Goal: Task Accomplishment & Management: Manage account settings

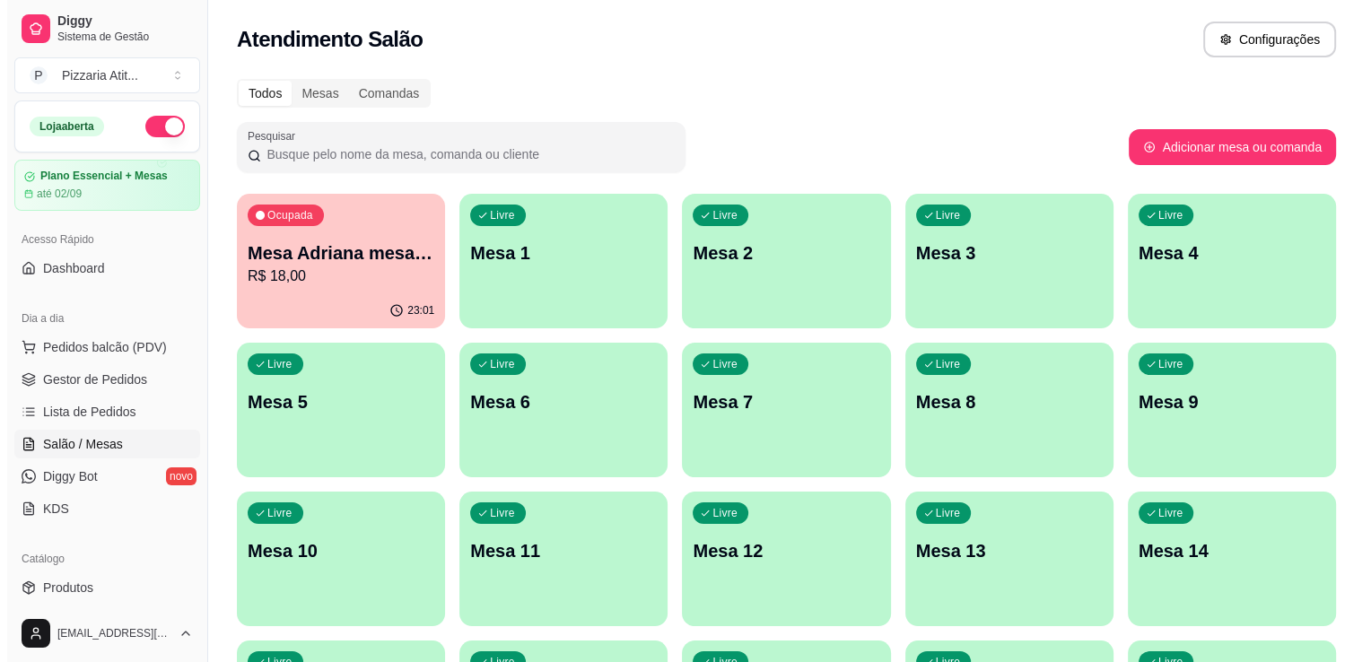
scroll to position [167, 0]
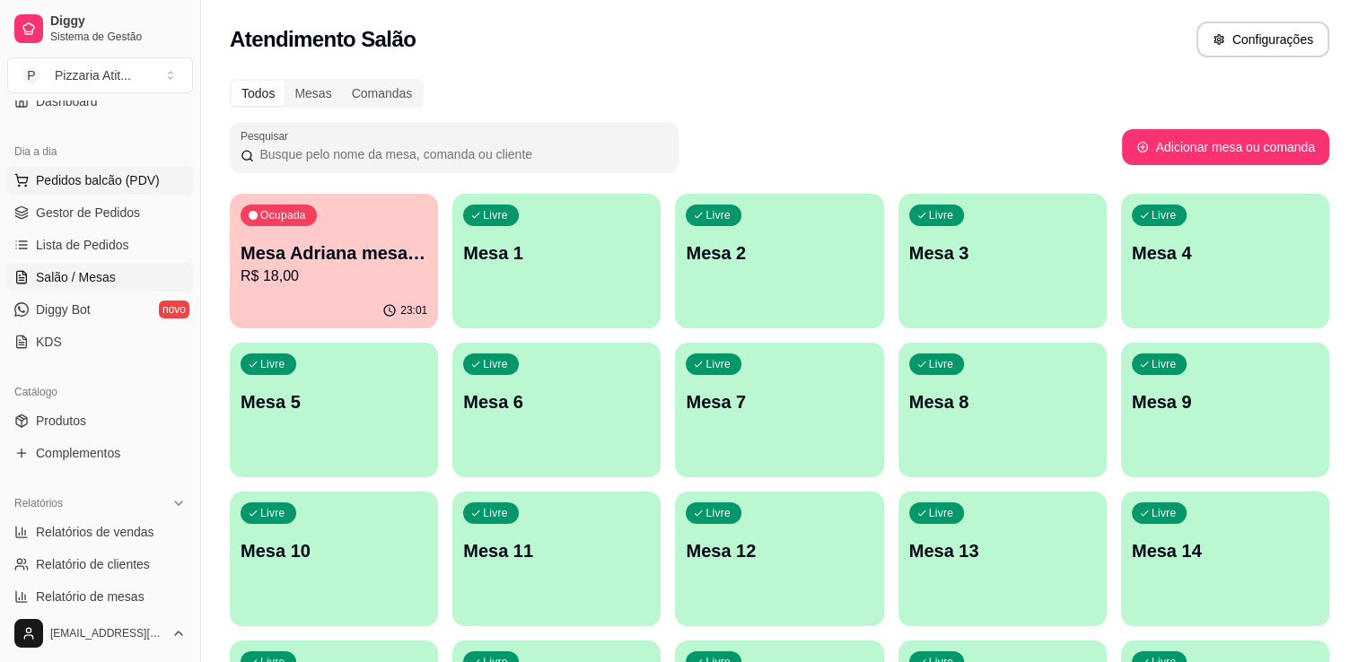
drag, startPoint x: 0, startPoint y: 0, endPoint x: 89, endPoint y: 185, distance: 205.1
click at [89, 185] on span "Pedidos balcão (PDV)" at bounding box center [98, 180] width 124 height 18
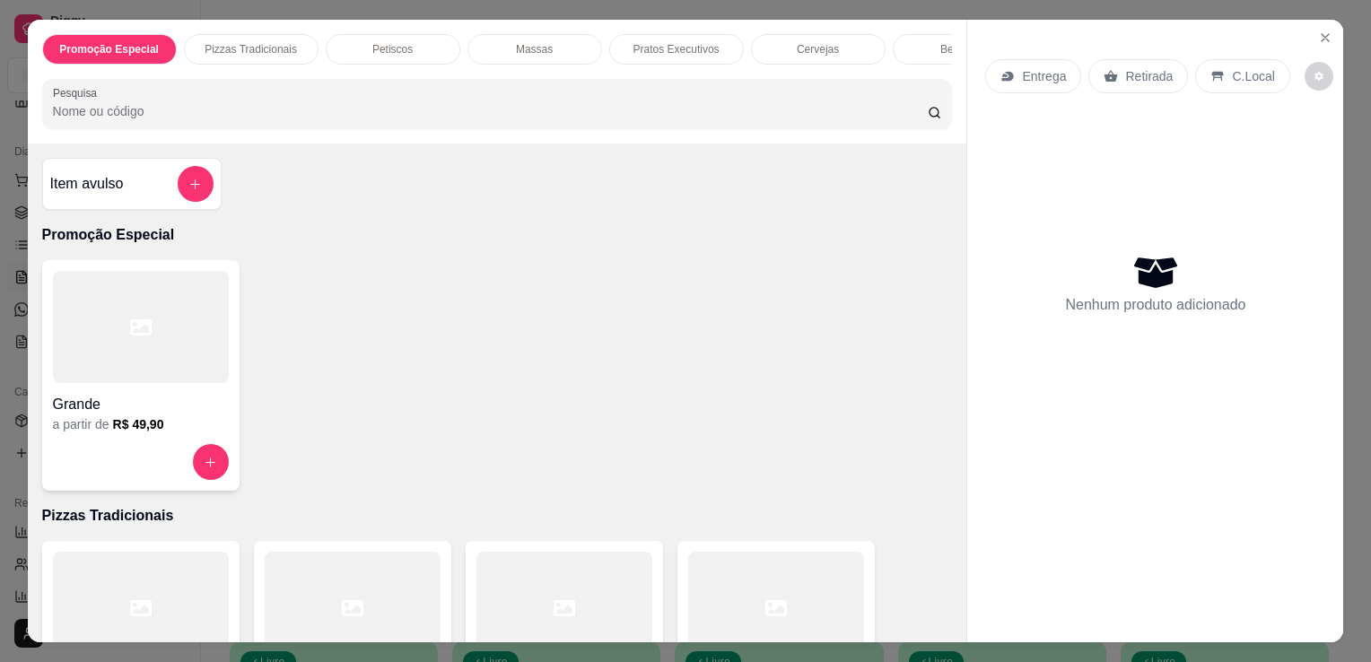
click at [688, 600] on div at bounding box center [776, 608] width 176 height 112
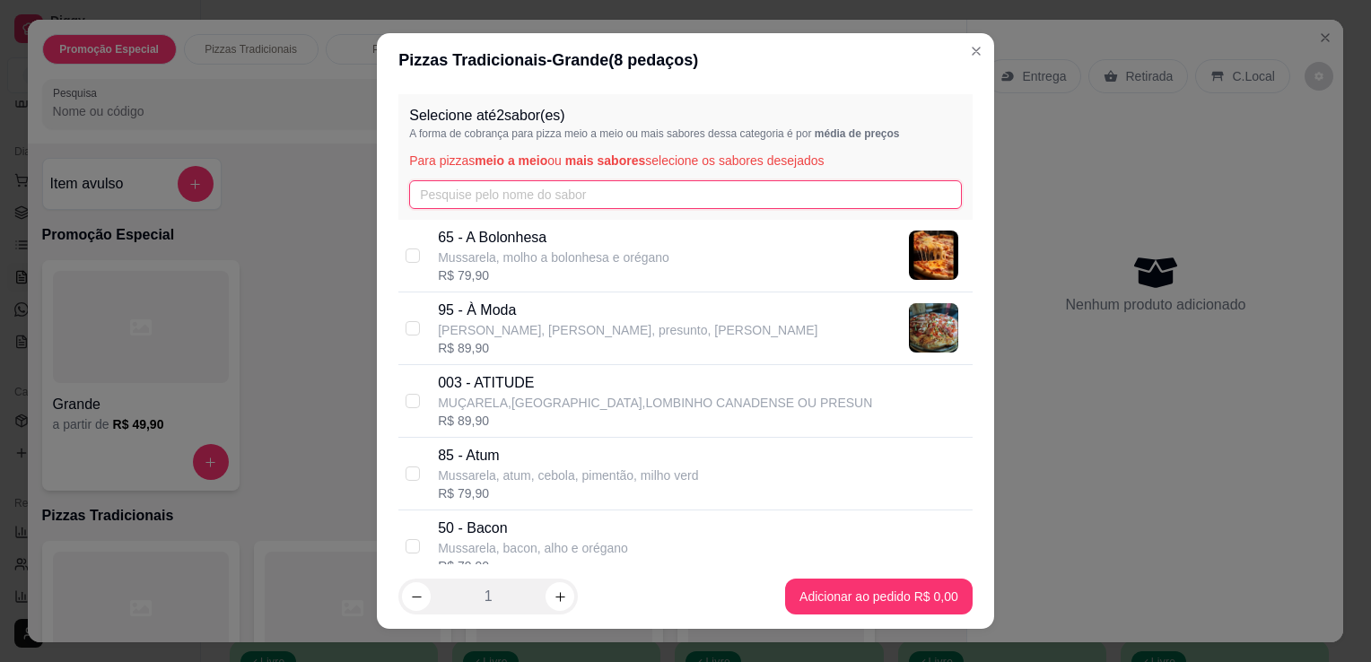
click at [529, 189] on input "text" at bounding box center [685, 194] width 553 height 29
type input "a"
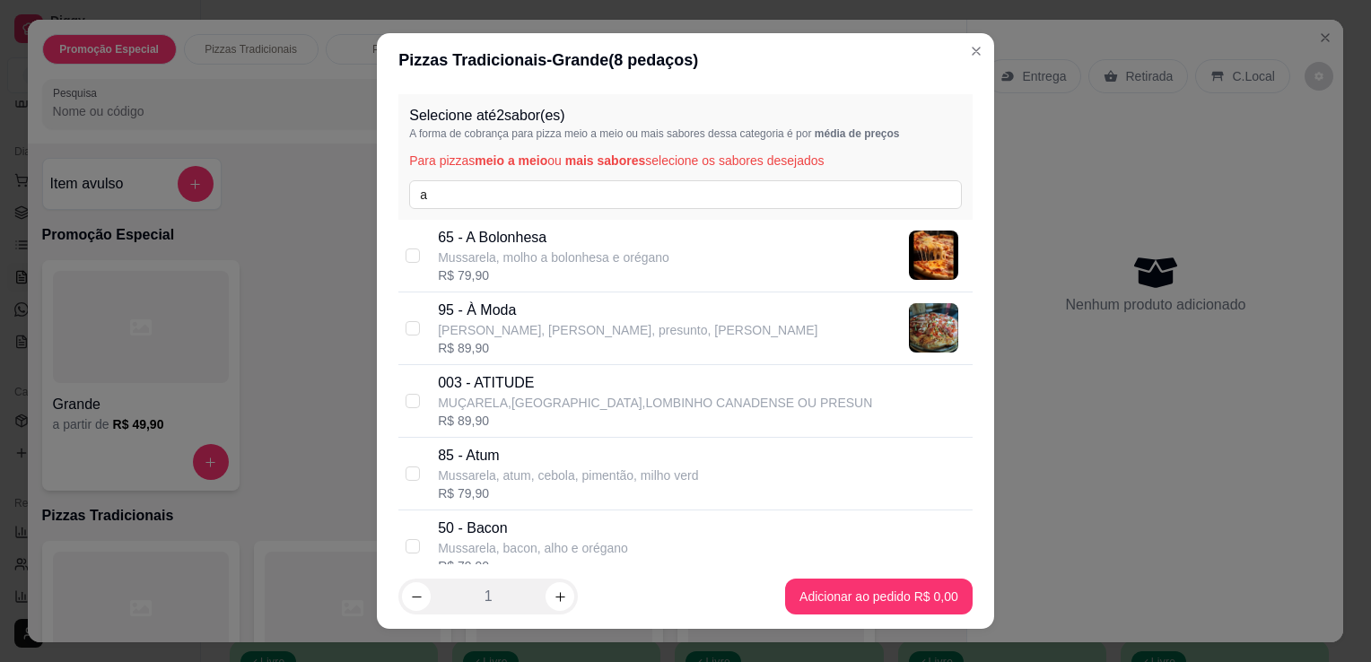
click at [558, 328] on p "[PERSON_NAME], [PERSON_NAME], presunto, [PERSON_NAME]" at bounding box center [628, 330] width 380 height 18
checkbox input "true"
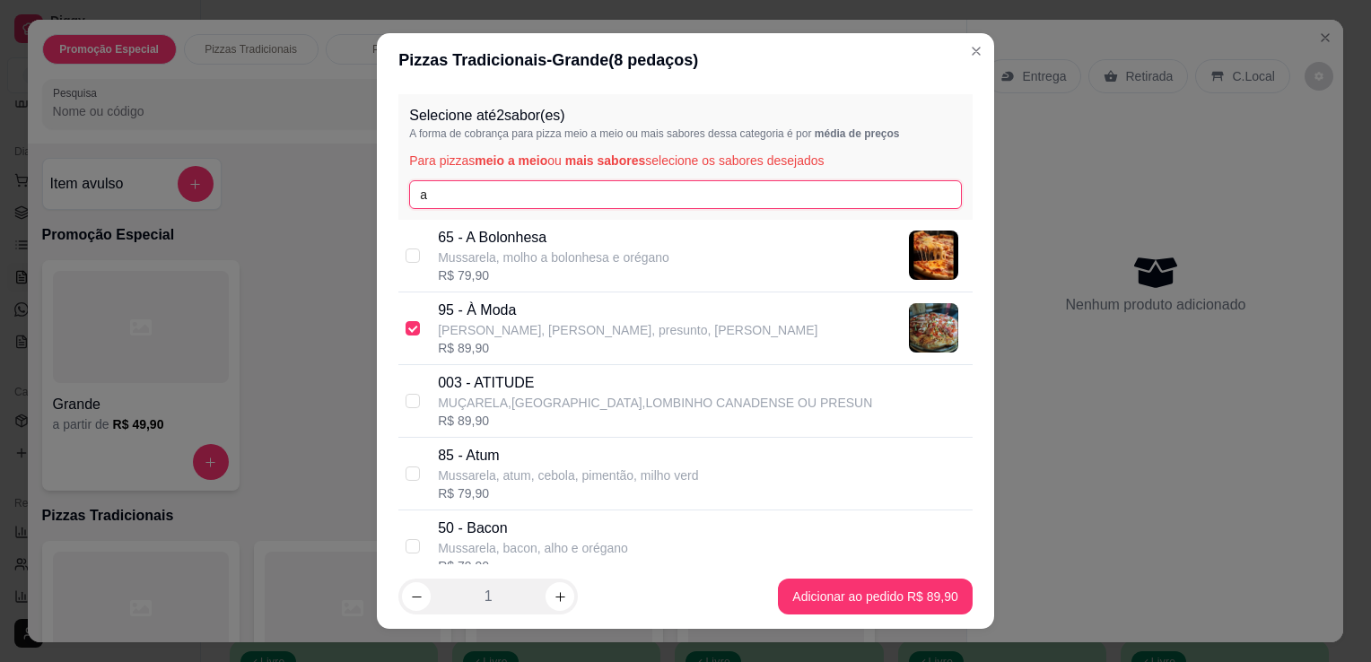
click at [579, 196] on input "a" at bounding box center [685, 194] width 553 height 29
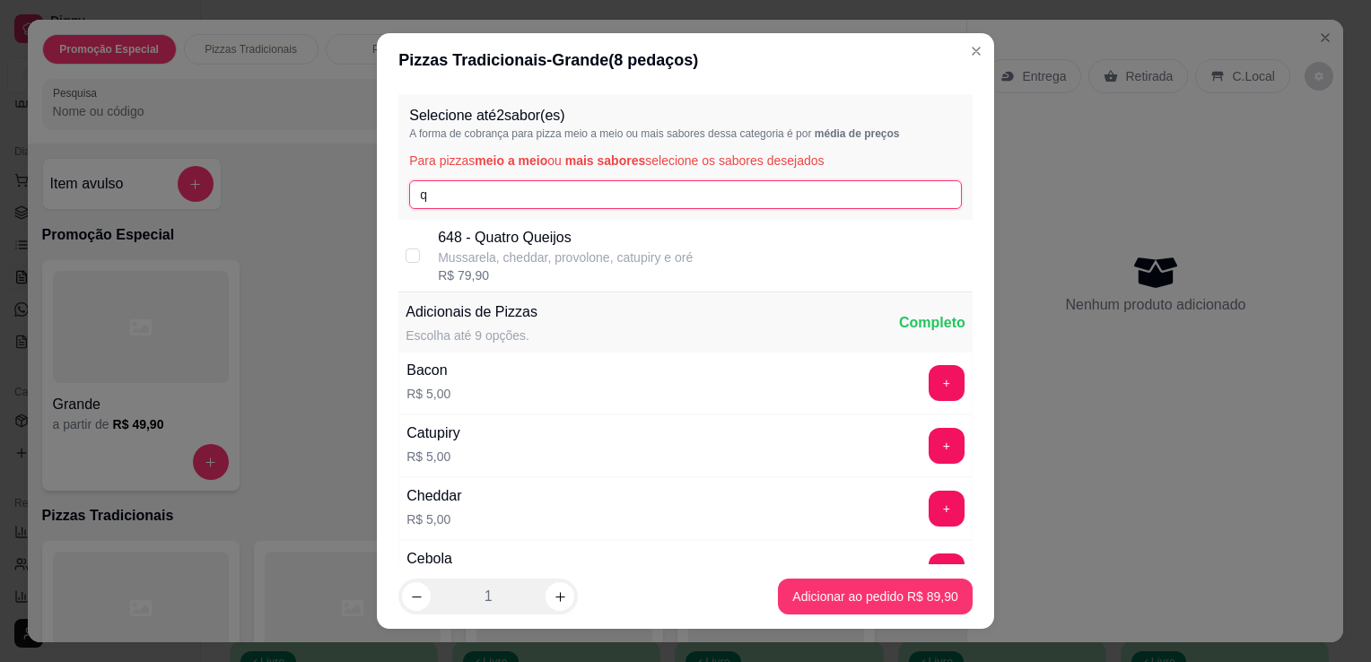
type input "q"
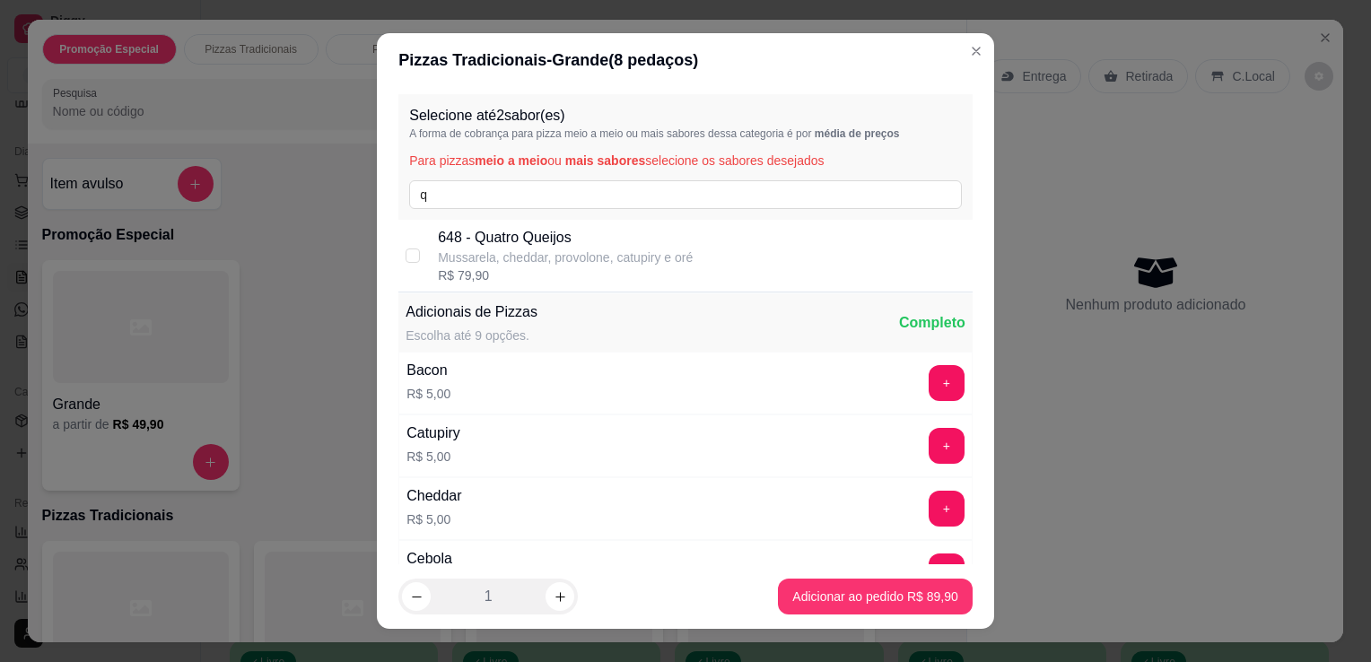
click at [560, 249] on p "Mussarela, cheddar, provolone, catupiry e oré" at bounding box center [565, 258] width 255 height 18
checkbox input "true"
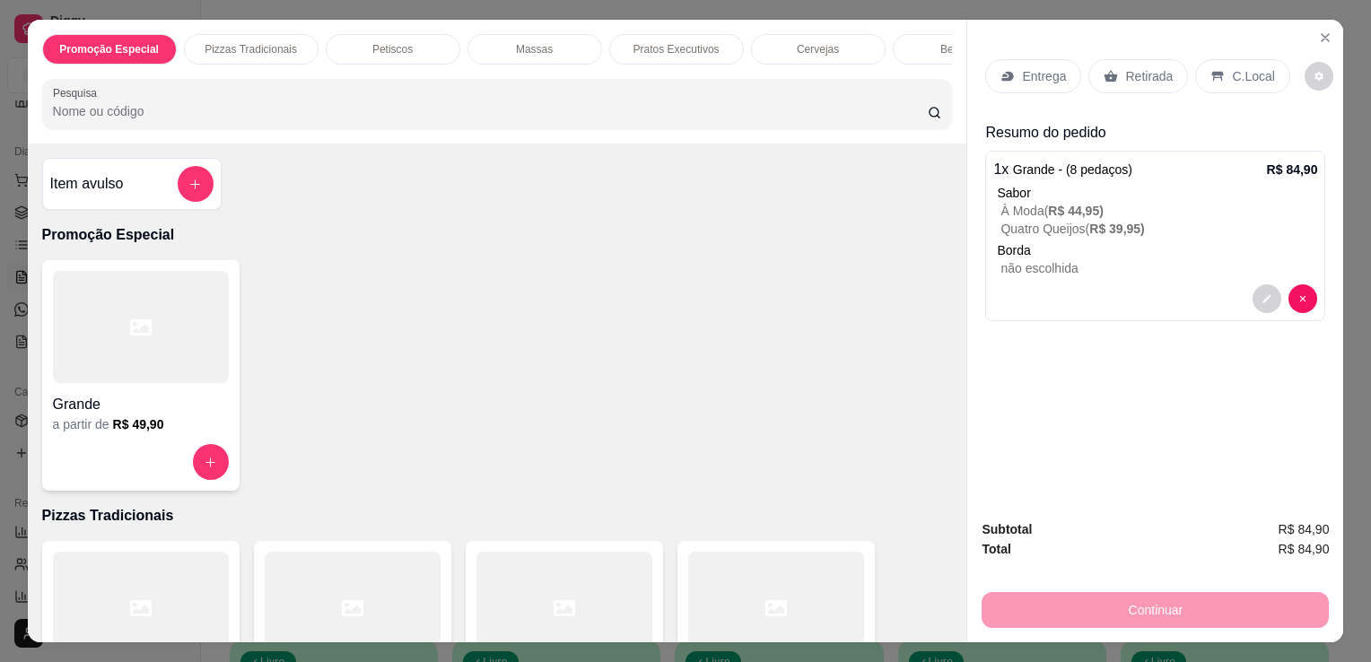
click at [1125, 72] on p "Retirada" at bounding box center [1149, 76] width 48 height 18
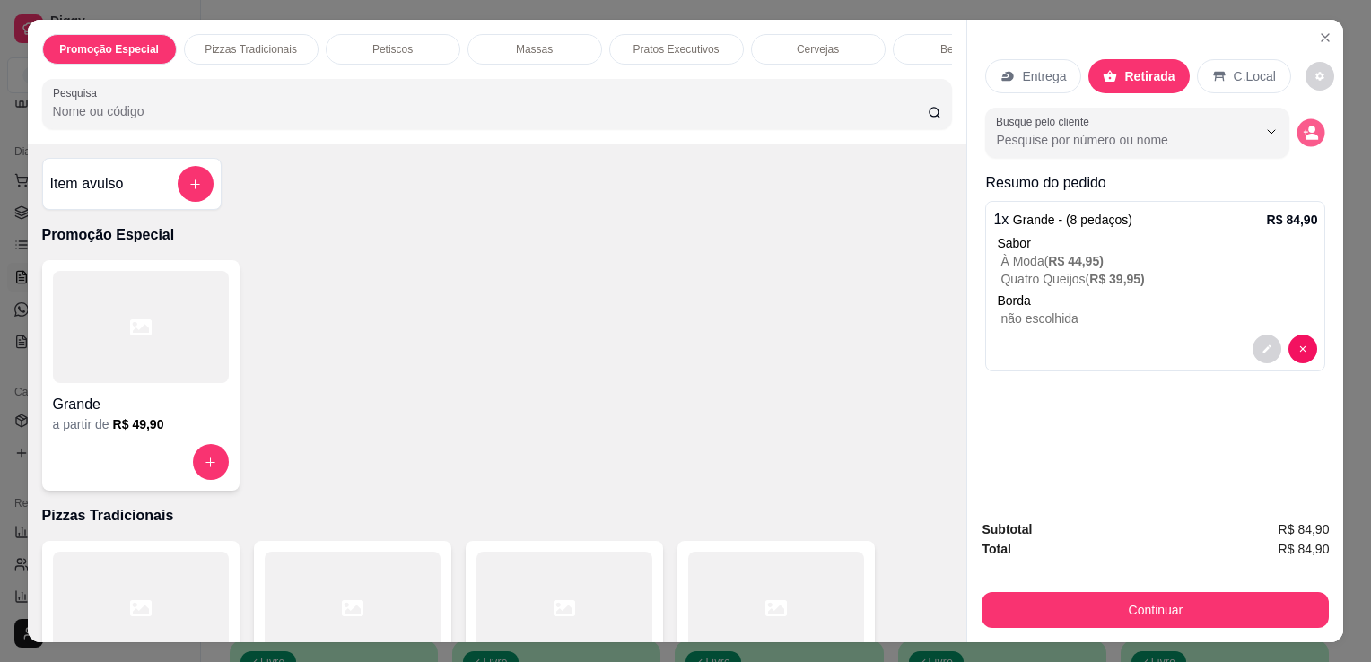
click at [1298, 120] on button "decrease-product-quantity" at bounding box center [1312, 133] width 28 height 28
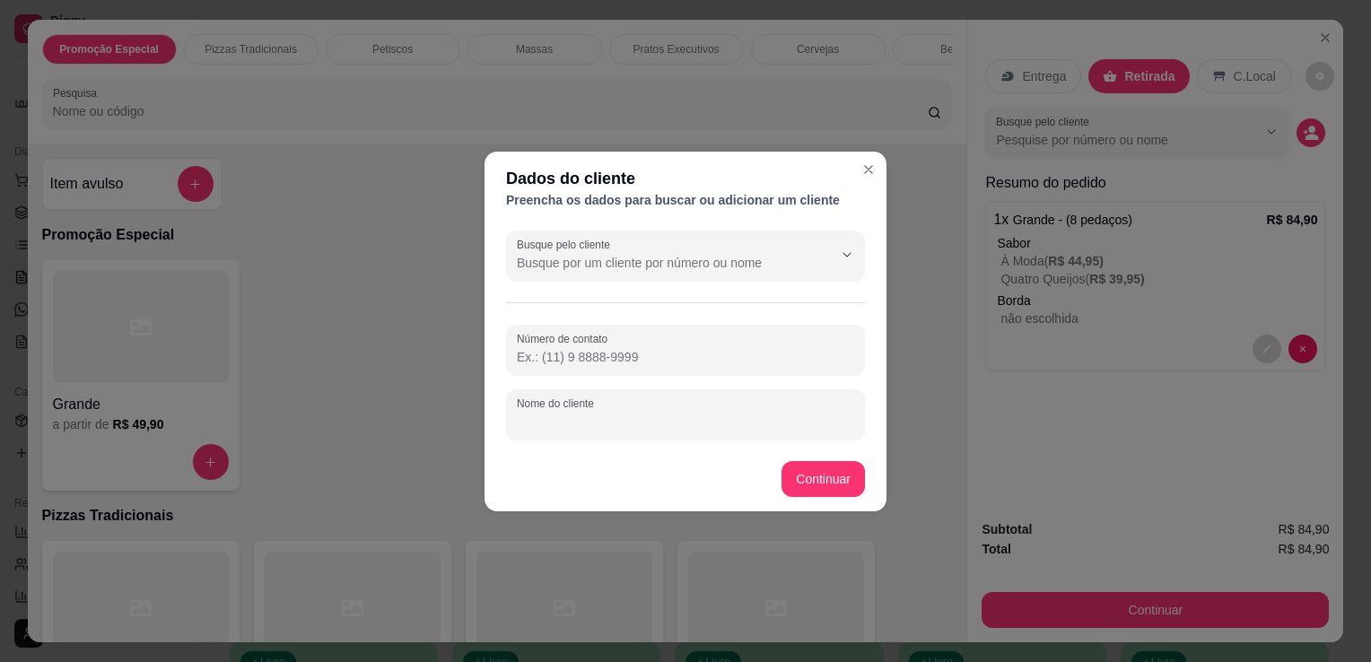
click at [678, 414] on input "Nome do cliente" at bounding box center [685, 422] width 337 height 18
type input "l"
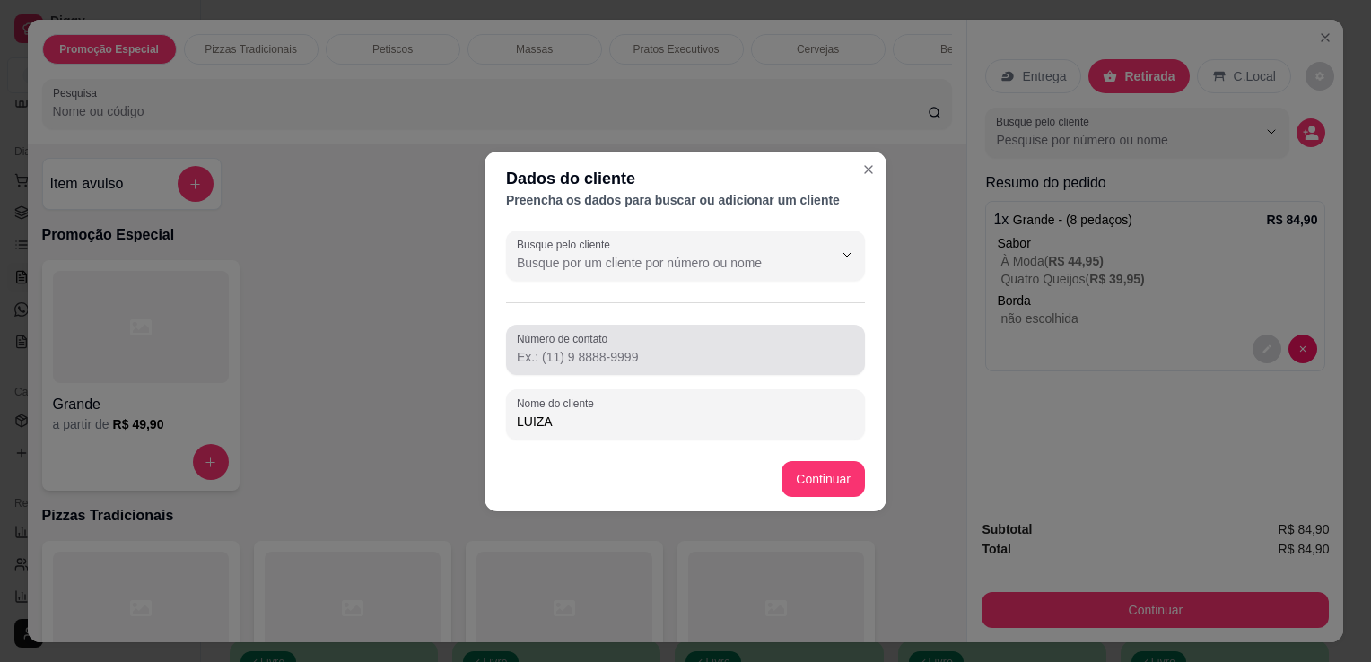
type input "LUIZA"
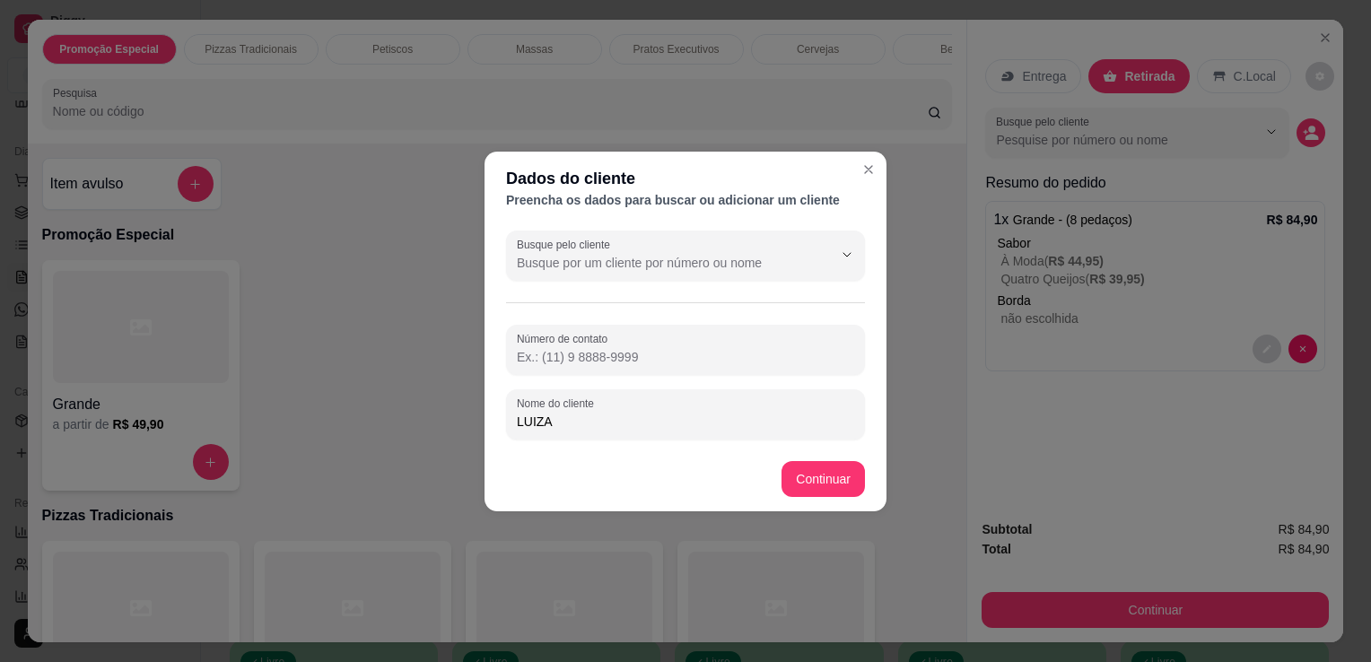
click at [682, 354] on input "Número de contato" at bounding box center [685, 357] width 337 height 18
type input "[PHONE_NUMBER]"
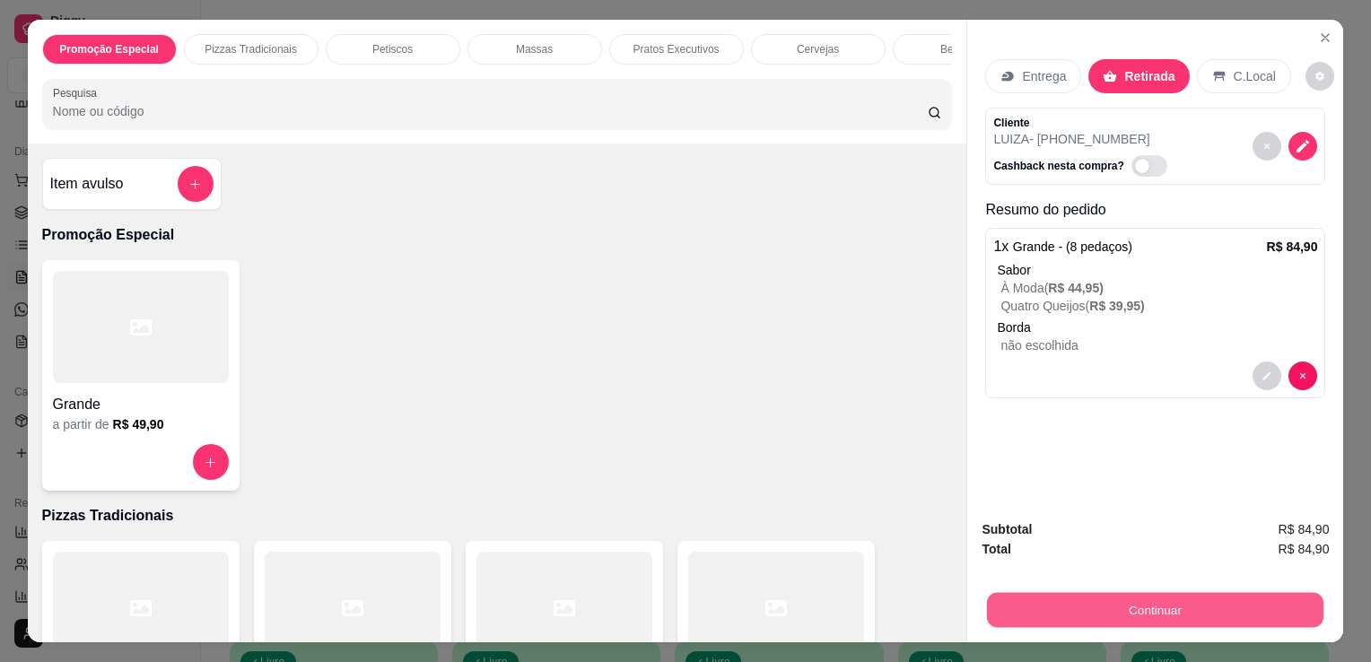
click at [1138, 597] on button "Continuar" at bounding box center [1155, 609] width 337 height 35
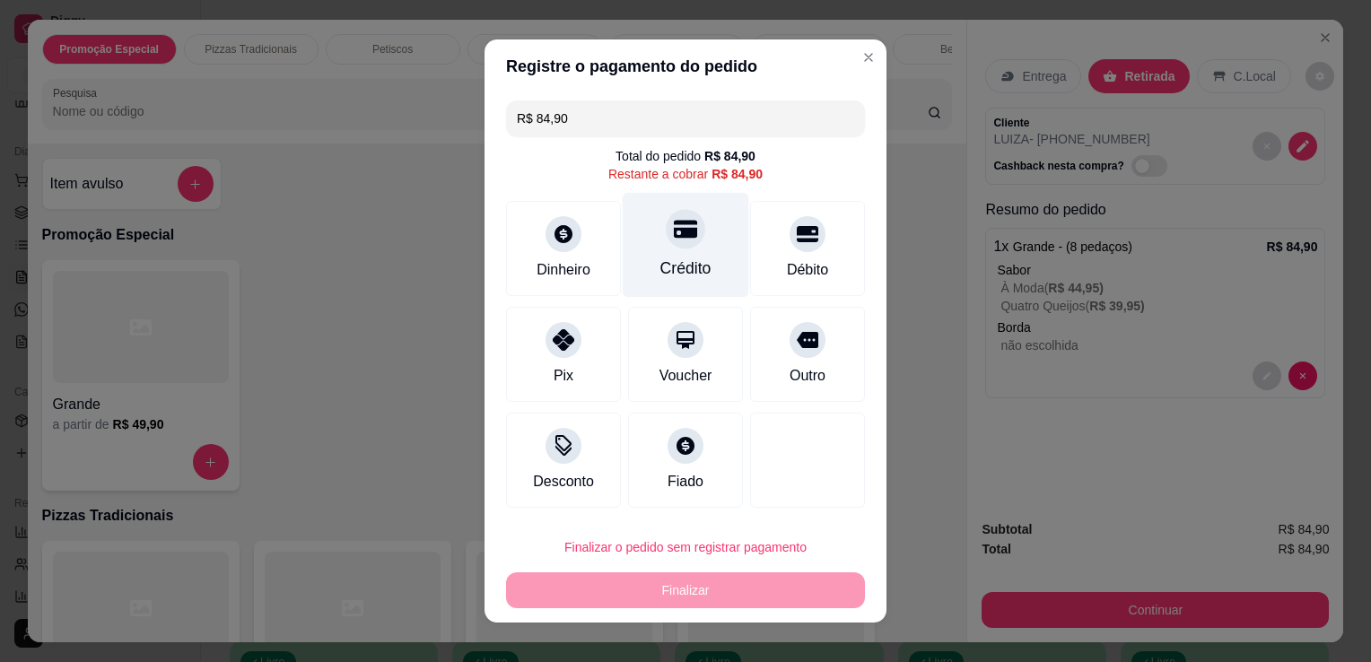
click at [668, 270] on div "Crédito" at bounding box center [686, 268] width 51 height 23
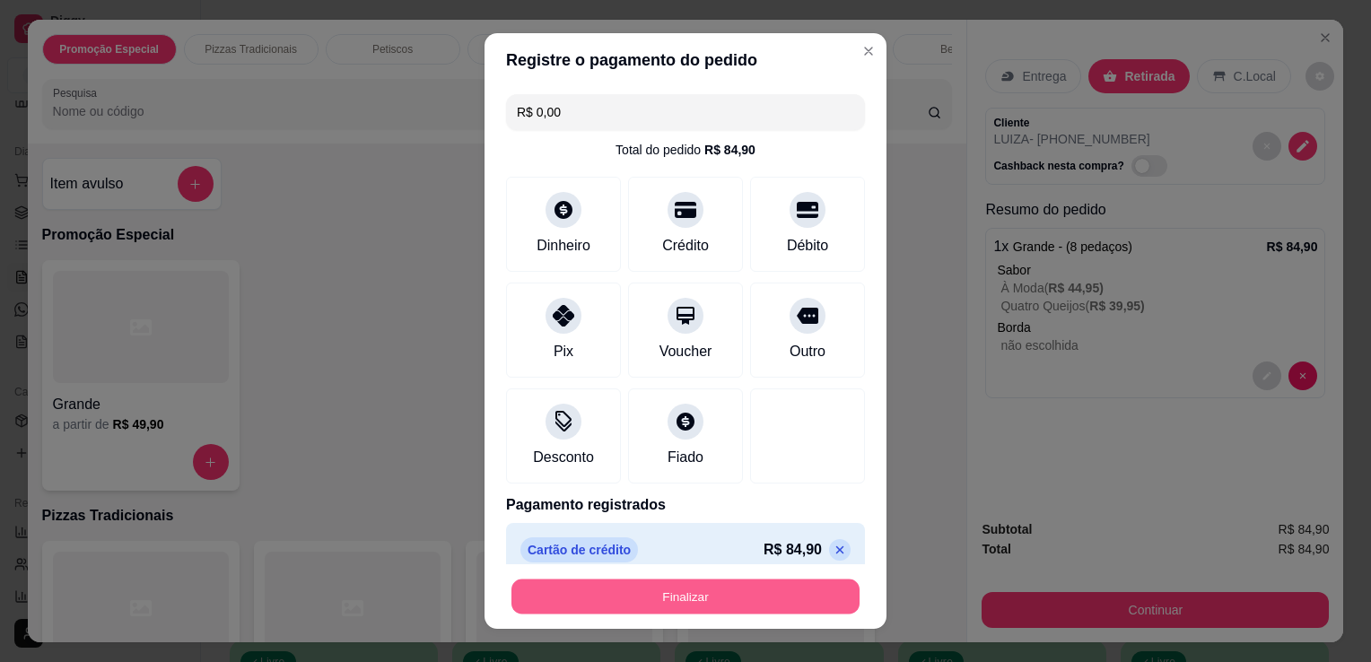
click at [704, 597] on button "Finalizar" at bounding box center [686, 597] width 348 height 35
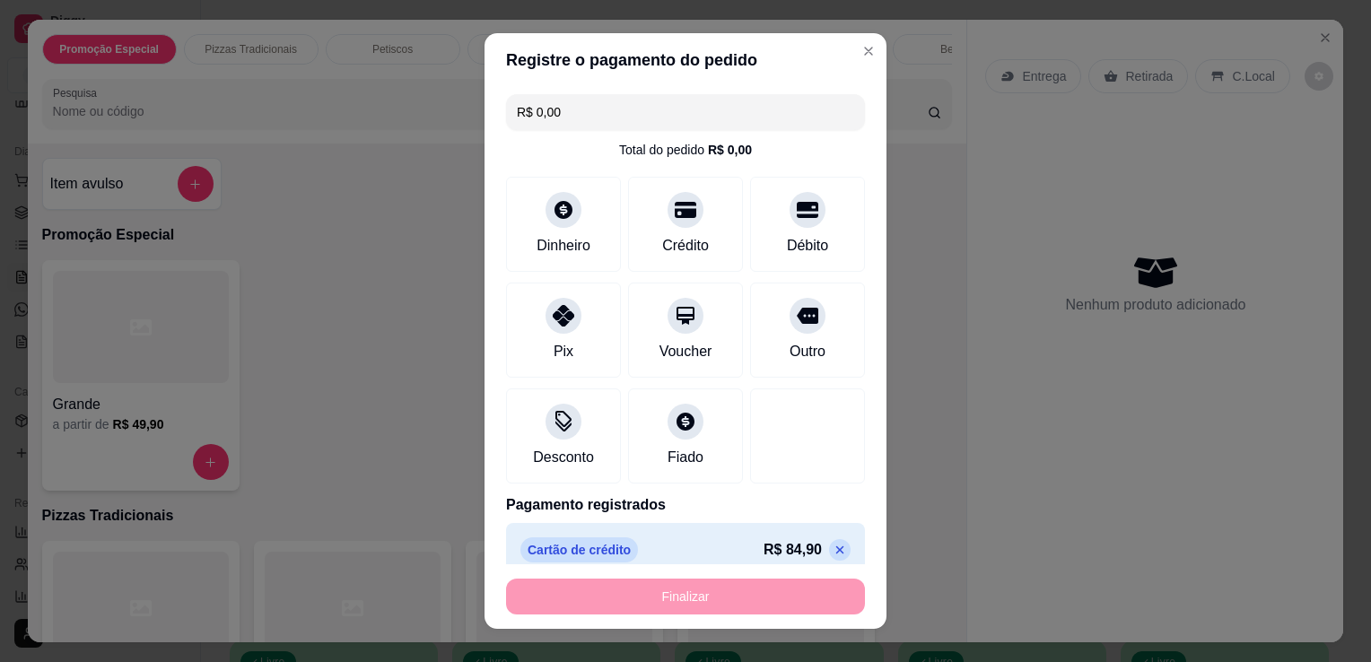
type input "-R$ 84,90"
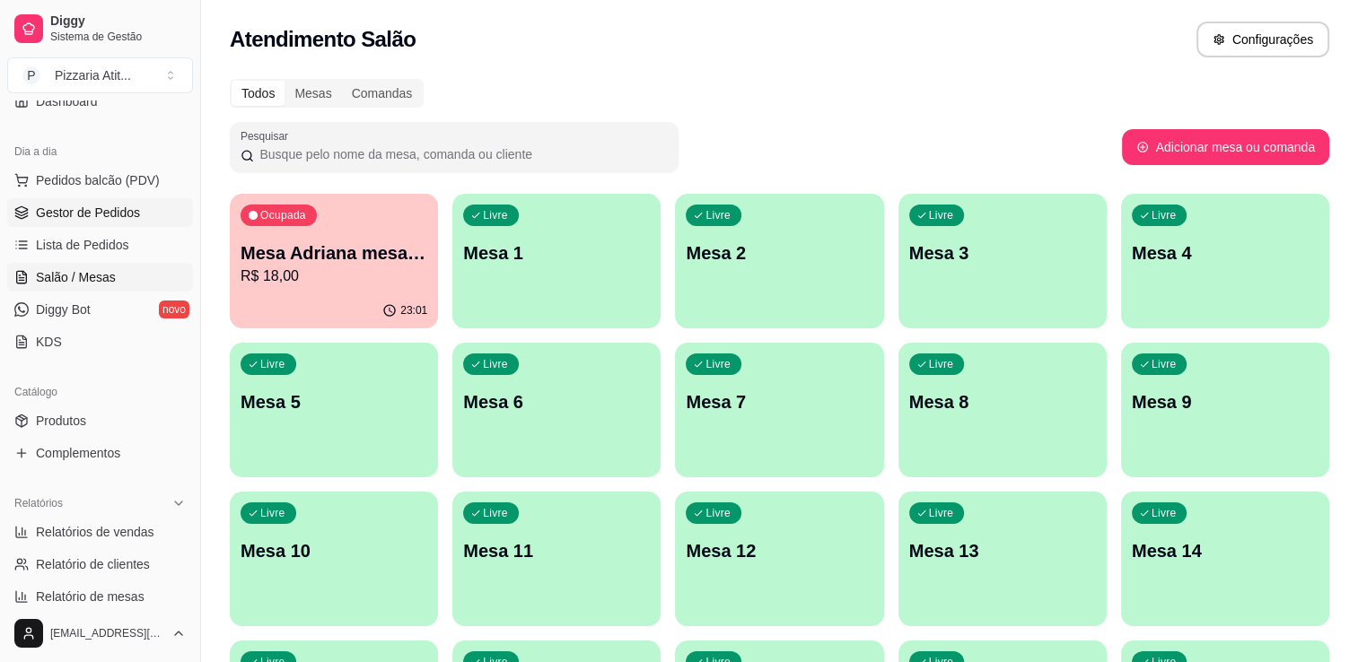
click at [115, 217] on span "Gestor de Pedidos" at bounding box center [88, 213] width 104 height 18
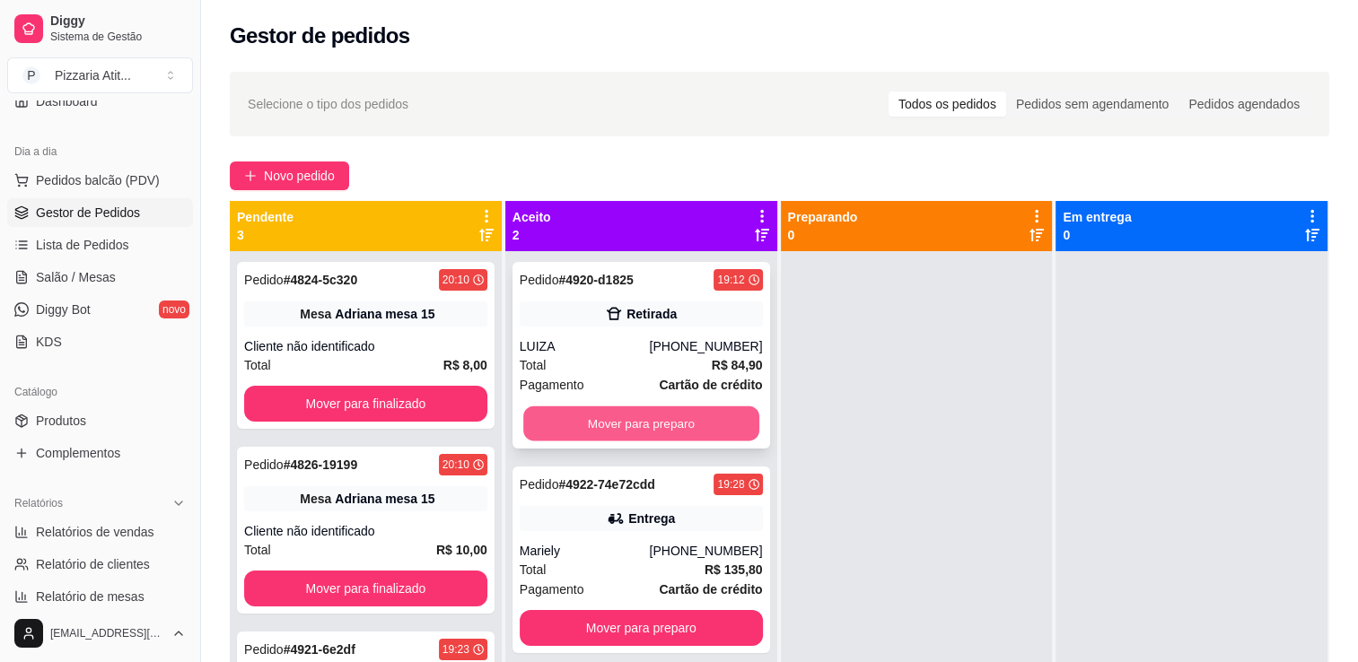
click at [664, 425] on button "Mover para preparo" at bounding box center [641, 424] width 236 height 35
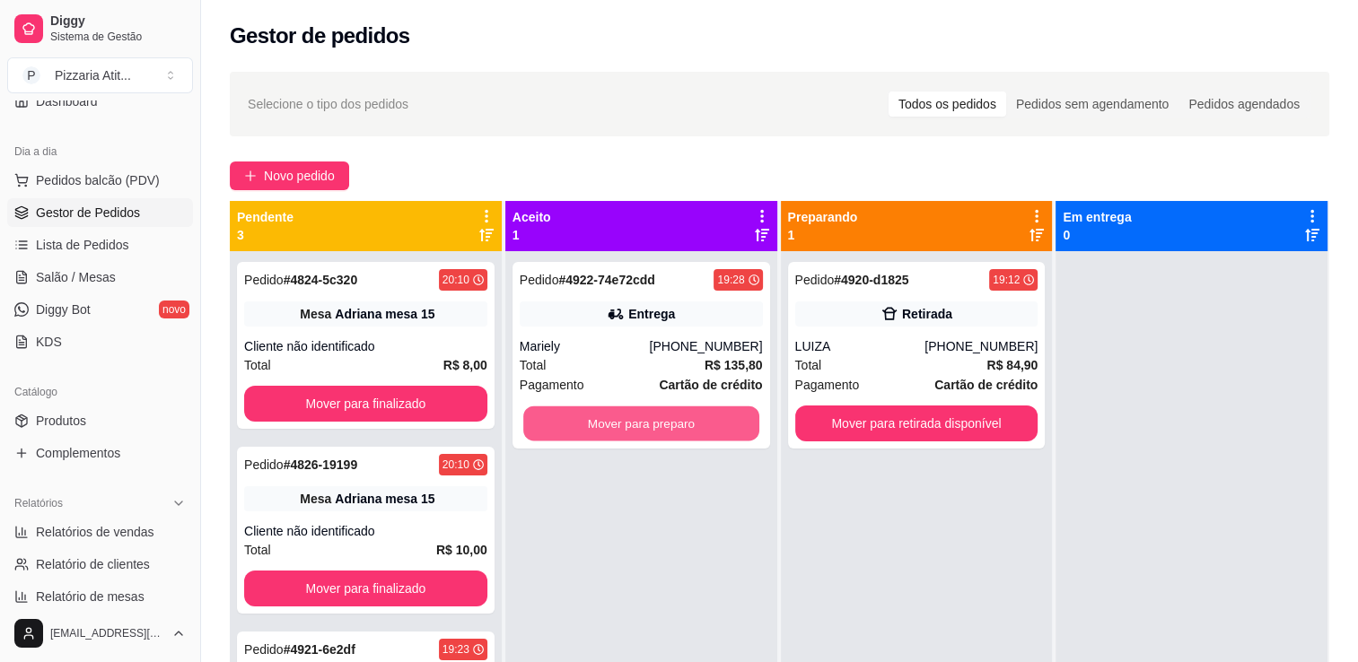
click at [664, 425] on button "Mover para preparo" at bounding box center [641, 424] width 236 height 35
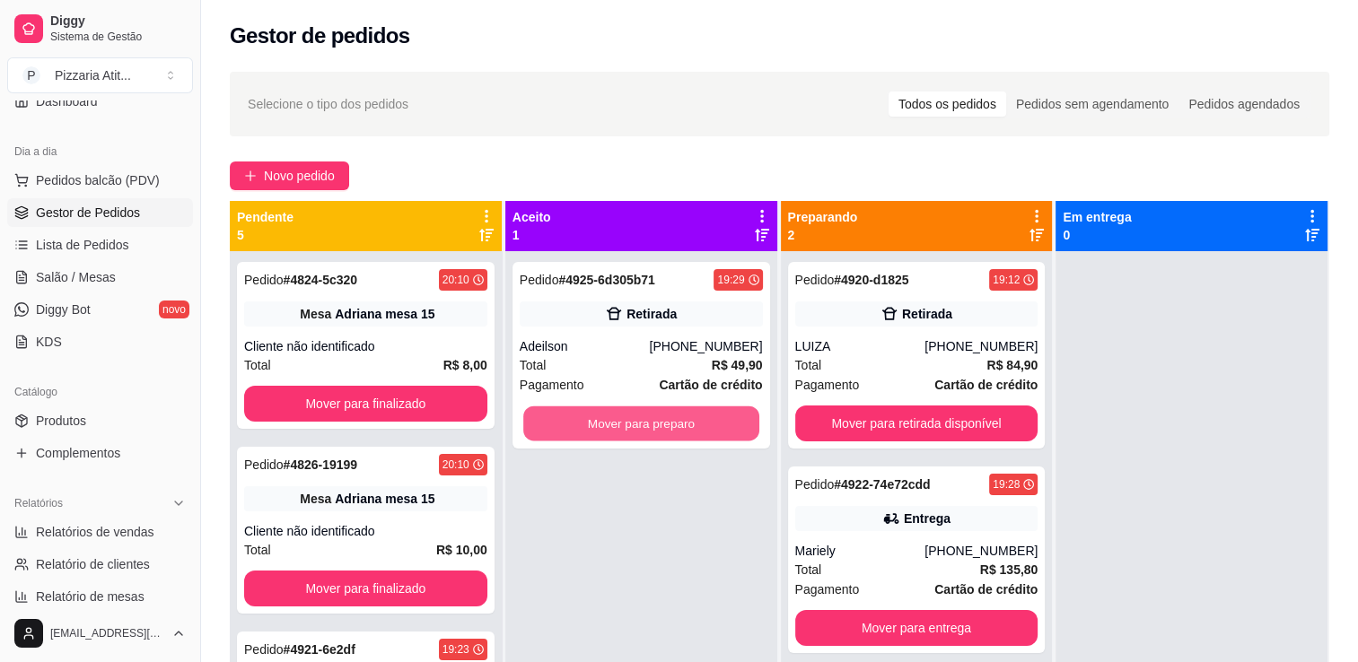
click at [664, 425] on button "Mover para preparo" at bounding box center [641, 424] width 236 height 35
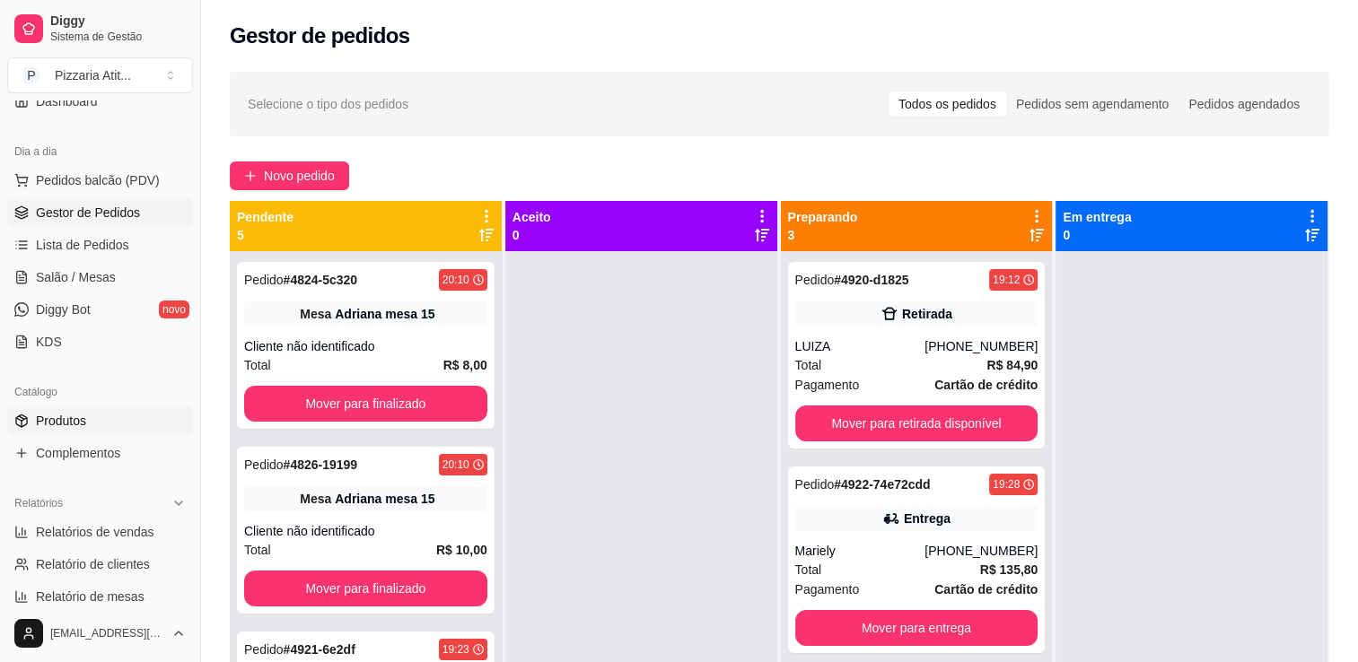
click at [93, 421] on link "Produtos" at bounding box center [100, 421] width 186 height 29
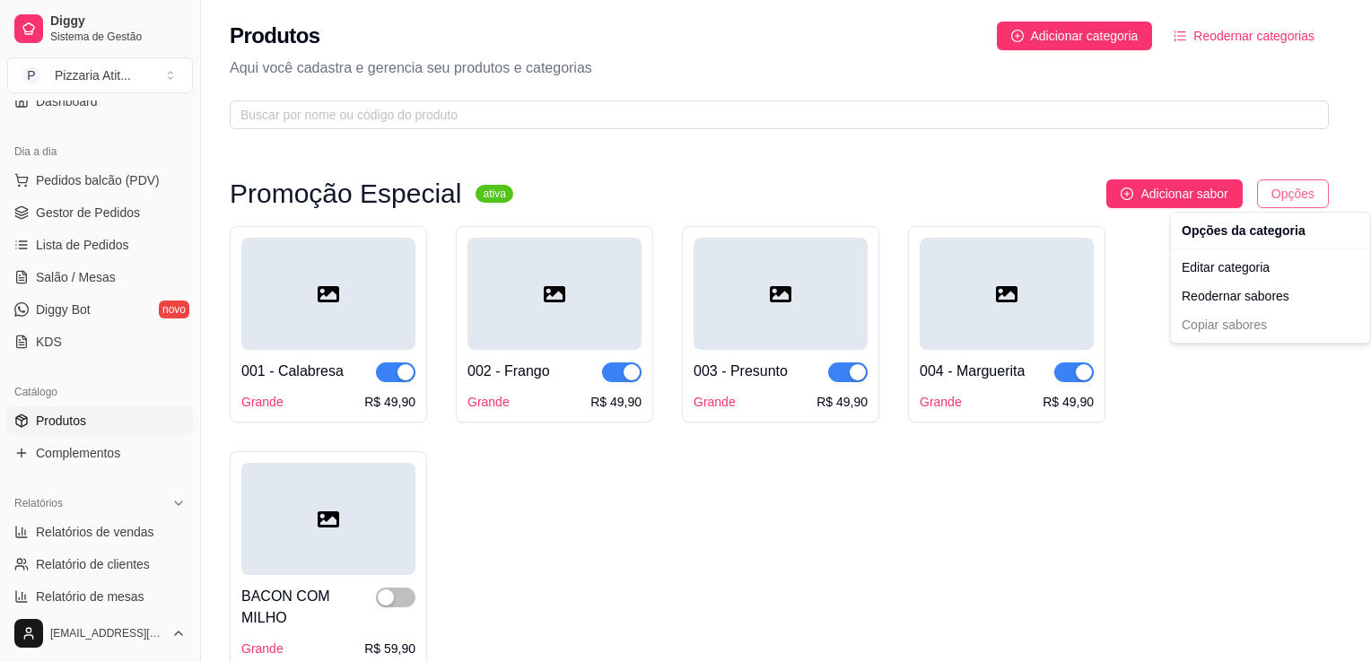
click at [1273, 187] on html "Diggy Sistema de Gestão P Pizzaria Atit ... Loja aberta Plano Essencial + Mesas…" at bounding box center [685, 331] width 1371 height 662
click at [1258, 274] on div "Editar categoria" at bounding box center [1271, 267] width 192 height 29
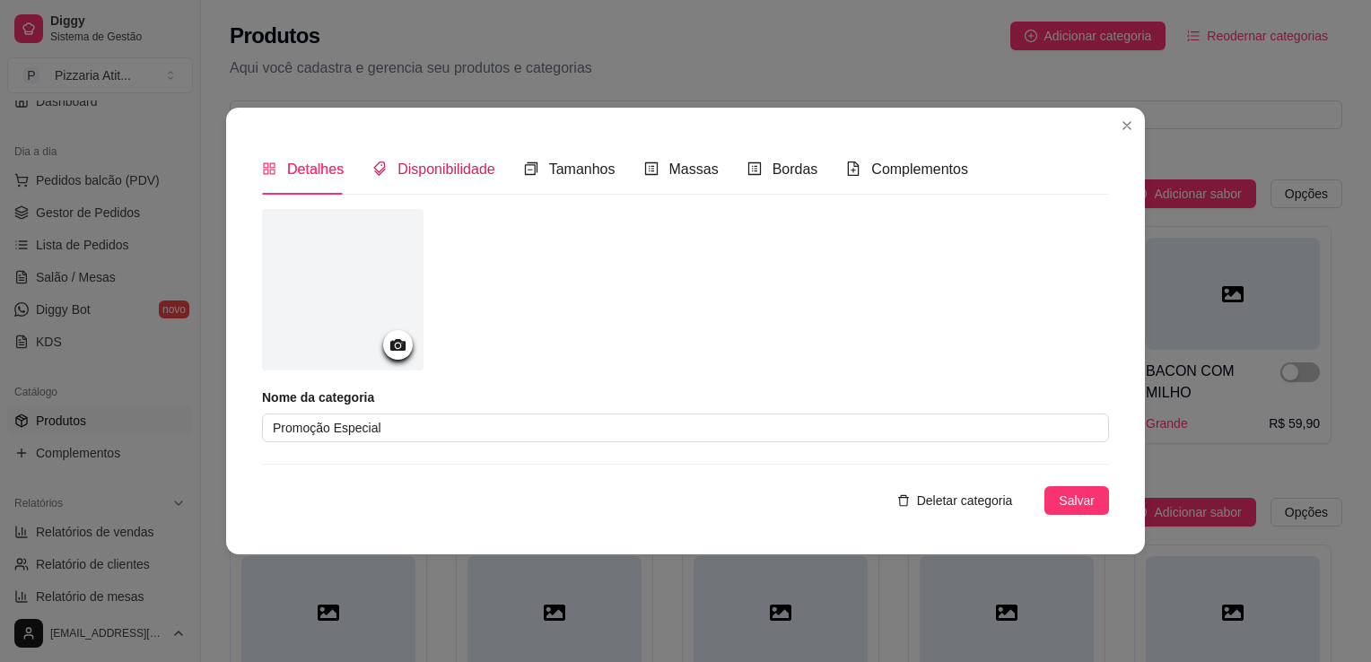
click at [431, 172] on span "Disponibilidade" at bounding box center [447, 169] width 98 height 15
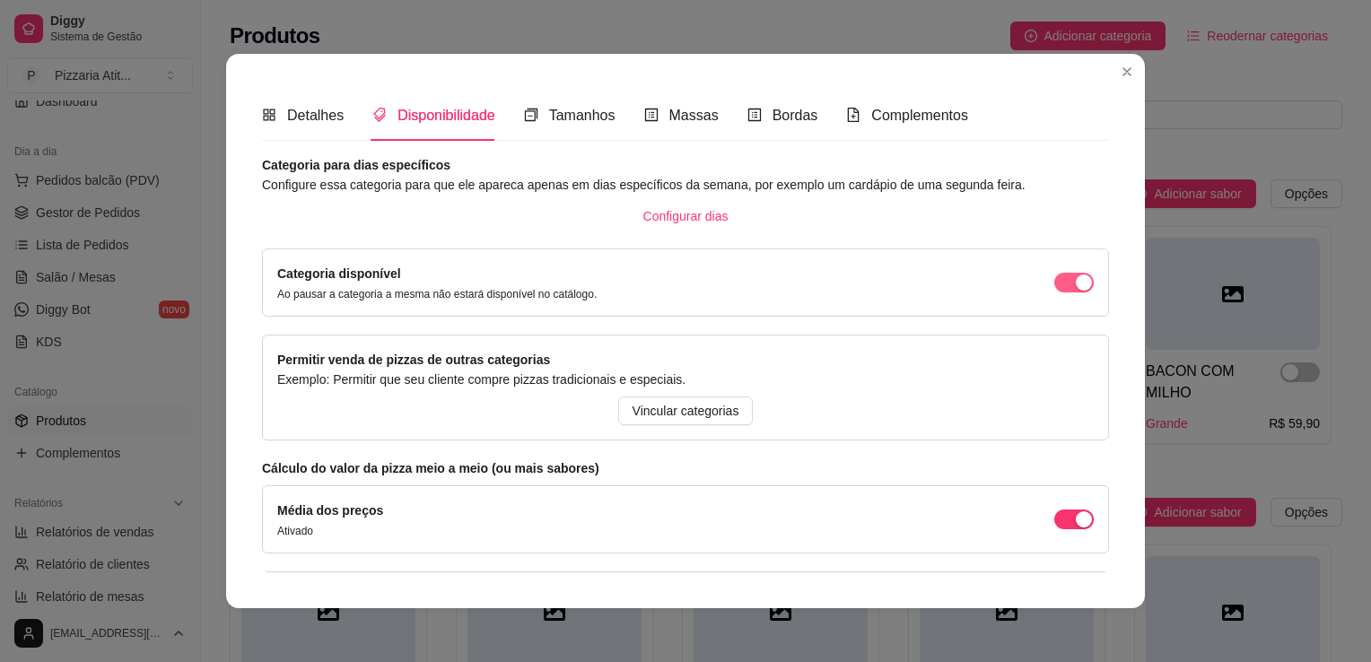
click at [1076, 277] on div "button" at bounding box center [1084, 283] width 16 height 16
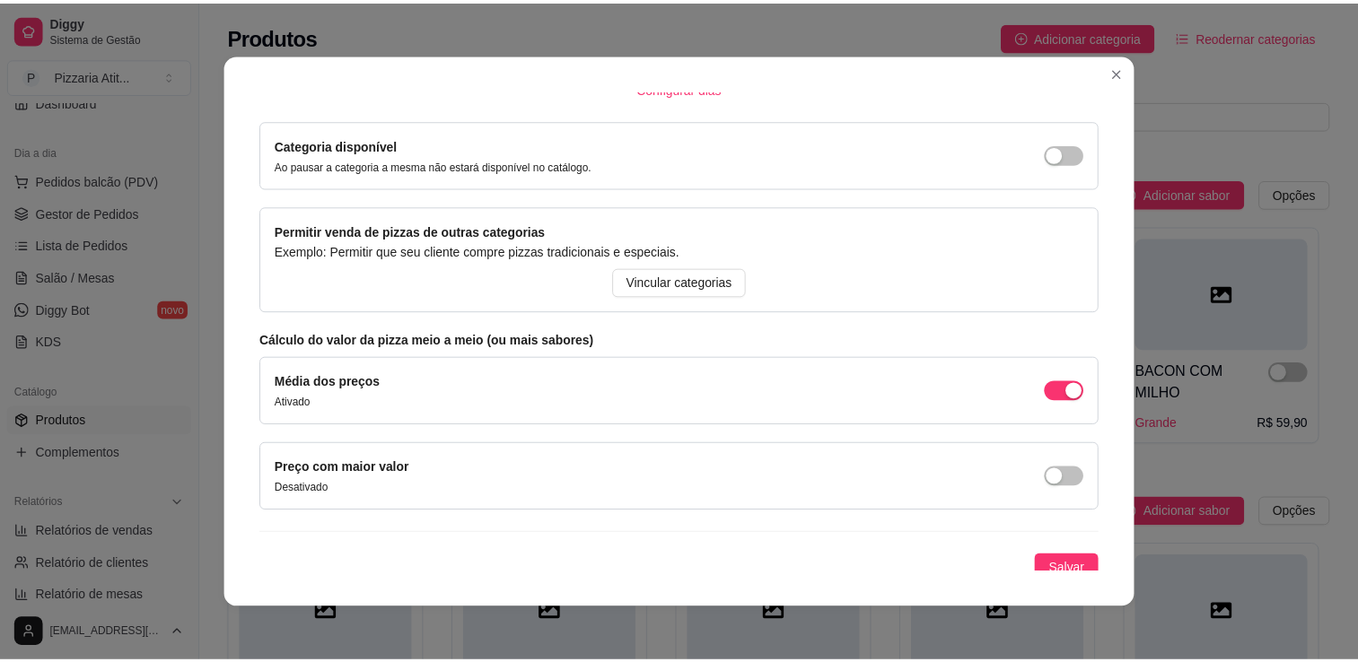
scroll to position [137, 0]
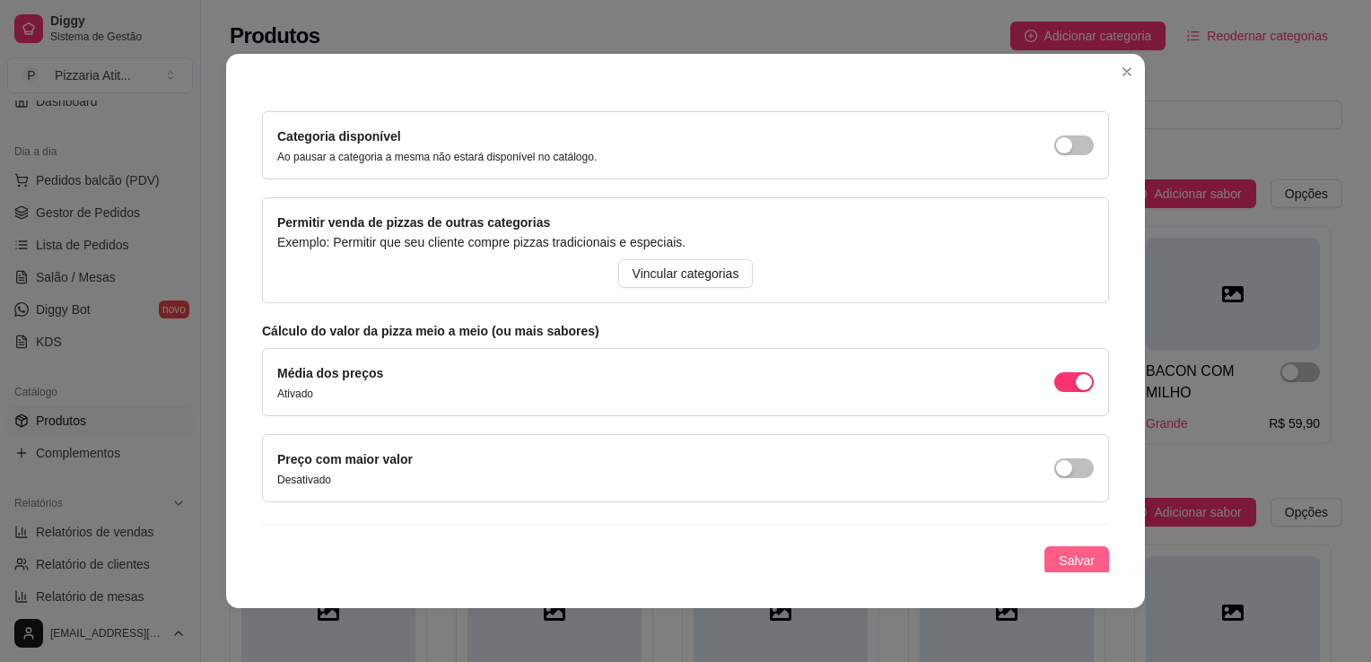
click at [1083, 568] on button "Salvar" at bounding box center [1077, 561] width 65 height 29
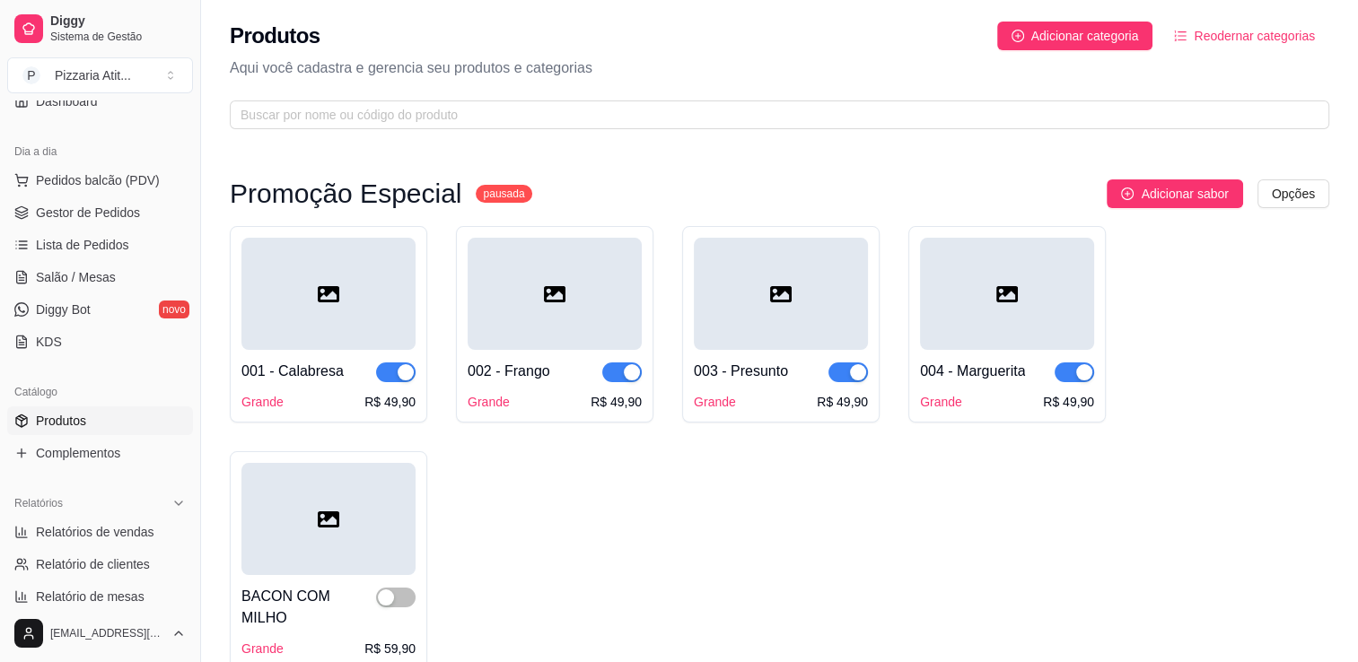
click at [532, 255] on div at bounding box center [555, 294] width 174 height 112
click at [90, 210] on span "Gestor de Pedidos" at bounding box center [88, 213] width 104 height 18
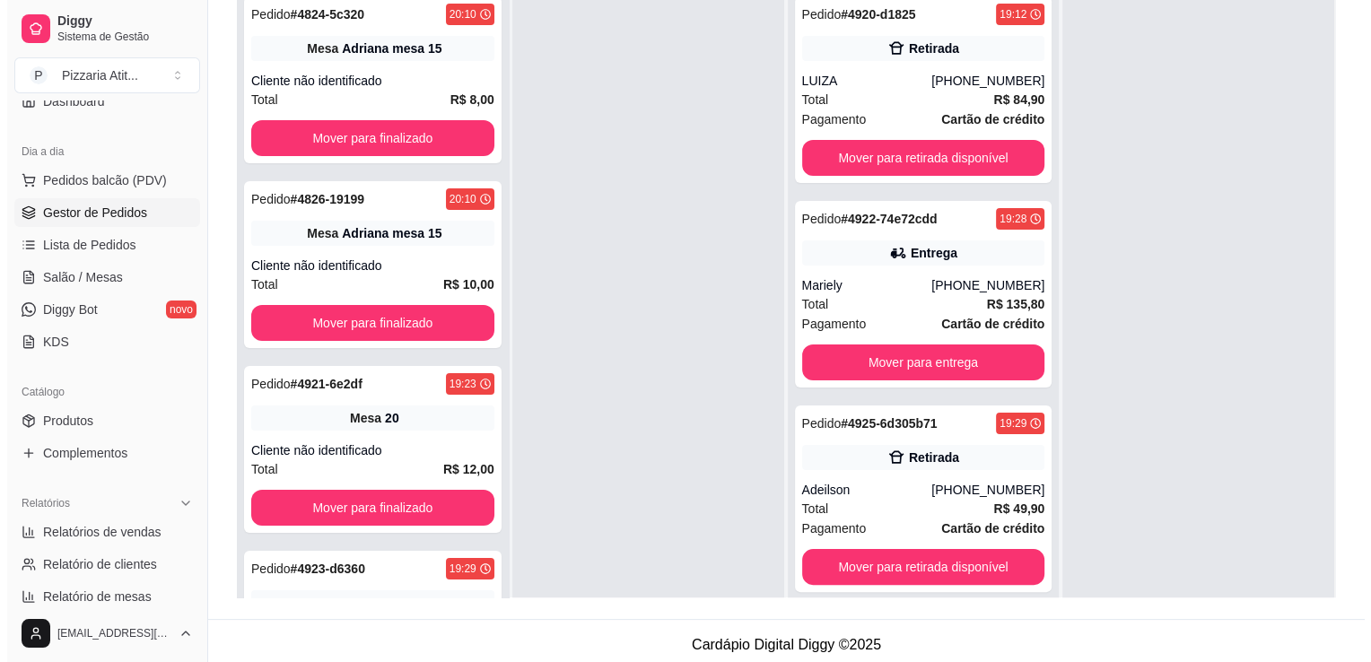
scroll to position [273, 0]
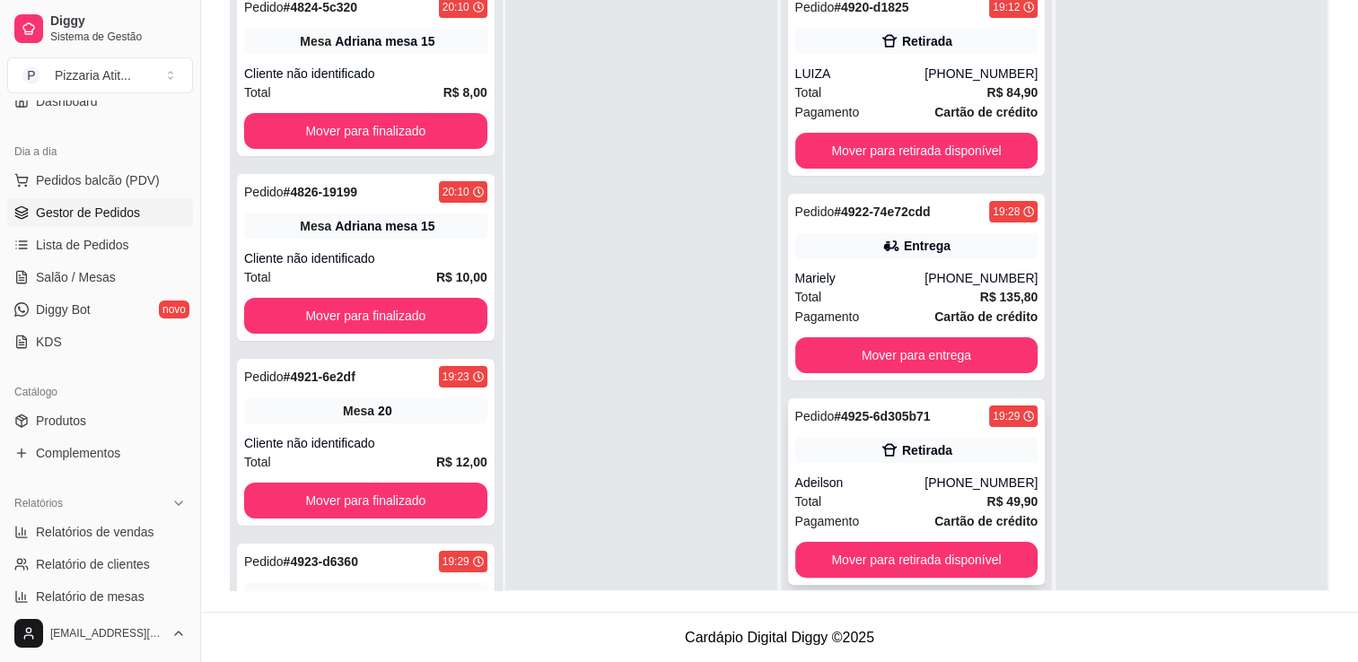
click at [858, 481] on div "Adeilson" at bounding box center [860, 483] width 130 height 18
click at [76, 269] on span "Salão / Mesas" at bounding box center [76, 277] width 80 height 18
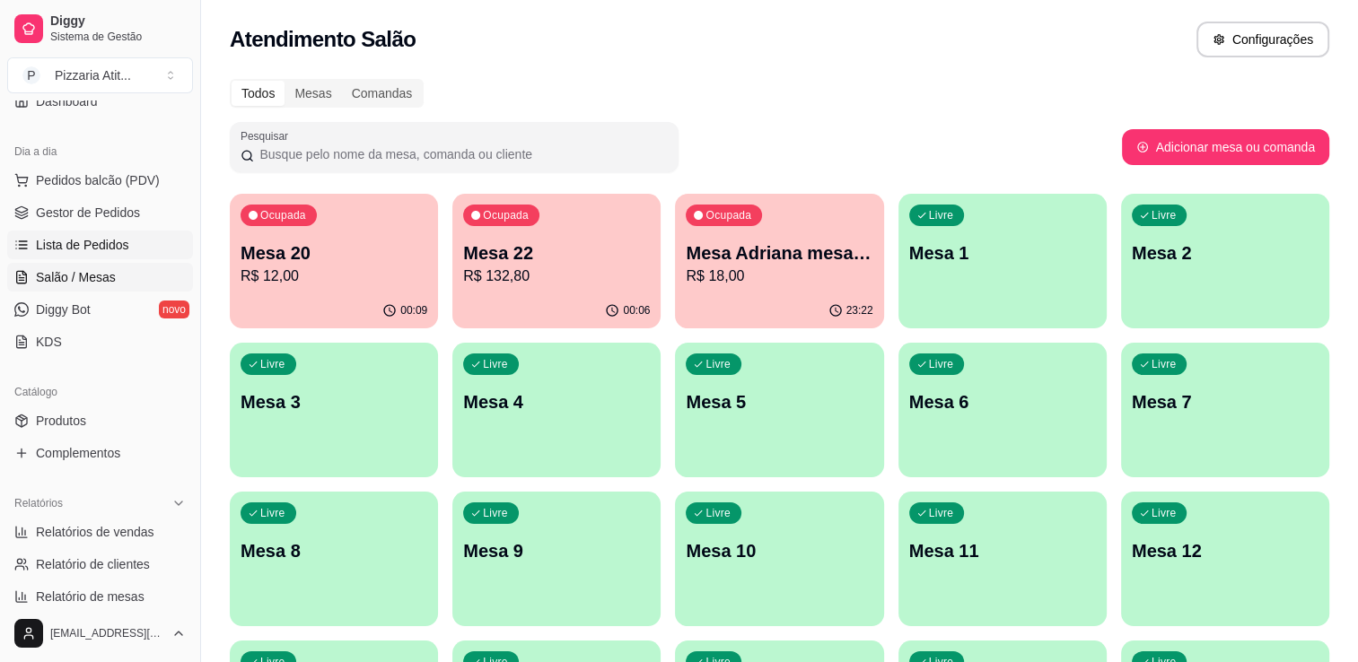
click at [87, 240] on span "Lista de Pedidos" at bounding box center [82, 245] width 93 height 18
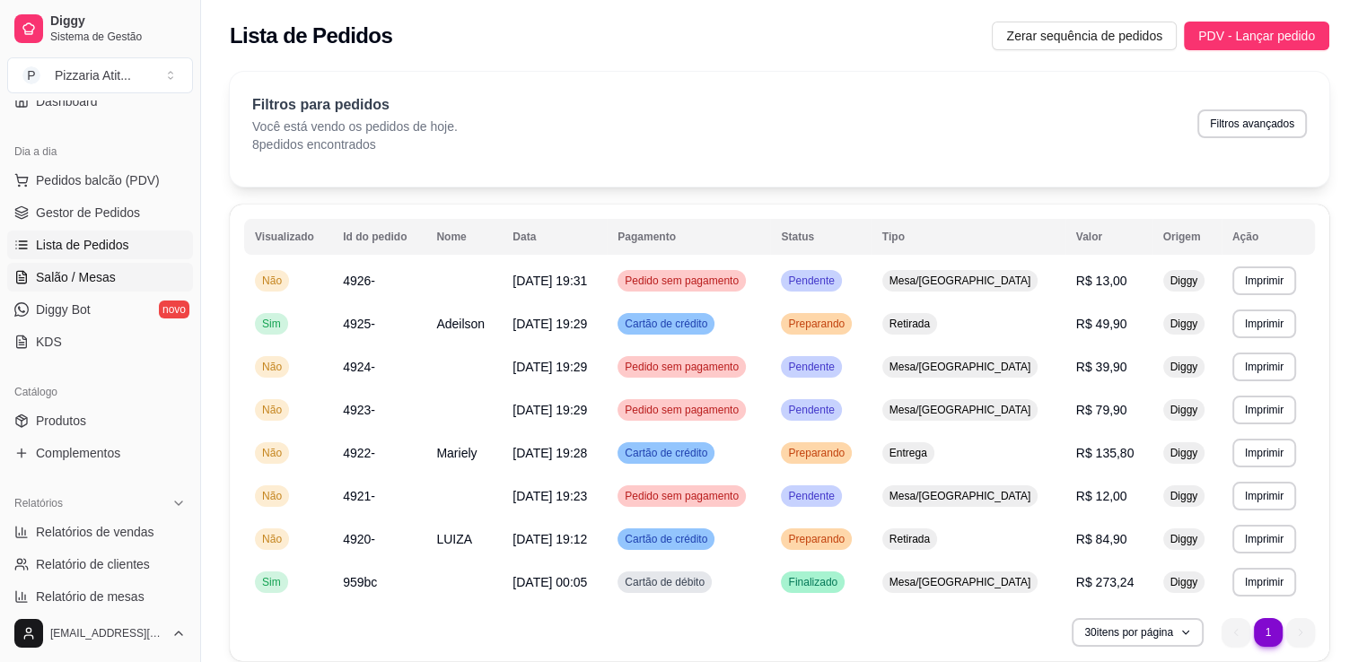
click at [85, 285] on link "Salão / Mesas" at bounding box center [100, 277] width 186 height 29
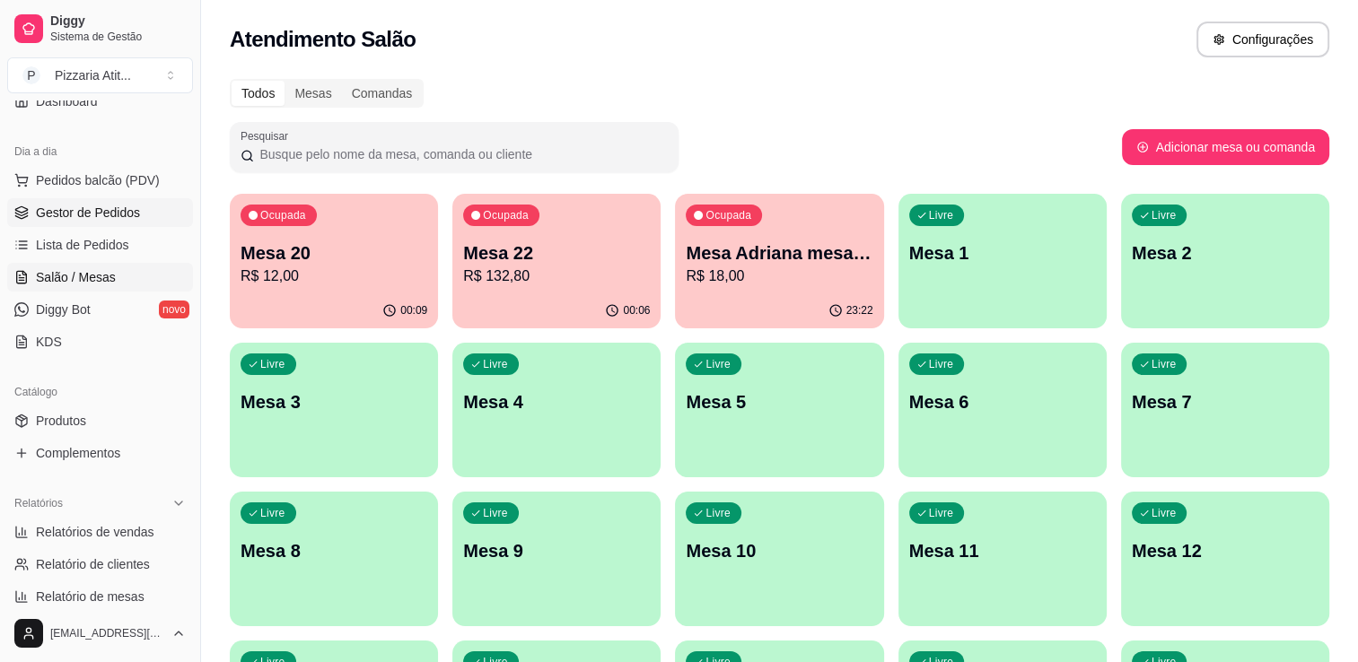
click at [128, 210] on span "Gestor de Pedidos" at bounding box center [88, 213] width 104 height 18
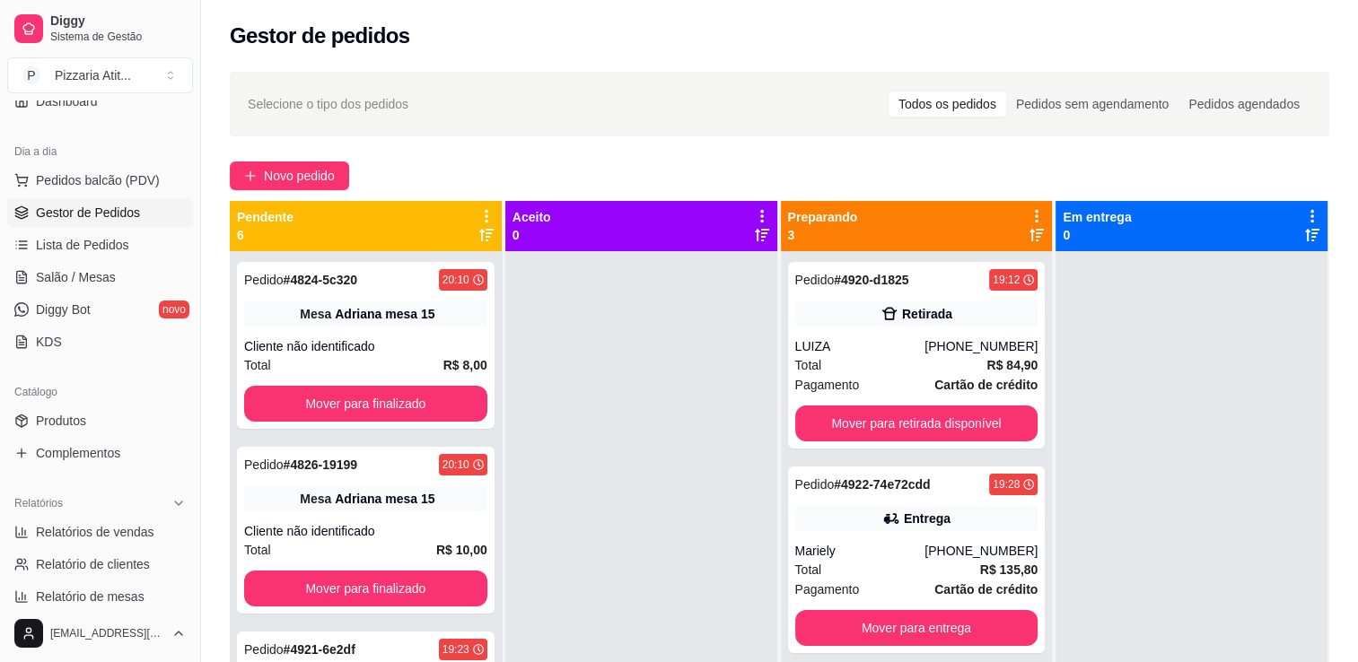
click at [128, 210] on span "Gestor de Pedidos" at bounding box center [88, 213] width 104 height 18
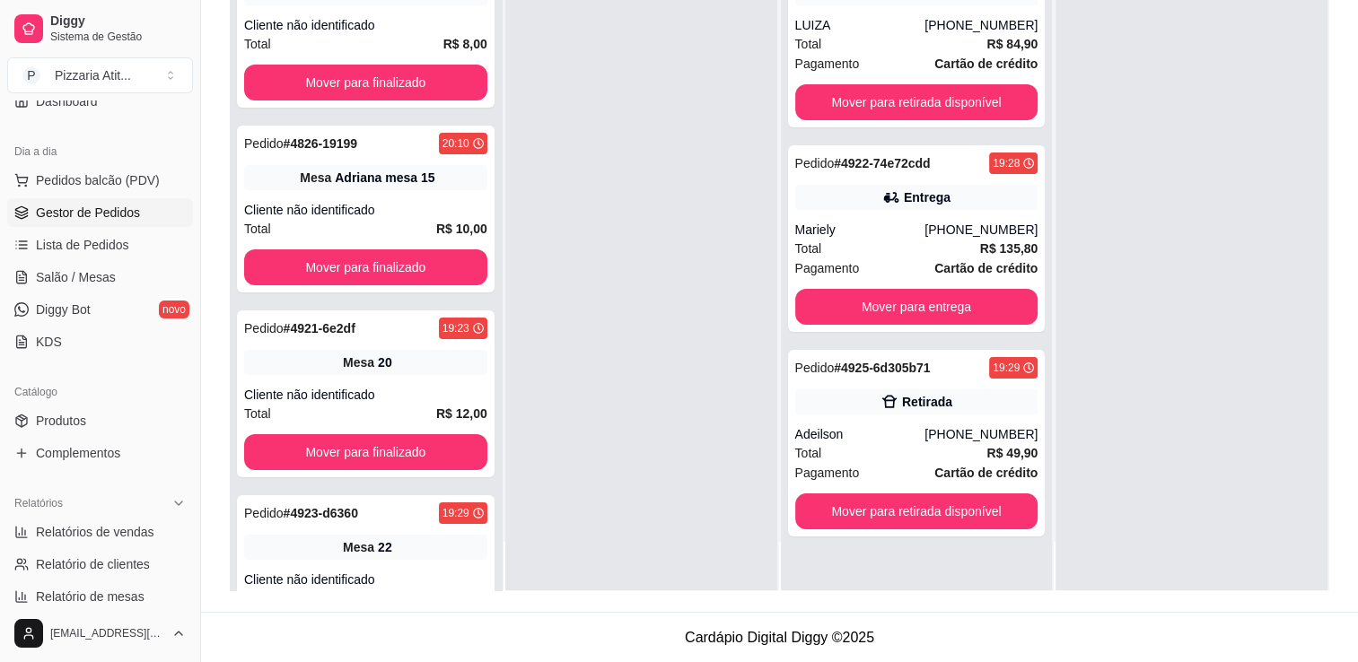
scroll to position [50, 0]
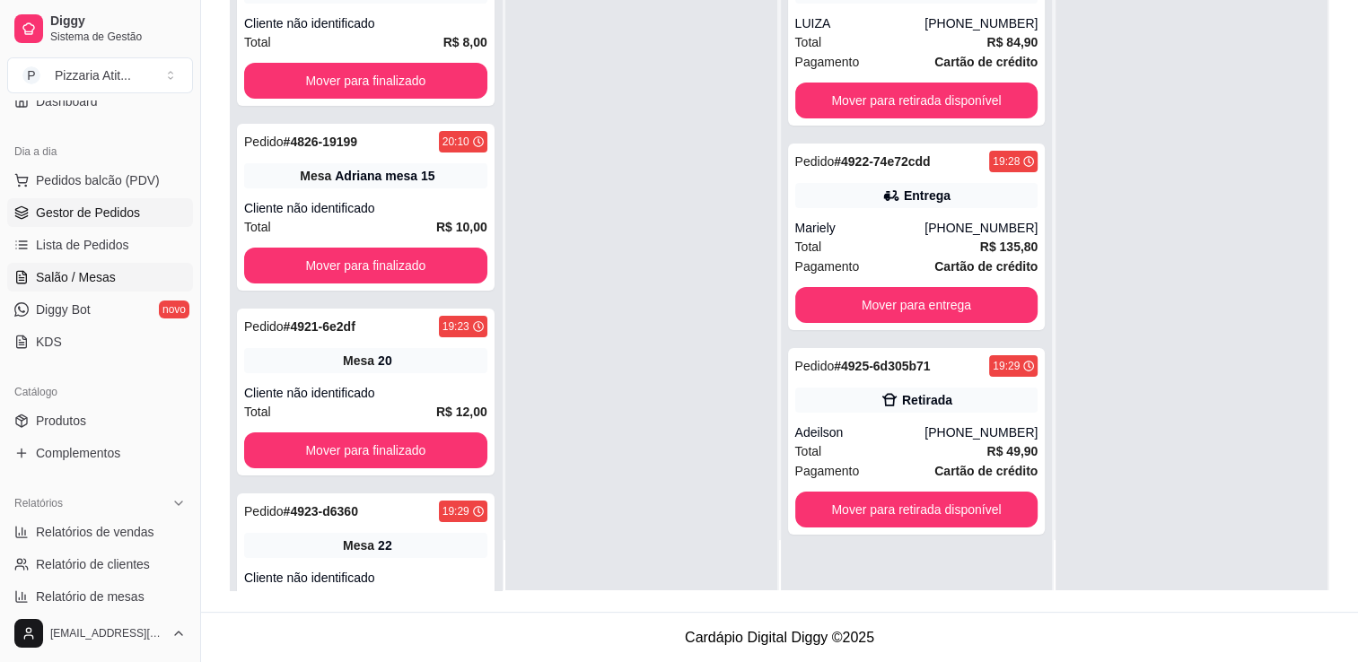
click at [132, 276] on link "Salão / Mesas" at bounding box center [100, 277] width 186 height 29
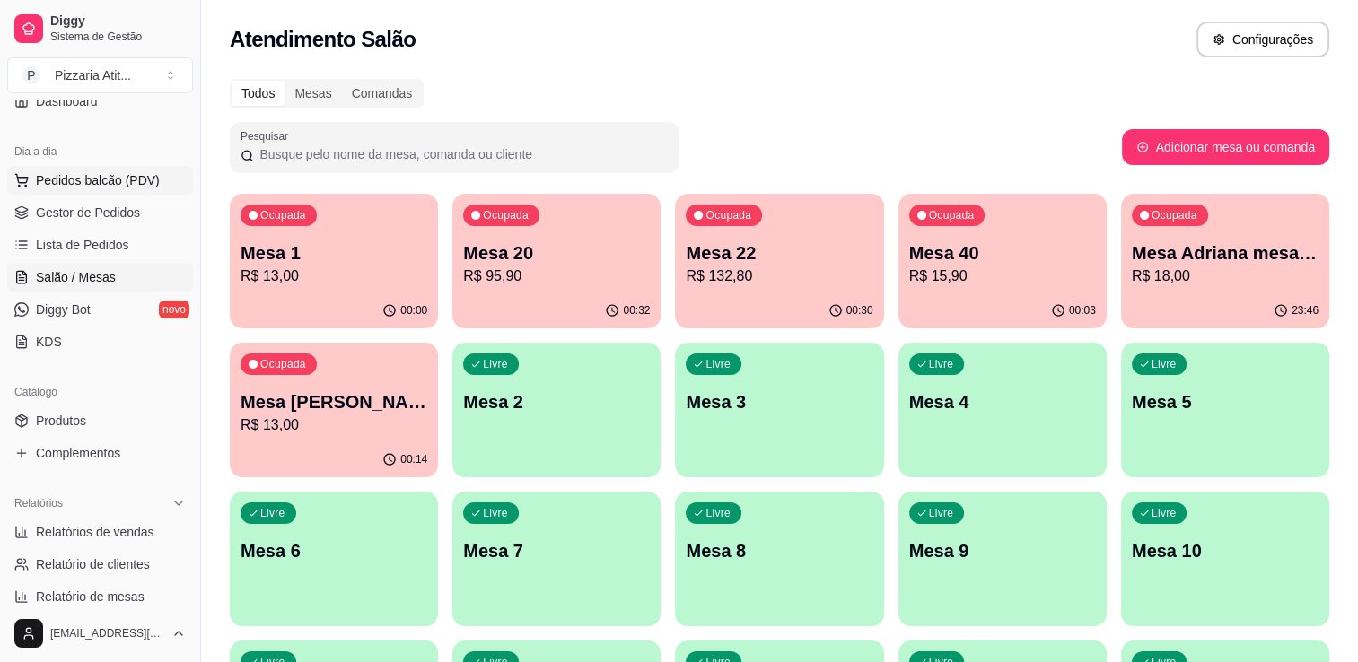
click at [104, 166] on button "Pedidos balcão (PDV)" at bounding box center [100, 180] width 186 height 29
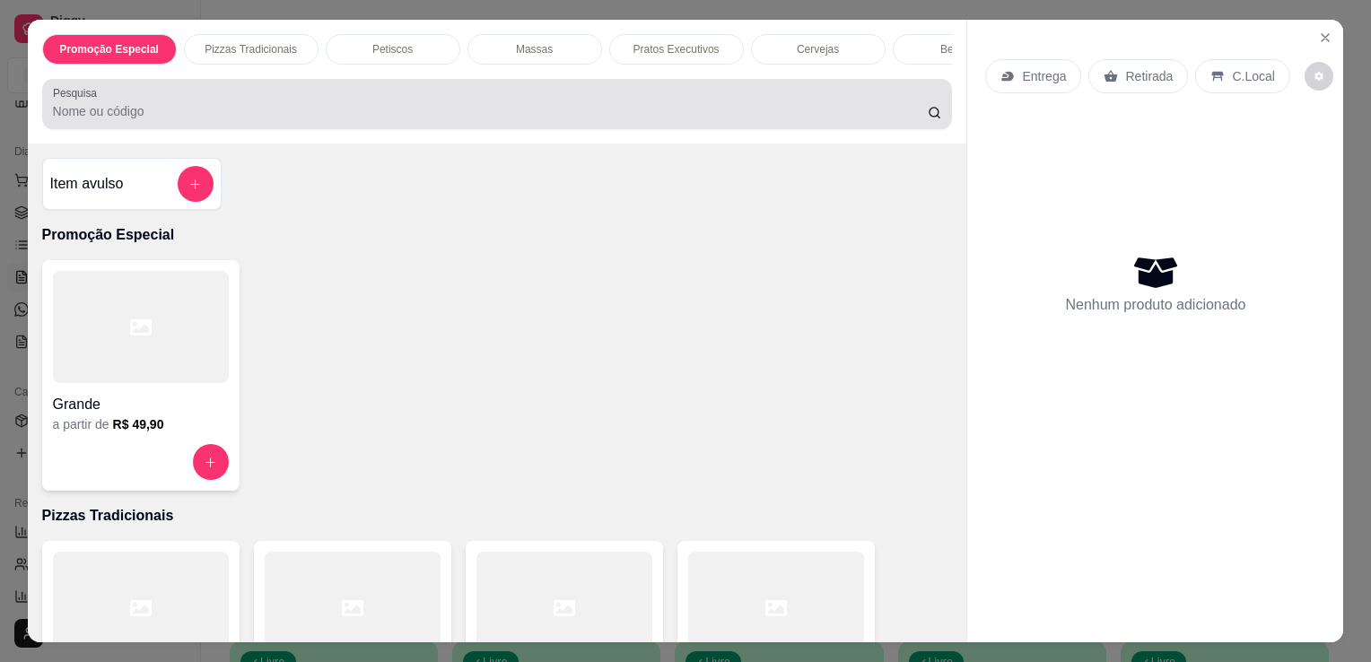
click at [281, 128] on div "Pesquisa" at bounding box center [497, 104] width 911 height 50
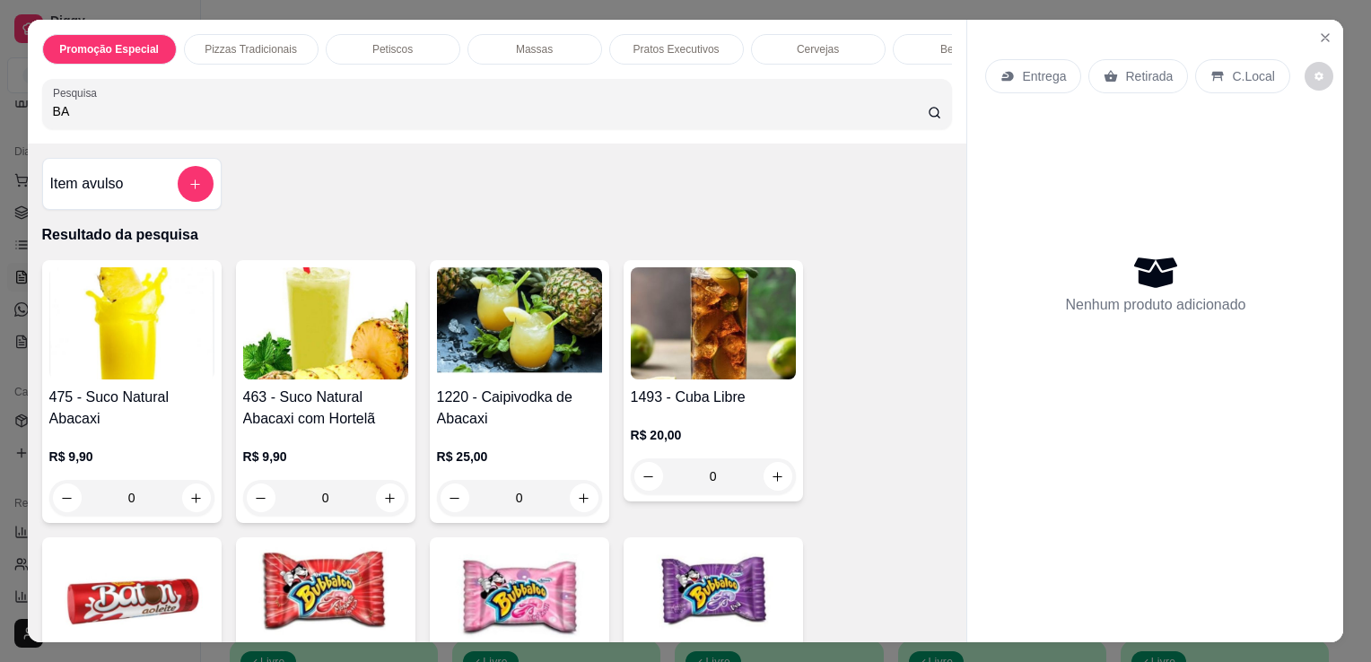
type input "B"
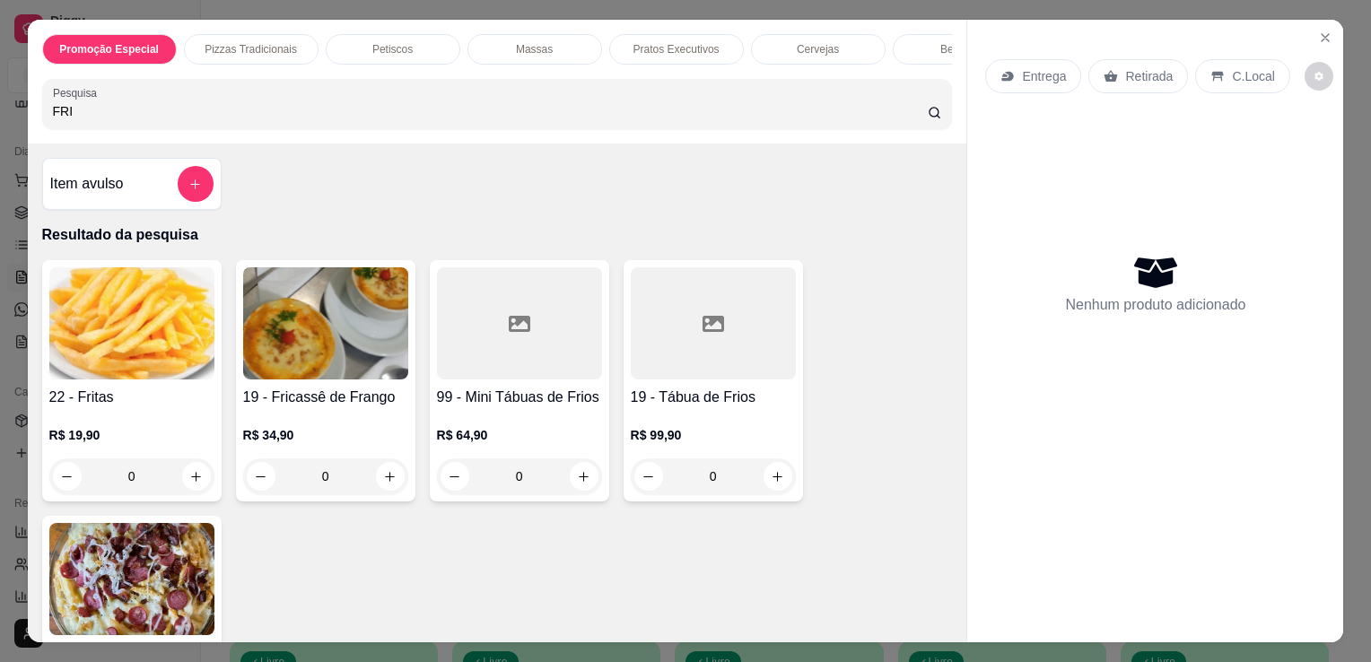
type input "FRI"
click at [83, 328] on img at bounding box center [131, 323] width 165 height 112
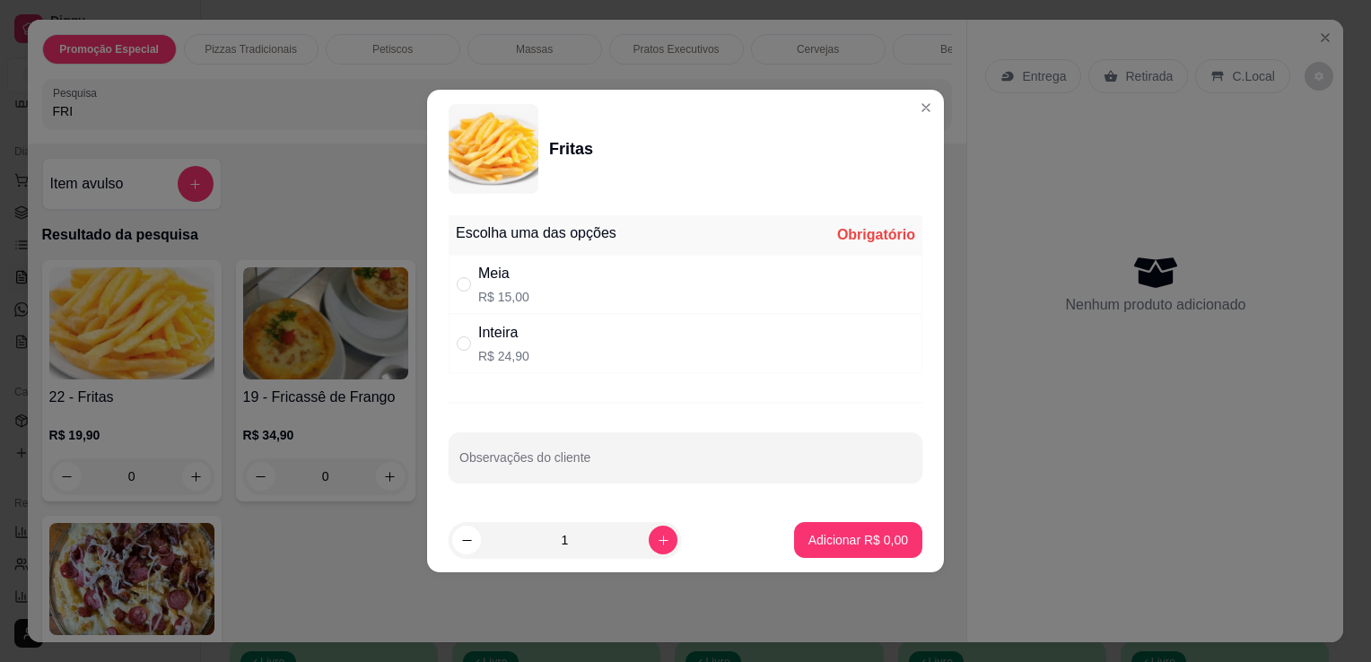
click at [506, 281] on div "Meia" at bounding box center [503, 274] width 51 height 22
radio input "true"
click at [844, 532] on p "Adicionar R$ 15,00" at bounding box center [855, 539] width 104 height 17
type input "1"
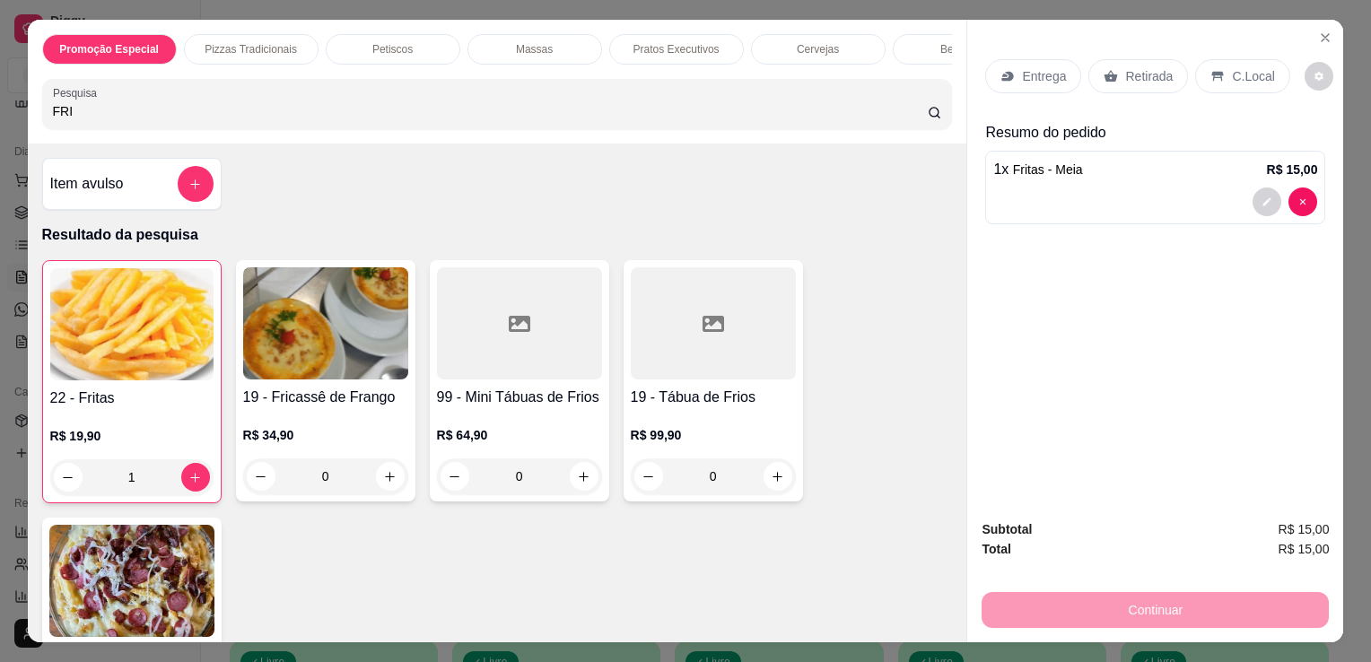
click at [1114, 59] on div "Retirada" at bounding box center [1139, 76] width 100 height 34
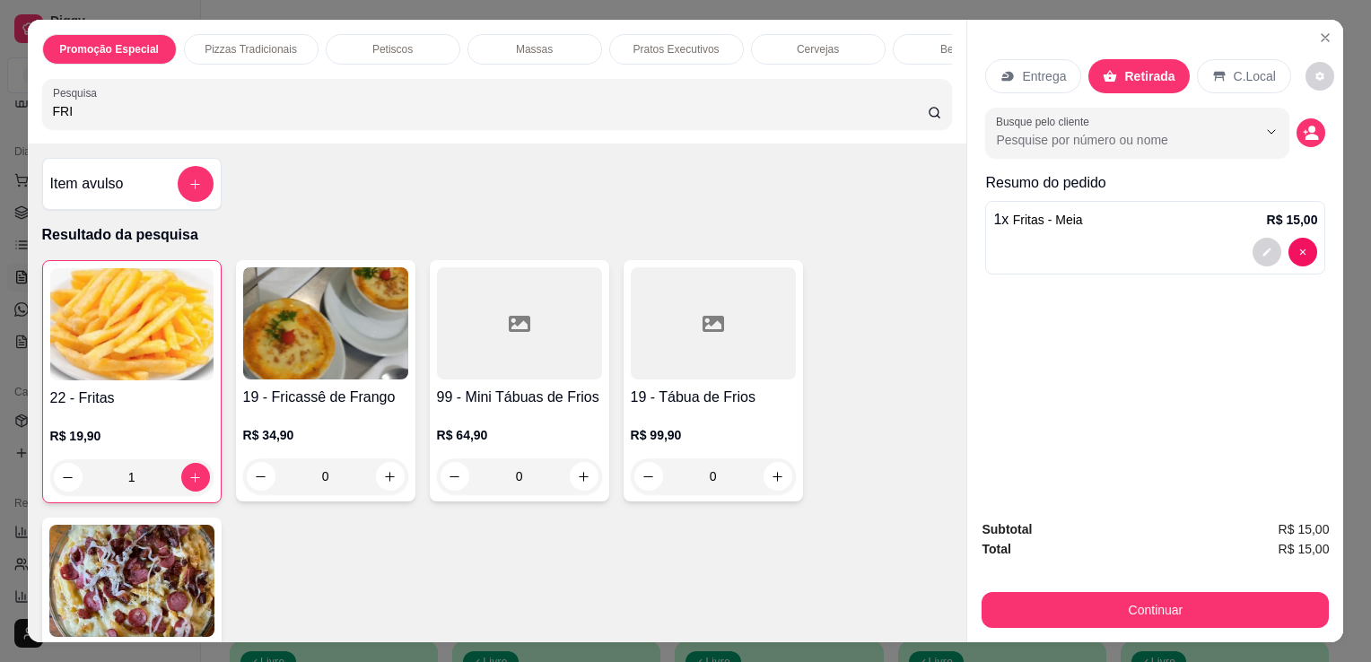
click at [1114, 59] on div "Retirada" at bounding box center [1139, 76] width 101 height 34
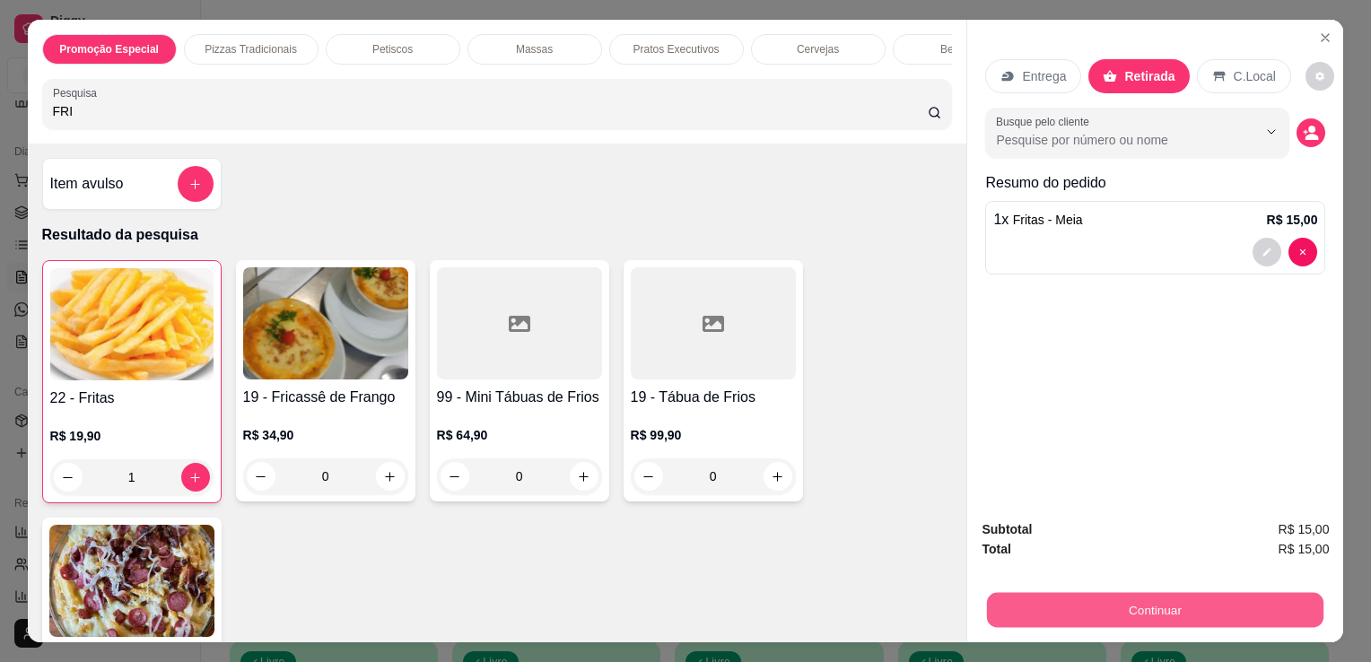
click at [1149, 604] on button "Continuar" at bounding box center [1155, 609] width 337 height 35
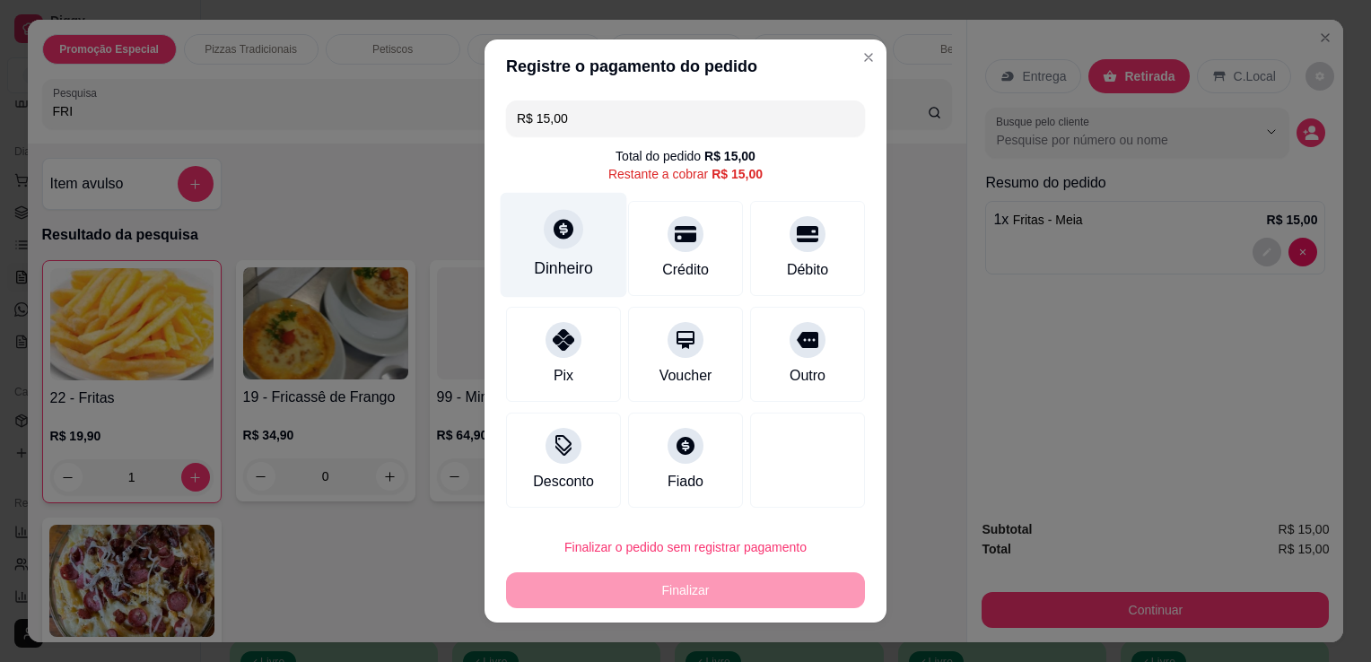
click at [585, 266] on div "Dinheiro" at bounding box center [564, 245] width 127 height 105
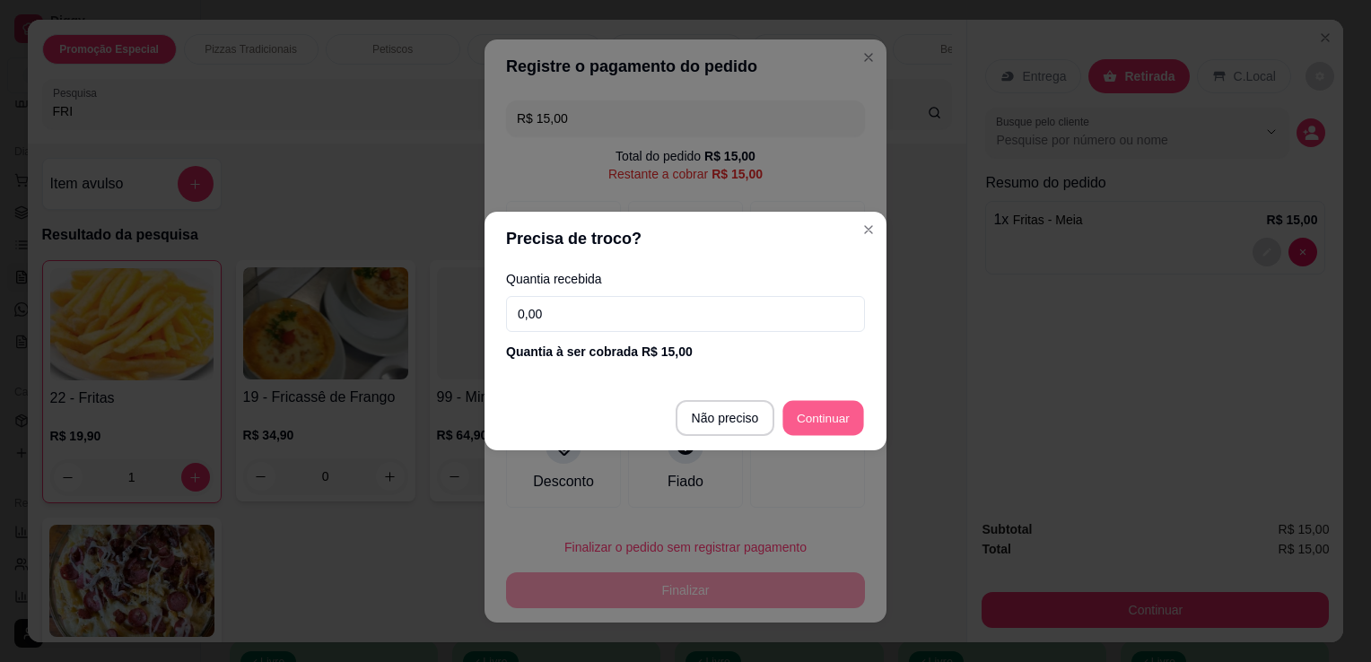
type input "R$ 0,00"
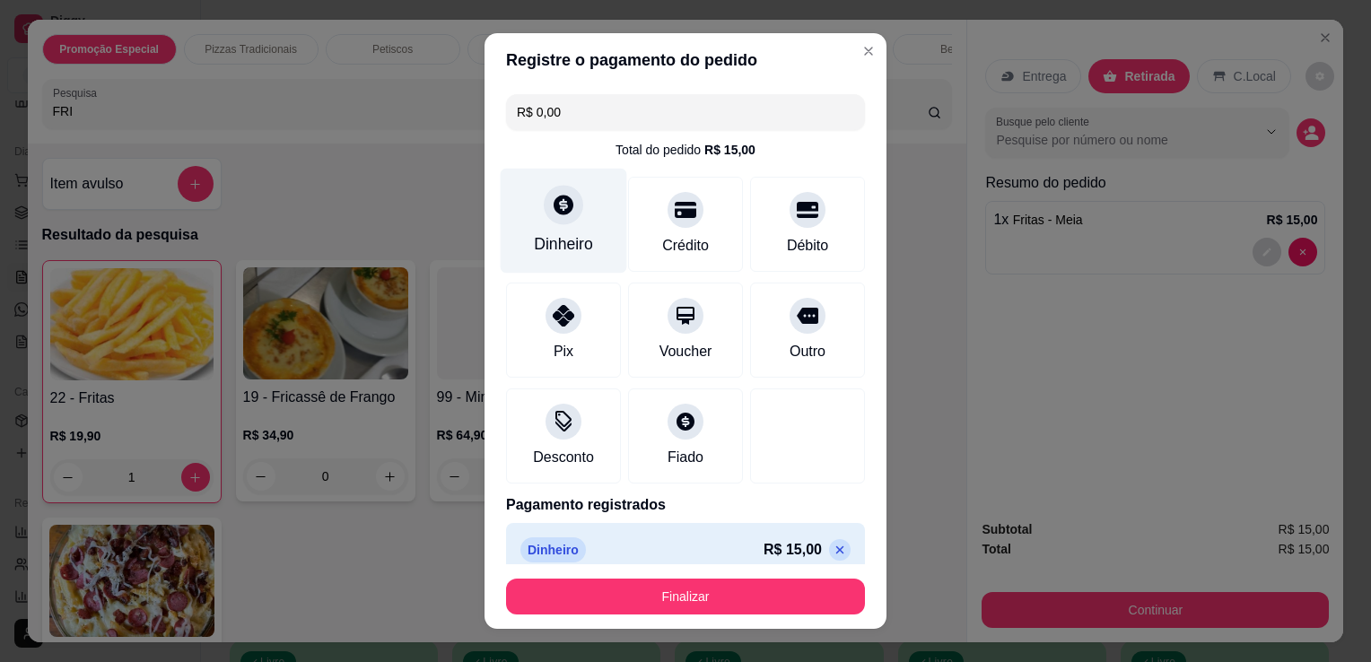
click at [554, 233] on div "Dinheiro" at bounding box center [563, 243] width 59 height 23
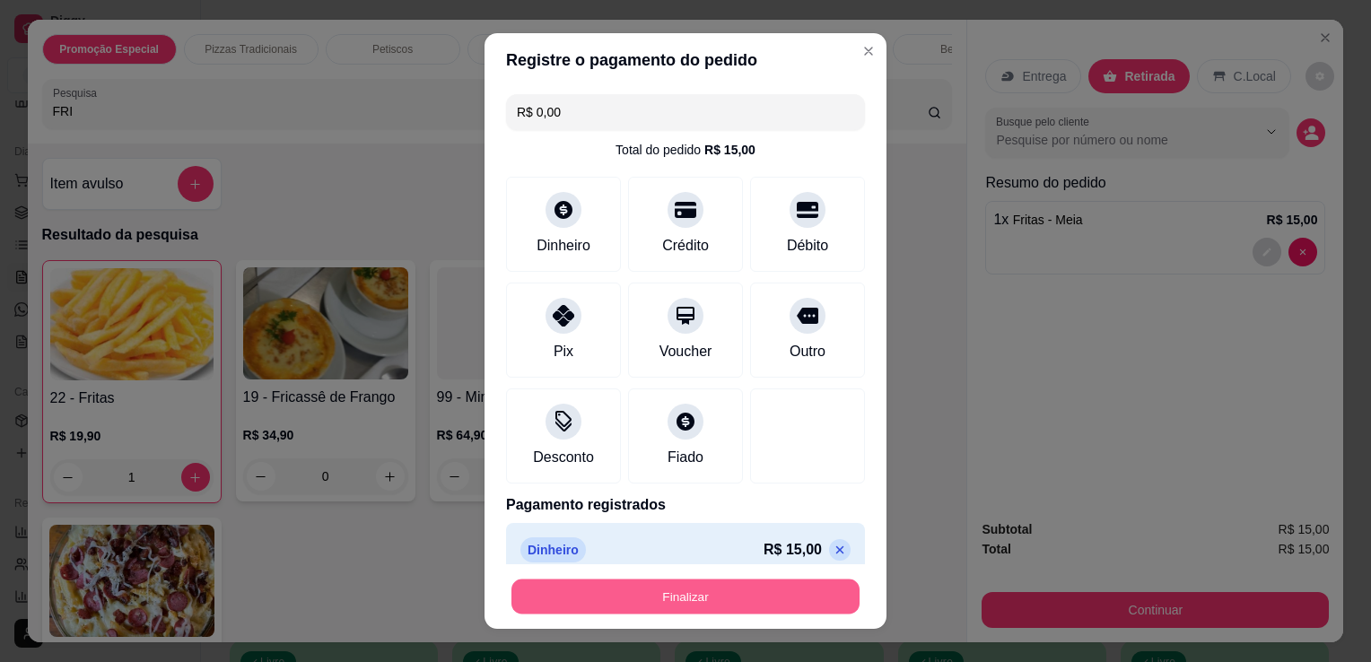
click at [764, 594] on button "Finalizar" at bounding box center [686, 597] width 348 height 35
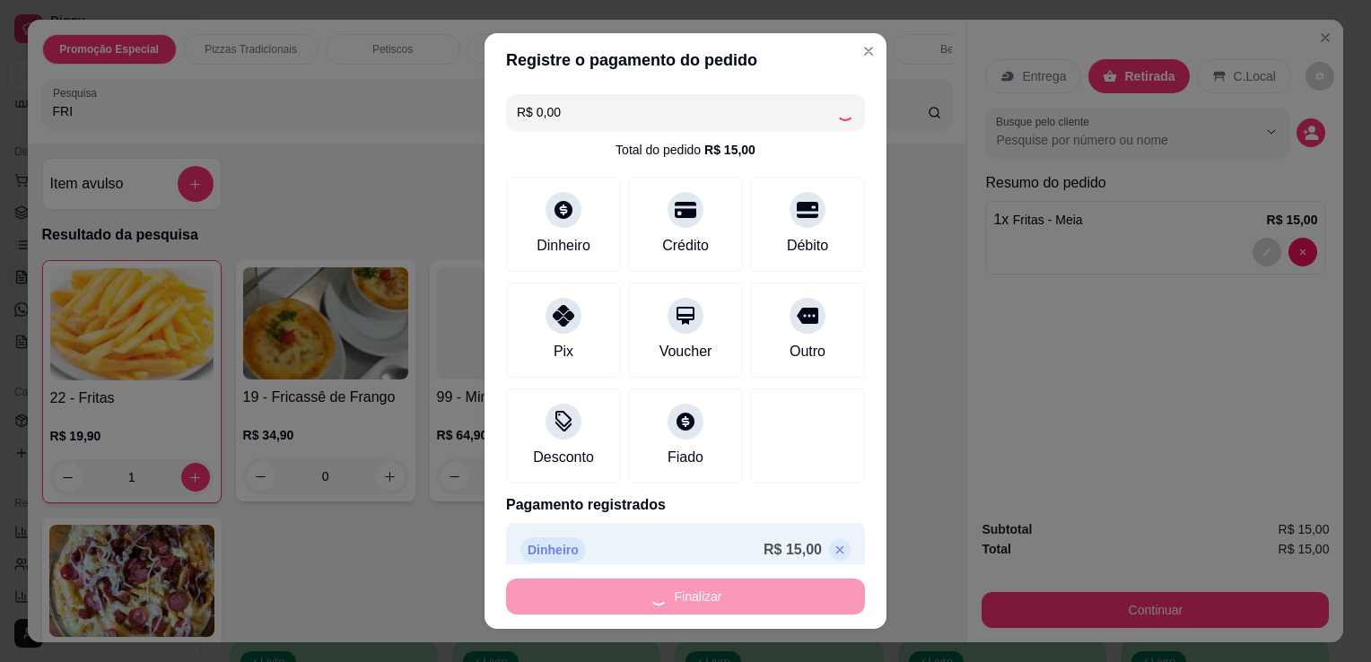
type input "0"
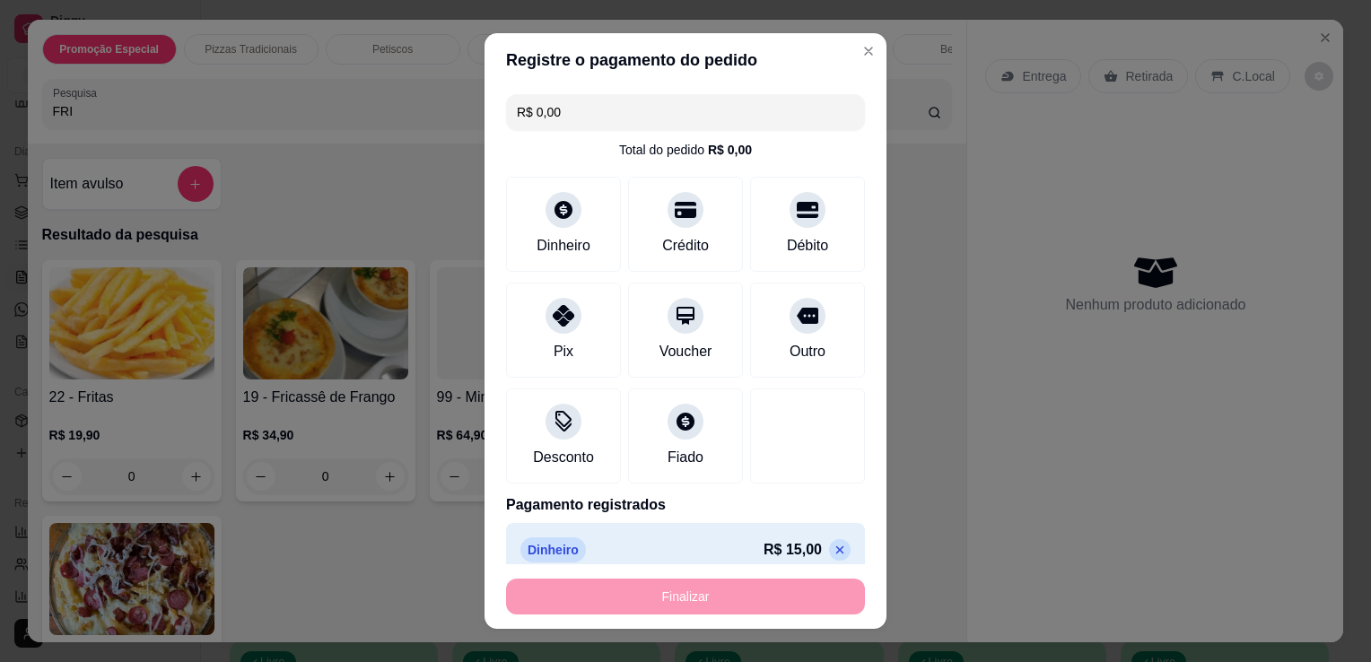
type input "-R$ 15,00"
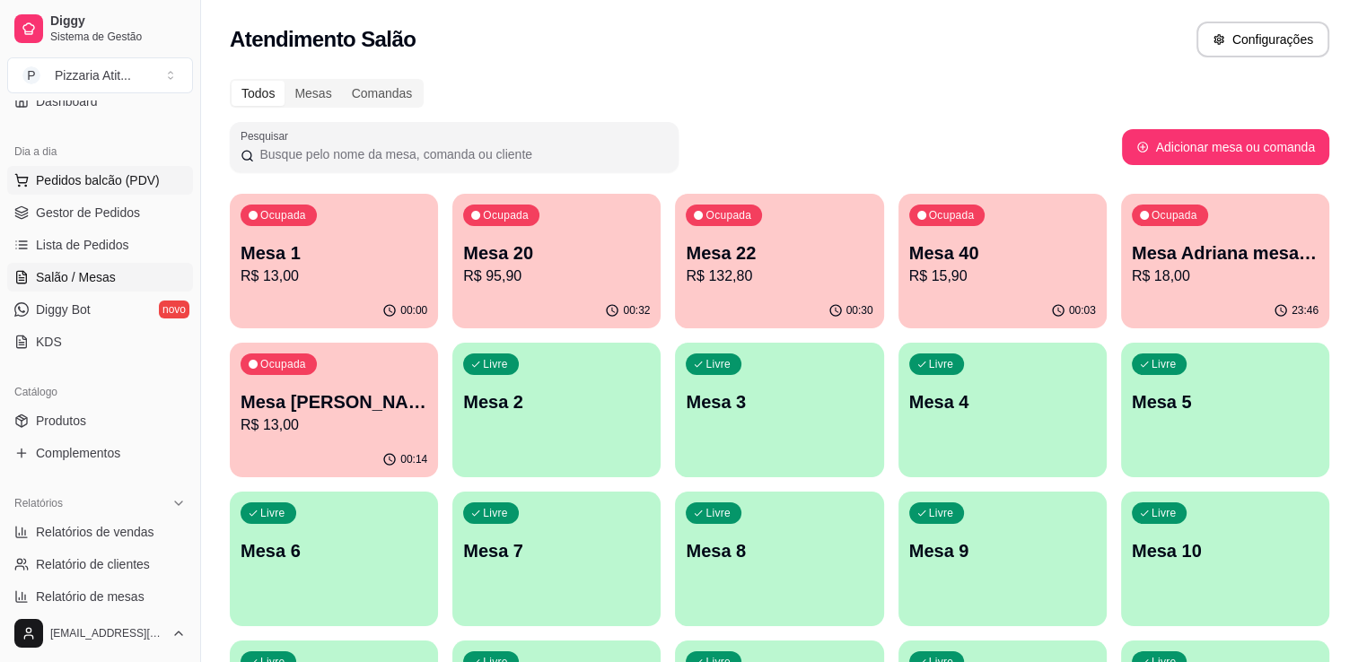
click at [126, 192] on button "Pedidos balcão (PDV)" at bounding box center [100, 180] width 186 height 29
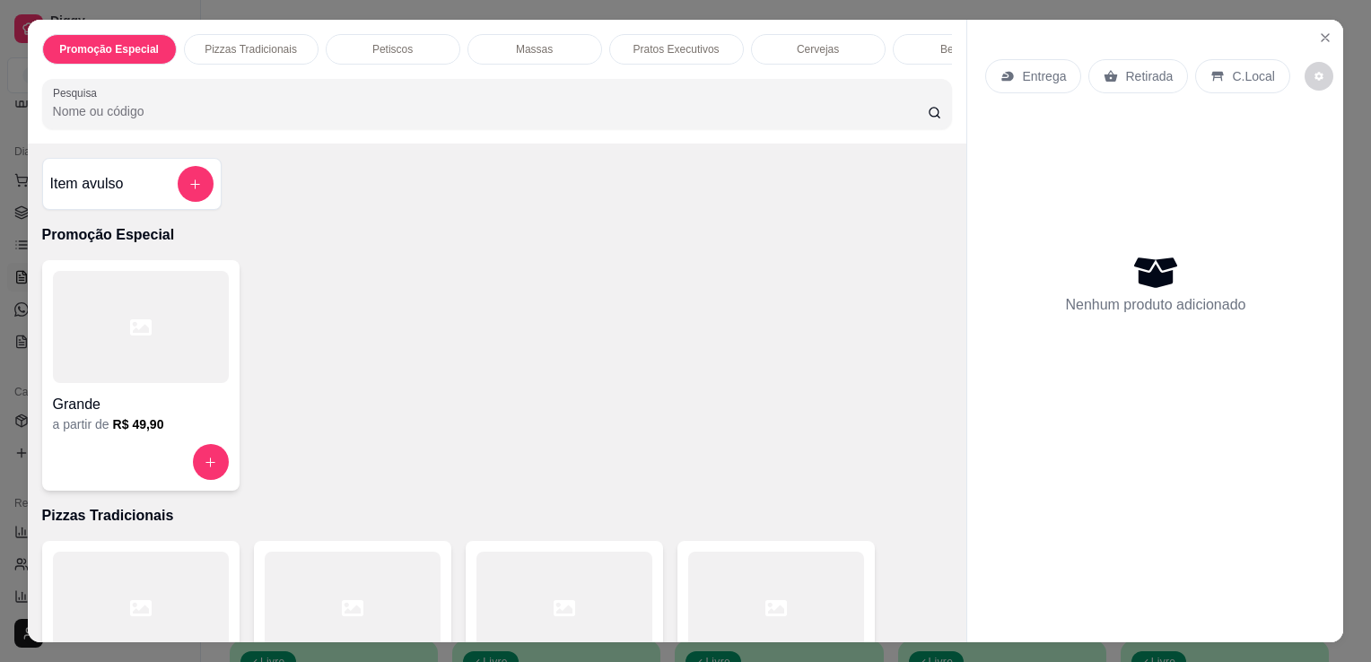
click at [564, 598] on div at bounding box center [565, 608] width 176 height 112
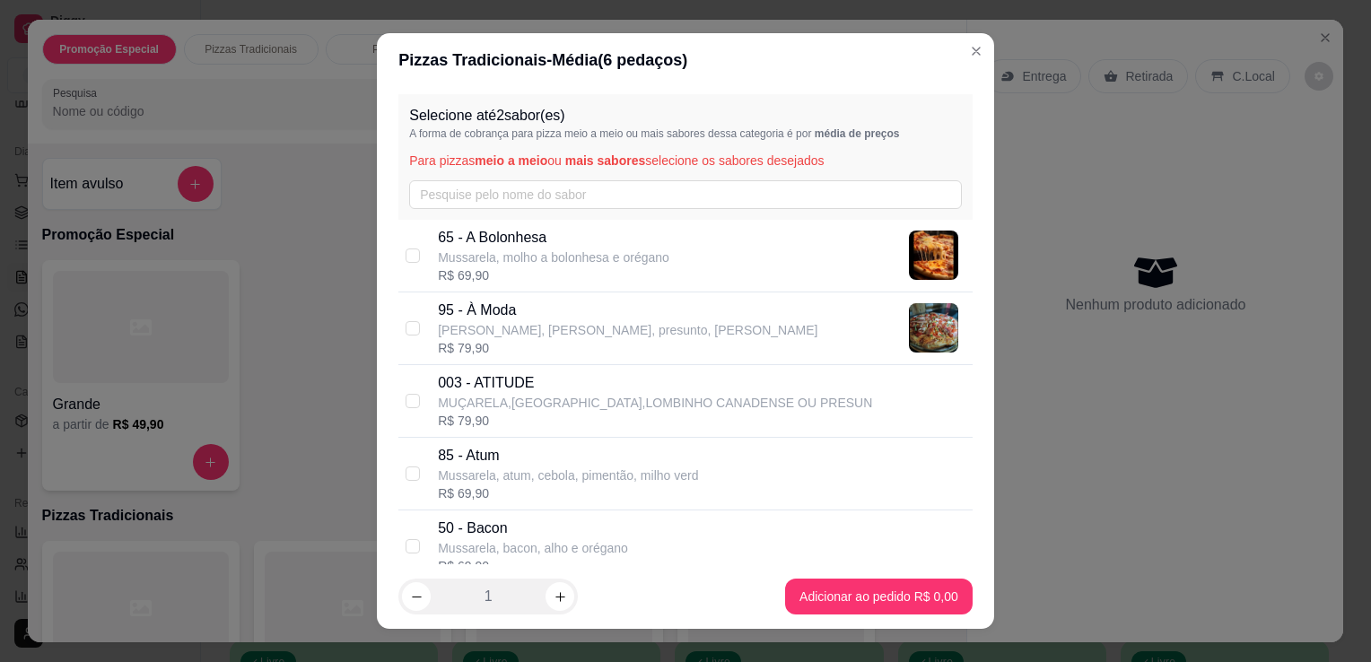
click at [538, 316] on p "95 - À Moda" at bounding box center [628, 311] width 380 height 22
checkbox input "true"
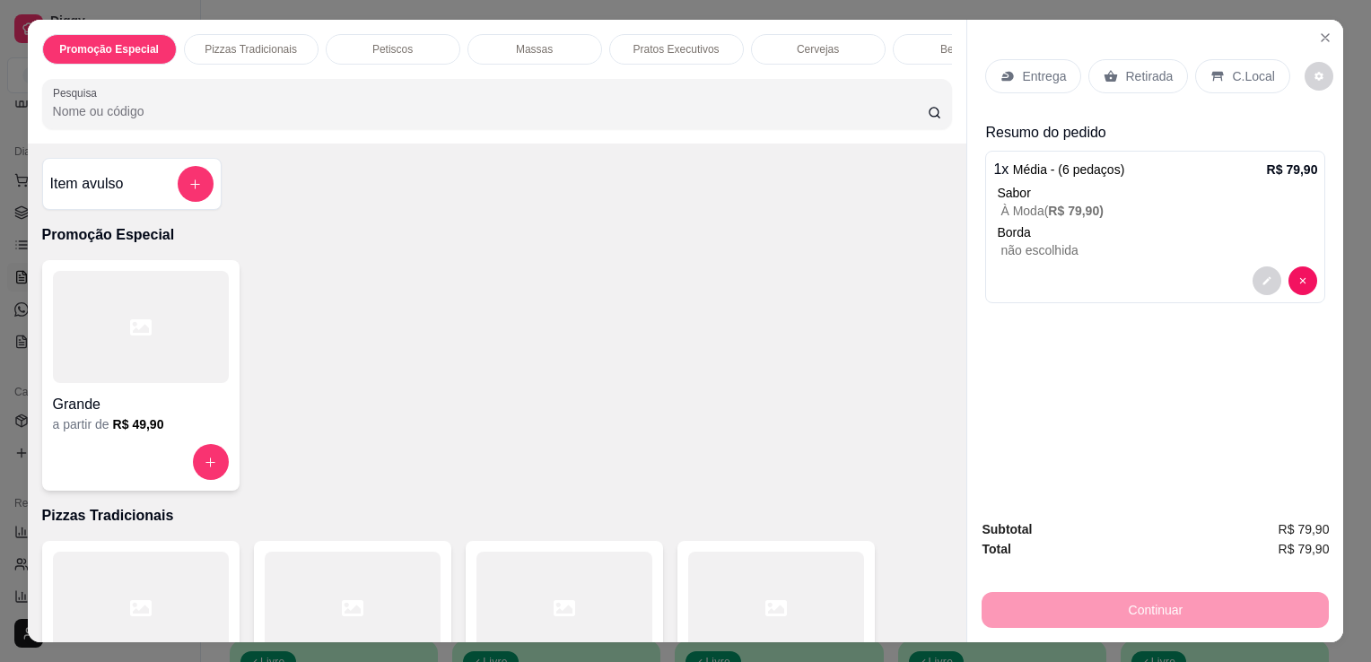
click at [1029, 67] on p "Entrega" at bounding box center [1044, 76] width 44 height 18
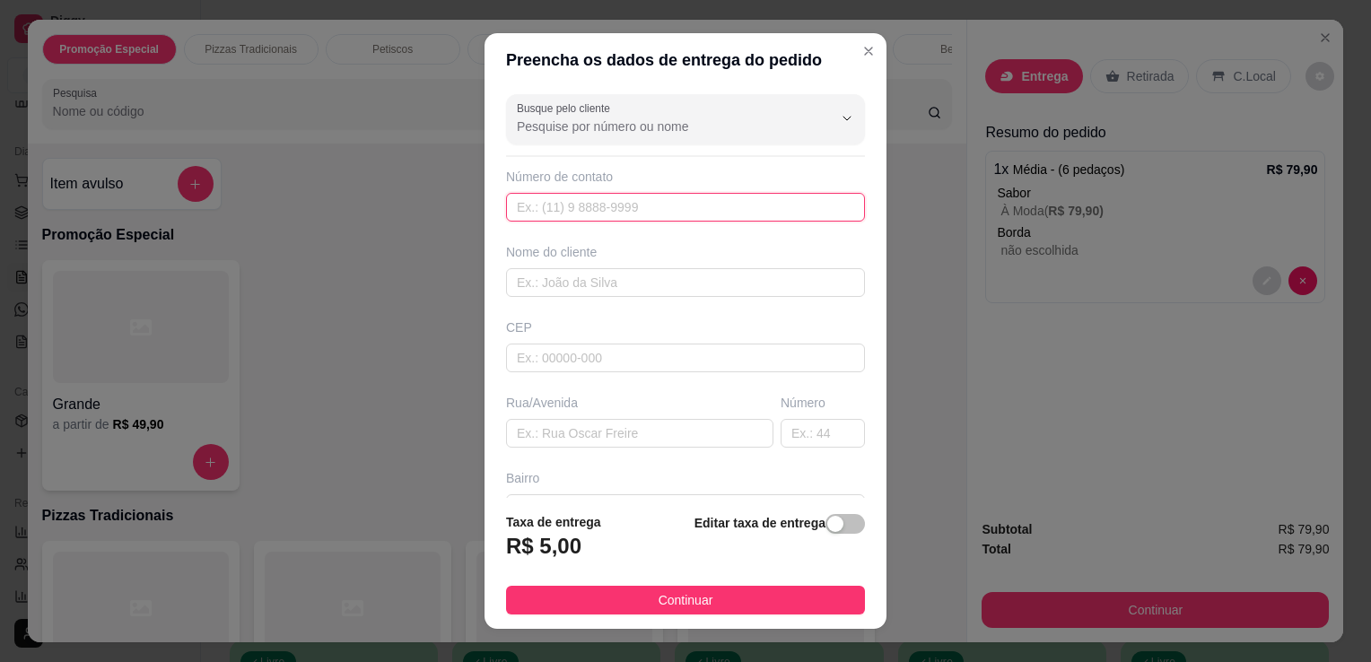
click at [649, 217] on input "text" at bounding box center [685, 207] width 359 height 29
type input "[PHONE_NUMBER]"
click at [661, 274] on input "text" at bounding box center [685, 282] width 359 height 29
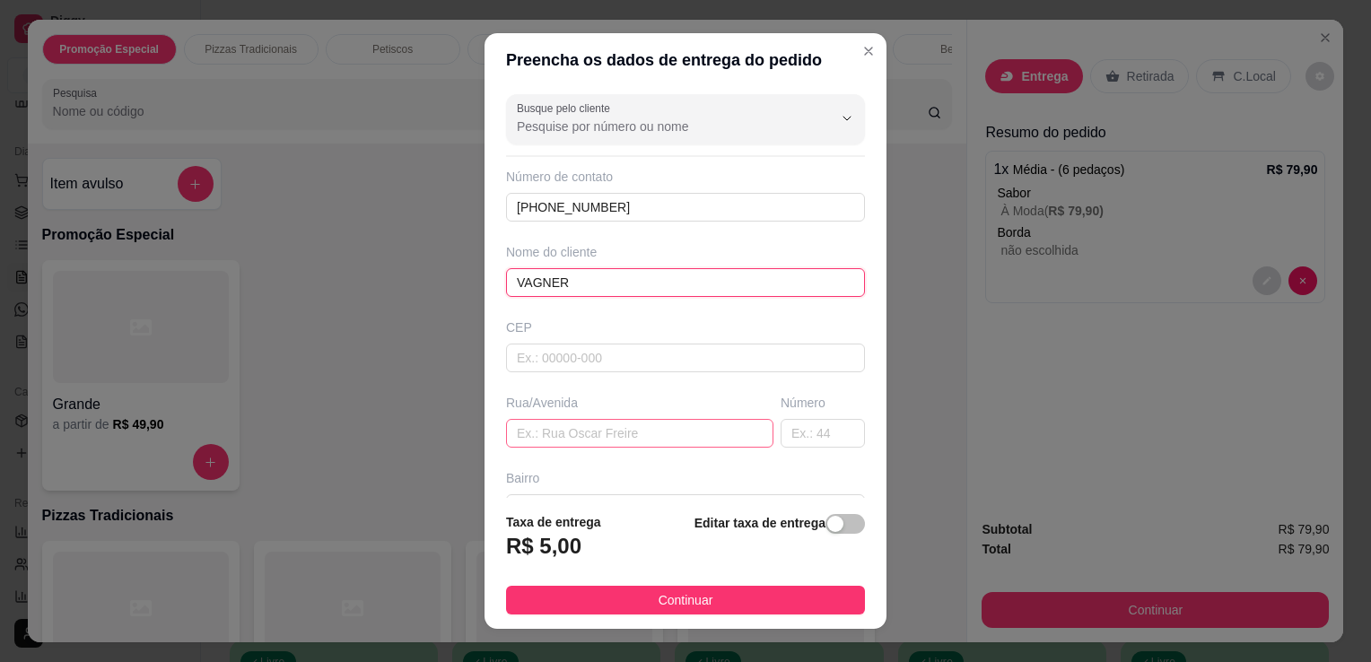
type input "VAGNER"
click at [651, 427] on input "text" at bounding box center [639, 433] width 267 height 29
click at [653, 428] on input "text" at bounding box center [639, 433] width 267 height 29
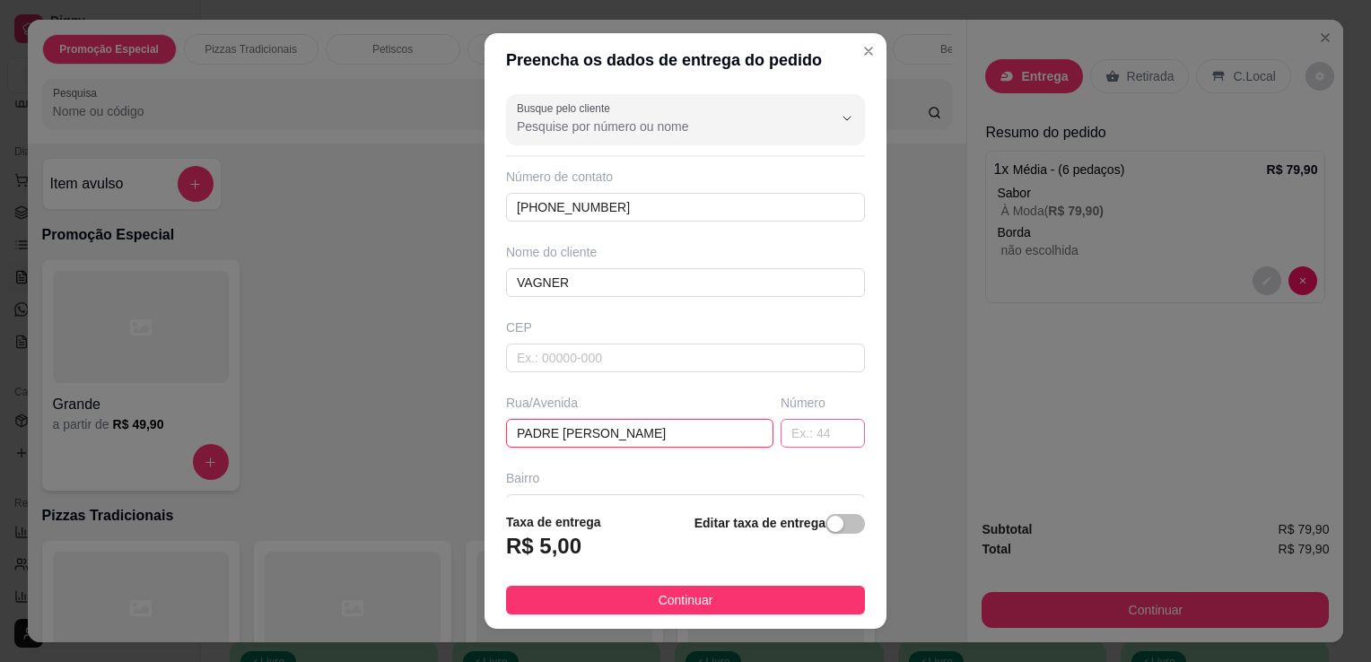
type input "PADRE [PERSON_NAME]"
click at [781, 431] on input "text" at bounding box center [823, 433] width 84 height 29
type input "432"
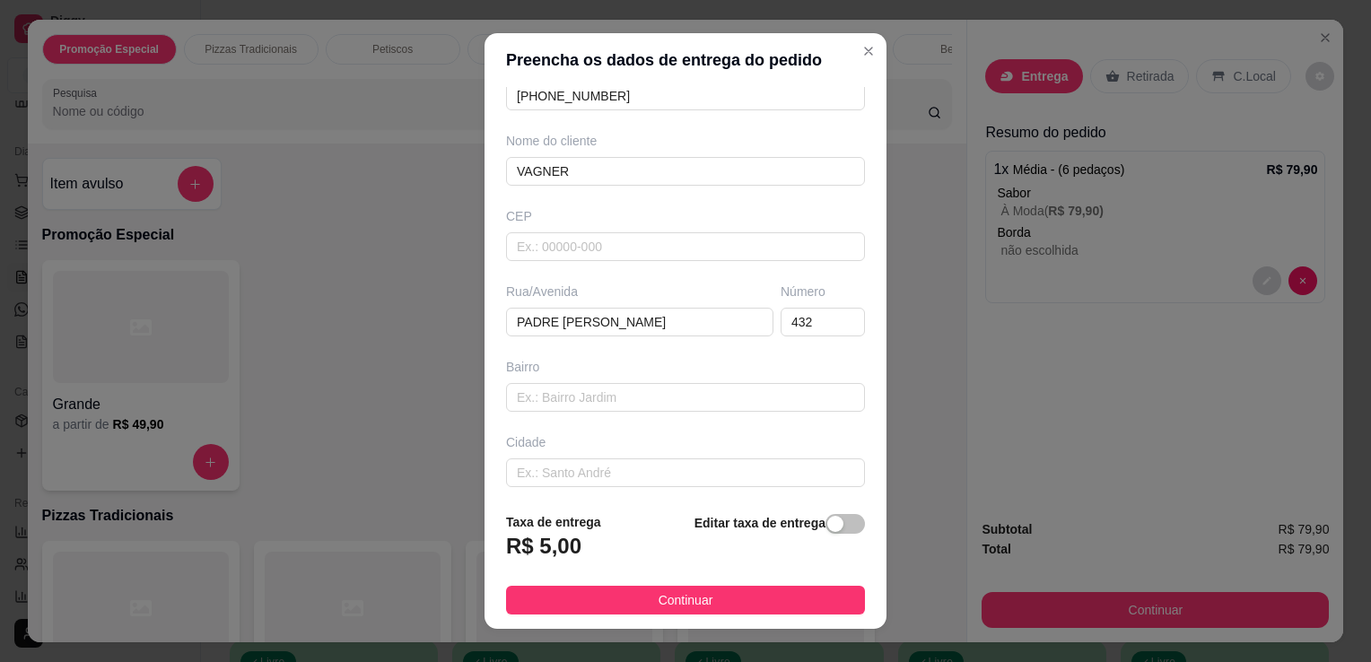
scroll to position [165, 0]
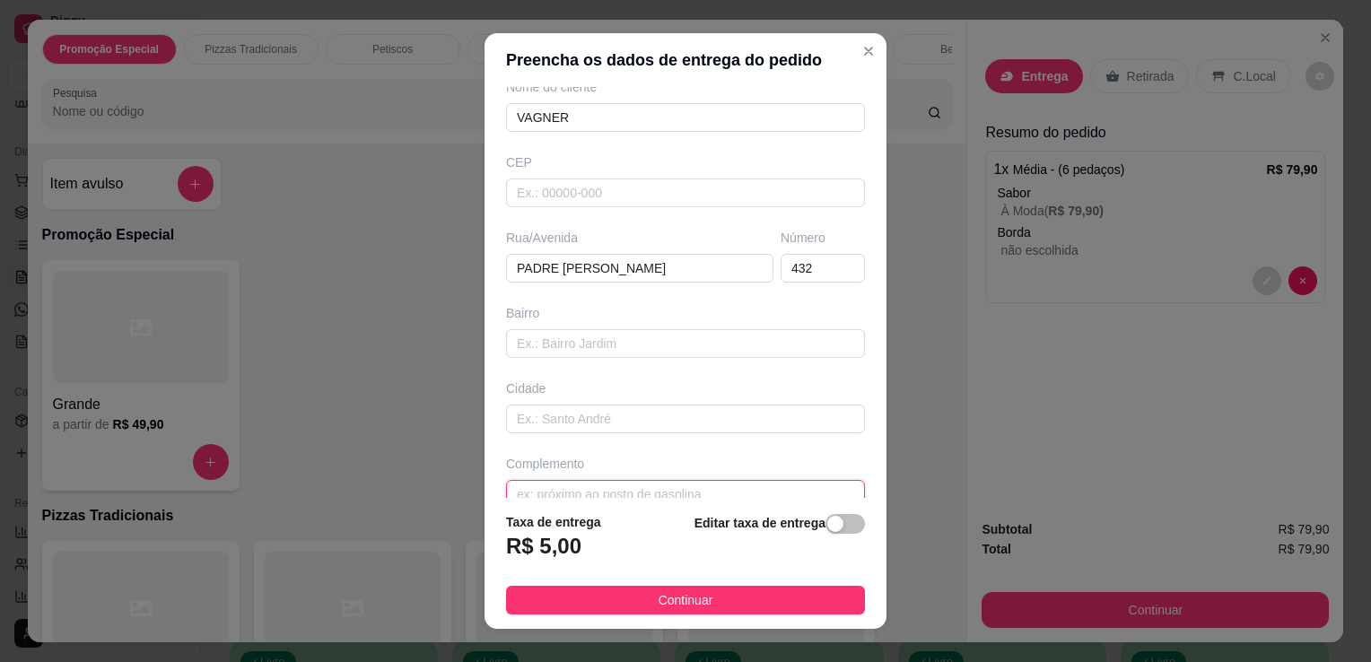
click at [696, 486] on input "text" at bounding box center [685, 494] width 359 height 29
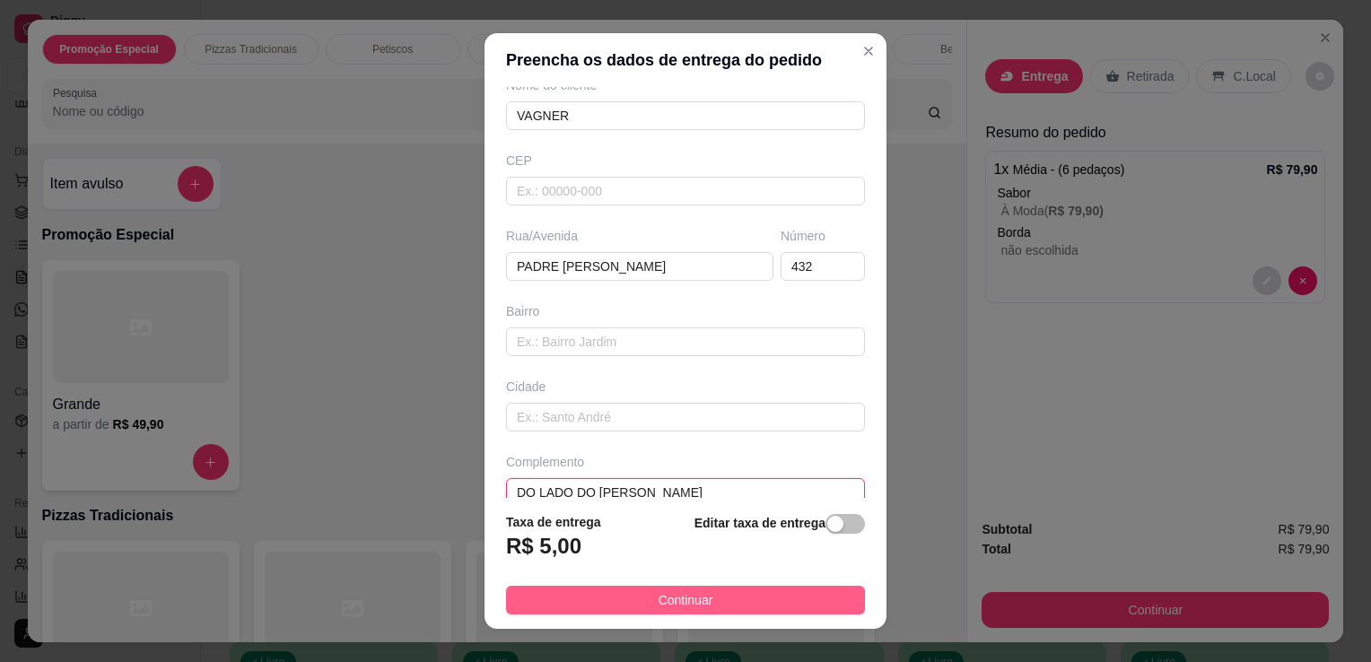
type input "DO LADO DO [PERSON_NAME]"
click at [698, 591] on span "Continuar" at bounding box center [686, 601] width 55 height 20
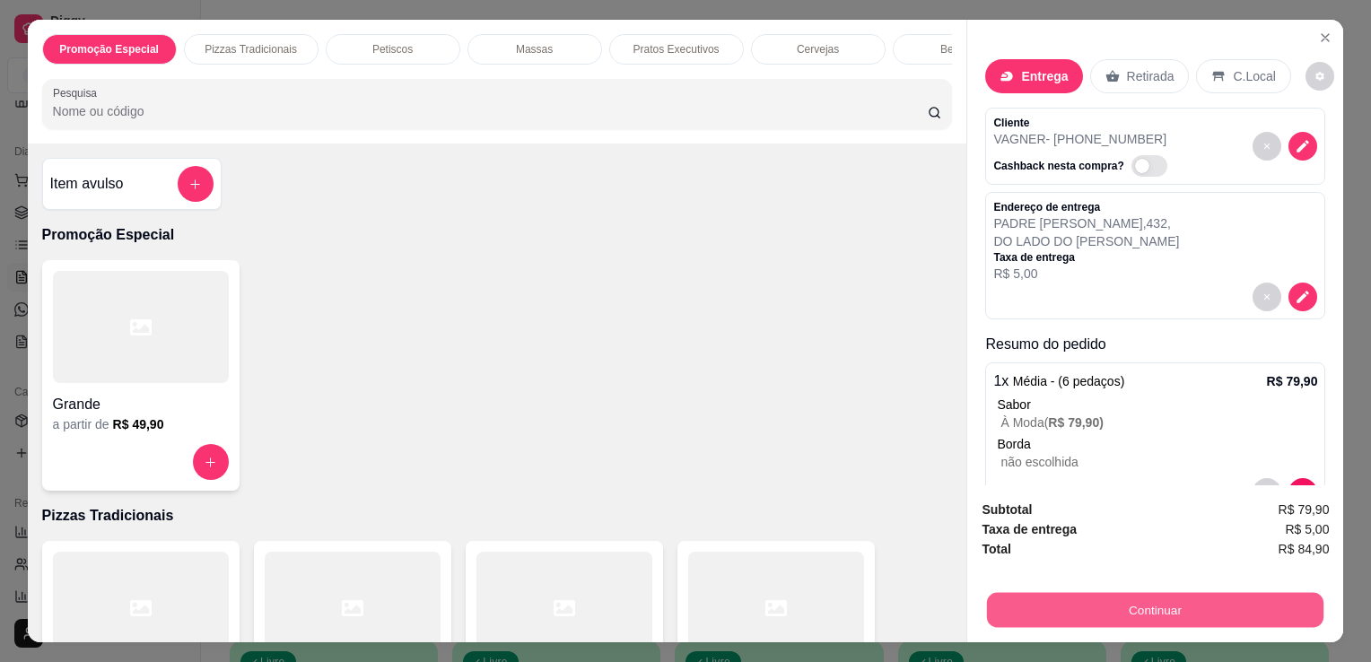
click at [1113, 612] on button "Continuar" at bounding box center [1155, 609] width 337 height 35
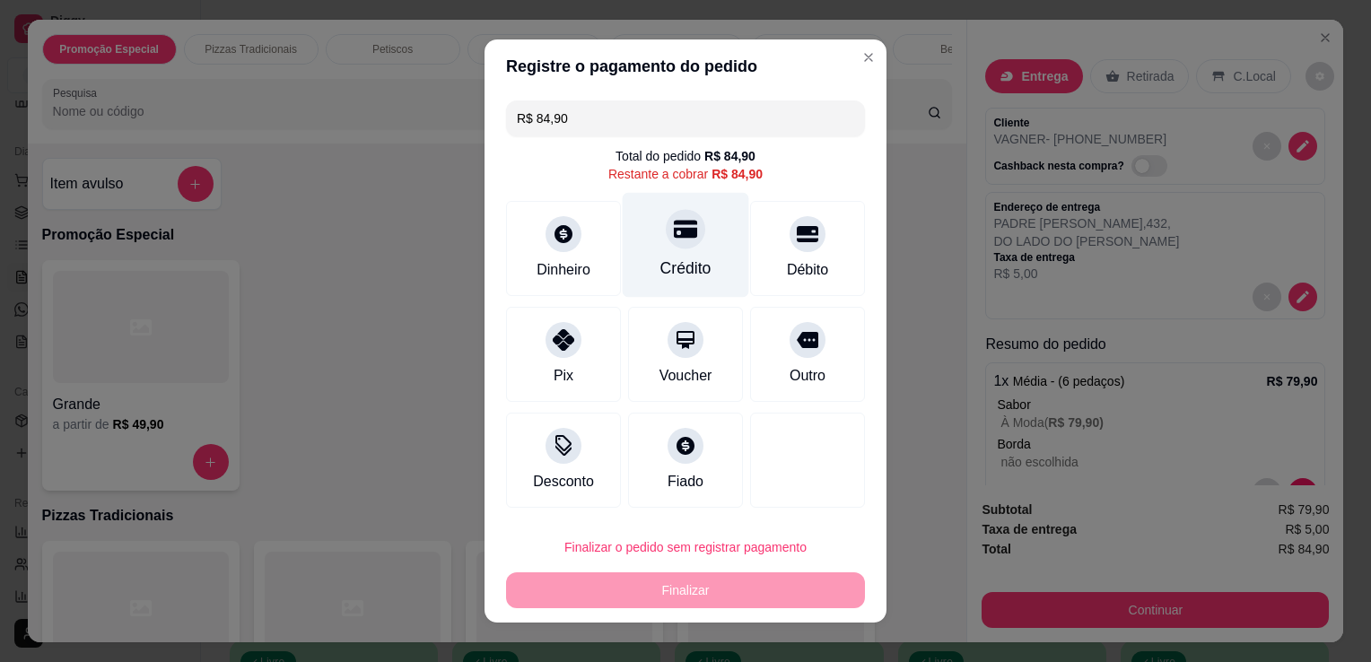
click at [646, 285] on div "Crédito" at bounding box center [686, 245] width 127 height 105
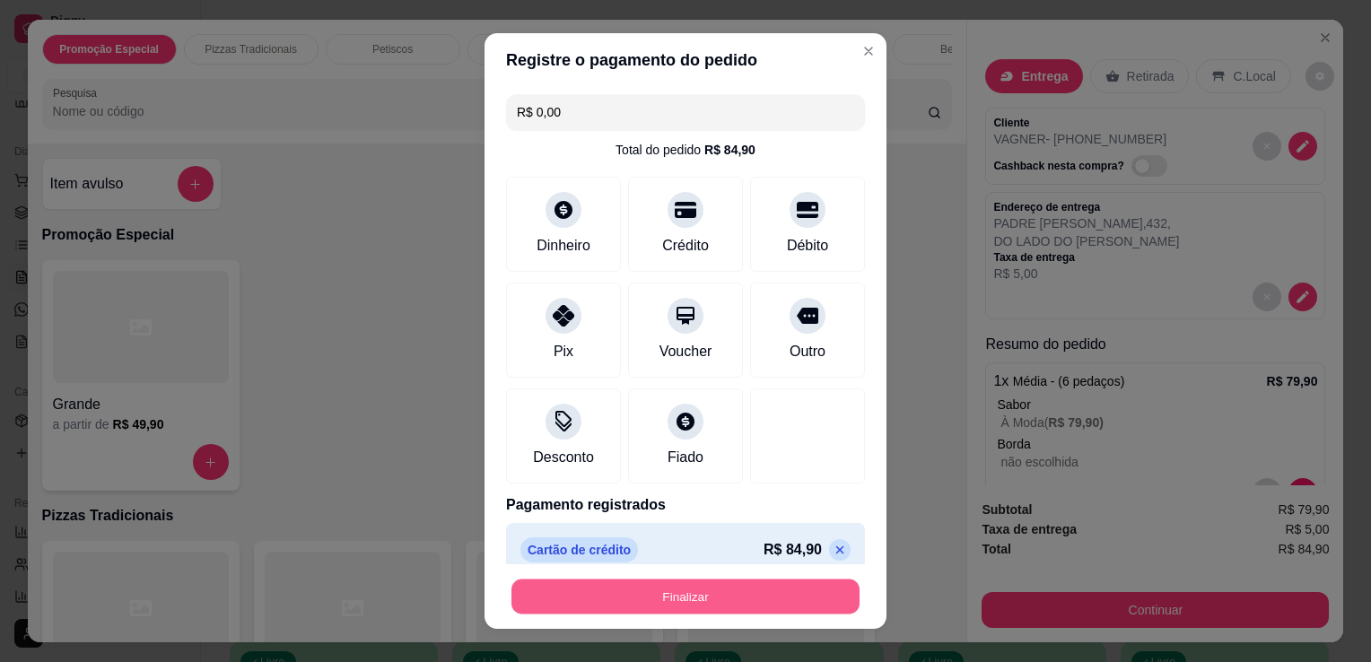
click at [739, 587] on button "Finalizar" at bounding box center [686, 597] width 348 height 35
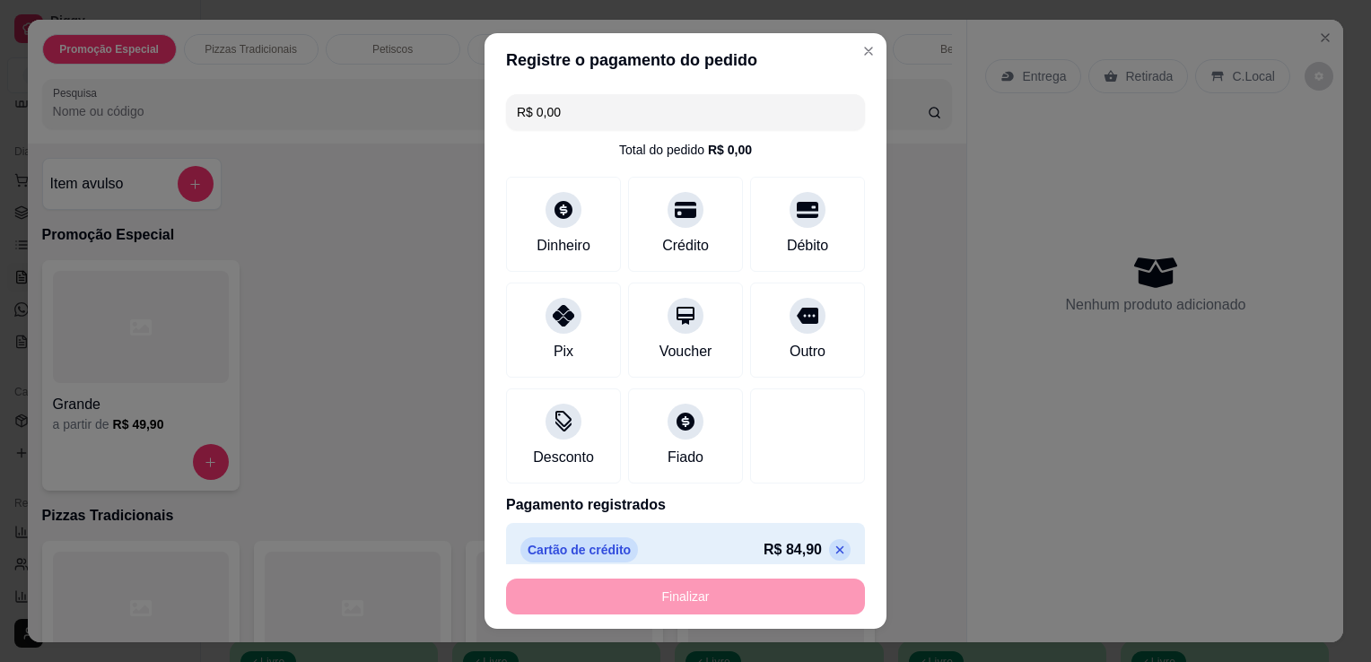
type input "-R$ 84,90"
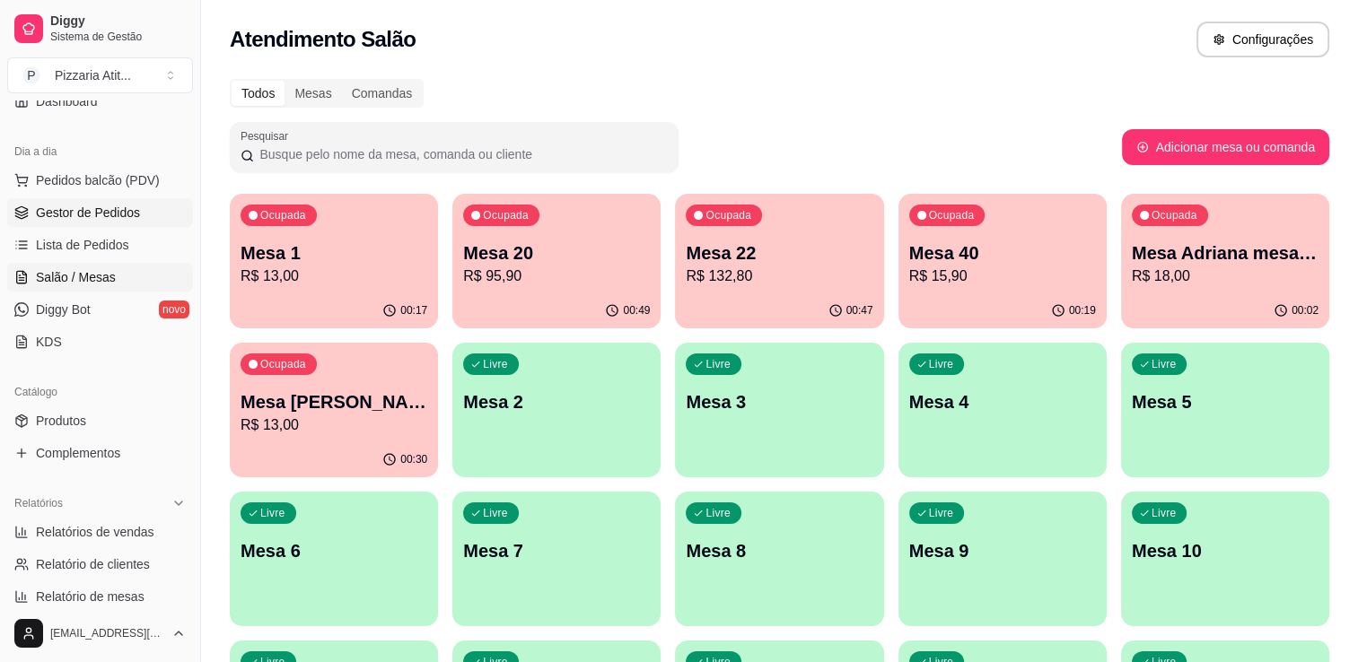
click at [97, 207] on span "Gestor de Pedidos" at bounding box center [88, 213] width 104 height 18
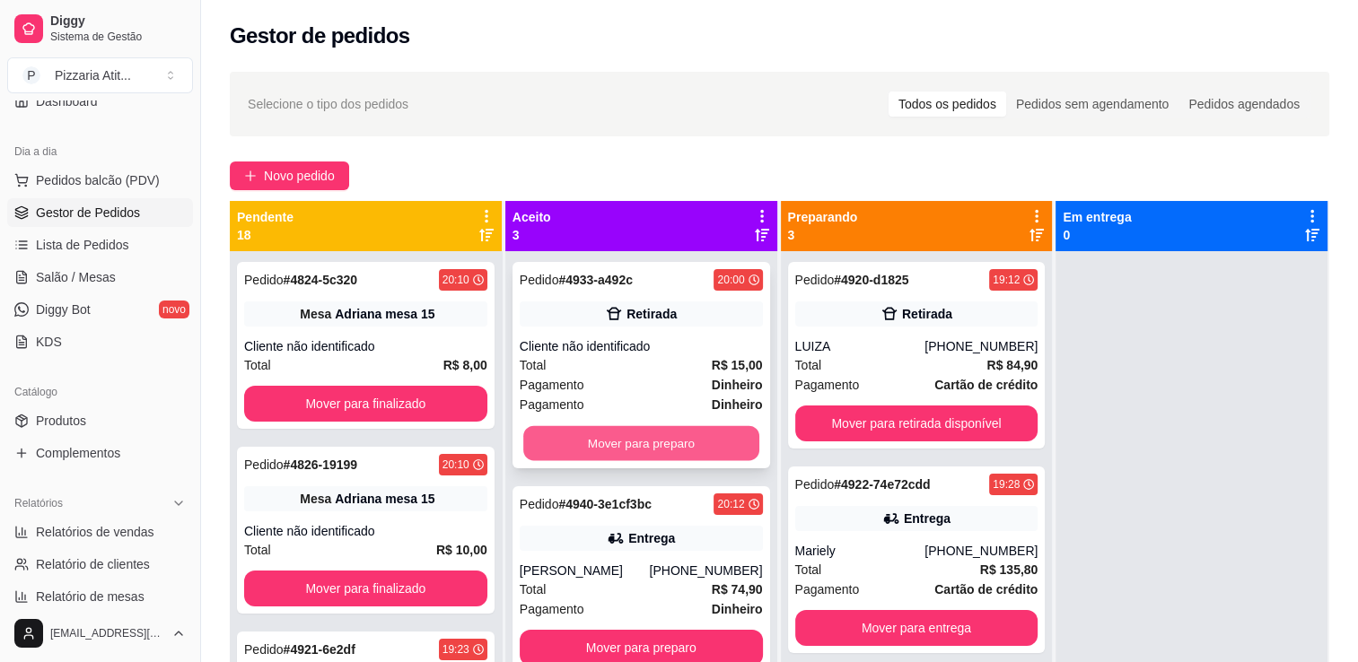
click at [669, 443] on button "Mover para preparo" at bounding box center [641, 443] width 236 height 35
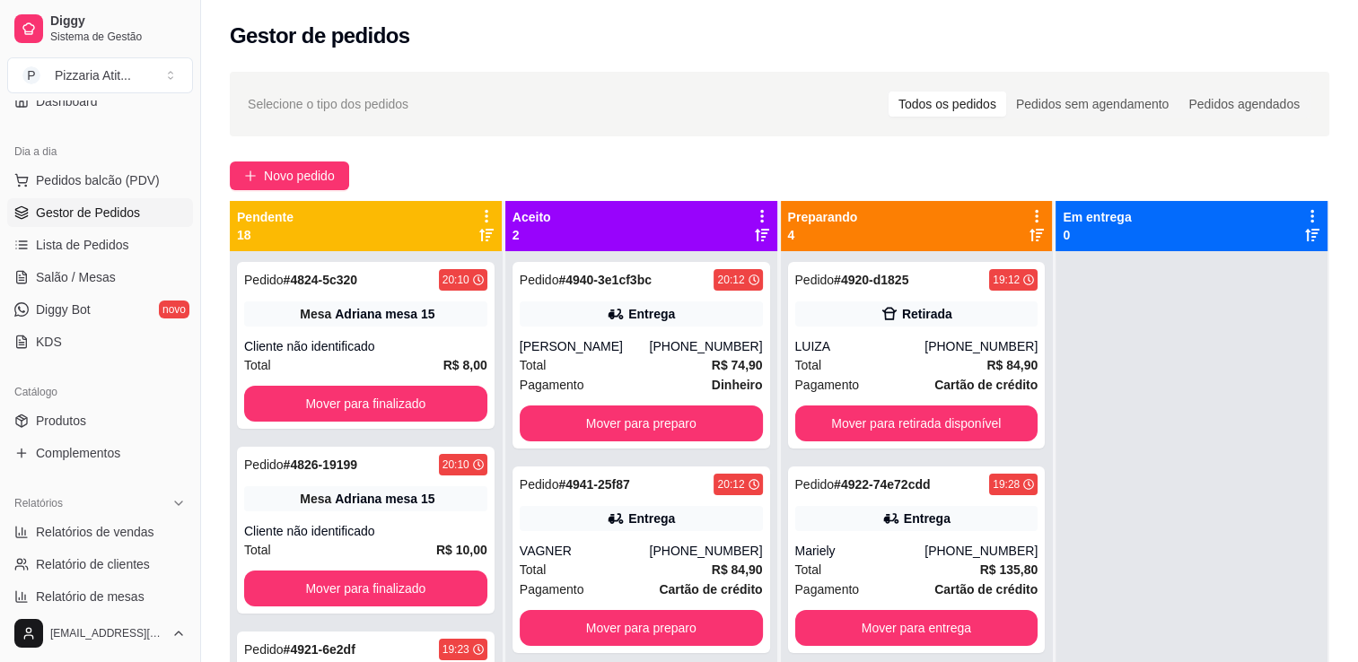
click at [669, 443] on div "Pedido # 4940-3e1cf3bc 20:12 Entrega [PERSON_NAME] [PHONE_NUMBER] Total R$ 74,9…" at bounding box center [641, 355] width 258 height 187
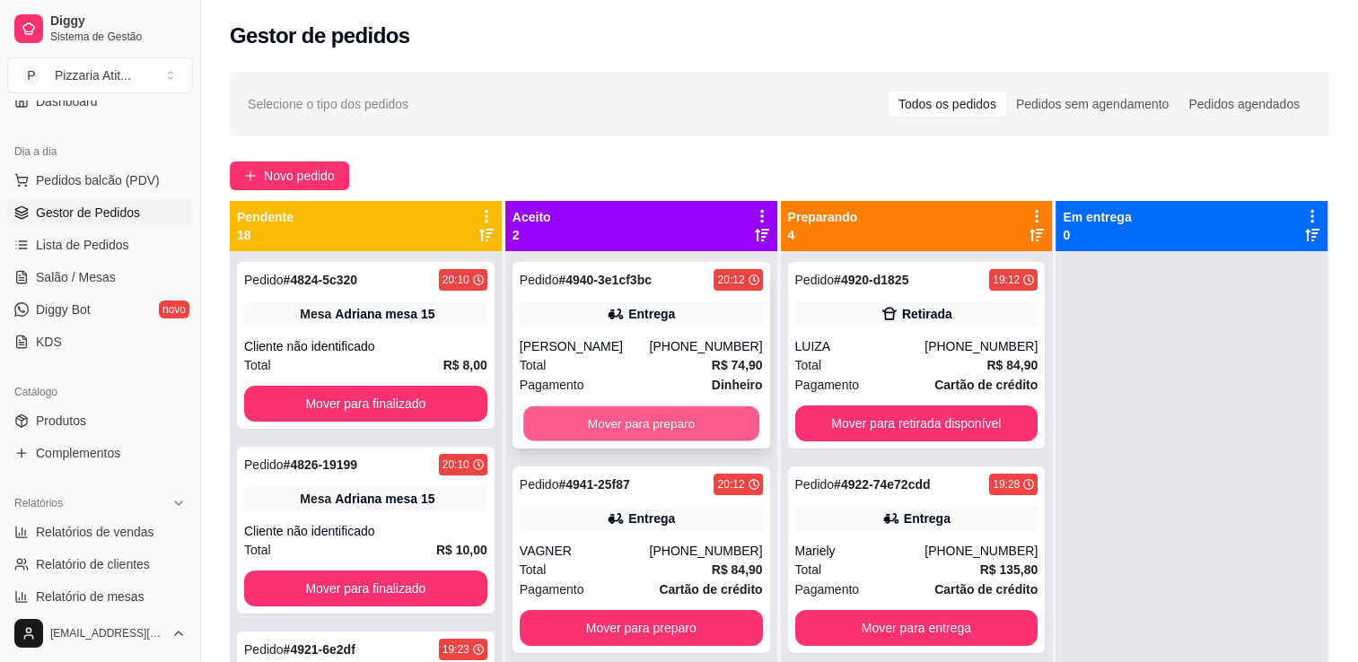
click at [687, 418] on button "Mover para preparo" at bounding box center [641, 424] width 236 height 35
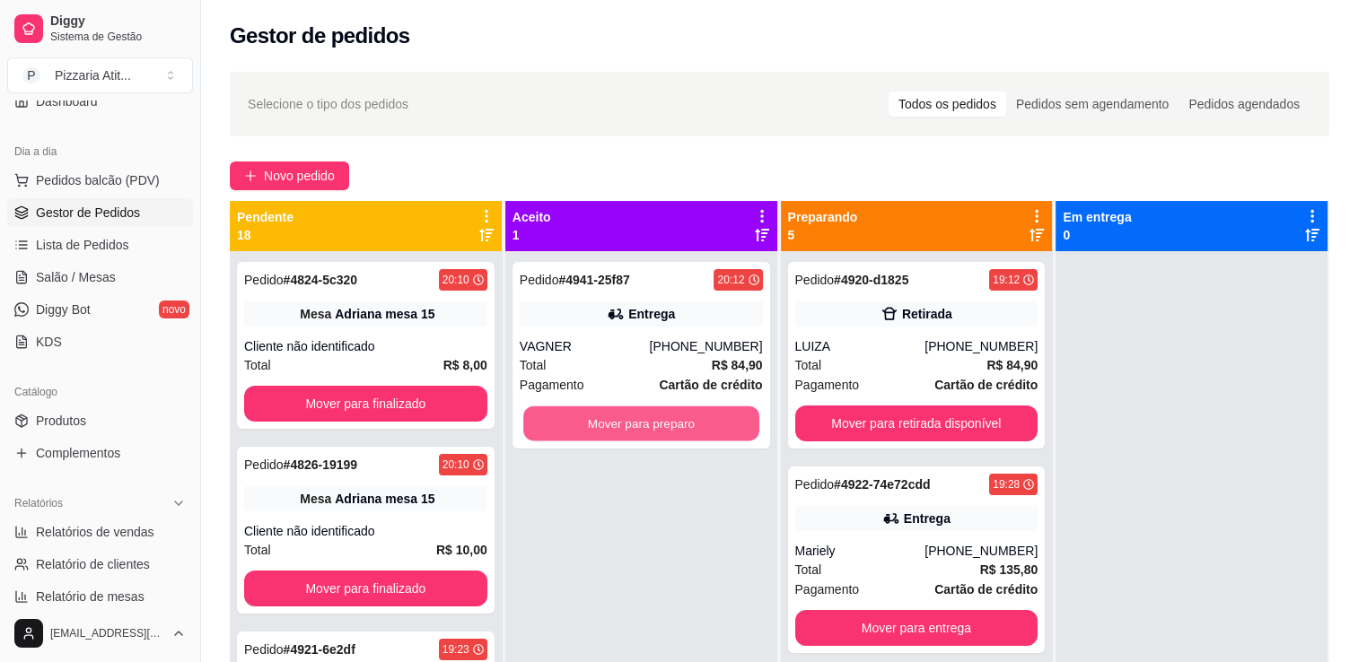
click at [687, 418] on button "Mover para preparo" at bounding box center [641, 424] width 236 height 35
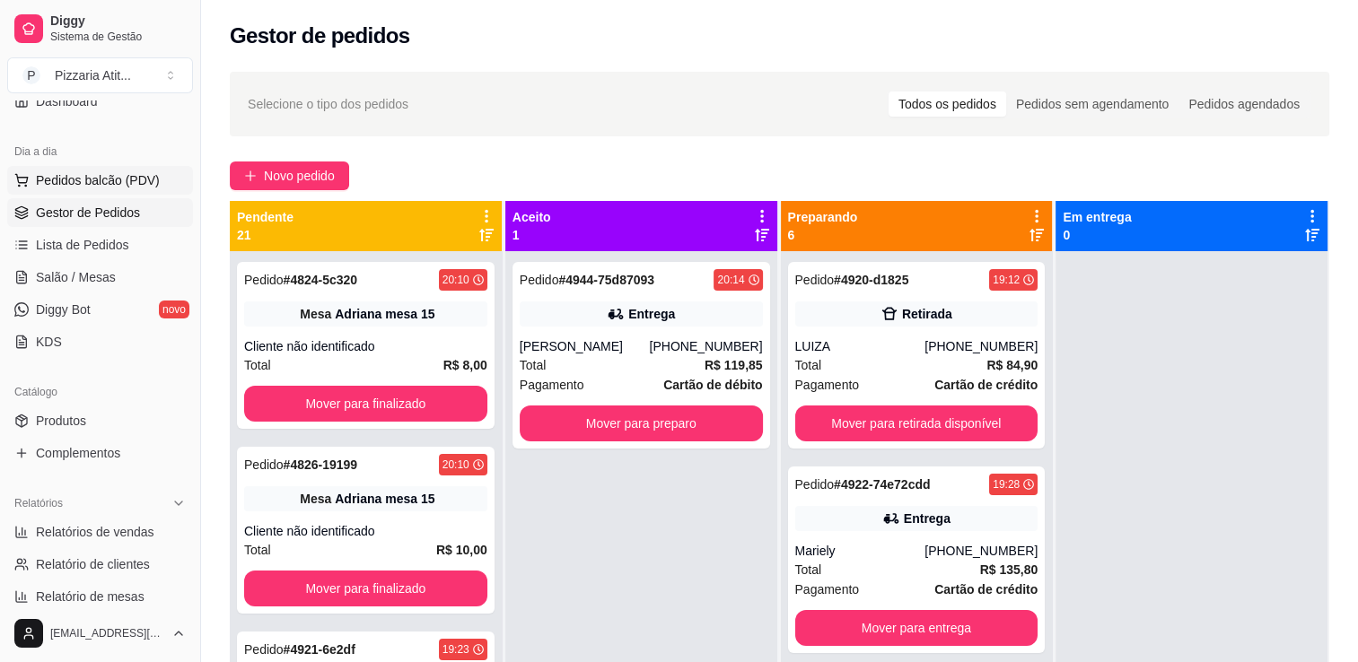
click at [123, 167] on button "Pedidos balcão (PDV)" at bounding box center [100, 180] width 186 height 29
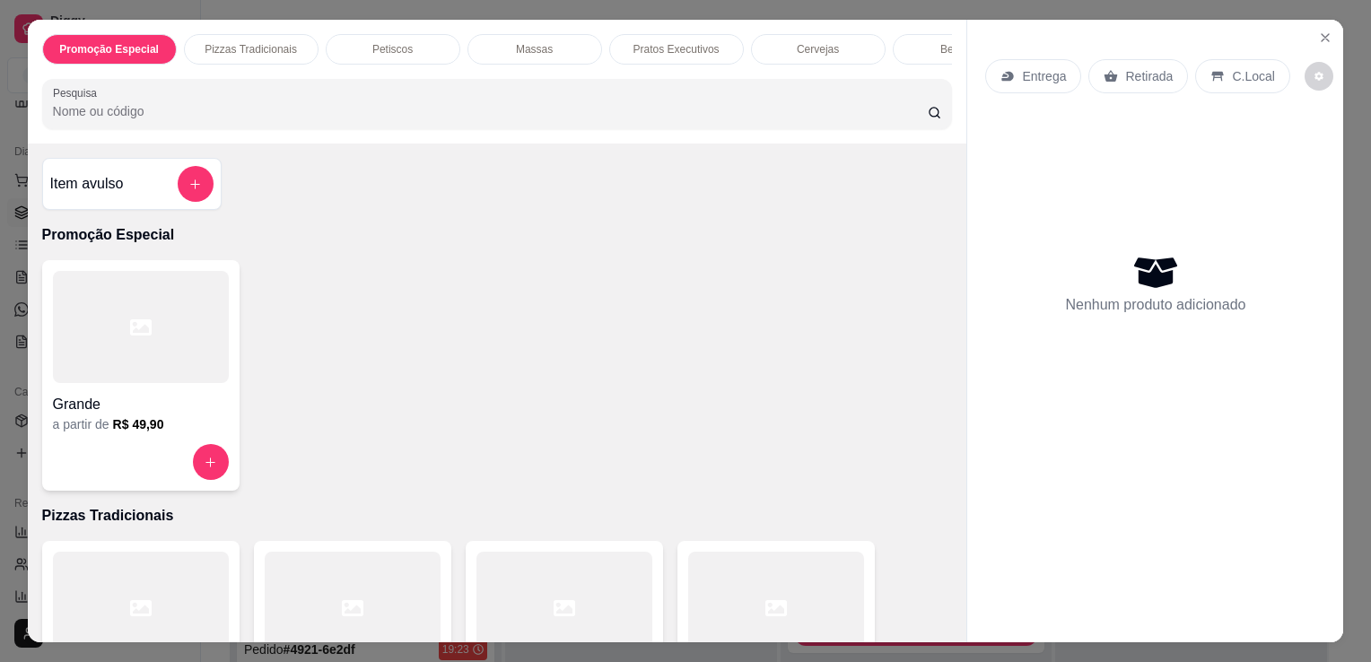
click at [276, 553] on div "Pequena a partir de R$ 55,00" at bounding box center [352, 656] width 197 height 231
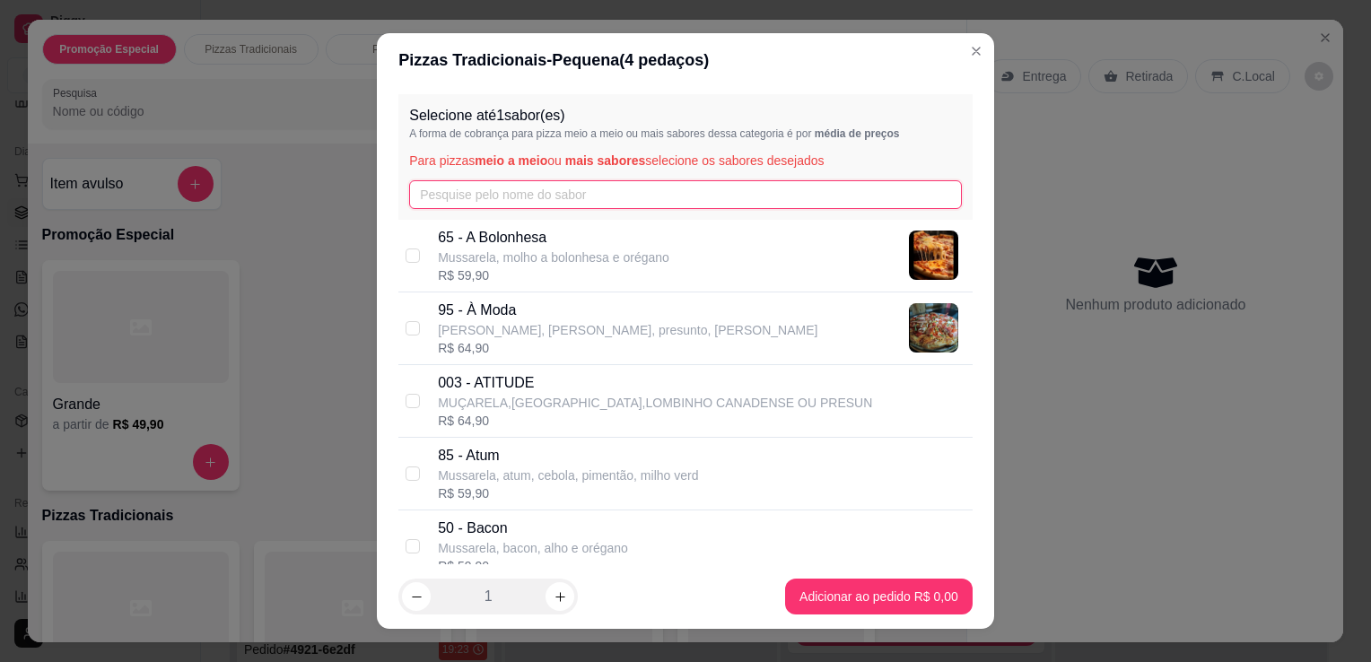
click at [532, 180] on input "text" at bounding box center [685, 194] width 553 height 29
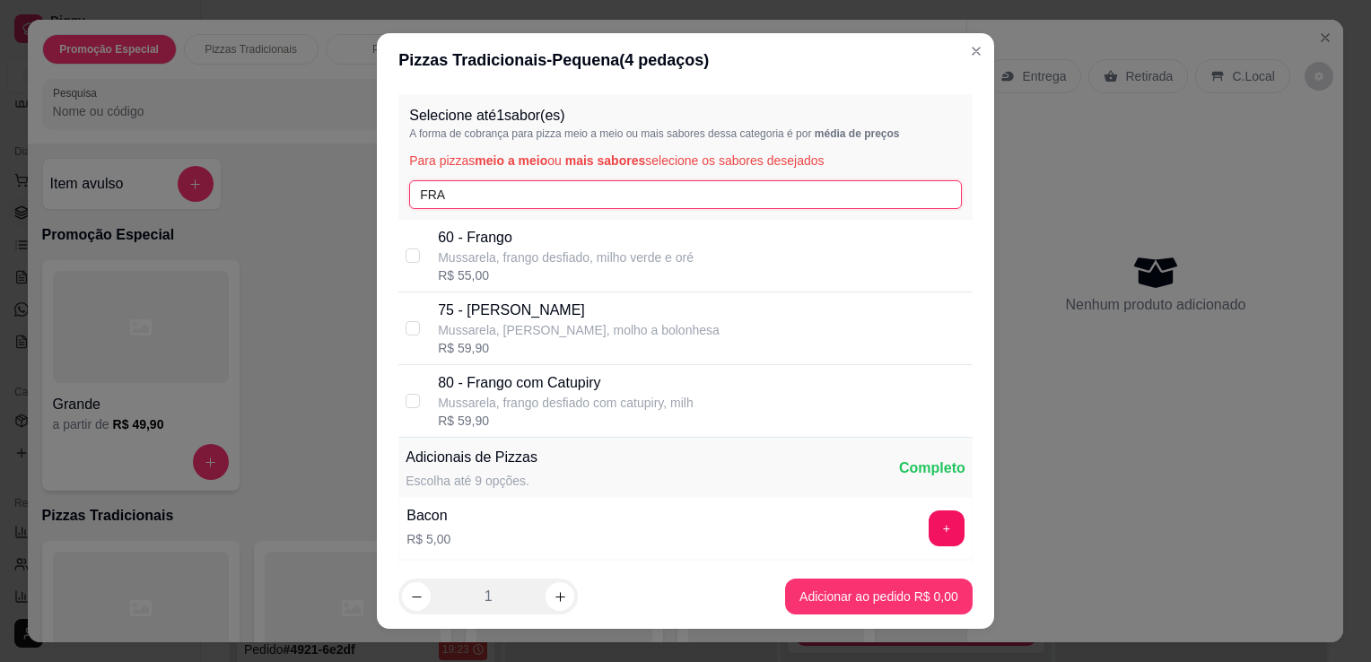
type input "FRA"
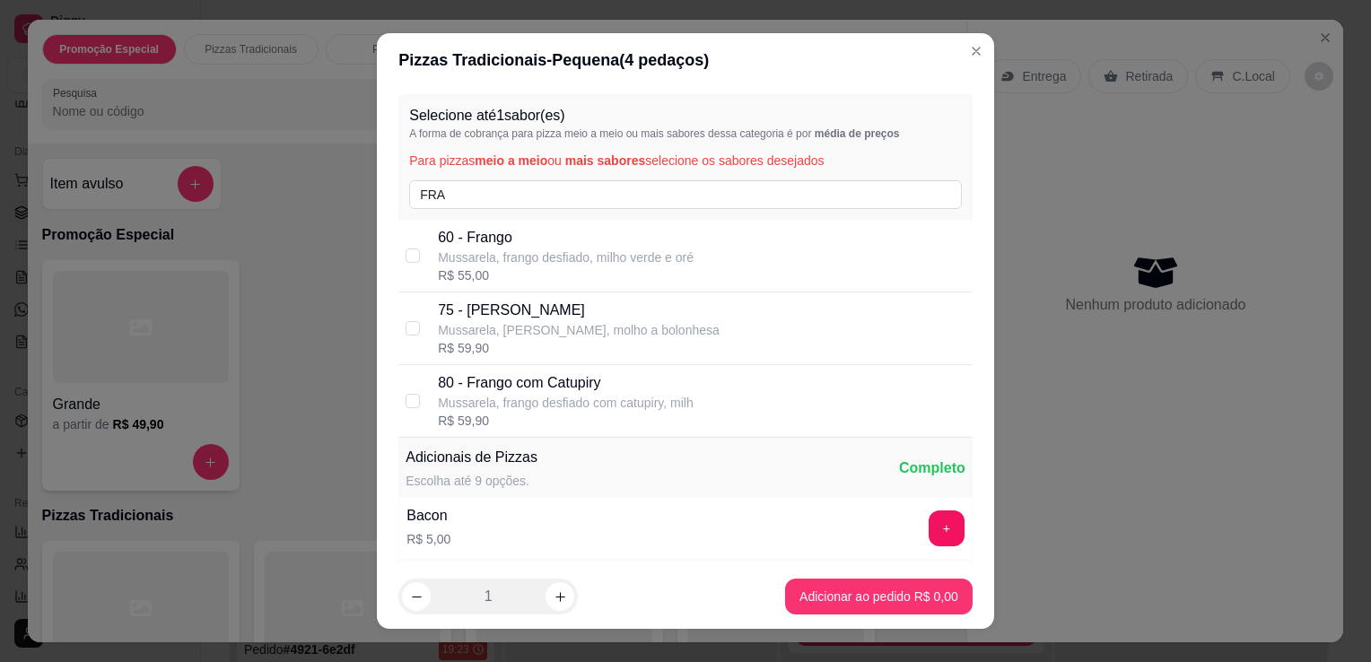
click at [585, 400] on p "Mussarela, frango desfiado com catupiry, milh" at bounding box center [566, 403] width 256 height 18
checkbox input "true"
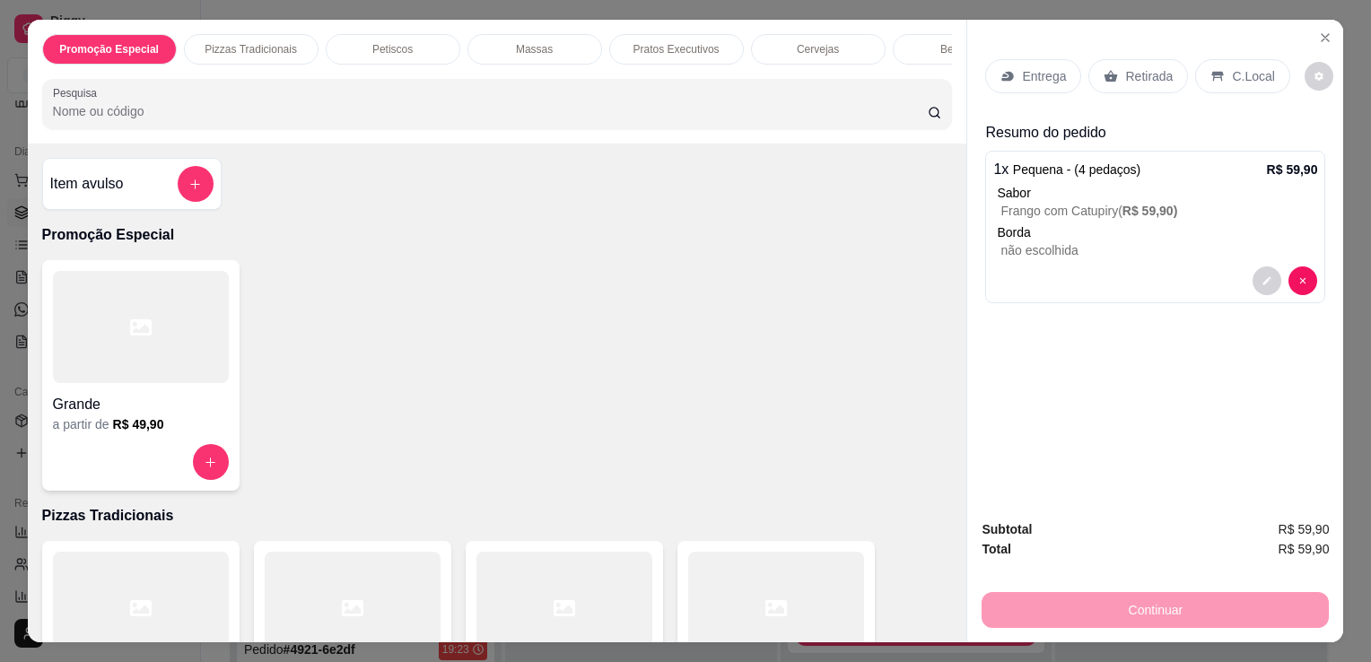
click at [1023, 71] on p "Entrega" at bounding box center [1044, 76] width 44 height 18
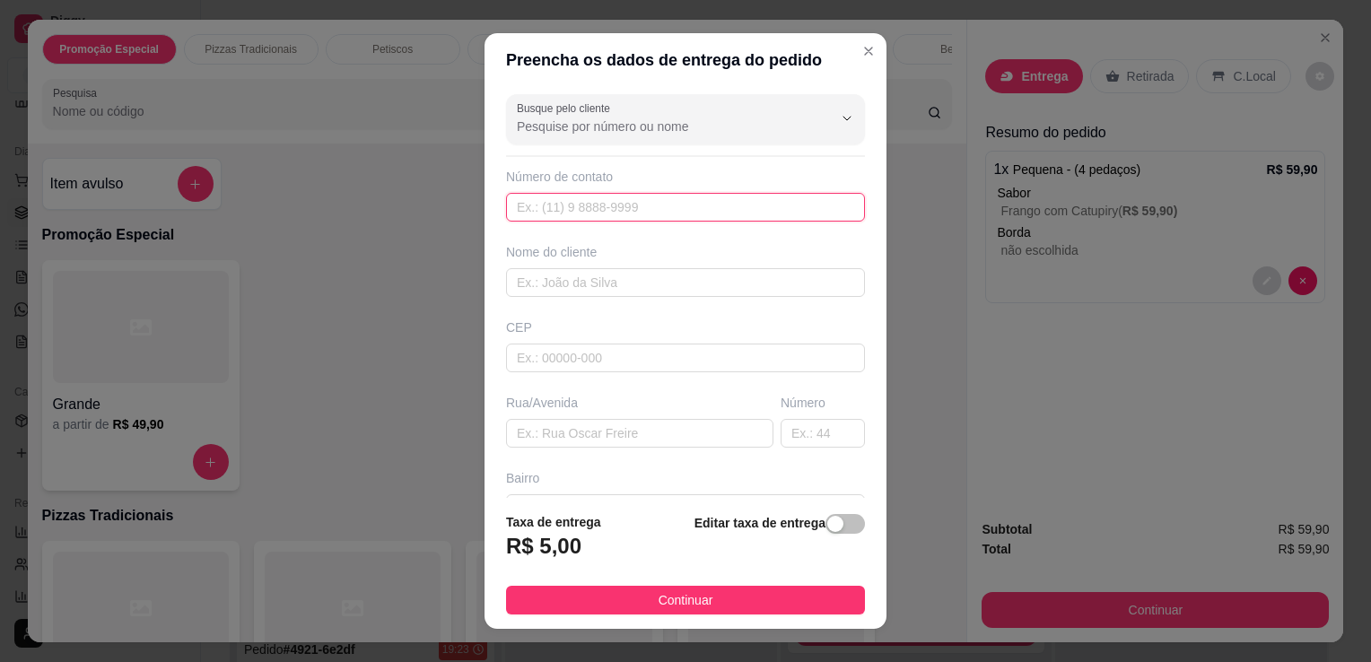
click at [594, 212] on input "text" at bounding box center [685, 207] width 359 height 29
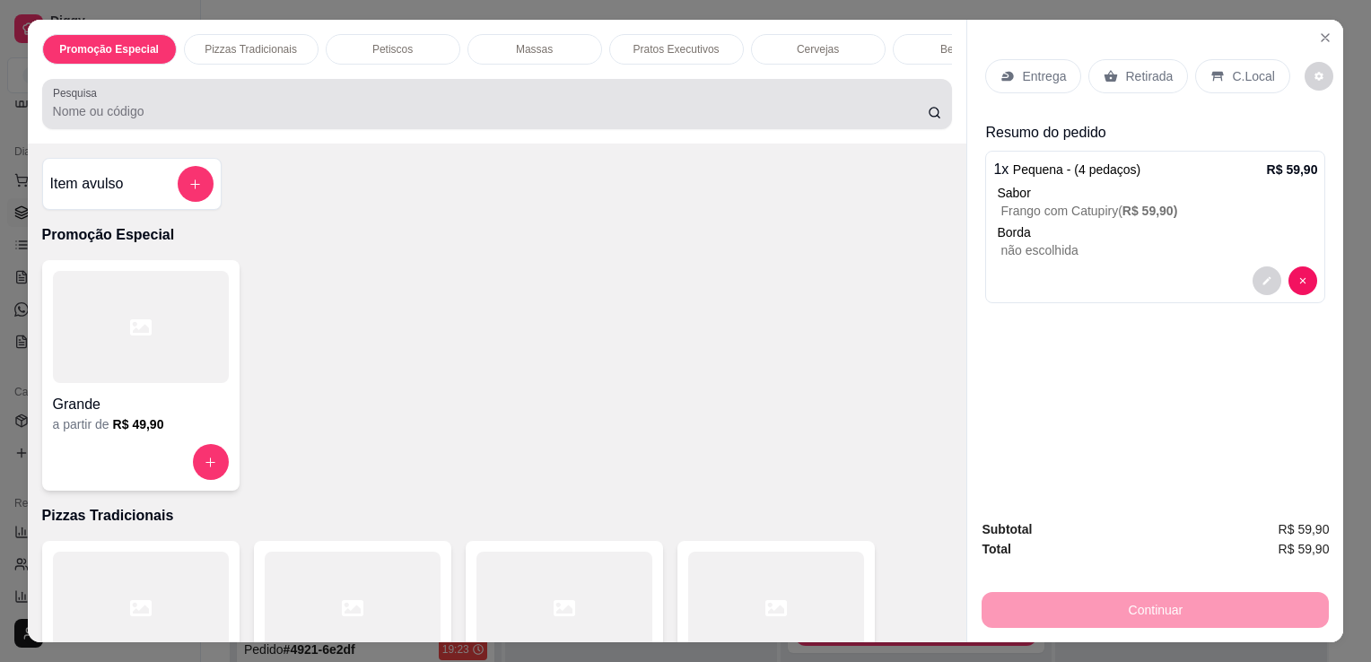
click at [765, 85] on div "Pesquisa" at bounding box center [497, 104] width 911 height 50
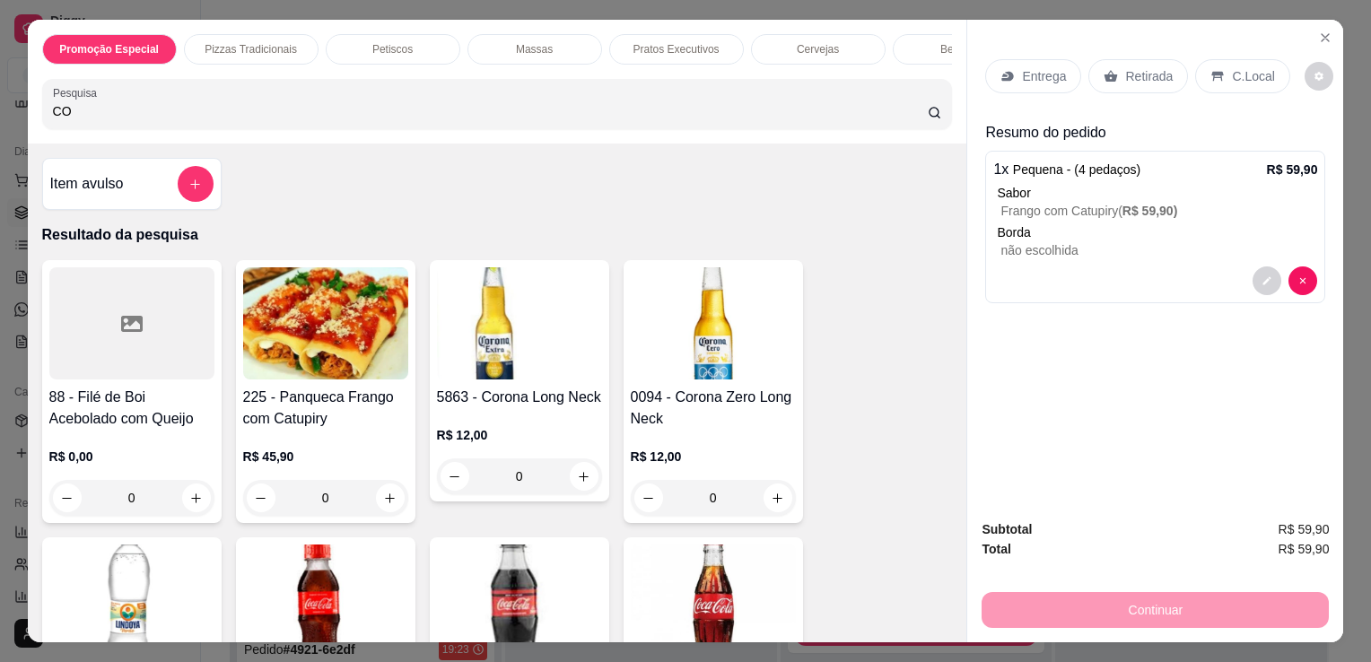
type input "CO"
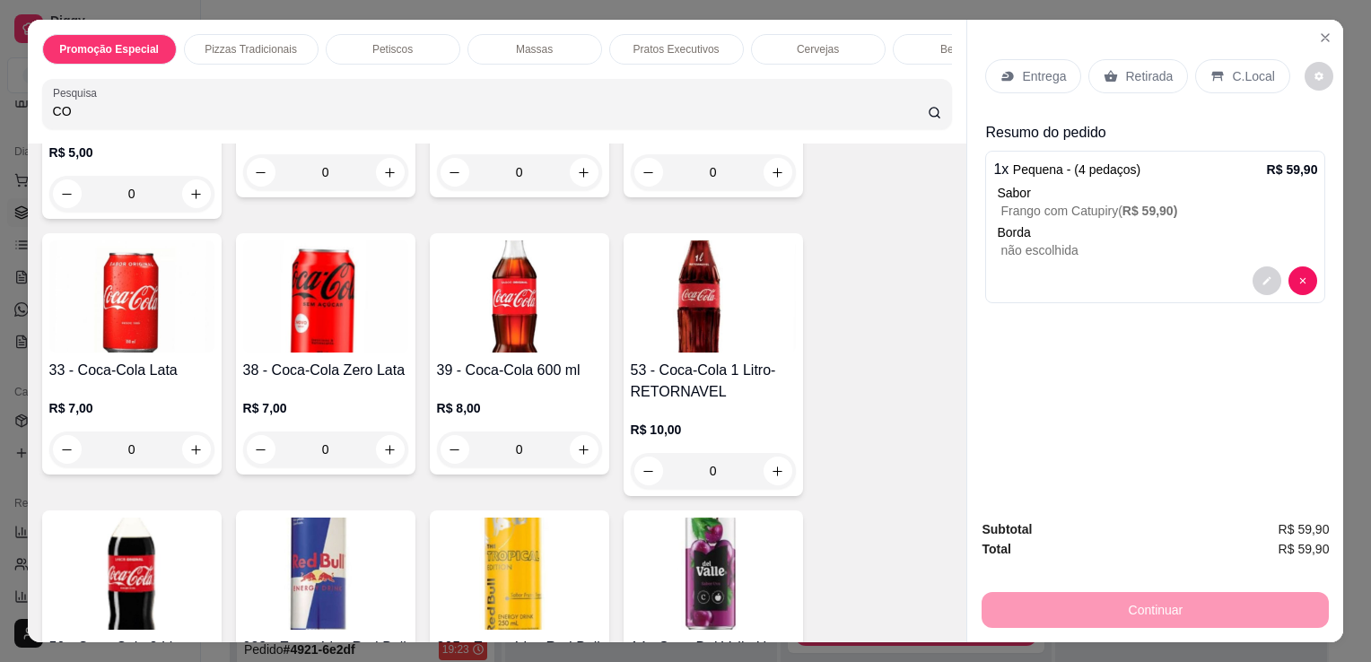
scroll to position [611, 0]
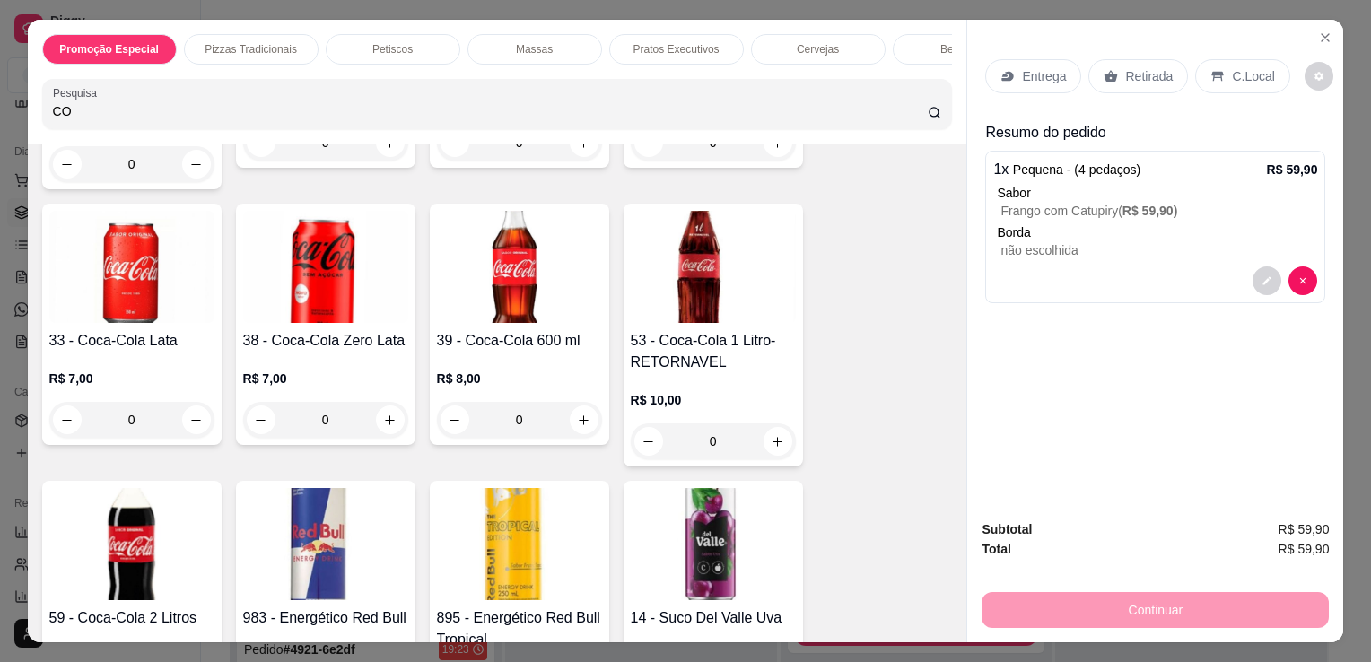
click at [713, 283] on img at bounding box center [713, 267] width 165 height 112
click at [172, 559] on img at bounding box center [131, 544] width 165 height 112
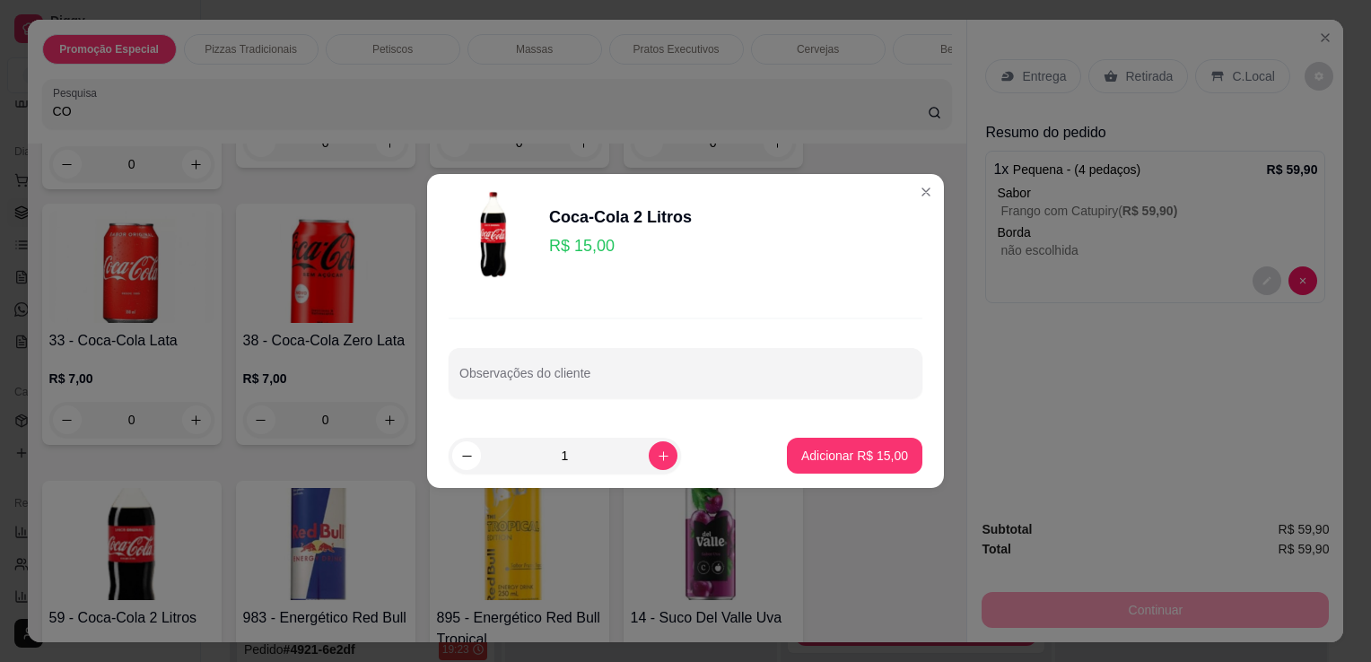
click at [889, 430] on footer "1 Adicionar R$ 15,00" at bounding box center [685, 456] width 517 height 65
click at [883, 451] on p "Adicionar R$ 15,00" at bounding box center [854, 456] width 107 height 18
type input "1"
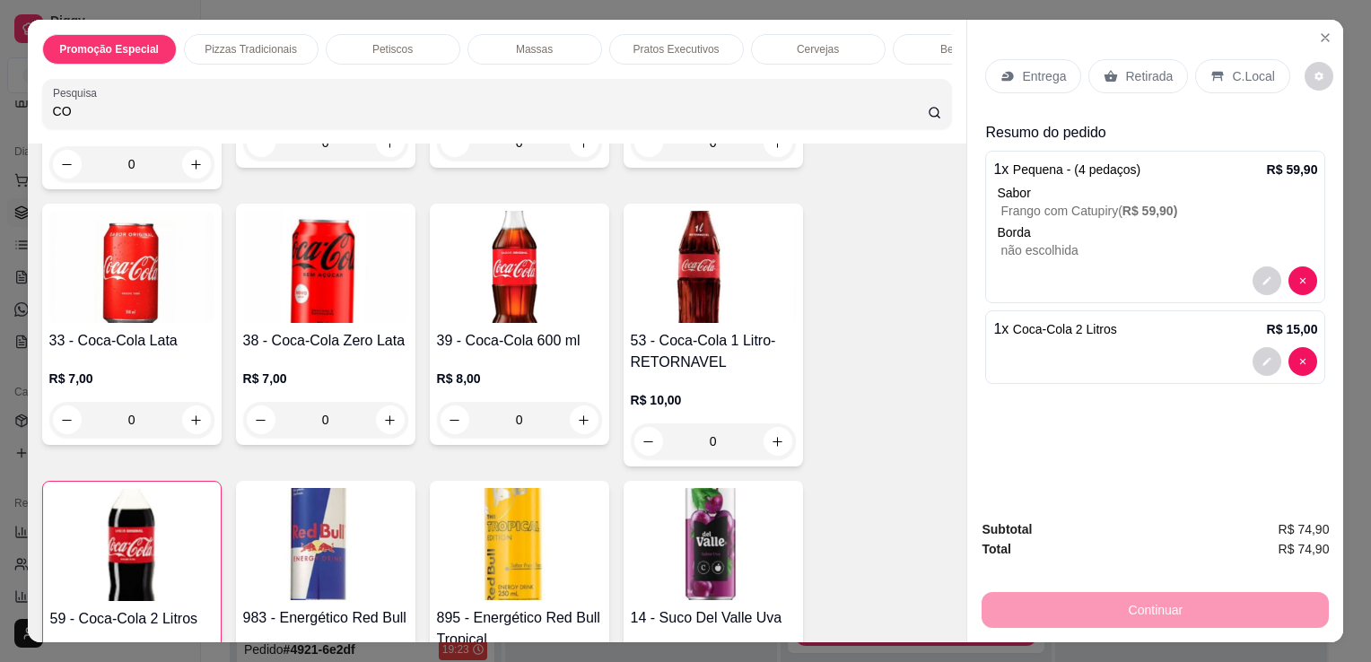
click at [1002, 72] on icon at bounding box center [1008, 77] width 12 height 10
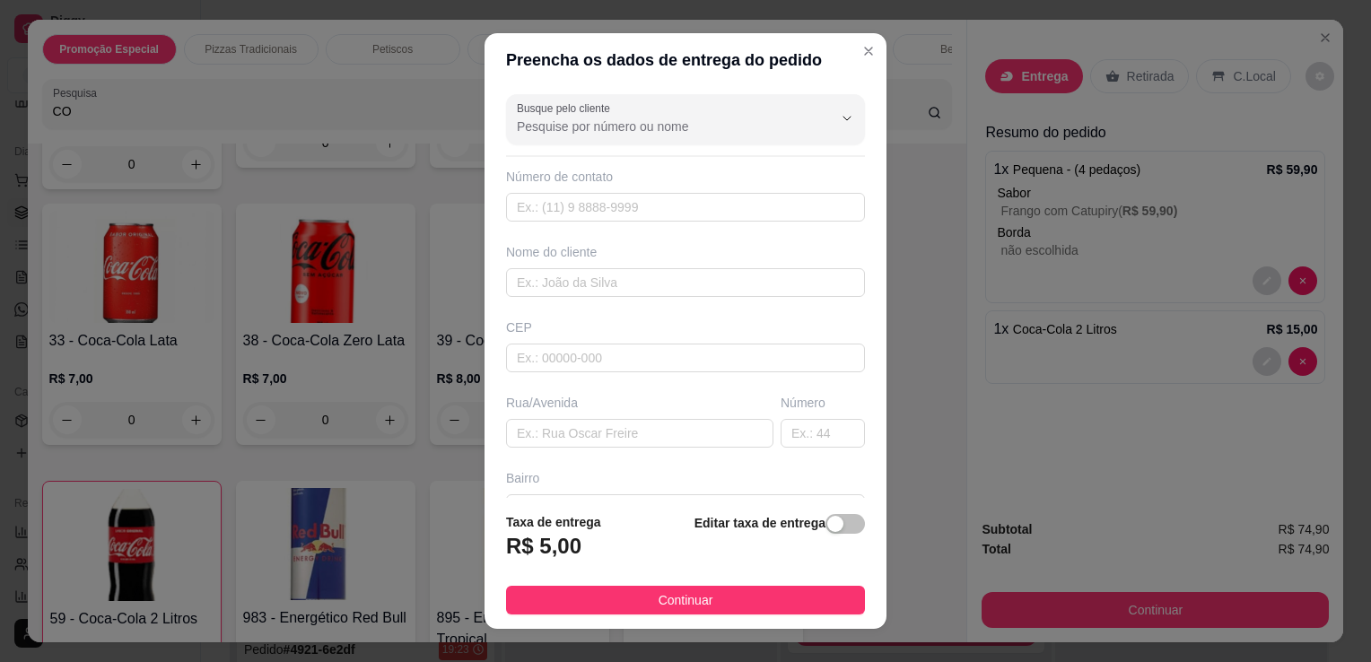
click at [676, 188] on div "Número de contato" at bounding box center [685, 195] width 359 height 54
click at [680, 200] on input "text" at bounding box center [685, 207] width 359 height 29
type input "[PHONE_NUMBER]"
click at [689, 270] on input "text" at bounding box center [685, 282] width 359 height 29
type input "DELBI"
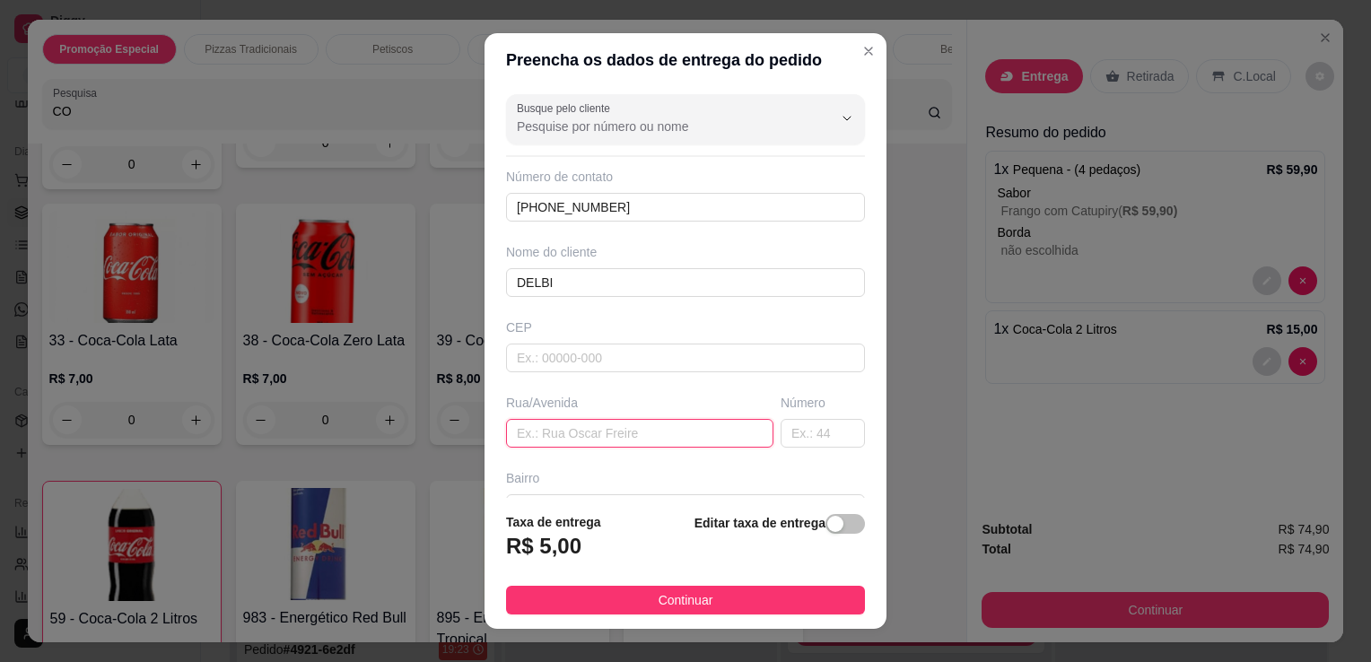
click at [689, 423] on input "text" at bounding box center [639, 433] width 267 height 29
type input "[PERSON_NAME]"
click at [781, 434] on input "text" at bounding box center [823, 433] width 84 height 29
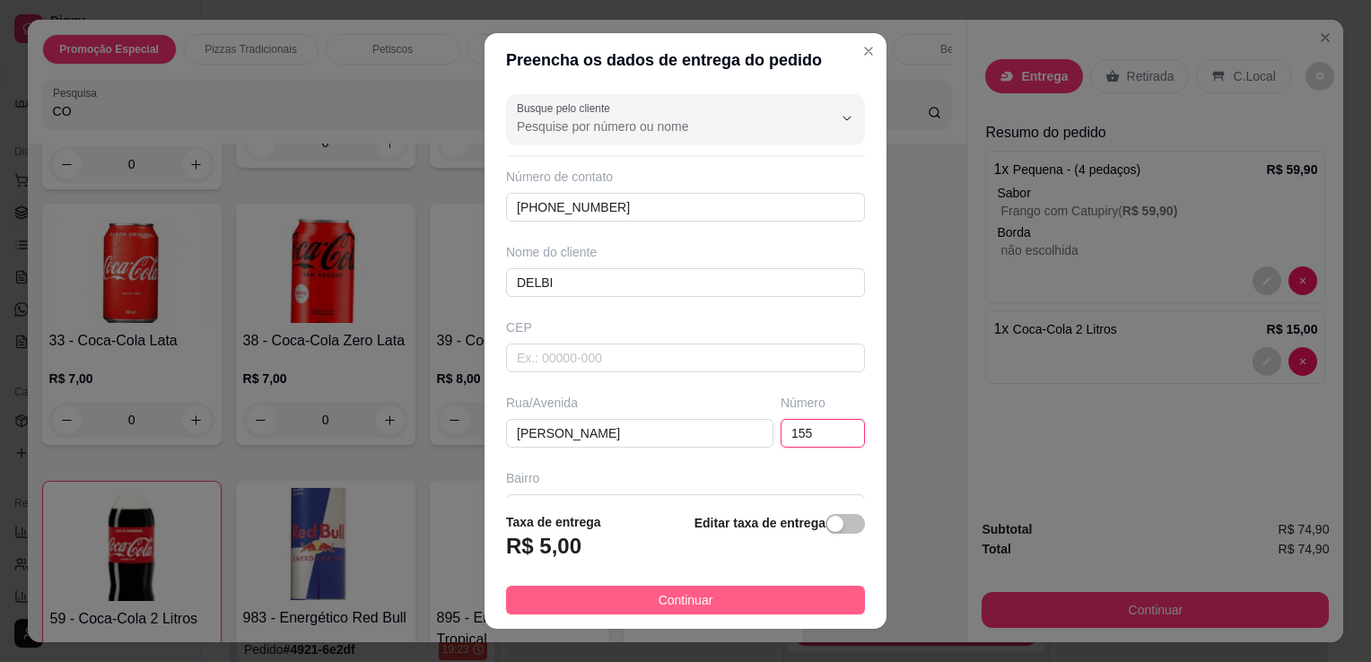
type input "155"
click at [765, 601] on button "Continuar" at bounding box center [685, 600] width 359 height 29
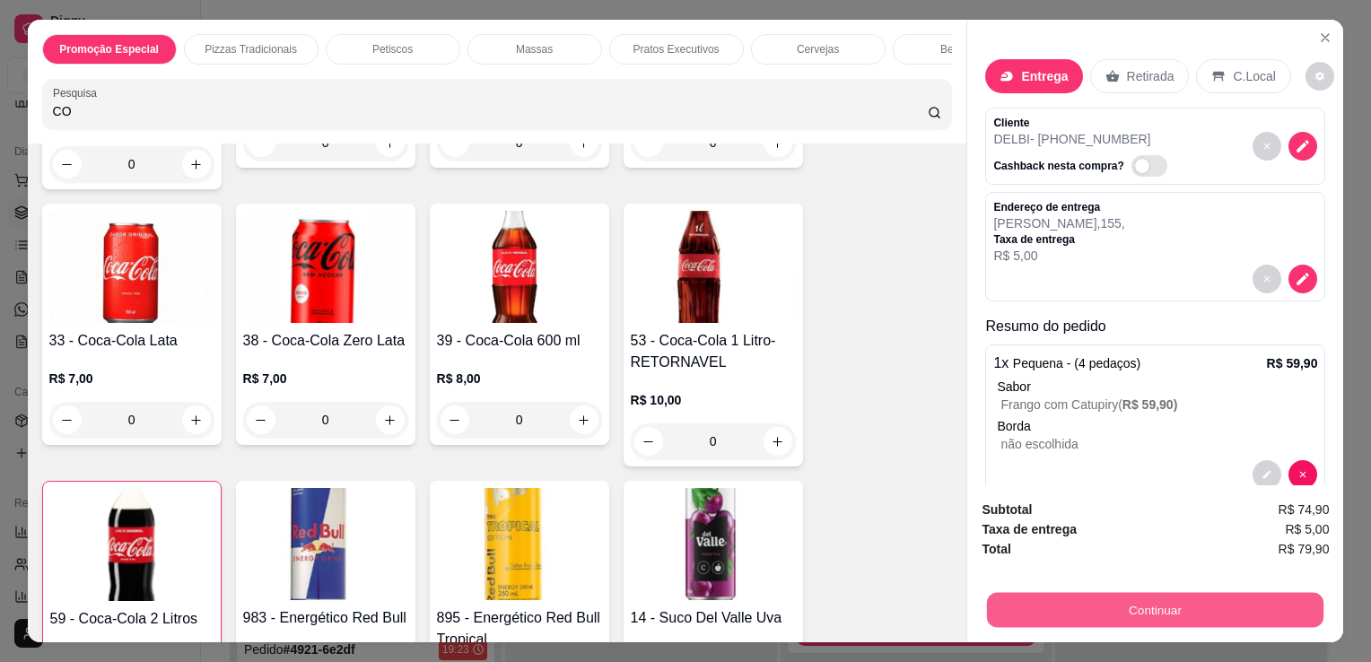
click at [1170, 608] on button "Continuar" at bounding box center [1155, 609] width 337 height 35
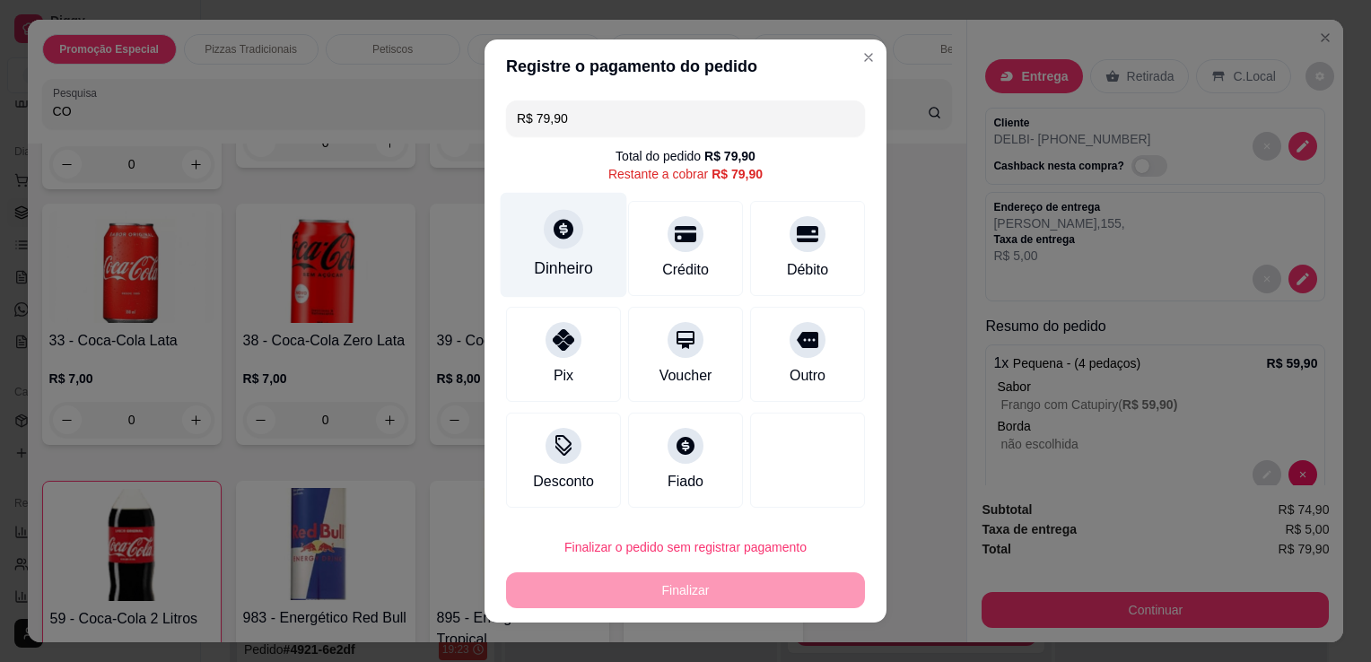
click at [571, 256] on div "Dinheiro" at bounding box center [564, 245] width 127 height 105
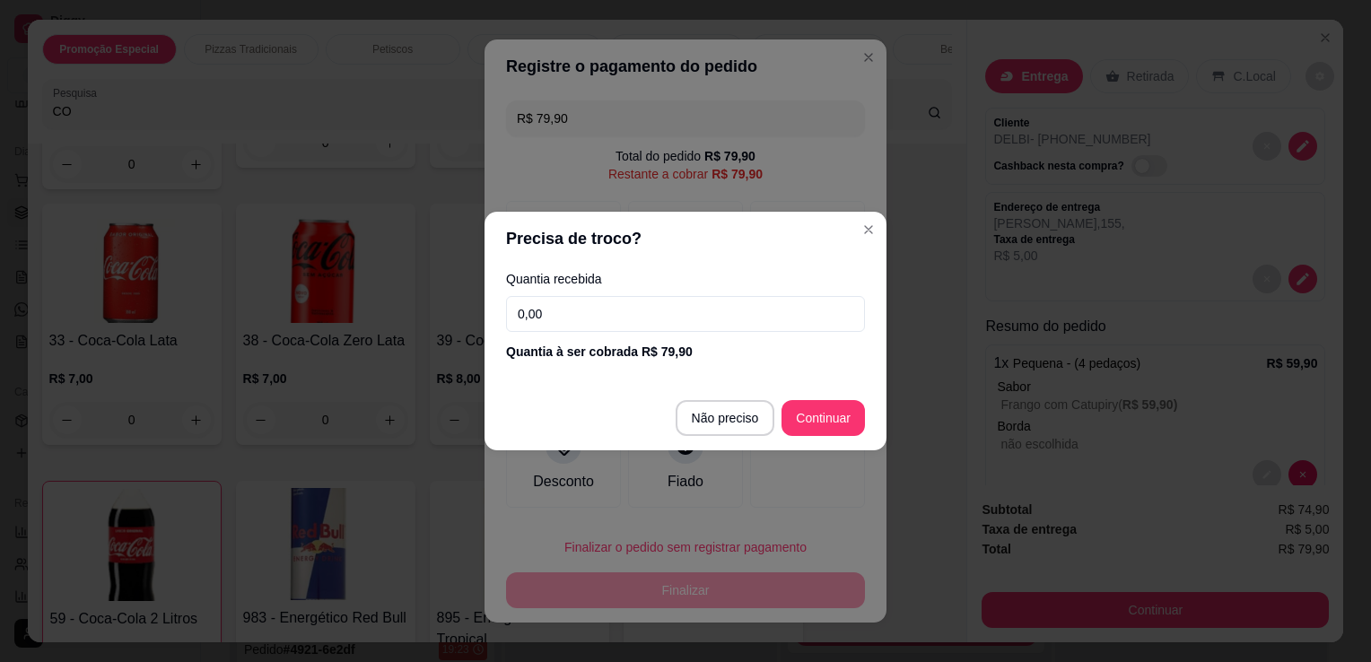
click at [598, 325] on input "0,00" at bounding box center [685, 314] width 359 height 36
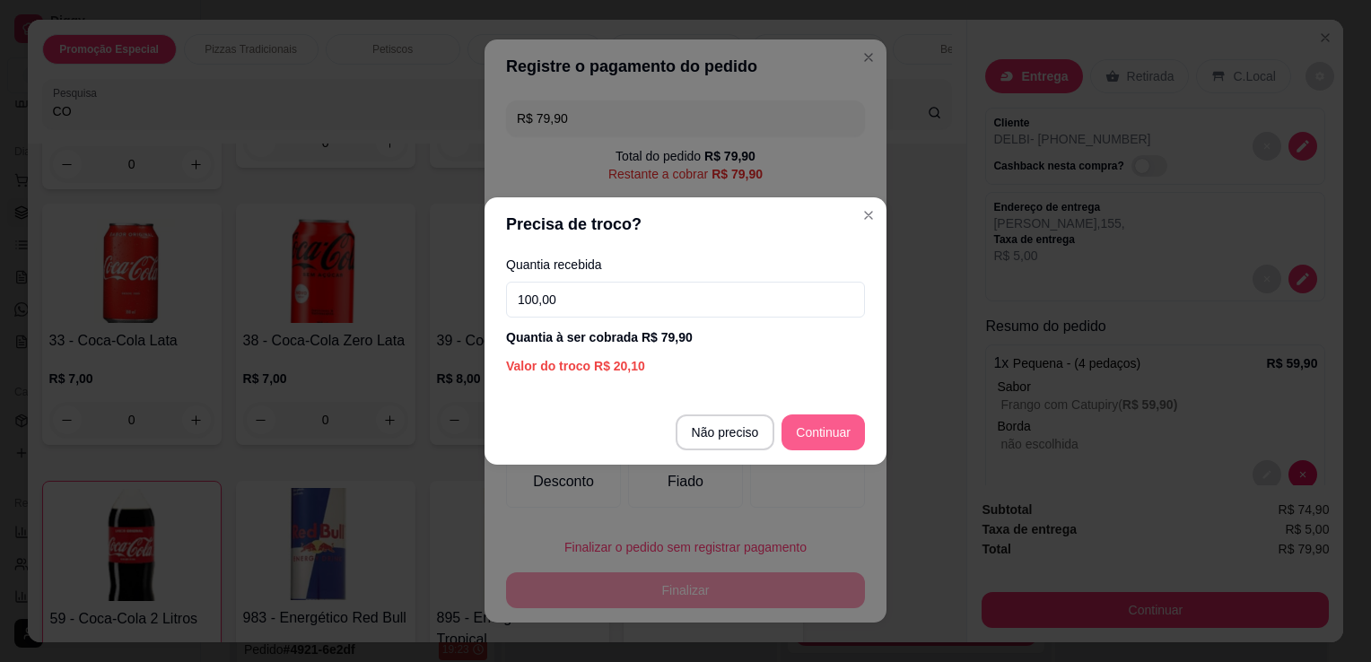
type input "100,00"
type input "R$ 0,00"
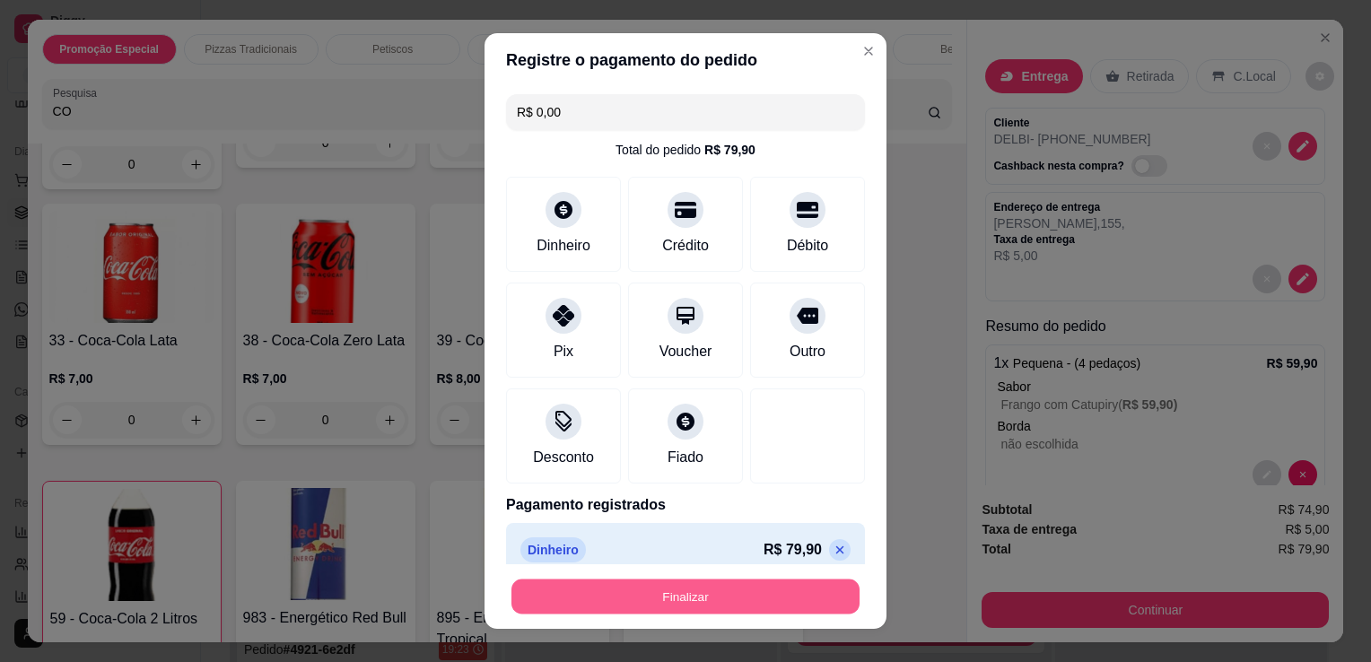
click at [765, 586] on button "Finalizar" at bounding box center [686, 597] width 348 height 35
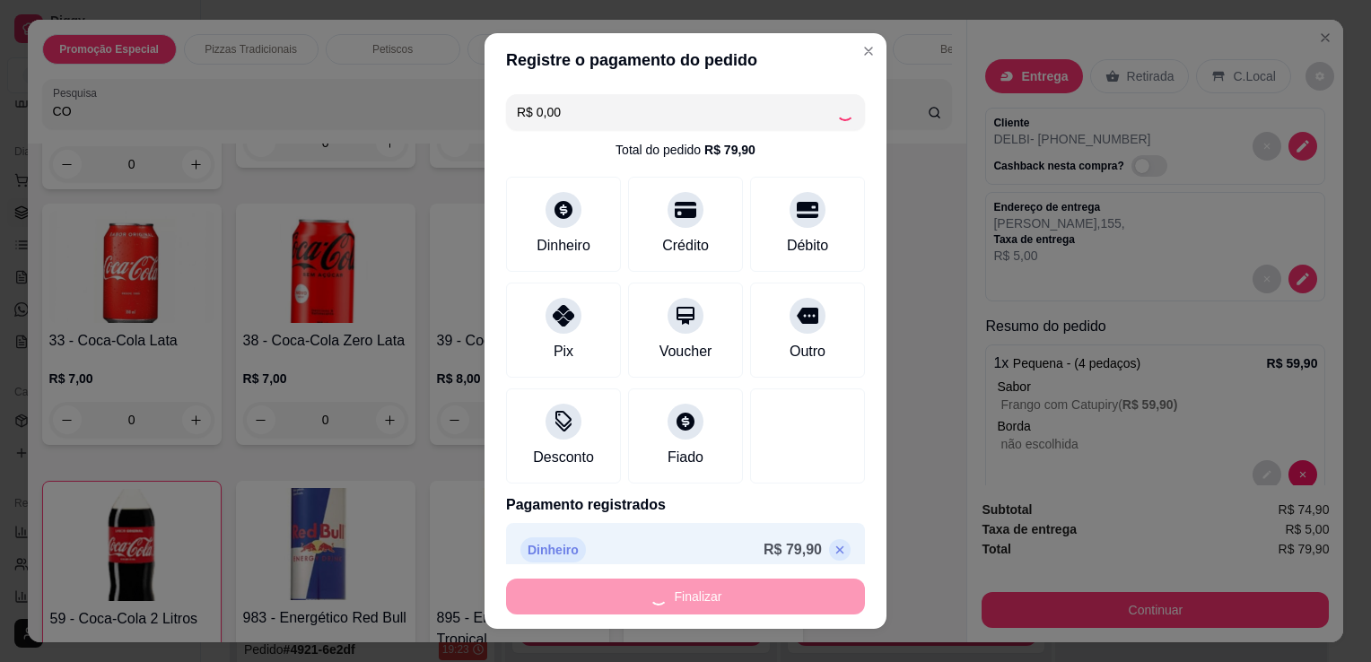
type input "0"
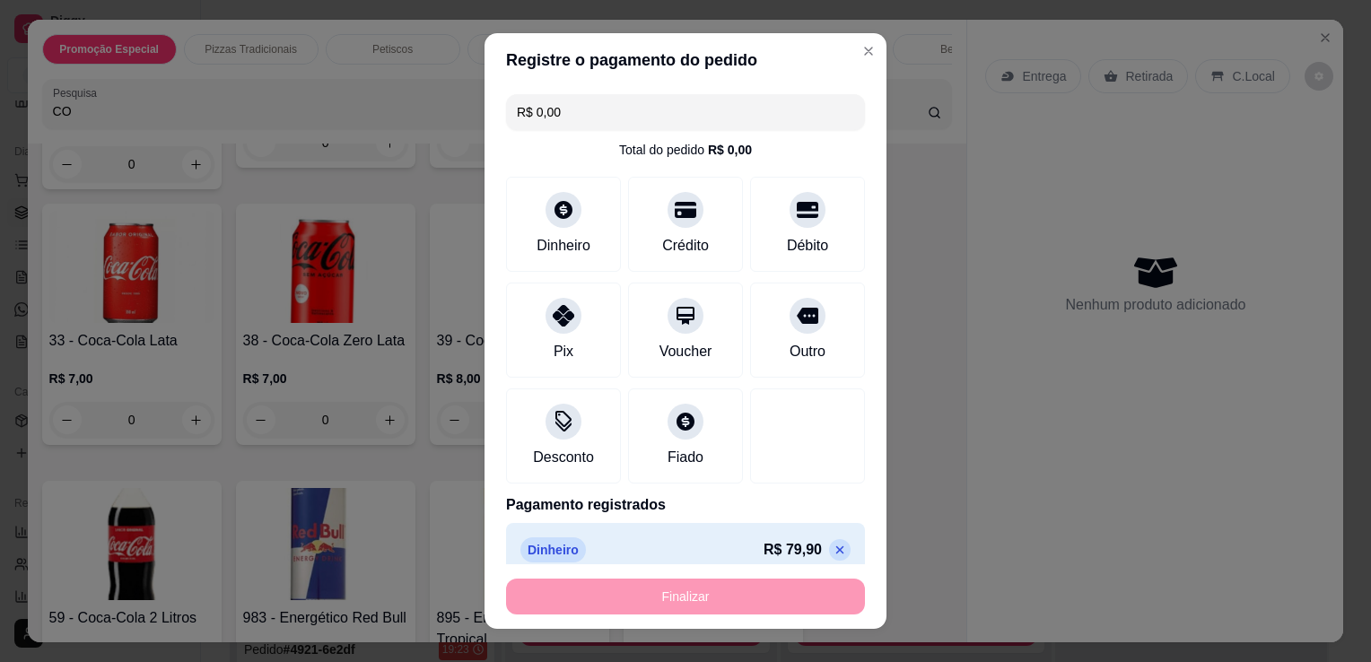
type input "-R$ 79,90"
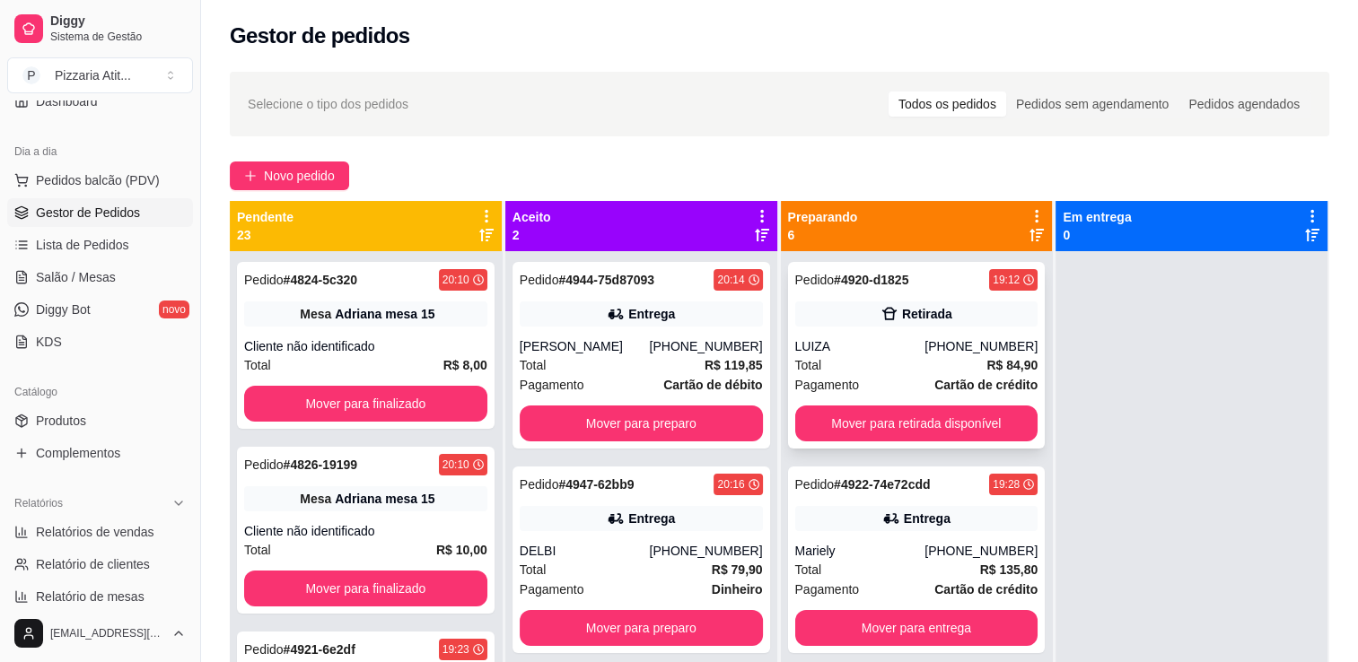
click at [891, 336] on div "Pedido # 4920-d1825 19:12 Retirada LUIZA [PHONE_NUMBER] Total R$ 84,90 Pagament…" at bounding box center [917, 355] width 258 height 187
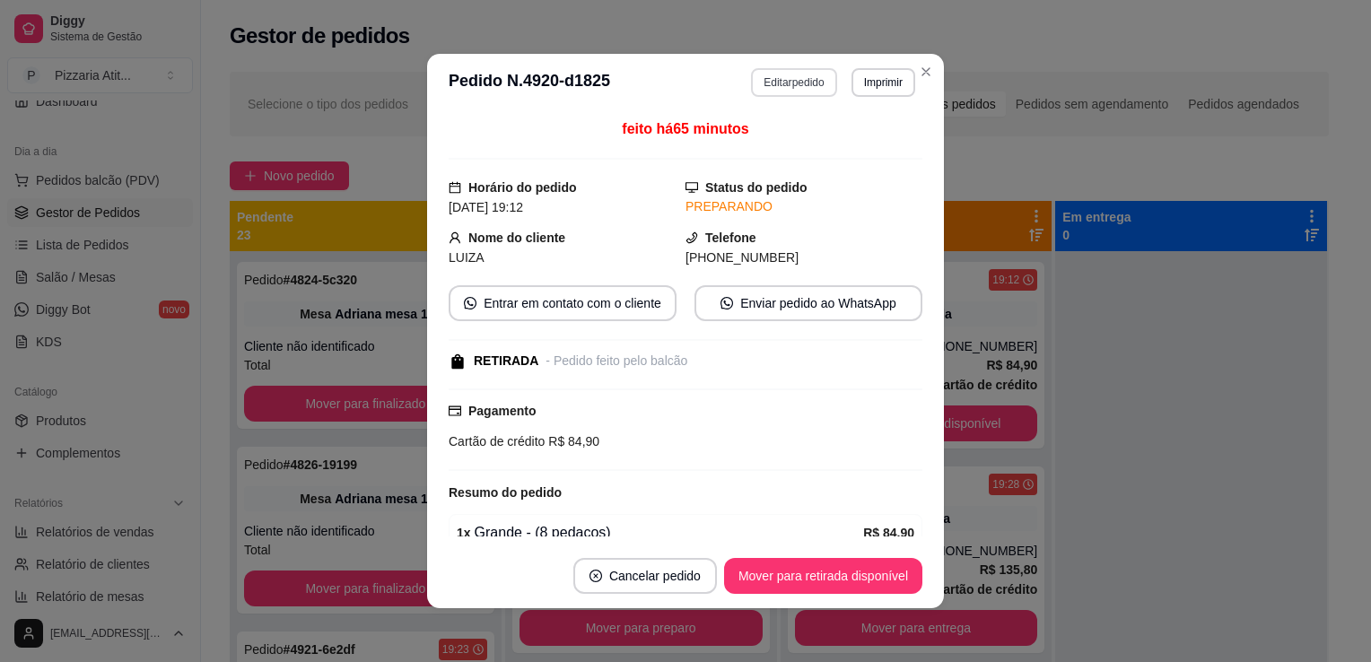
click at [781, 70] on button "Editar pedido" at bounding box center [793, 82] width 85 height 29
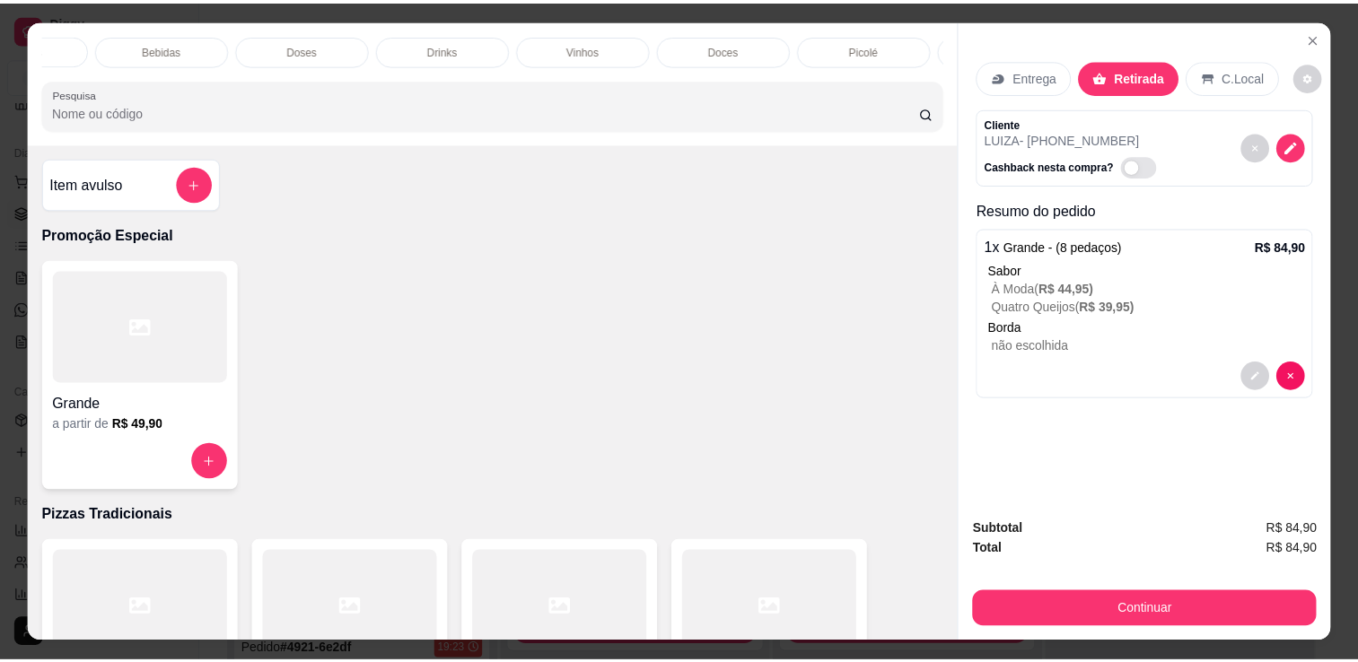
scroll to position [0, 1066]
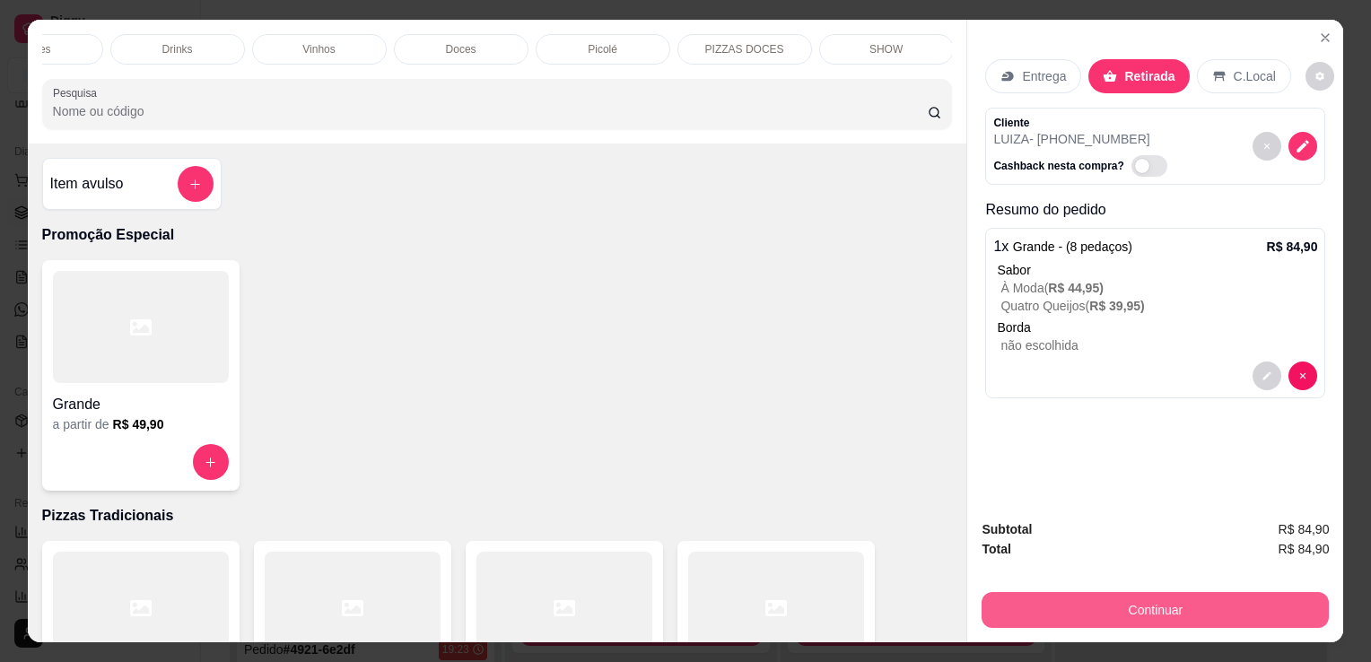
click at [1087, 606] on button "Continuar" at bounding box center [1155, 610] width 347 height 36
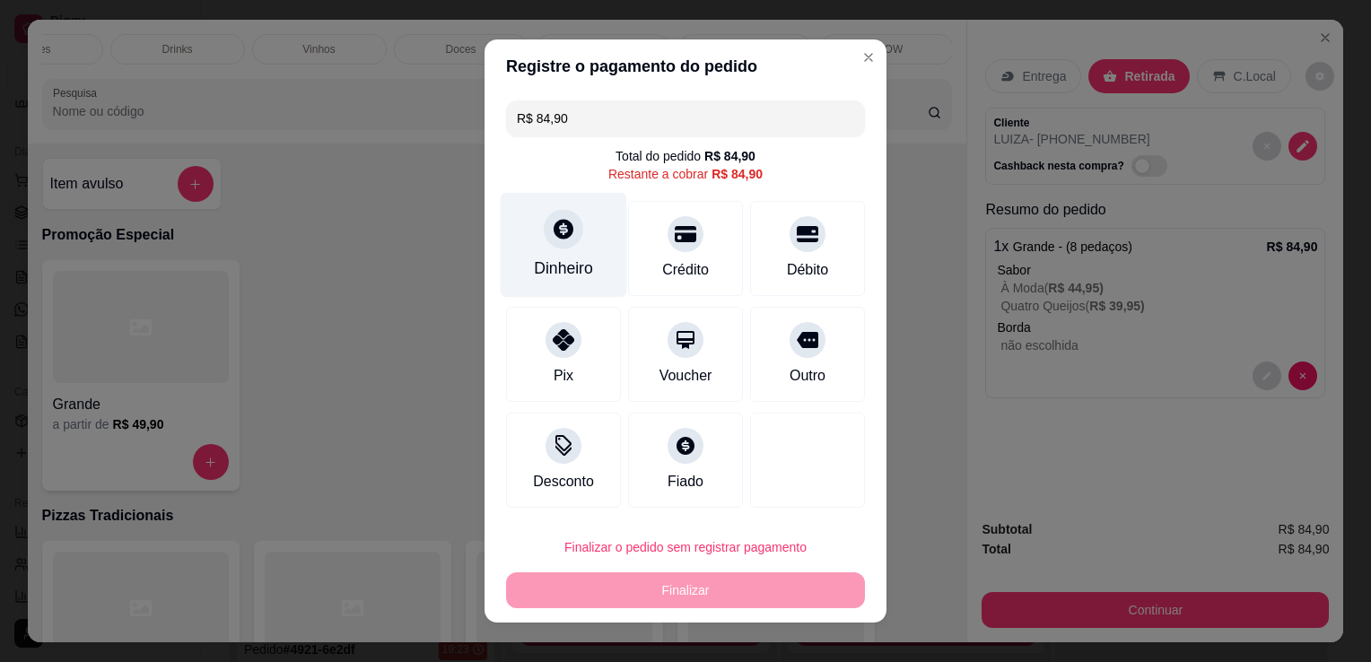
click at [597, 241] on div "Dinheiro" at bounding box center [564, 245] width 127 height 105
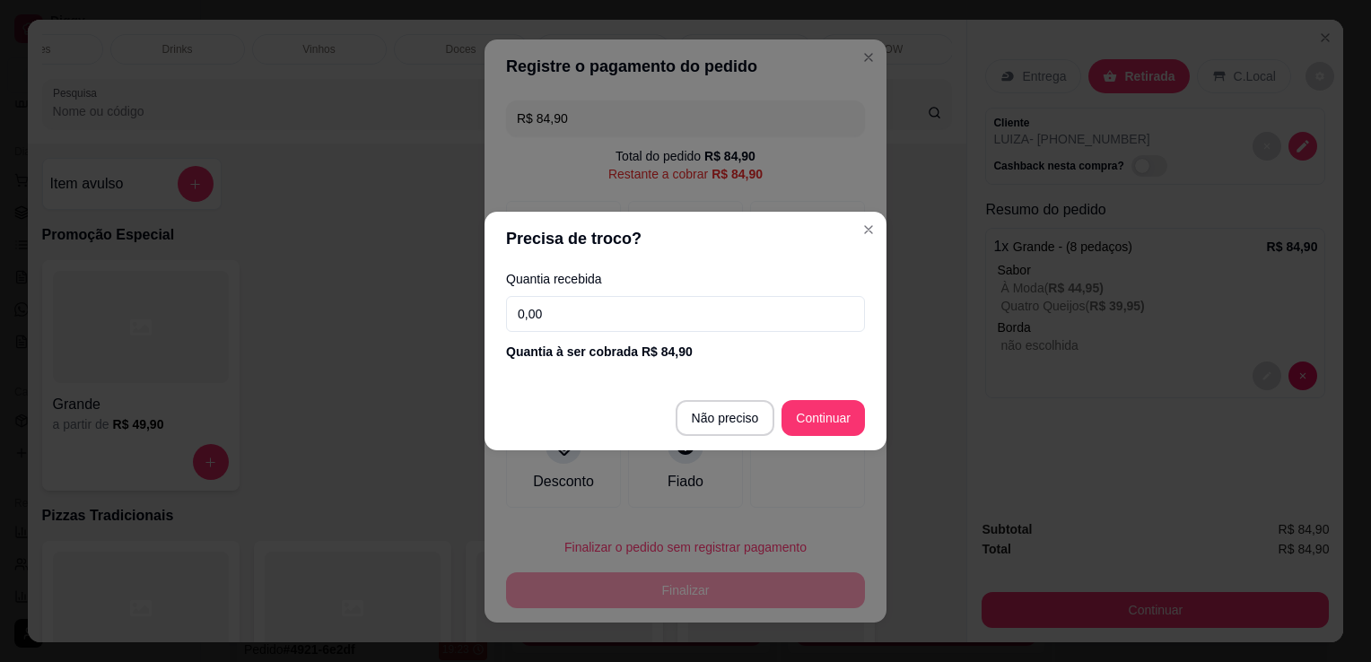
click at [595, 319] on input "0,00" at bounding box center [685, 314] width 359 height 36
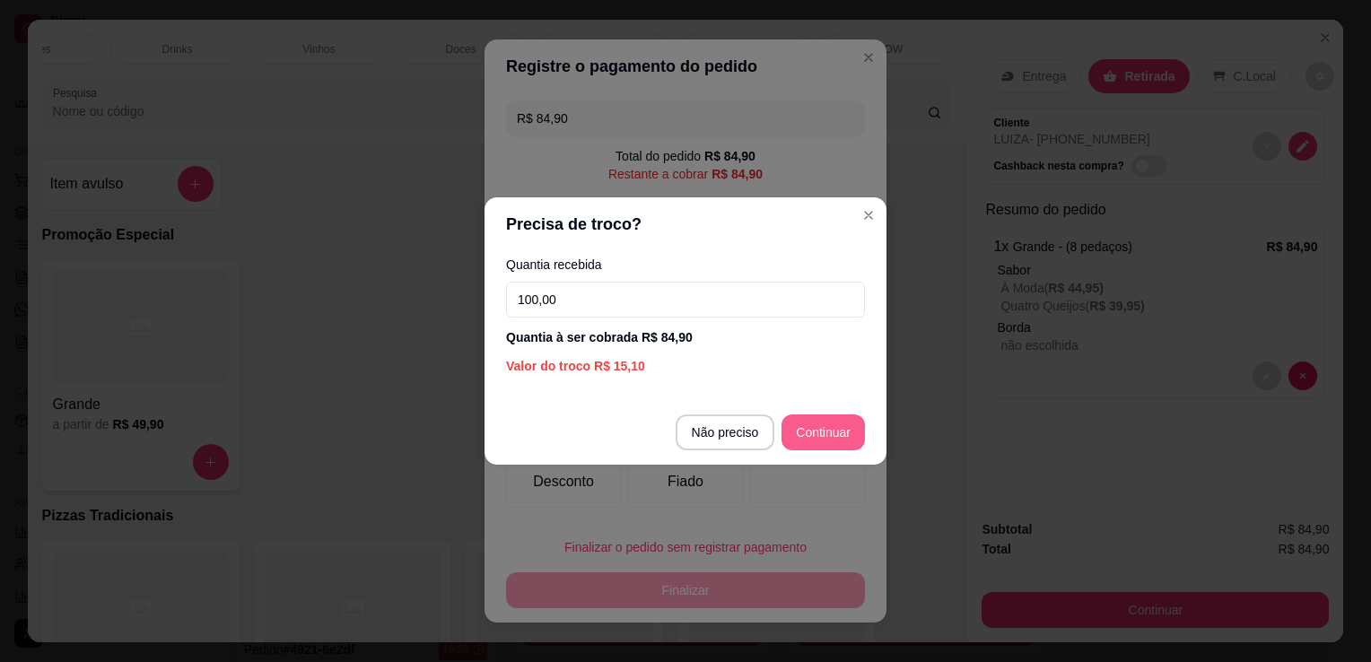
type input "100,00"
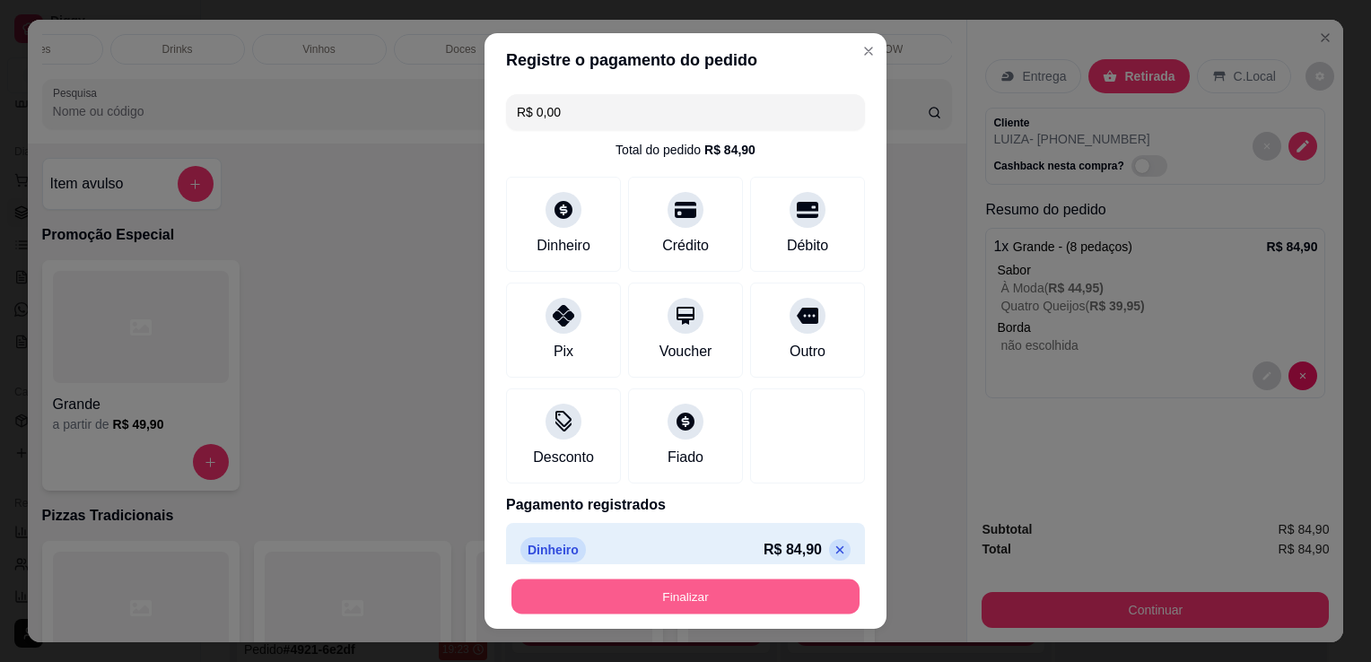
click at [710, 582] on button "Finalizar" at bounding box center [686, 597] width 348 height 35
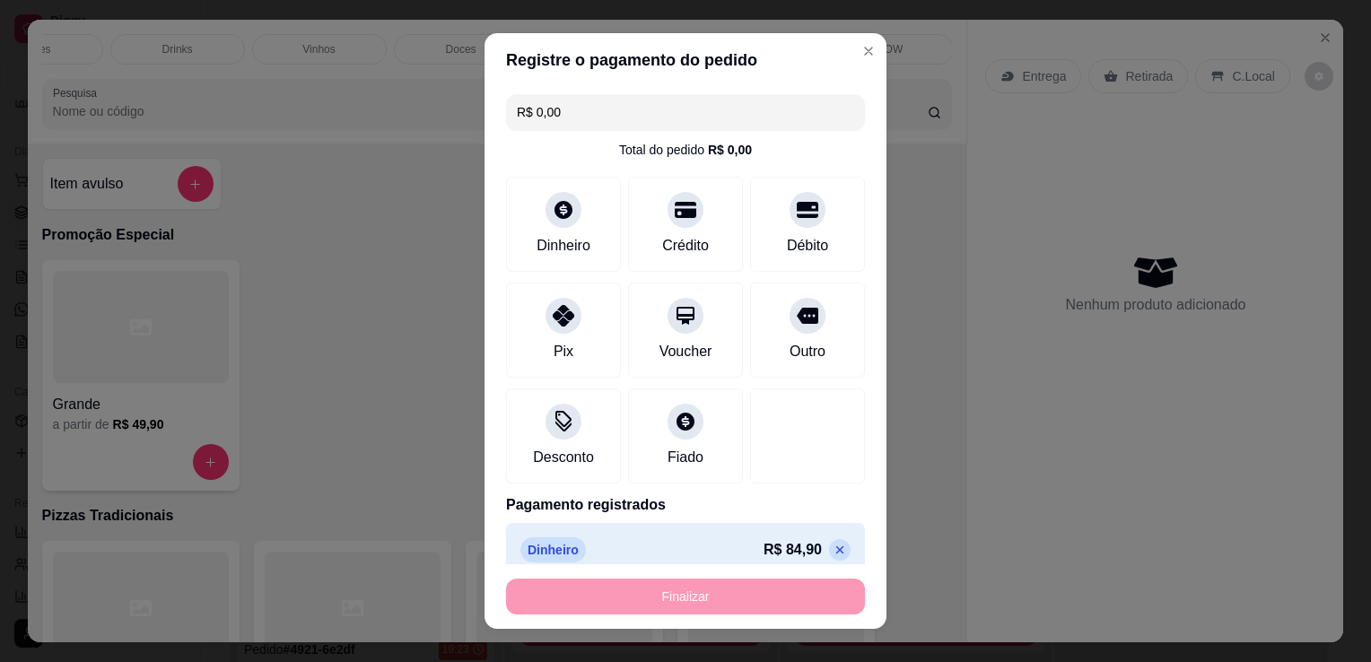
type input "-R$ 84,90"
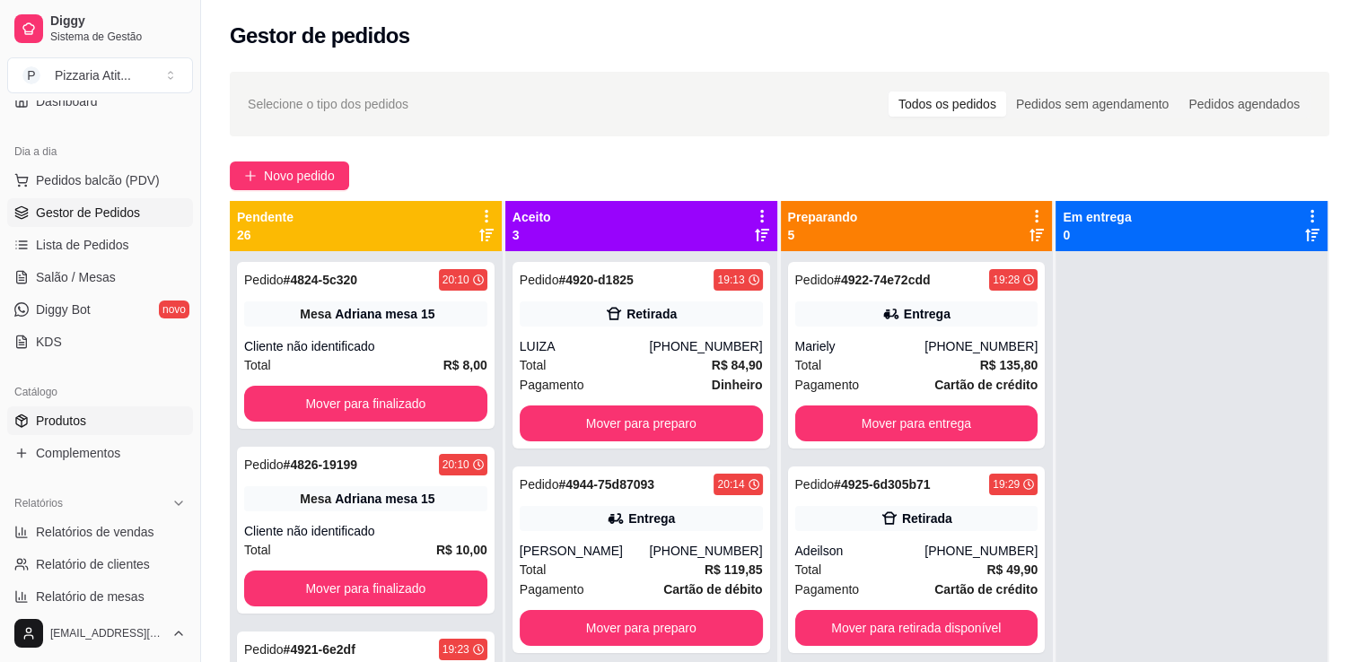
click at [85, 424] on span "Produtos" at bounding box center [61, 421] width 50 height 18
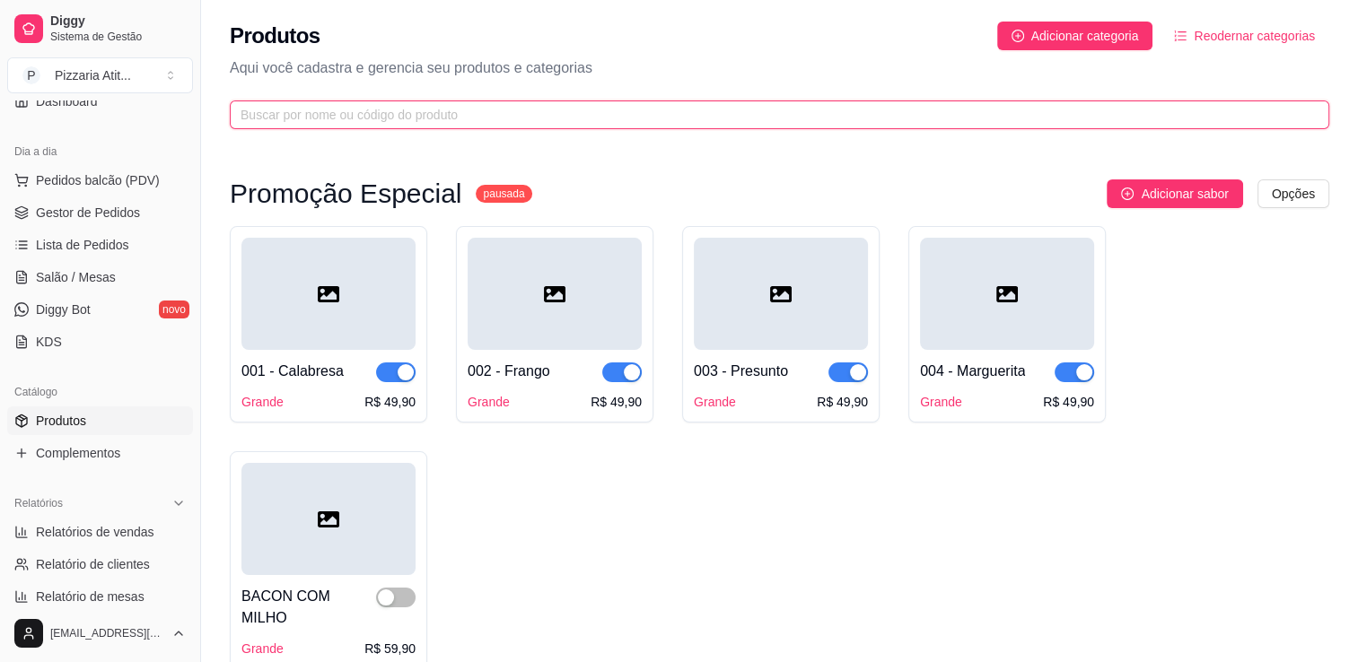
click at [534, 113] on input "text" at bounding box center [772, 115] width 1063 height 20
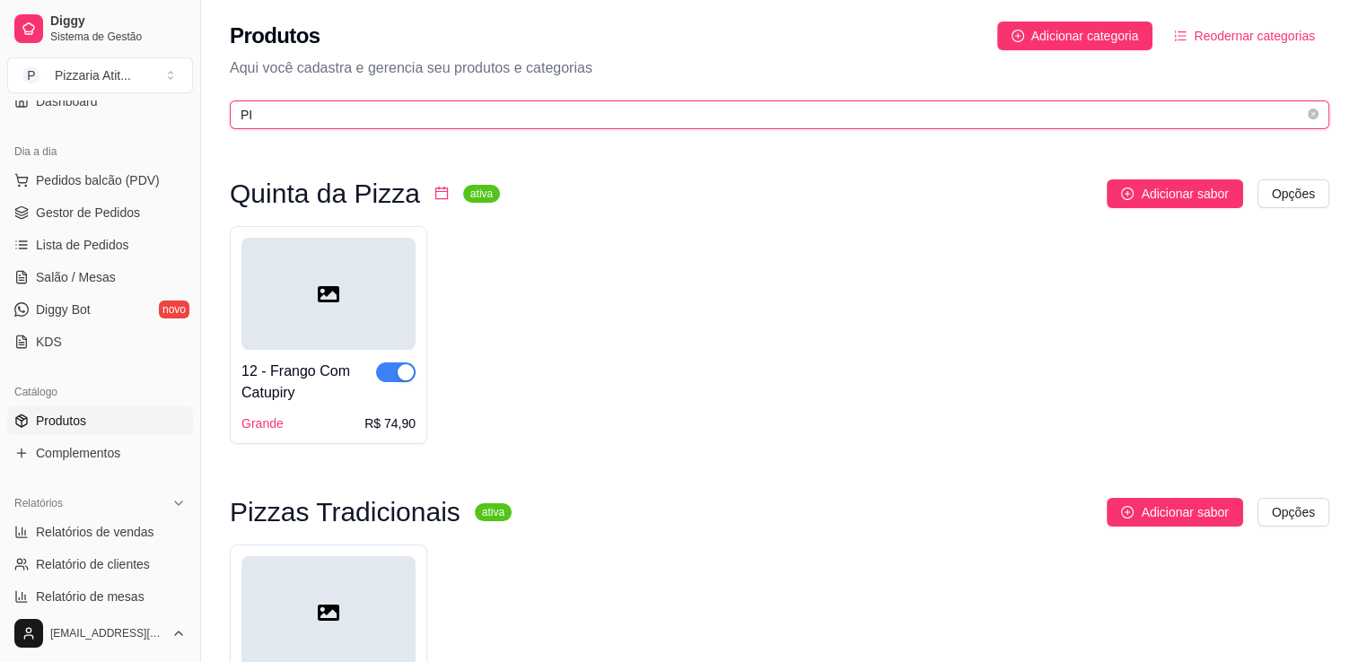
type input "P"
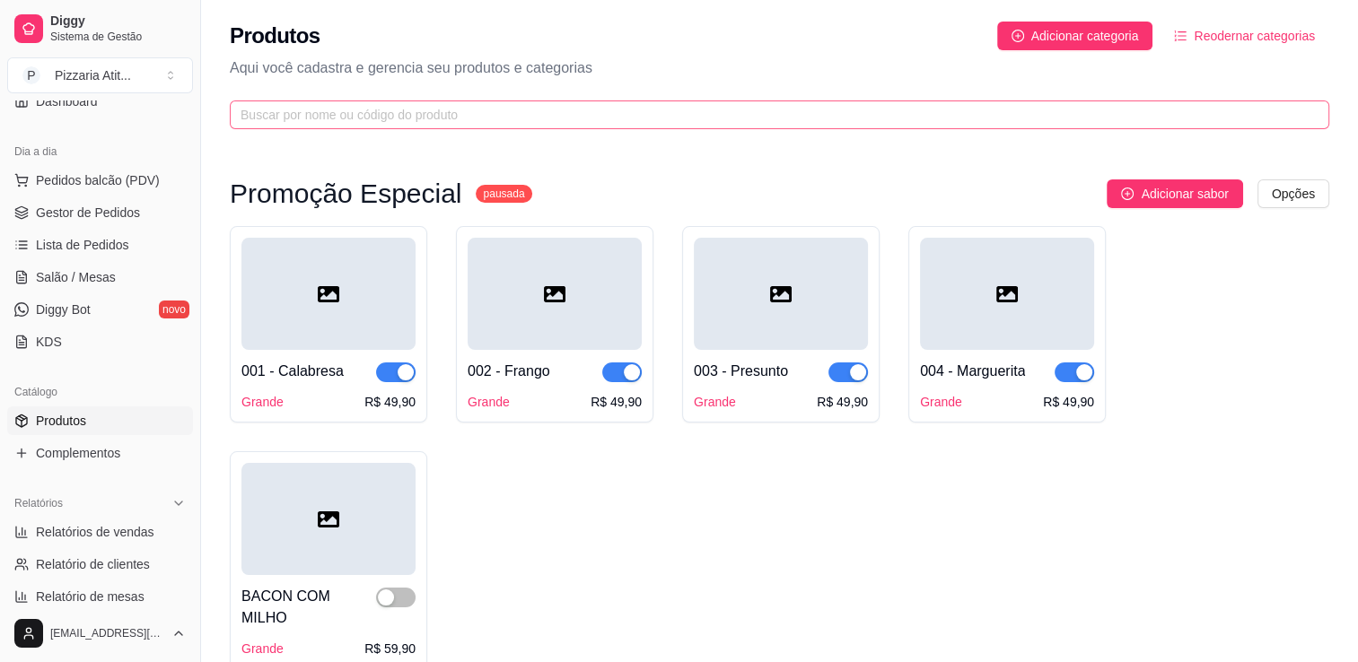
click at [1098, 102] on span at bounding box center [779, 115] width 1099 height 29
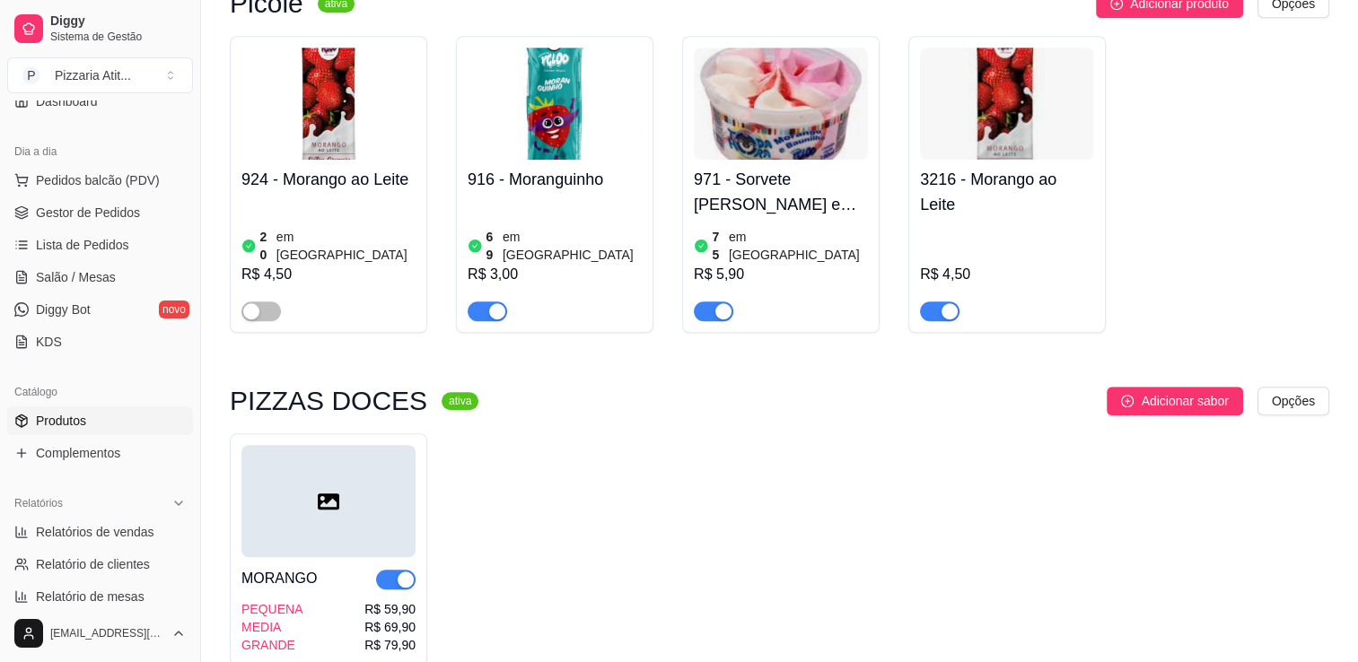
scroll to position [1354, 0]
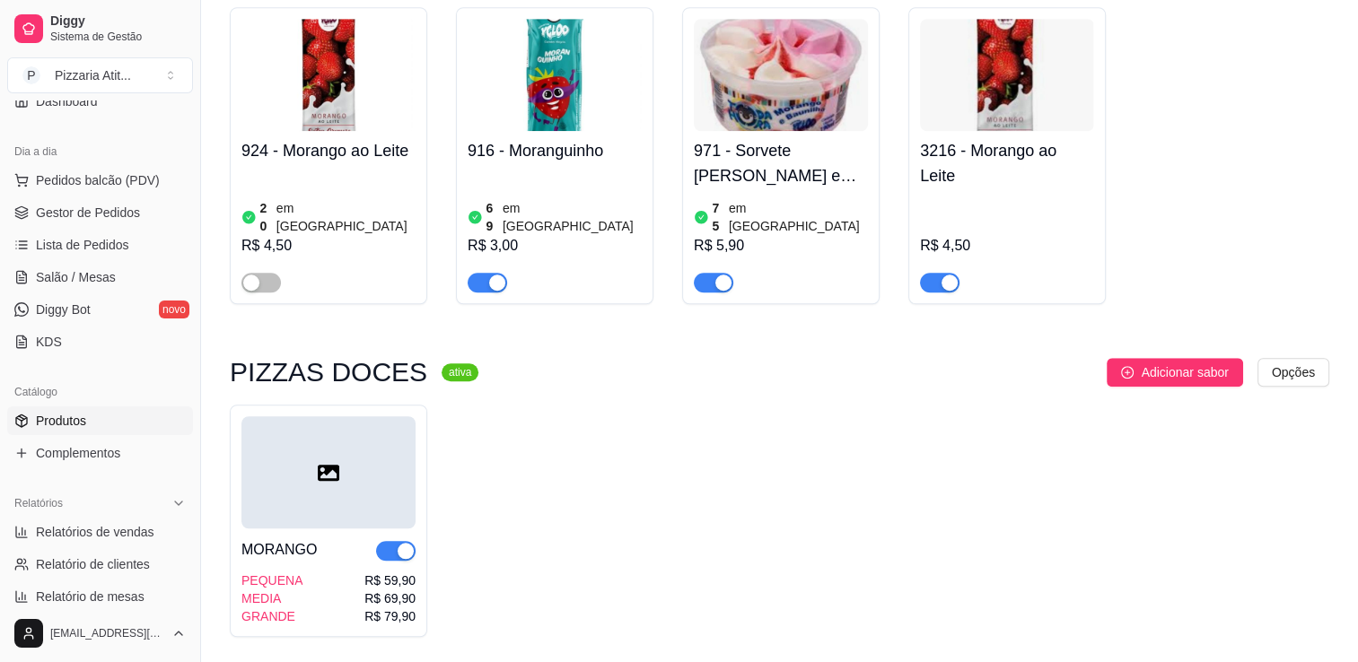
type input "MOR"
click at [388, 541] on span "button" at bounding box center [395, 551] width 39 height 20
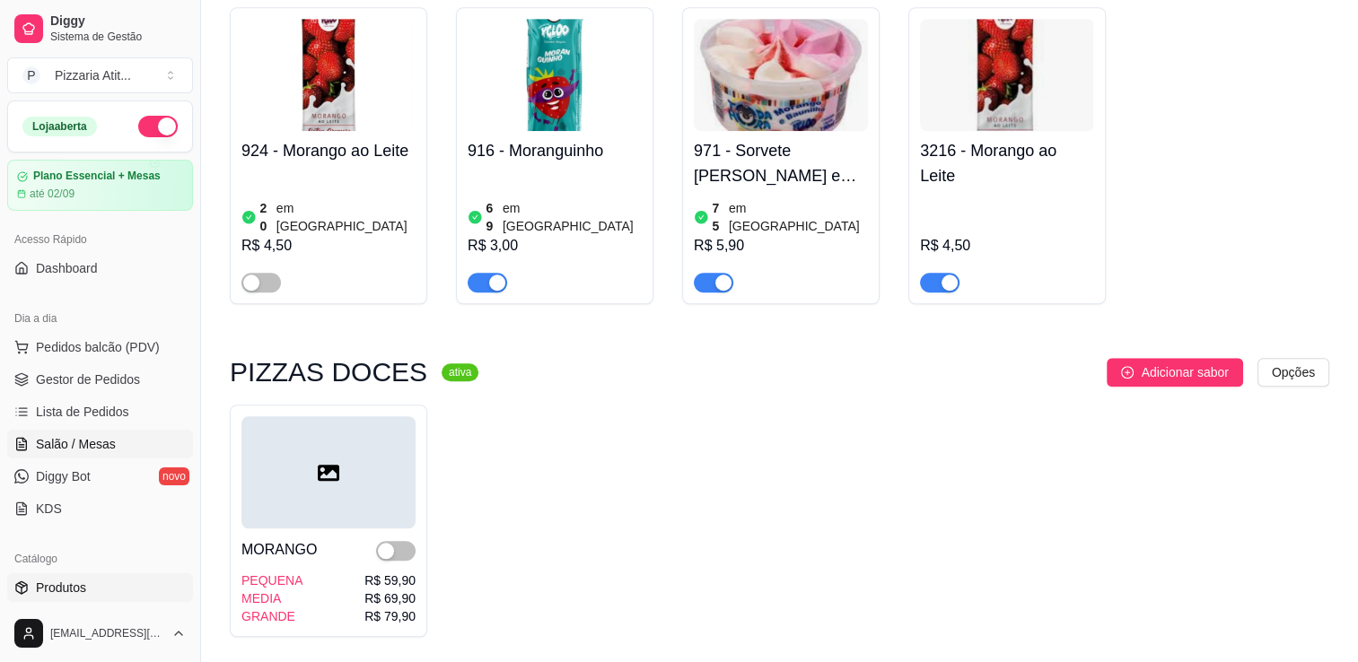
click at [93, 440] on span "Salão / Mesas" at bounding box center [76, 444] width 80 height 18
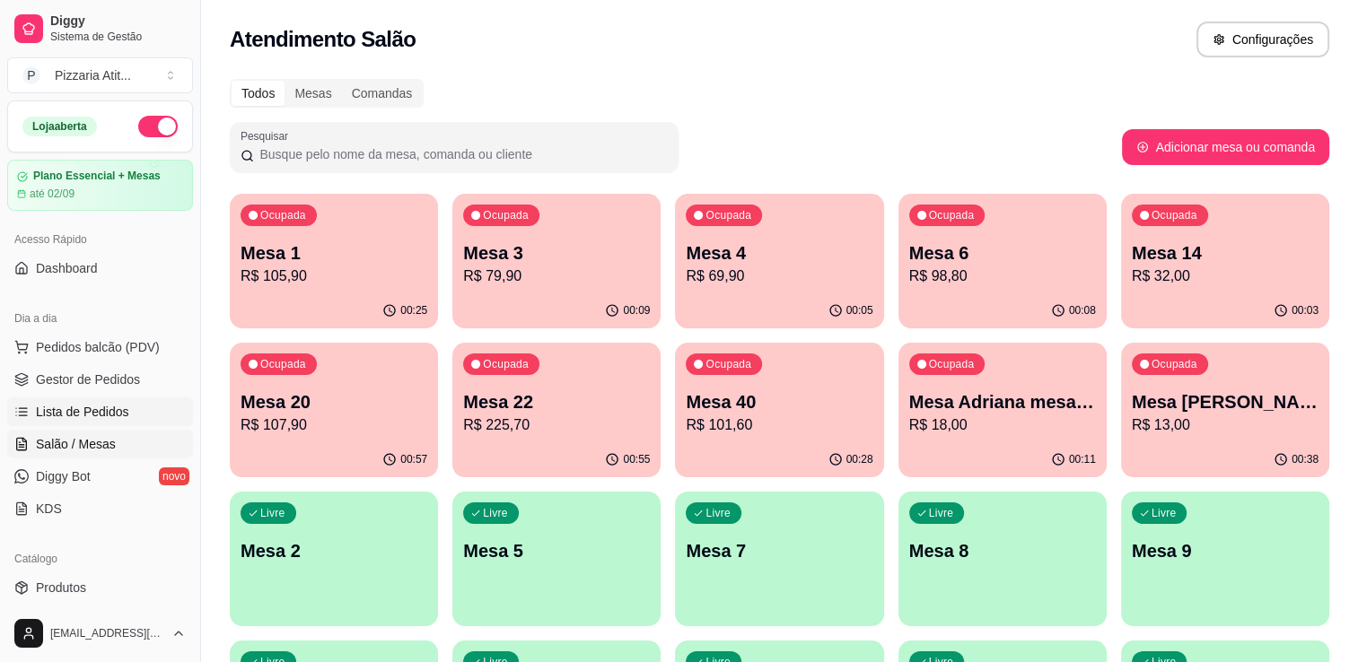
click at [80, 403] on span "Lista de Pedidos" at bounding box center [82, 412] width 93 height 18
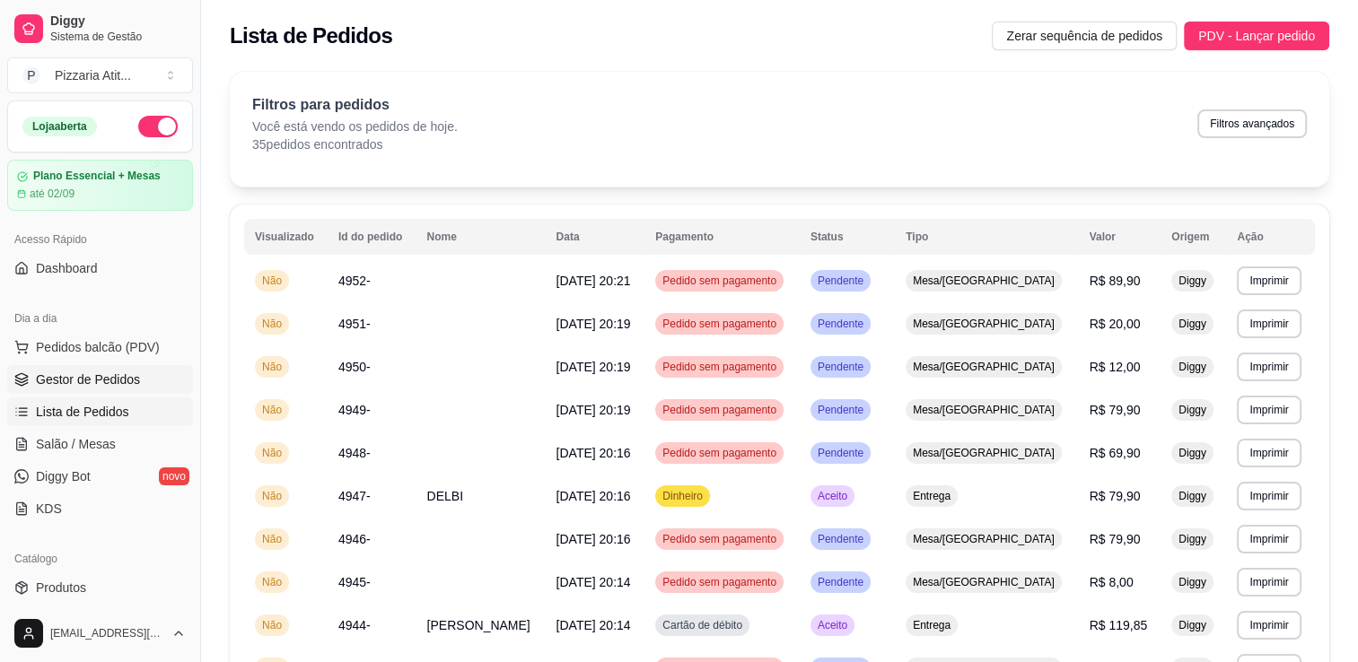
click at [83, 382] on span "Gestor de Pedidos" at bounding box center [88, 380] width 104 height 18
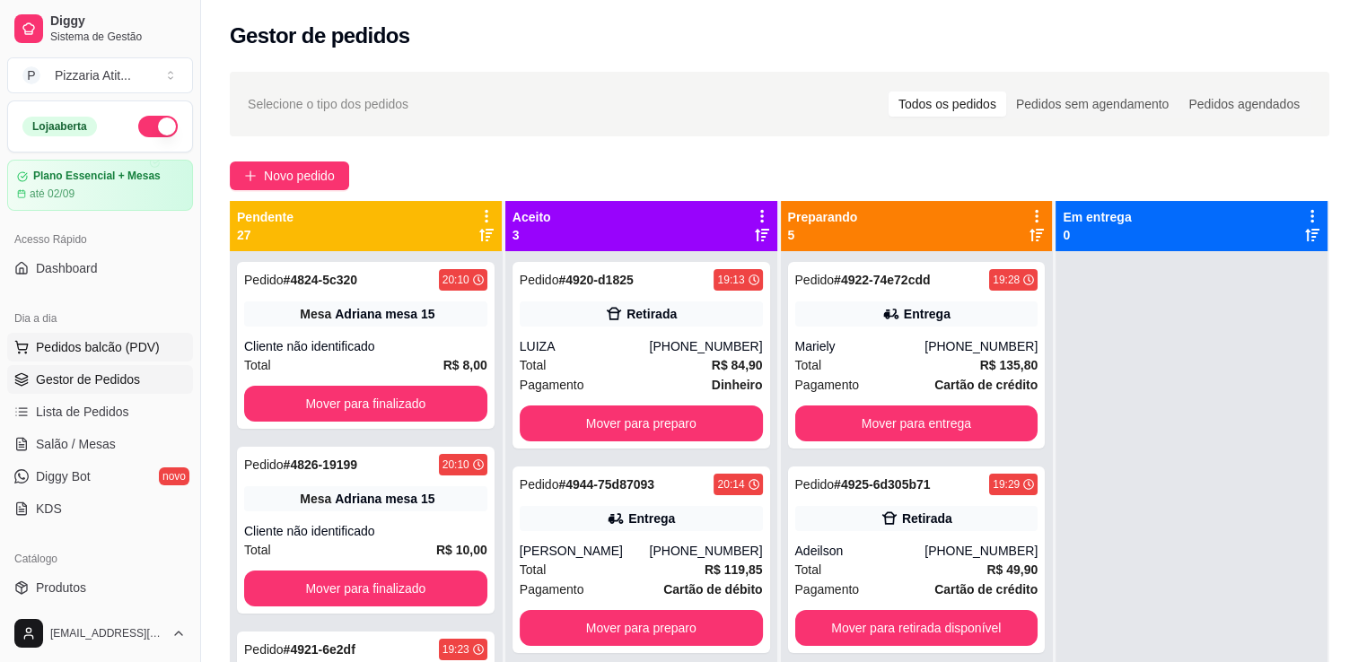
click at [90, 346] on span "Pedidos balcão (PDV)" at bounding box center [98, 347] width 124 height 18
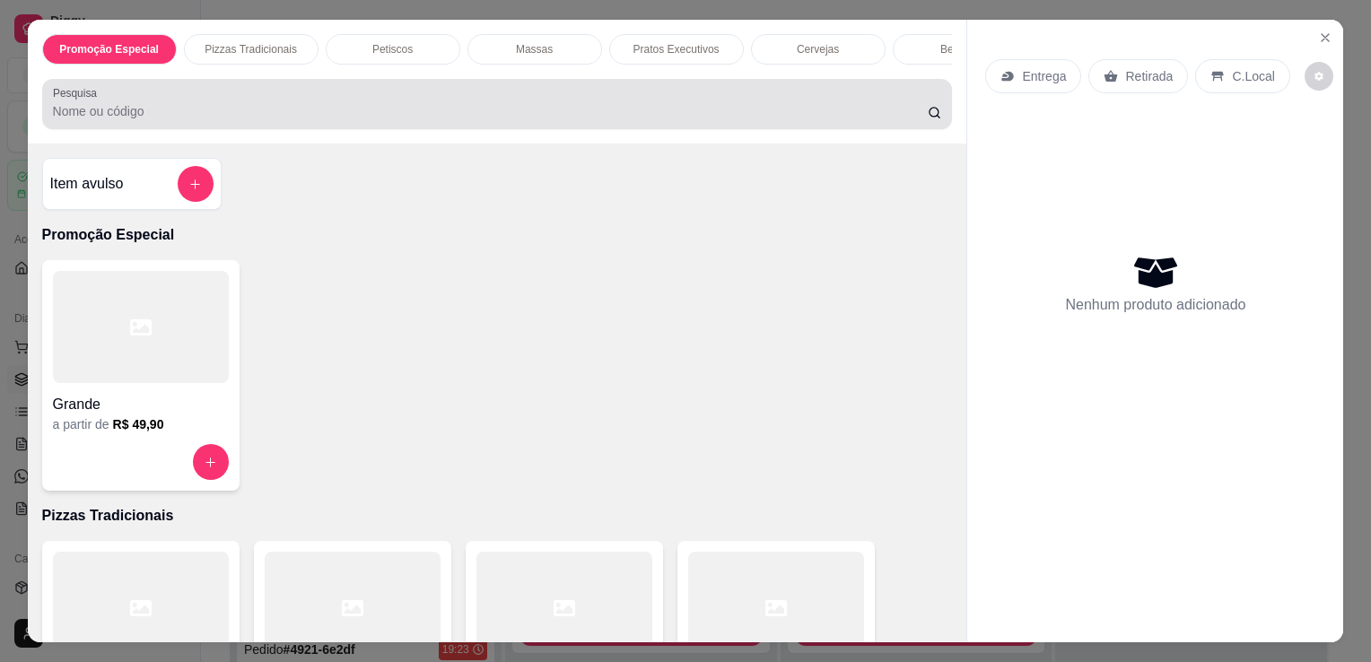
click at [862, 113] on input "Pesquisa" at bounding box center [490, 111] width 875 height 18
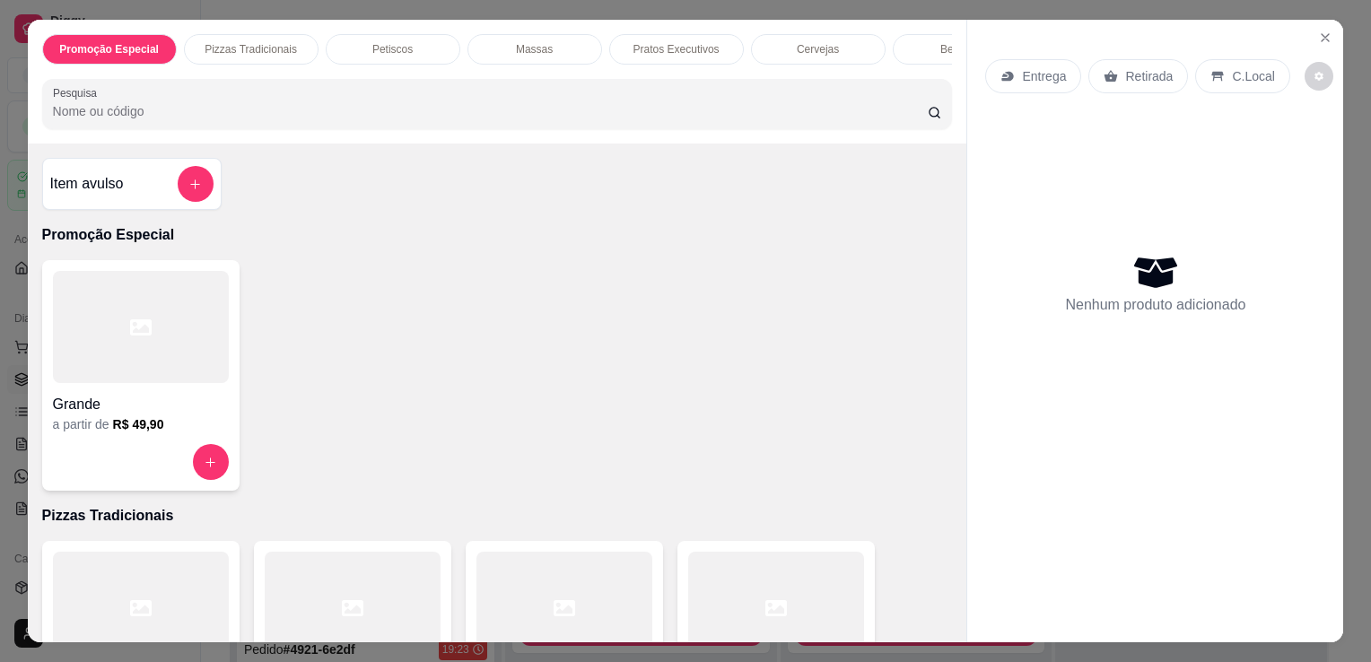
click at [808, 605] on div at bounding box center [776, 608] width 176 height 112
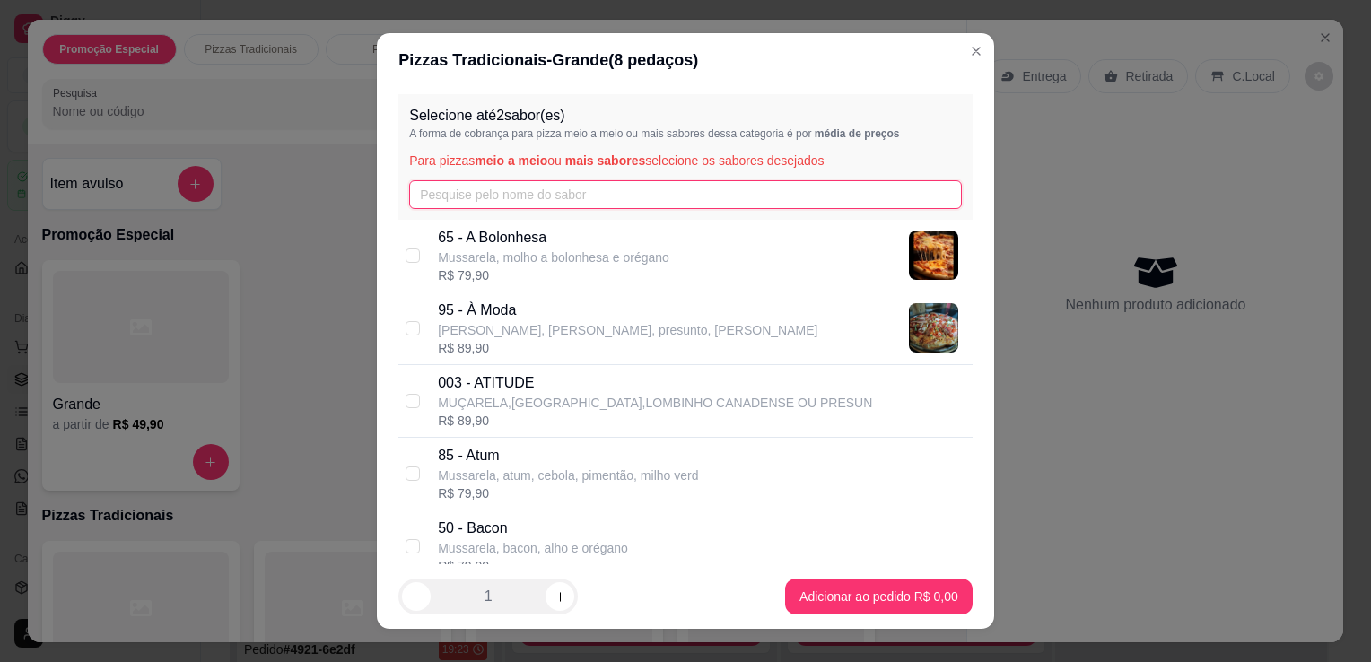
click at [582, 192] on input "text" at bounding box center [685, 194] width 553 height 29
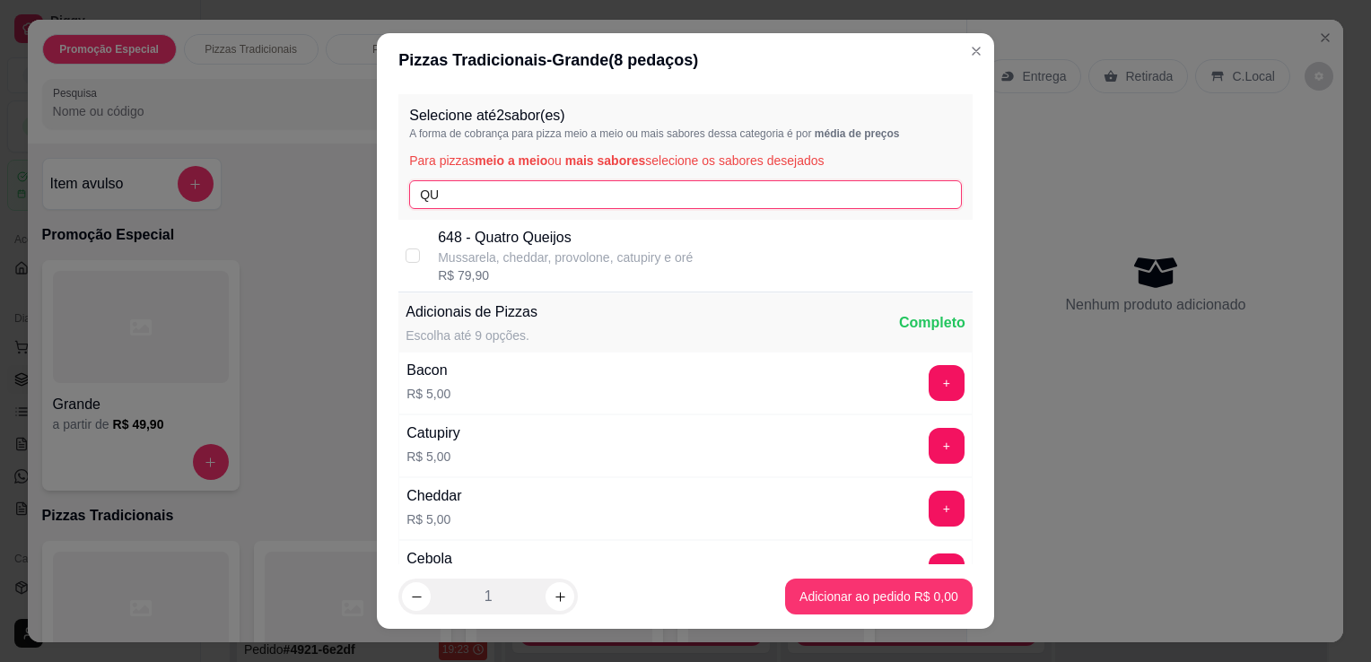
type input "QU"
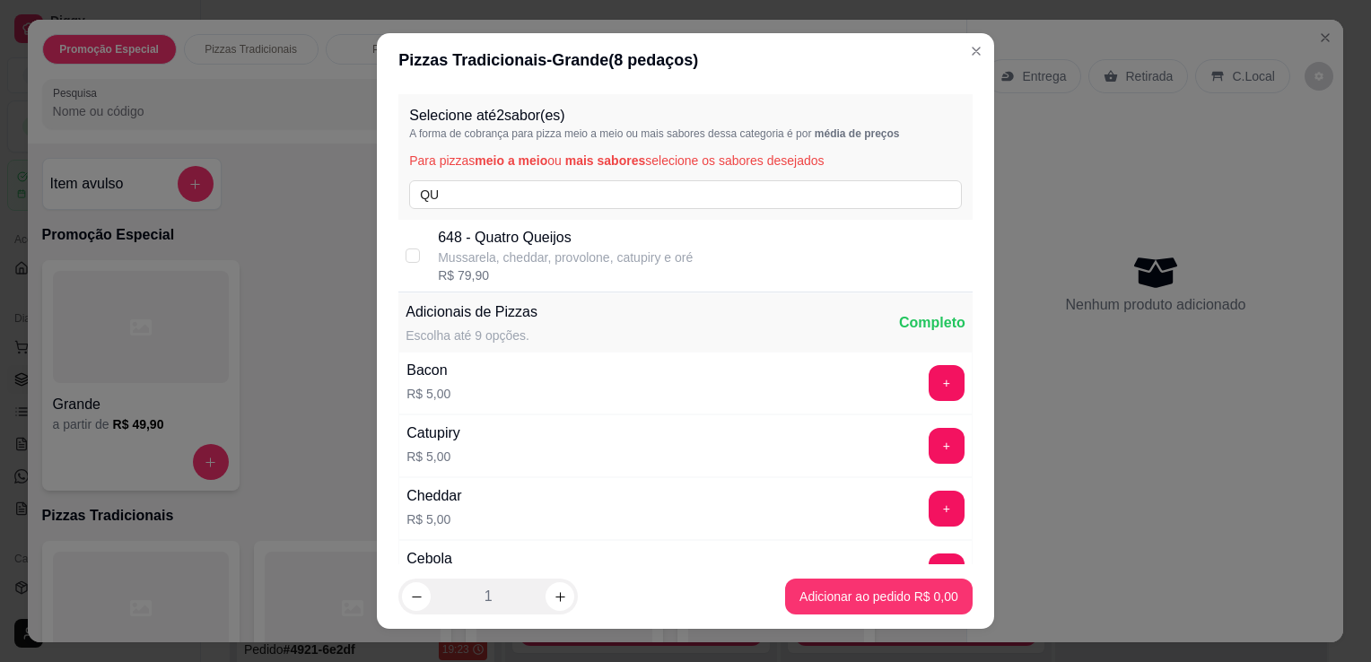
click at [575, 223] on div "648 - Quatro Queijos Mussarela, cheddar, provolone, catupiry e oré R$ 79,90" at bounding box center [685, 256] width 574 height 73
checkbox input "true"
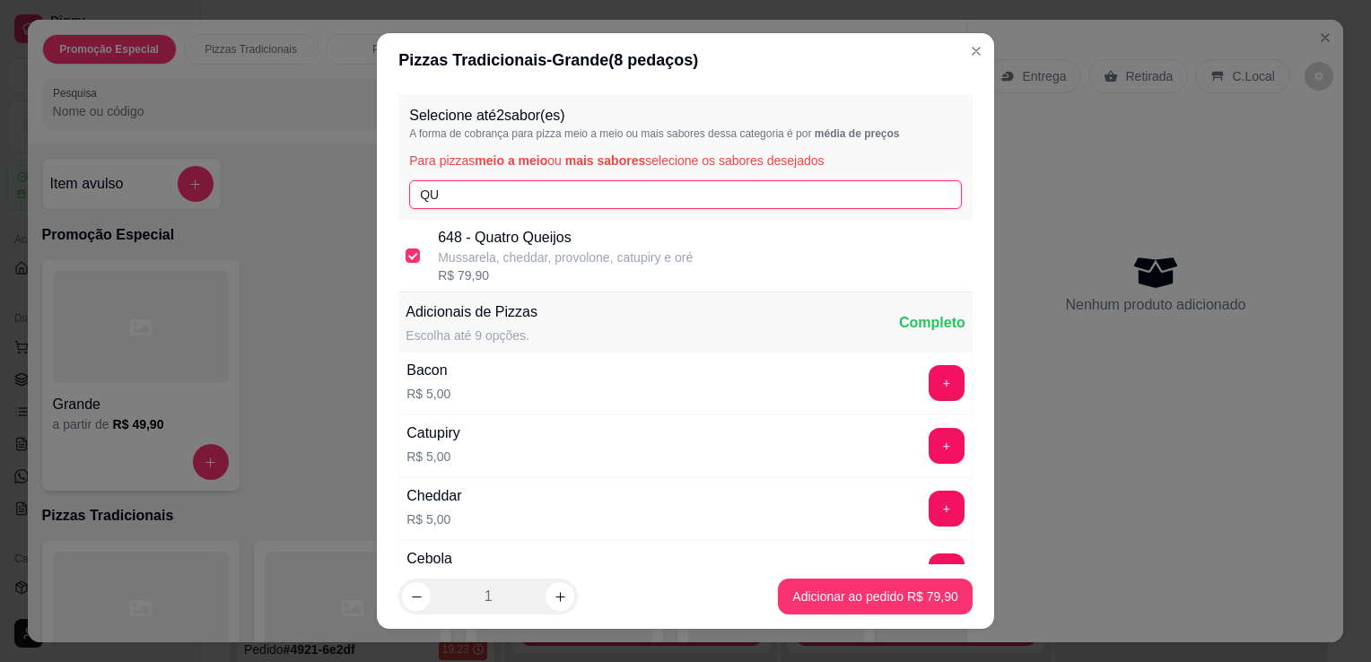
click at [578, 198] on input "QU" at bounding box center [685, 194] width 553 height 29
type input "Q"
type input "PO"
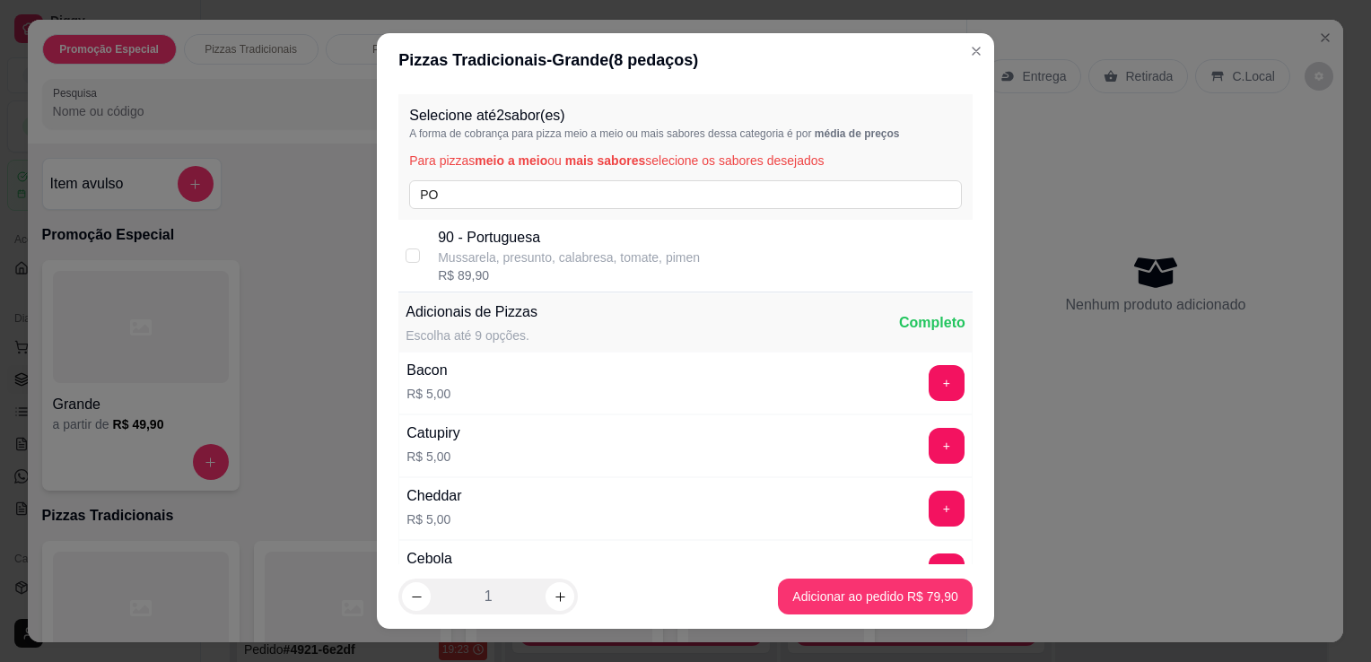
click at [578, 244] on p "90 - Portuguesa" at bounding box center [569, 238] width 262 height 22
checkbox input "true"
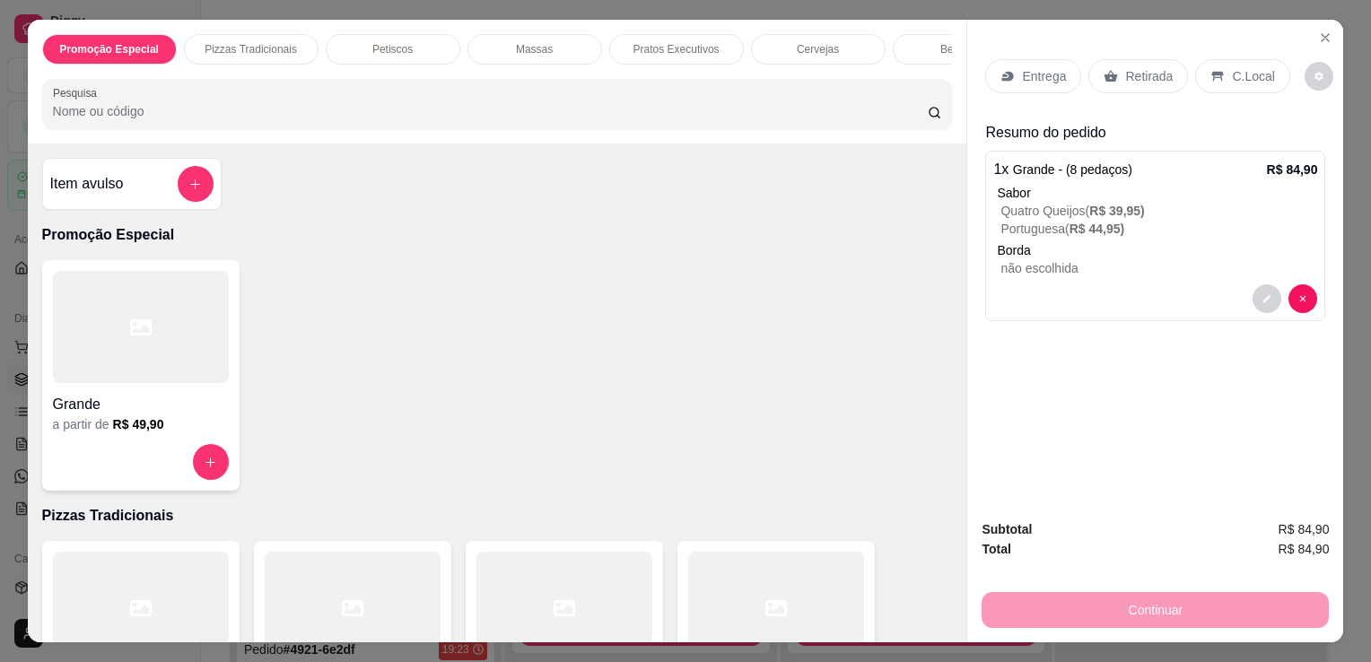
click at [582, 579] on div at bounding box center [565, 608] width 176 height 112
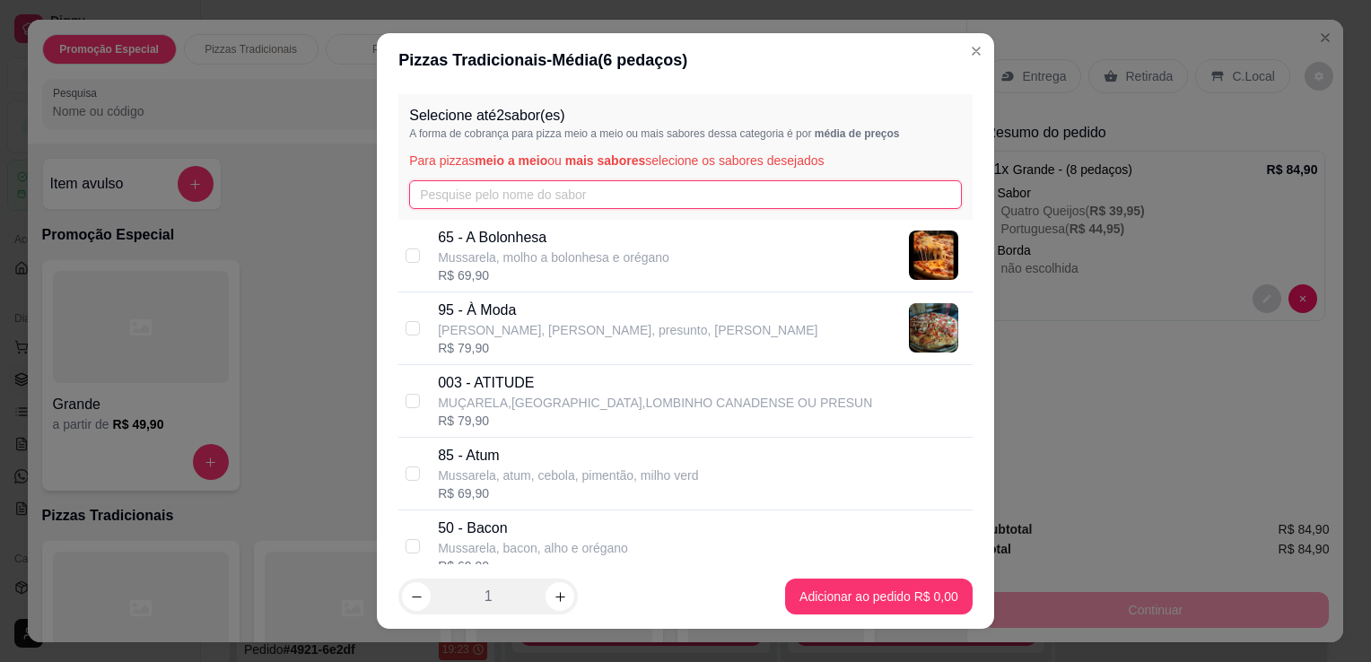
click at [606, 206] on input "text" at bounding box center [685, 194] width 553 height 29
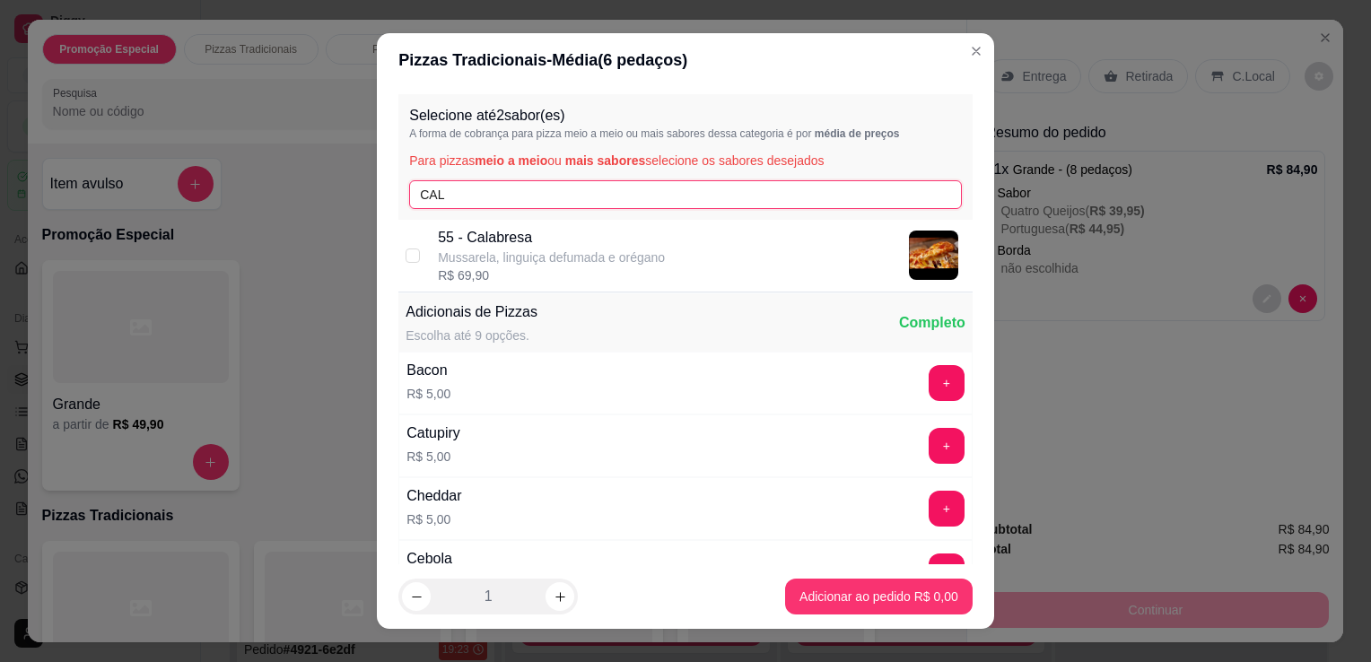
type input "CAL"
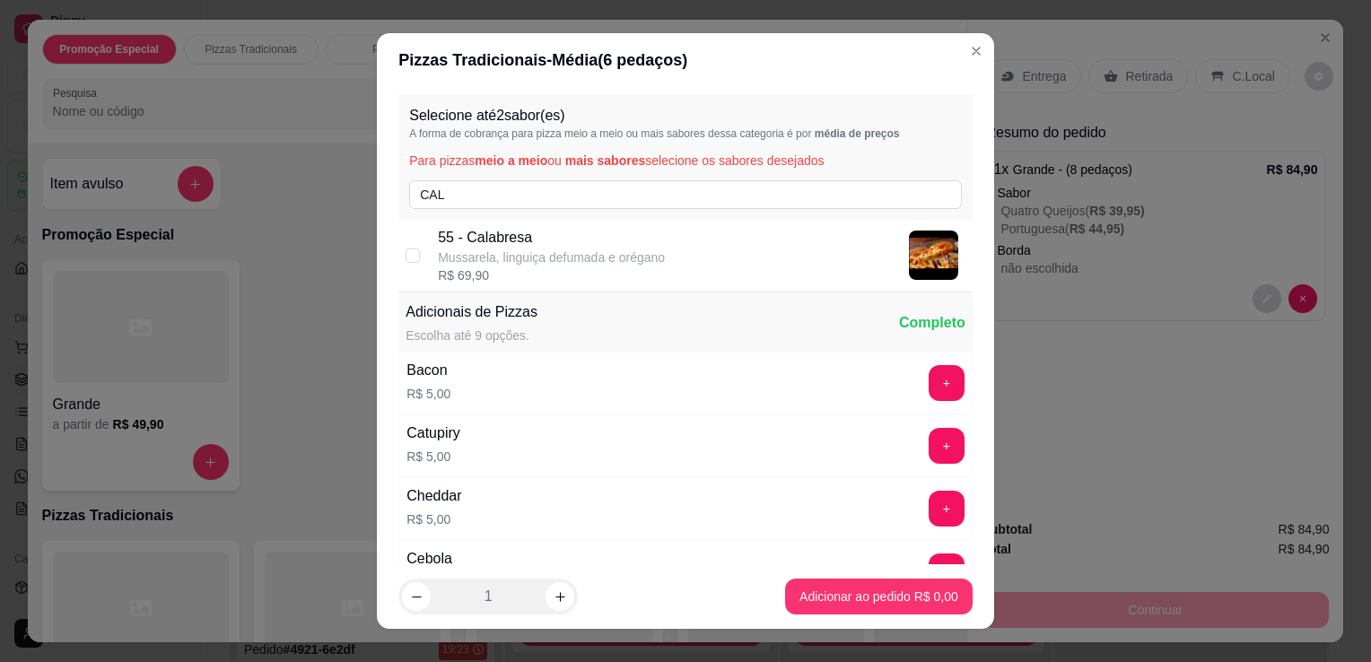
click at [581, 265] on p "Mussarela, linguiça defumada e orégano" at bounding box center [551, 258] width 227 height 18
checkbox input "true"
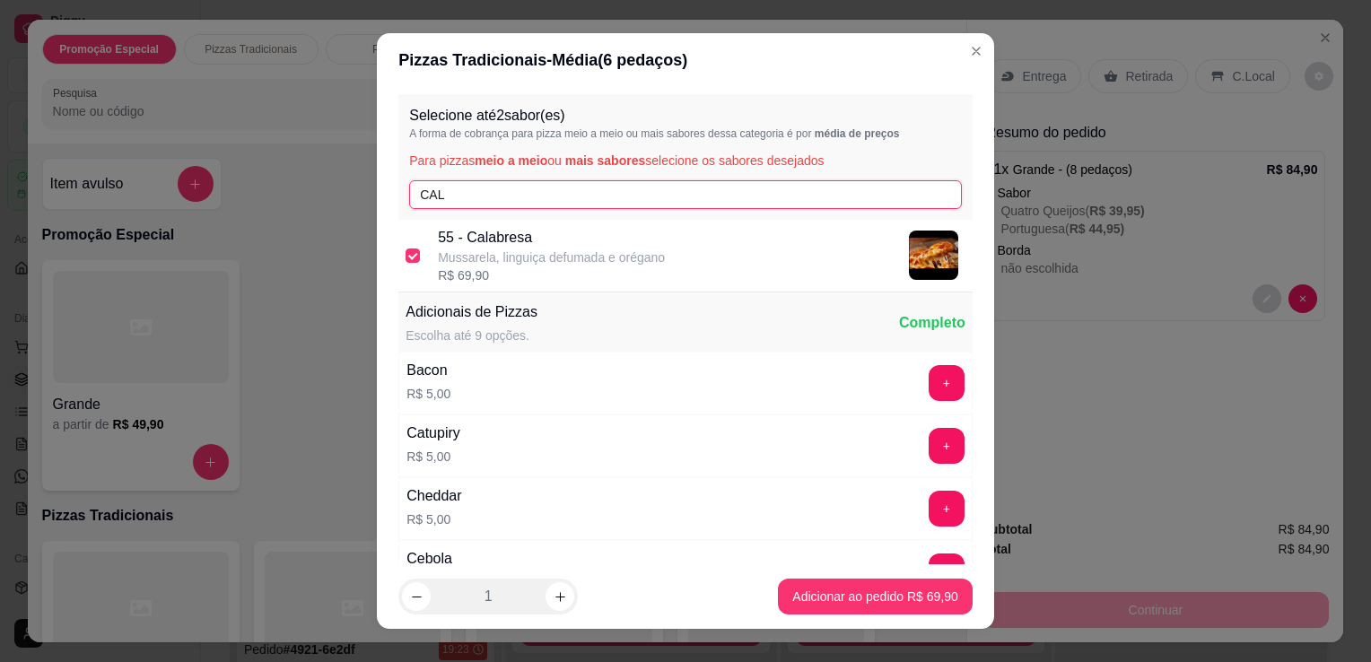
click at [625, 190] on input "CAL" at bounding box center [685, 194] width 553 height 29
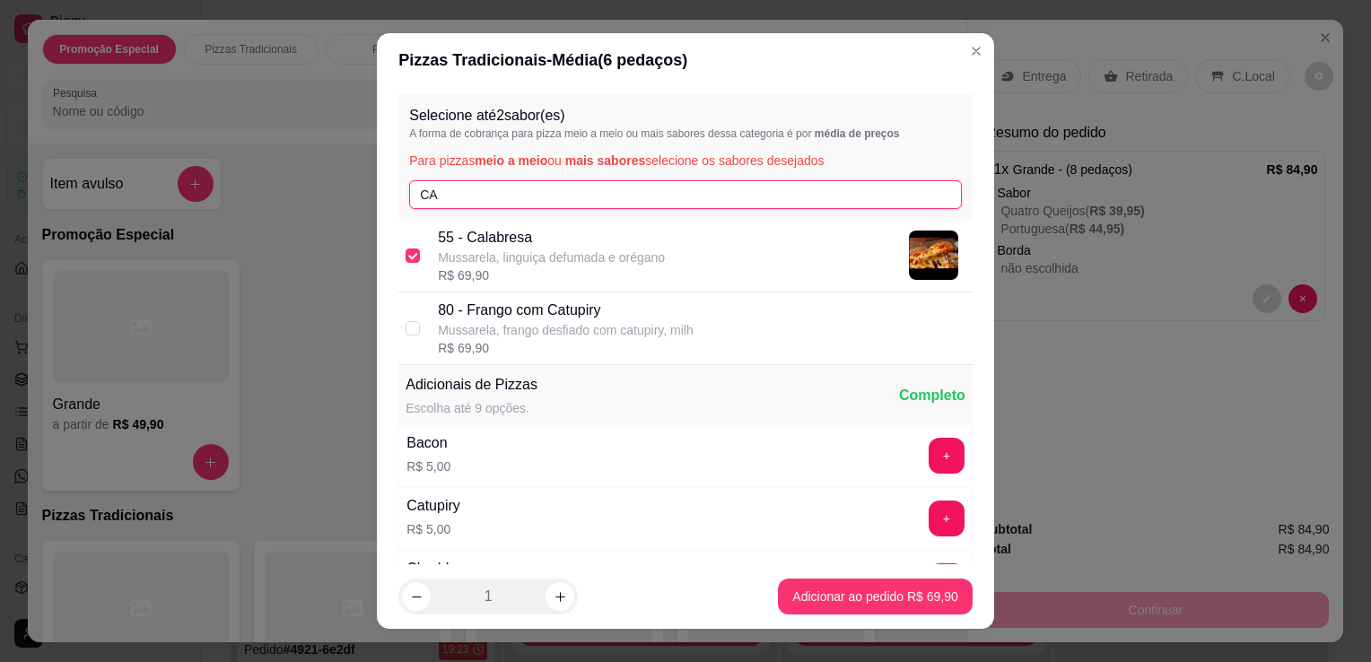
type input "C"
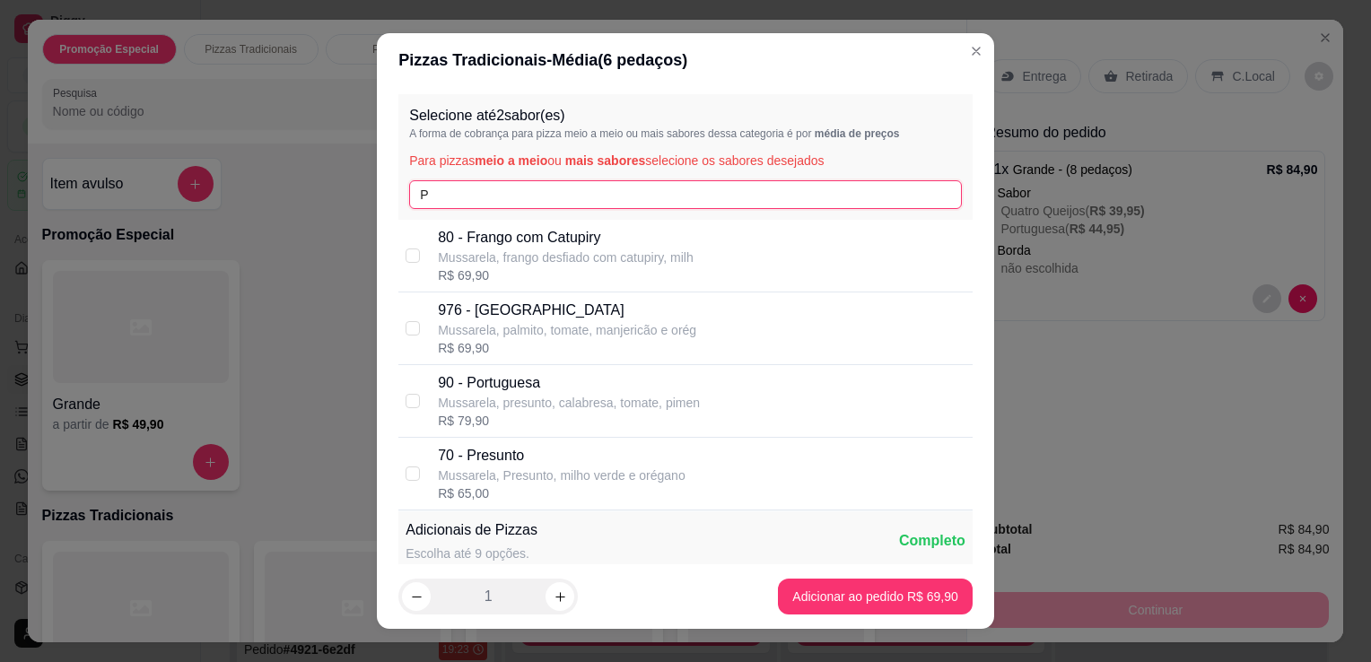
type input "P"
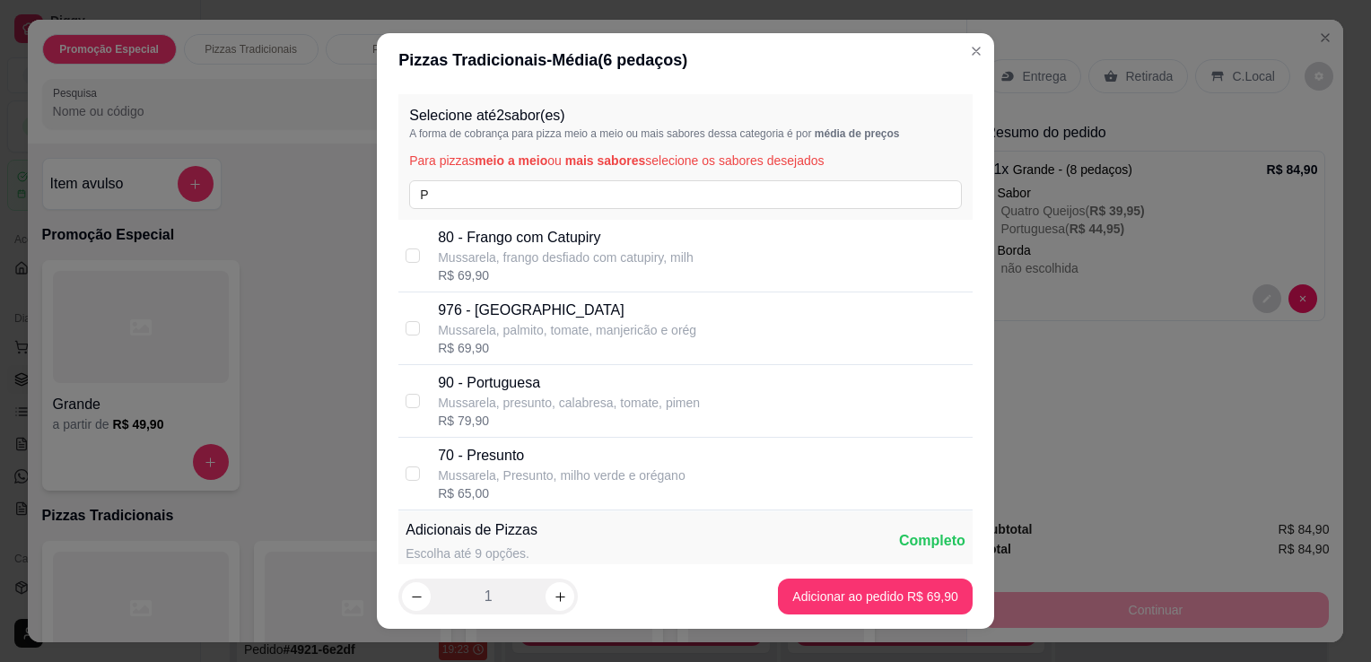
click at [528, 396] on p "Mussarela, presunto, calabresa, tomate, pimen" at bounding box center [569, 403] width 262 height 18
checkbox input "true"
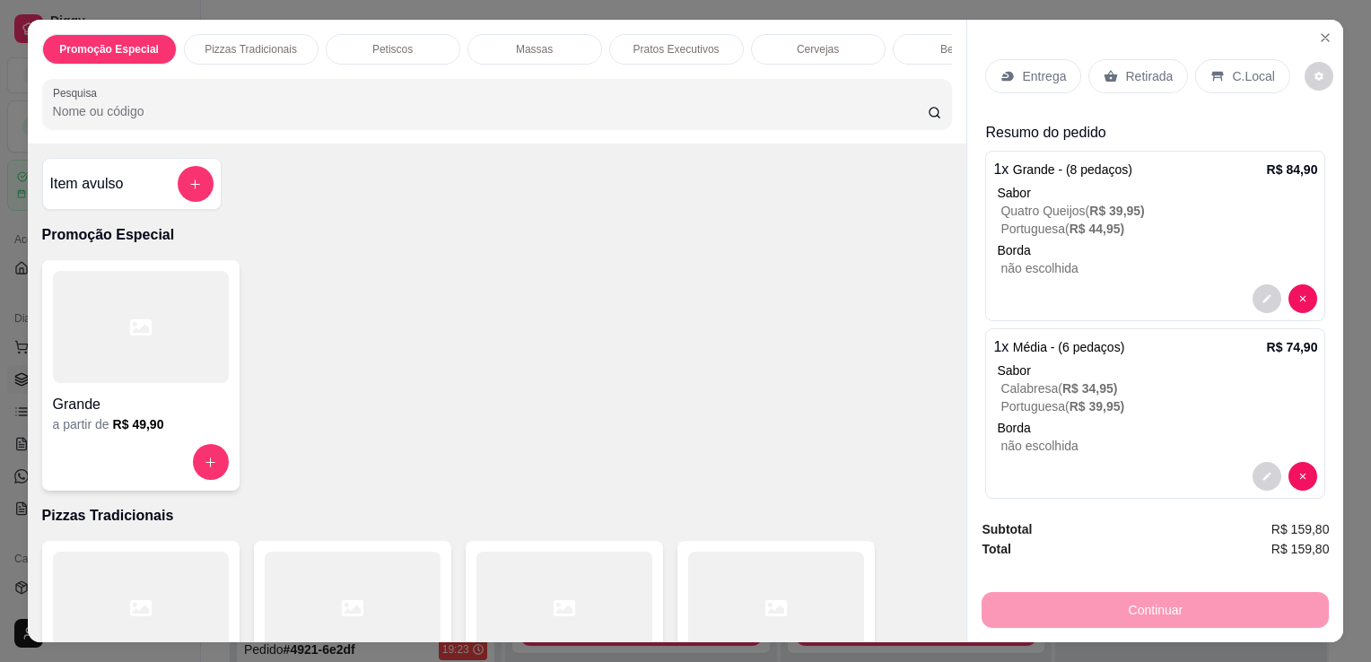
click at [1056, 67] on p "Entrega" at bounding box center [1044, 76] width 44 height 18
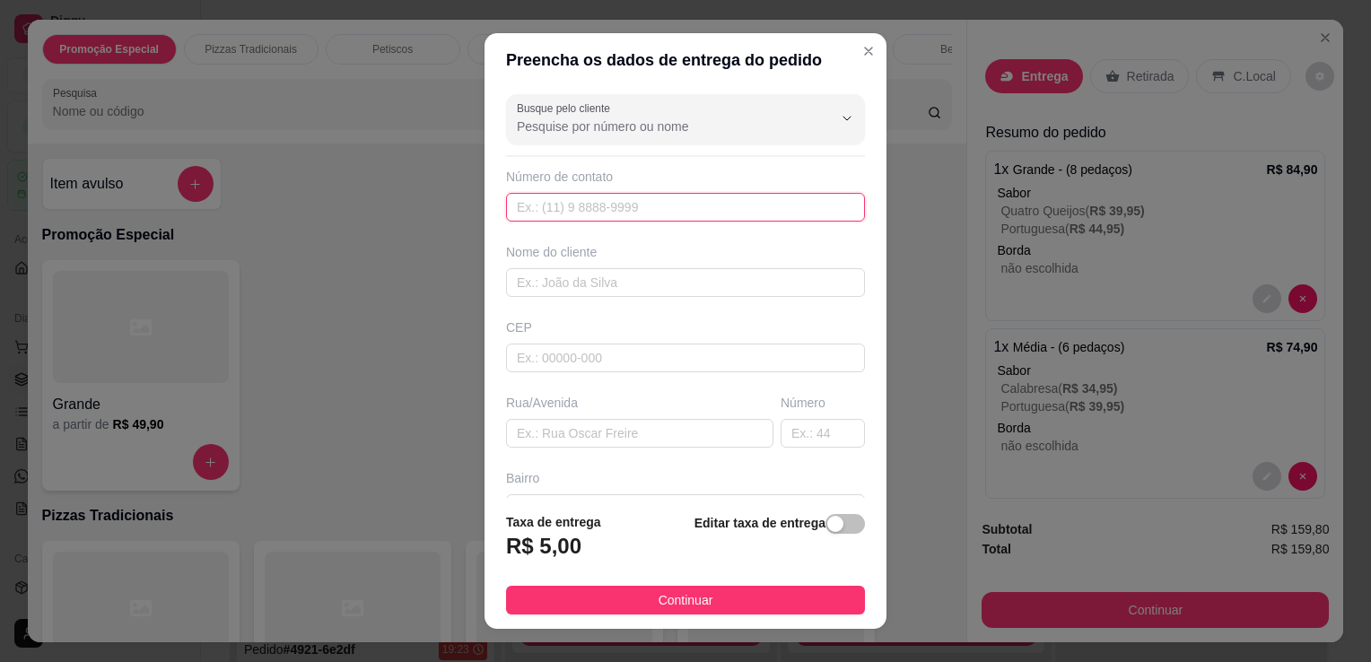
click at [800, 205] on input "text" at bounding box center [685, 207] width 359 height 29
type input "[PHONE_NUMBER]"
click at [803, 277] on input "text" at bounding box center [685, 282] width 359 height 29
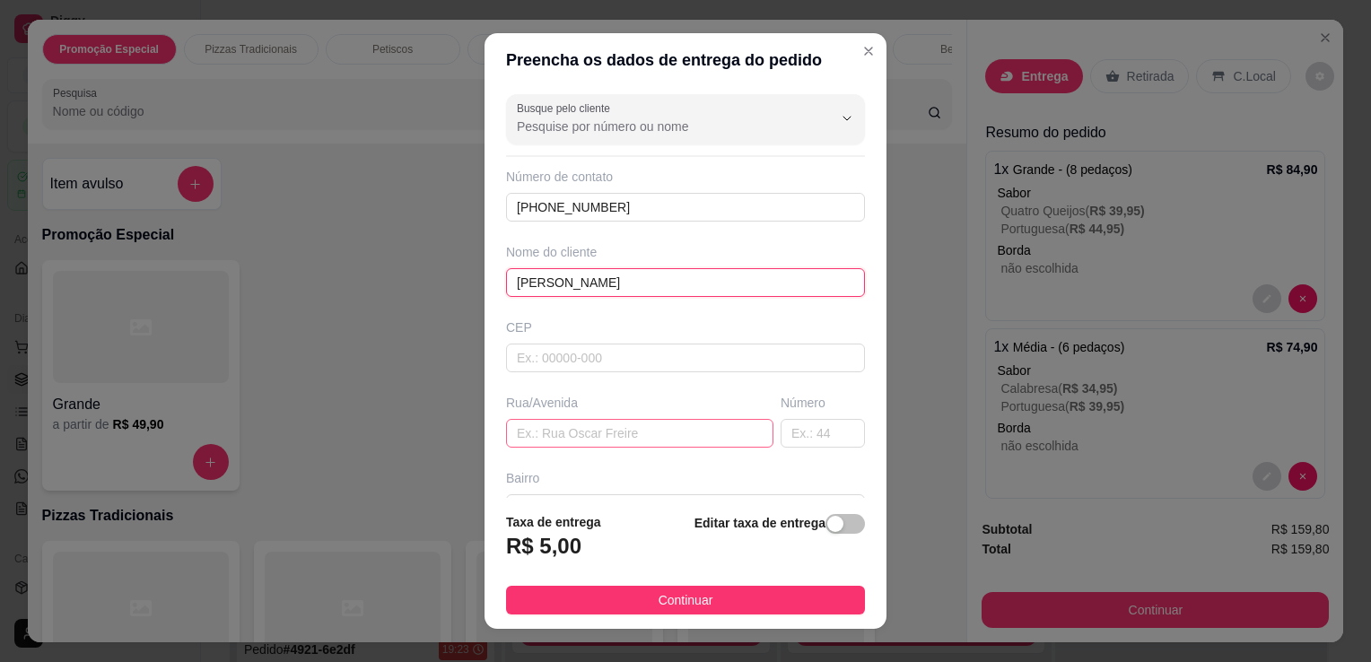
type input "[PERSON_NAME]"
click at [671, 442] on input "text" at bounding box center [639, 433] width 267 height 29
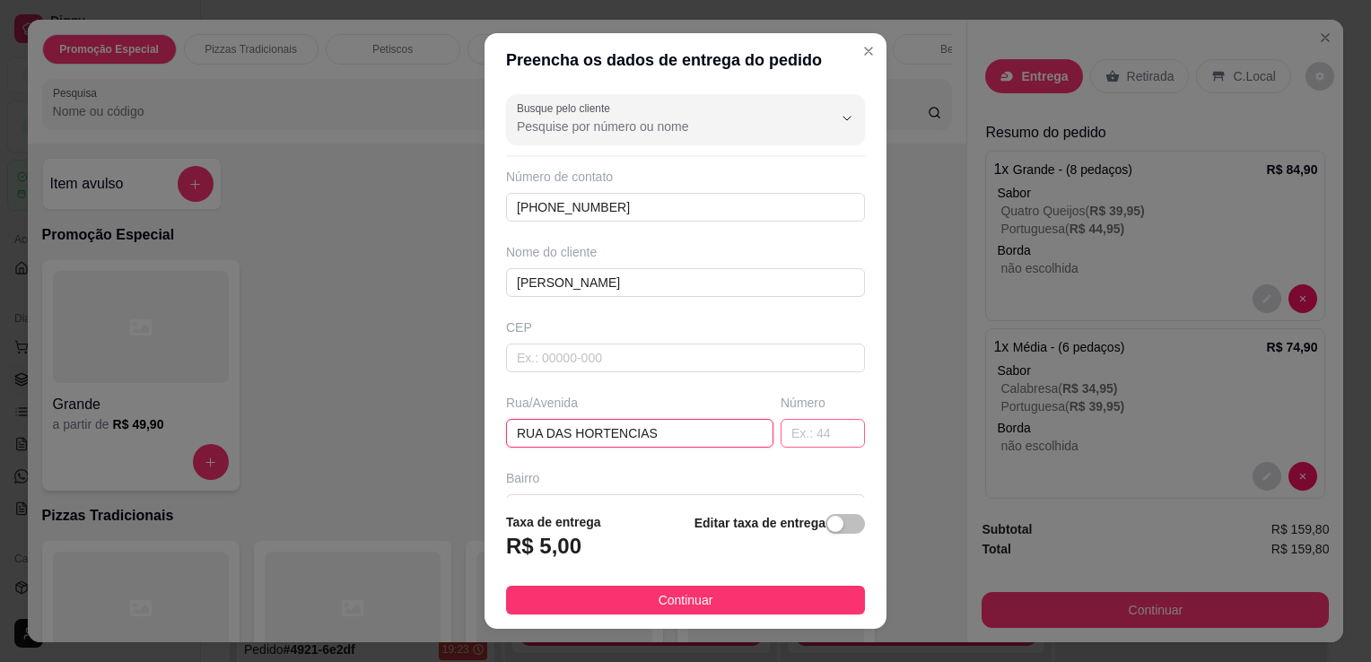
type input "RUA DAS HORTENCIAS"
click at [809, 420] on input "text" at bounding box center [823, 433] width 84 height 29
type input "159"
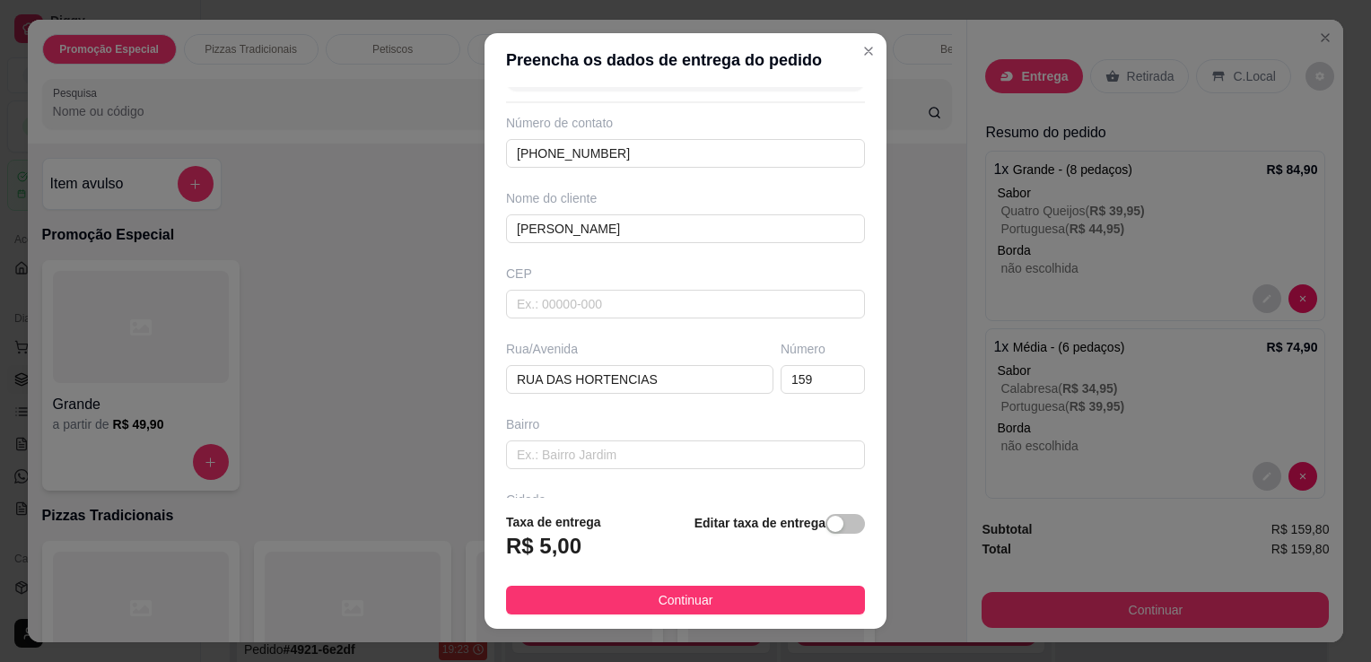
scroll to position [104, 0]
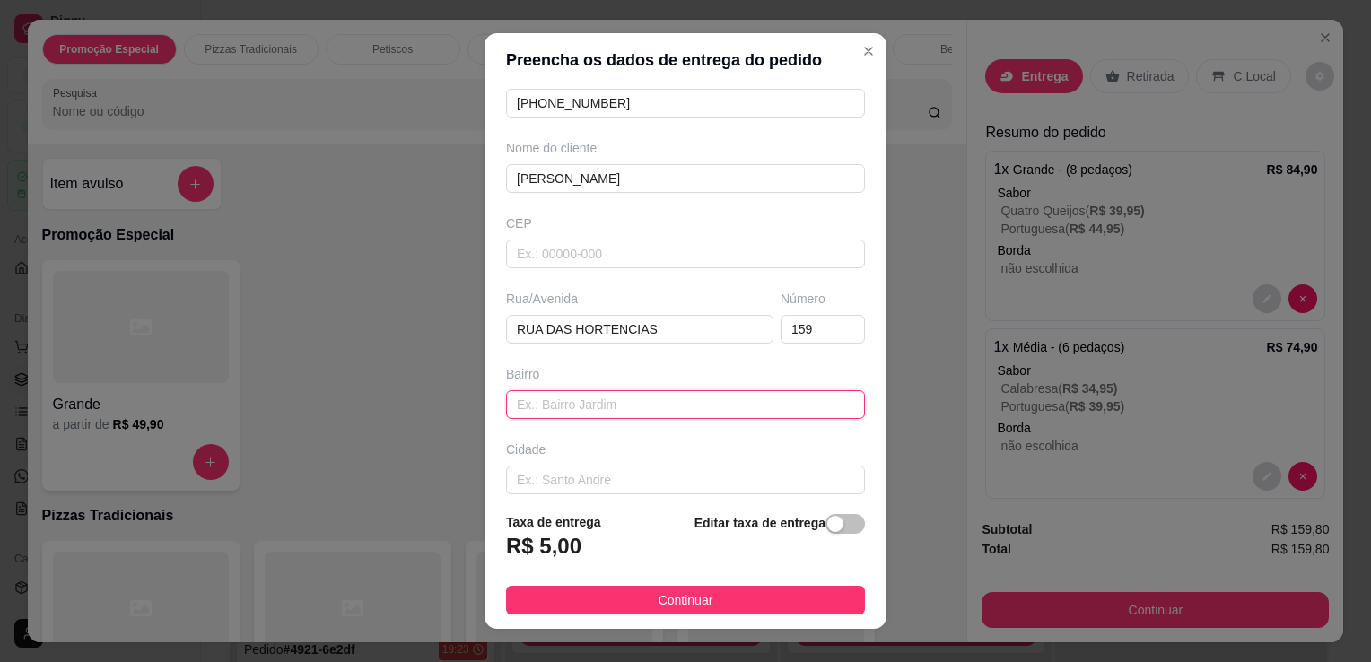
click at [797, 407] on input "text" at bounding box center [685, 404] width 359 height 29
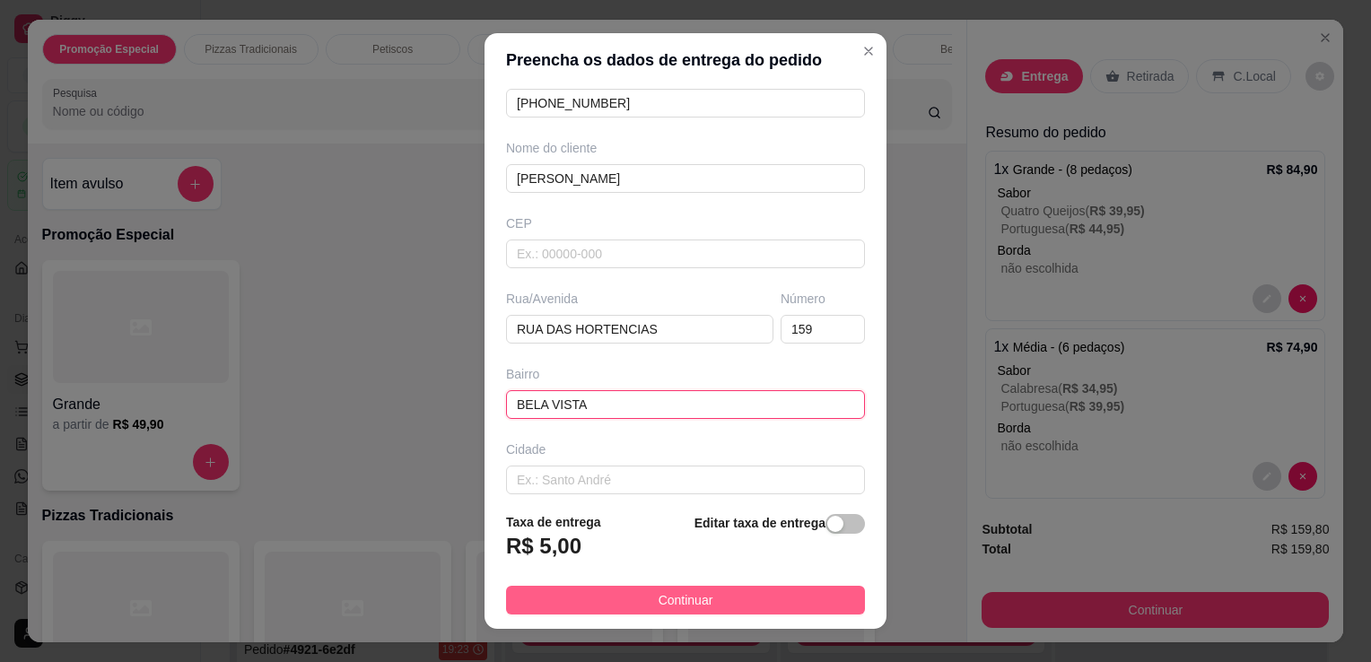
type input "BELA VISTA"
click at [712, 589] on button "Continuar" at bounding box center [685, 600] width 359 height 29
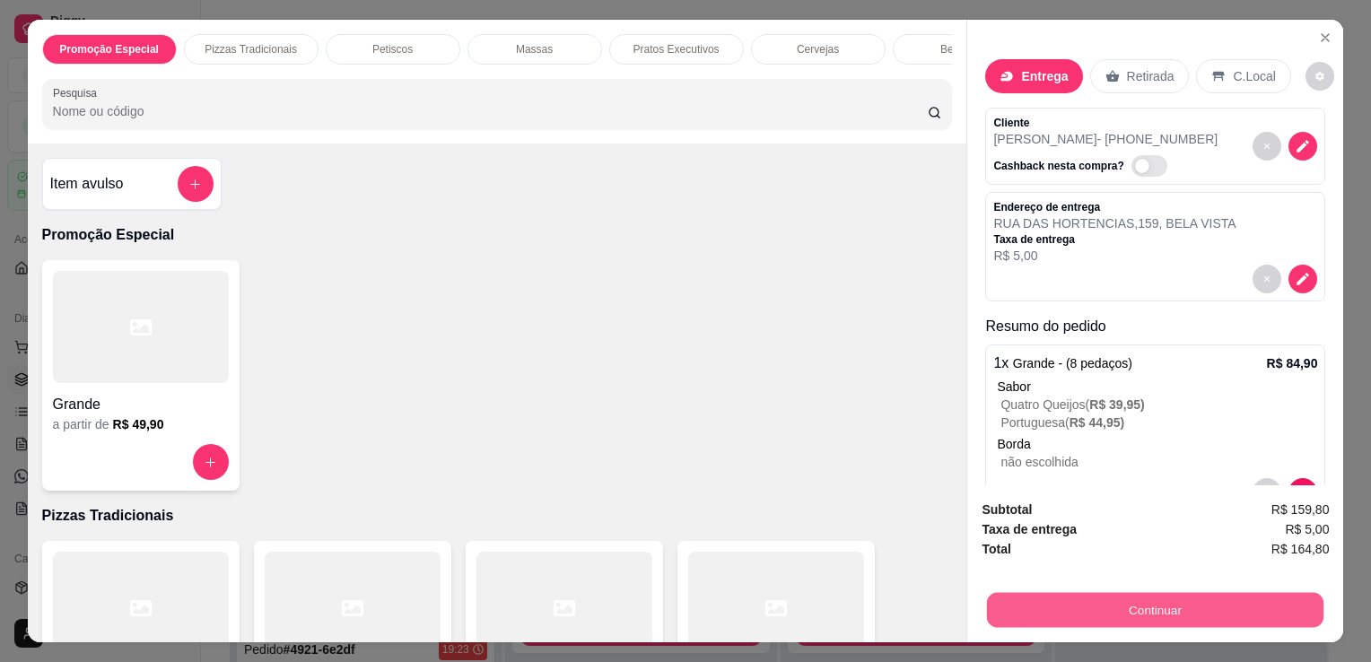
click at [1220, 598] on button "Continuar" at bounding box center [1155, 609] width 337 height 35
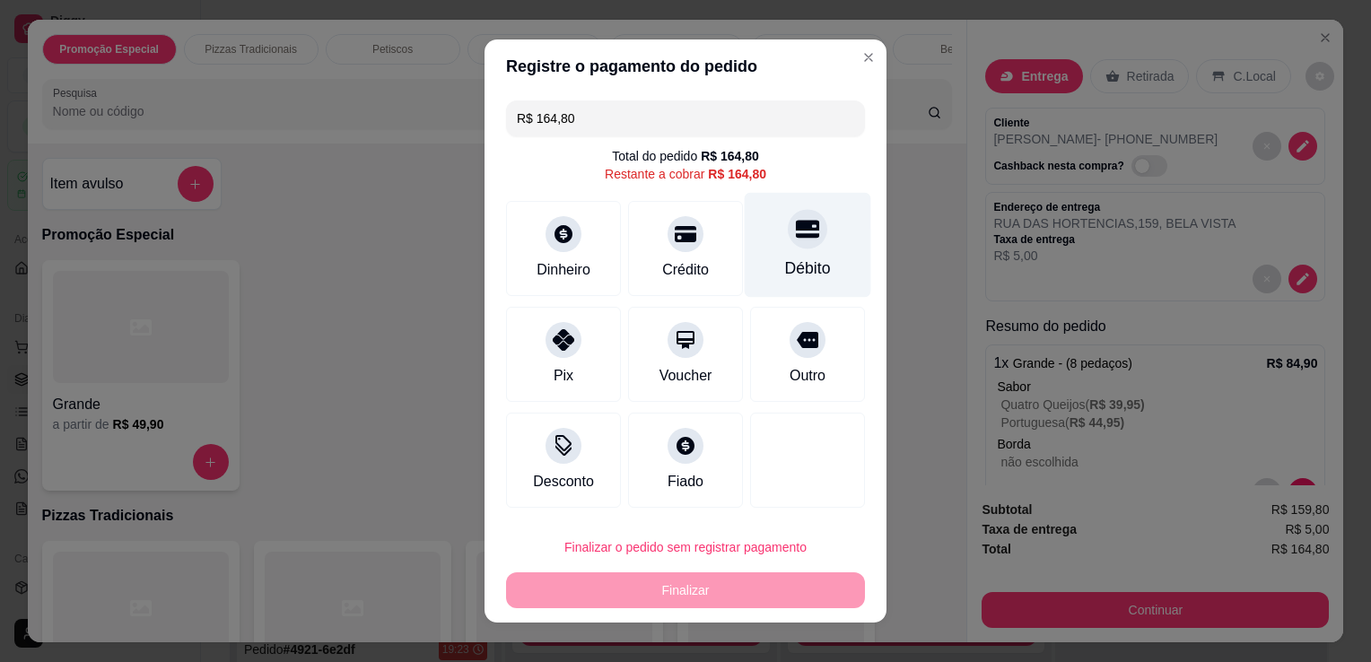
click at [783, 284] on div "Débito" at bounding box center [808, 245] width 127 height 105
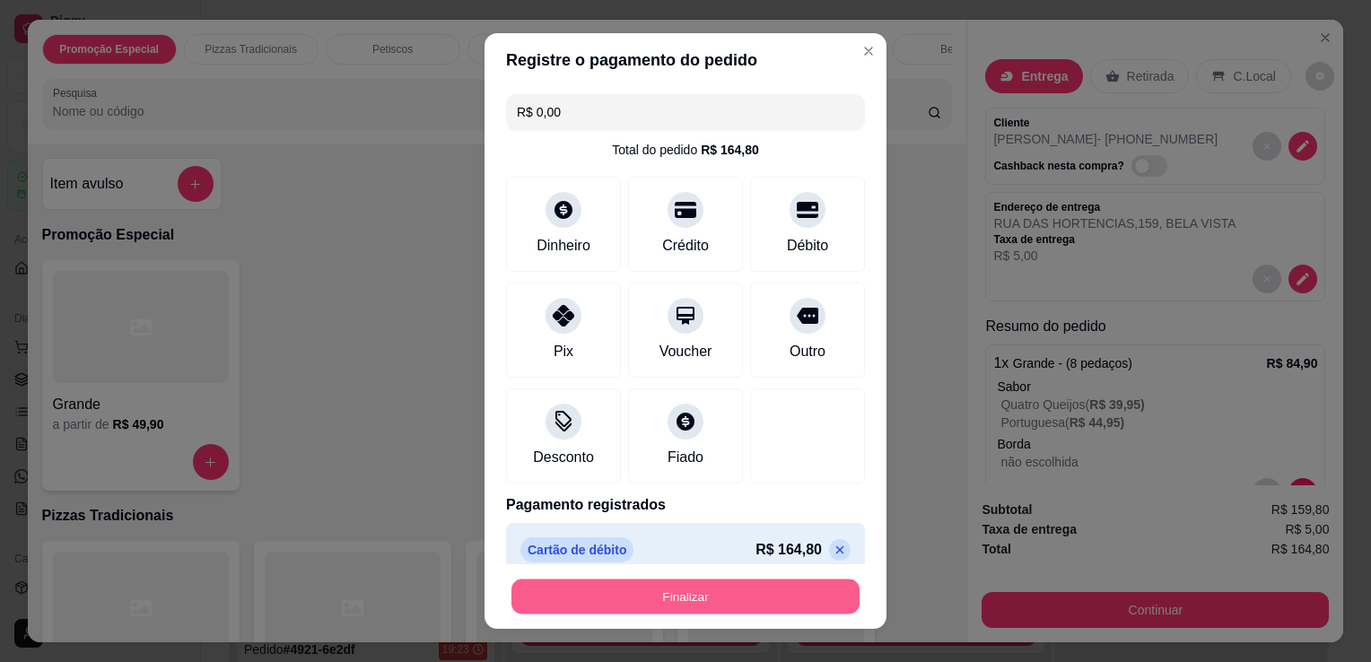
click at [800, 594] on button "Finalizar" at bounding box center [686, 597] width 348 height 35
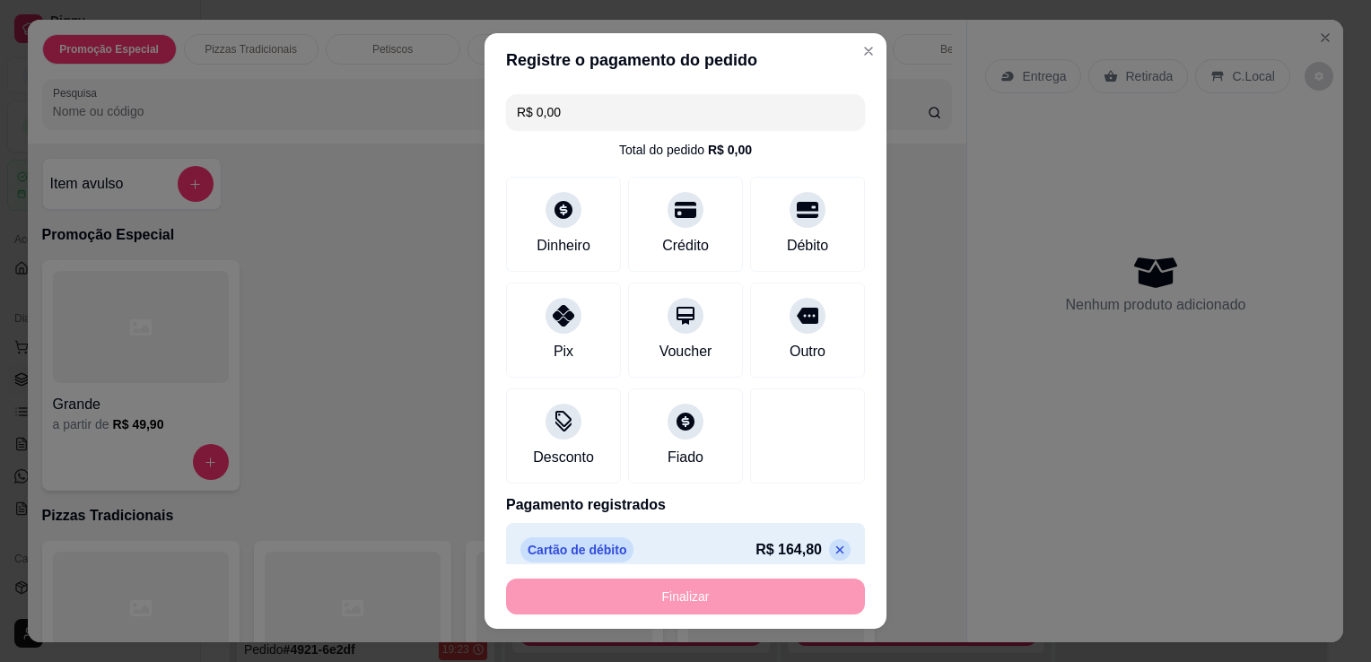
type input "-R$ 164,80"
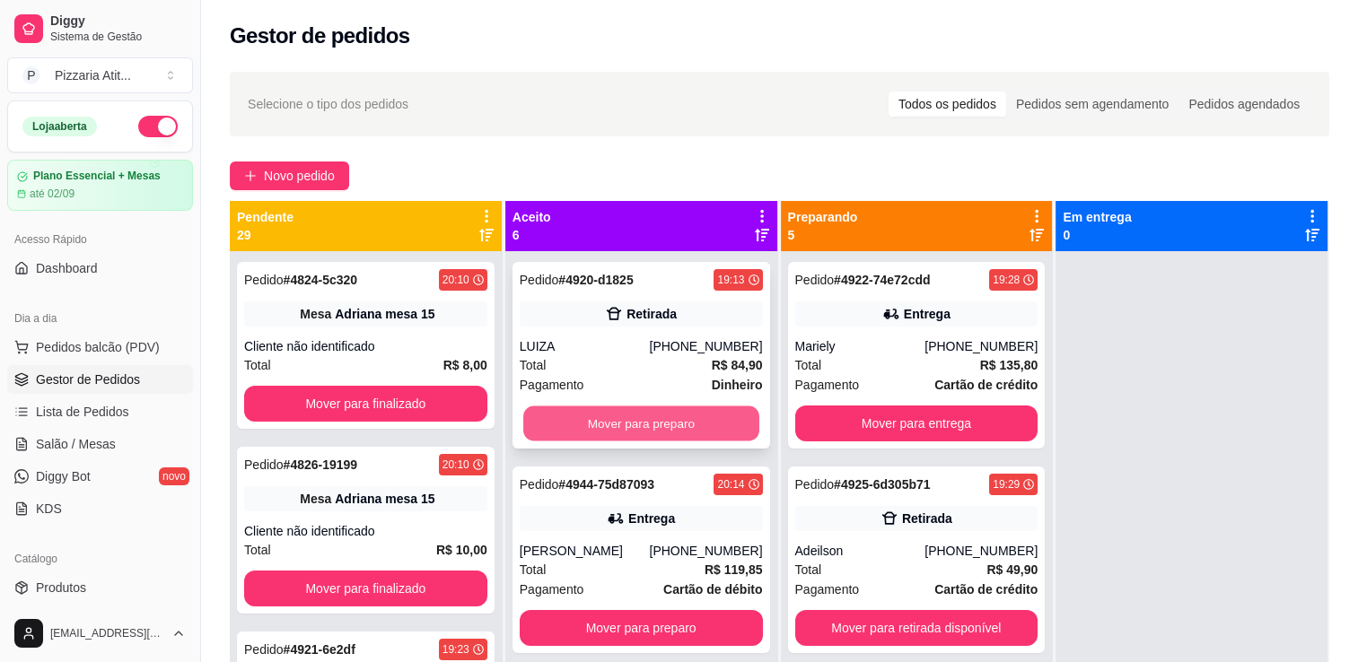
click at [656, 415] on button "Mover para preparo" at bounding box center [641, 424] width 236 height 35
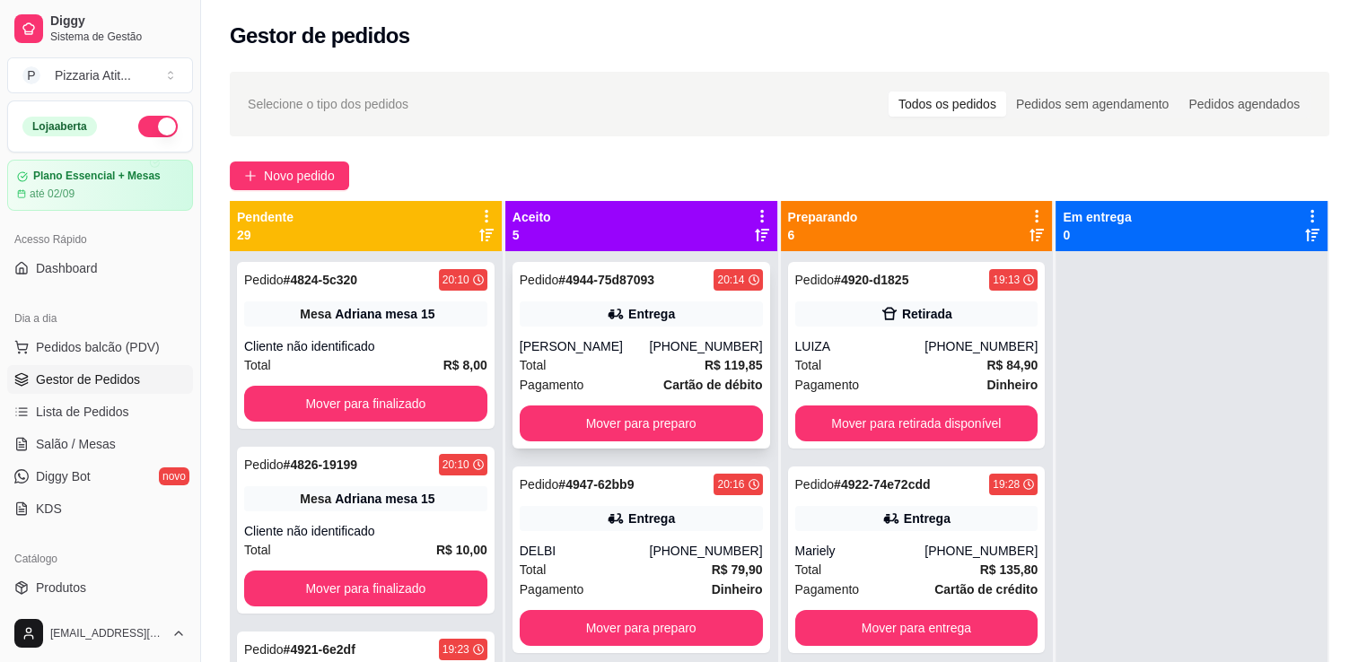
click at [657, 298] on div "Pedido # 4944-75d87093 20:14 Entrega [PERSON_NAME] [PHONE_NUMBER] Total R$ 119,…" at bounding box center [641, 355] width 258 height 187
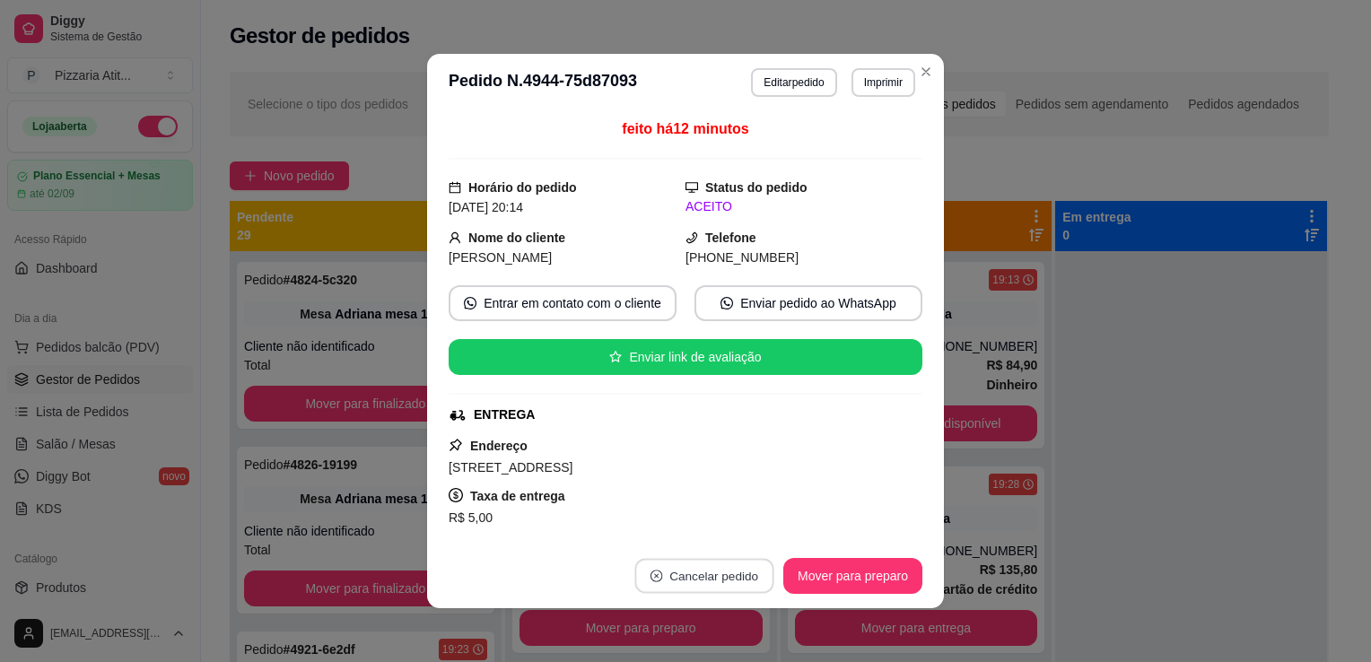
click at [693, 570] on button "Cancelar pedido" at bounding box center [703, 576] width 139 height 35
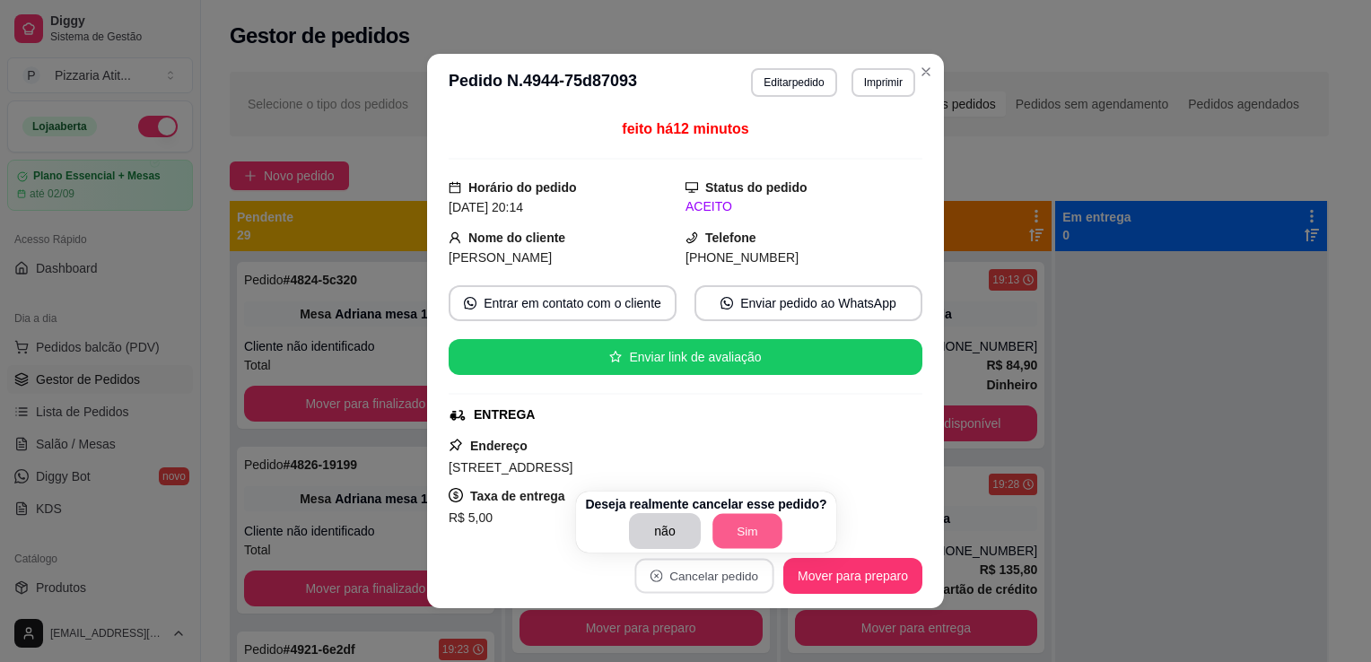
click at [739, 535] on button "Sim" at bounding box center [748, 531] width 70 height 35
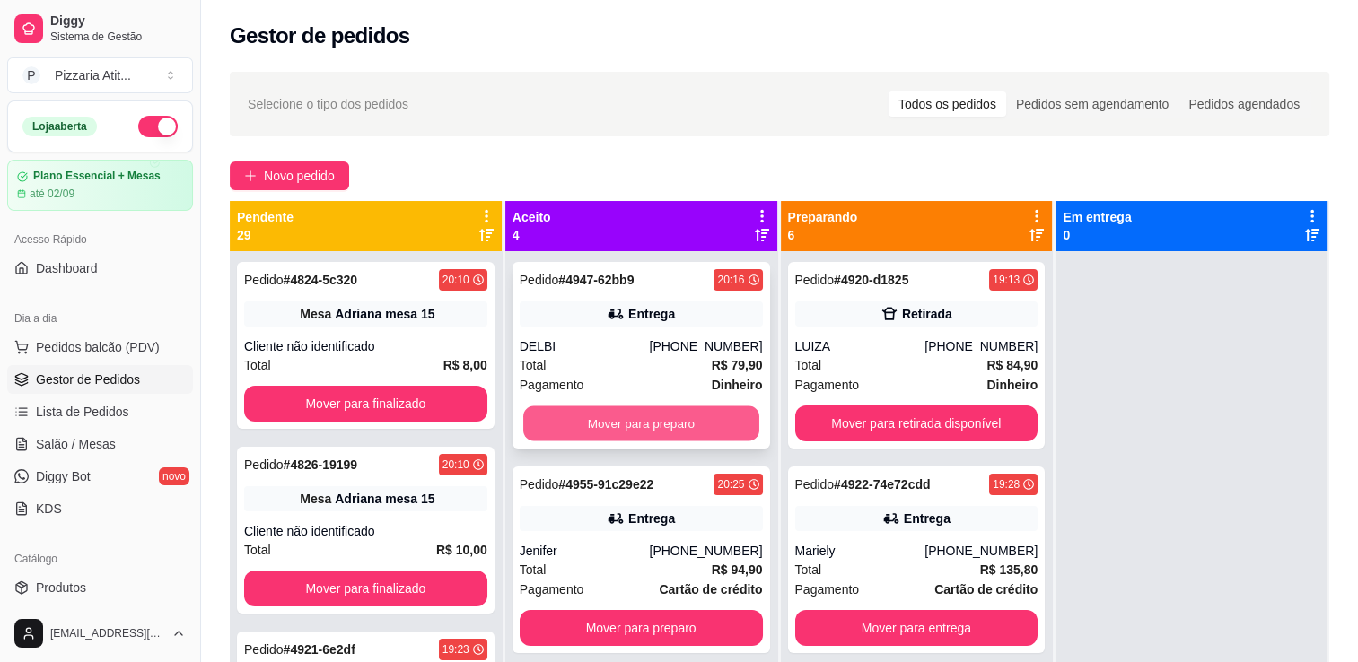
click at [636, 425] on button "Mover para preparo" at bounding box center [641, 424] width 236 height 35
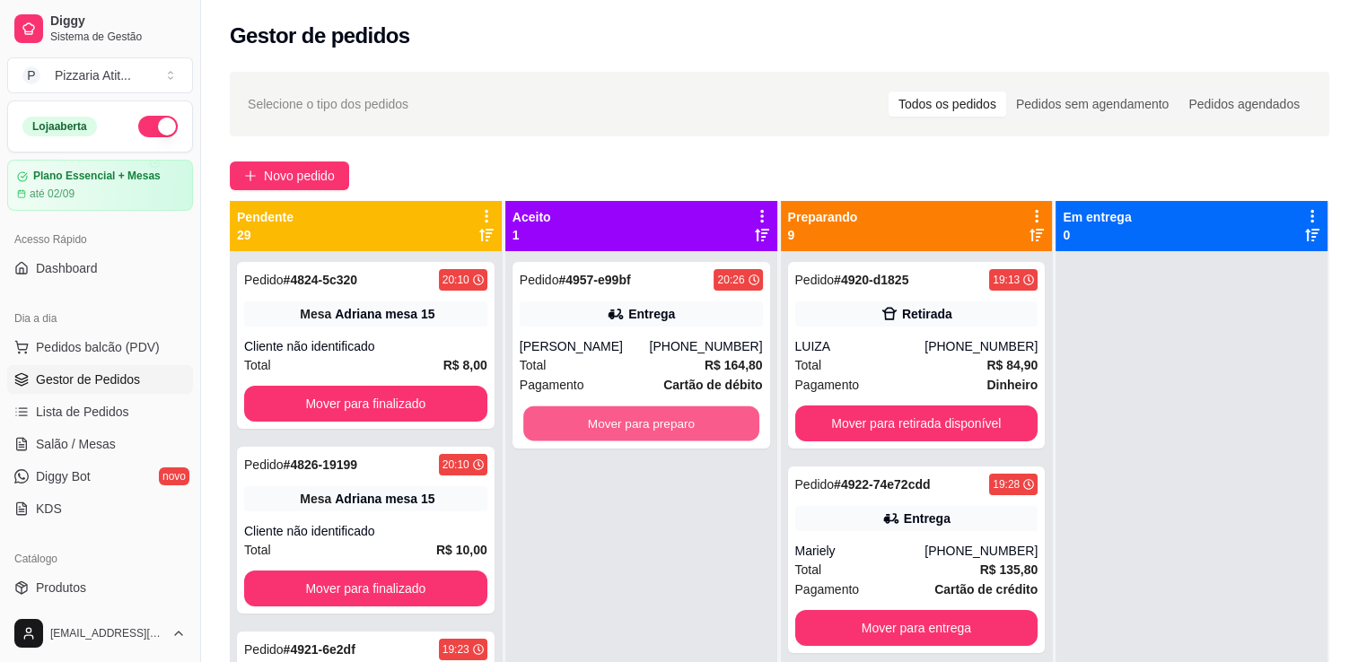
click at [636, 425] on button "Mover para preparo" at bounding box center [641, 424] width 236 height 35
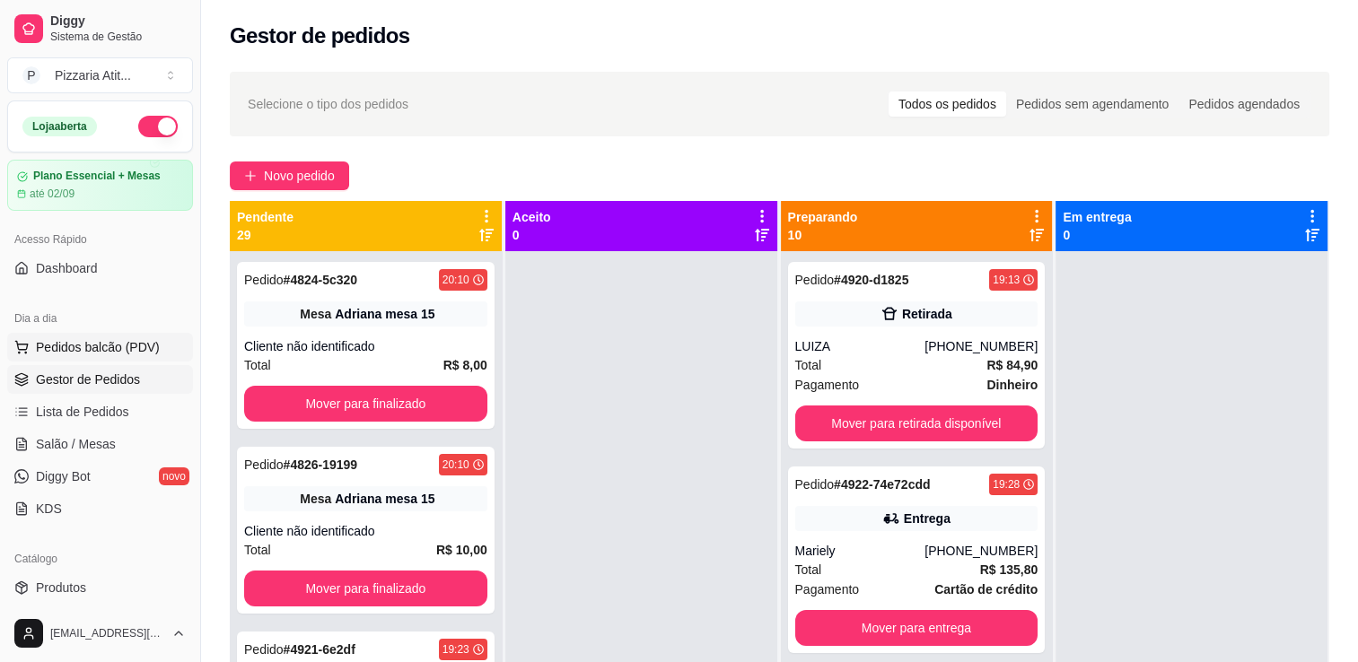
click at [109, 334] on button "Pedidos balcão (PDV)" at bounding box center [100, 347] width 186 height 29
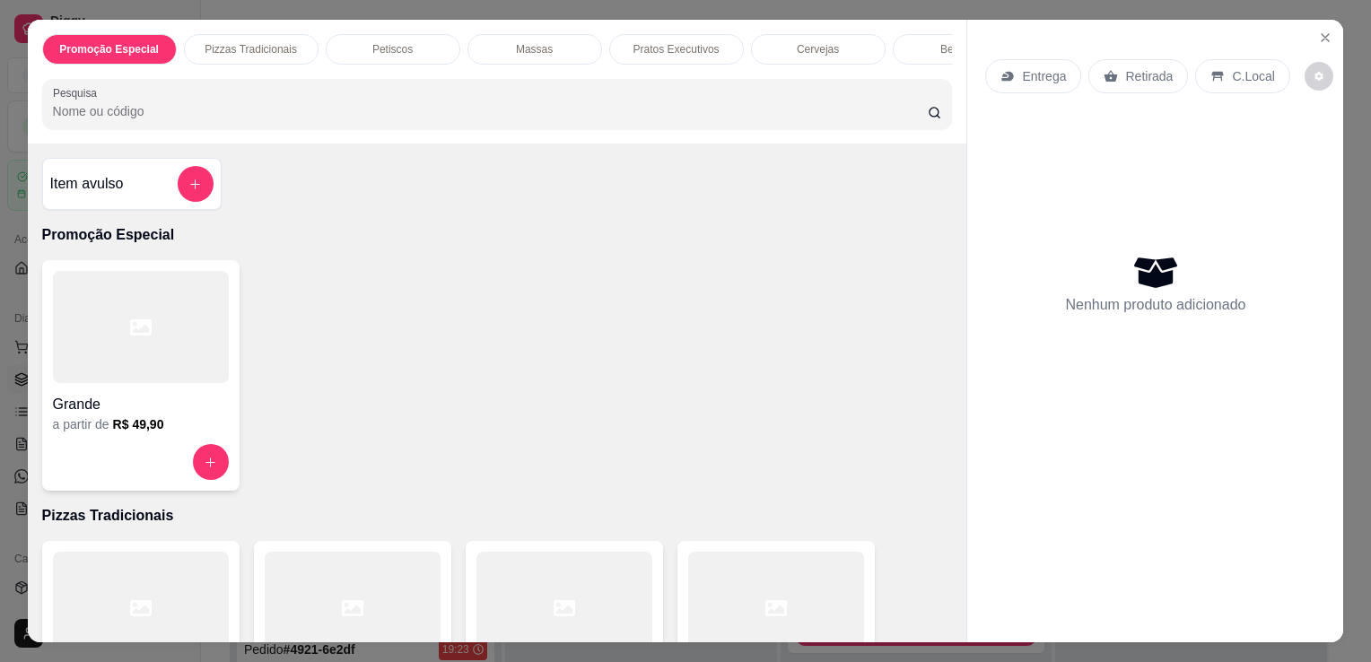
click at [772, 557] on div at bounding box center [776, 608] width 176 height 112
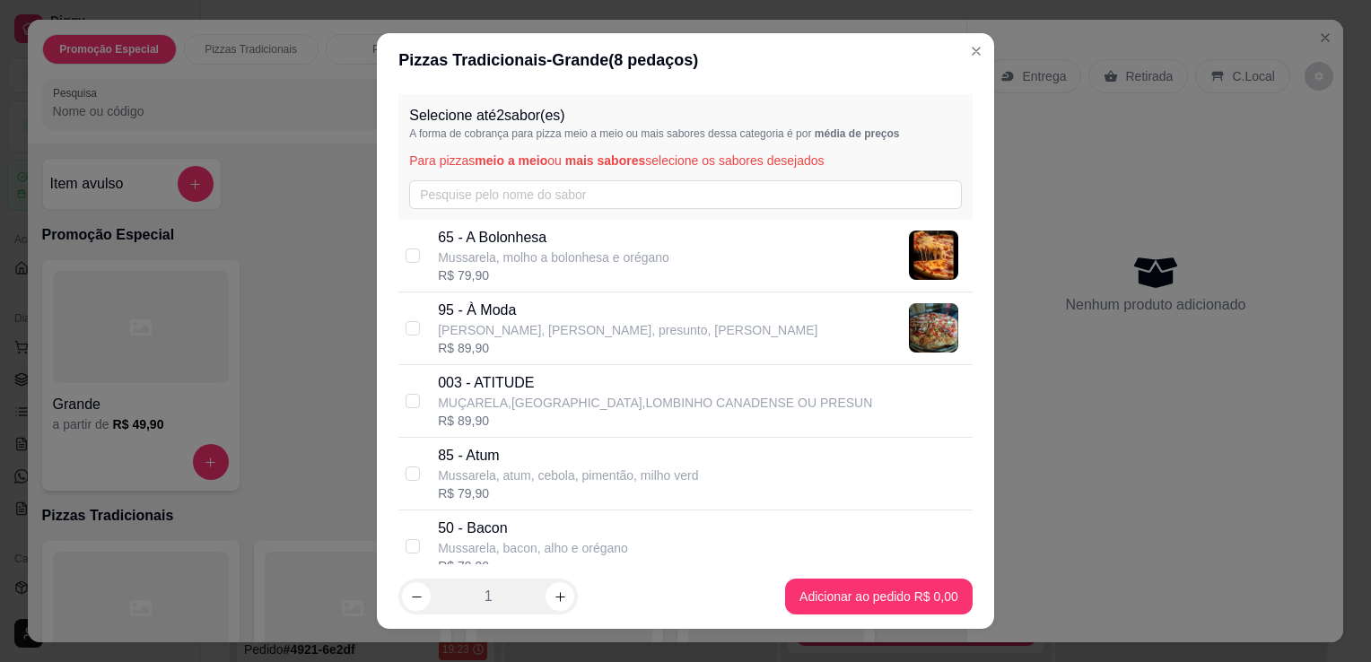
click at [529, 323] on p "[PERSON_NAME], [PERSON_NAME], presunto, [PERSON_NAME]" at bounding box center [628, 330] width 380 height 18
checkbox input "true"
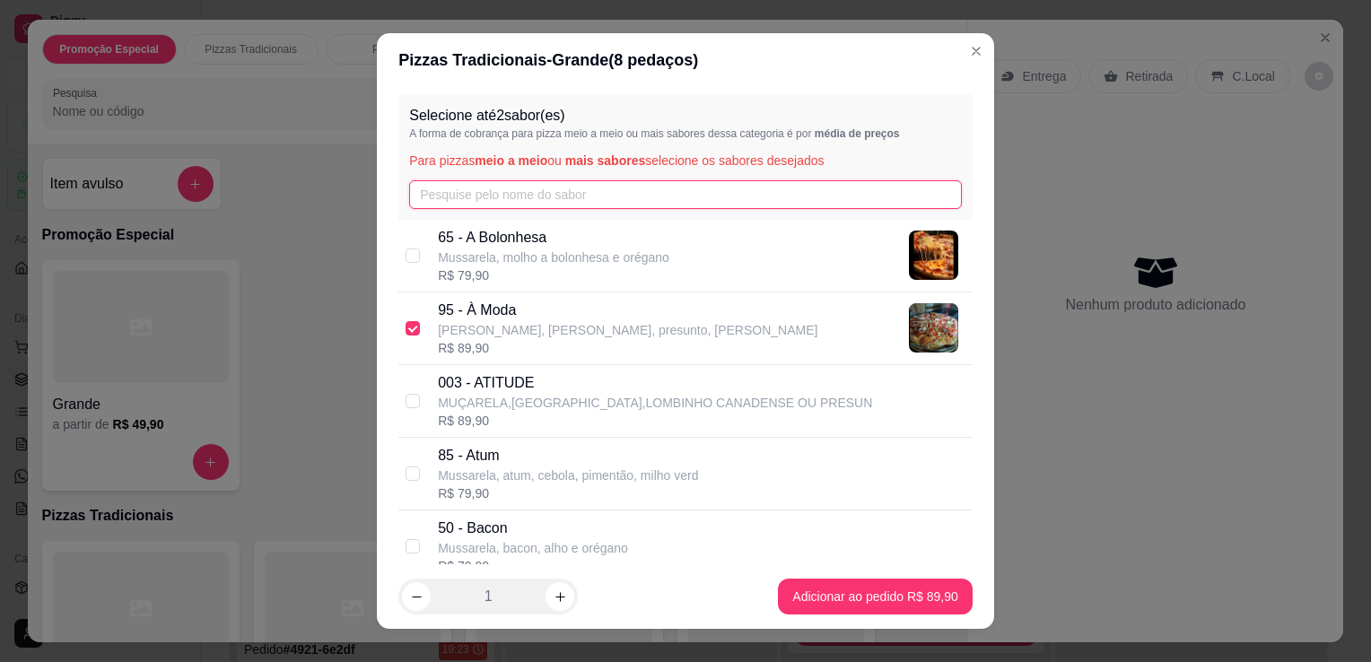
click at [521, 191] on input "text" at bounding box center [685, 194] width 553 height 29
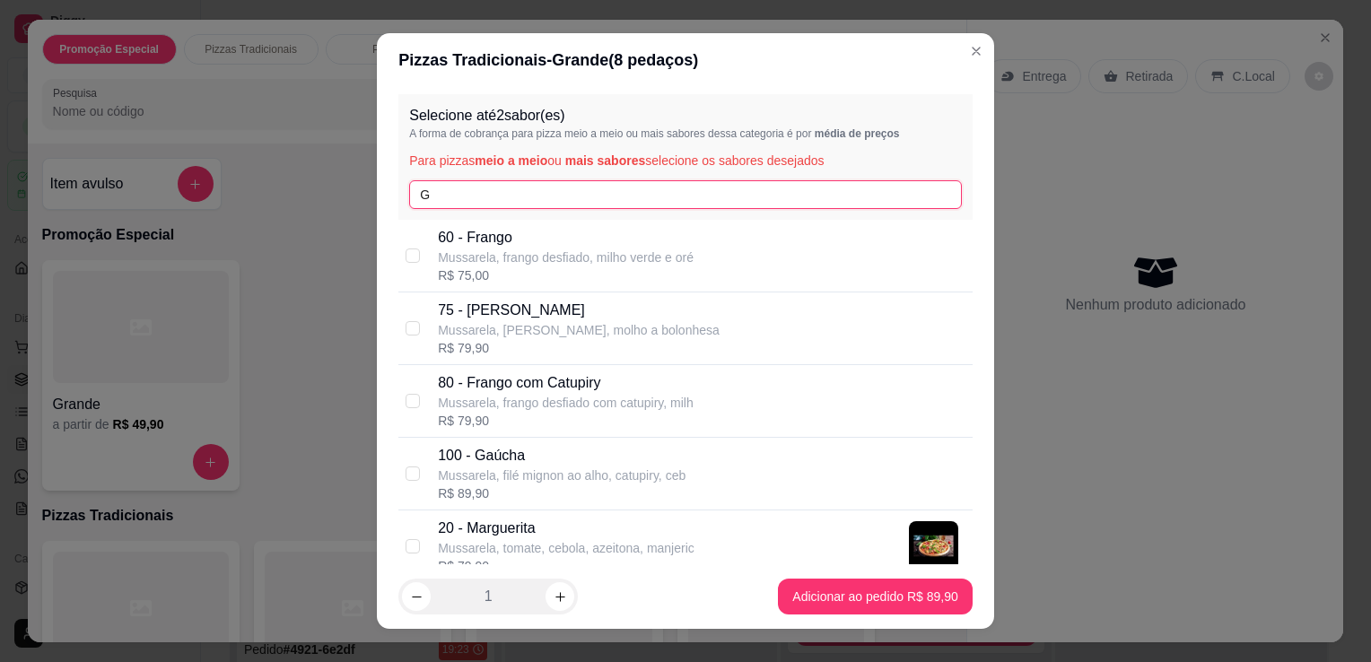
type input "G"
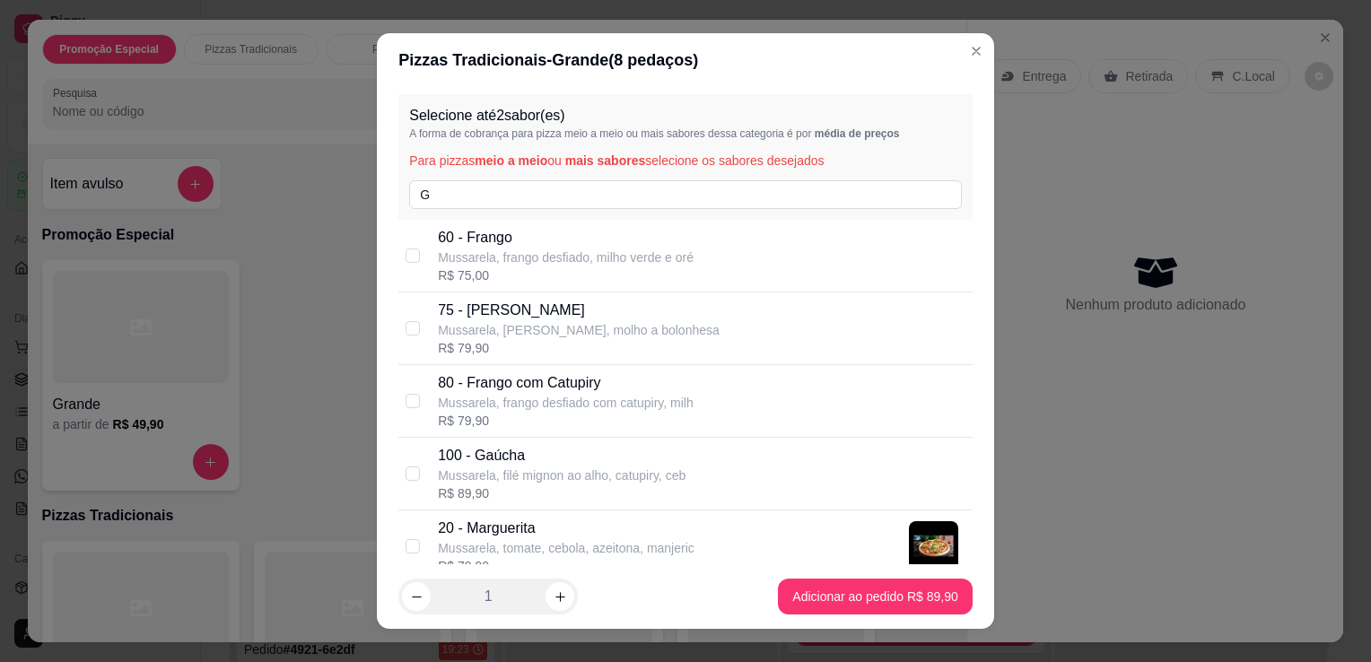
click at [497, 461] on p "100 - Gaúcha" at bounding box center [562, 456] width 248 height 22
checkbox input "true"
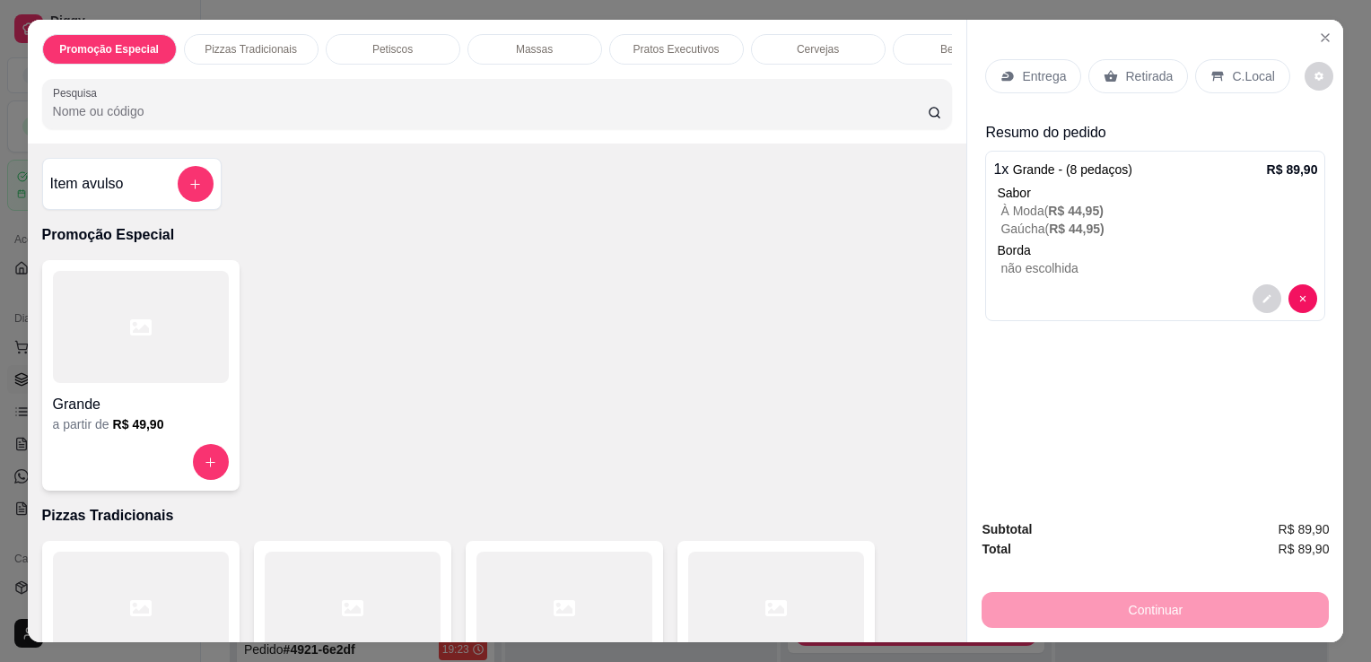
click at [1014, 61] on div "Entrega" at bounding box center [1033, 76] width 96 height 34
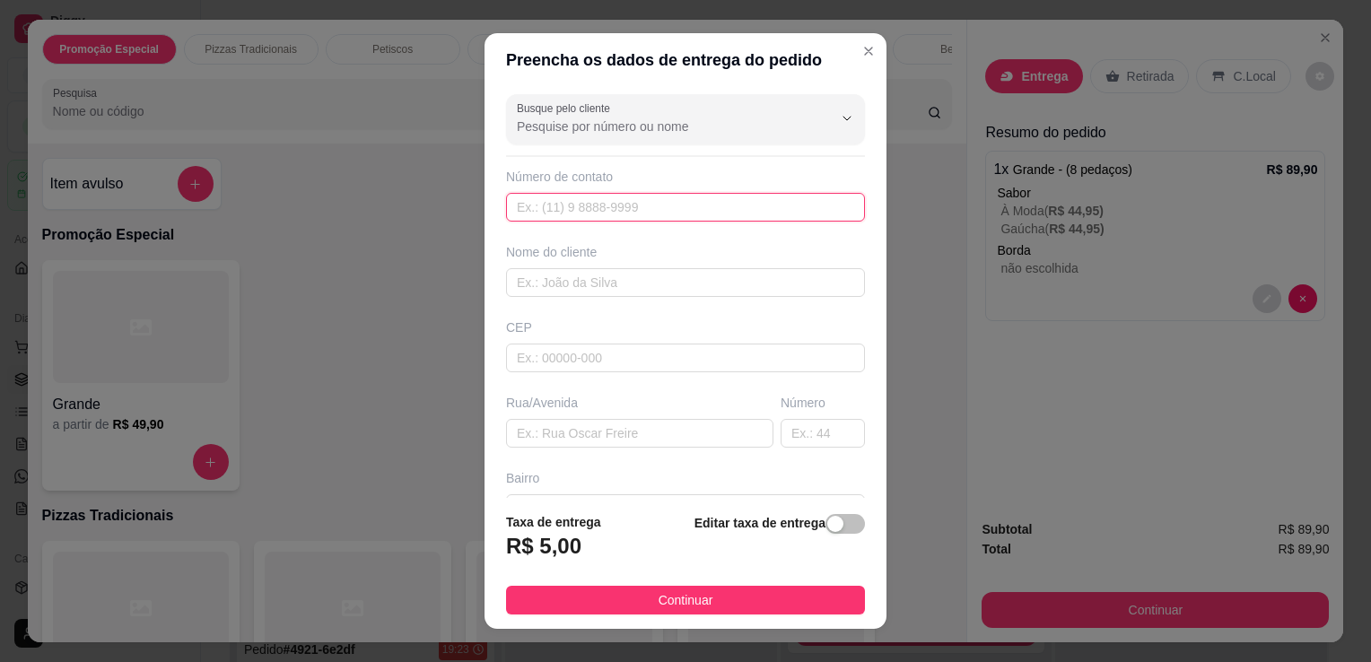
click at [788, 193] on input "text" at bounding box center [685, 207] width 359 height 29
type input "[PHONE_NUMBER]"
click at [761, 278] on input "text" at bounding box center [685, 282] width 359 height 29
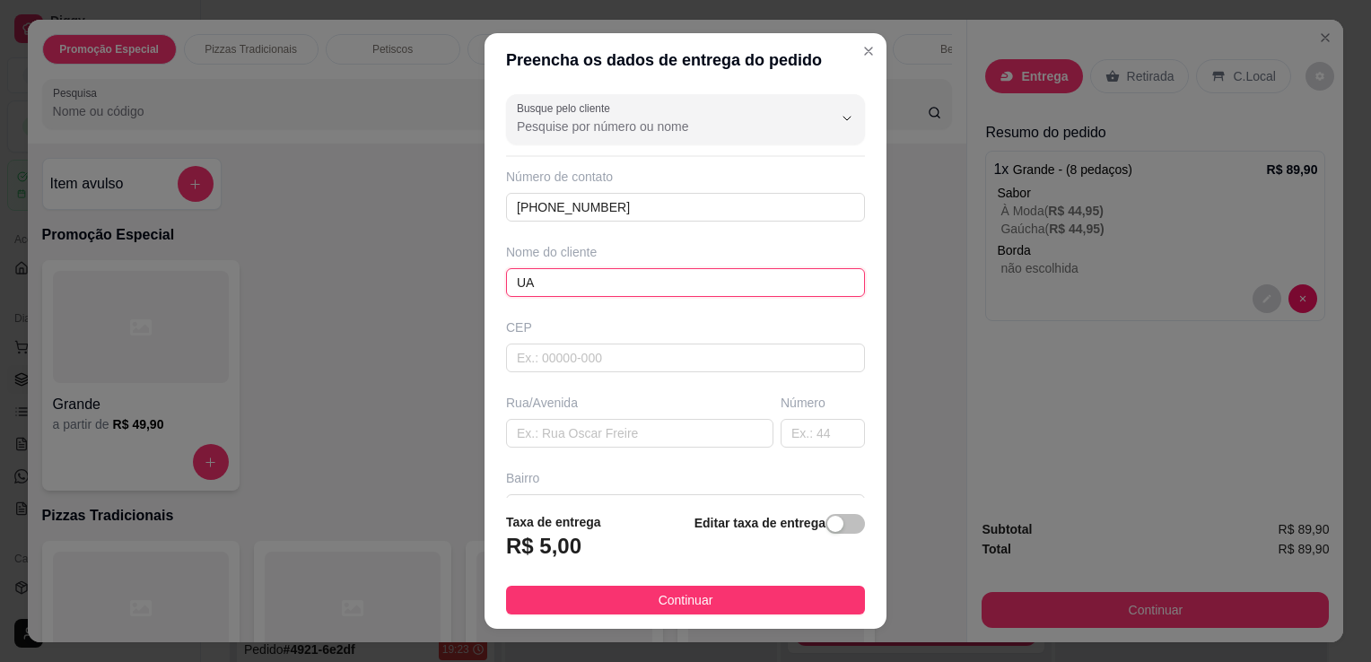
type input "U"
type input "[MEDICAL_DATA]"
click at [701, 431] on input "text" at bounding box center [639, 433] width 267 height 29
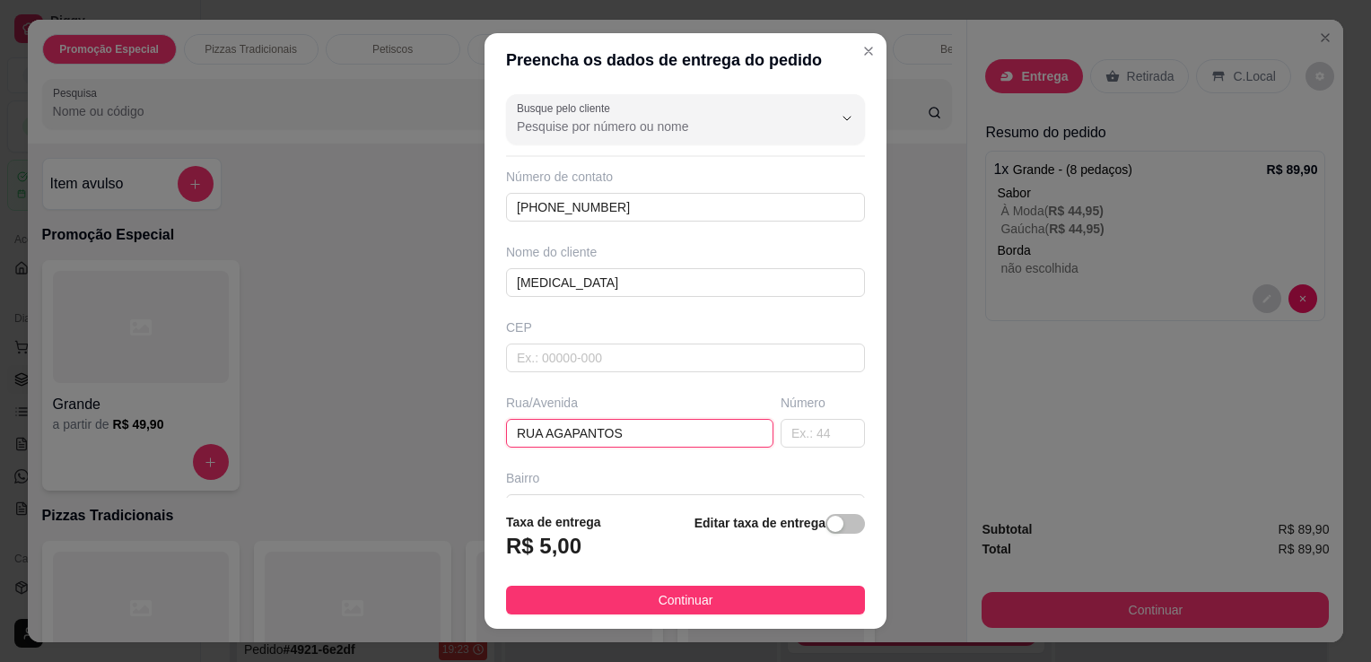
click at [701, 431] on input "RUA AGAPANTOS" at bounding box center [639, 433] width 267 height 29
type input "RUA AGAPANTOS"
click at [781, 422] on input "text" at bounding box center [823, 433] width 84 height 29
type input "11"
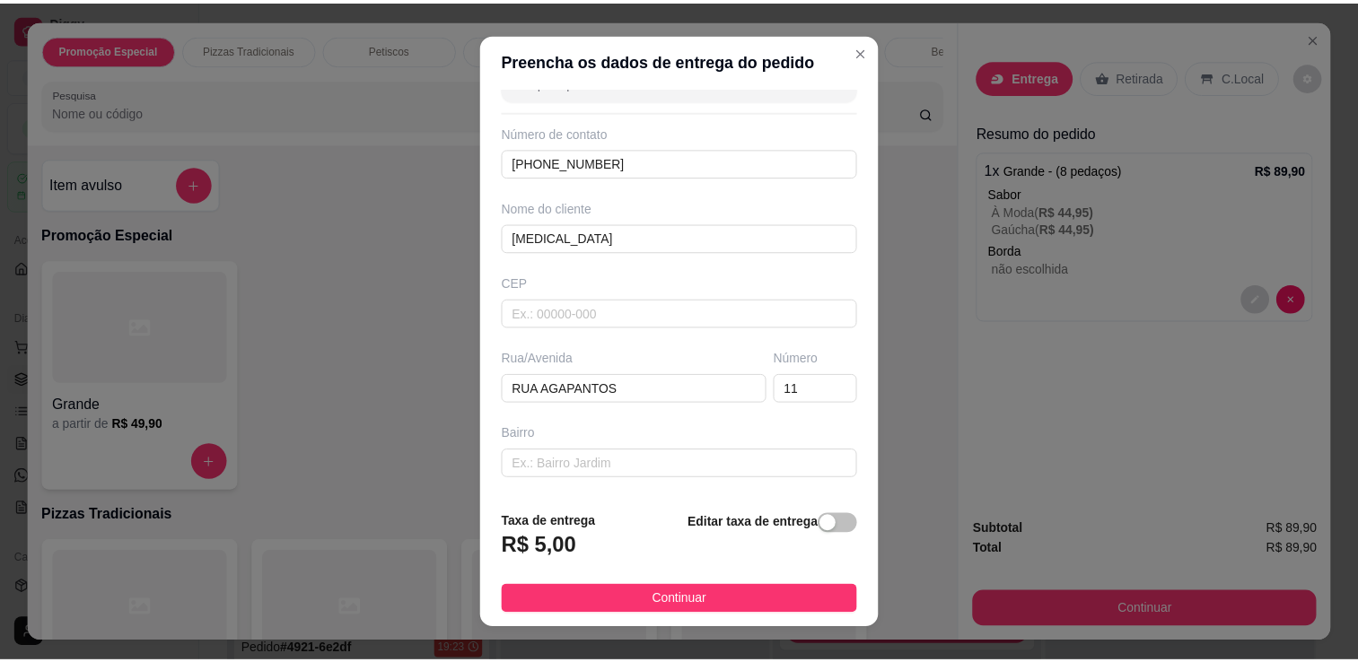
scroll to position [106, 0]
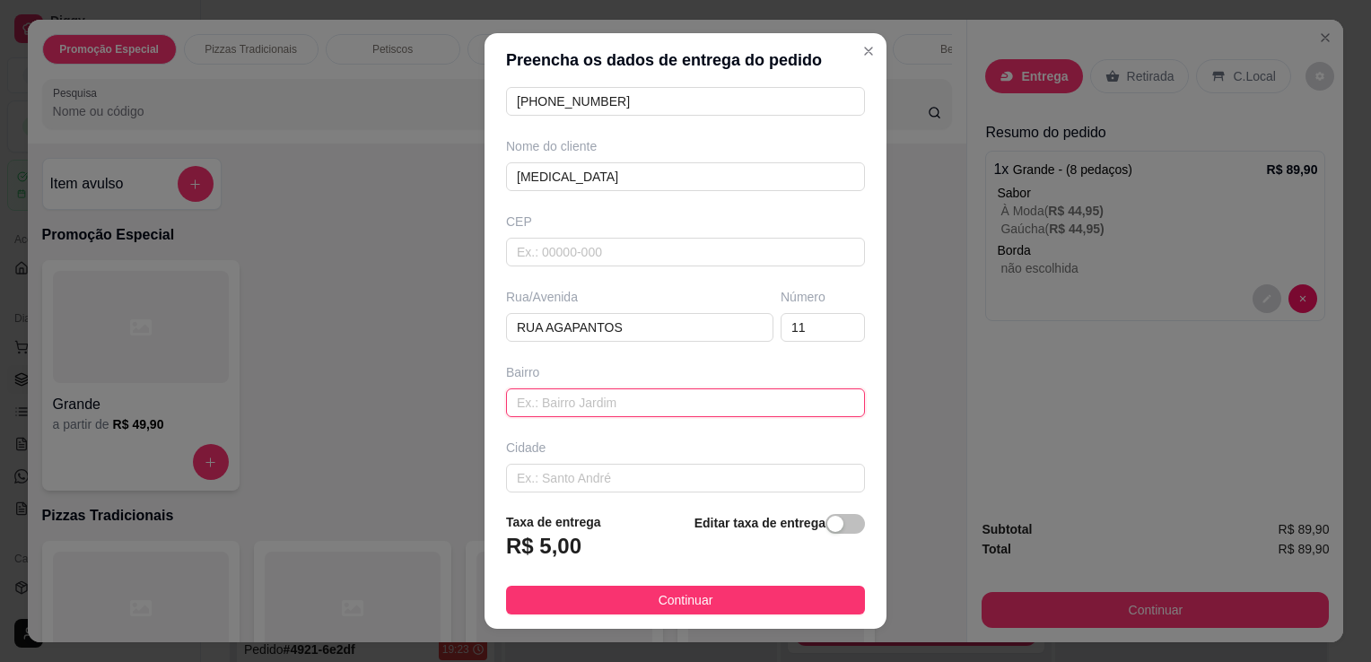
click at [739, 392] on input "text" at bounding box center [685, 403] width 359 height 29
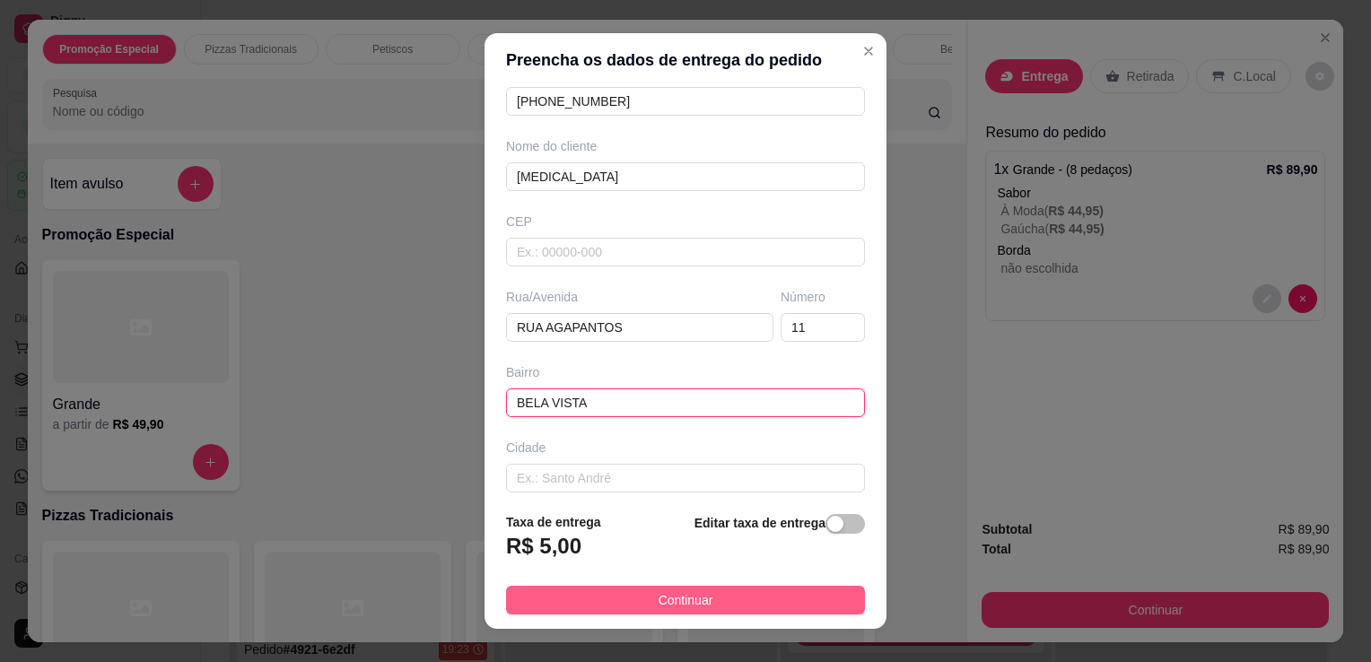
type input "BELA VISTA"
click at [793, 594] on button "Continuar" at bounding box center [685, 600] width 359 height 29
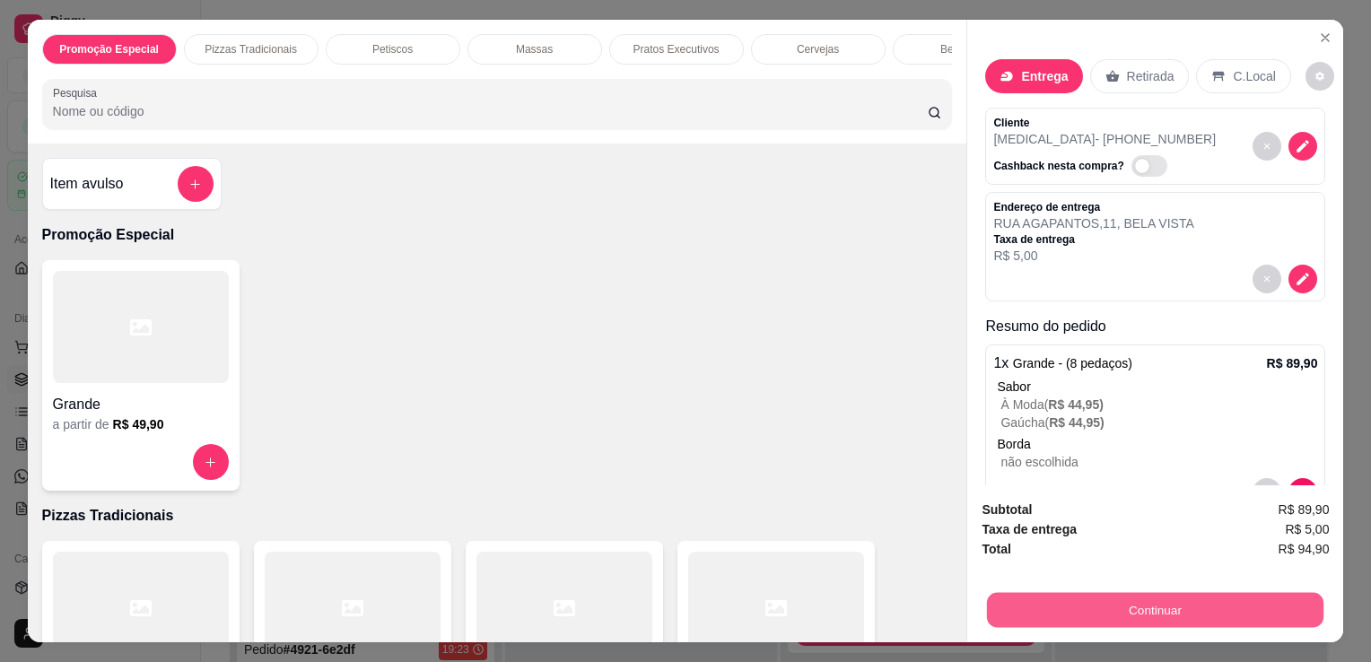
click at [1038, 600] on button "Continuar" at bounding box center [1155, 609] width 337 height 35
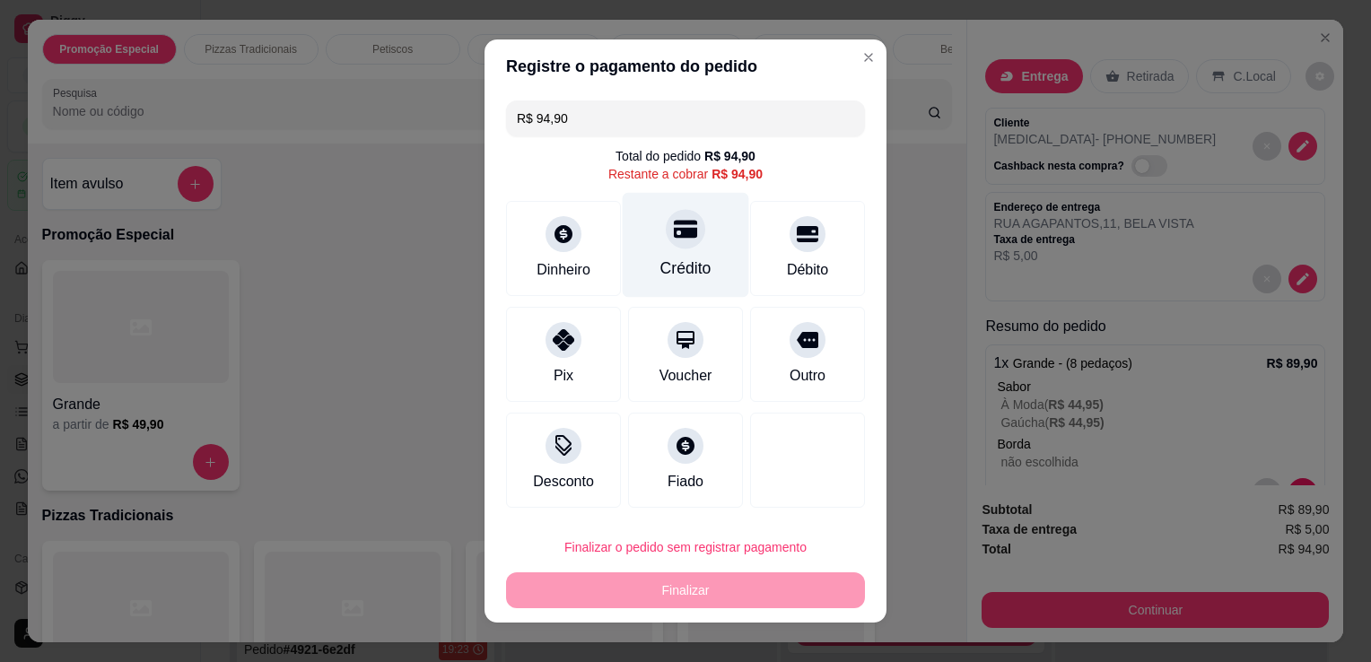
click at [660, 286] on div "Crédito" at bounding box center [686, 245] width 127 height 105
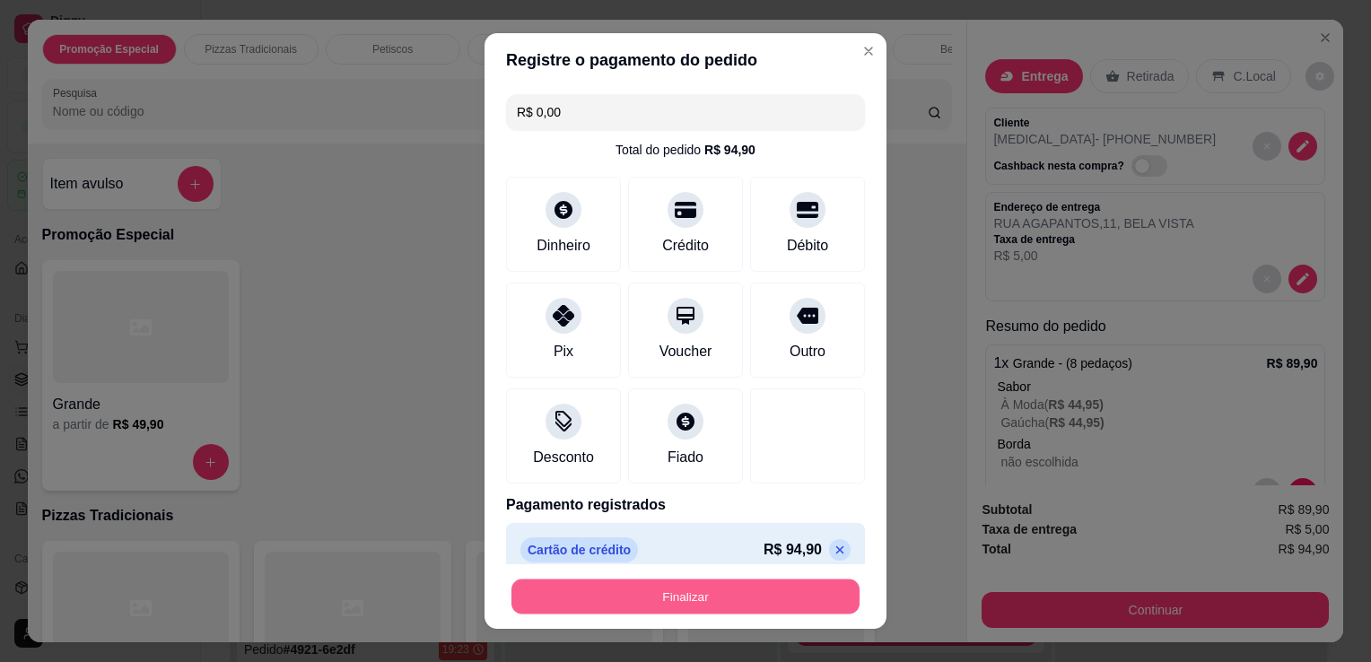
click at [675, 594] on button "Finalizar" at bounding box center [686, 597] width 348 height 35
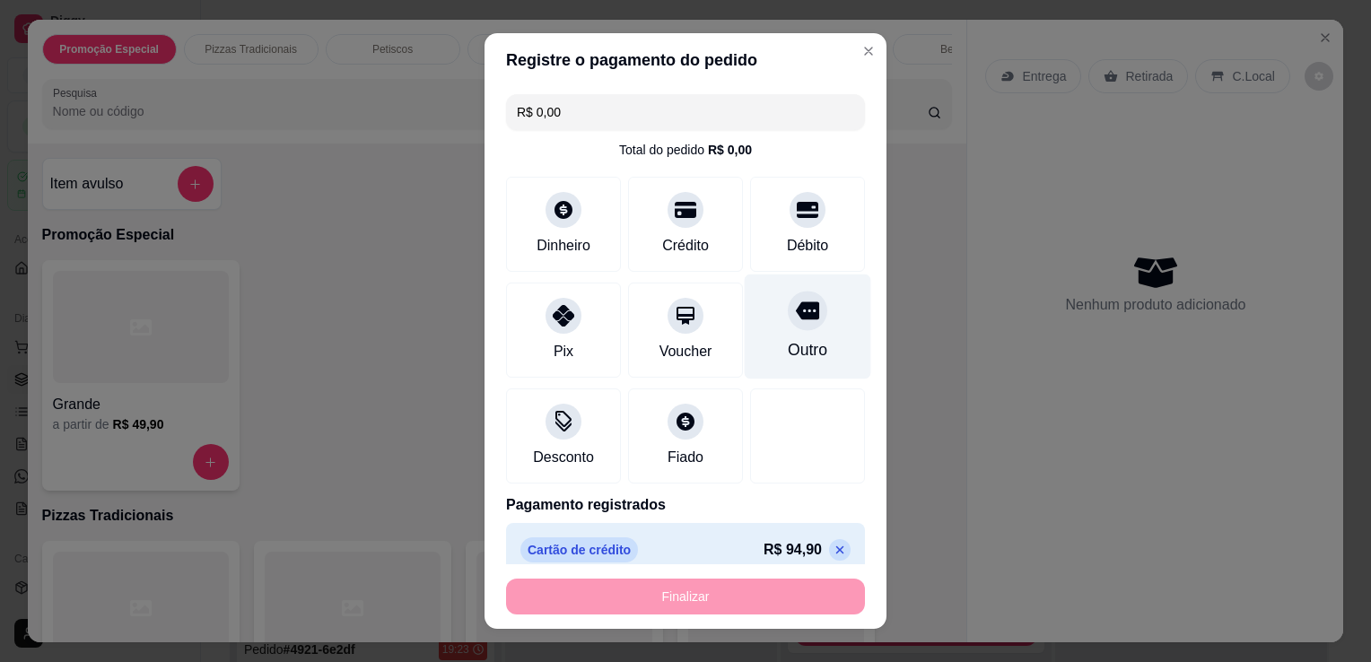
type input "-R$ 94,90"
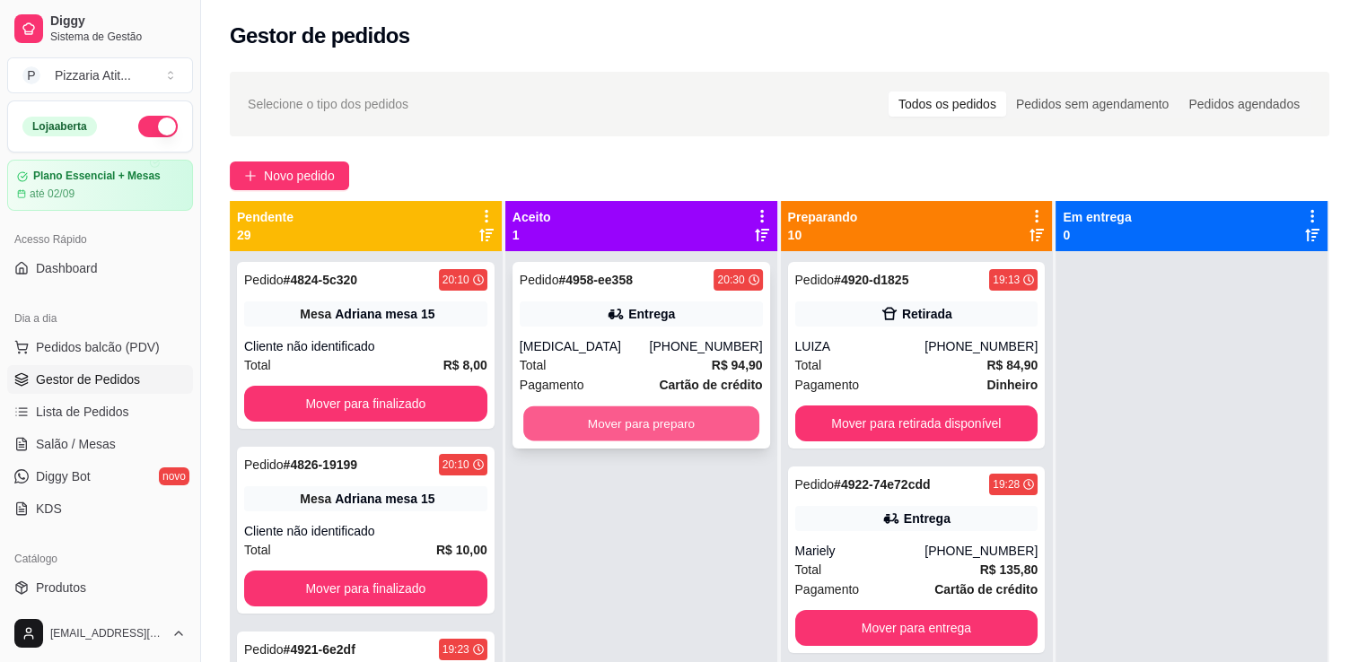
click at [618, 425] on button "Mover para preparo" at bounding box center [641, 424] width 236 height 35
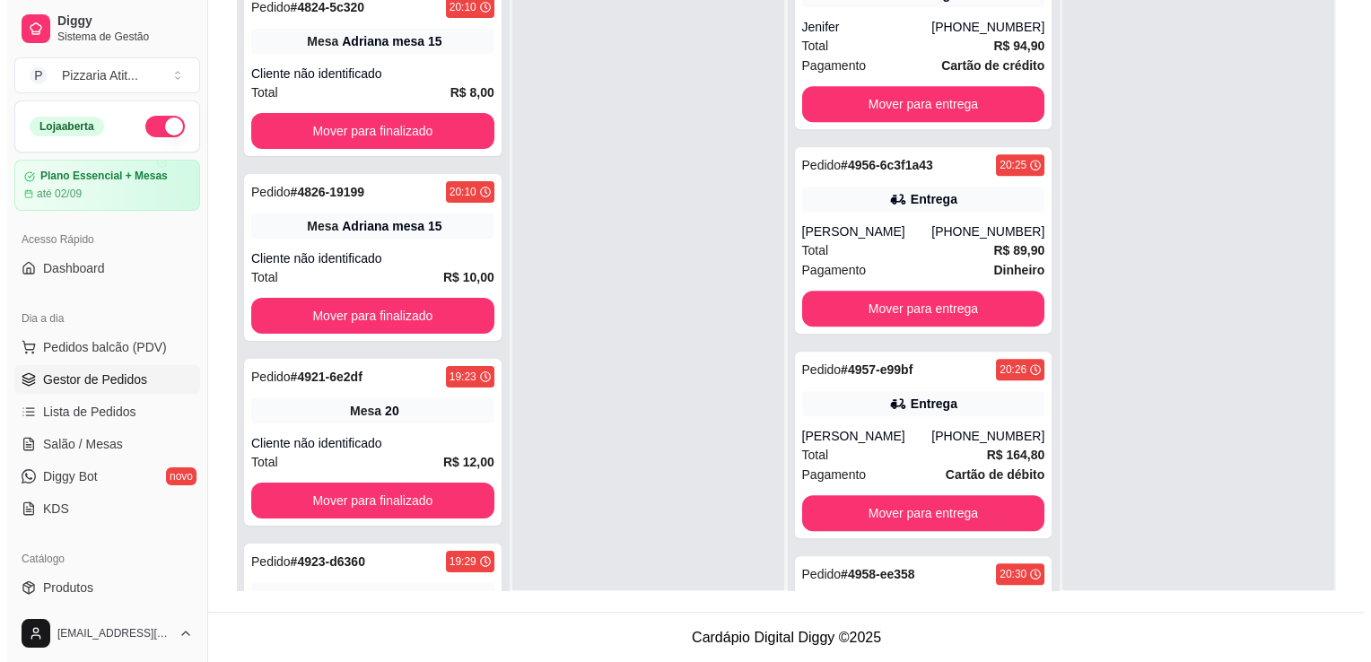
scroll to position [1626, 0]
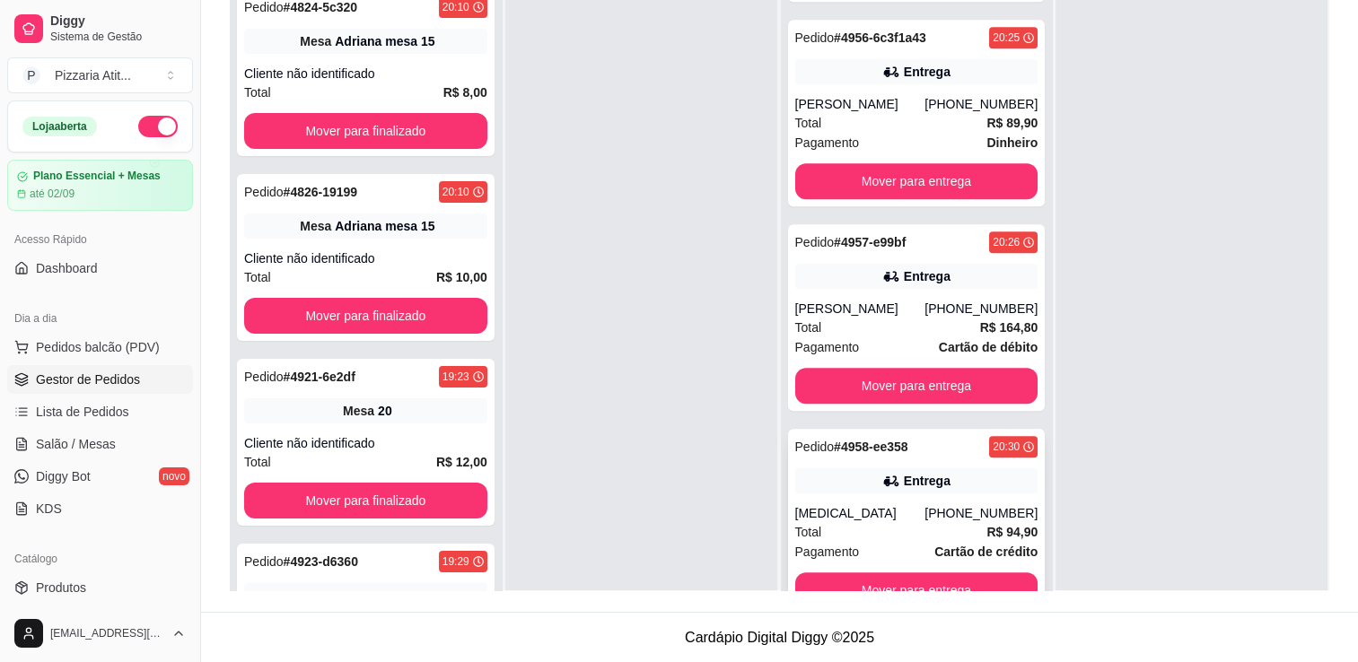
click at [953, 545] on strong "Cartão de crédito" at bounding box center [985, 552] width 103 height 14
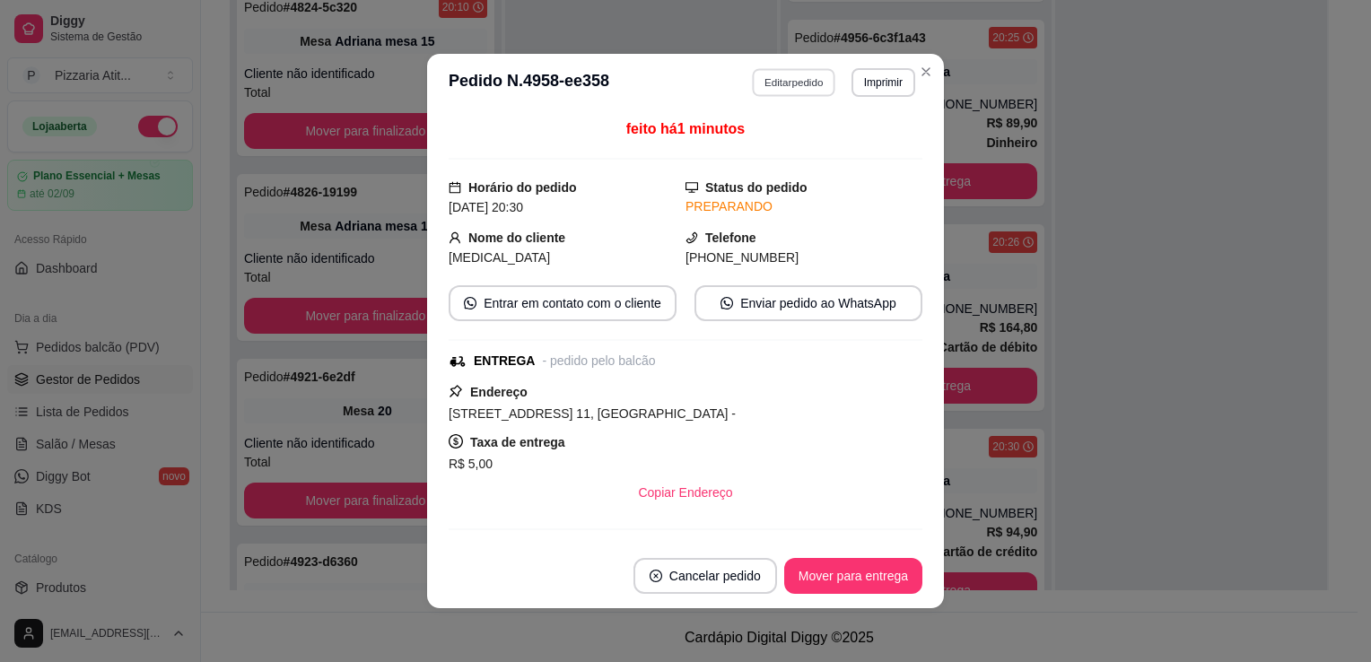
click at [790, 84] on button "Editar pedido" at bounding box center [794, 82] width 83 height 28
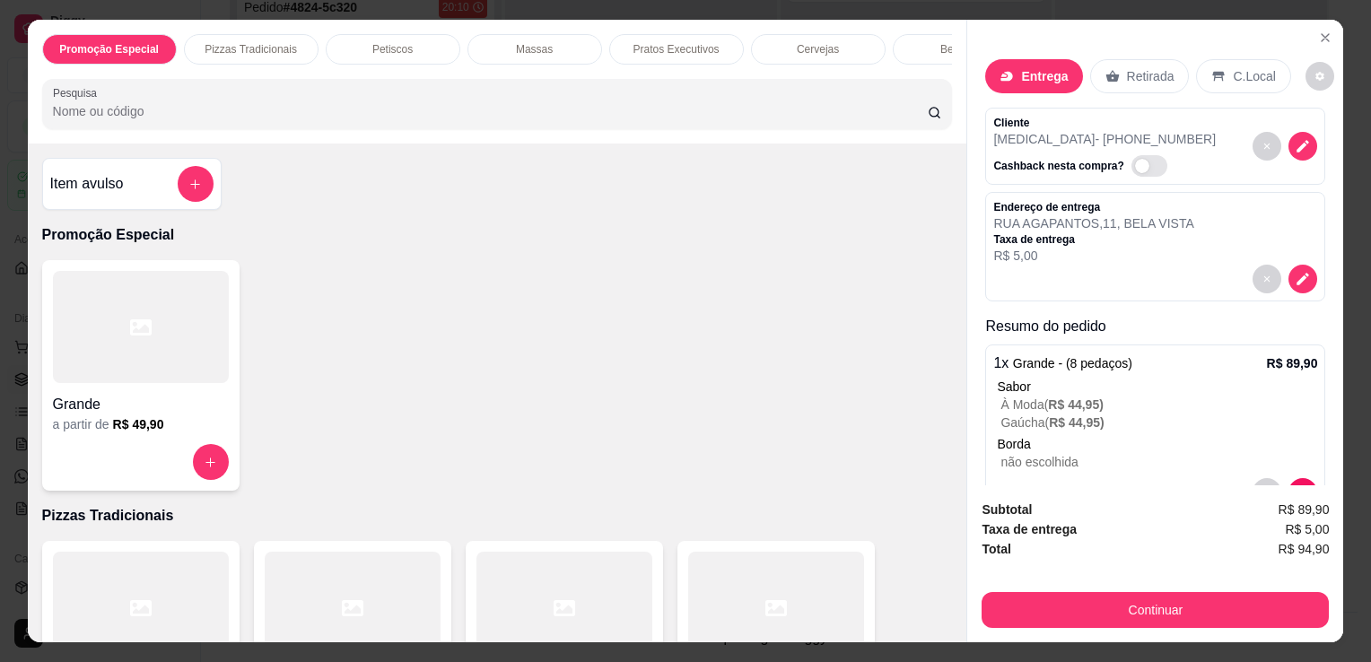
click at [671, 120] on input "Pesquisa" at bounding box center [490, 111] width 875 height 18
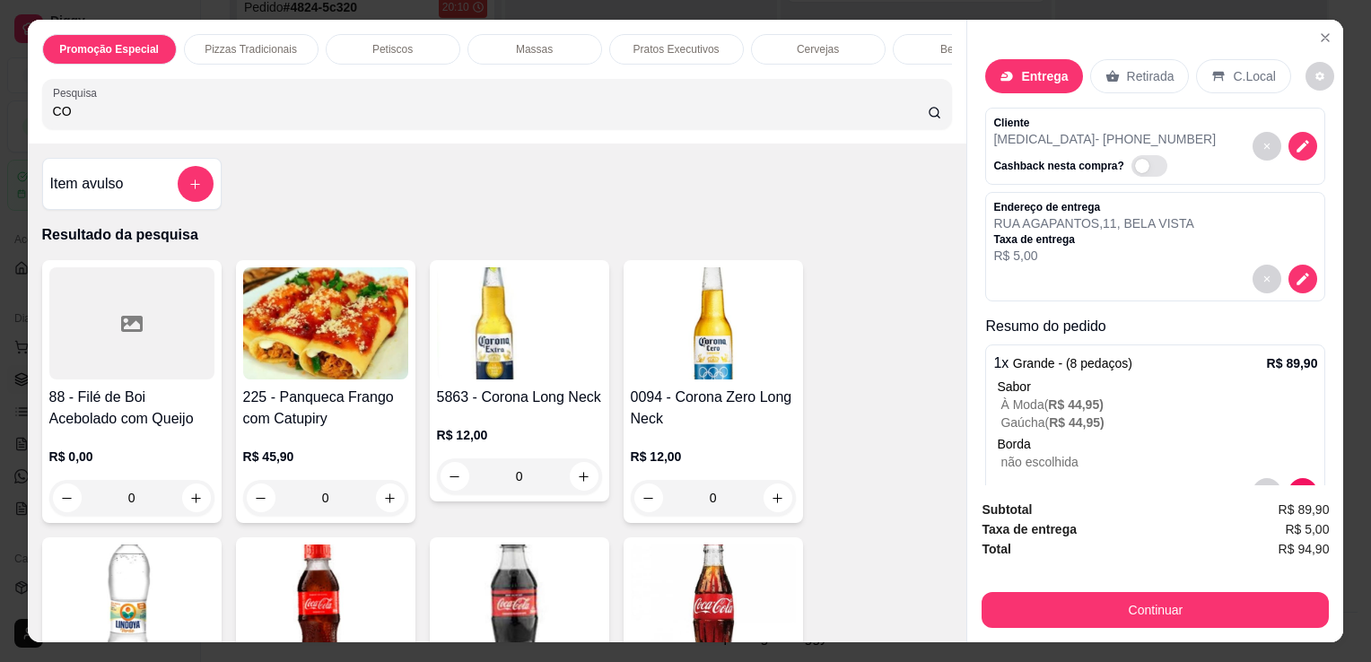
type input "CO"
drag, startPoint x: 945, startPoint y: 173, endPoint x: 955, endPoint y: 176, distance: 10.2
click at [955, 176] on div "Item avulso Resultado da pesquisa 88 - Filé de Boi Acebolado com Queijo R$ 0,00…" at bounding box center [498, 393] width 940 height 499
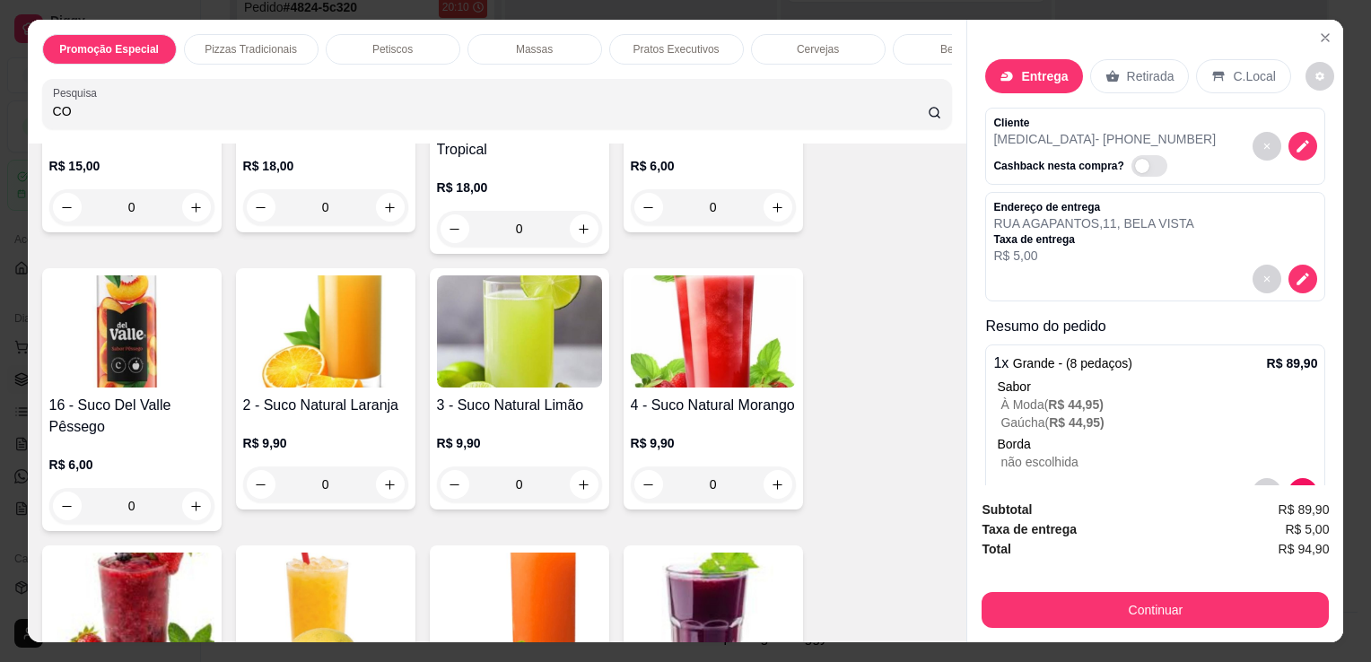
scroll to position [948, 0]
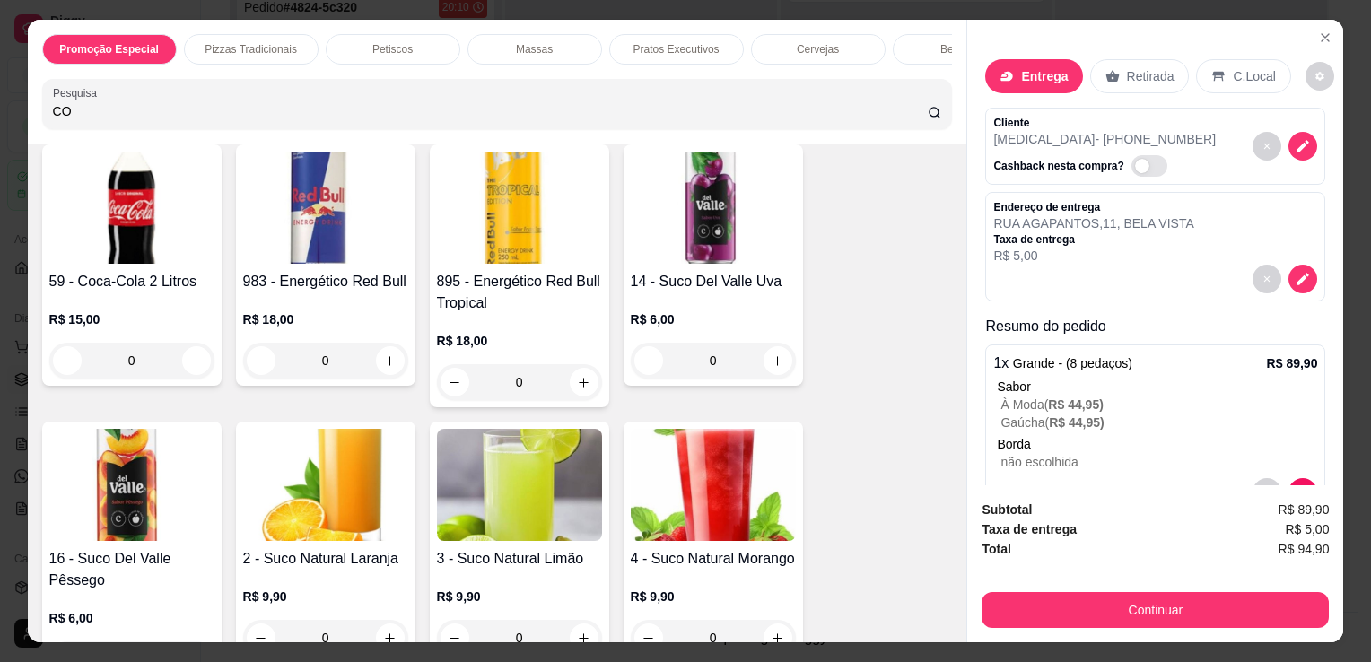
click at [243, 239] on img at bounding box center [325, 208] width 165 height 112
click at [144, 235] on img at bounding box center [131, 208] width 165 height 112
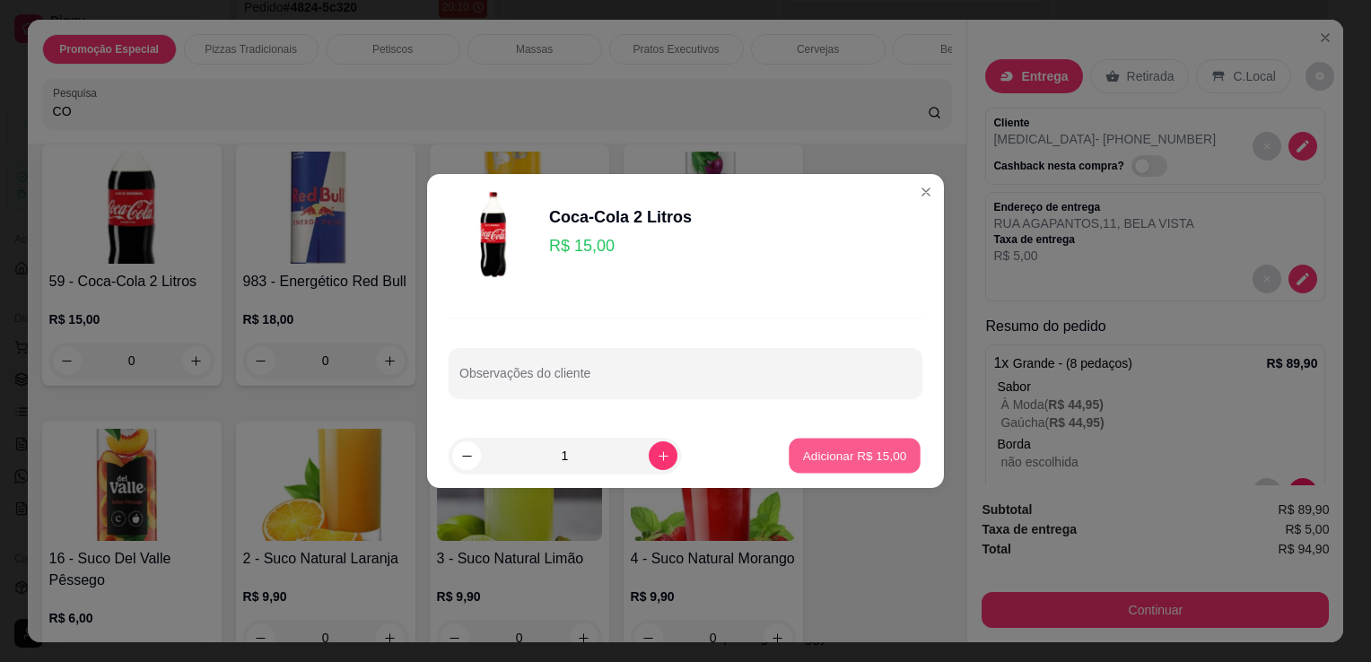
click at [804, 450] on p "Adicionar R$ 15,00" at bounding box center [855, 455] width 104 height 17
type input "1"
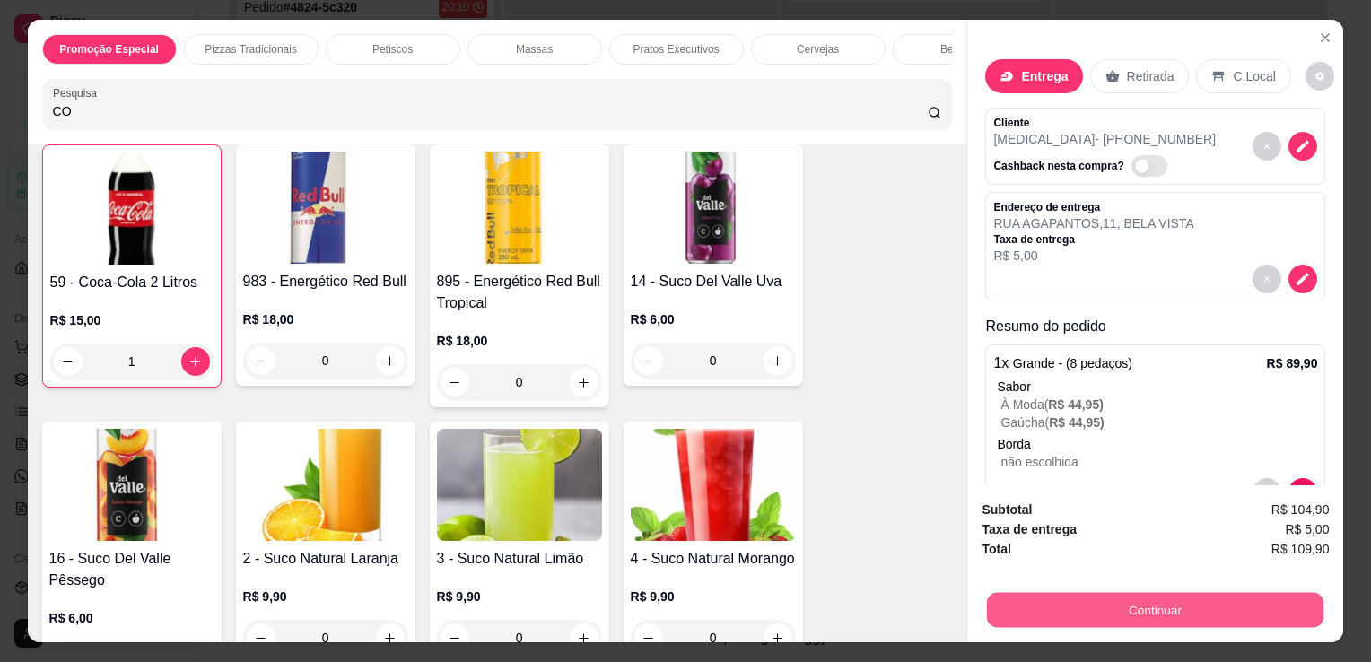
click at [1163, 608] on button "Continuar" at bounding box center [1155, 609] width 337 height 35
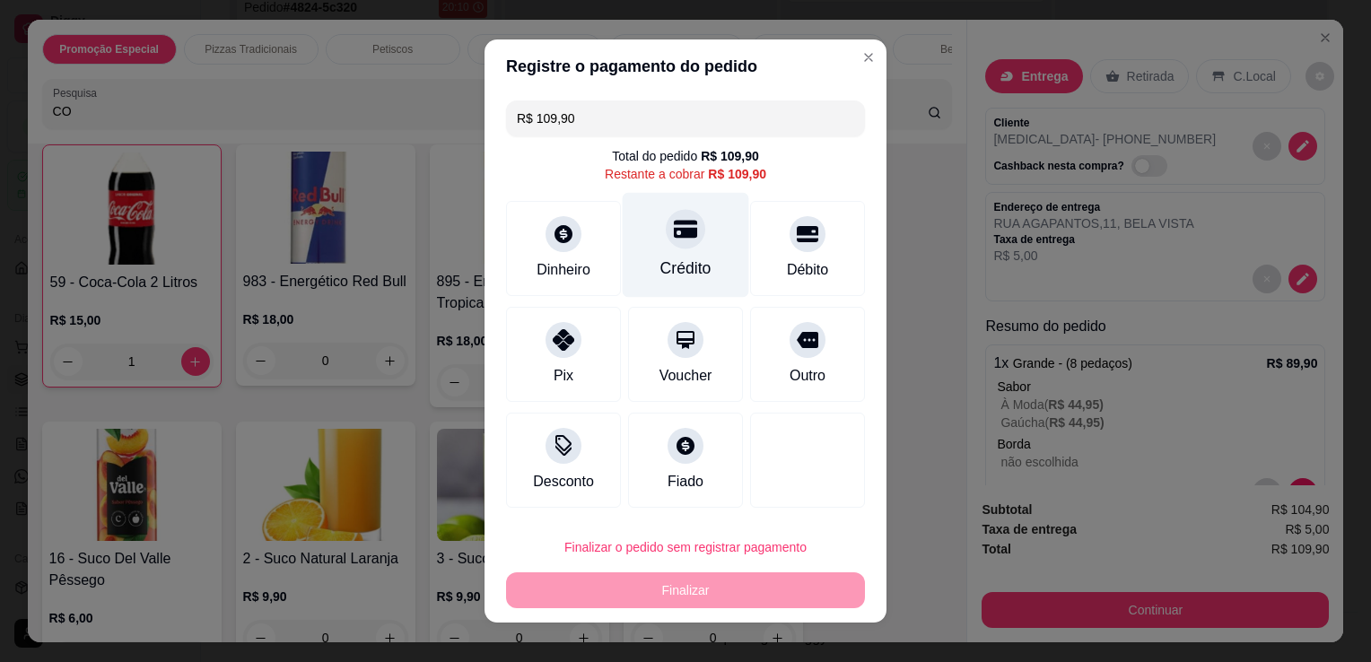
click at [681, 236] on icon at bounding box center [685, 230] width 23 height 18
type input "R$ 0,00"
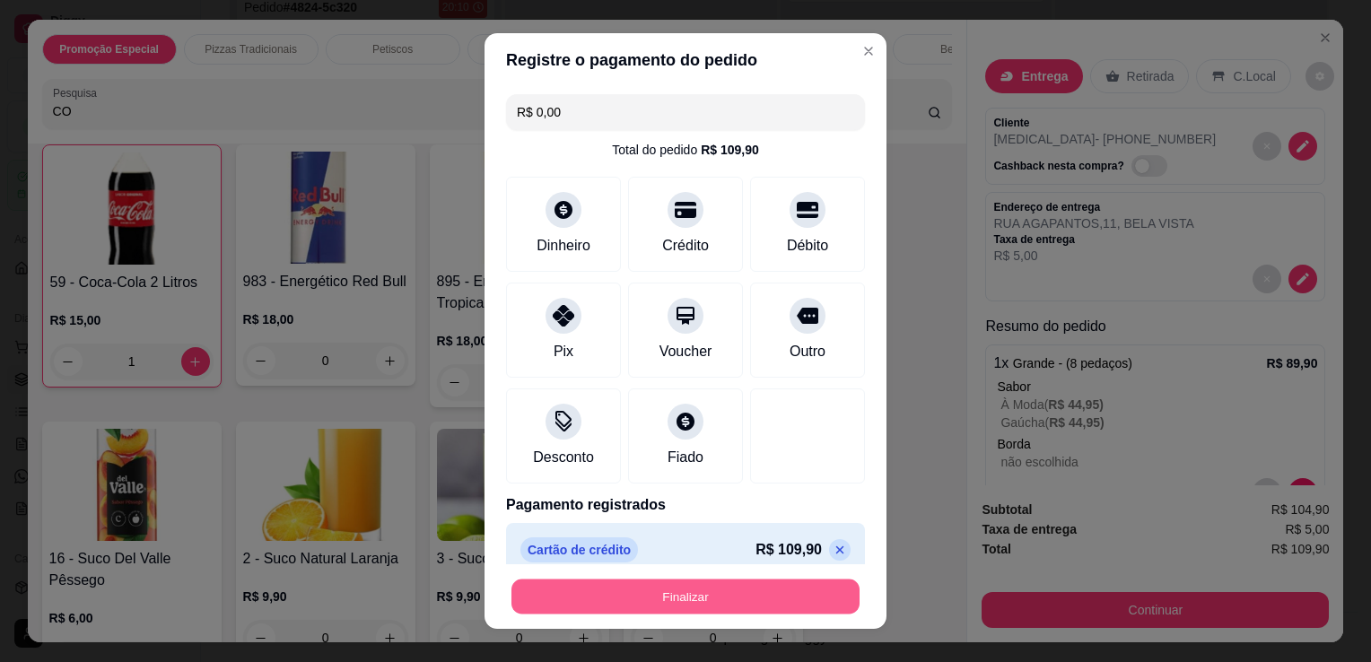
click at [744, 594] on button "Finalizar" at bounding box center [686, 597] width 348 height 35
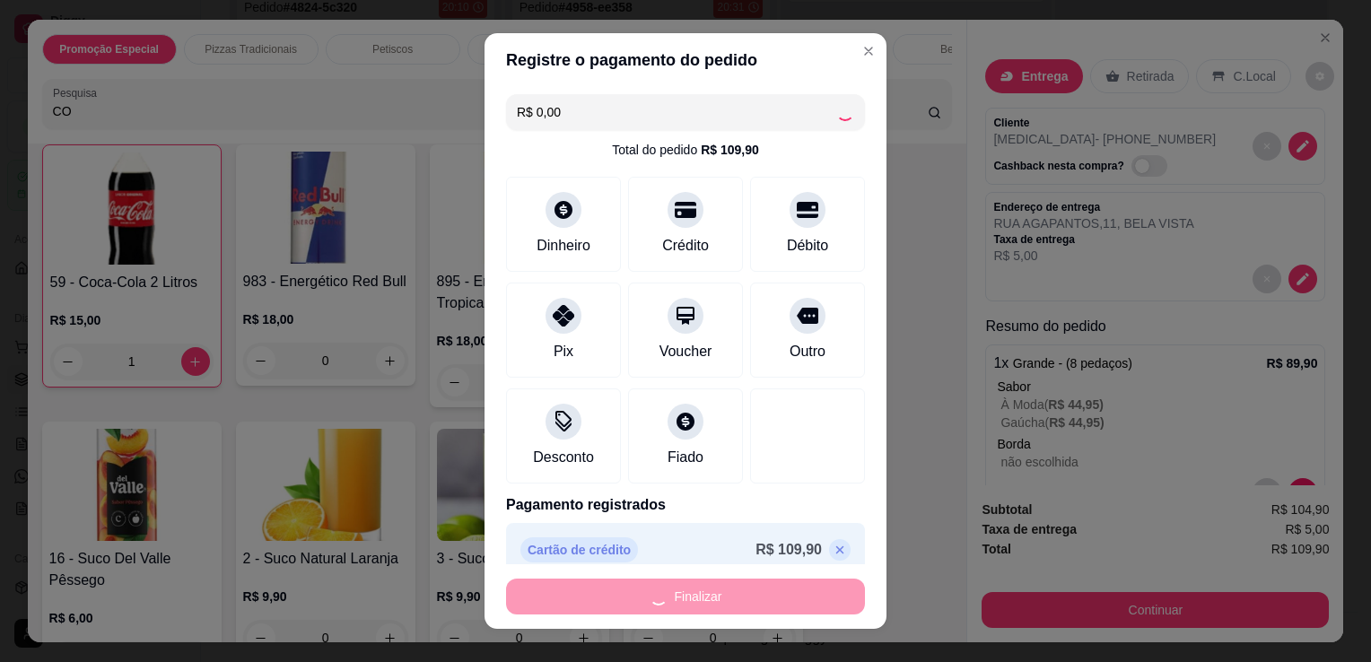
type input "0"
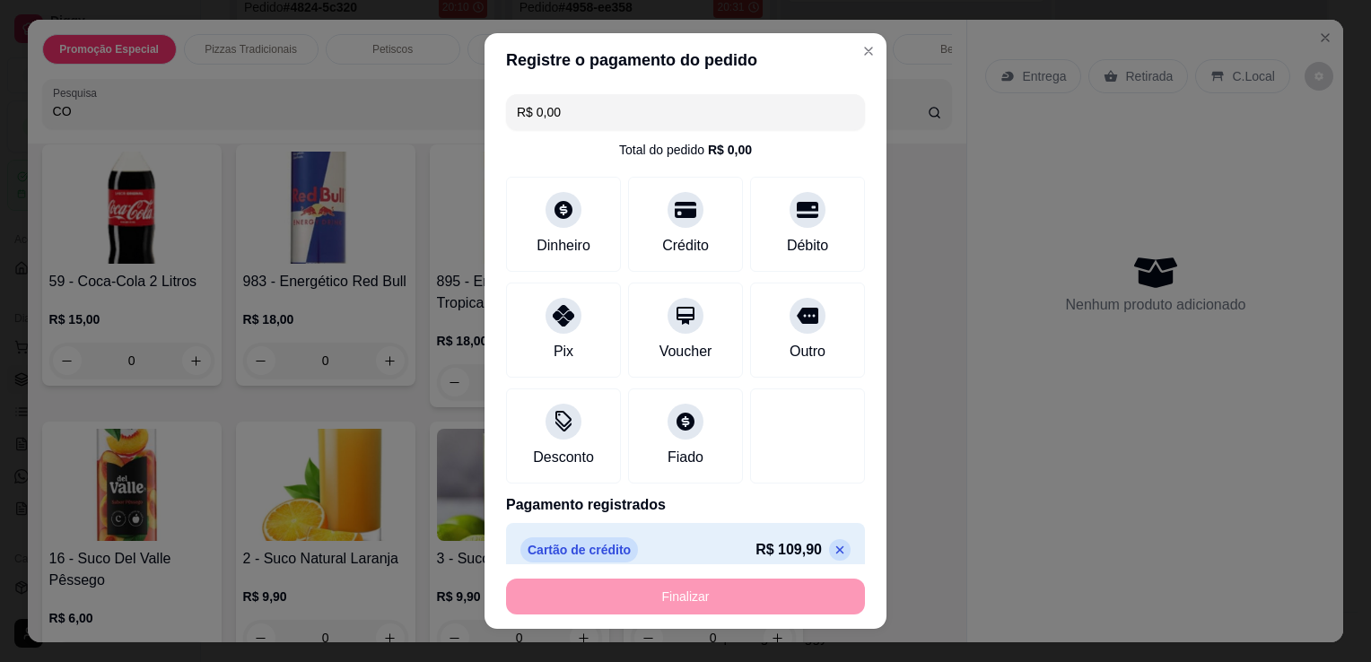
type input "-R$ 109,90"
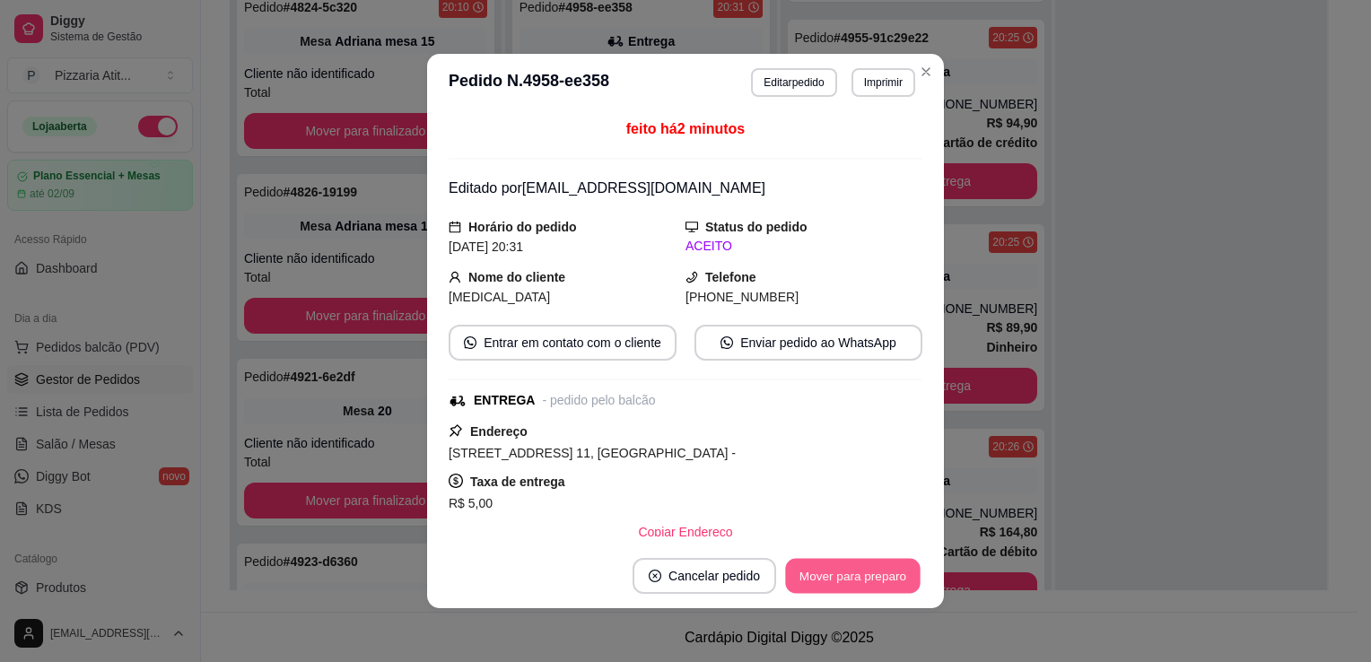
click at [836, 582] on button "Mover para preparo" at bounding box center [852, 576] width 135 height 35
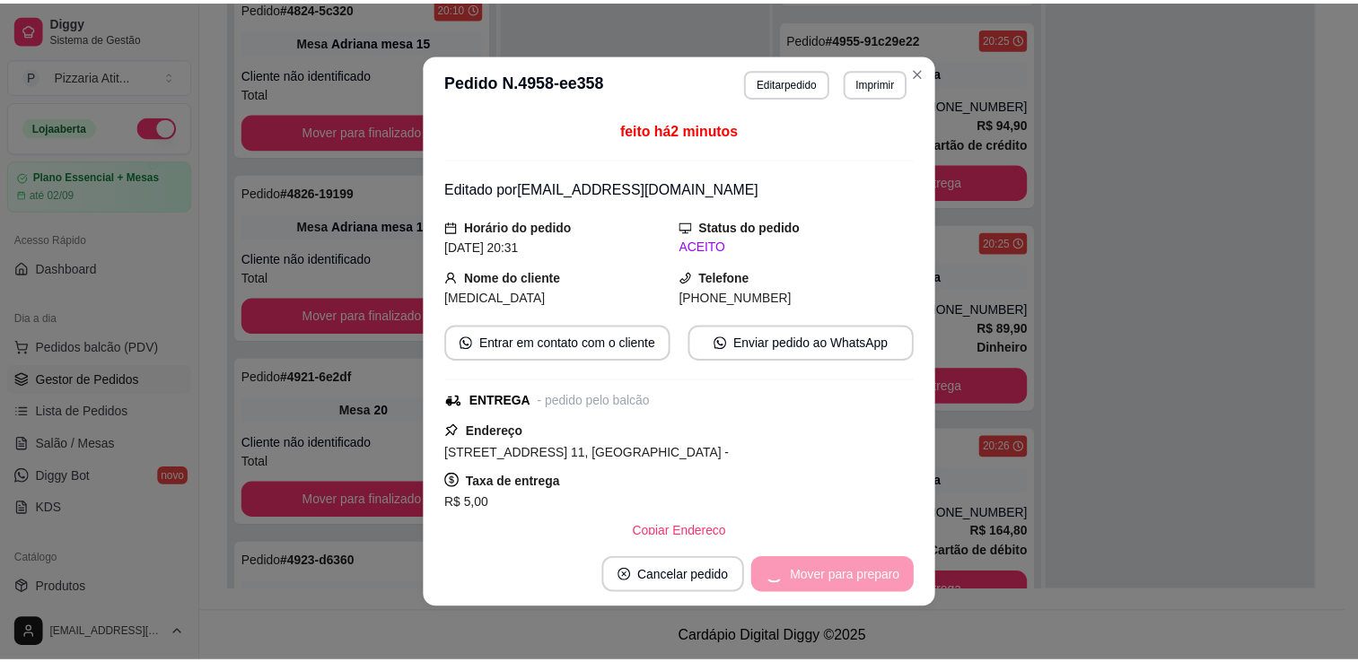
scroll to position [1626, 0]
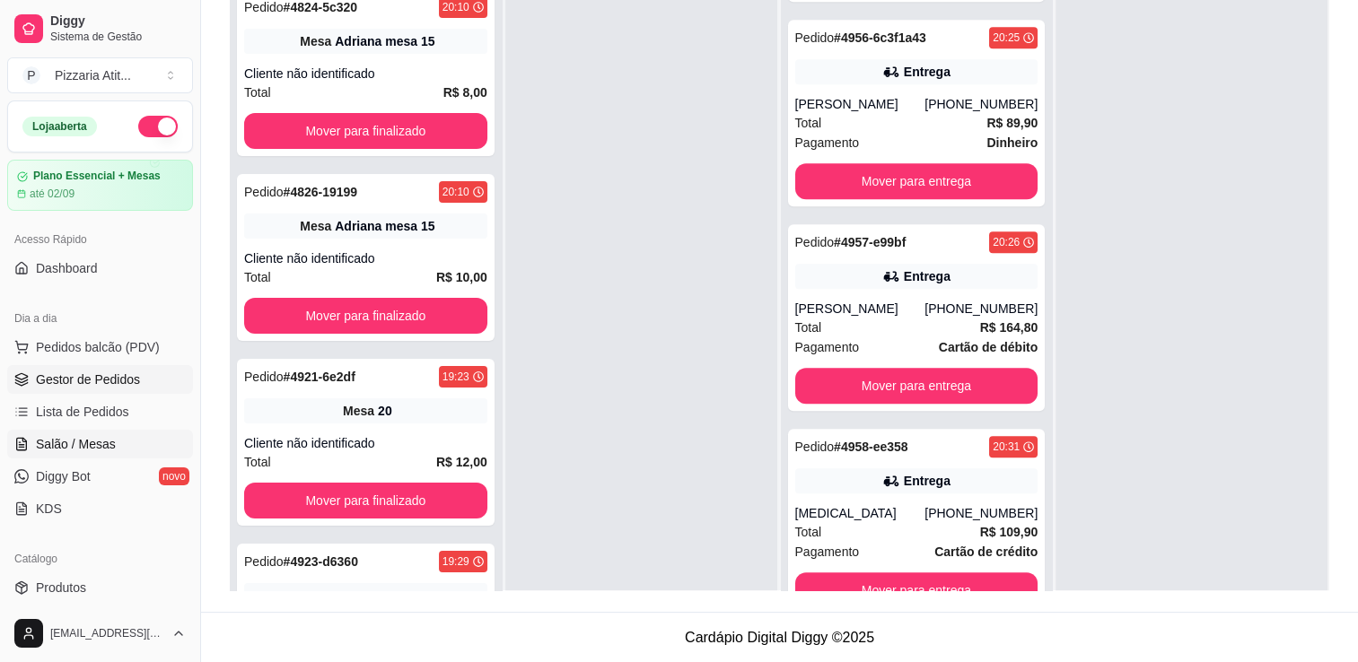
click at [131, 437] on link "Salão / Mesas" at bounding box center [100, 444] width 186 height 29
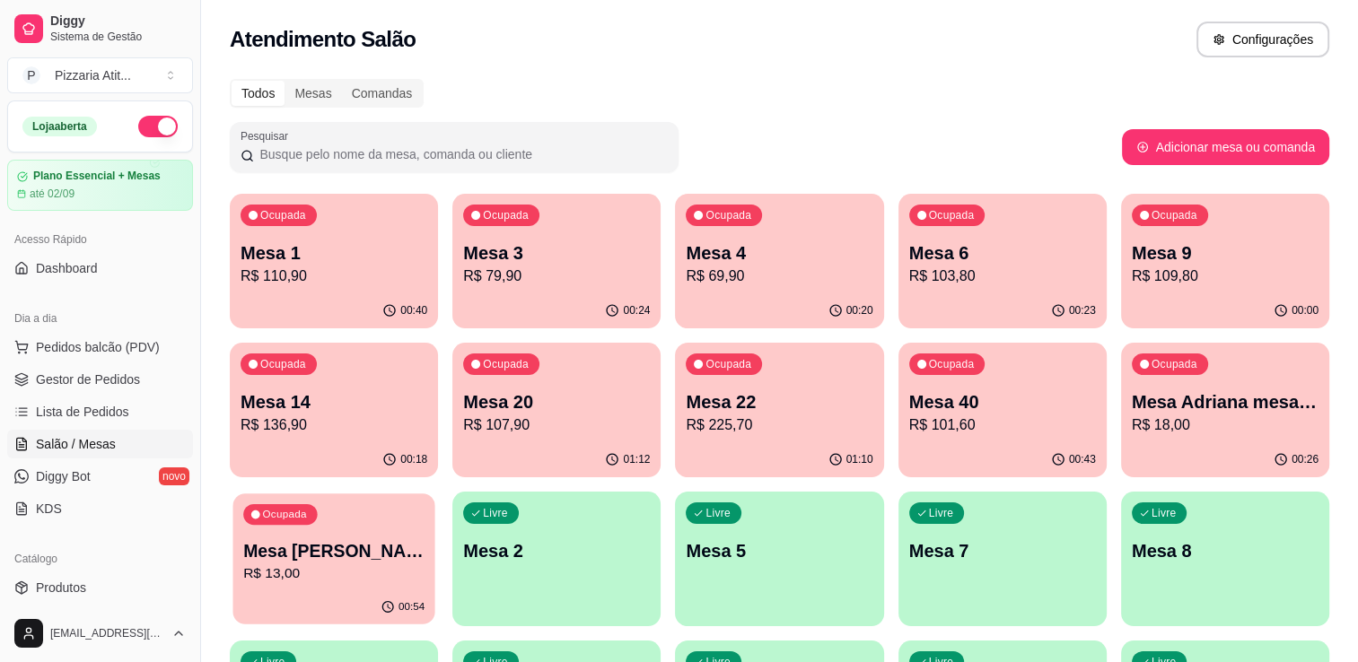
click at [396, 586] on div "Ocupada Mesa [PERSON_NAME] R$ 13,00" at bounding box center [333, 542] width 202 height 97
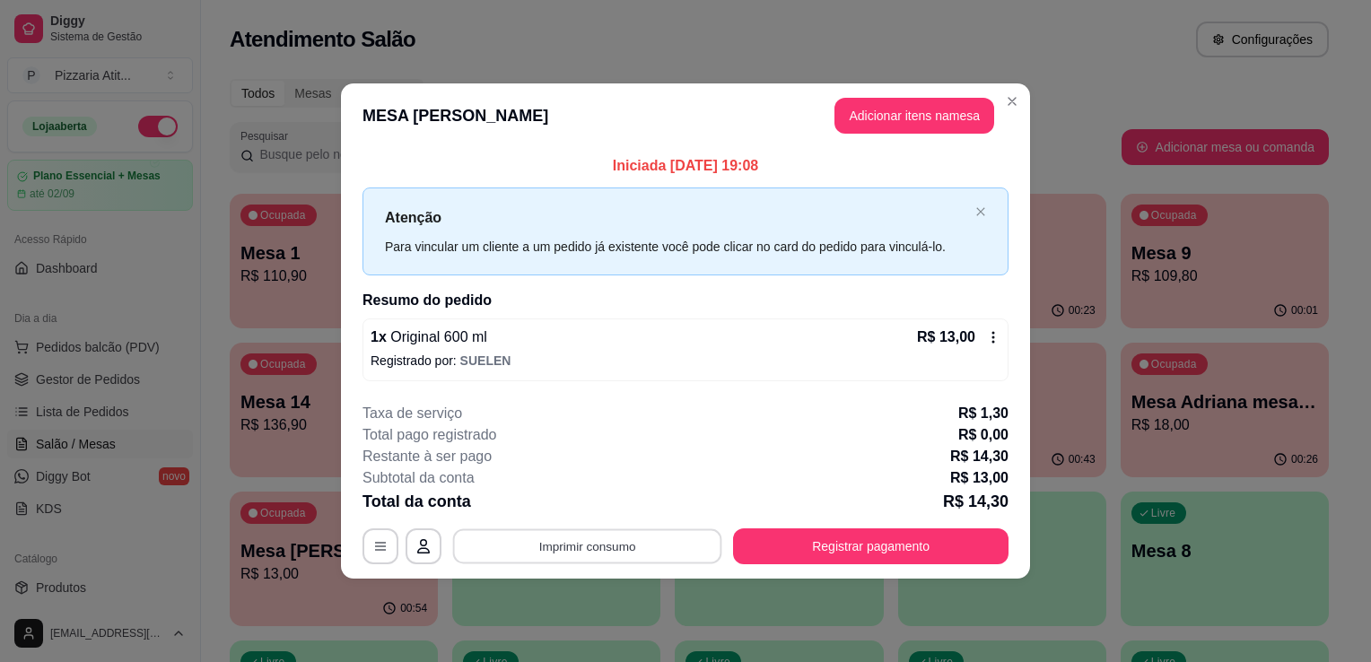
click at [656, 544] on button "Imprimir consumo" at bounding box center [587, 546] width 269 height 35
click at [615, 500] on button "IMPRESSORA" at bounding box center [593, 504] width 126 height 28
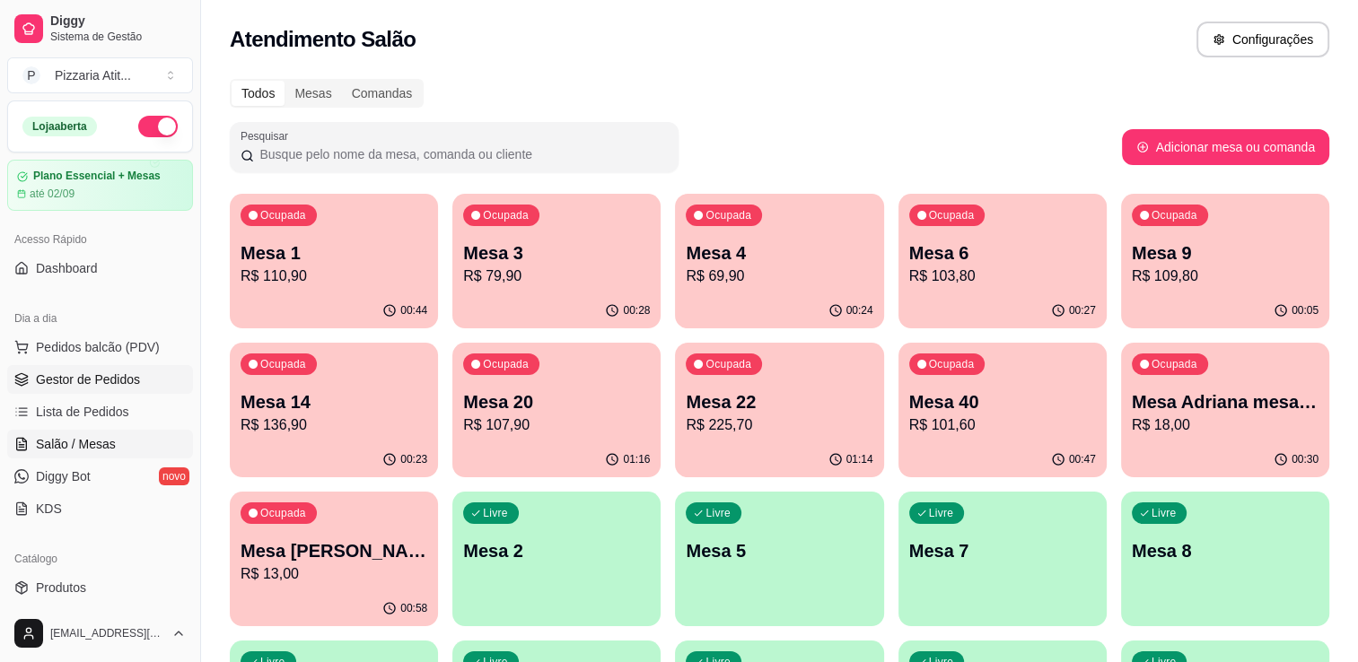
click at [129, 385] on span "Gestor de Pedidos" at bounding box center [88, 380] width 104 height 18
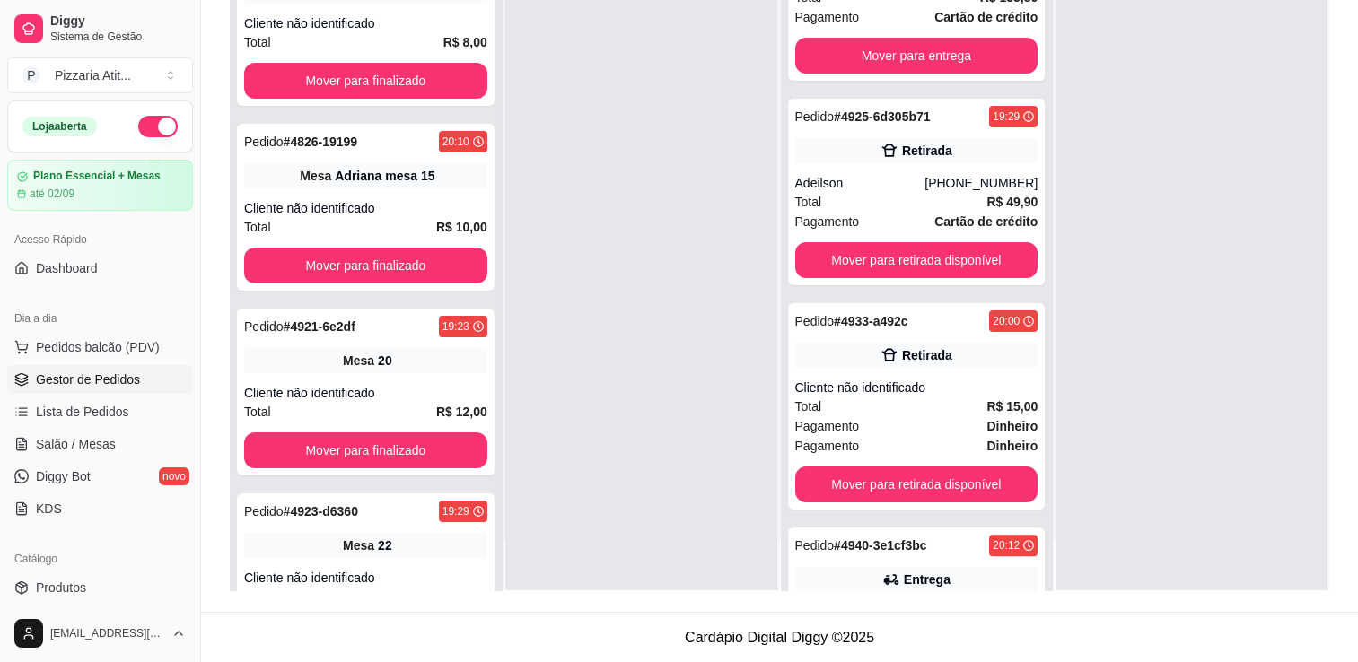
scroll to position [239, 0]
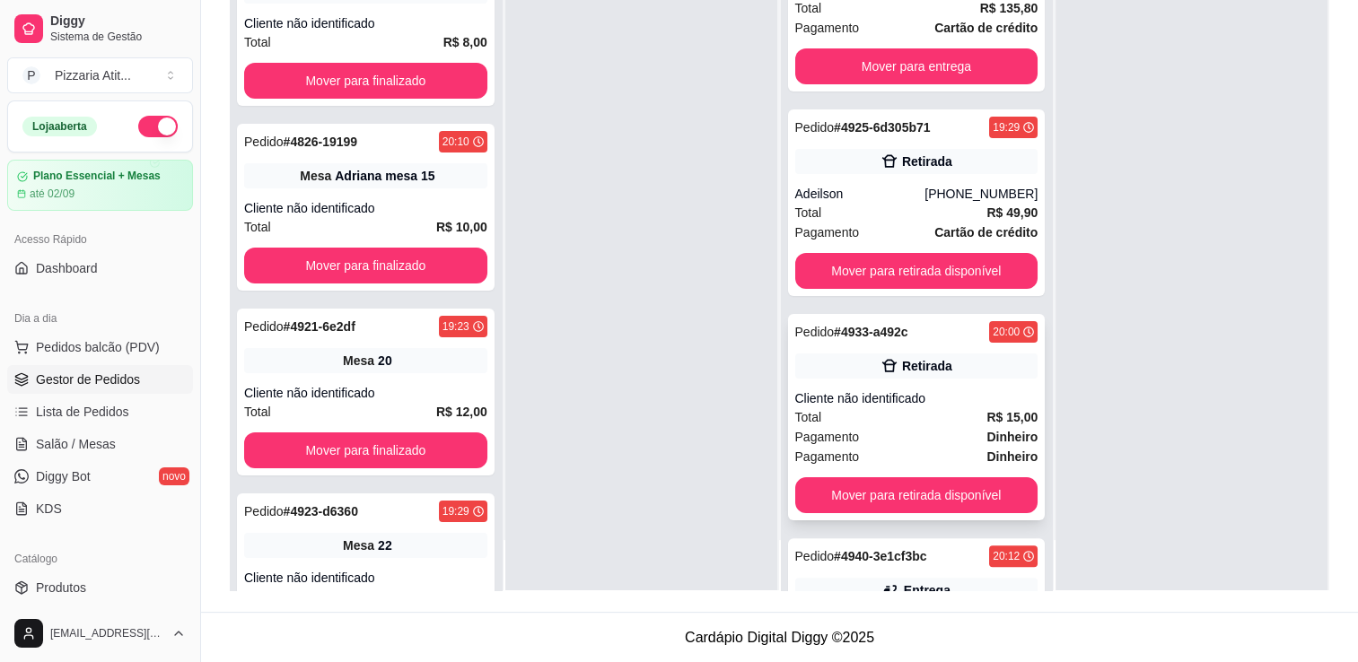
click at [839, 408] on div "Total R$ 15,00" at bounding box center [916, 417] width 243 height 20
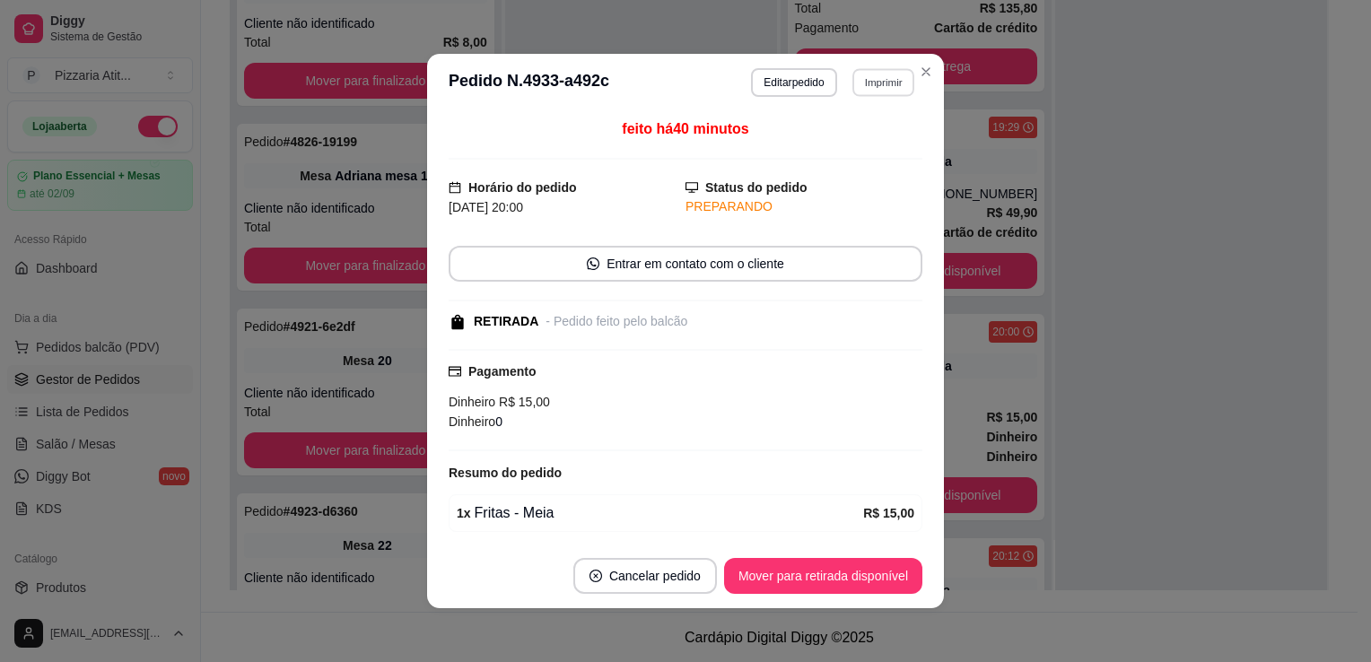
click at [869, 86] on button "Imprimir" at bounding box center [884, 82] width 62 height 28
click at [848, 143] on button "IMPRESSORA" at bounding box center [845, 146] width 126 height 28
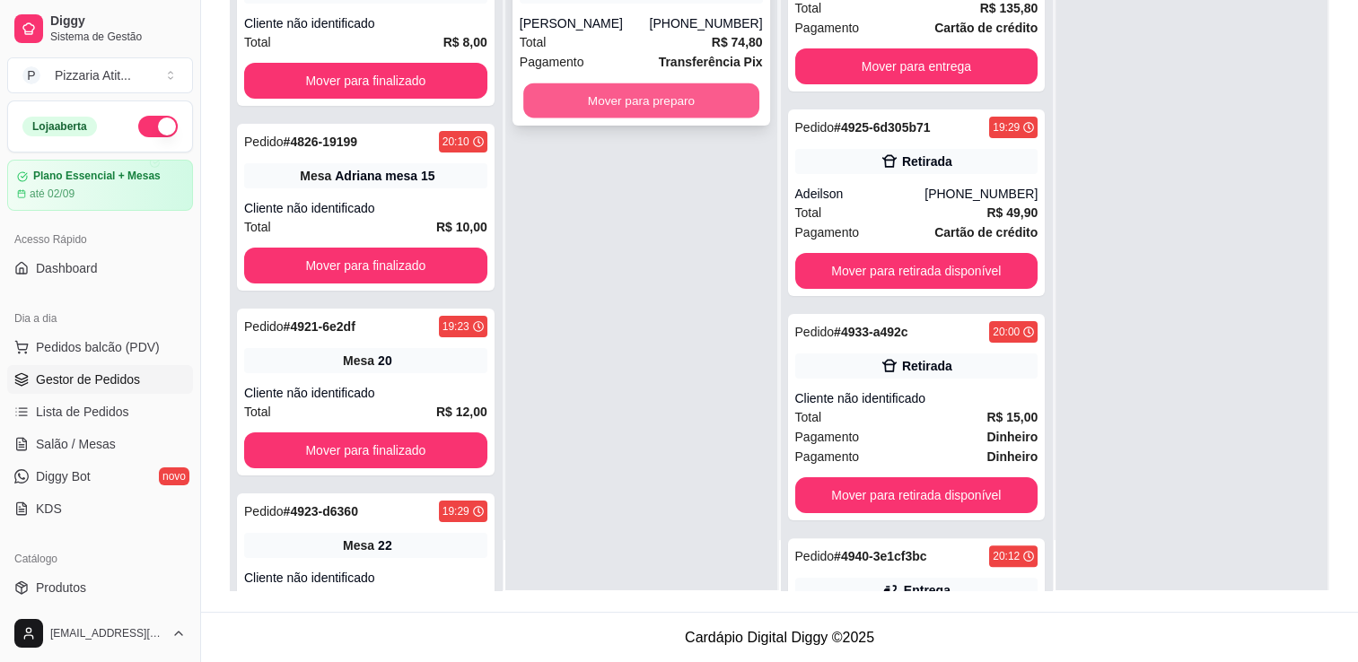
click at [657, 106] on button "Mover para preparo" at bounding box center [641, 100] width 236 height 35
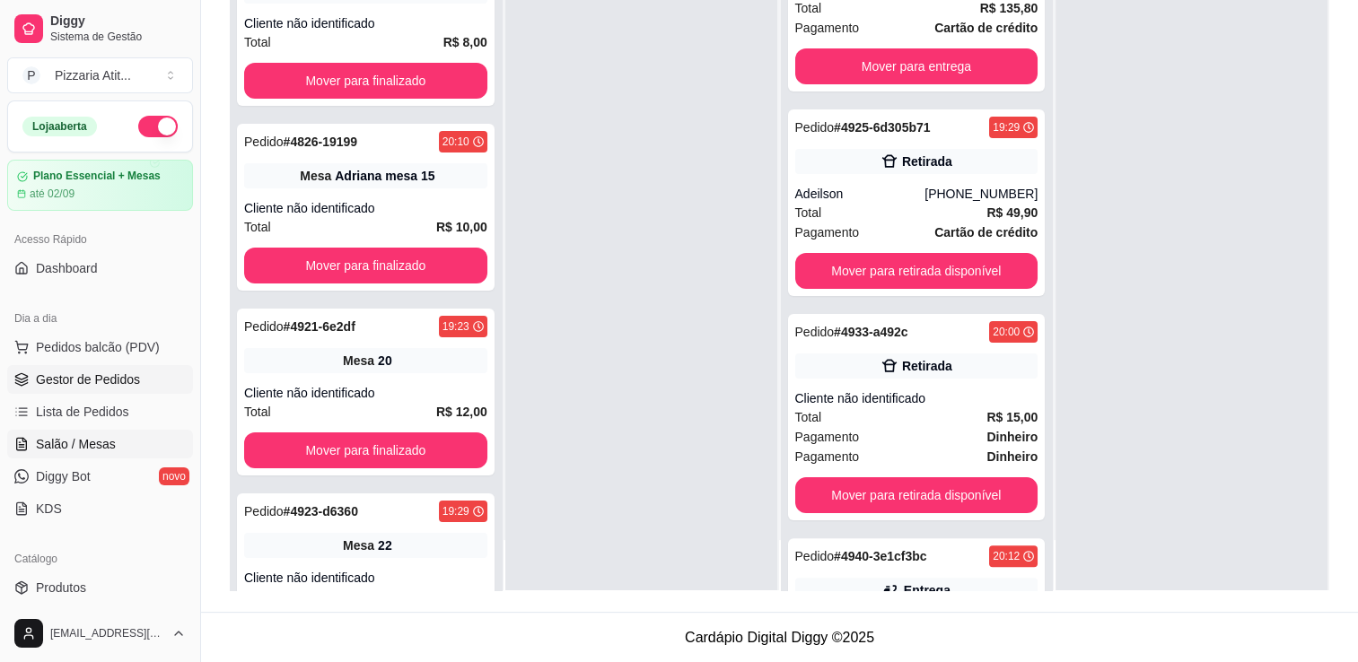
click at [98, 440] on span "Salão / Mesas" at bounding box center [76, 444] width 80 height 18
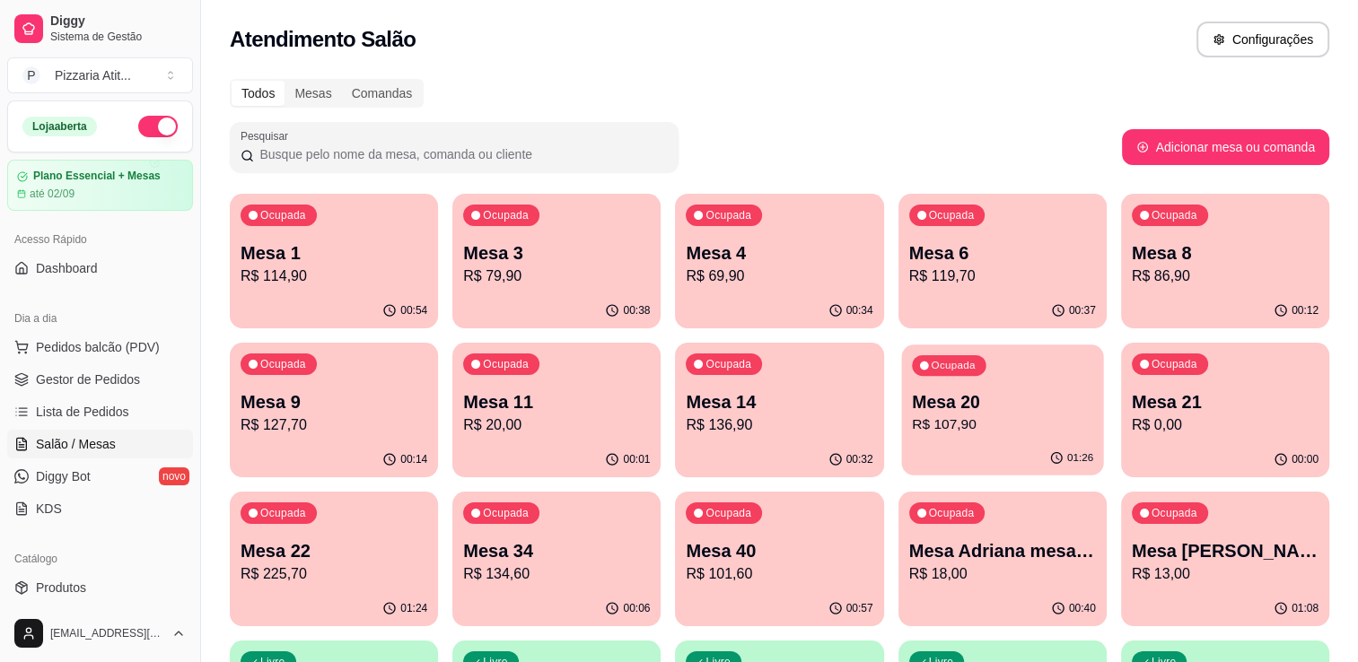
click at [985, 395] on p "Mesa 20" at bounding box center [1002, 402] width 181 height 24
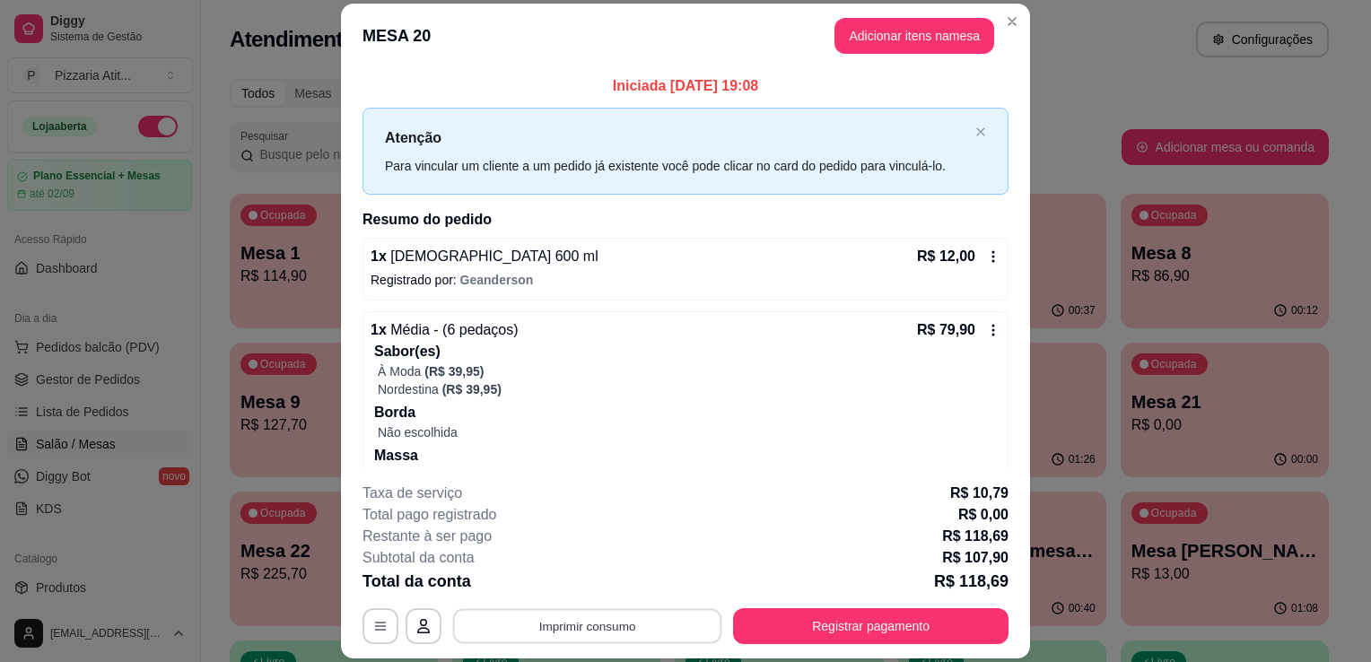
click at [641, 615] on button "Imprimir consumo" at bounding box center [587, 626] width 269 height 35
click at [601, 580] on button "IMPRESSORA" at bounding box center [586, 586] width 126 height 28
click at [863, 619] on button "Registrar pagamento" at bounding box center [871, 626] width 267 height 35
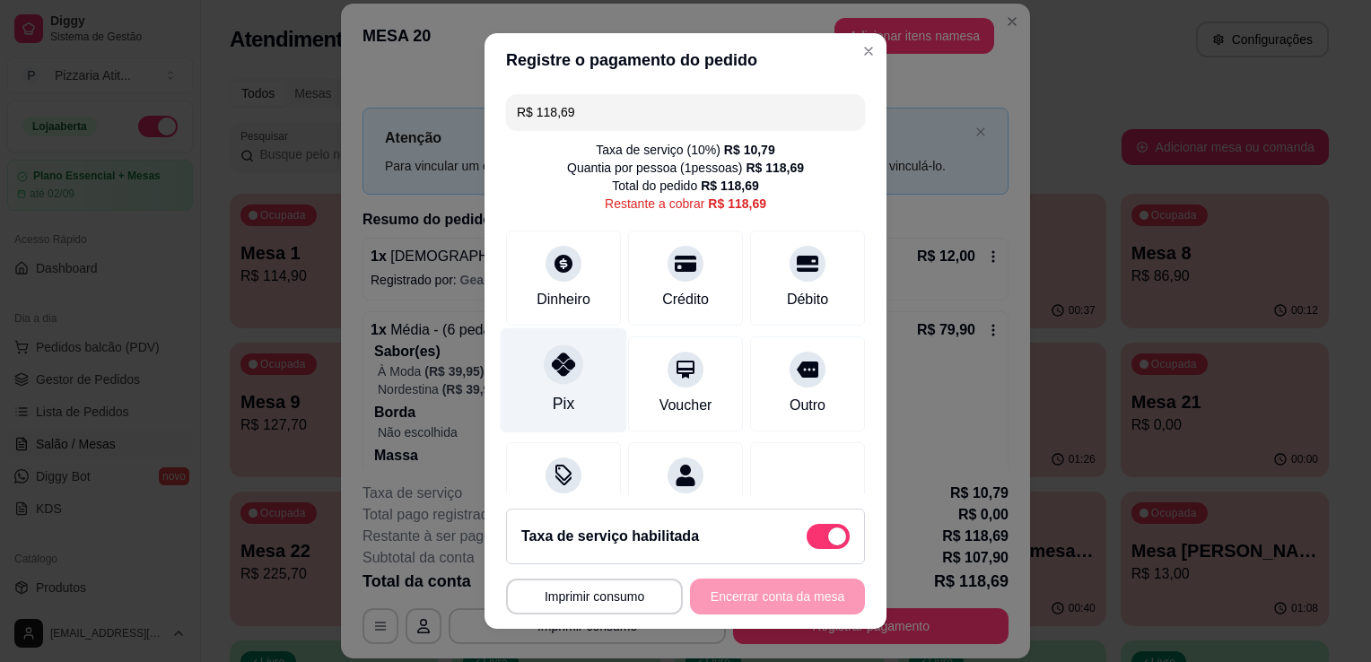
click at [538, 386] on div "Pix" at bounding box center [564, 380] width 127 height 105
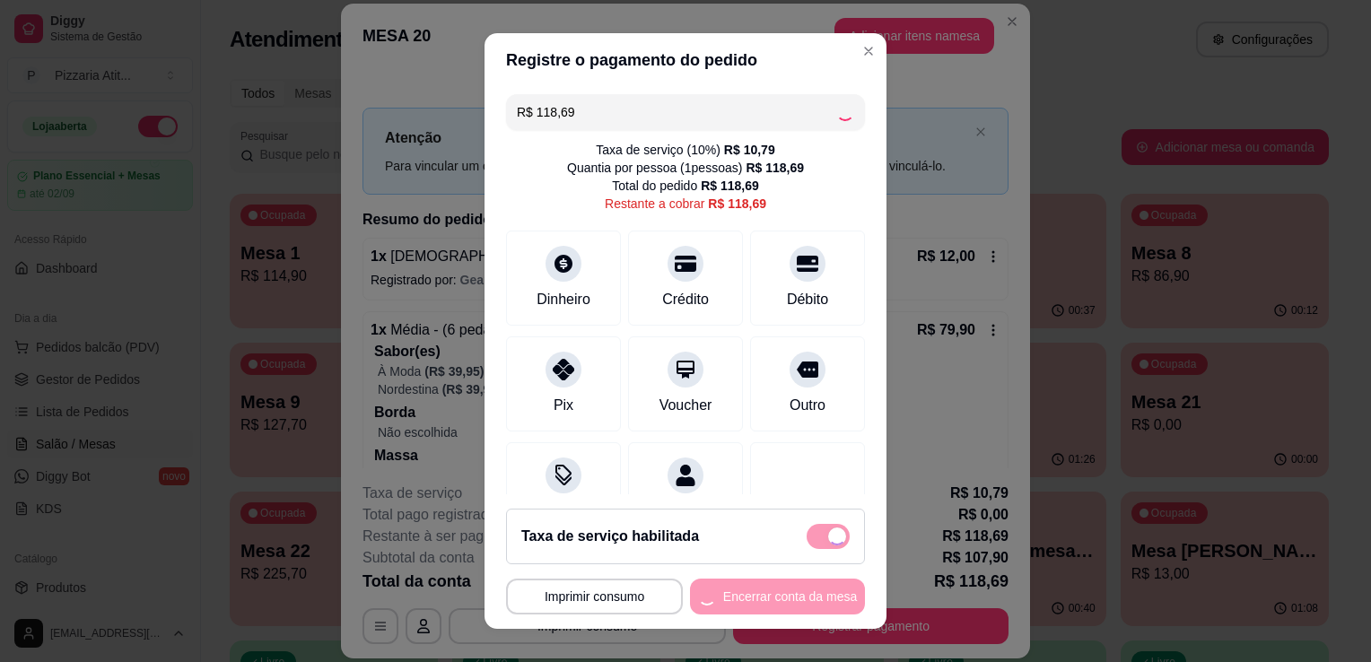
type input "R$ 0,00"
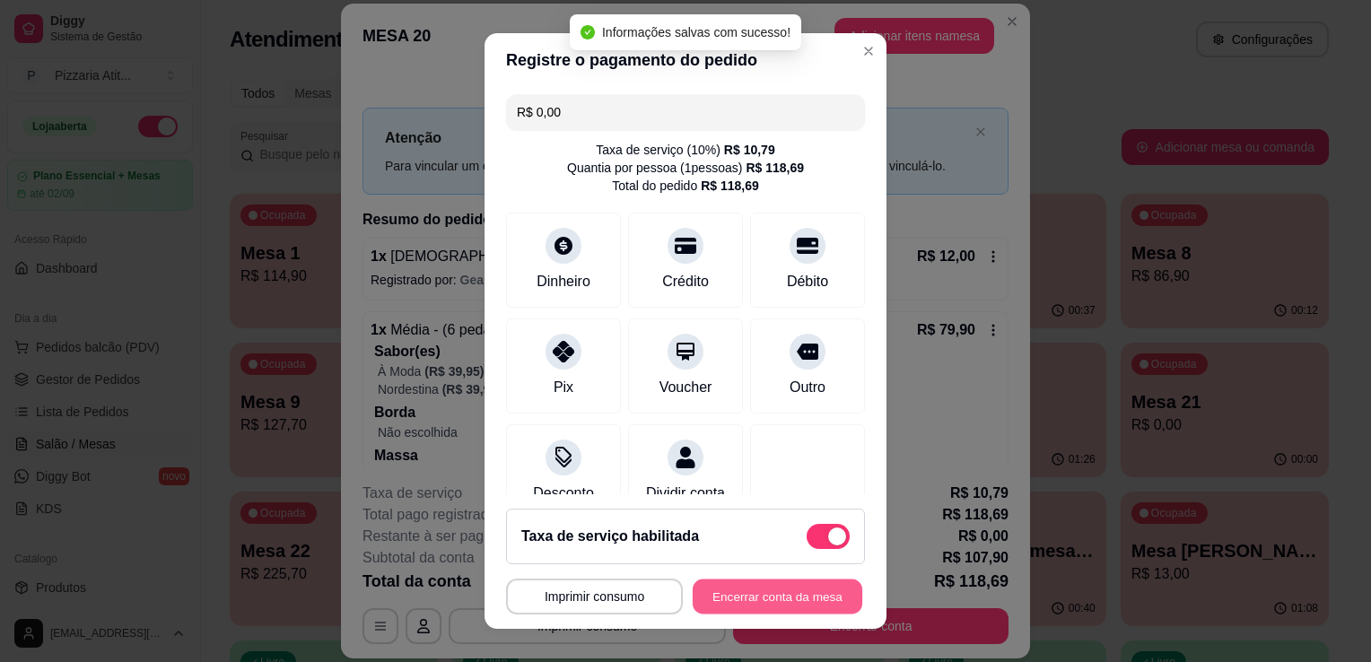
click at [740, 583] on button "Encerrar conta da mesa" at bounding box center [778, 597] width 170 height 35
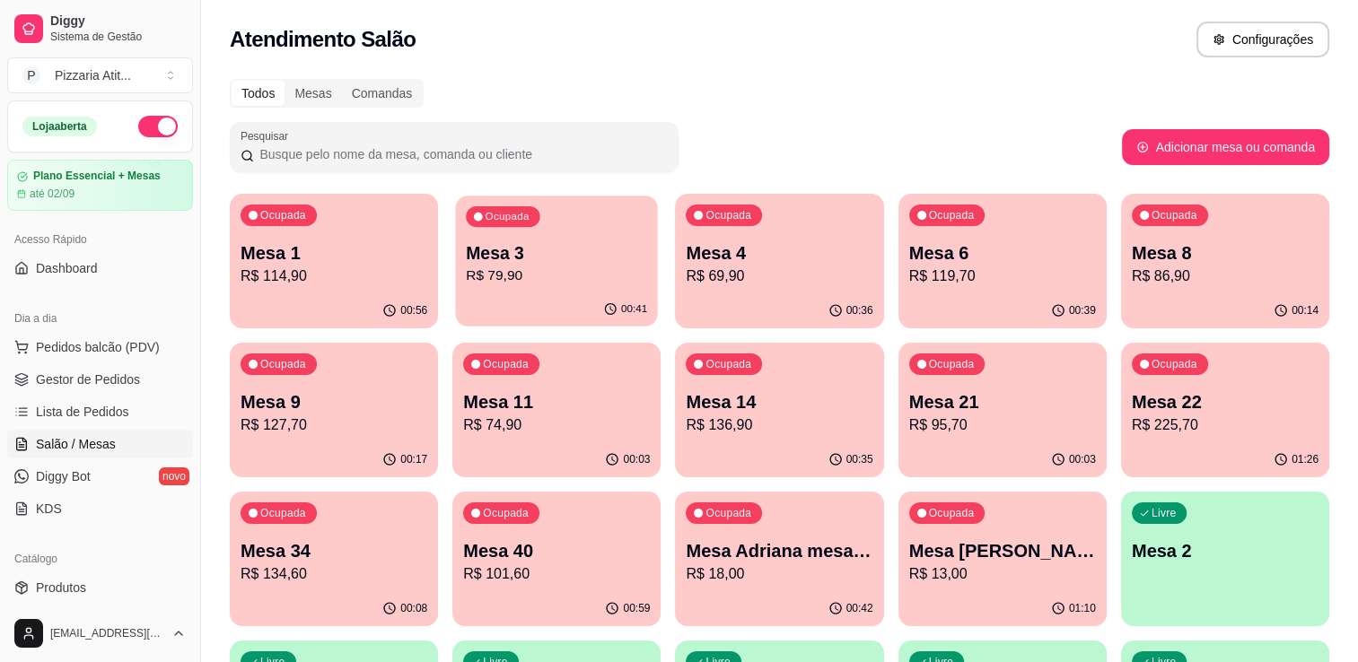
click at [564, 293] on div "00:41" at bounding box center [557, 310] width 202 height 34
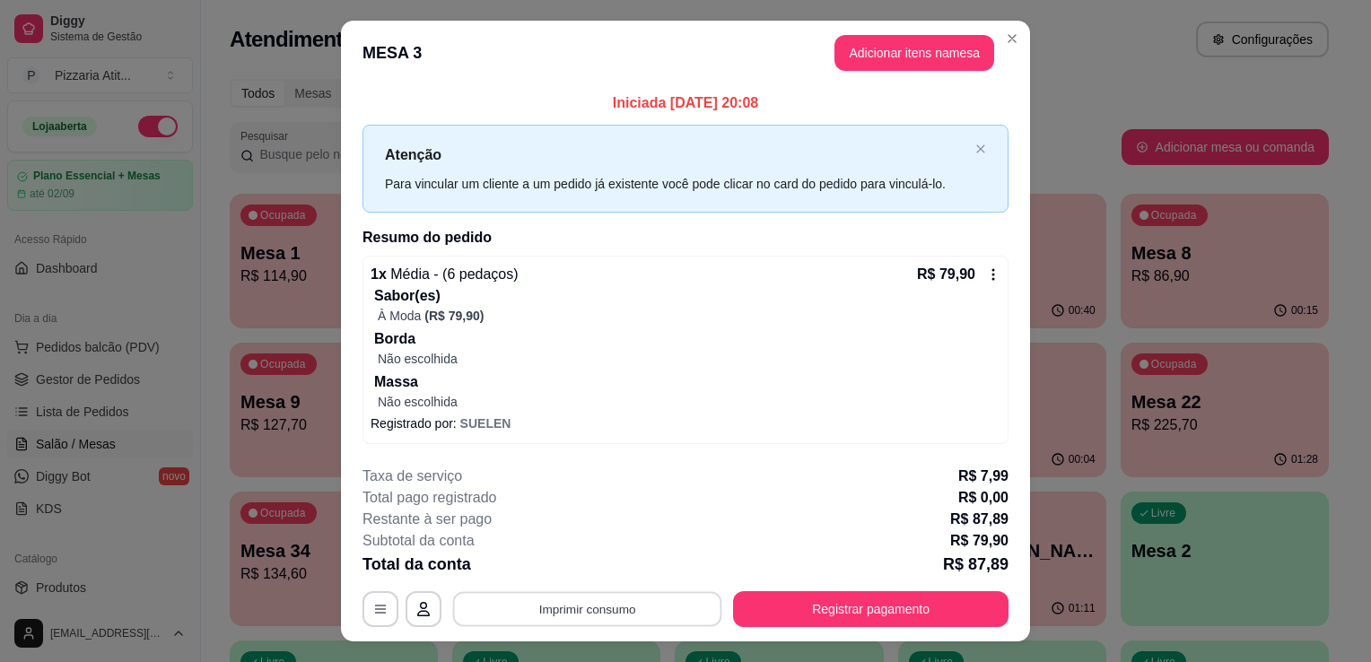
click at [559, 602] on button "Imprimir consumo" at bounding box center [587, 608] width 269 height 35
click at [552, 567] on button "IMPRESSORA" at bounding box center [586, 567] width 126 height 28
click at [893, 52] on button "Adicionar itens na mesa" at bounding box center [914, 53] width 154 height 35
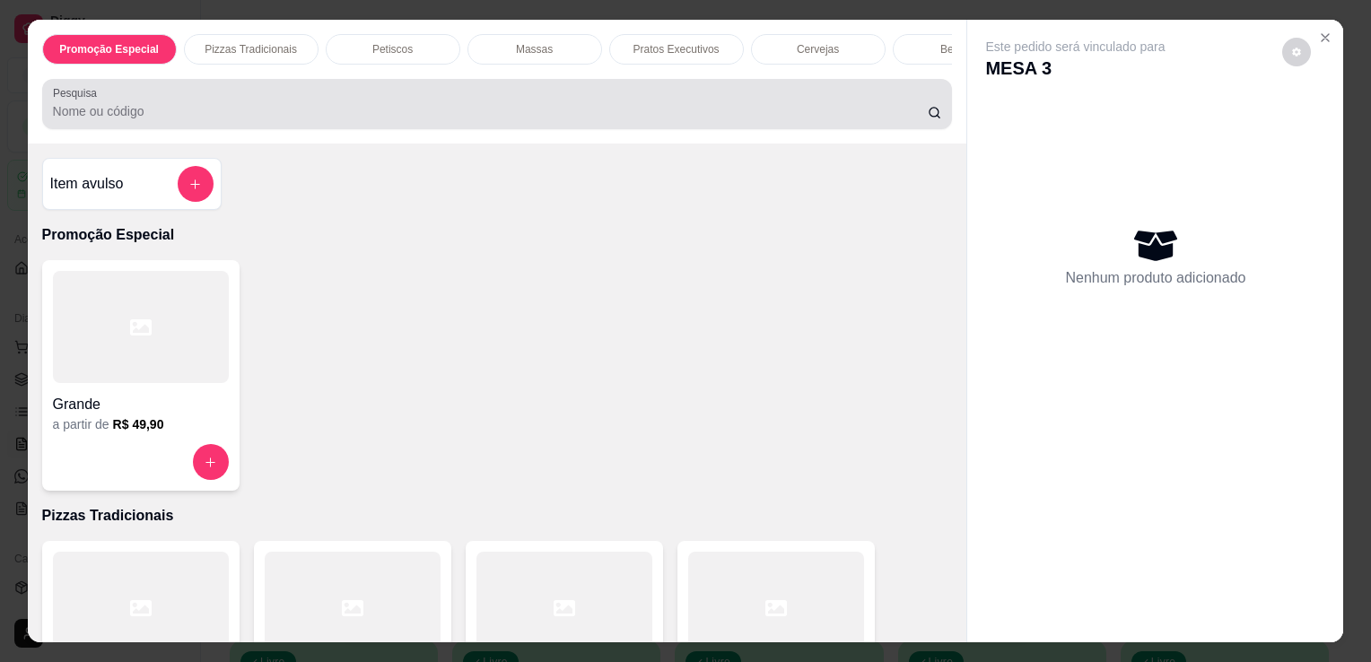
click at [707, 96] on div at bounding box center [497, 104] width 889 height 36
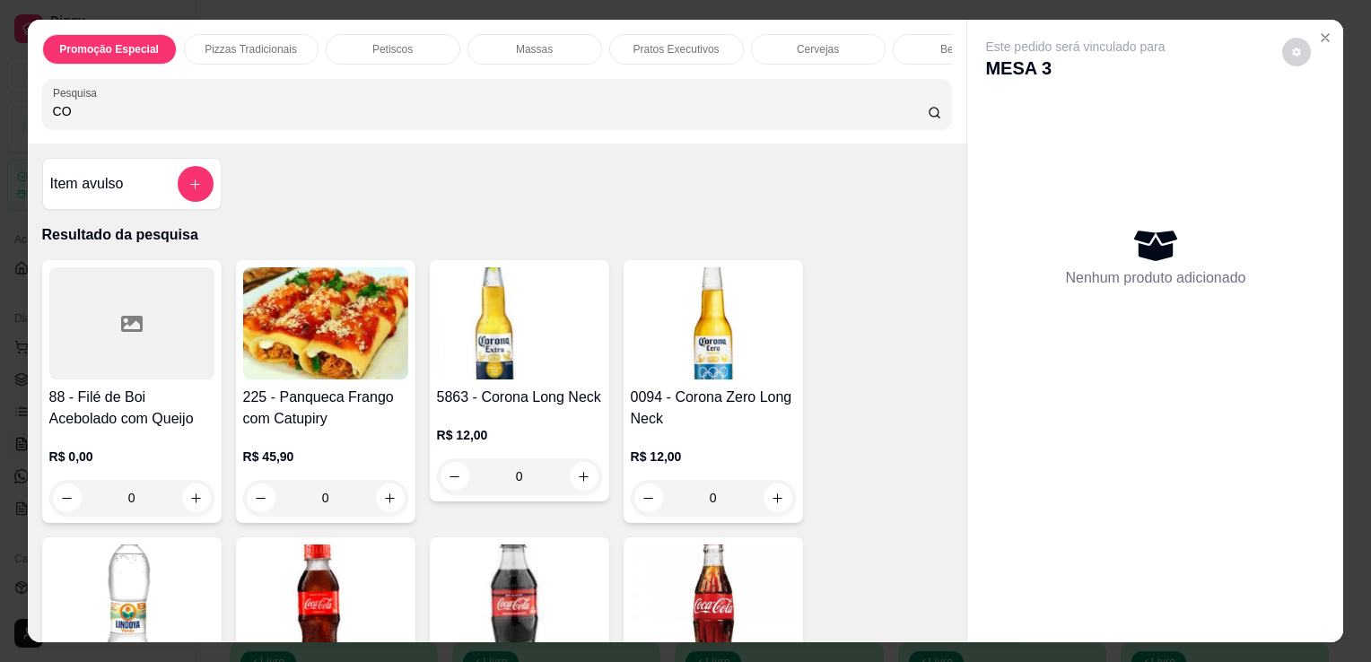
type input "CO"
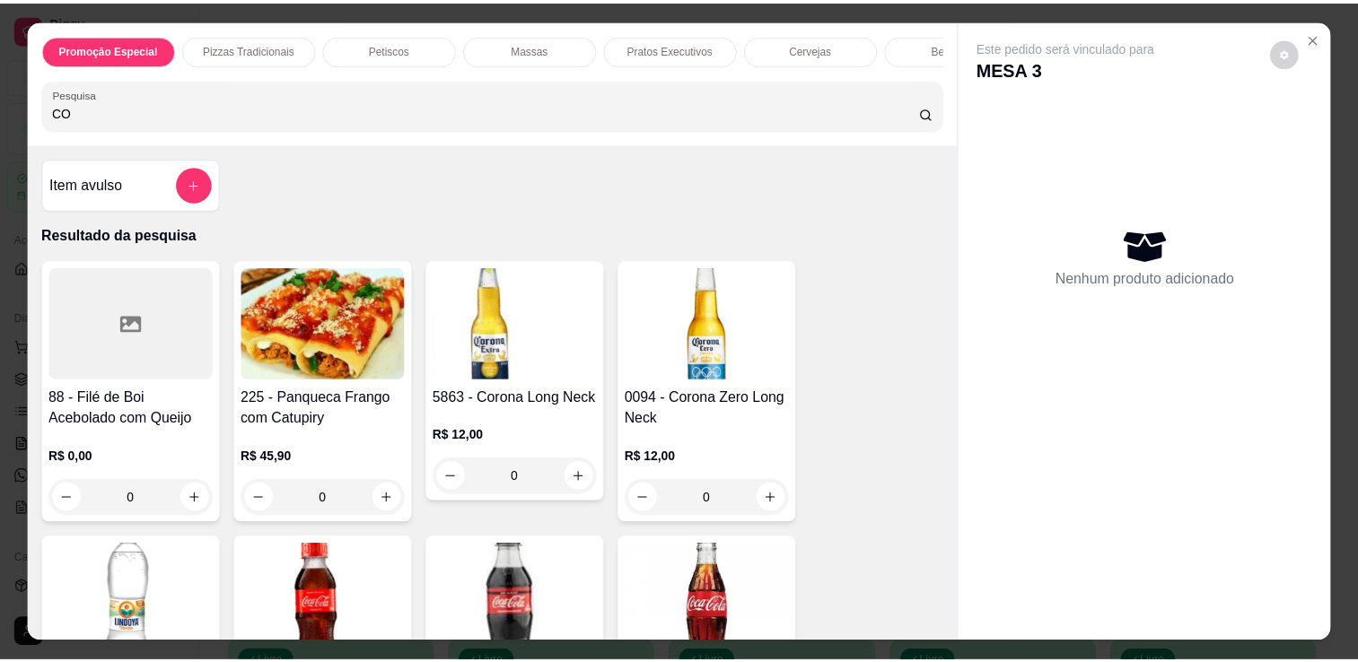
scroll to position [428, 0]
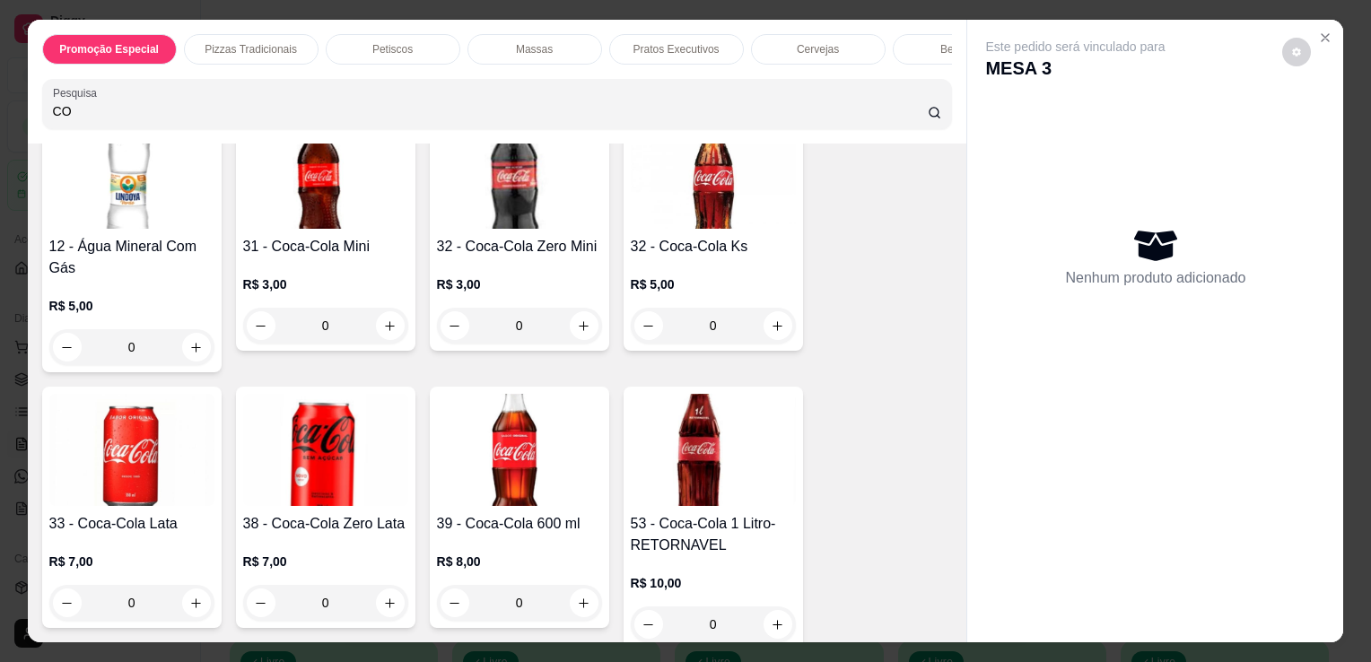
click at [691, 466] on img at bounding box center [713, 450] width 165 height 112
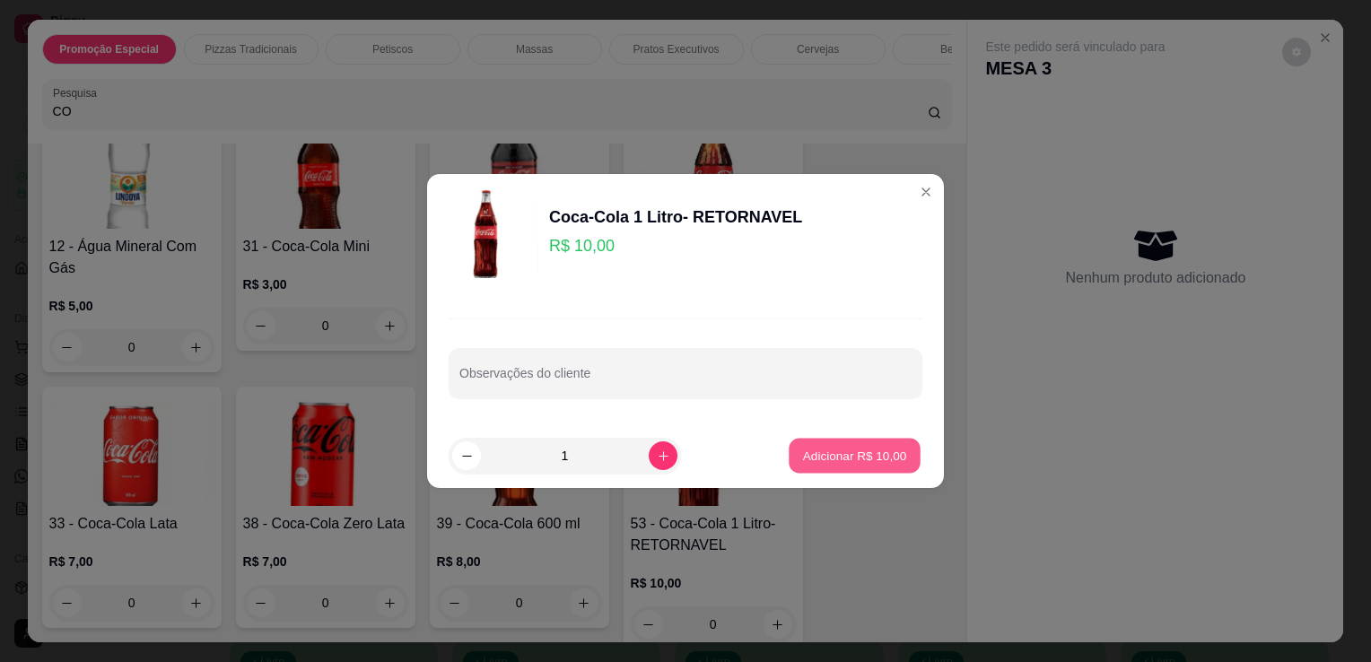
click at [818, 456] on p "Adicionar R$ 10,00" at bounding box center [855, 455] width 104 height 17
type input "1"
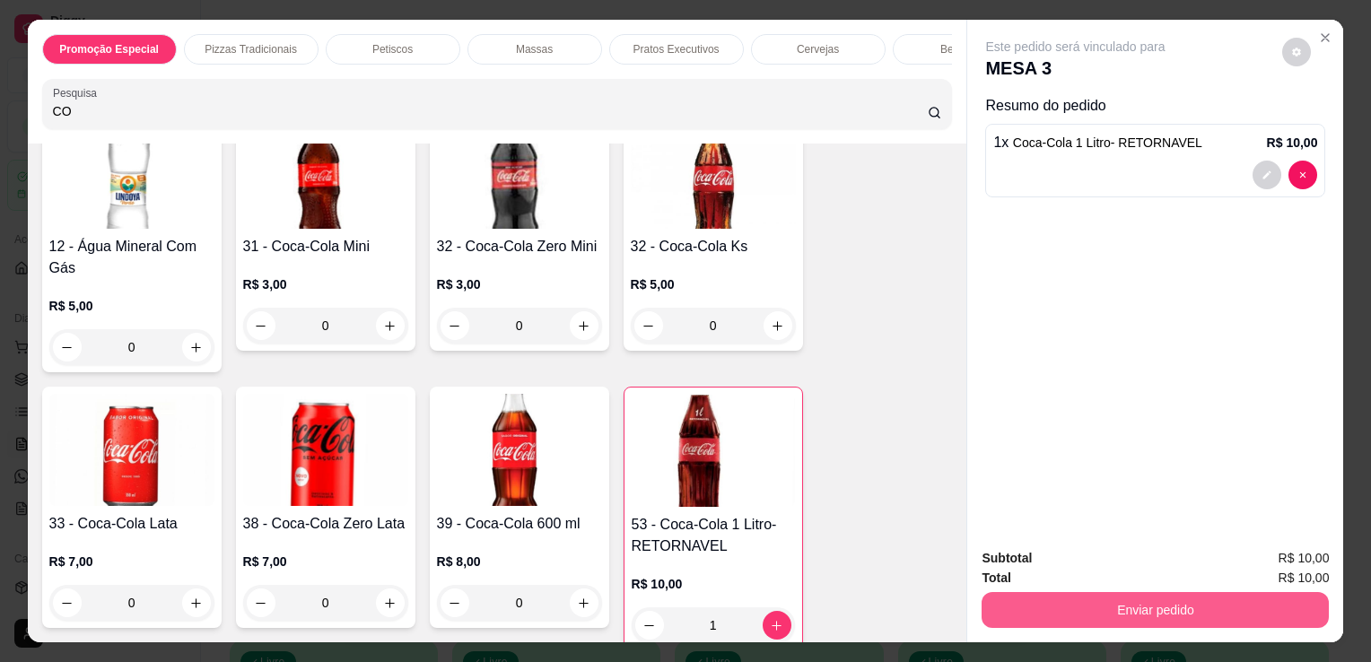
click at [1084, 602] on button "Enviar pedido" at bounding box center [1155, 610] width 347 height 36
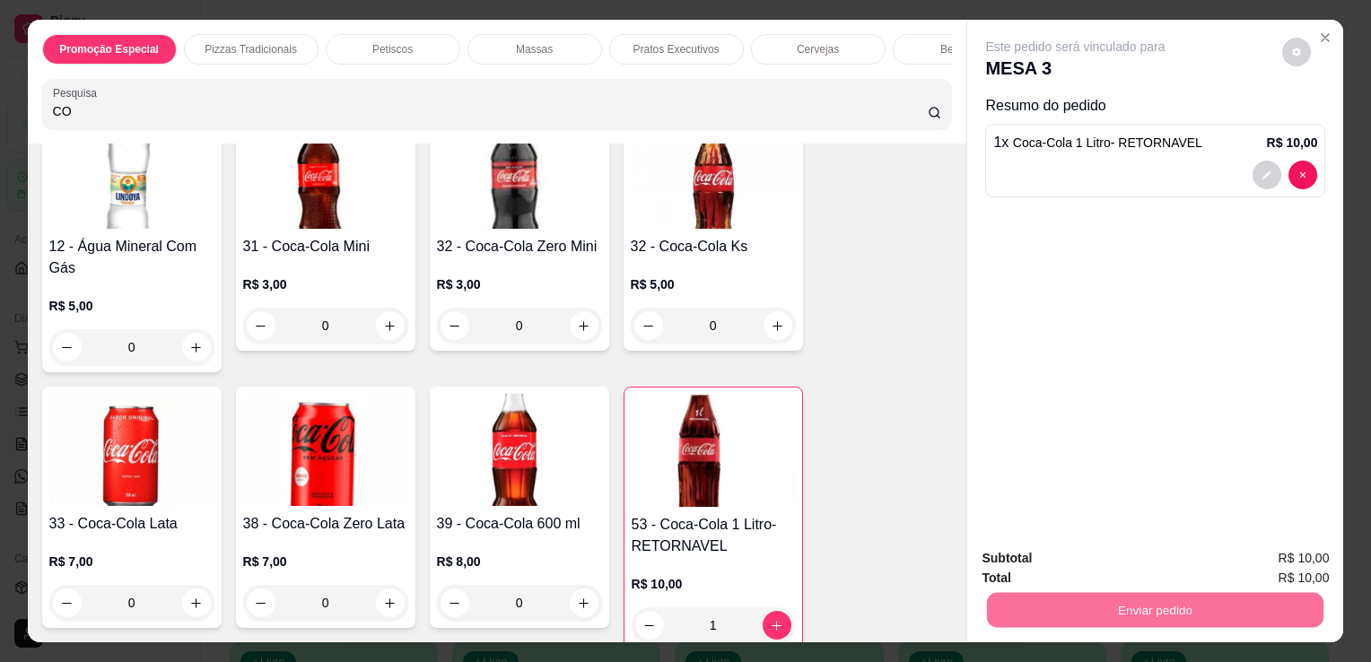
click at [1089, 568] on button "Não registrar e enviar pedido" at bounding box center [1096, 559] width 181 height 33
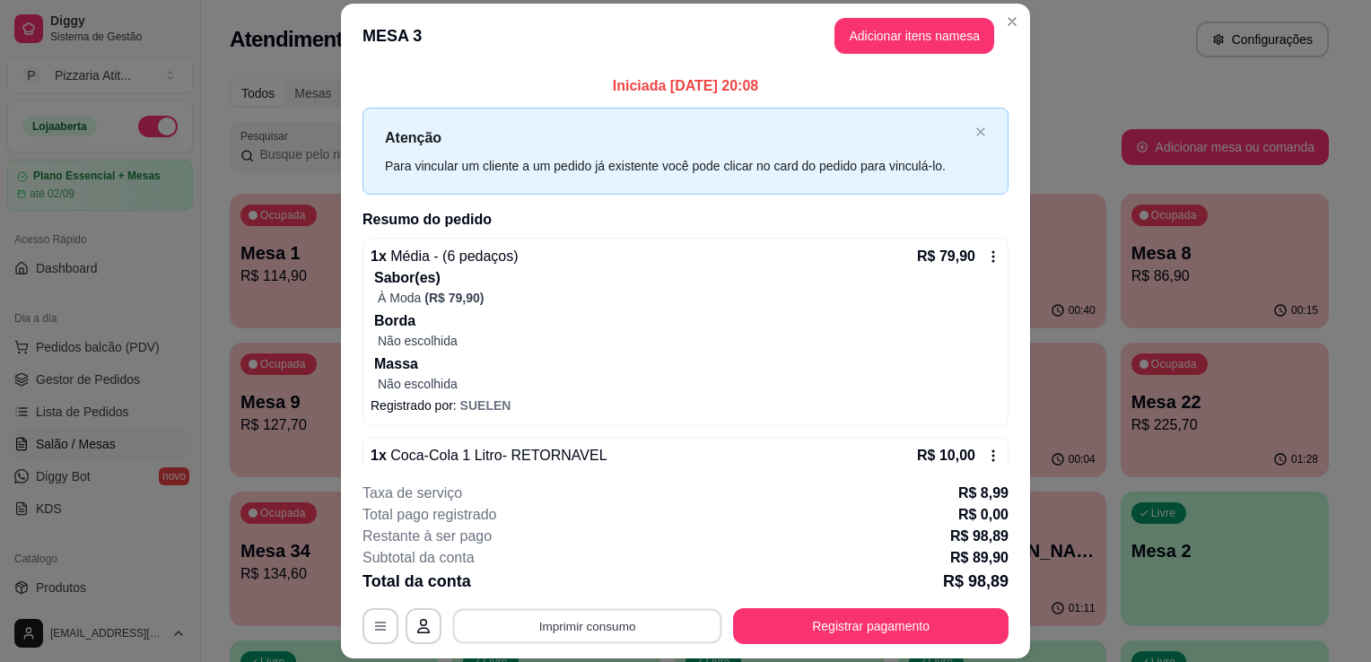
click at [685, 616] on button "Imprimir consumo" at bounding box center [587, 626] width 269 height 35
click at [619, 580] on button "IMPRESSORA" at bounding box center [586, 586] width 126 height 28
click at [804, 630] on button "Registrar pagamento" at bounding box center [871, 626] width 267 height 35
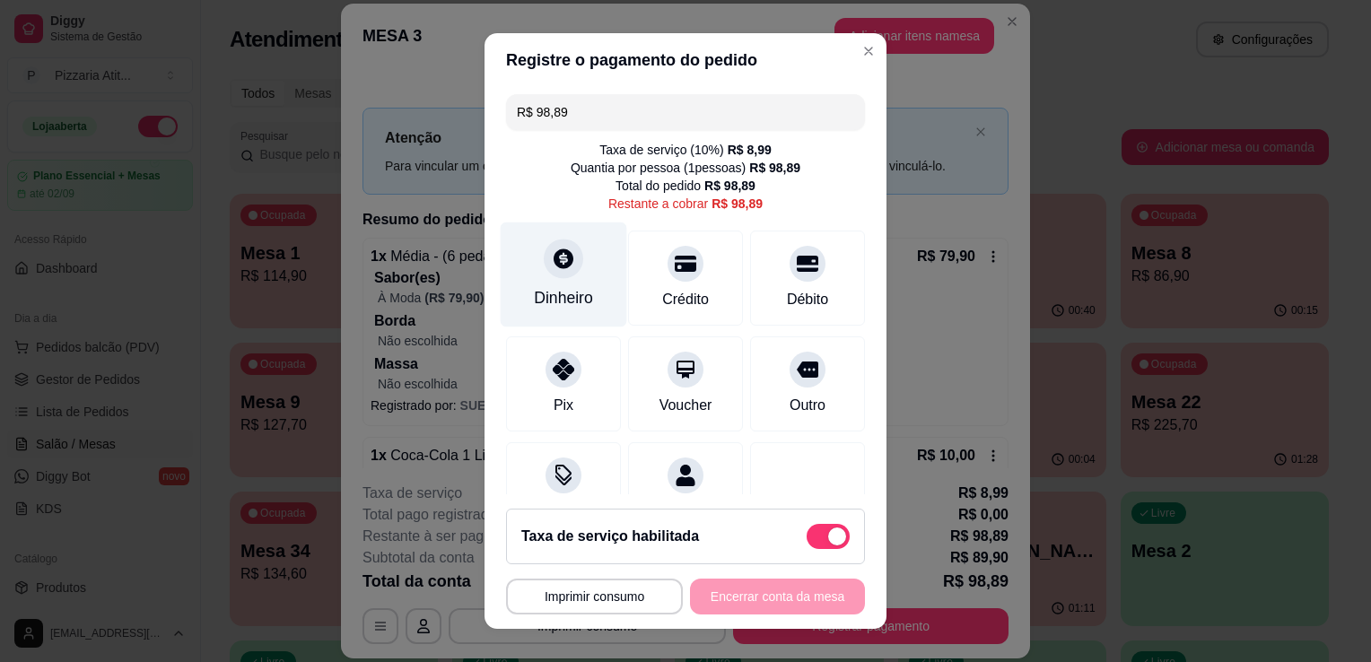
click at [552, 250] on icon at bounding box center [563, 258] width 23 height 23
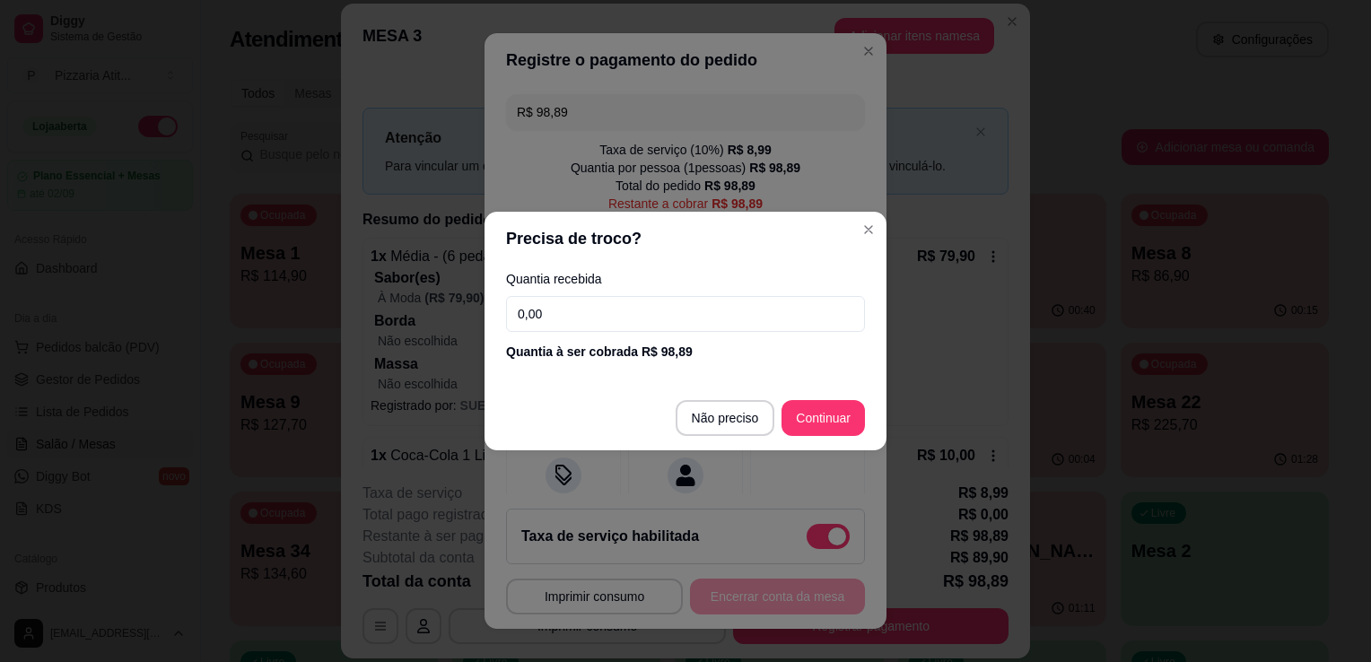
click at [589, 309] on input "0,00" at bounding box center [685, 314] width 359 height 36
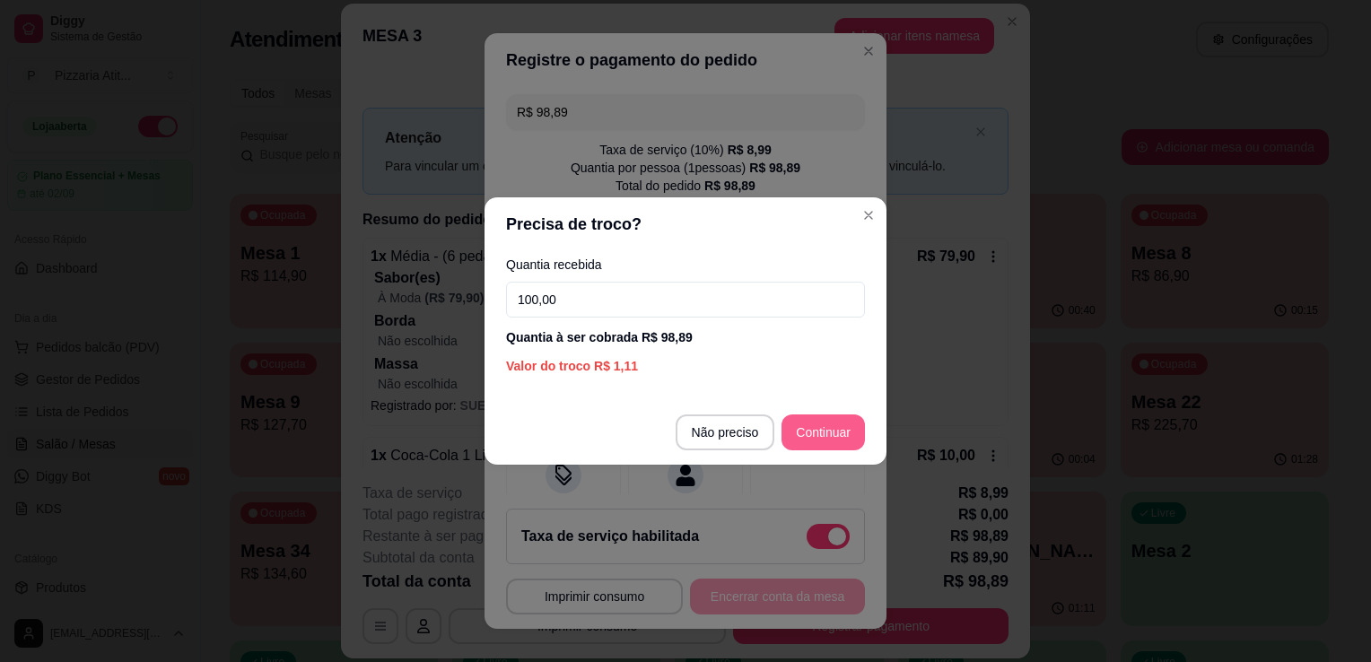
type input "100,00"
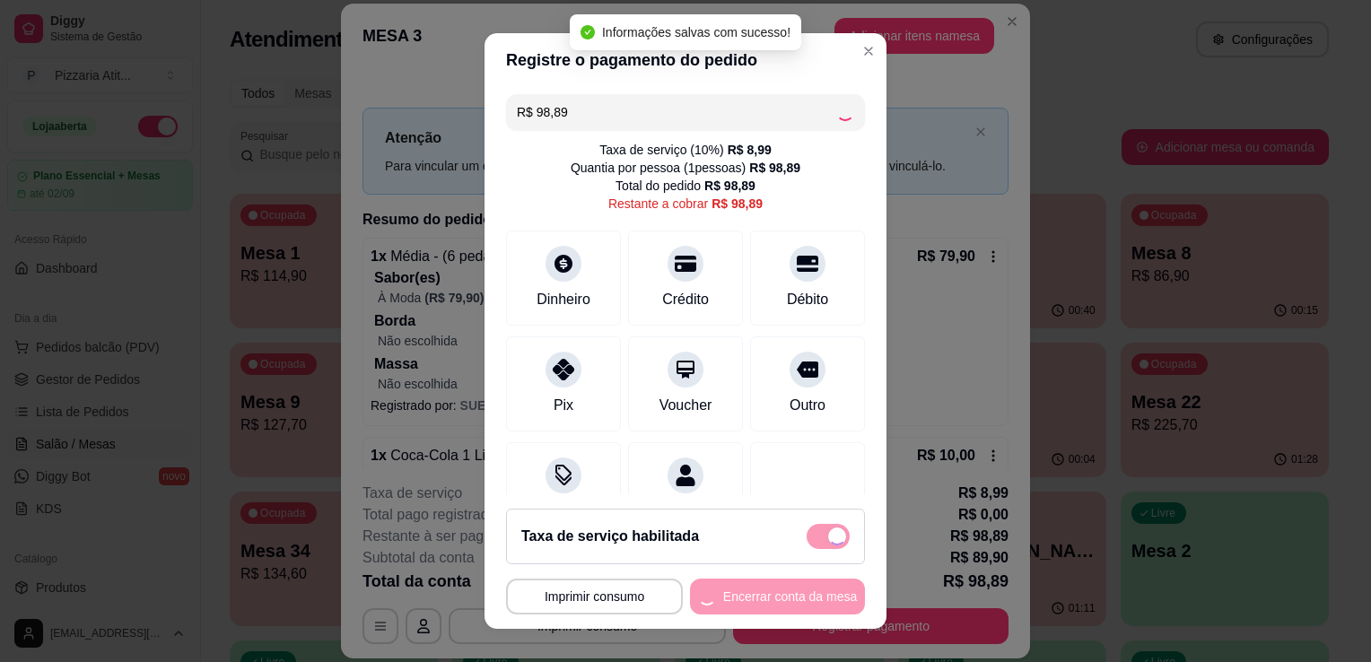
type input "R$ 0,00"
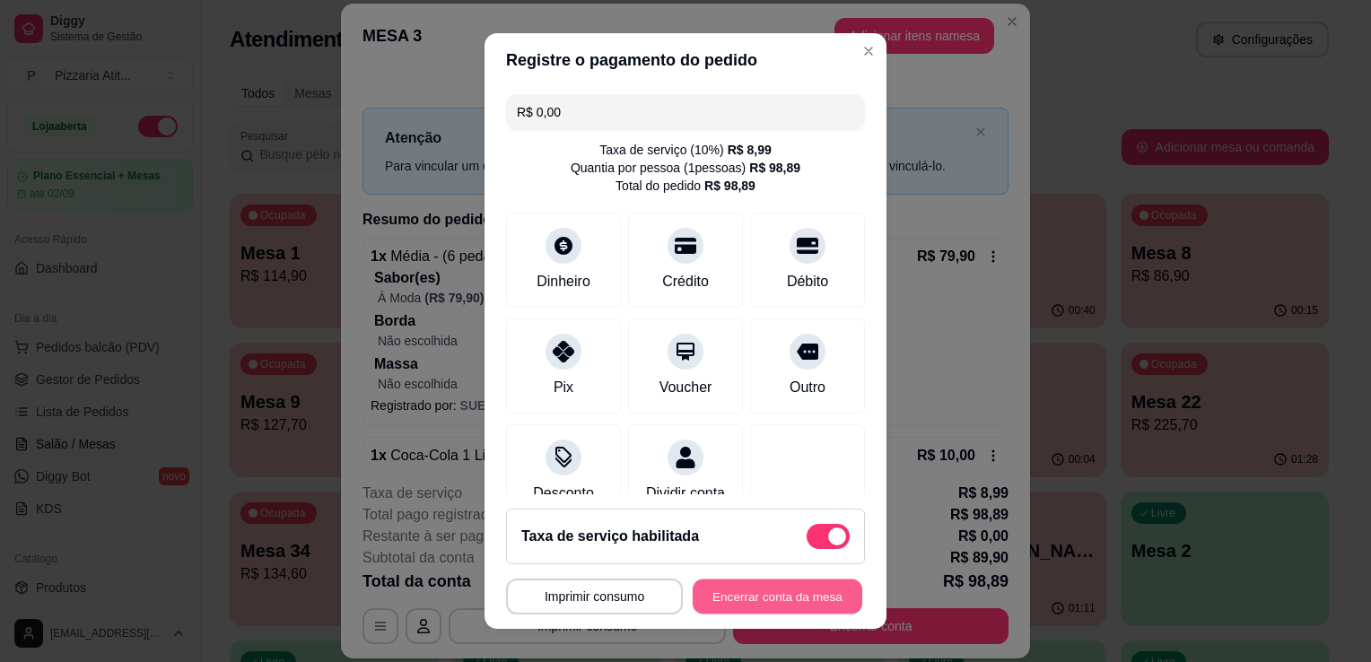
click at [782, 595] on button "Encerrar conta da mesa" at bounding box center [778, 597] width 170 height 35
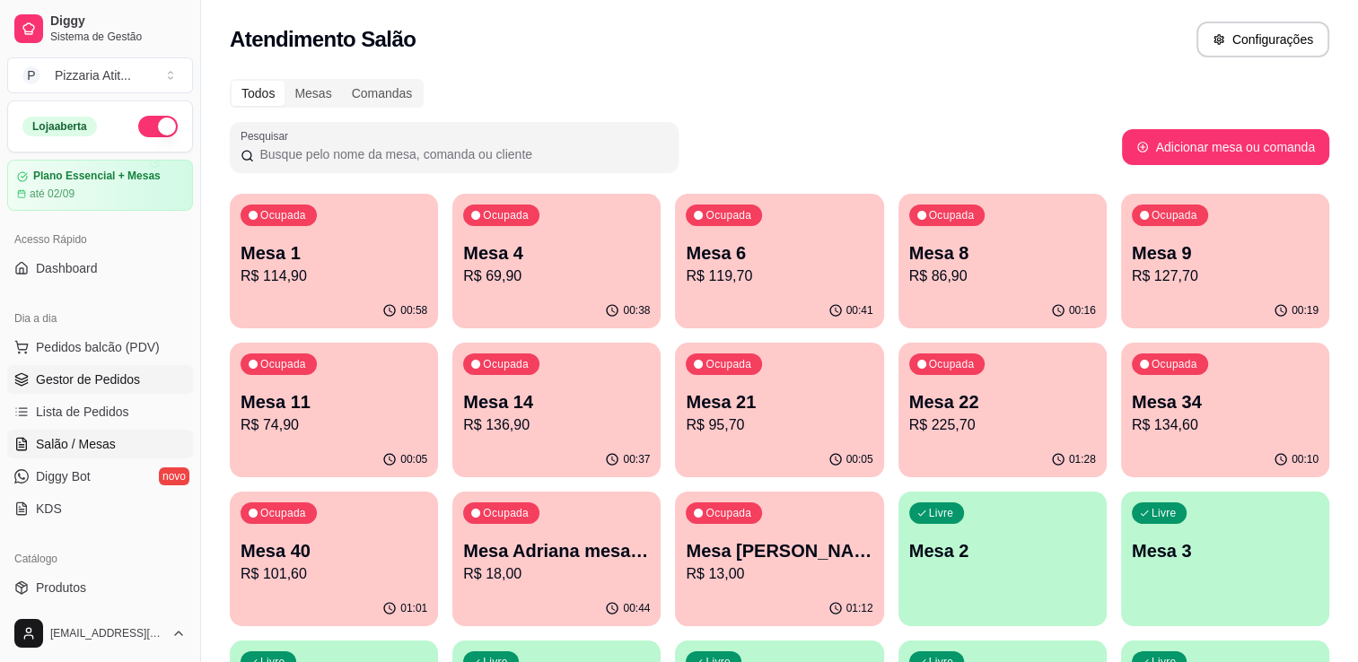
click at [132, 388] on link "Gestor de Pedidos" at bounding box center [100, 379] width 186 height 29
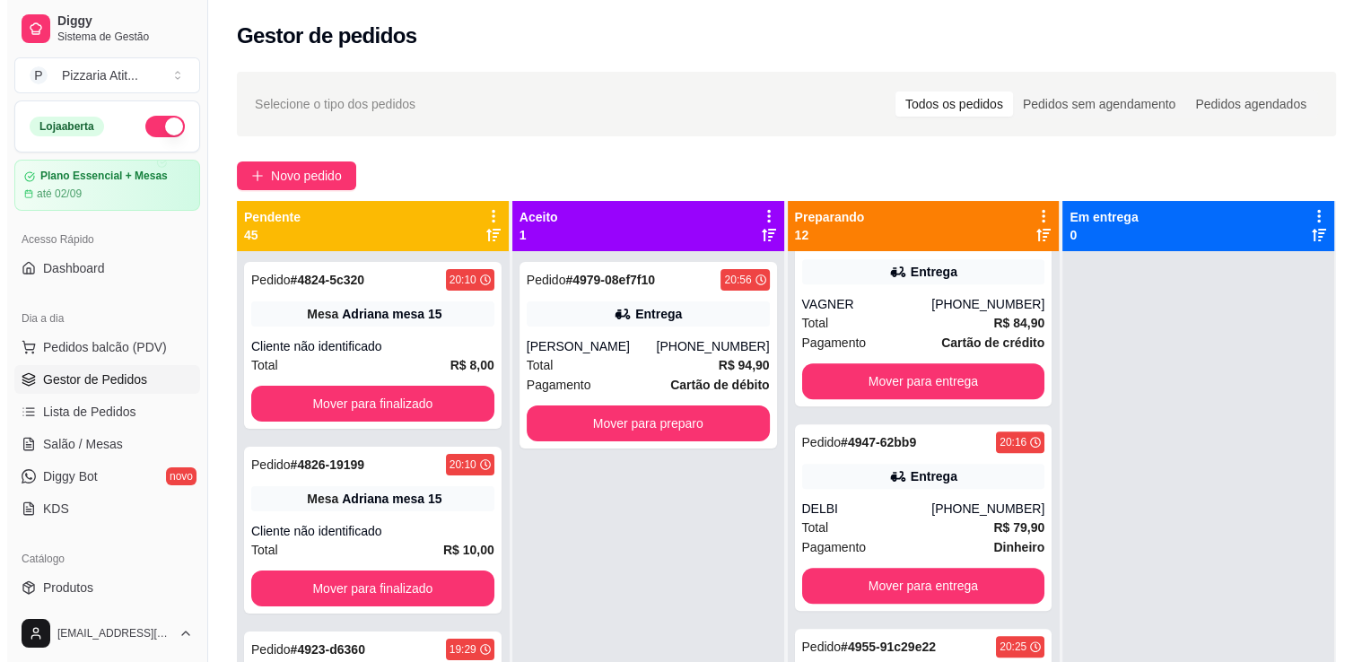
scroll to position [1108, 0]
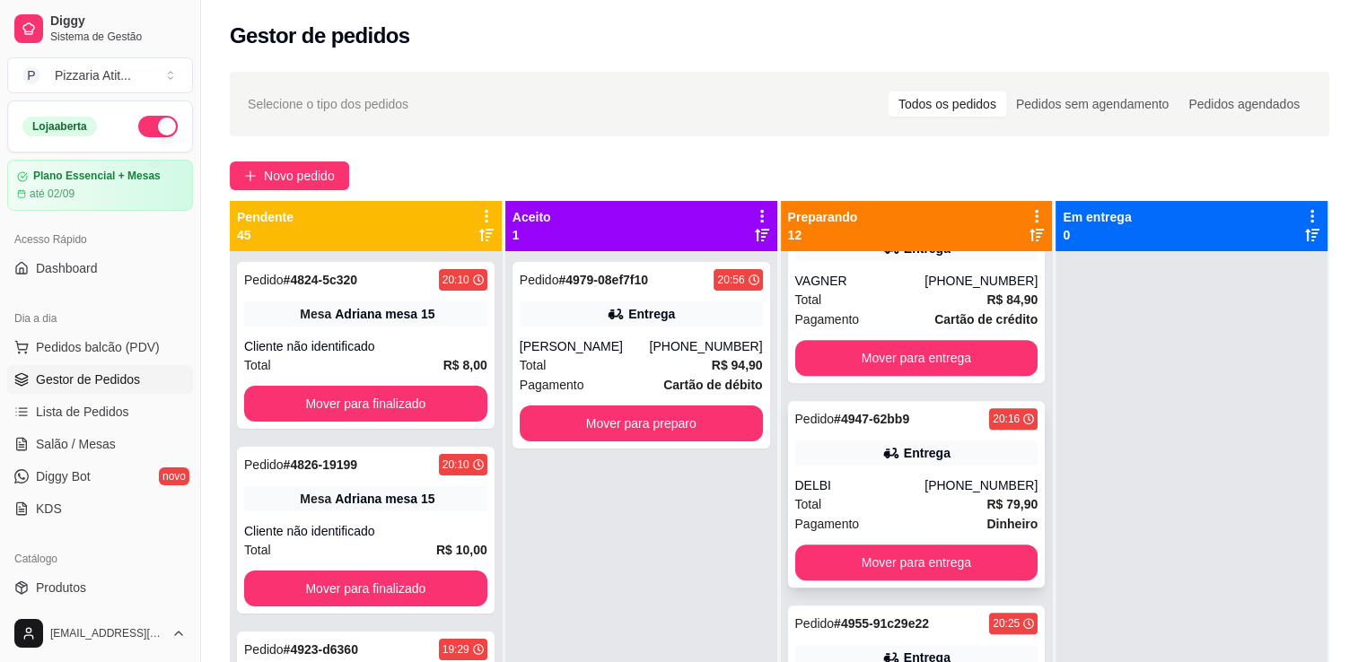
click at [919, 517] on div "Pagamento Dinheiro" at bounding box center [916, 524] width 243 height 20
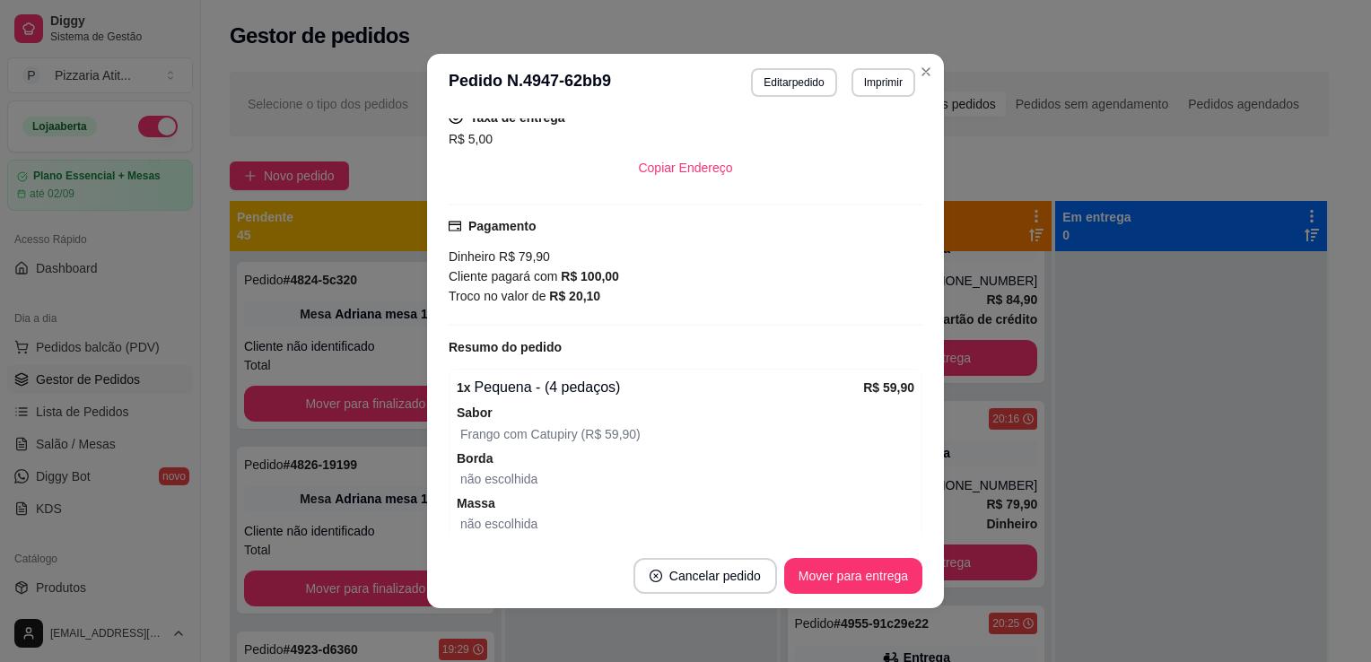
scroll to position [389, 0]
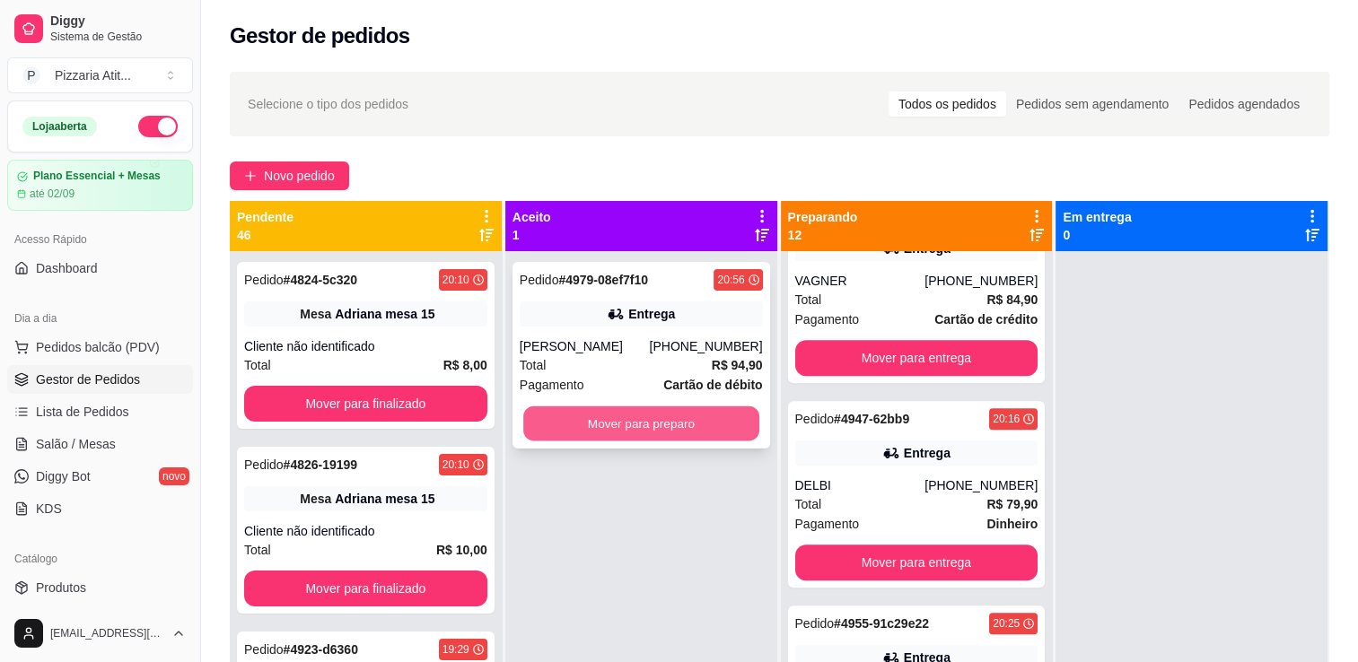
click at [651, 430] on button "Mover para preparo" at bounding box center [641, 424] width 236 height 35
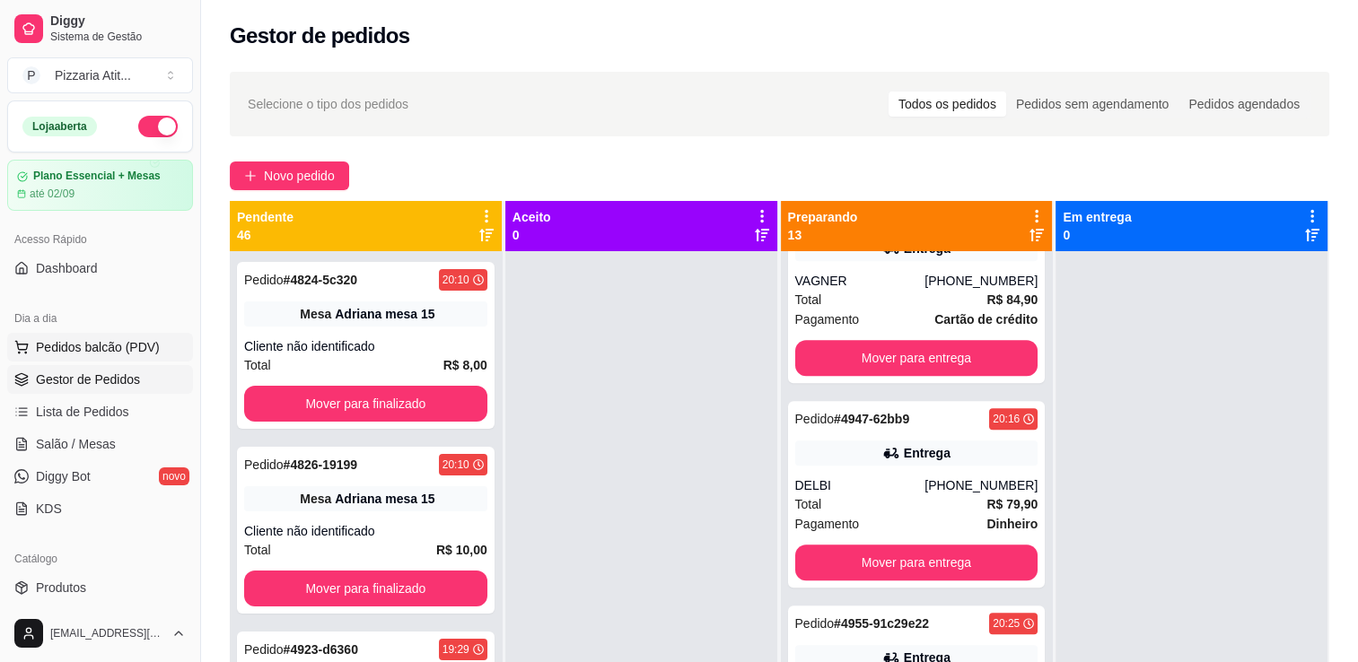
click at [88, 344] on span "Pedidos balcão (PDV)" at bounding box center [98, 347] width 124 height 18
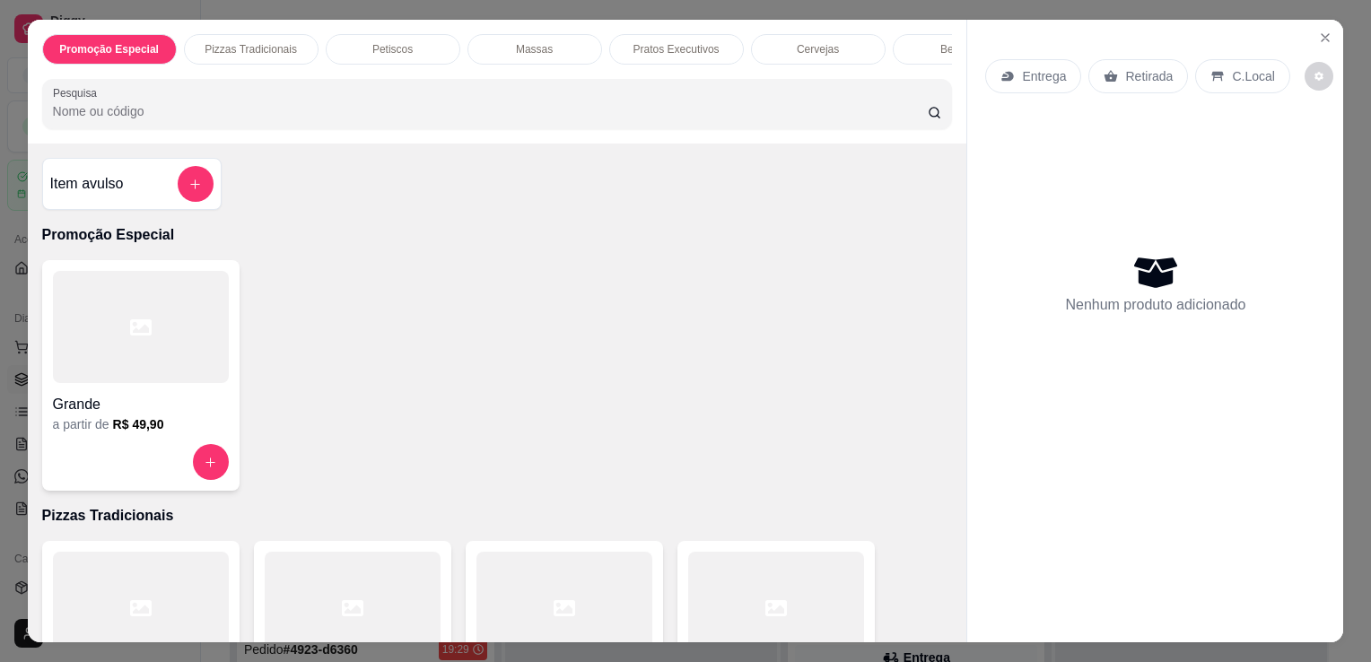
scroll to position [165, 0]
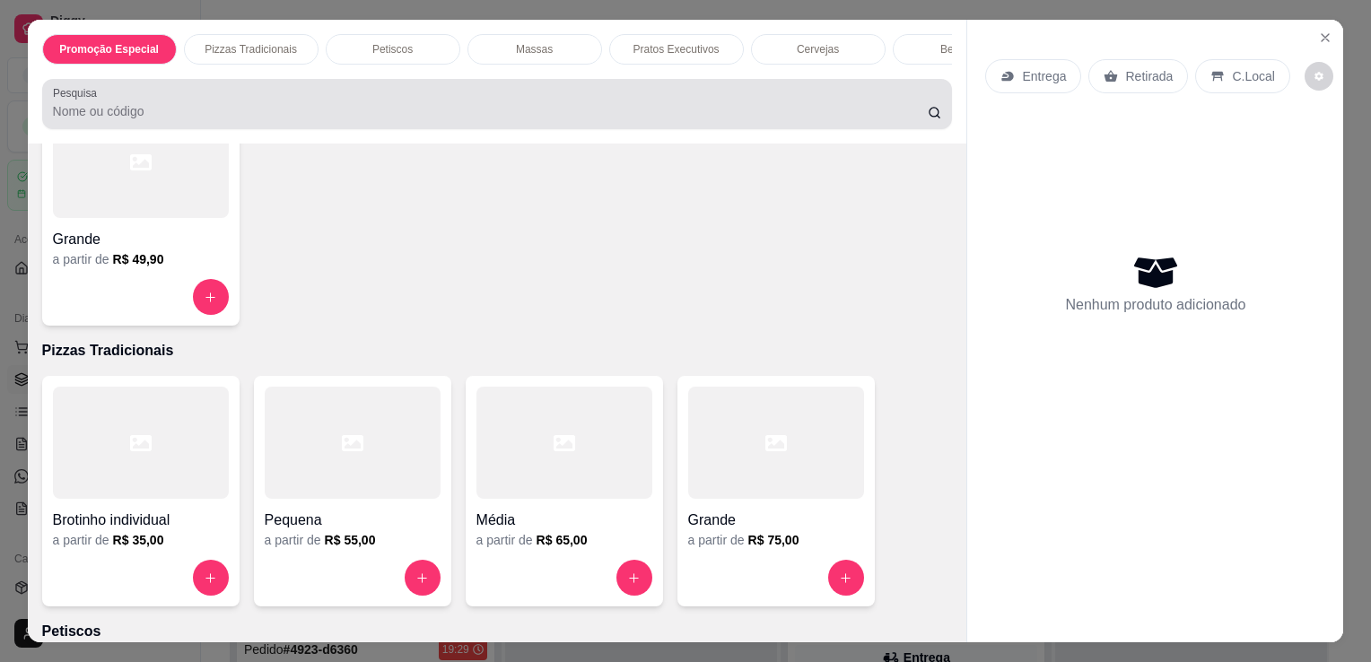
click at [859, 129] on div "Pesquisa" at bounding box center [497, 104] width 911 height 50
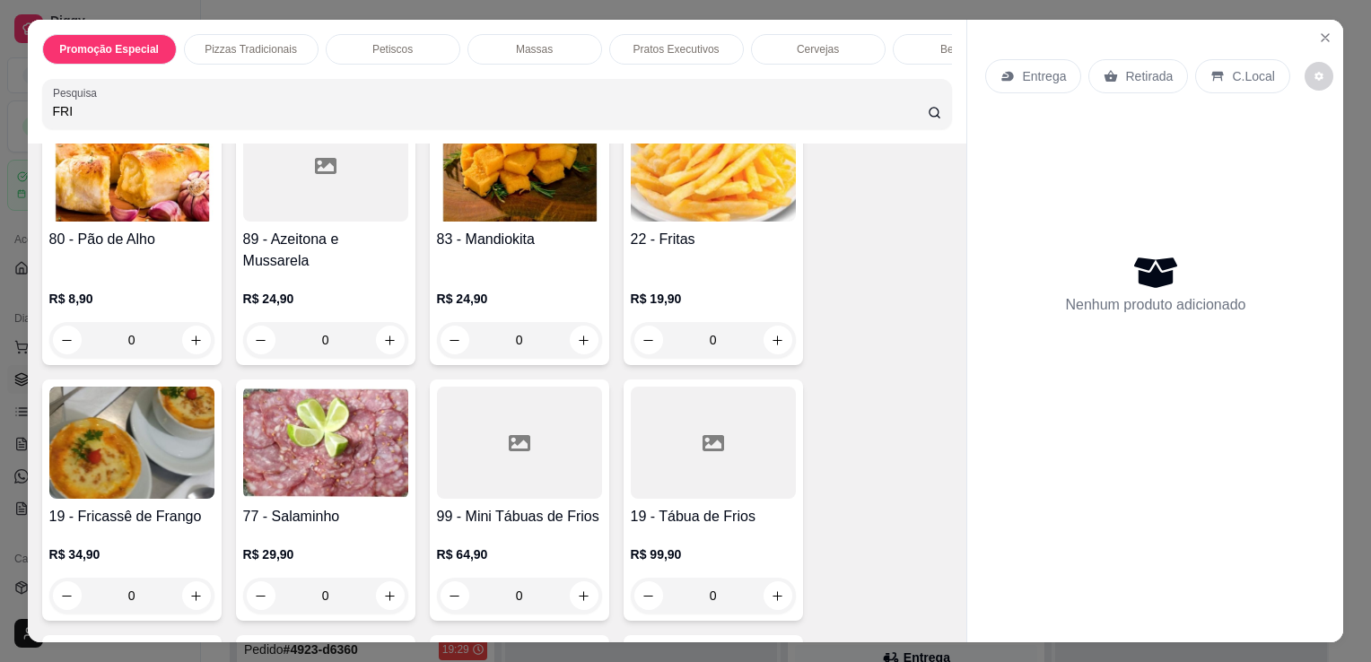
scroll to position [713, 0]
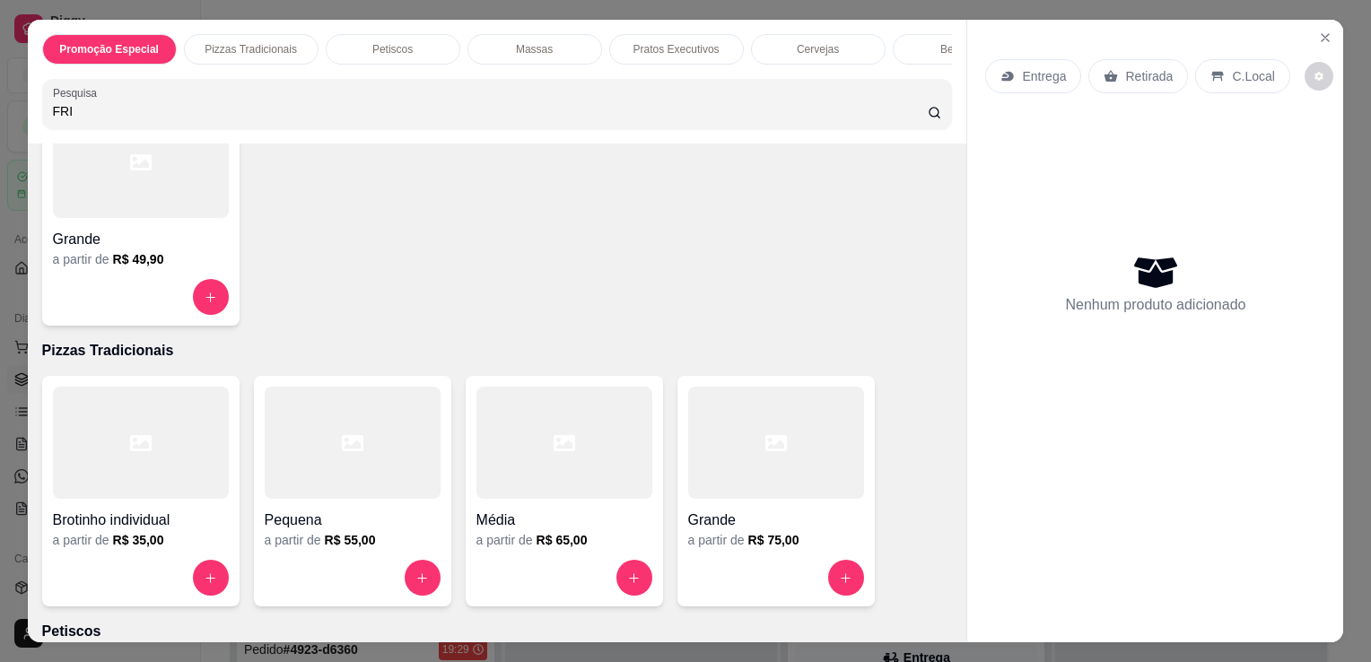
type input "FRI"
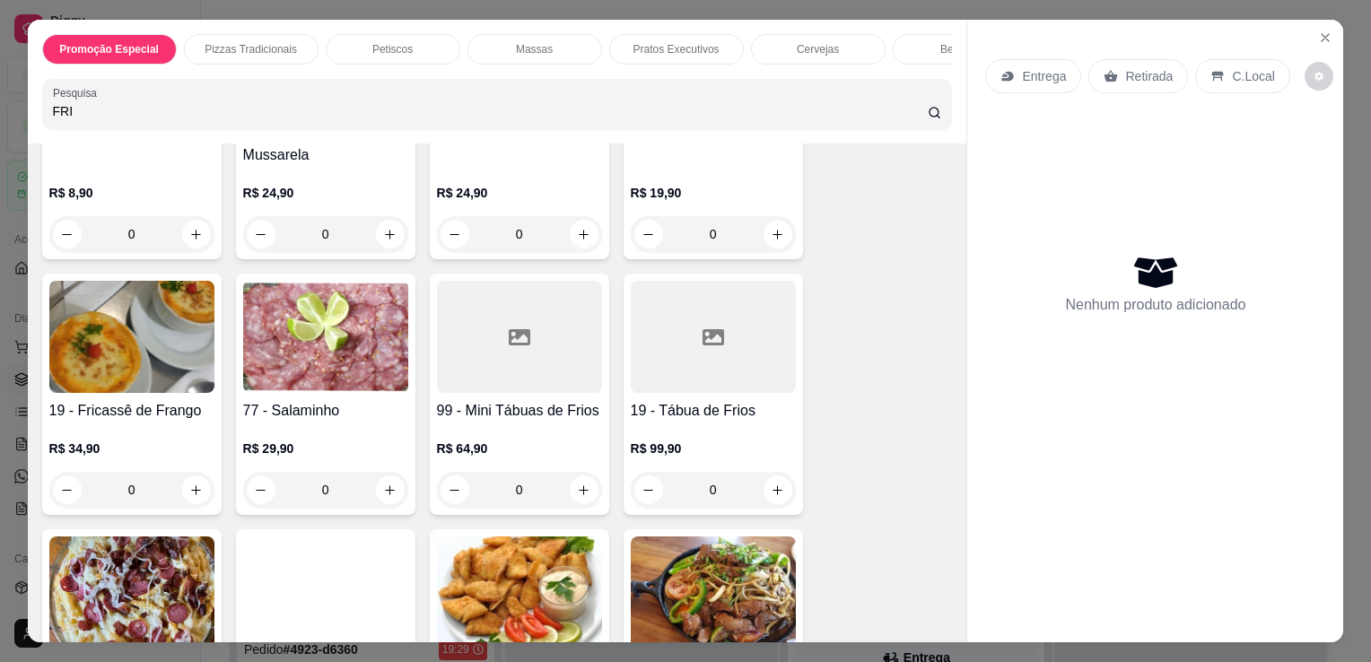
scroll to position [1422, 0]
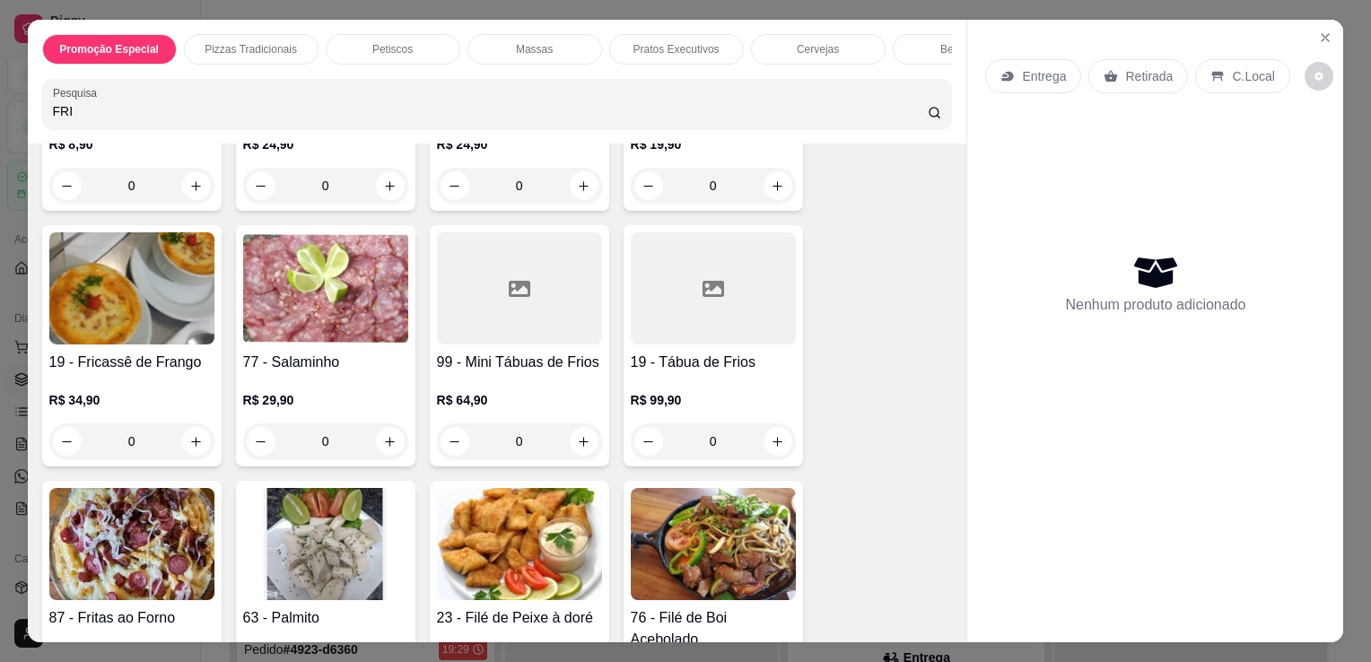
click at [106, 539] on img at bounding box center [131, 544] width 165 height 112
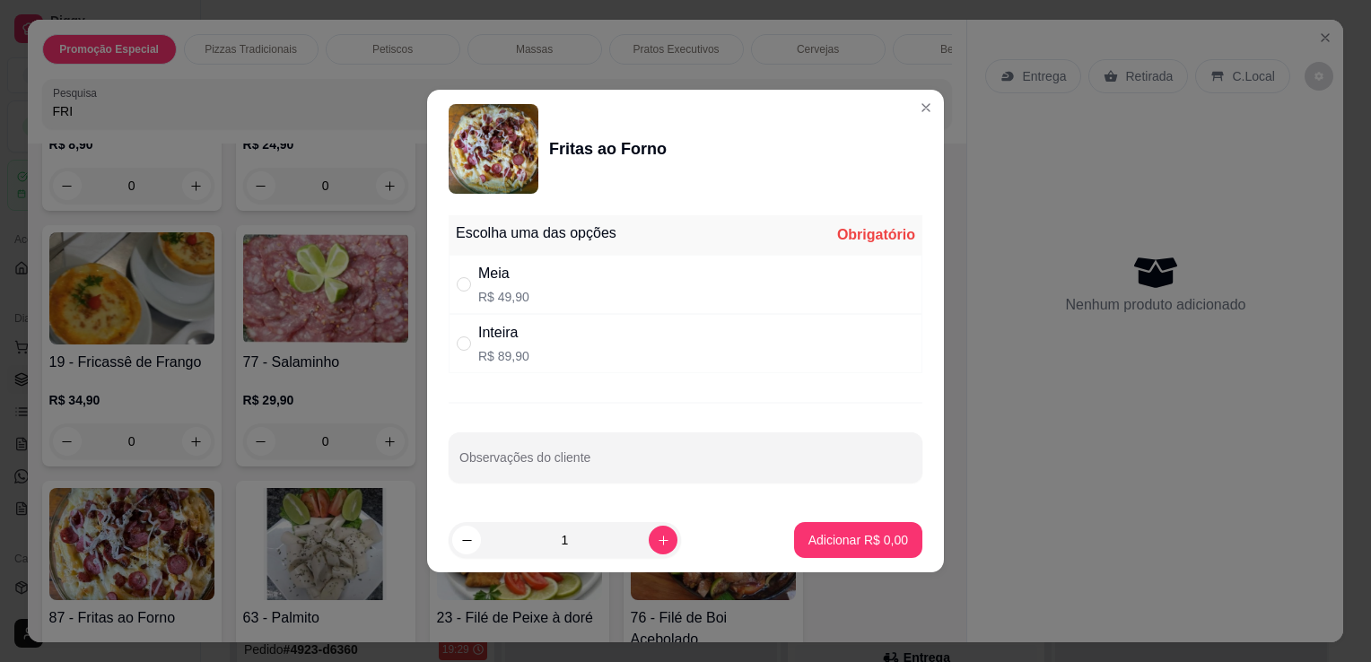
click at [560, 329] on div "Inteira R$ 89,90" at bounding box center [686, 343] width 474 height 59
radio input "true"
click at [842, 534] on p "Adicionar R$ 89,90" at bounding box center [855, 539] width 104 height 17
type input "1"
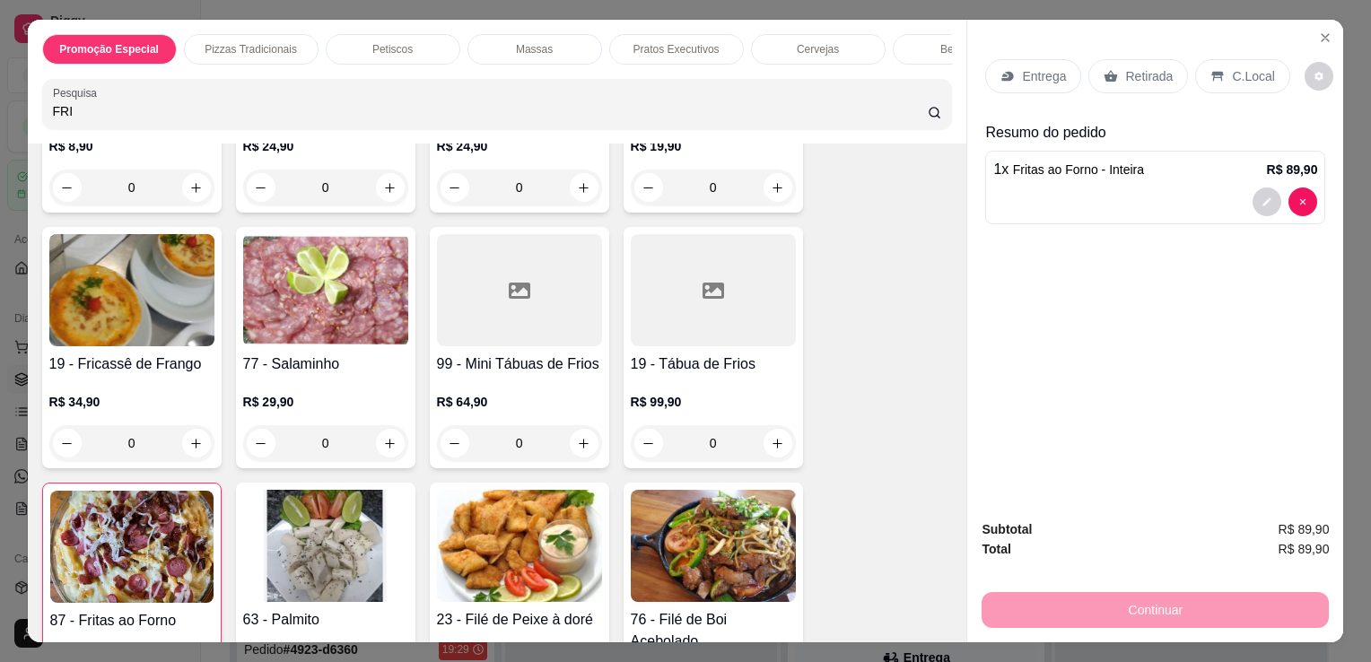
scroll to position [1423, 0]
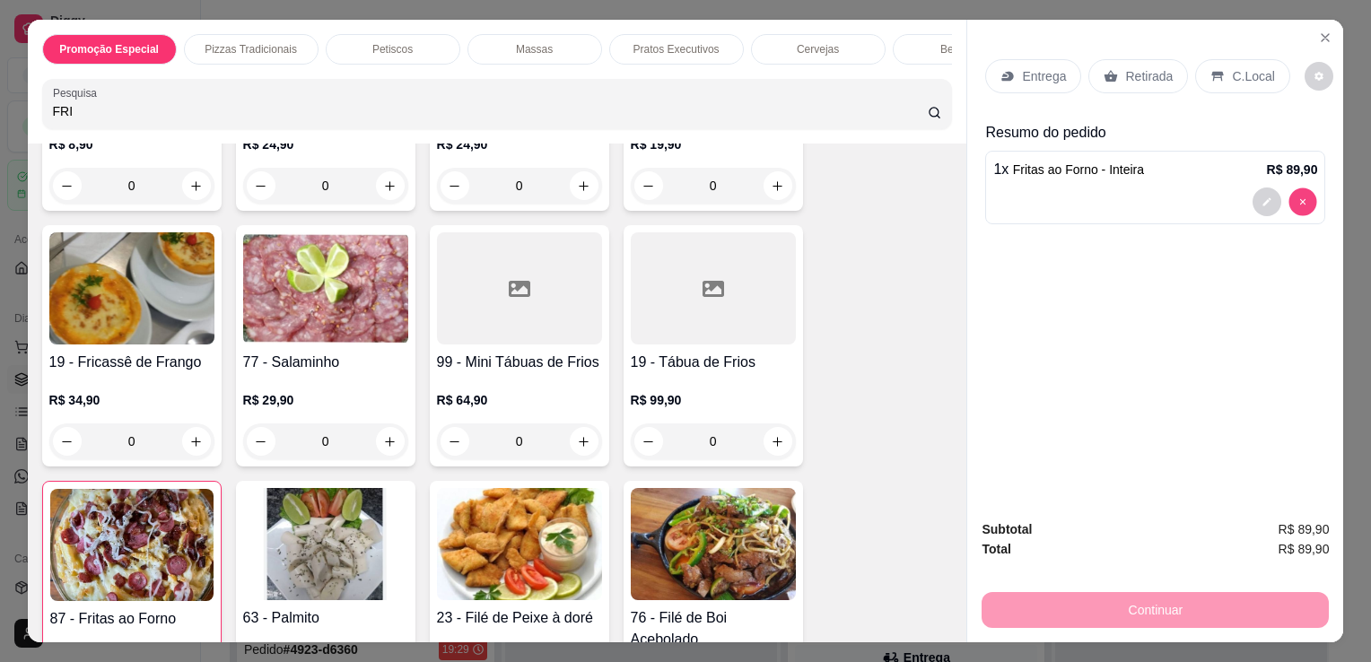
type input "0"
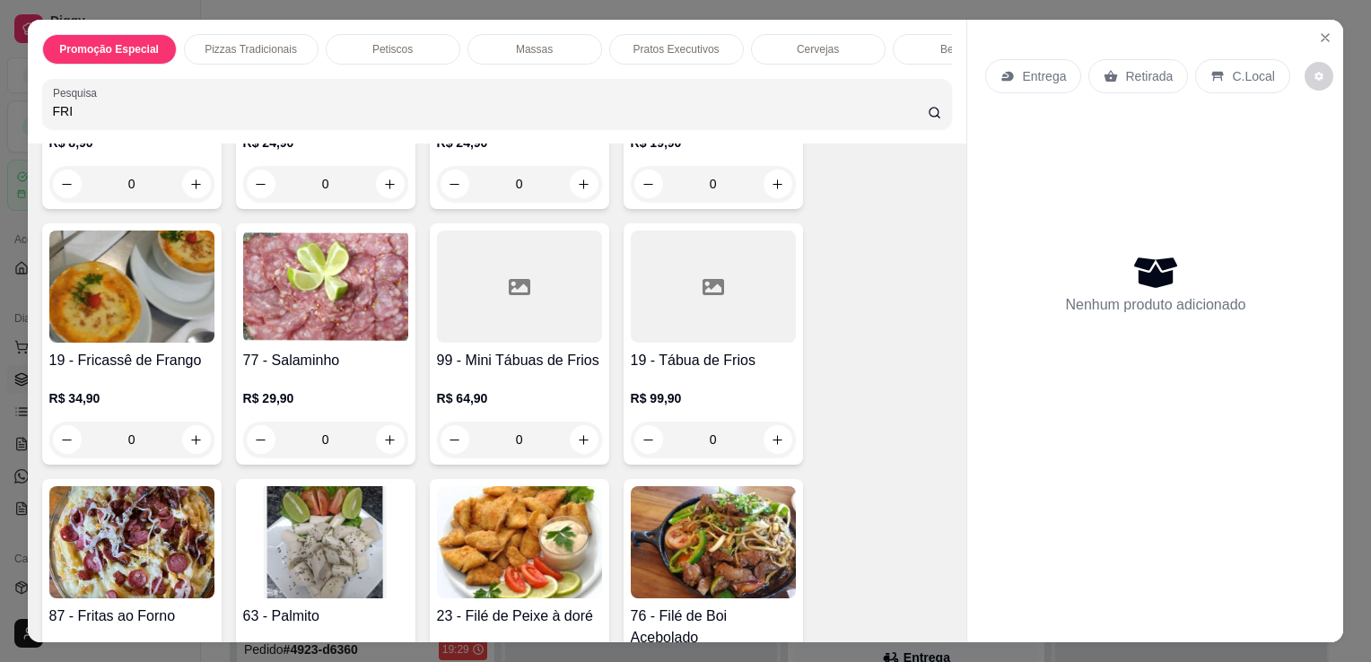
scroll to position [1422, 0]
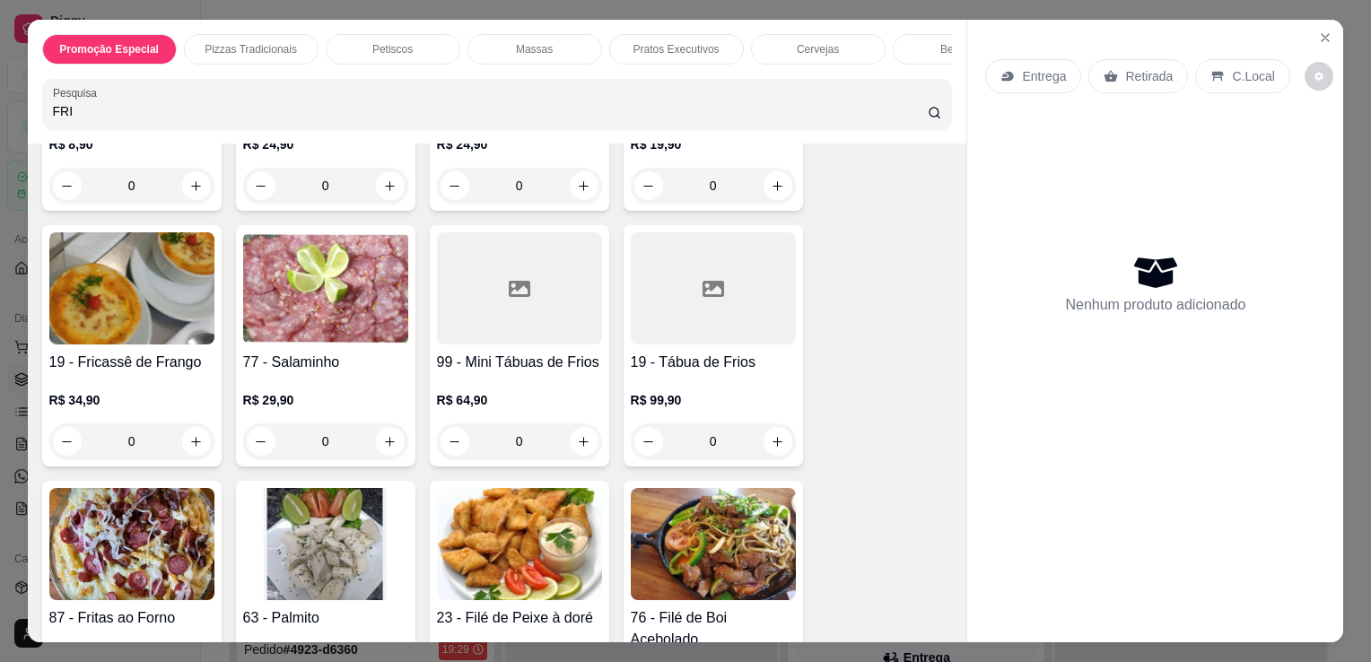
click at [101, 500] on img at bounding box center [131, 544] width 165 height 112
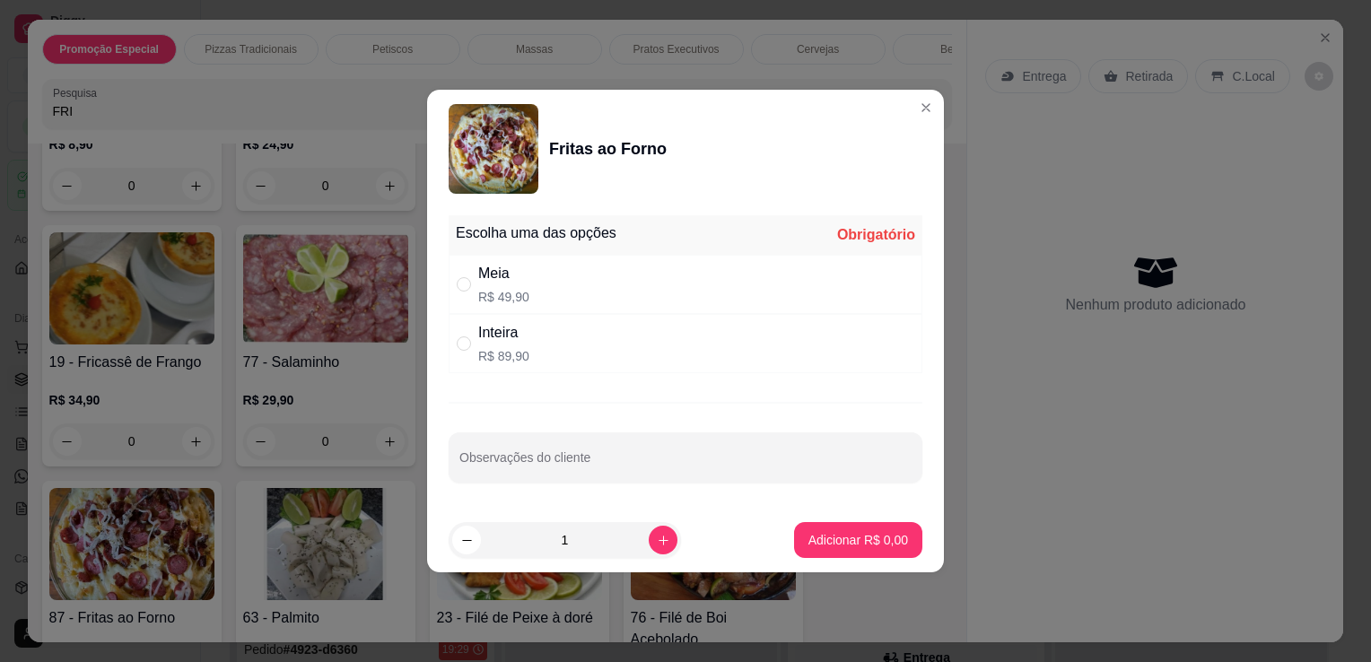
click at [512, 291] on p "R$ 49,90" at bounding box center [503, 297] width 51 height 18
radio input "true"
click at [811, 544] on p "Adicionar R$ 49,90" at bounding box center [855, 539] width 104 height 17
type input "1"
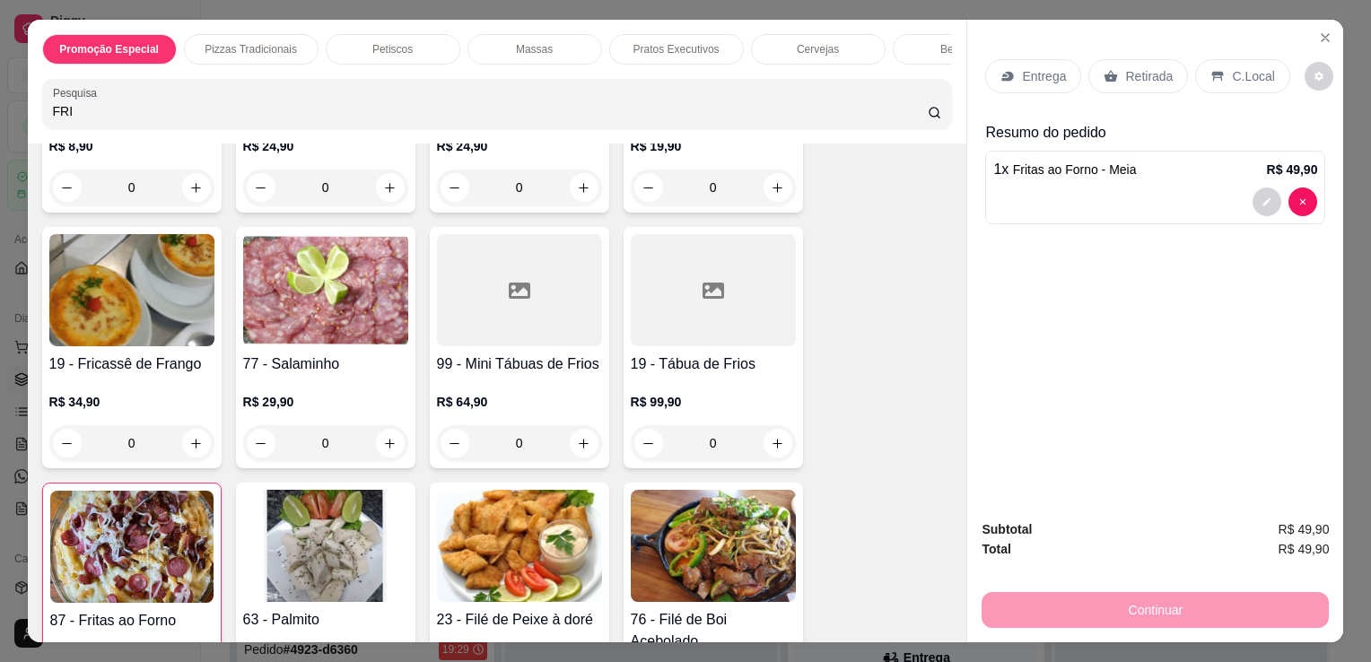
scroll to position [1423, 0]
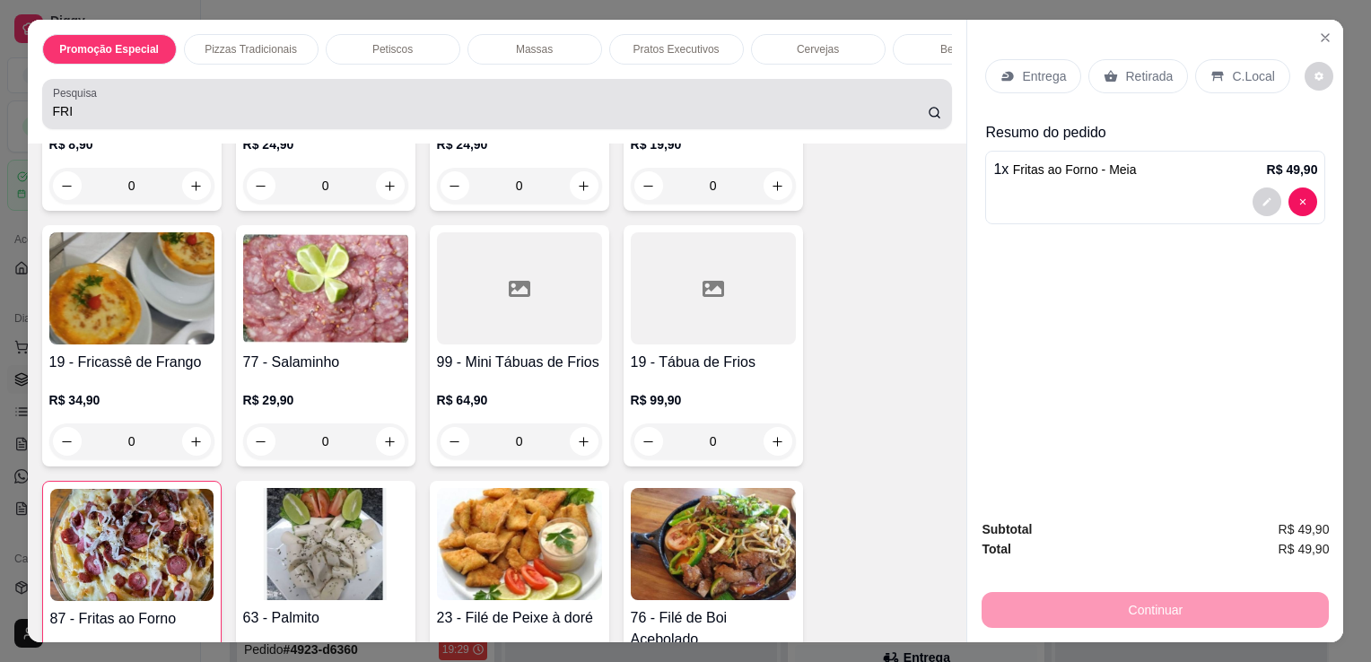
click at [822, 99] on div "FRI" at bounding box center [497, 104] width 889 height 36
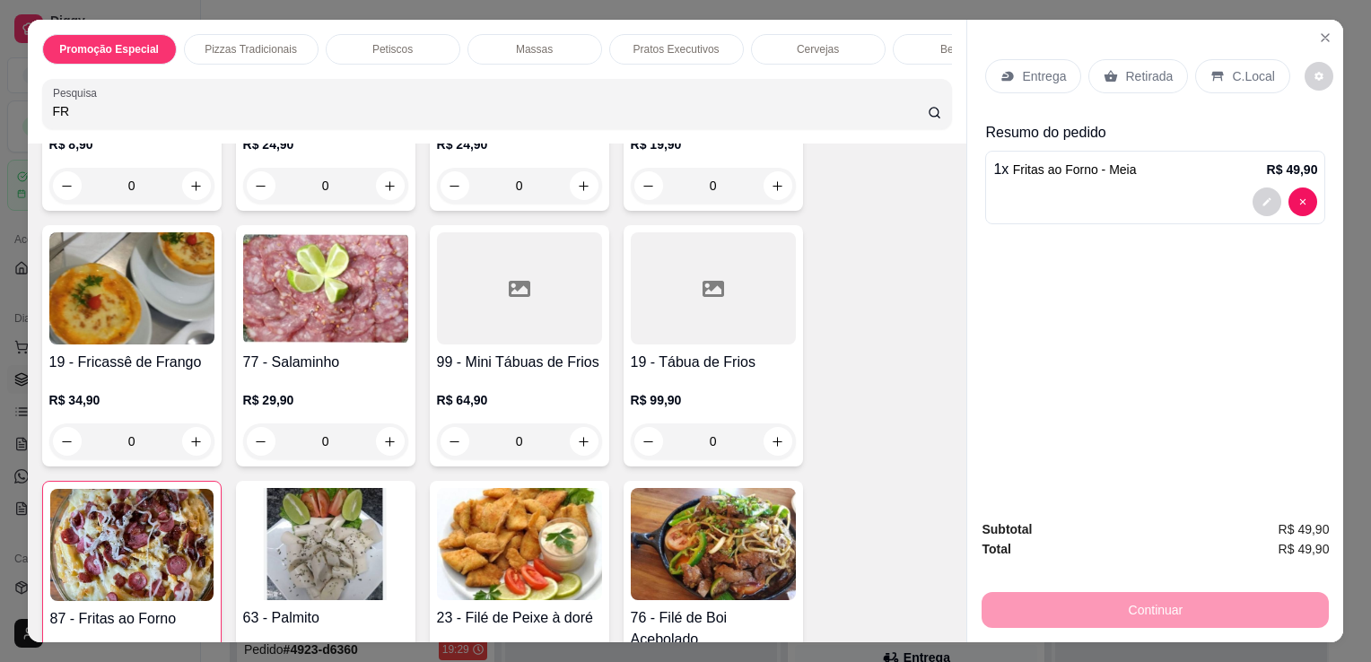
type input "F"
click at [1022, 67] on p "Entrega" at bounding box center [1044, 76] width 44 height 18
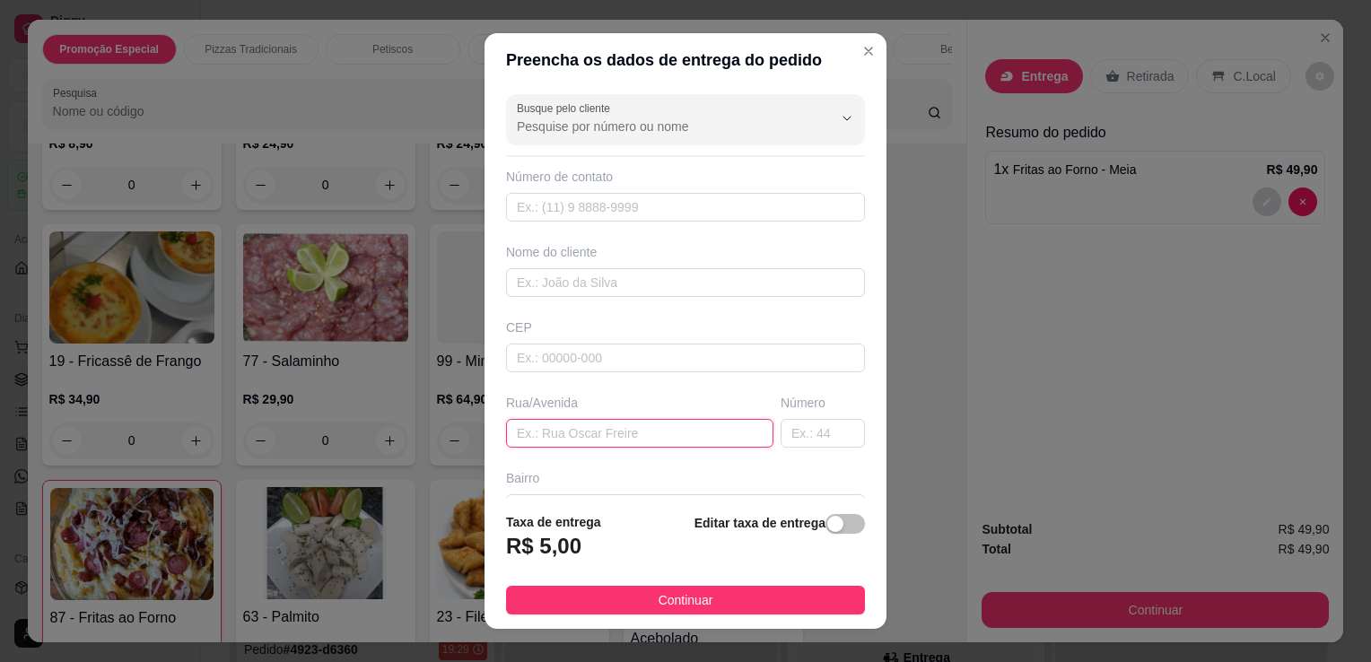
click at [572, 436] on input "text" at bounding box center [639, 433] width 267 height 29
type input "R"
type input "PRACA GOVERNADOR [PERSON_NAME]"
click at [791, 424] on input "text" at bounding box center [823, 433] width 84 height 29
type input "16"
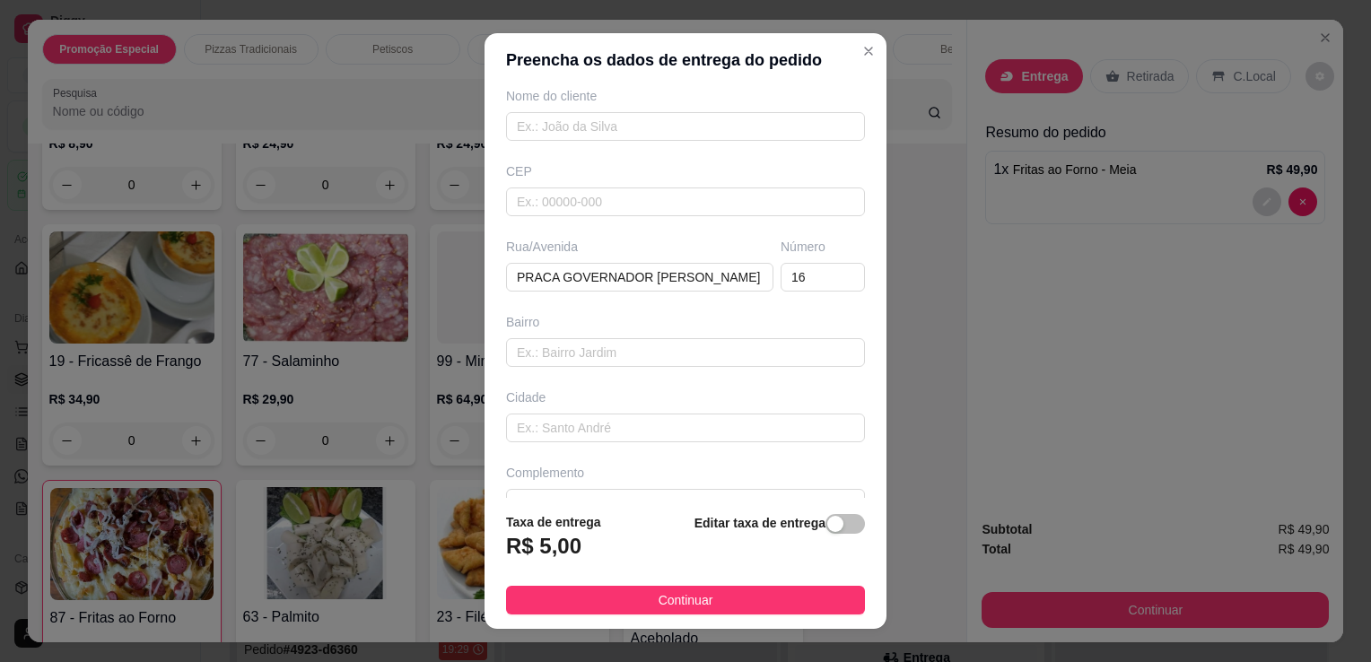
scroll to position [190, 0]
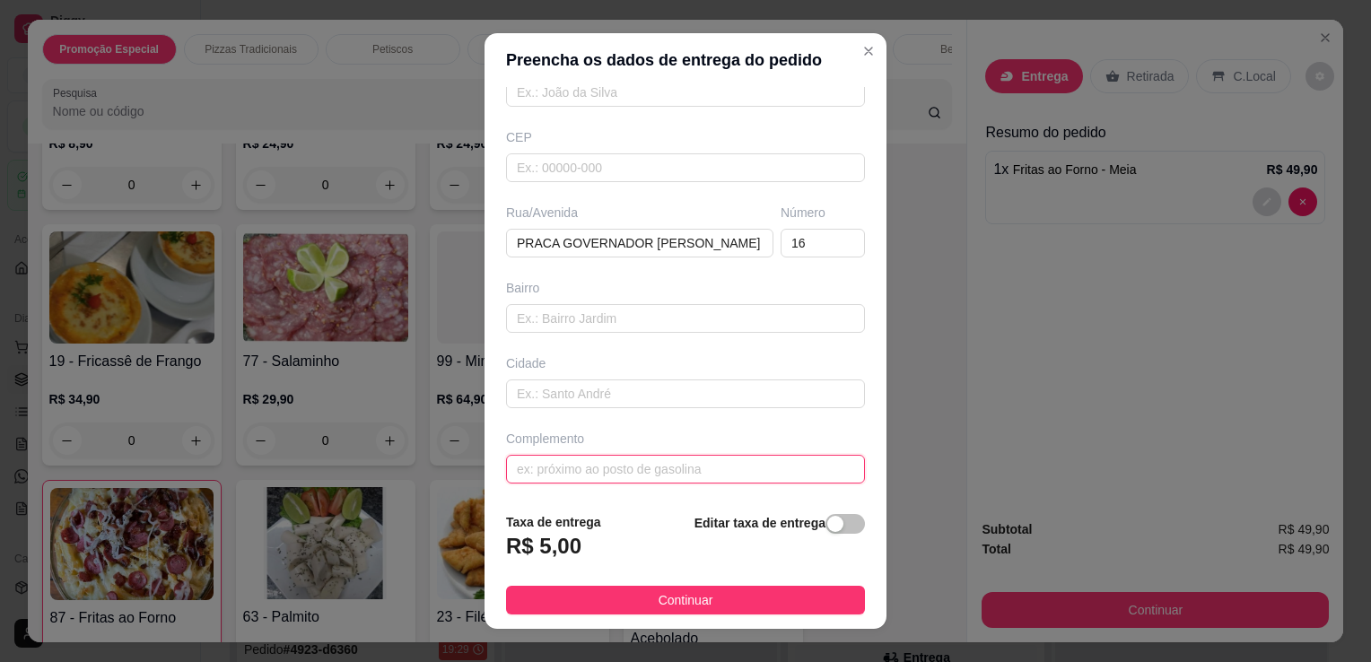
click at [805, 463] on input "text" at bounding box center [685, 469] width 359 height 29
click at [805, 463] on input "102" at bounding box center [685, 469] width 359 height 29
type input "102"
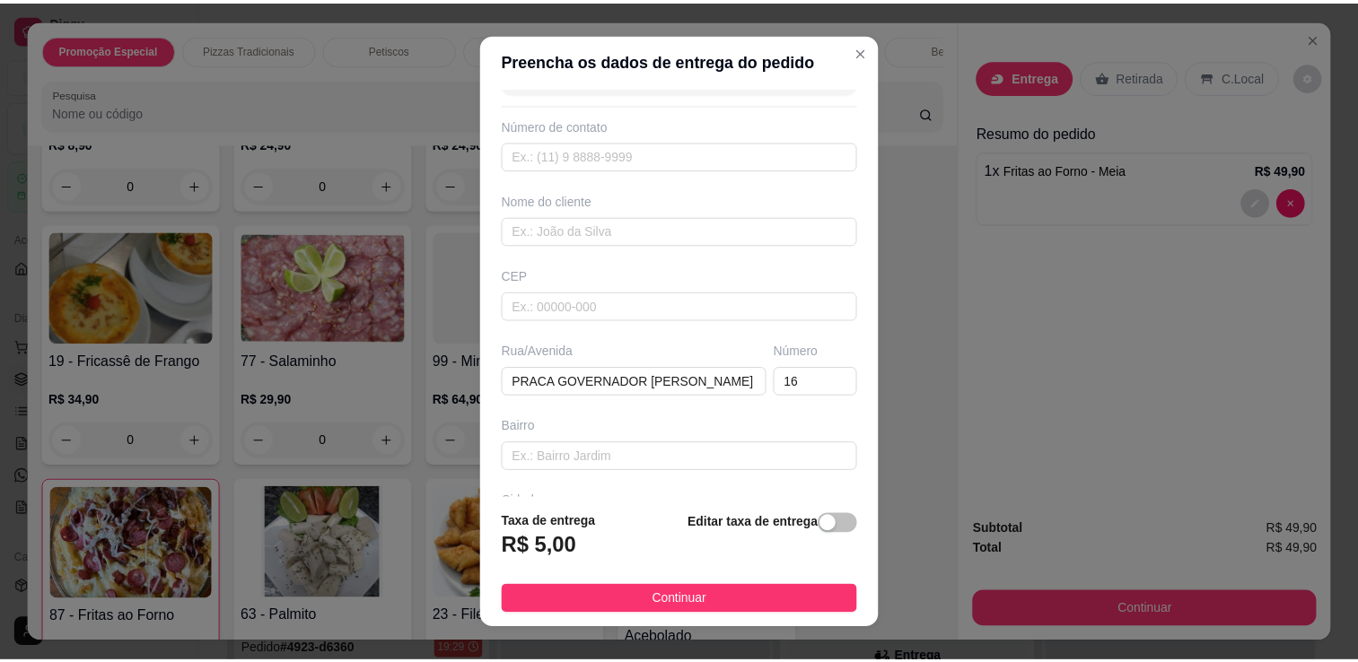
scroll to position [59, 0]
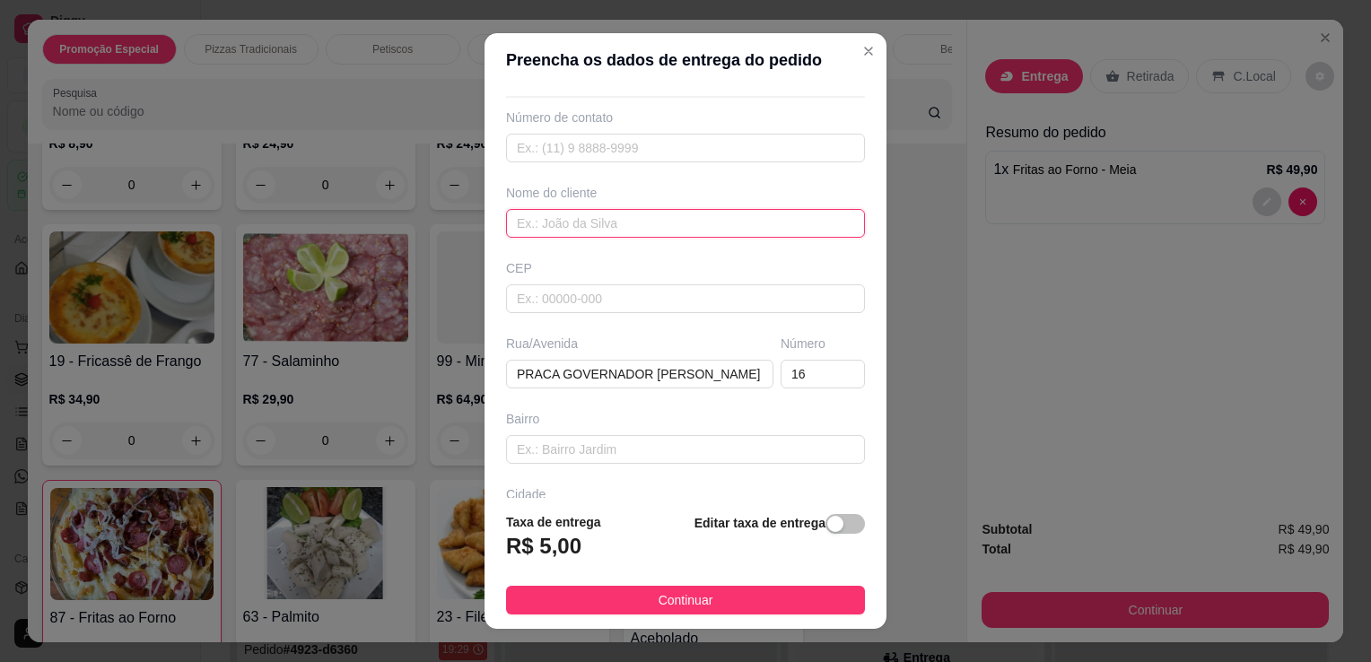
click at [624, 212] on input "text" at bounding box center [685, 223] width 359 height 29
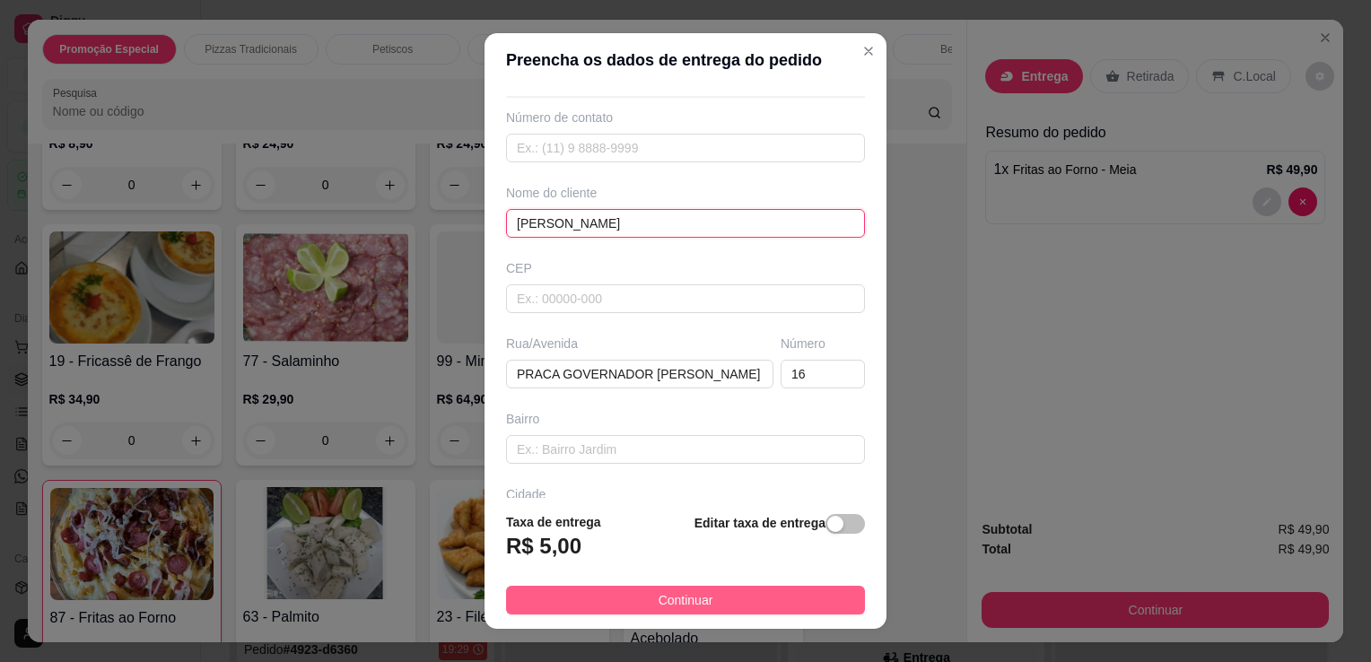
type input "[PERSON_NAME]"
click at [743, 598] on button "Continuar" at bounding box center [685, 600] width 359 height 29
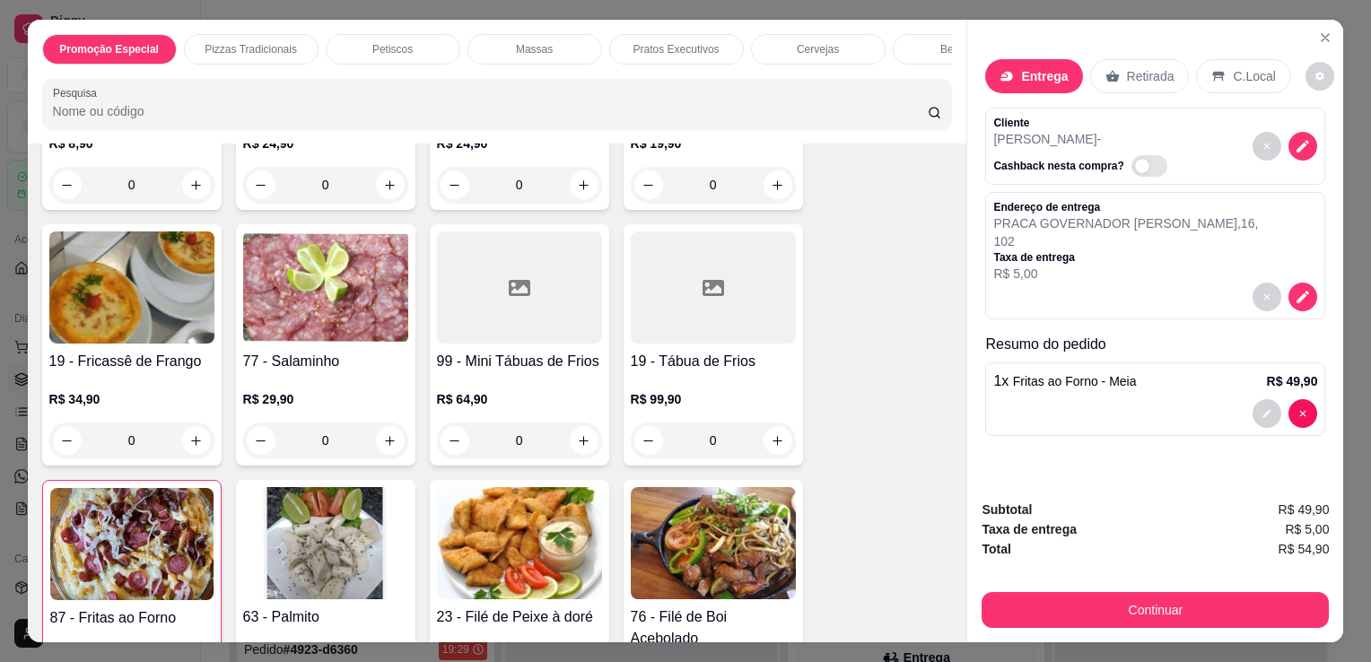
click at [1024, 59] on div "Entrega" at bounding box center [1033, 76] width 97 height 34
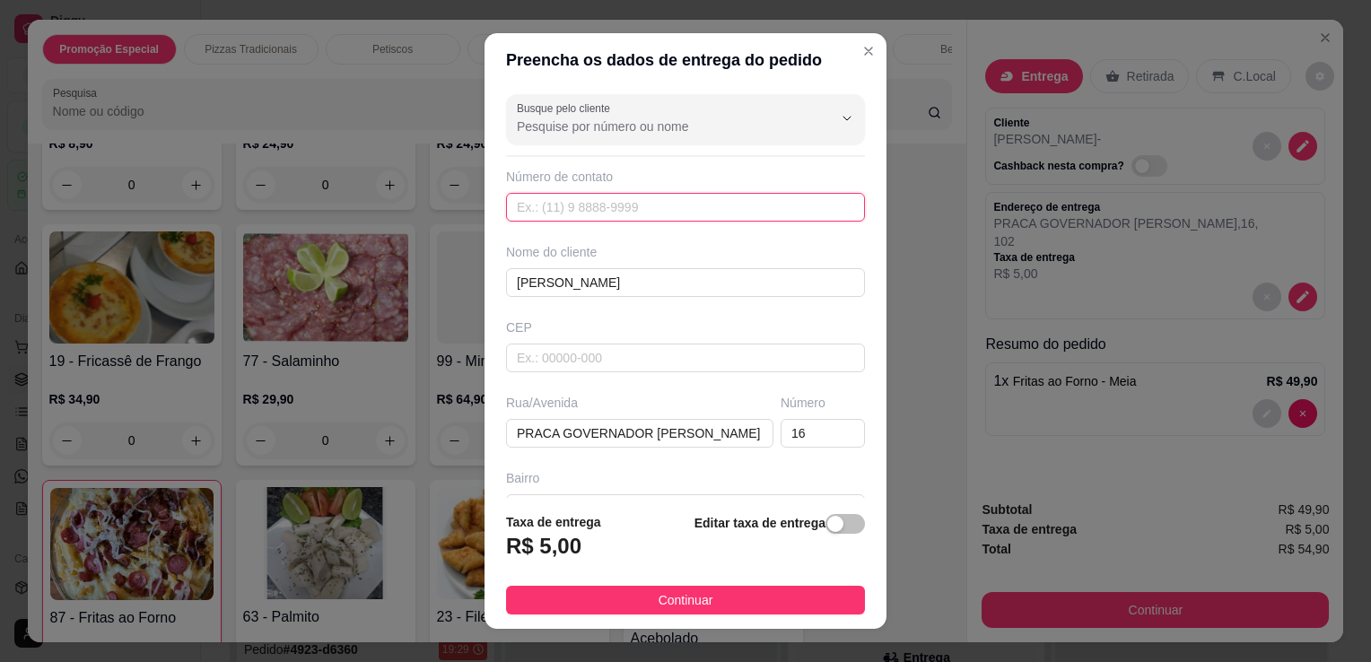
click at [725, 203] on input "text" at bounding box center [685, 207] width 359 height 29
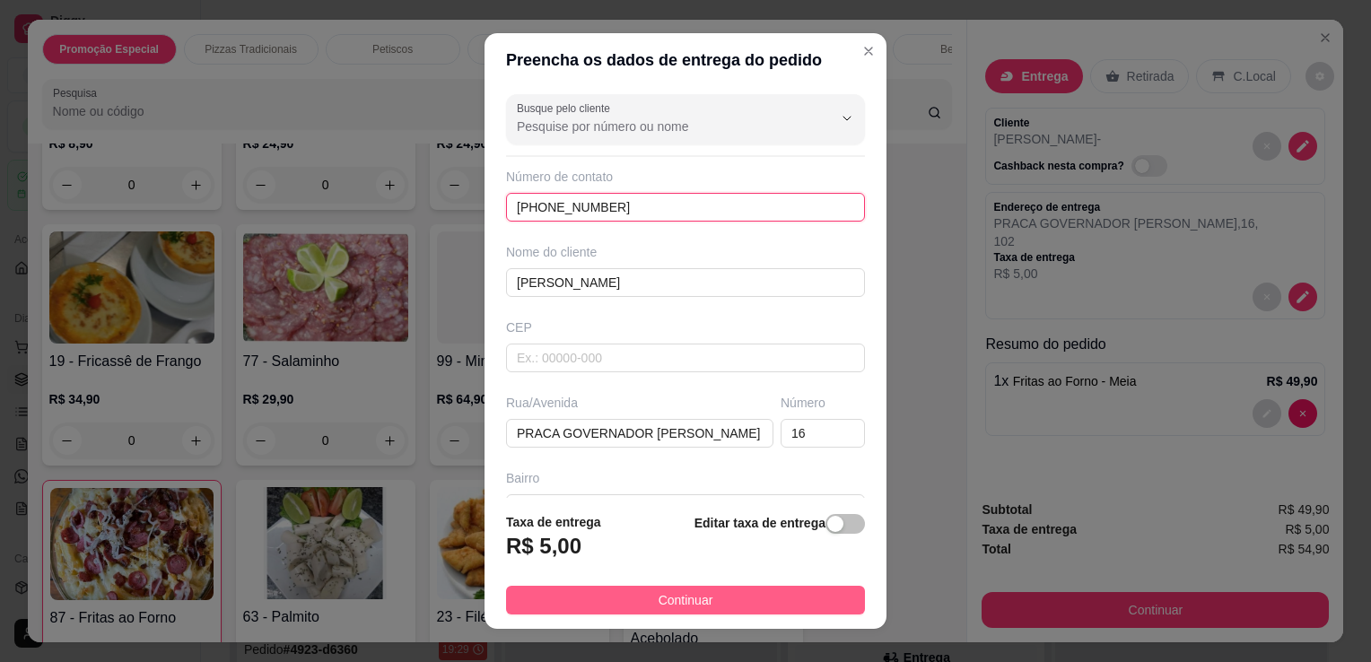
type input "[PHONE_NUMBER]"
click at [707, 603] on button "Continuar" at bounding box center [685, 600] width 359 height 29
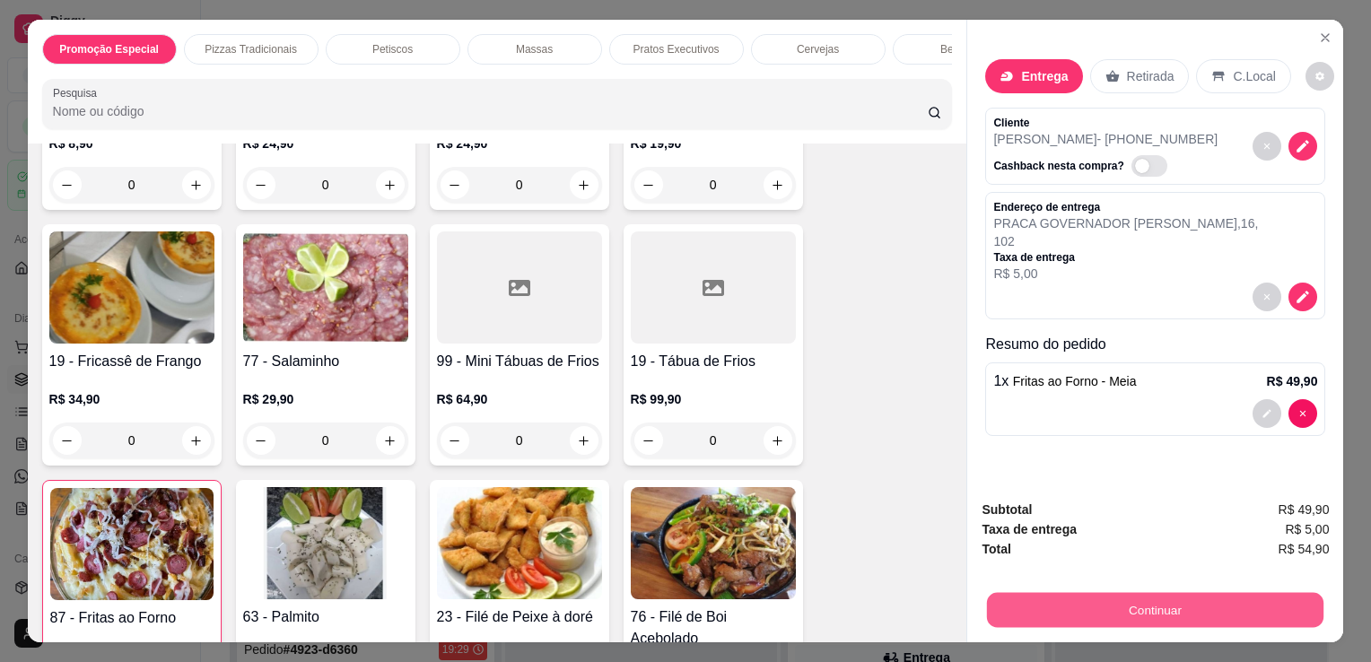
click at [1080, 613] on button "Continuar" at bounding box center [1155, 609] width 337 height 35
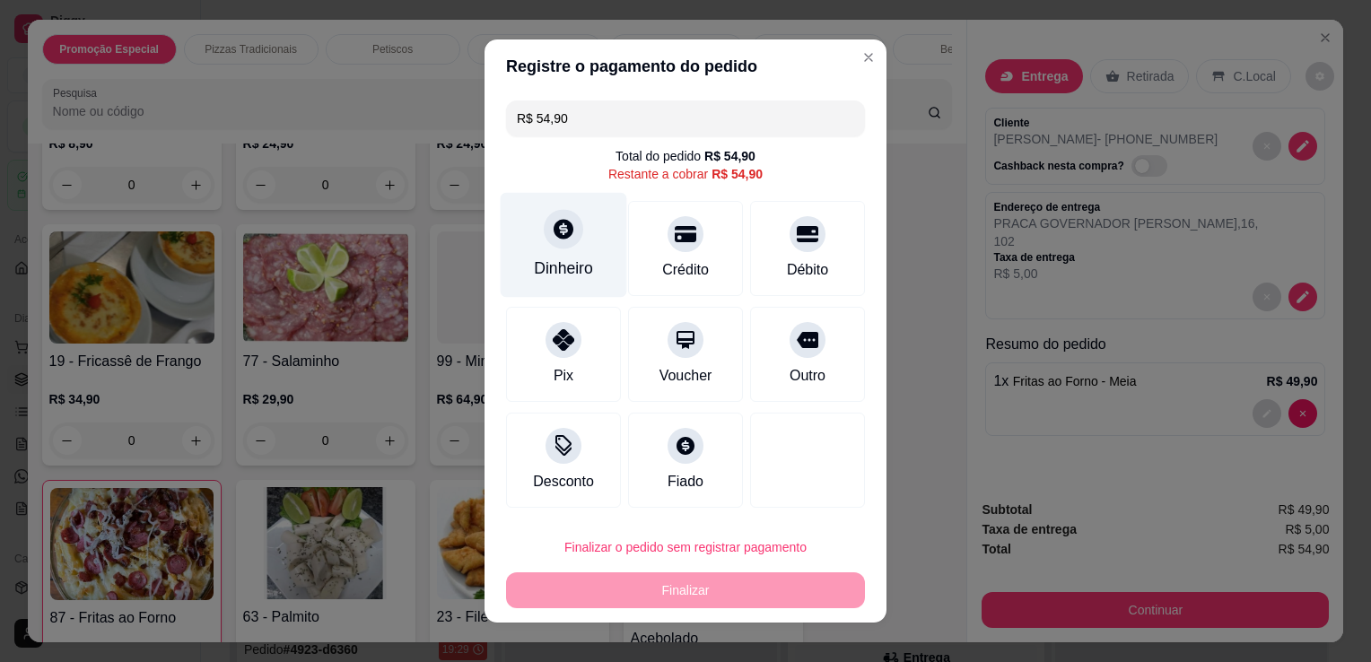
click at [553, 241] on icon at bounding box center [563, 228] width 23 height 23
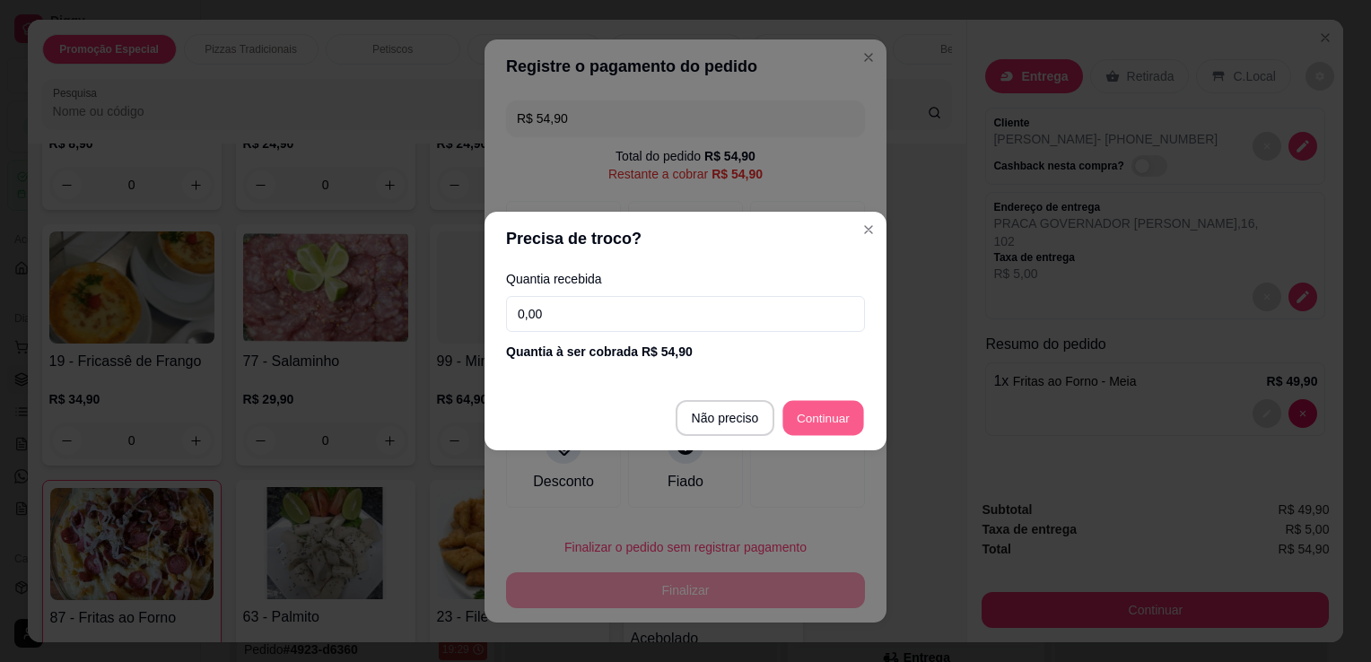
type input "R$ 0,00"
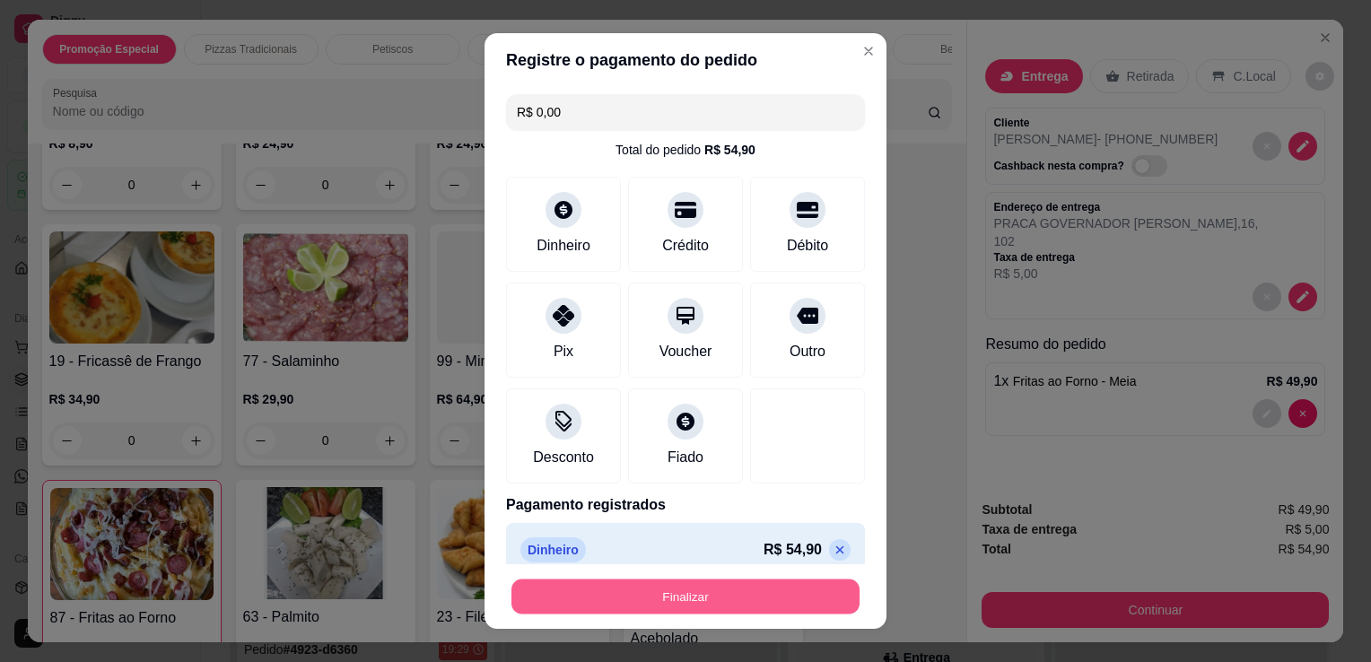
click at [739, 592] on button "Finalizar" at bounding box center [686, 597] width 348 height 35
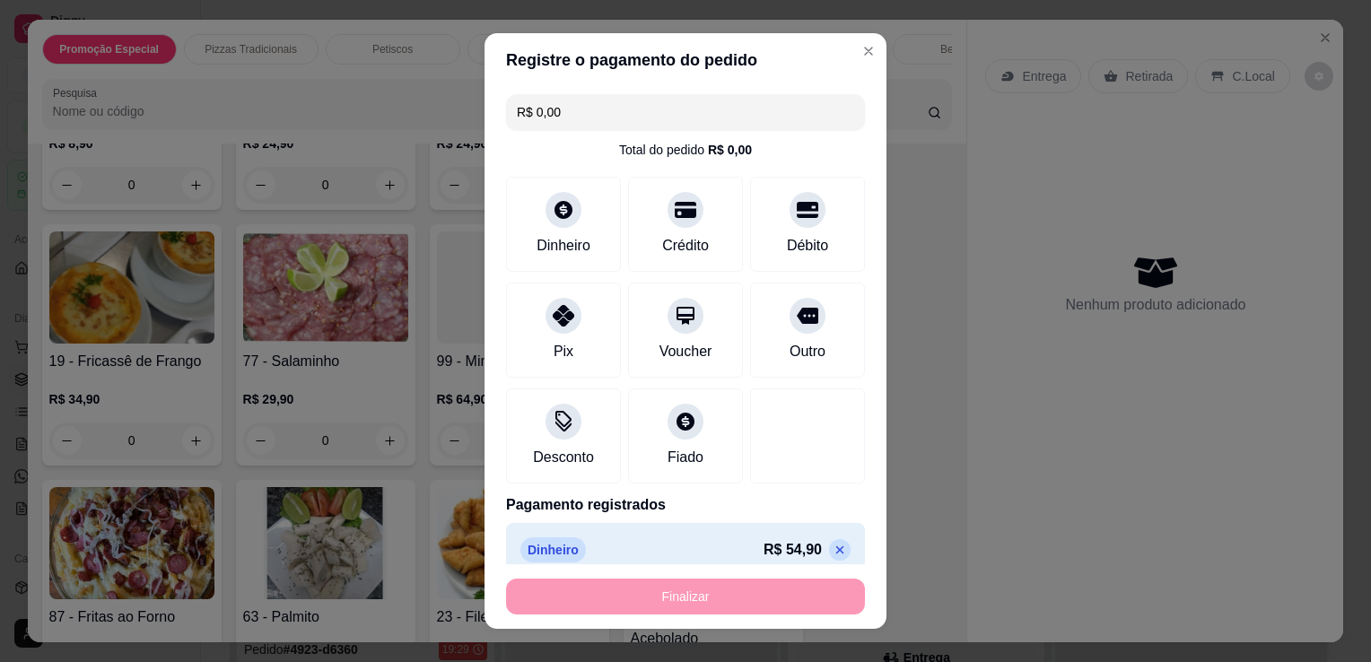
type input "0"
type input "-R$ 54,90"
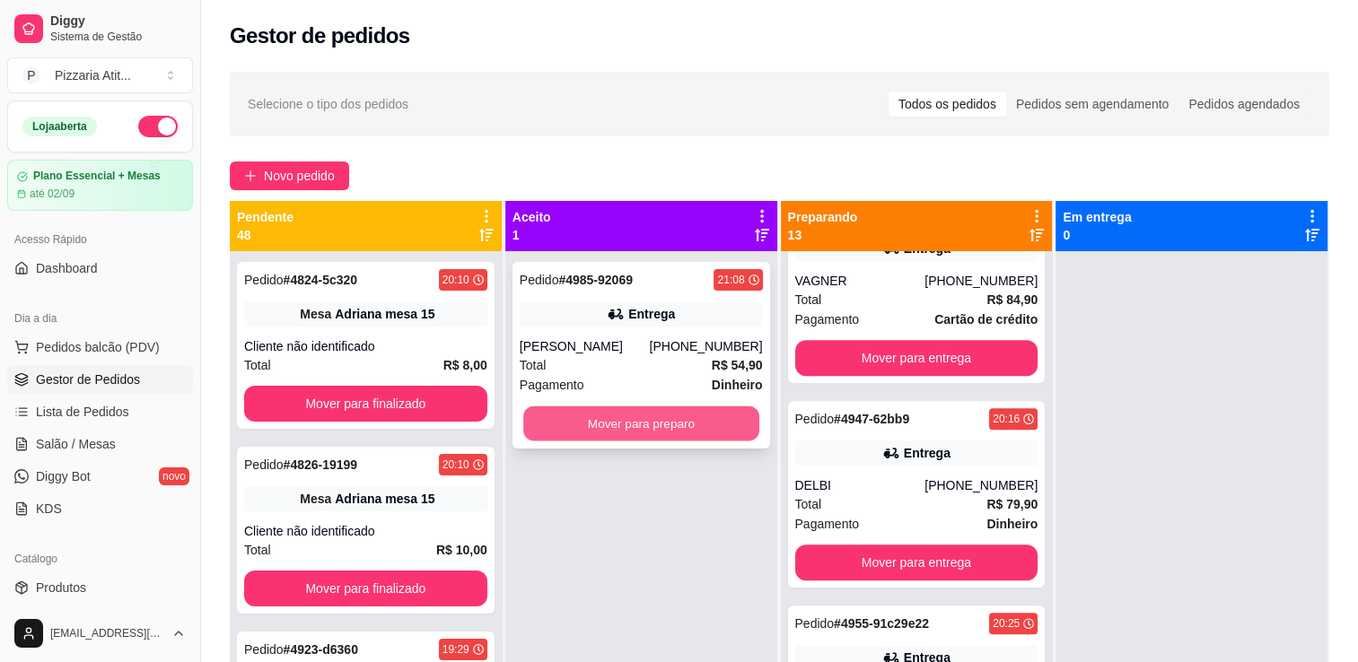
click at [727, 418] on button "Mover para preparo" at bounding box center [641, 424] width 236 height 35
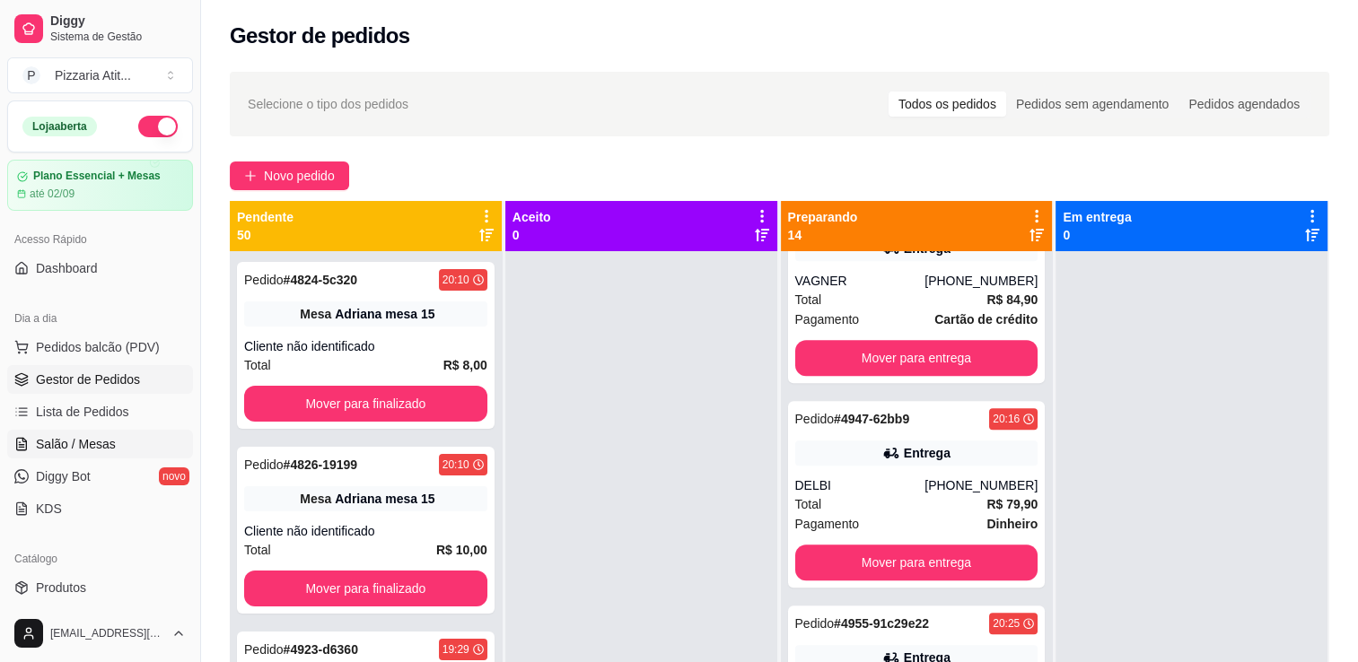
click at [108, 442] on span "Salão / Mesas" at bounding box center [76, 444] width 80 height 18
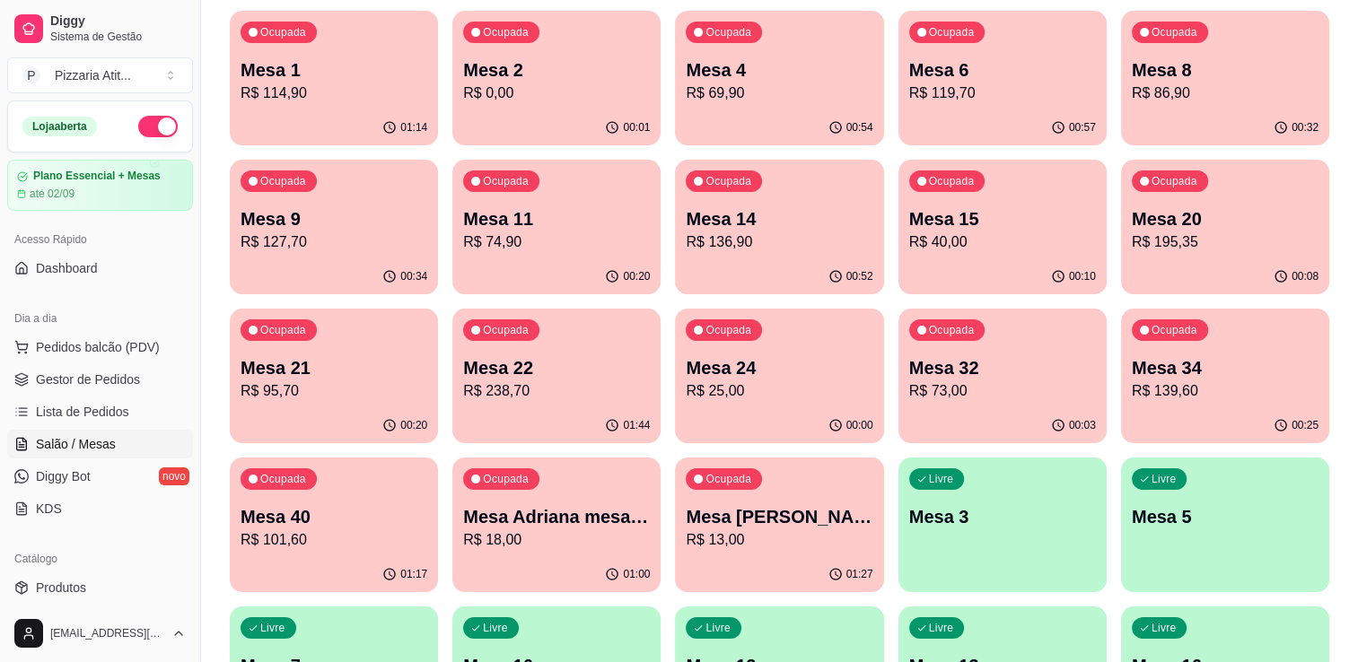
scroll to position [129, 0]
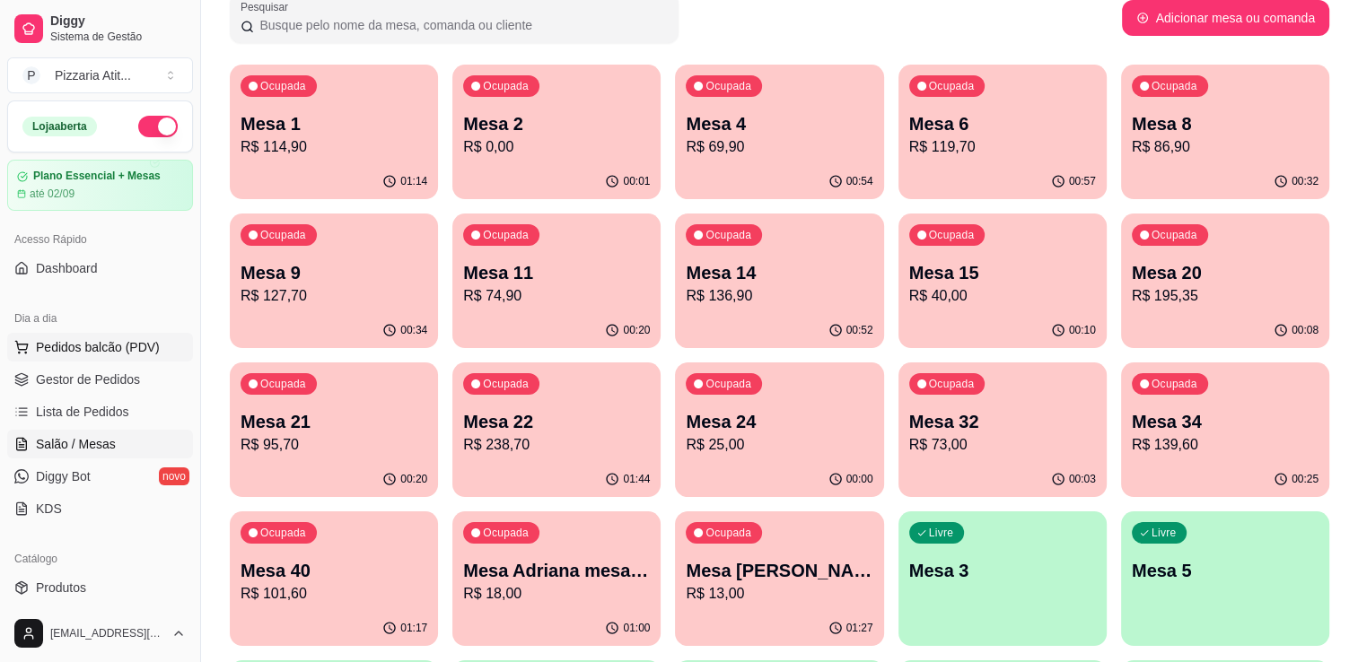
click at [166, 348] on button "Pedidos balcão (PDV)" at bounding box center [100, 347] width 186 height 29
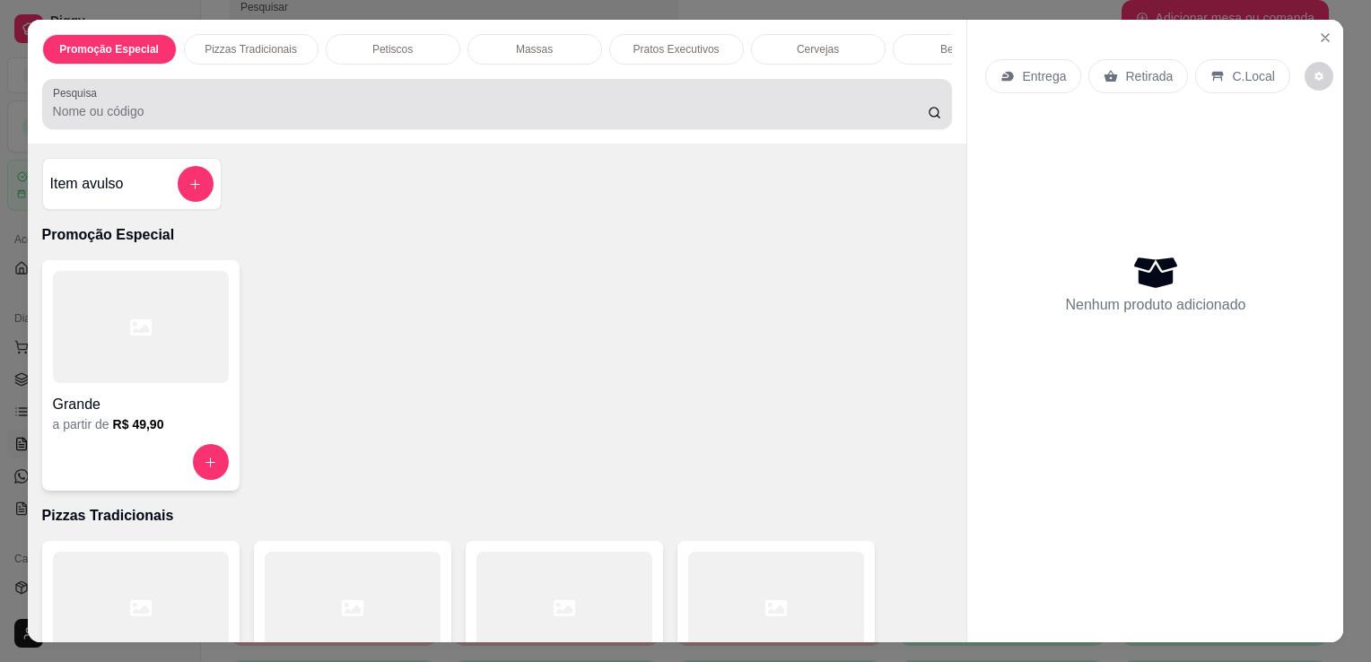
click at [614, 107] on div at bounding box center [497, 104] width 889 height 36
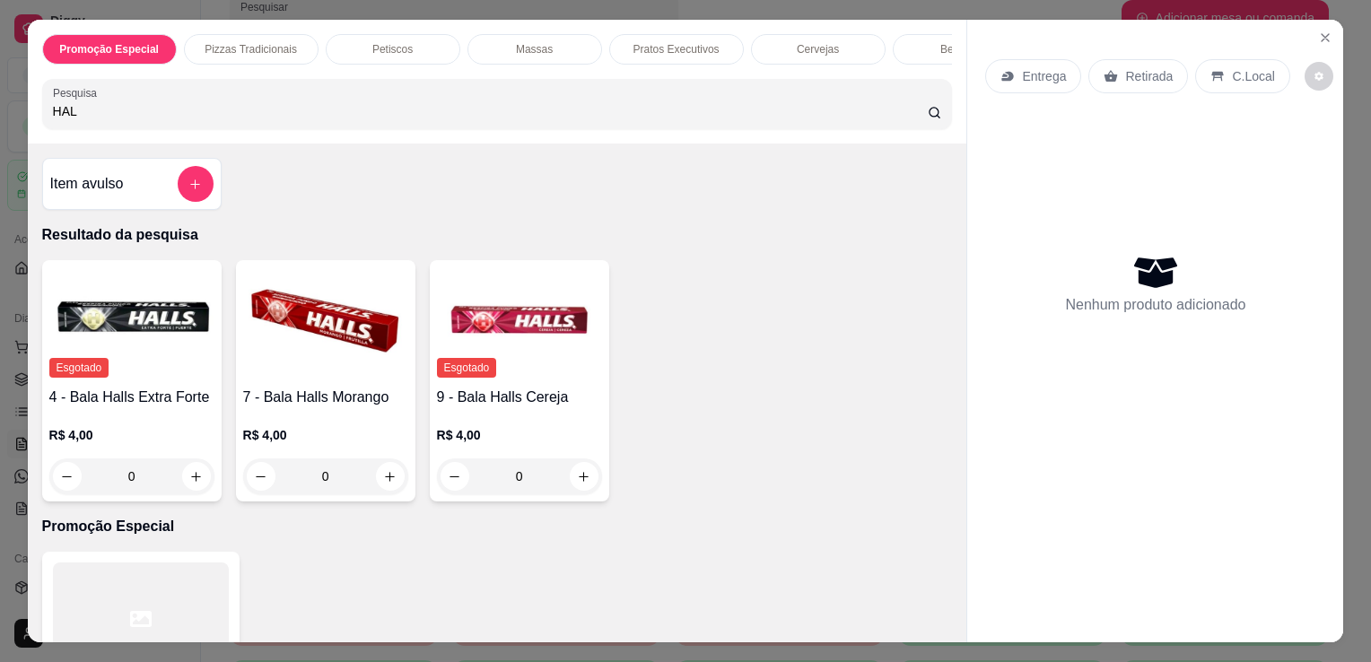
type input "HAL"
click at [312, 326] on img at bounding box center [325, 323] width 165 height 112
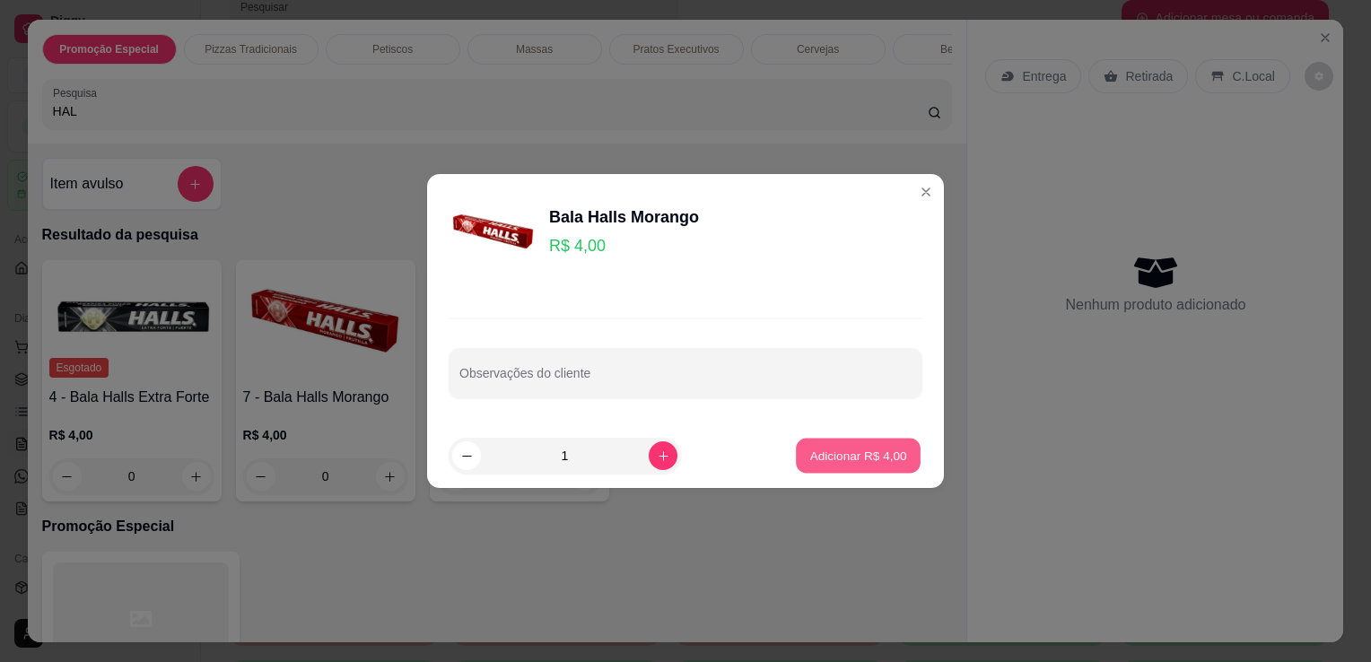
click at [814, 453] on p "Adicionar R$ 4,00" at bounding box center [857, 455] width 97 height 17
type input "1"
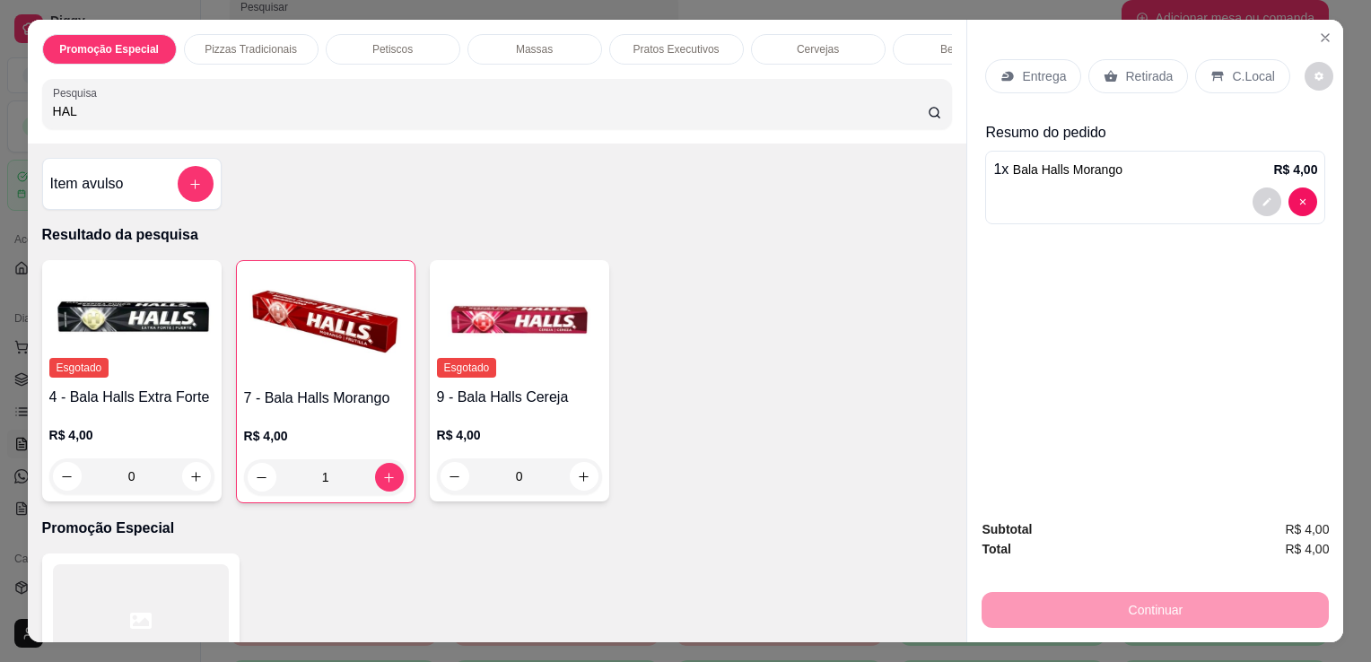
click at [1256, 70] on p "C.Local" at bounding box center [1253, 76] width 42 height 18
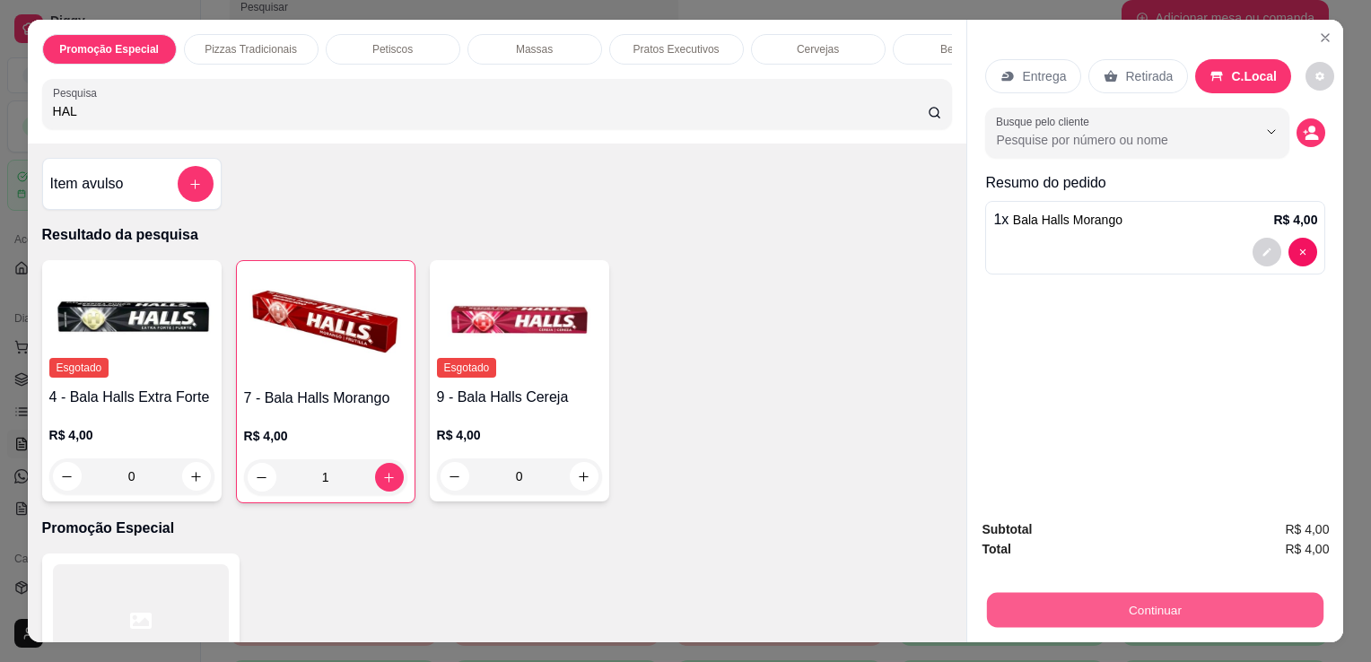
click at [1026, 606] on button "Continuar" at bounding box center [1155, 609] width 337 height 35
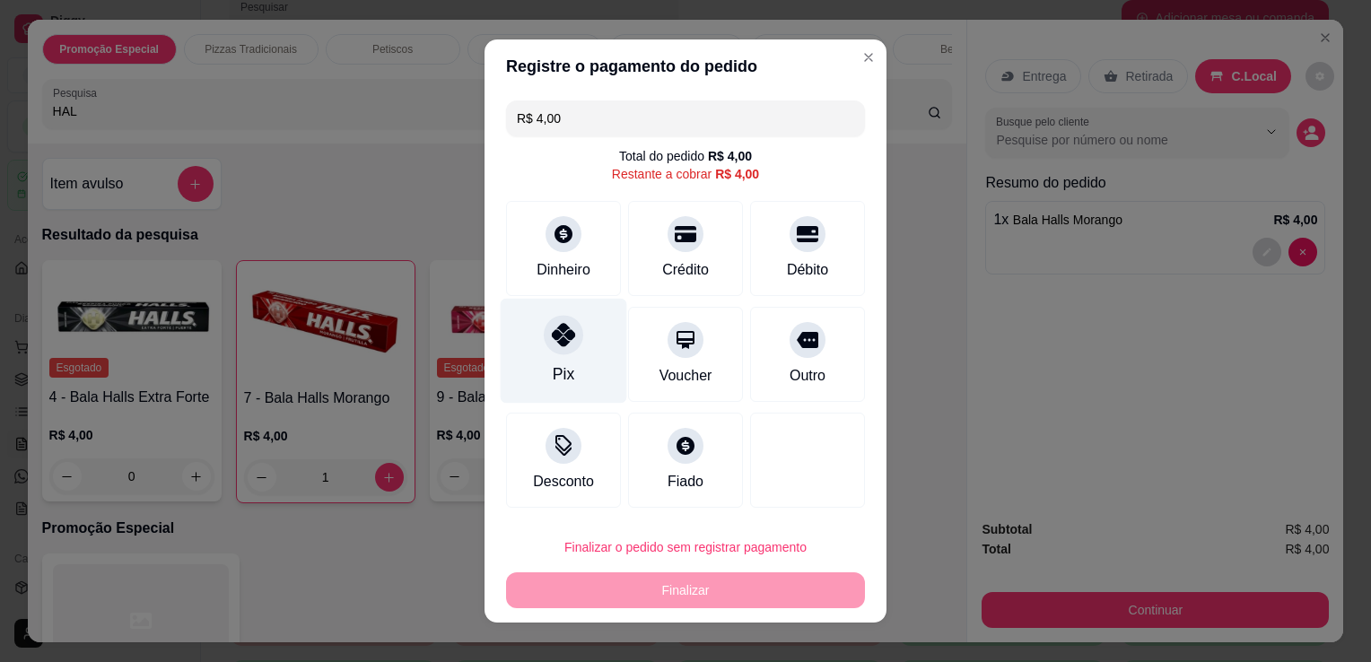
click at [560, 366] on div "Pix" at bounding box center [564, 374] width 22 height 23
type input "R$ 0,00"
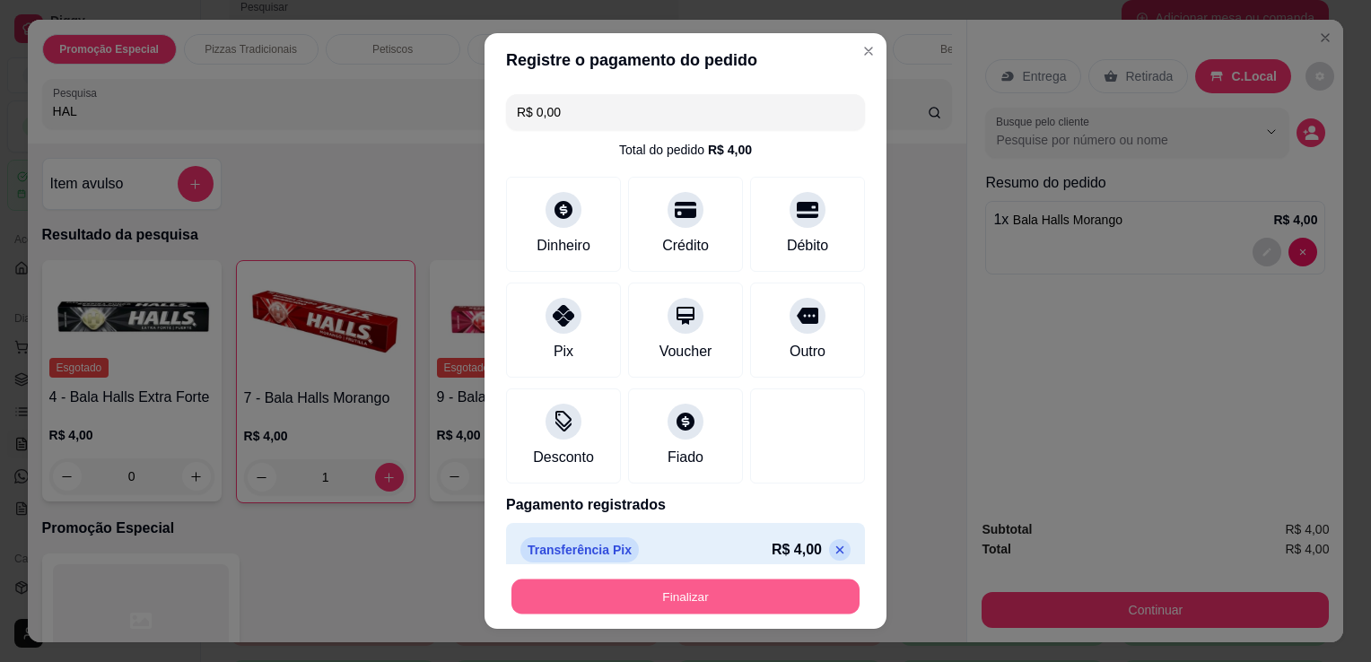
click at [744, 598] on button "Finalizar" at bounding box center [686, 597] width 348 height 35
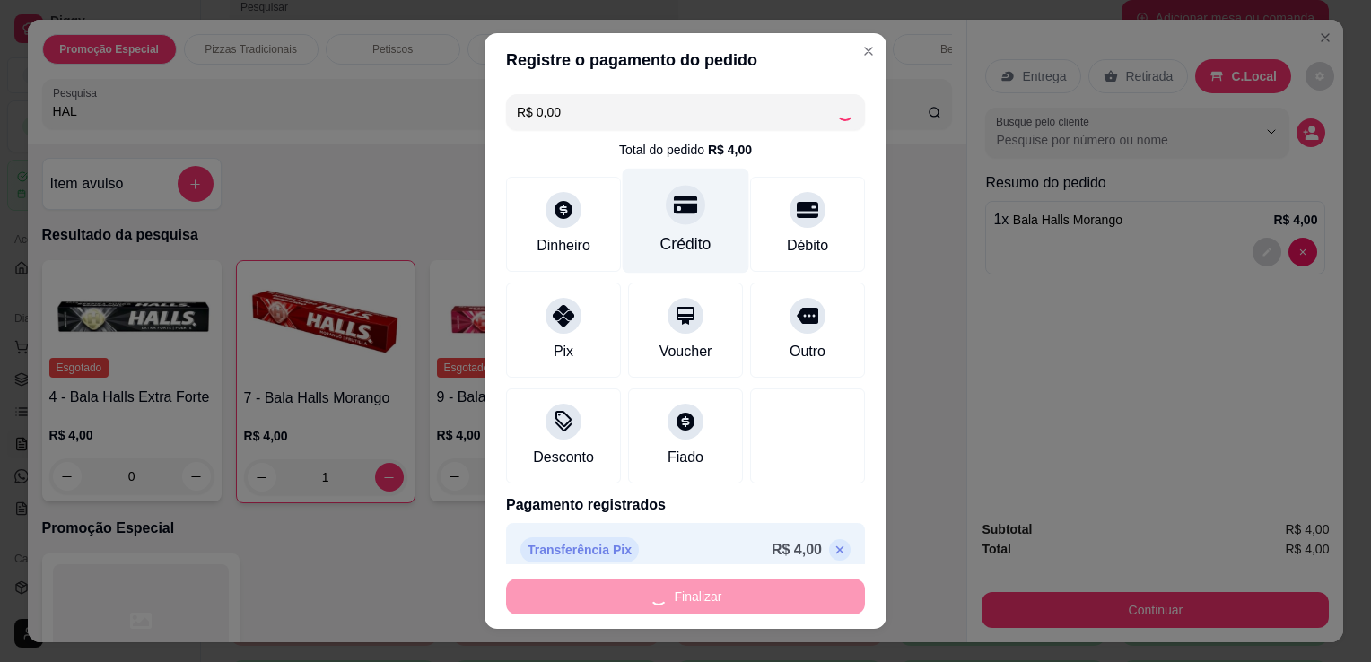
type input "0"
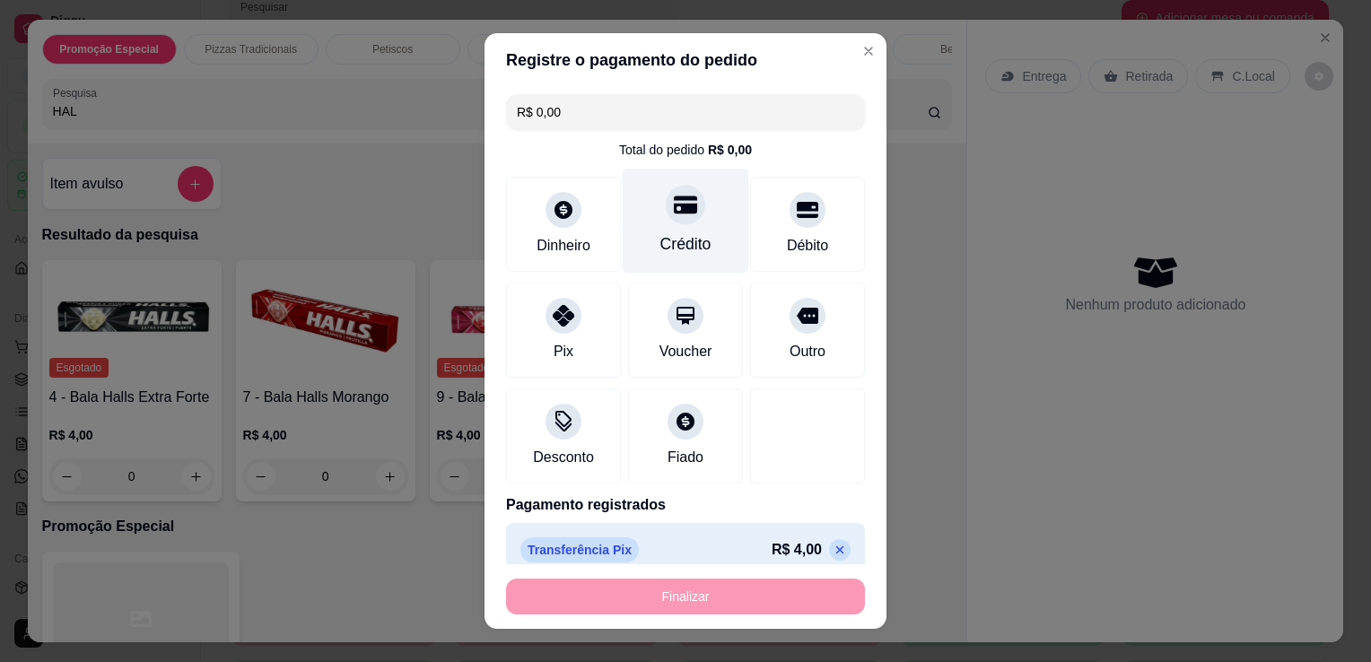
type input "-R$ 4,00"
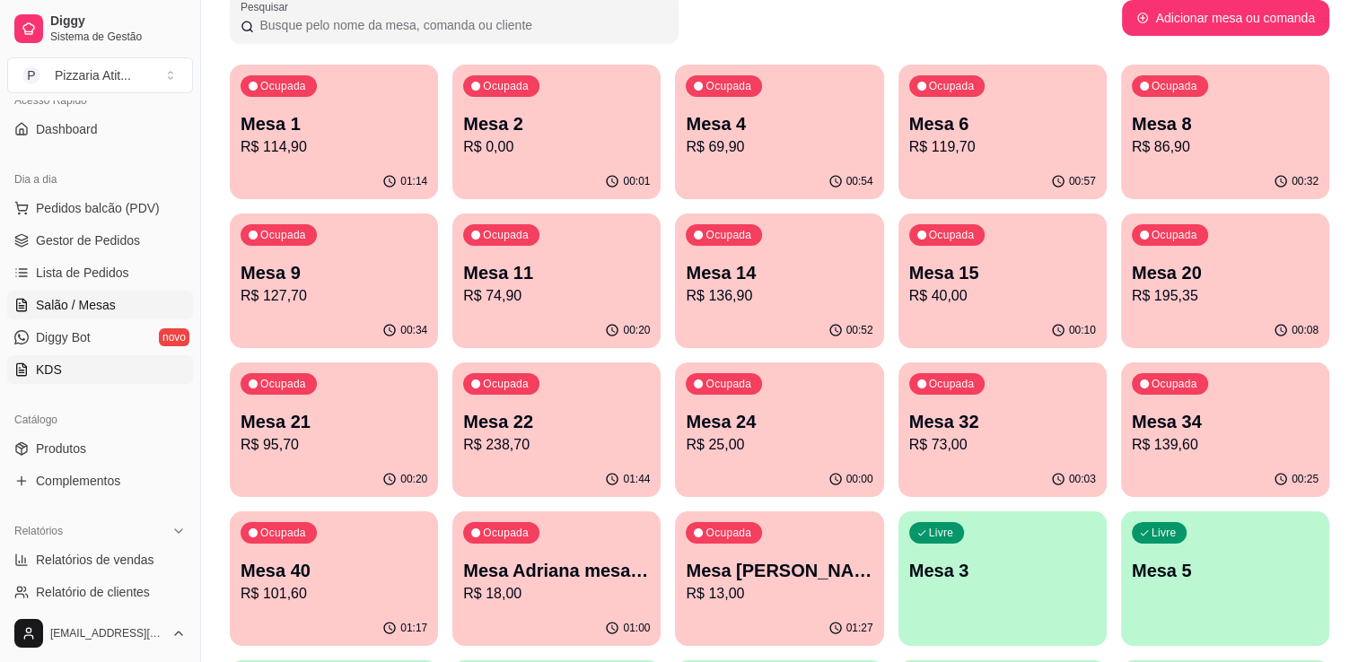
scroll to position [146, 0]
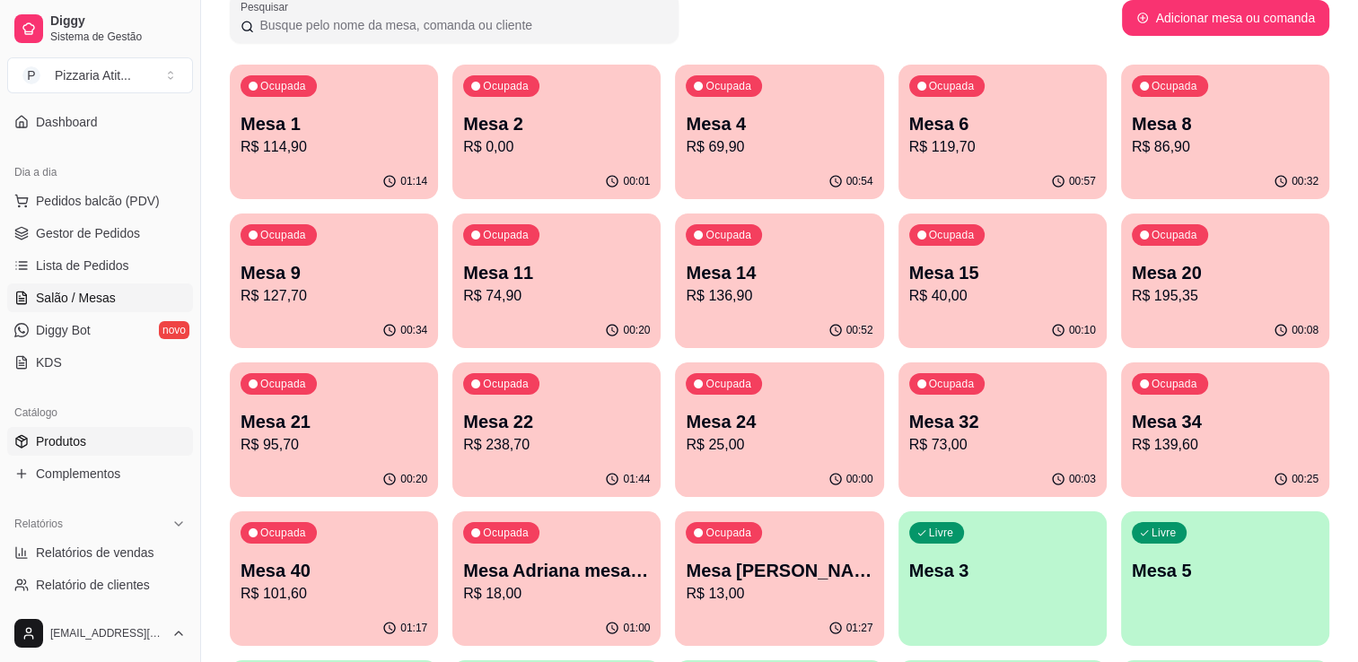
click at [93, 435] on link "Produtos" at bounding box center [100, 441] width 186 height 29
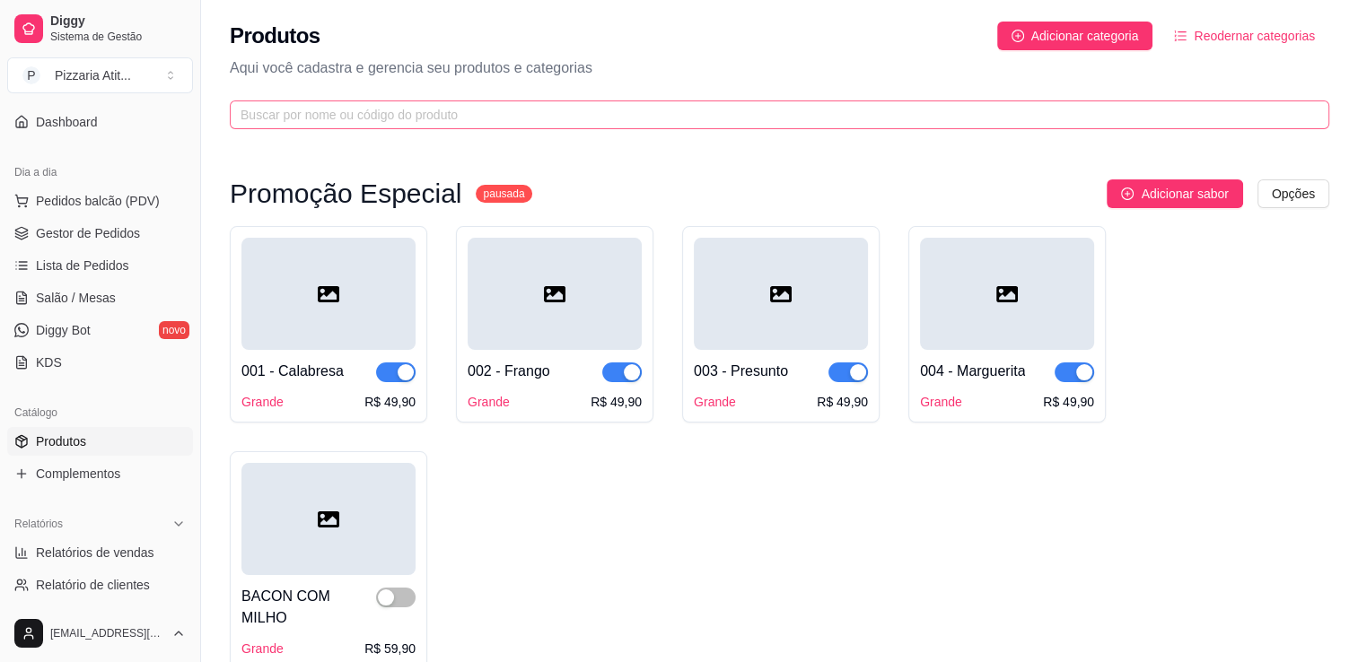
click at [326, 103] on span at bounding box center [779, 115] width 1099 height 29
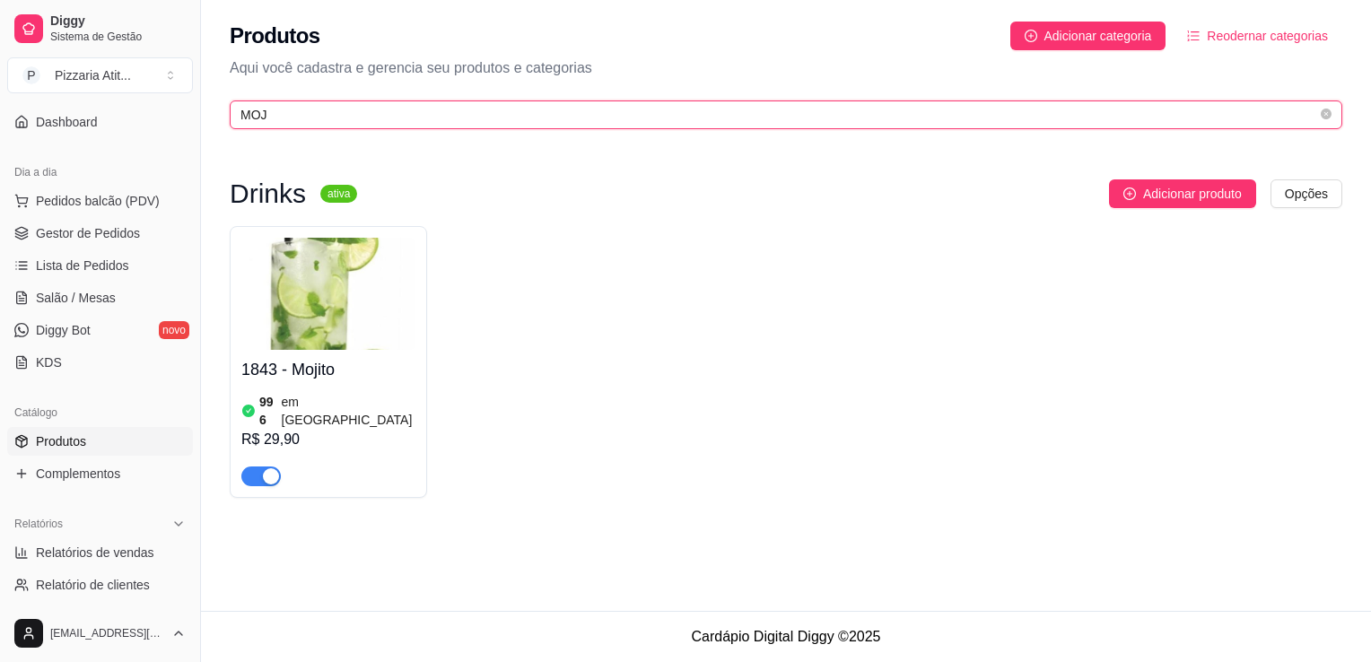
type input "MOJ"
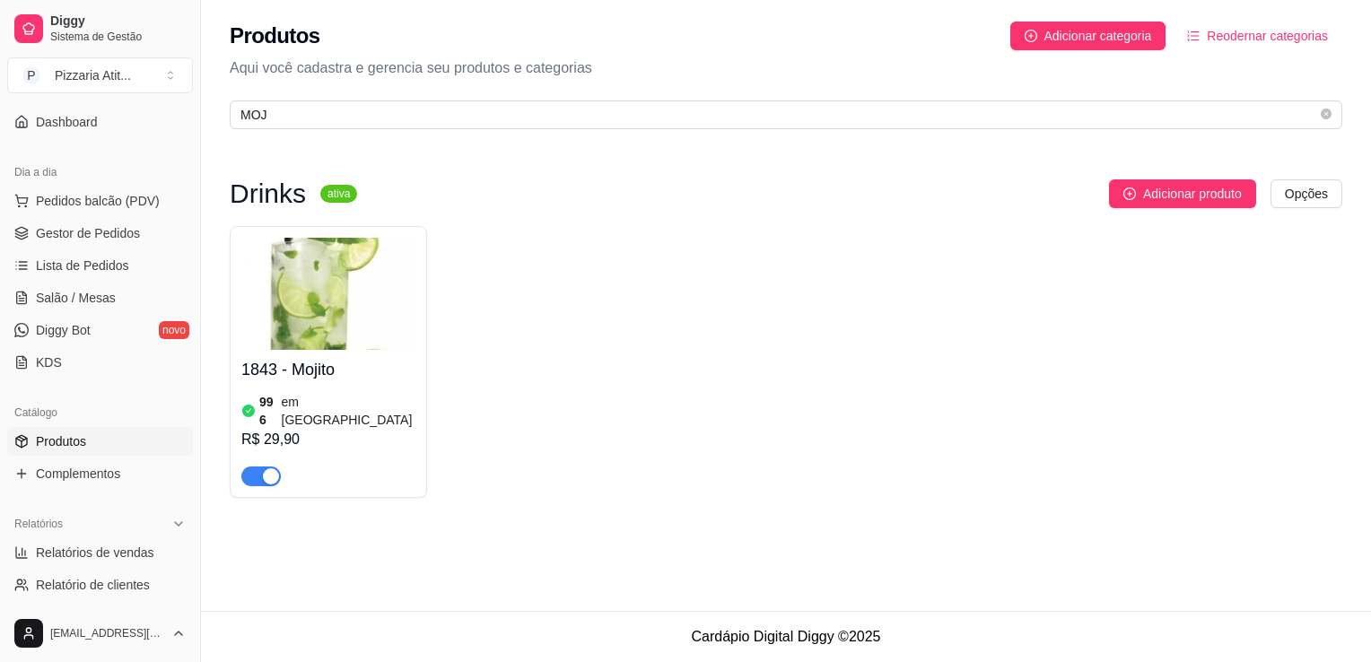
click at [258, 467] on span "button" at bounding box center [260, 477] width 39 height 20
click at [140, 284] on link "Salão / Mesas" at bounding box center [100, 298] width 186 height 29
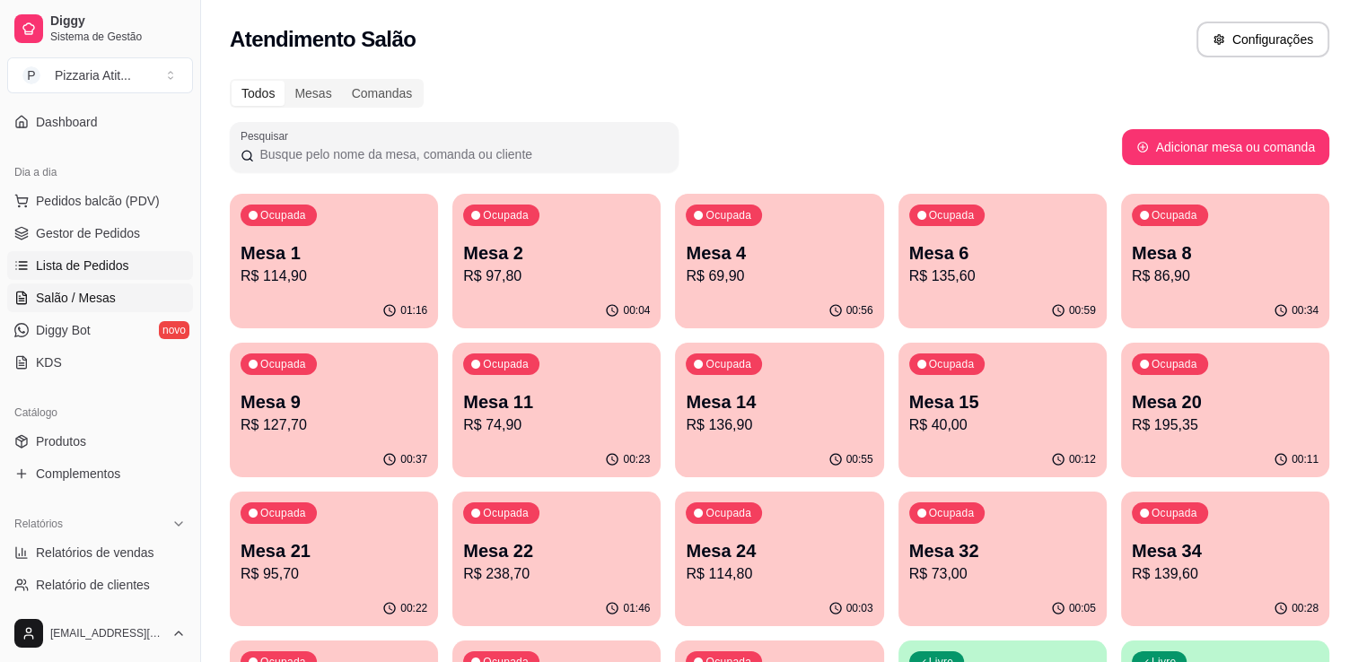
click at [121, 261] on span "Lista de Pedidos" at bounding box center [82, 266] width 93 height 18
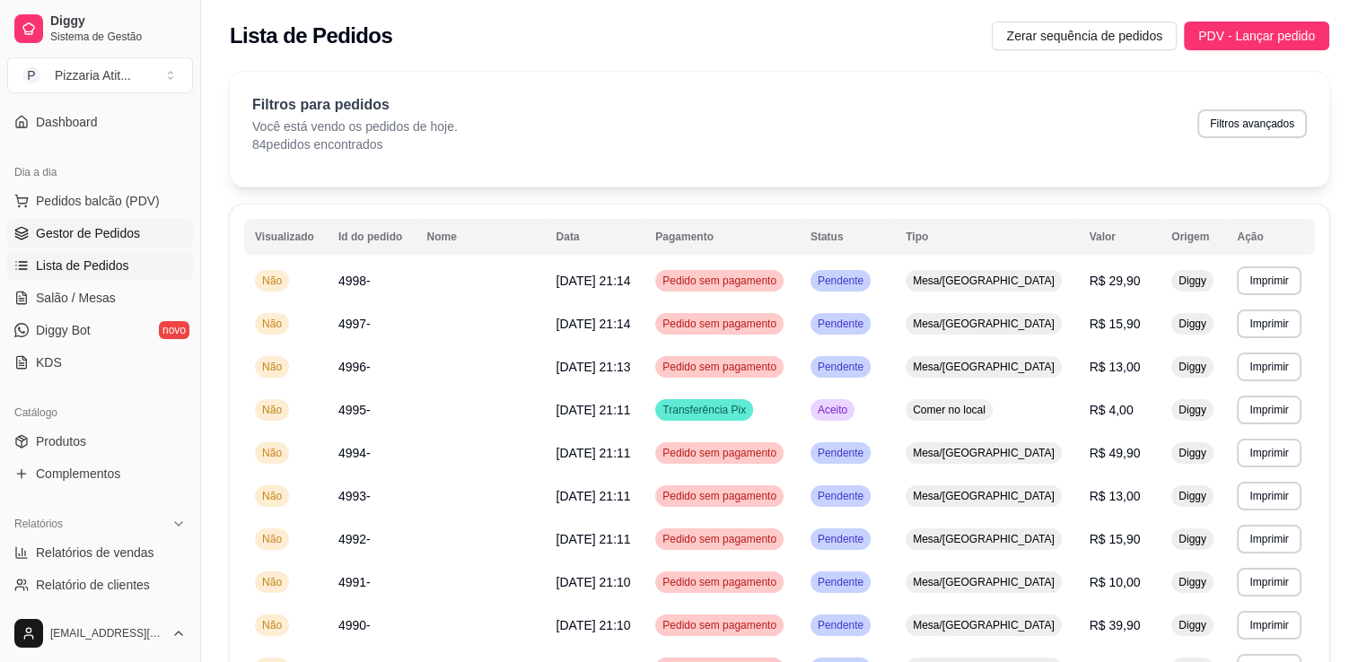
click at [125, 239] on span "Gestor de Pedidos" at bounding box center [88, 233] width 104 height 18
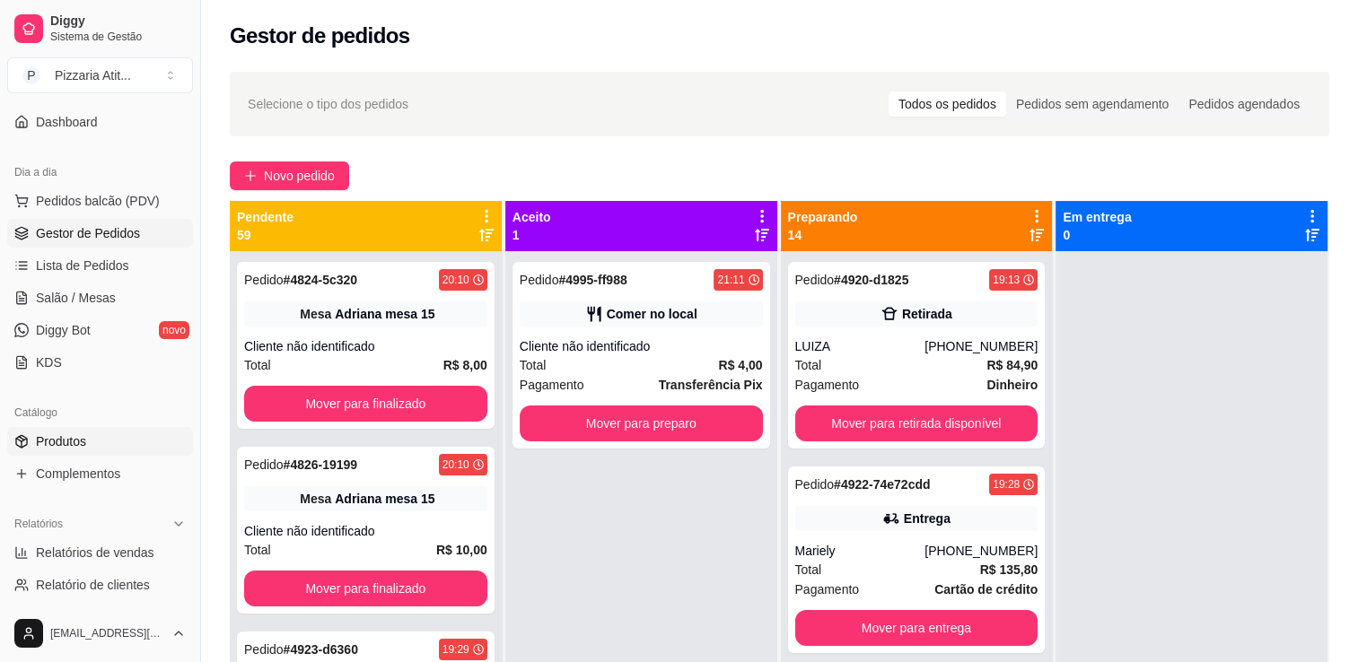
click at [97, 442] on link "Produtos" at bounding box center [100, 441] width 186 height 29
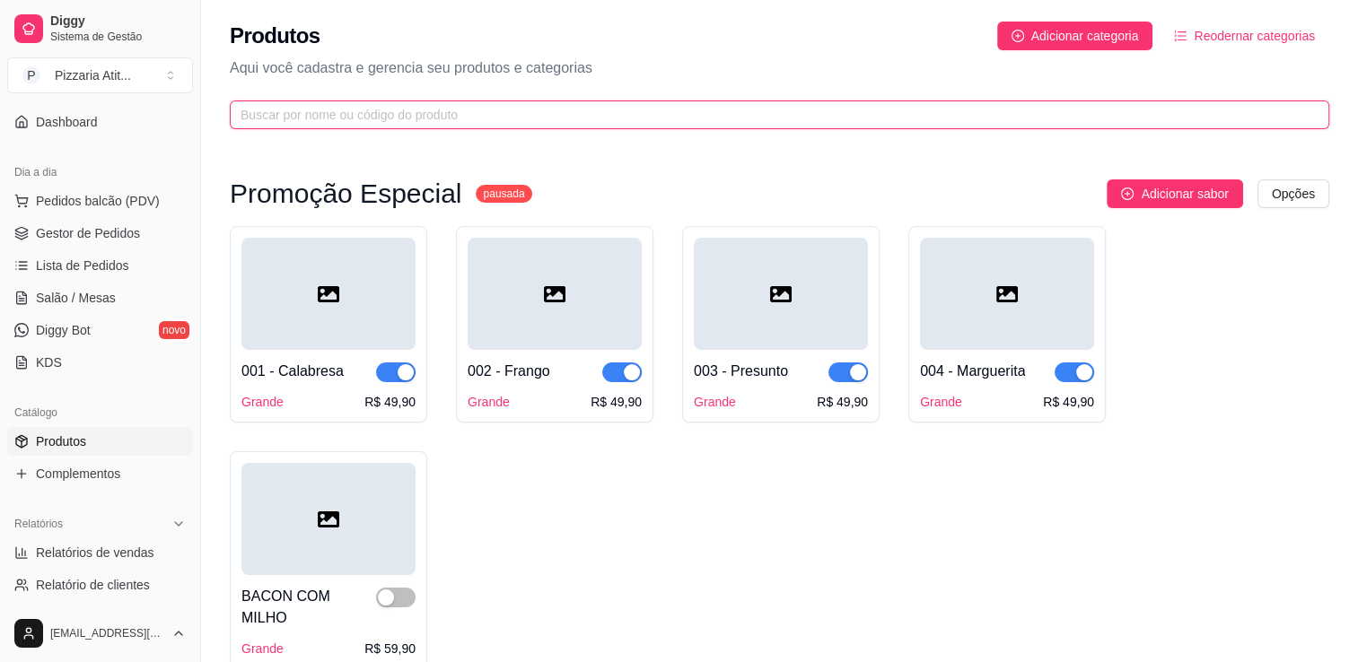
click at [516, 119] on input "text" at bounding box center [772, 115] width 1063 height 20
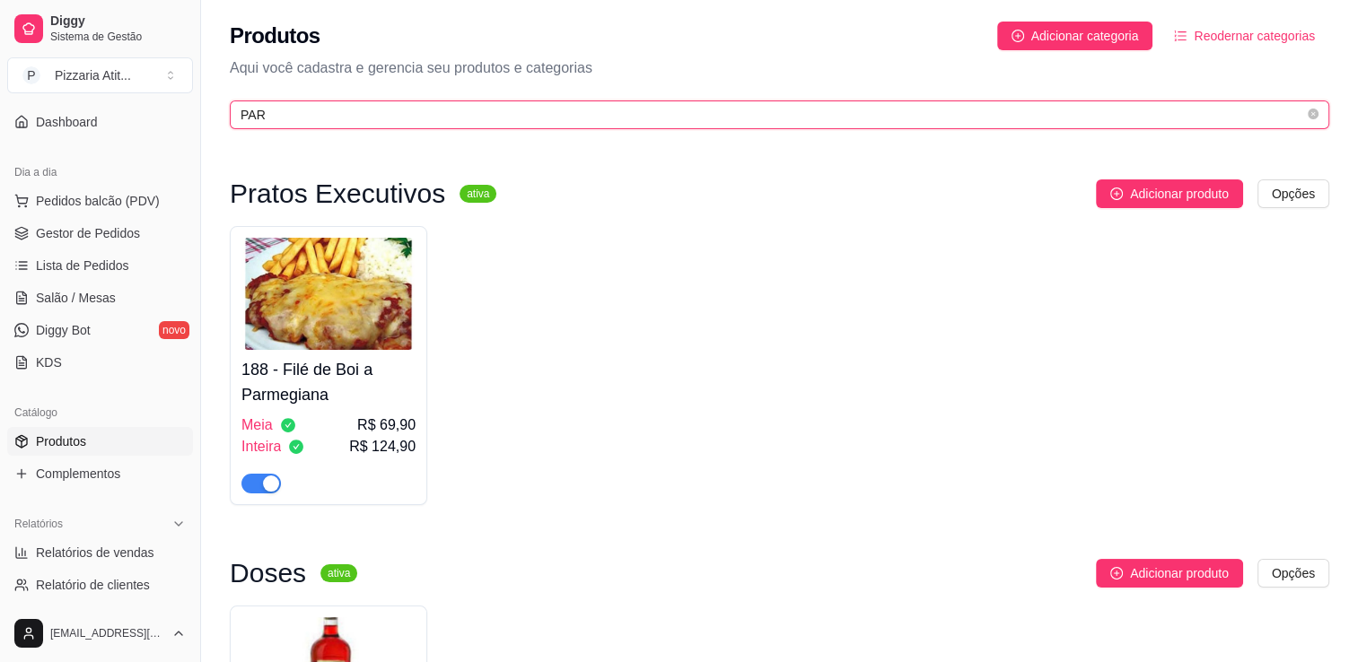
type input "PAR"
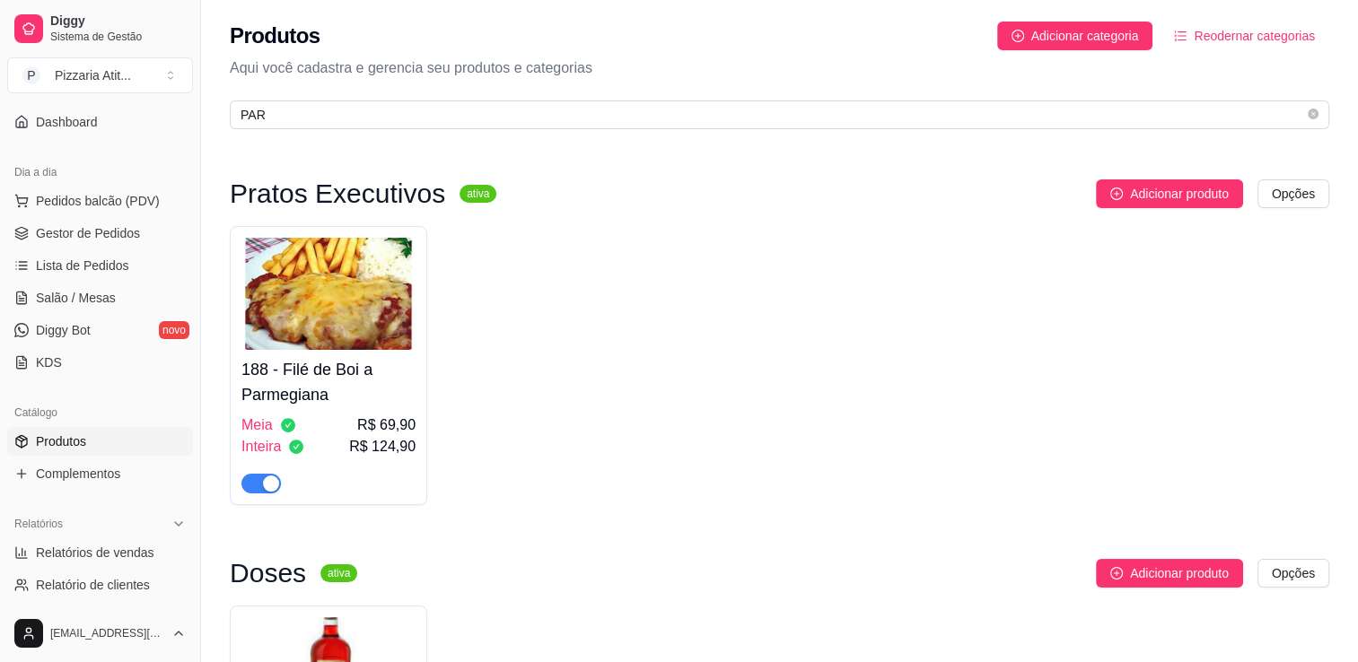
click at [250, 483] on span "button" at bounding box center [260, 484] width 39 height 20
click at [114, 296] on link "Salão / Mesas" at bounding box center [100, 298] width 186 height 29
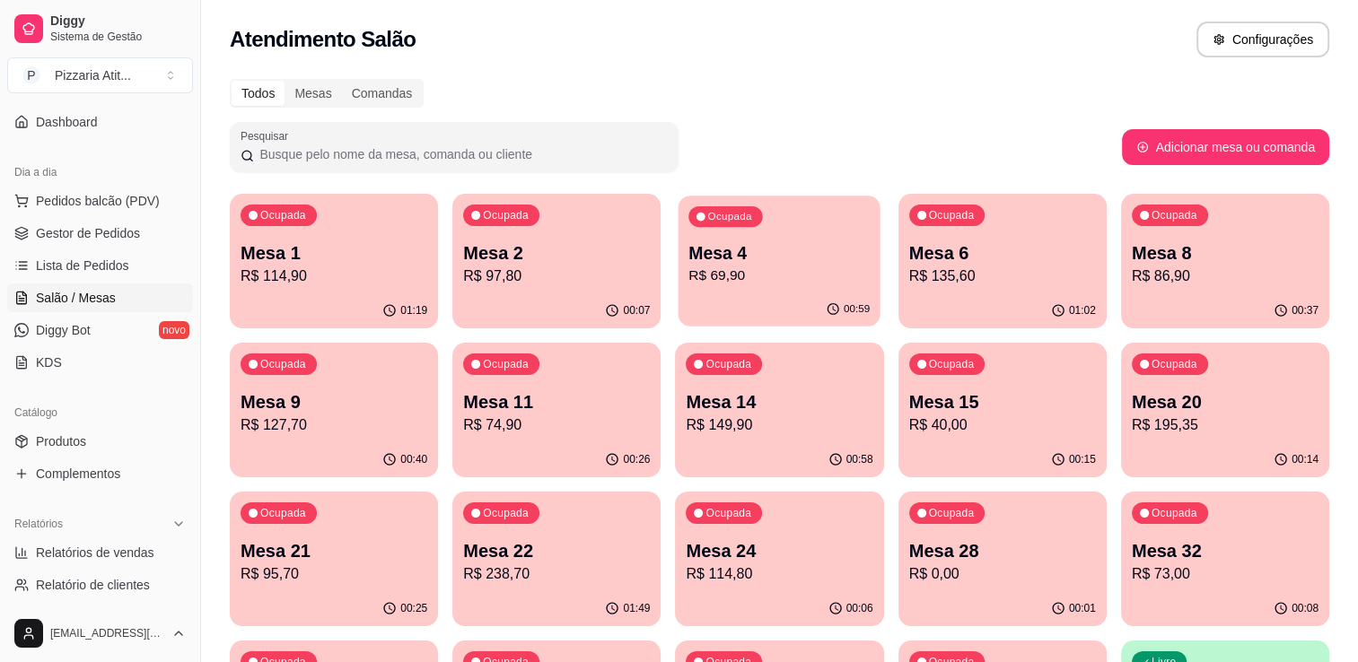
click at [857, 260] on p "Mesa 4" at bounding box center [779, 253] width 181 height 24
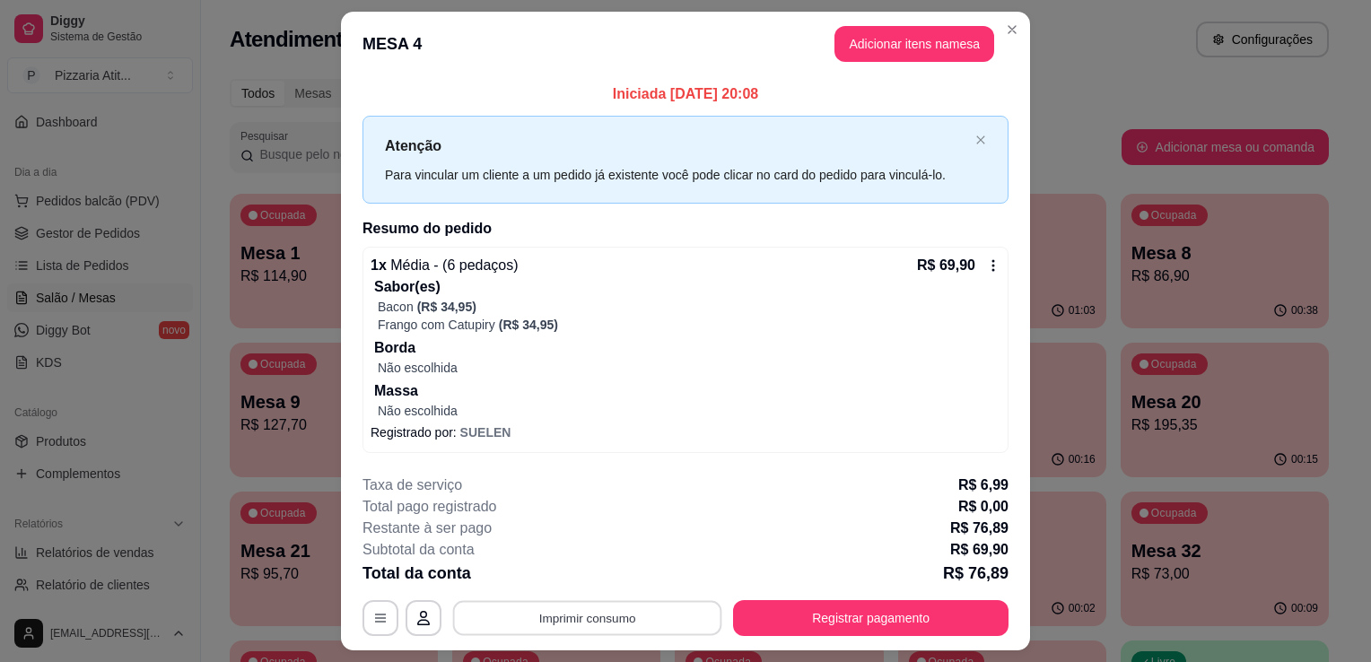
click at [582, 627] on button "Imprimir consumo" at bounding box center [587, 617] width 269 height 35
click at [589, 572] on button "IMPRESSORA" at bounding box center [586, 576] width 130 height 29
click at [929, 31] on button "Adicionar itens na mesa" at bounding box center [914, 44] width 154 height 35
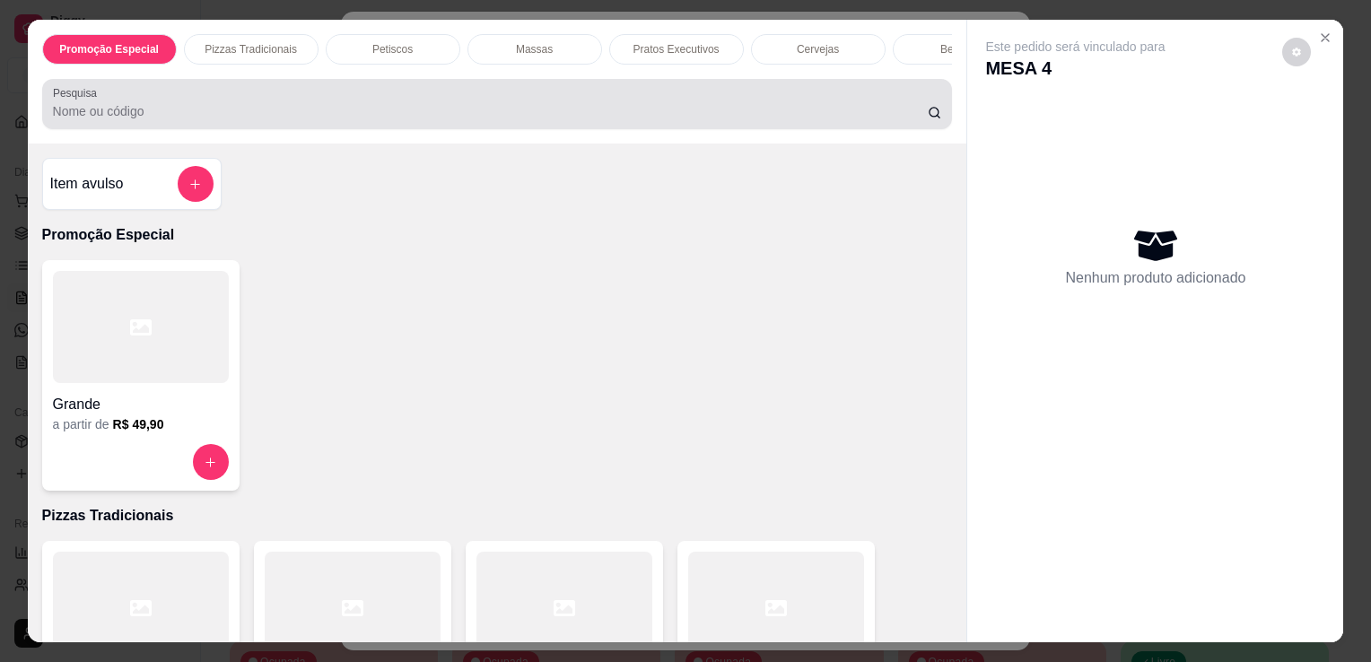
click at [697, 90] on div "Pesquisa" at bounding box center [497, 104] width 911 height 50
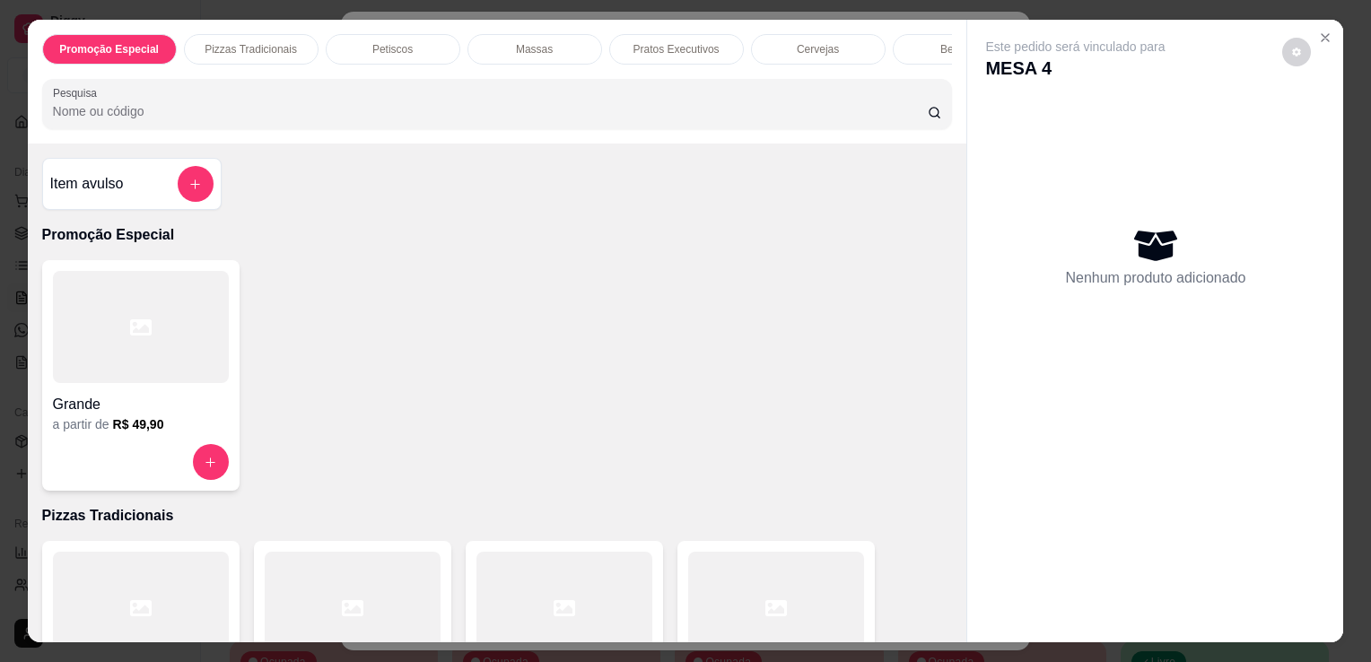
click at [642, 120] on input "Pesquisa" at bounding box center [490, 111] width 875 height 18
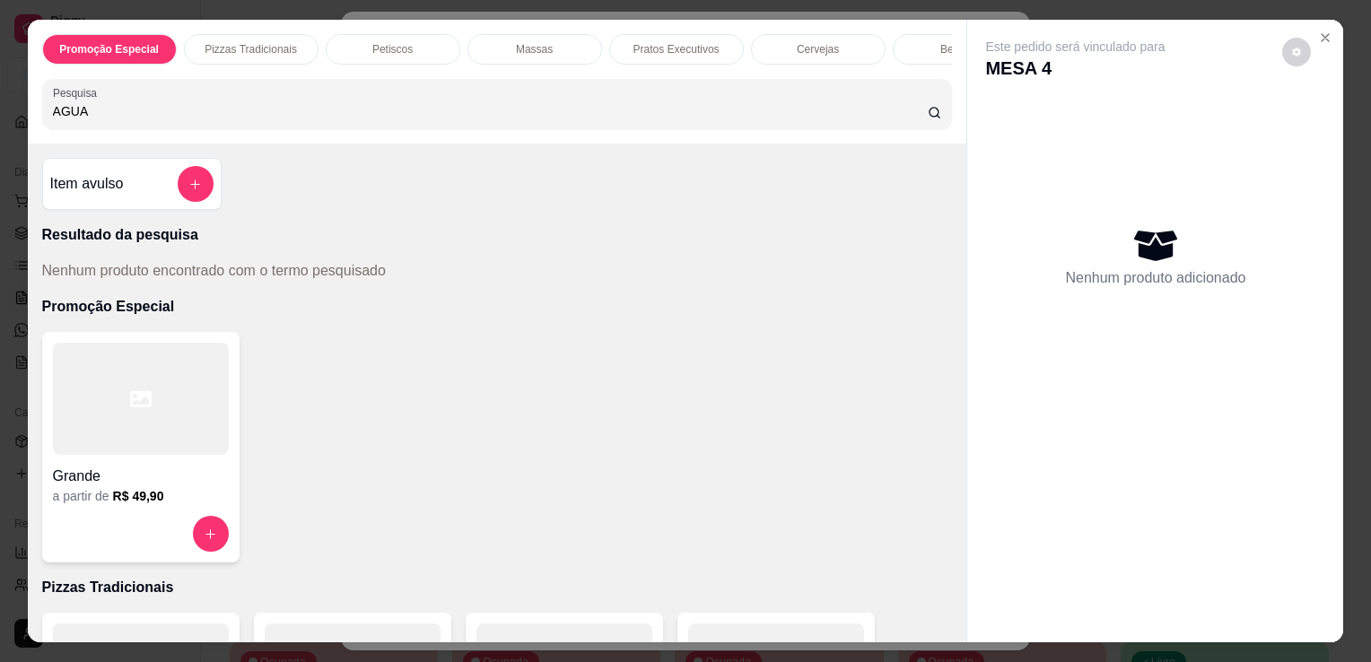
type input "AGUA"
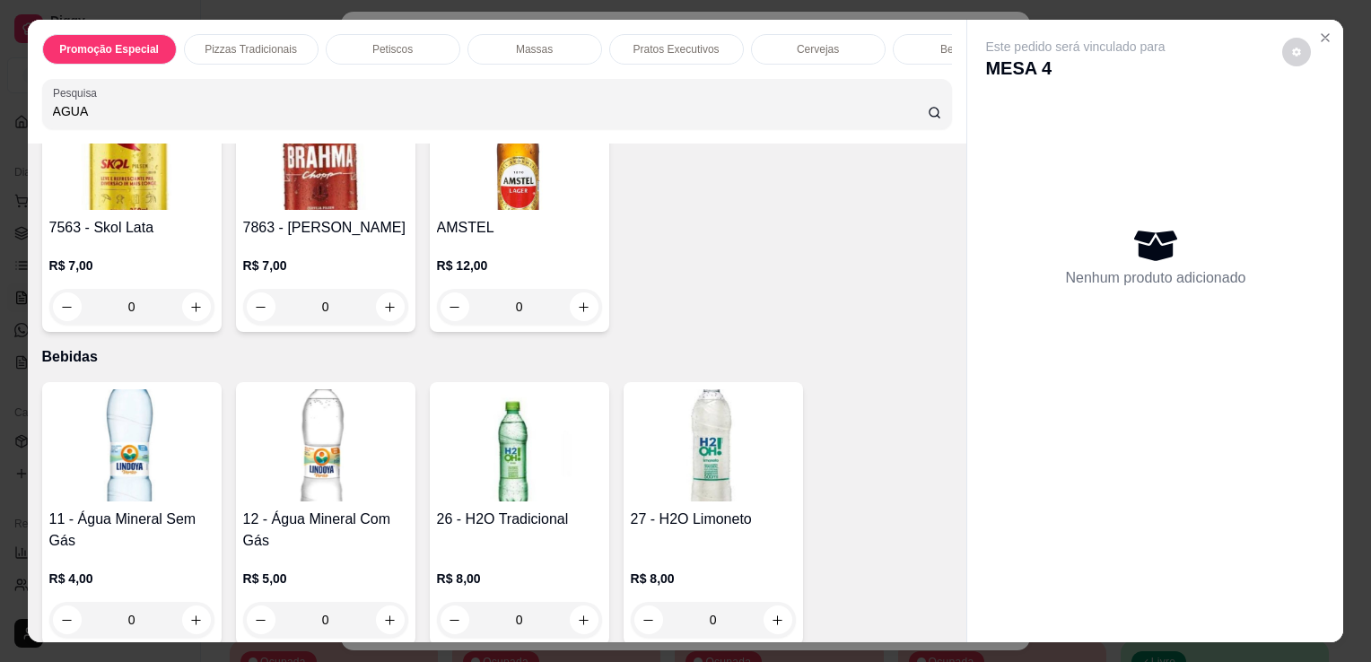
scroll to position [4240, 0]
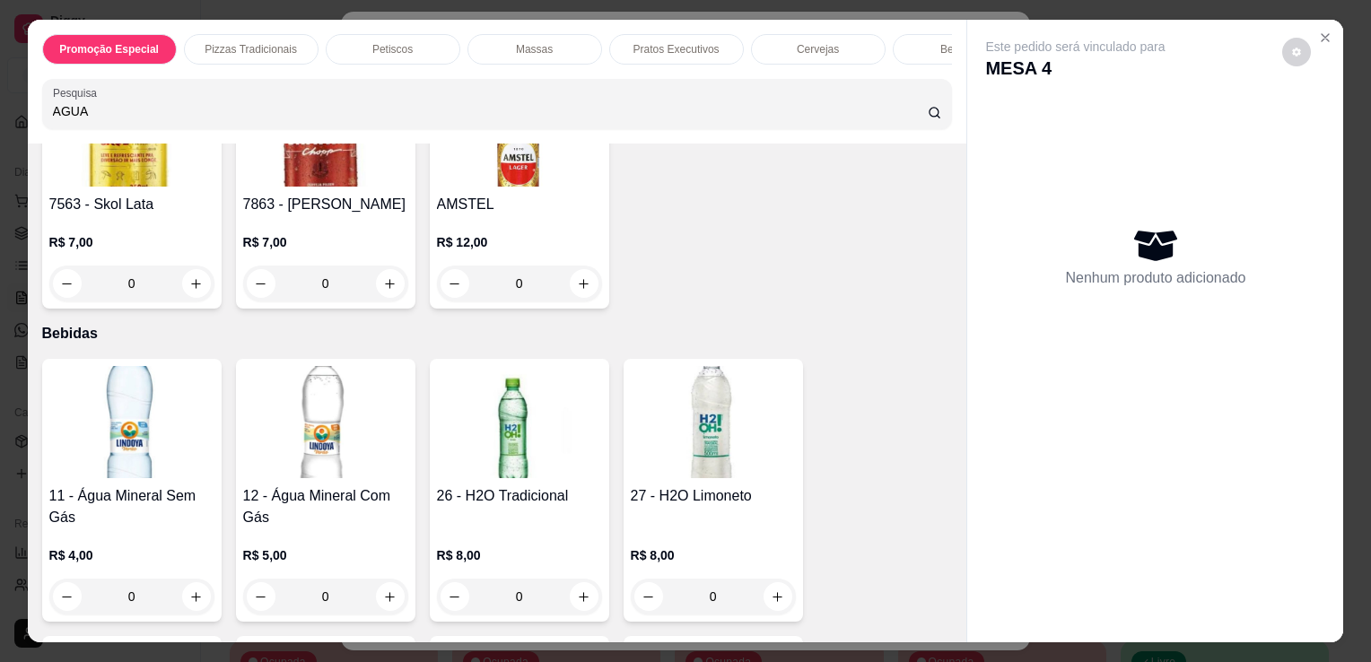
click at [100, 389] on img at bounding box center [131, 422] width 165 height 112
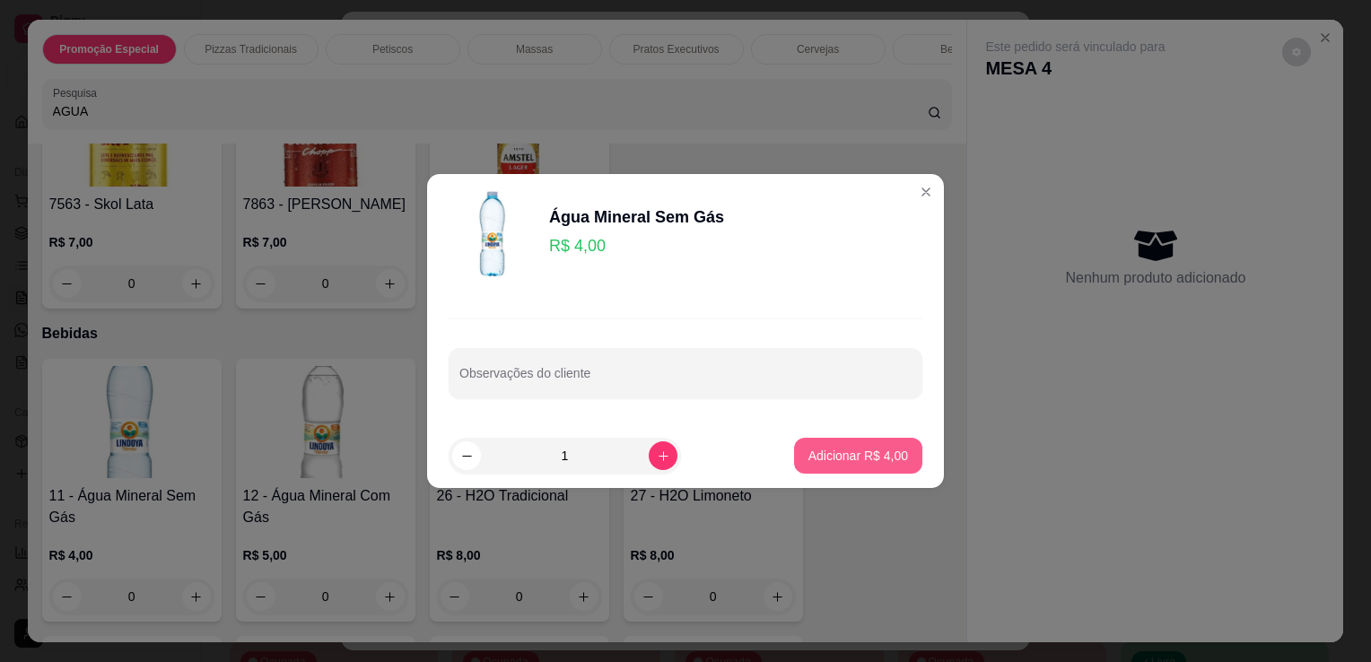
click at [809, 464] on p "Adicionar R$ 4,00" at bounding box center [859, 456] width 100 height 18
type input "1"
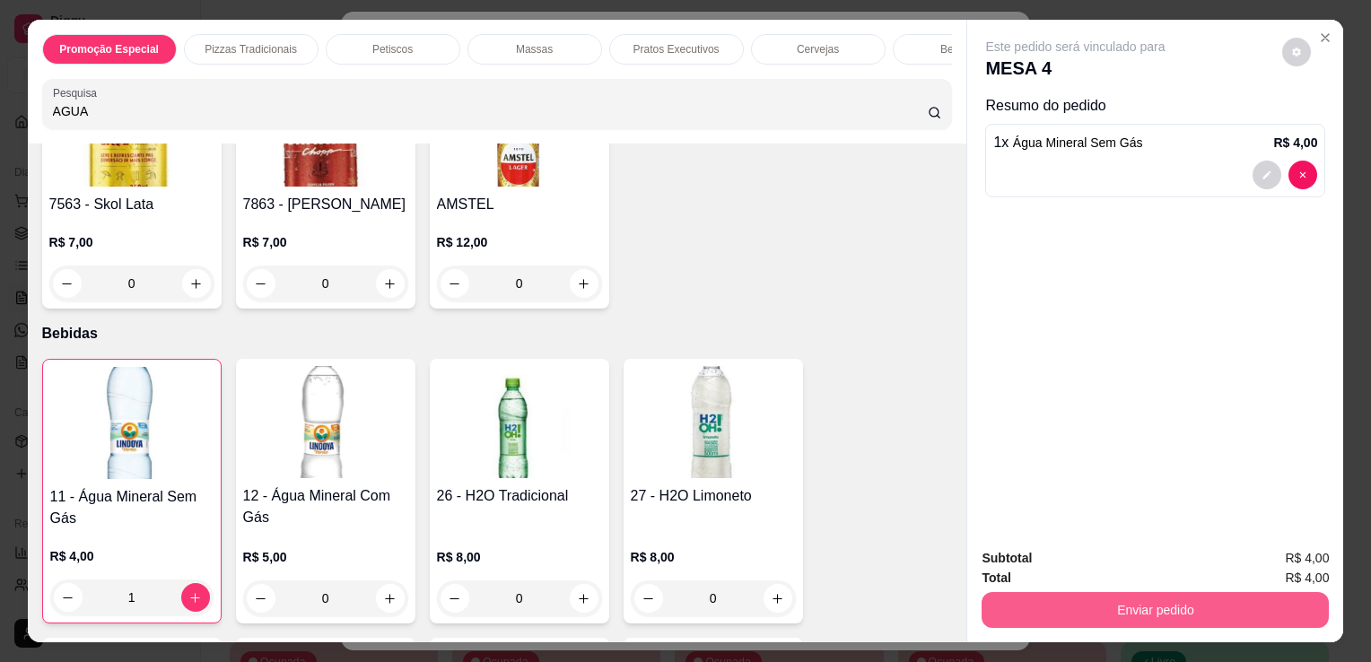
click at [1219, 595] on button "Enviar pedido" at bounding box center [1155, 610] width 347 height 36
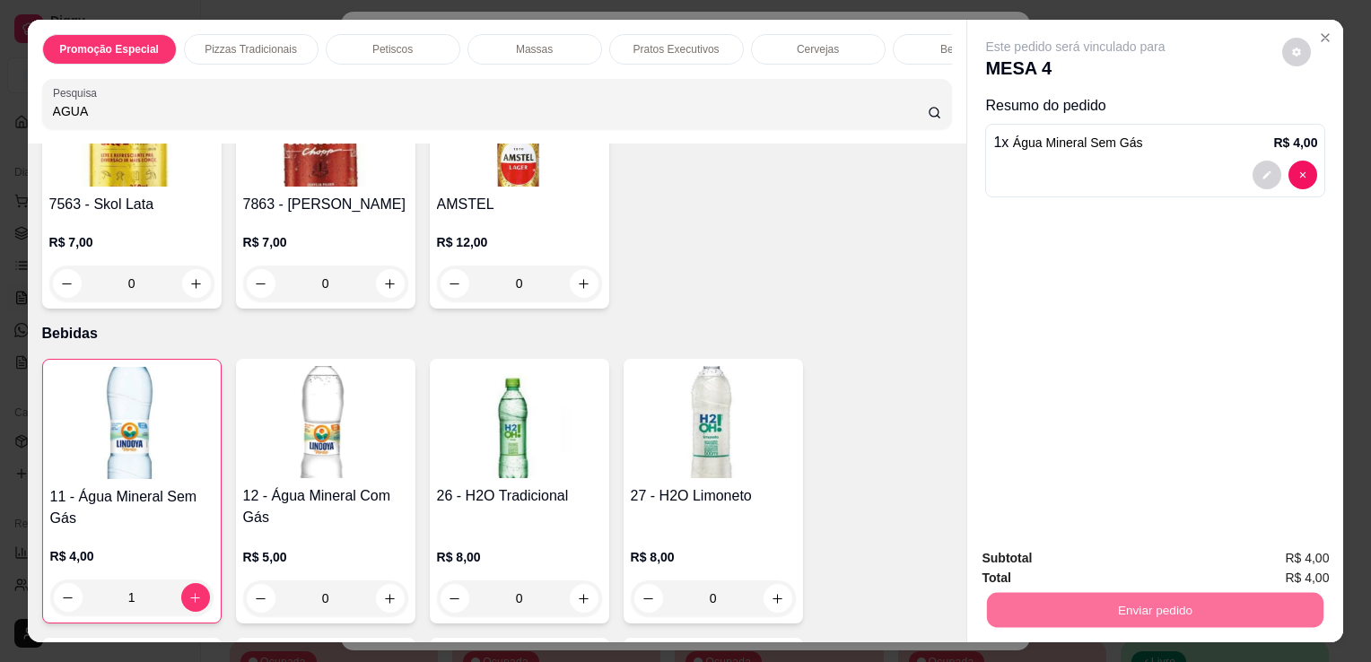
click at [1133, 552] on button "Não registrar e enviar pedido" at bounding box center [1096, 559] width 181 height 33
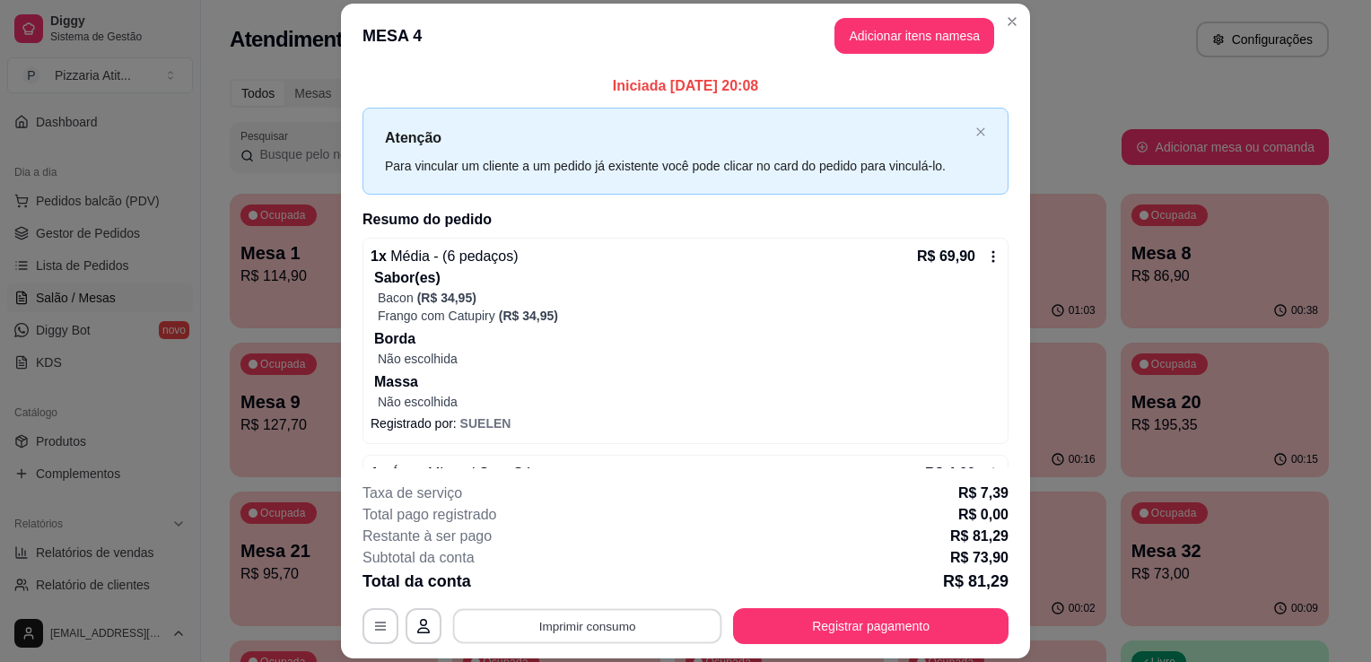
click at [664, 625] on button "Imprimir consumo" at bounding box center [587, 626] width 269 height 35
click at [613, 580] on button "IMPRESSORA" at bounding box center [586, 586] width 126 height 28
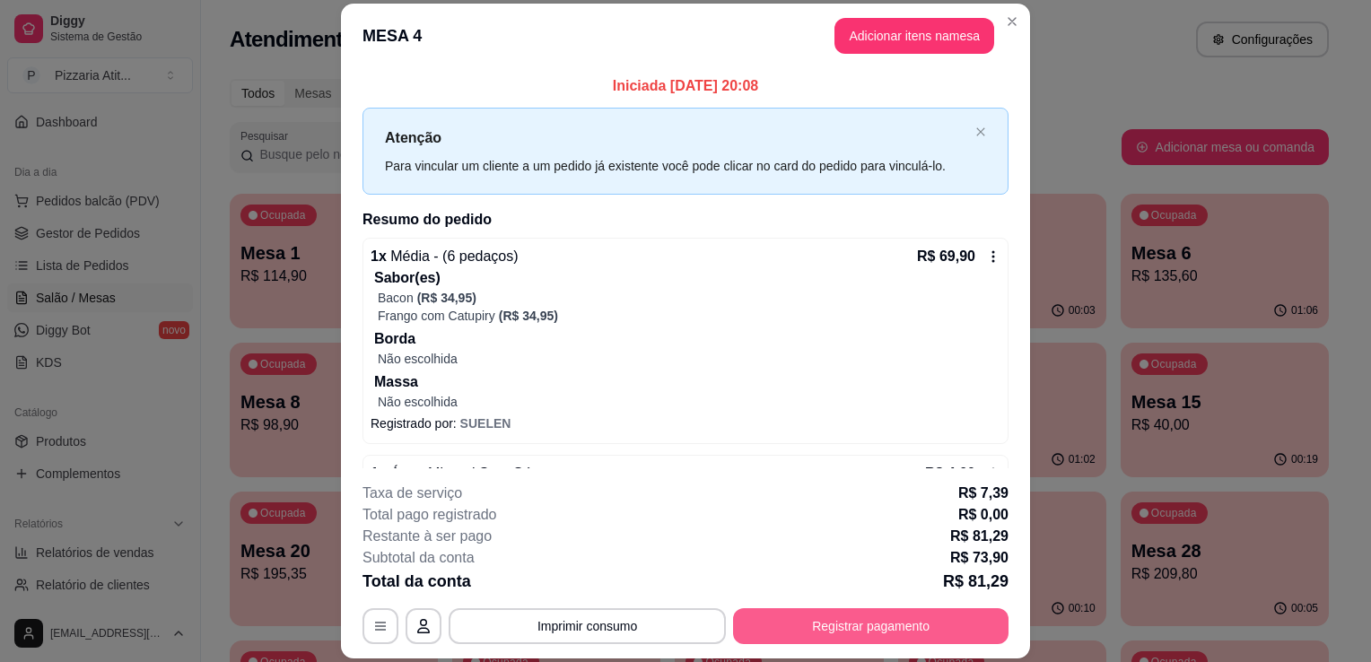
click at [844, 616] on button "Registrar pagamento" at bounding box center [871, 626] width 276 height 36
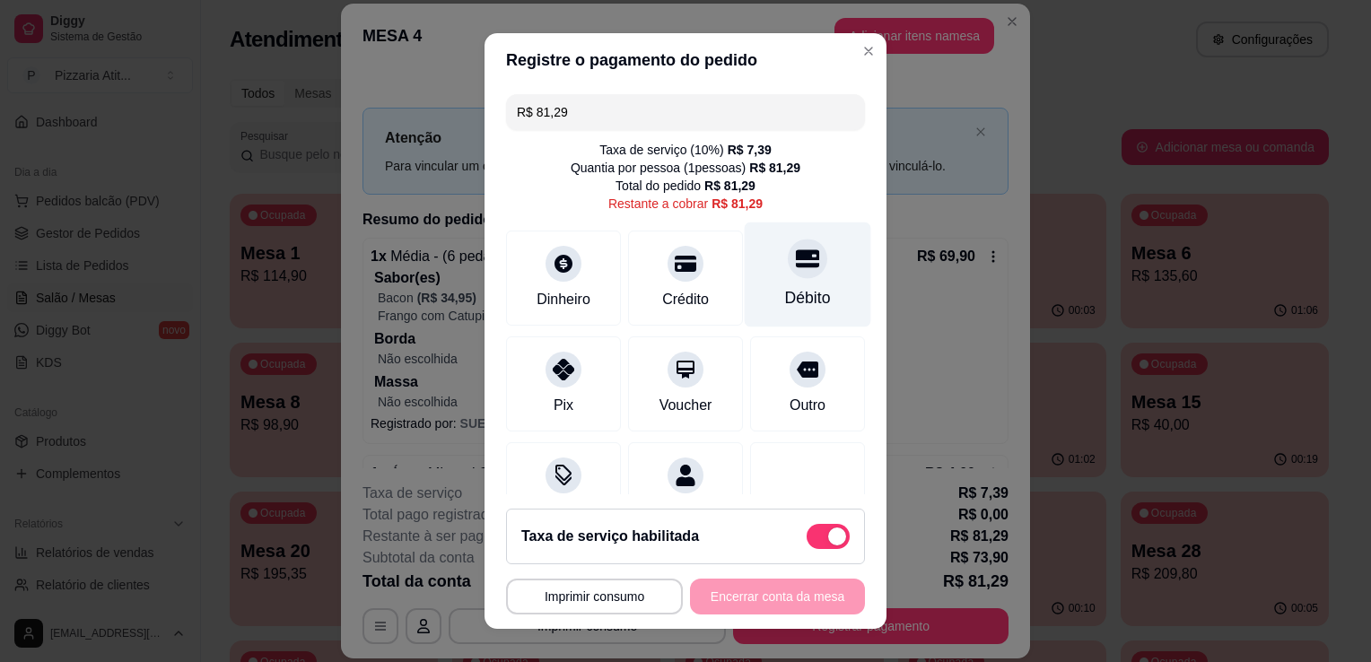
click at [785, 289] on div "Débito" at bounding box center [808, 297] width 46 height 23
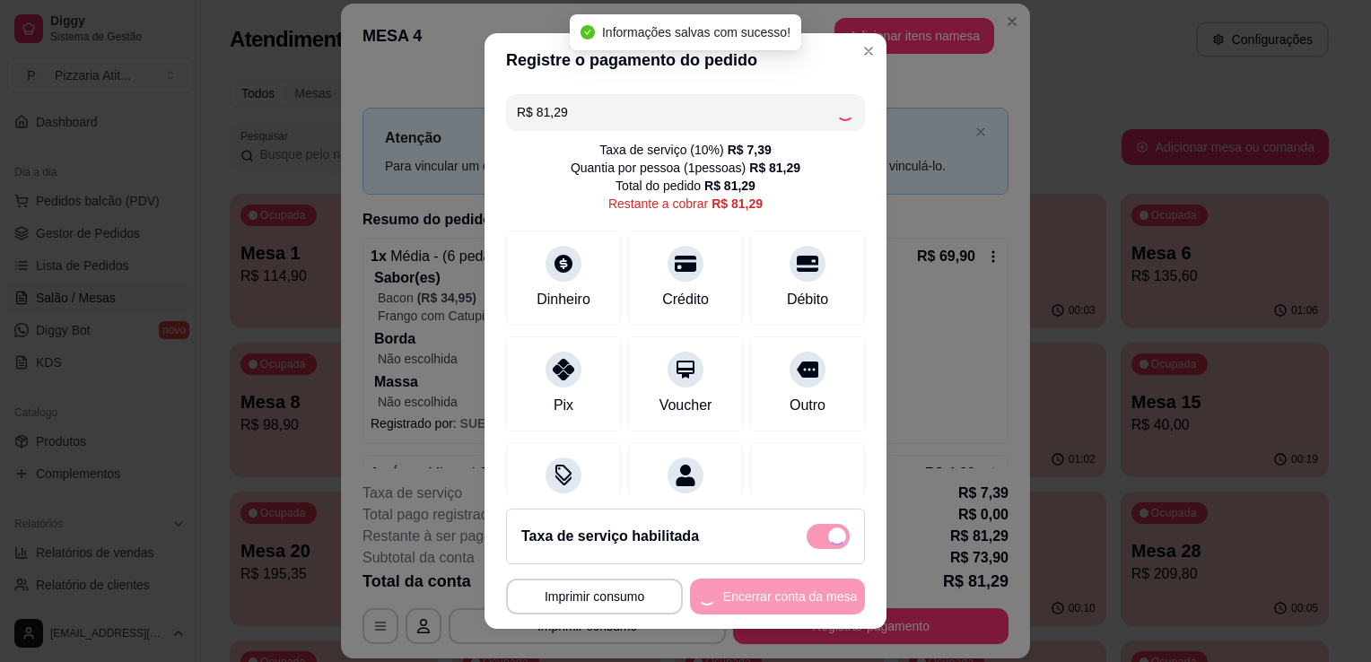
type input "R$ 0,00"
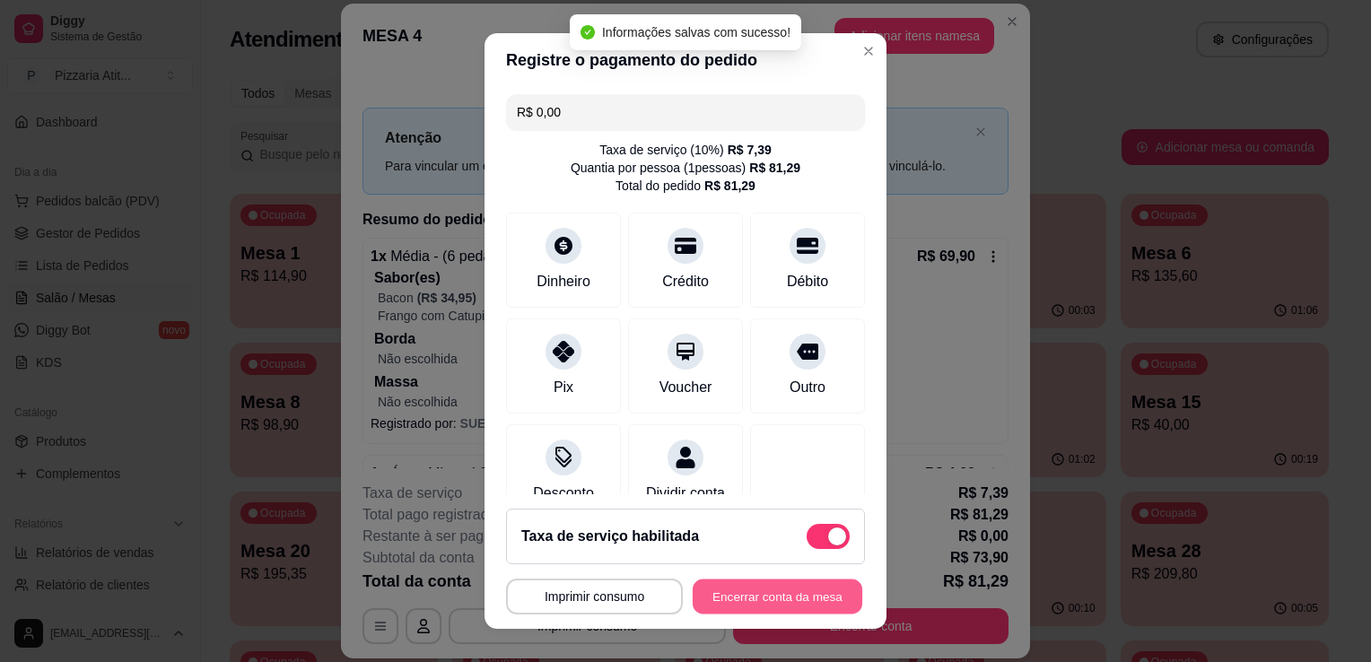
click at [725, 606] on button "Encerrar conta da mesa" at bounding box center [778, 597] width 170 height 35
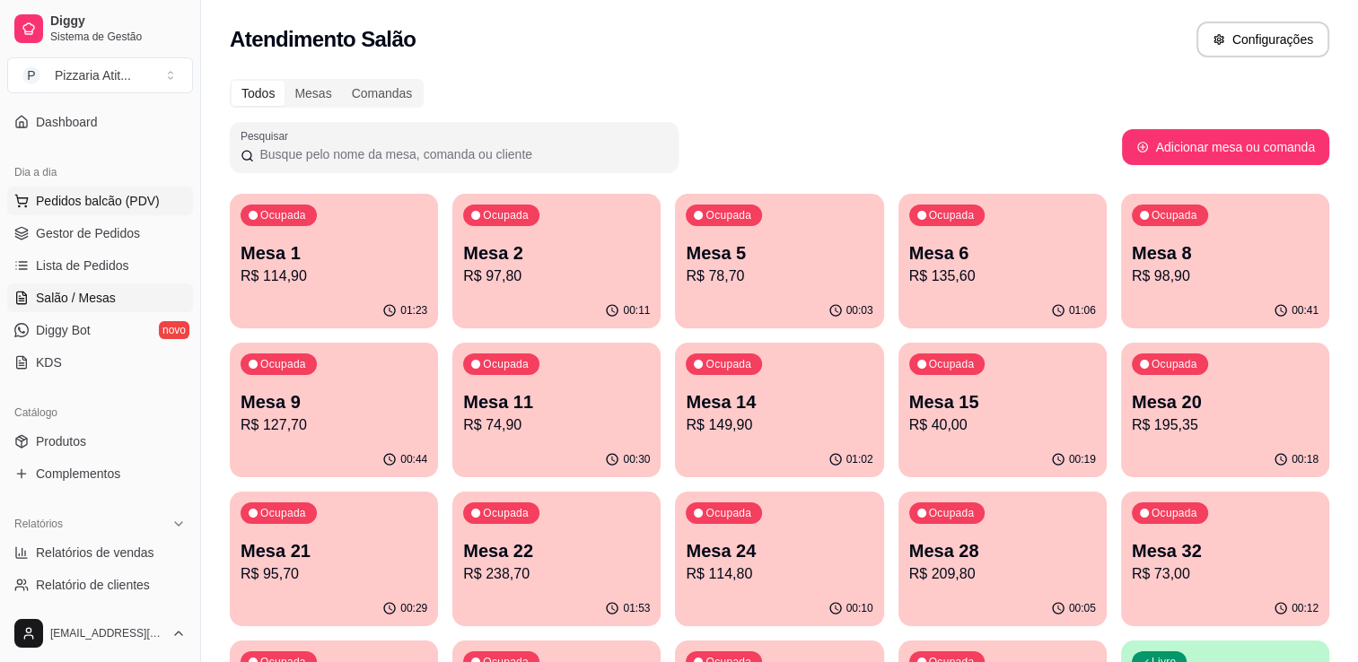
click at [129, 196] on span "Pedidos balcão (PDV)" at bounding box center [98, 201] width 124 height 18
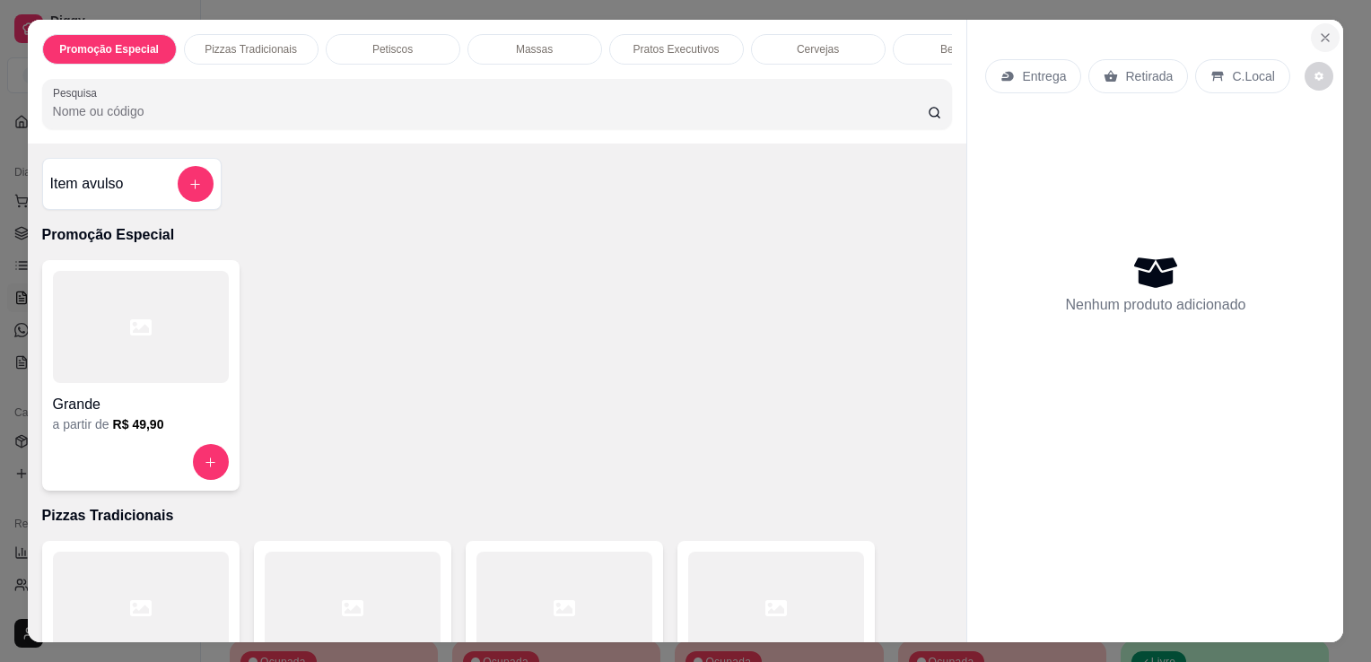
click at [1318, 31] on icon "Close" at bounding box center [1325, 38] width 14 height 14
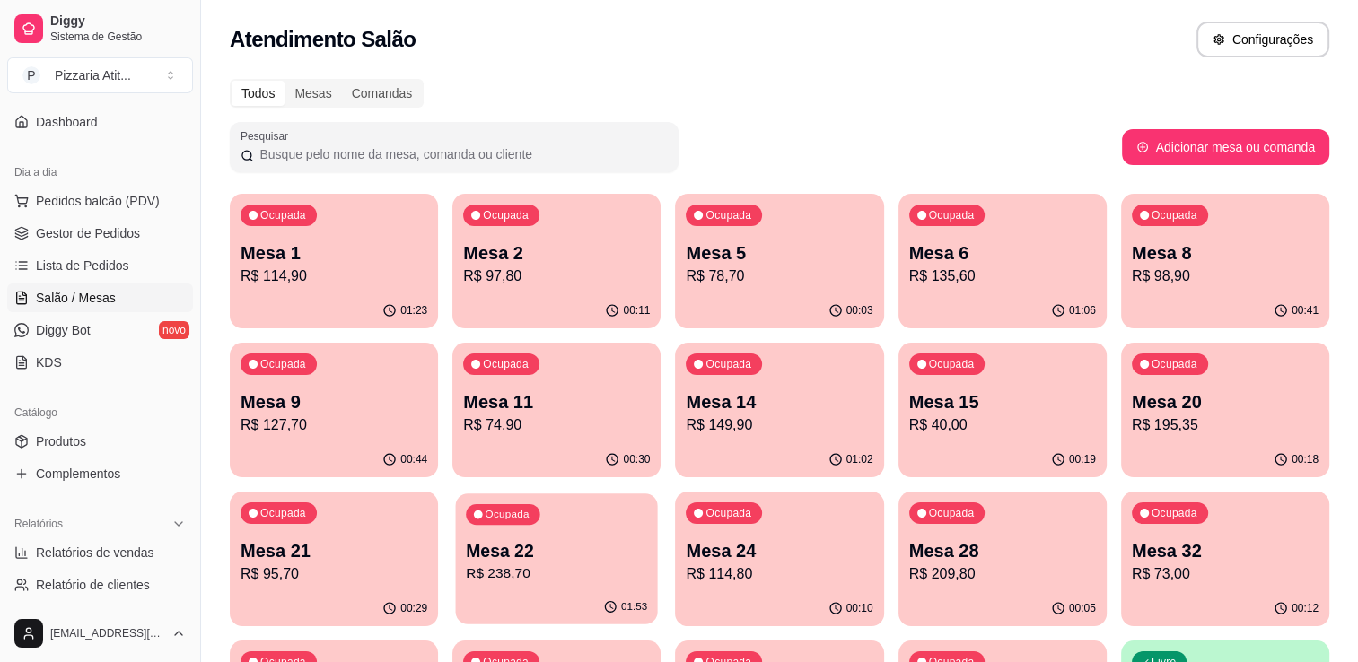
click at [539, 508] on div "Ocupada Mesa 22 R$ 238,70" at bounding box center [557, 542] width 202 height 97
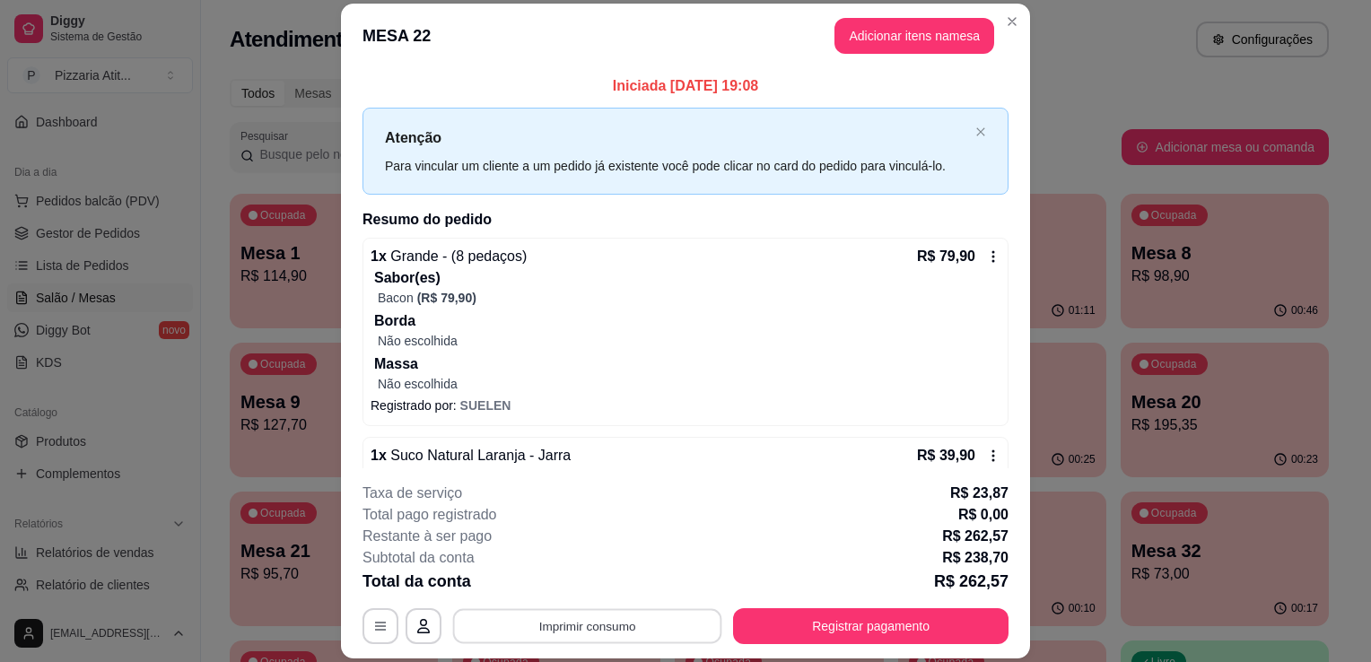
click at [646, 626] on button "Imprimir consumo" at bounding box center [587, 626] width 269 height 35
drag, startPoint x: 610, startPoint y: 570, endPoint x: 607, endPoint y: 584, distance: 14.8
click at [607, 584] on div "Escolha a impressora IMPRESSORA" at bounding box center [586, 573] width 148 height 61
click at [607, 584] on button "IMPRESSORA" at bounding box center [586, 586] width 126 height 28
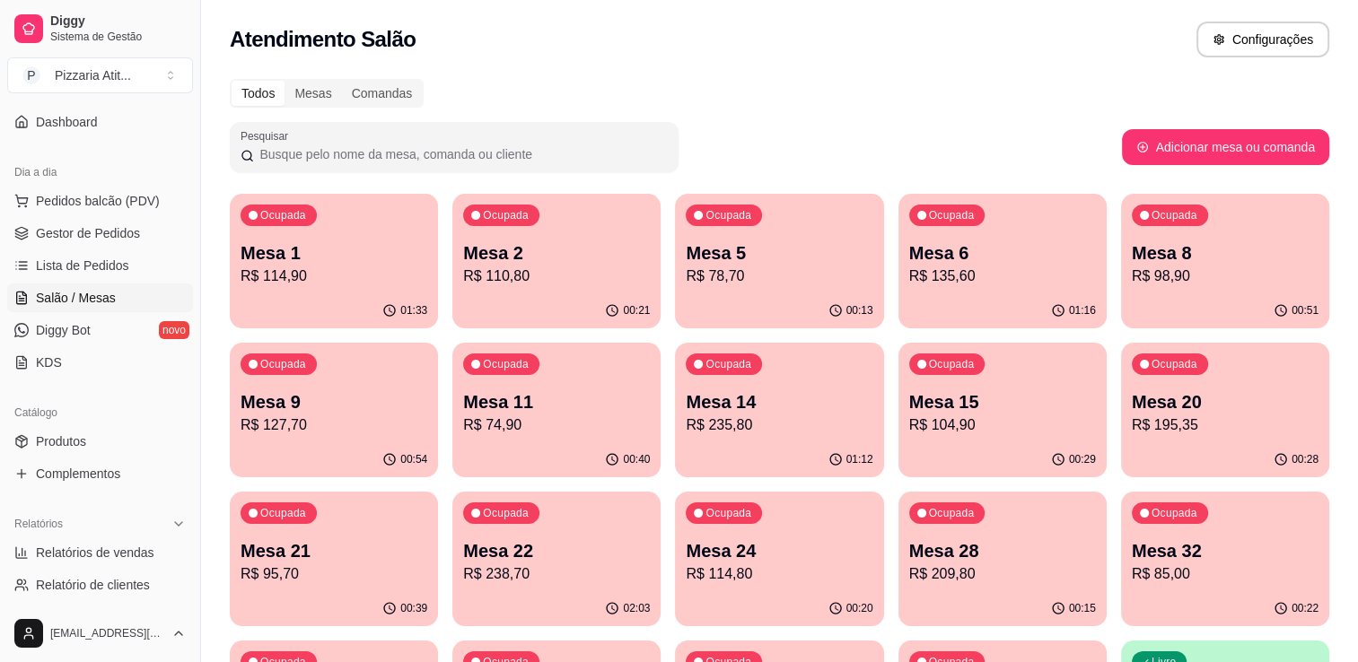
click at [528, 559] on p "Mesa 22" at bounding box center [556, 550] width 187 height 25
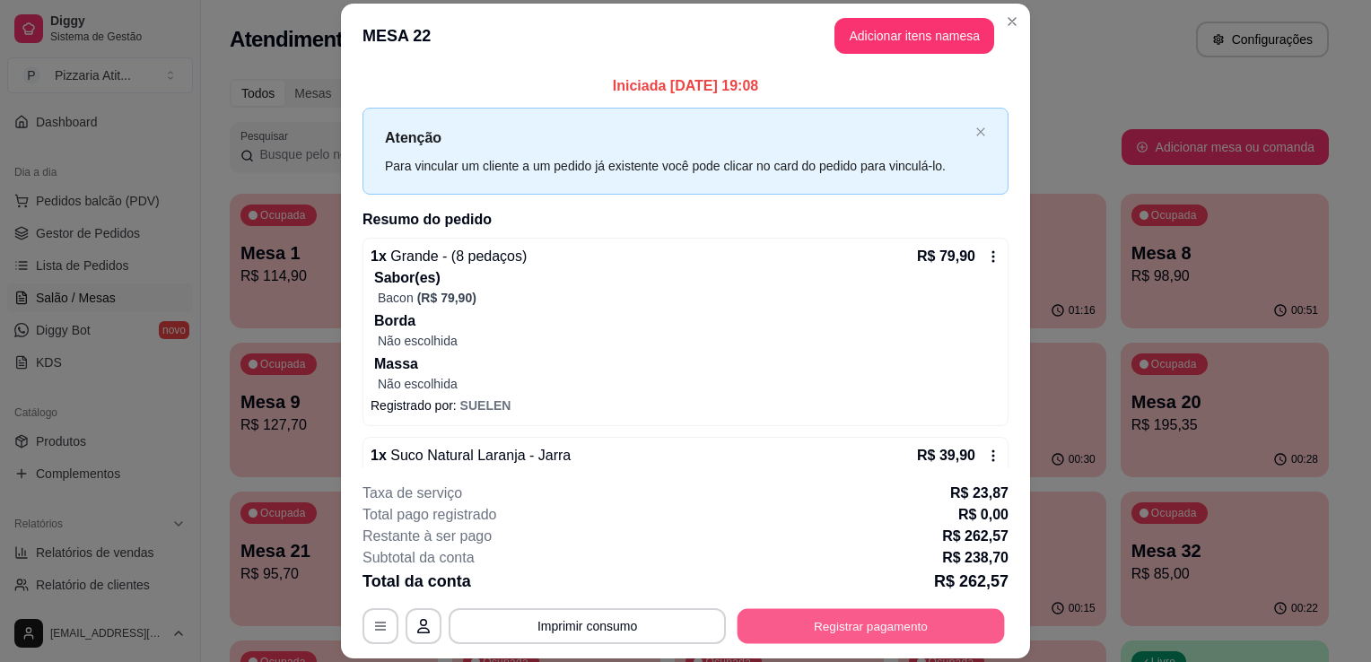
click at [810, 626] on button "Registrar pagamento" at bounding box center [871, 626] width 267 height 35
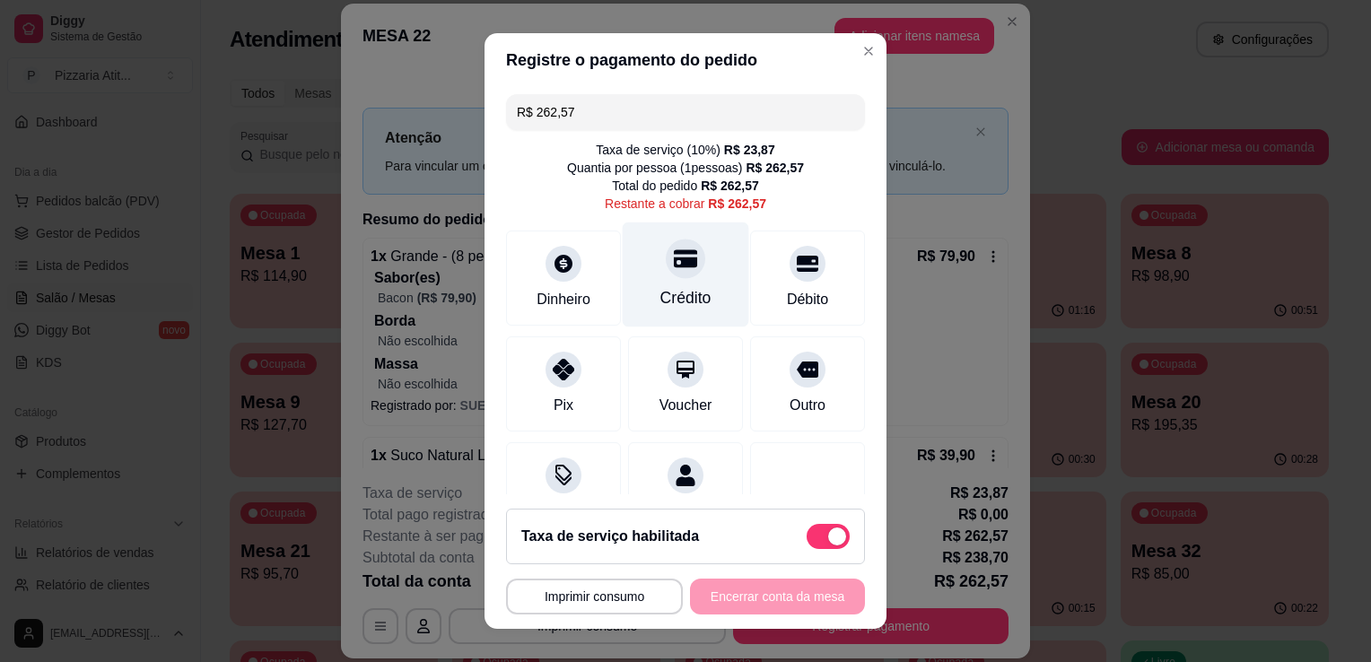
click at [693, 285] on div "Crédito" at bounding box center [686, 275] width 127 height 105
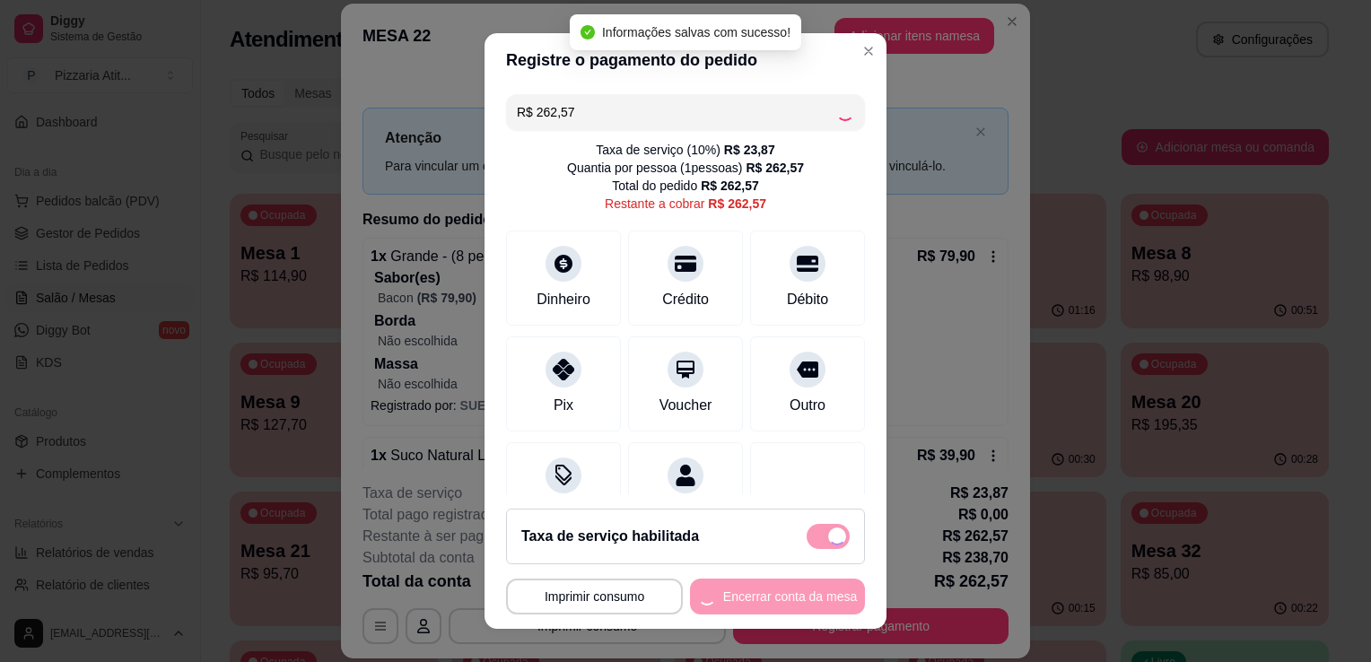
type input "R$ 0,00"
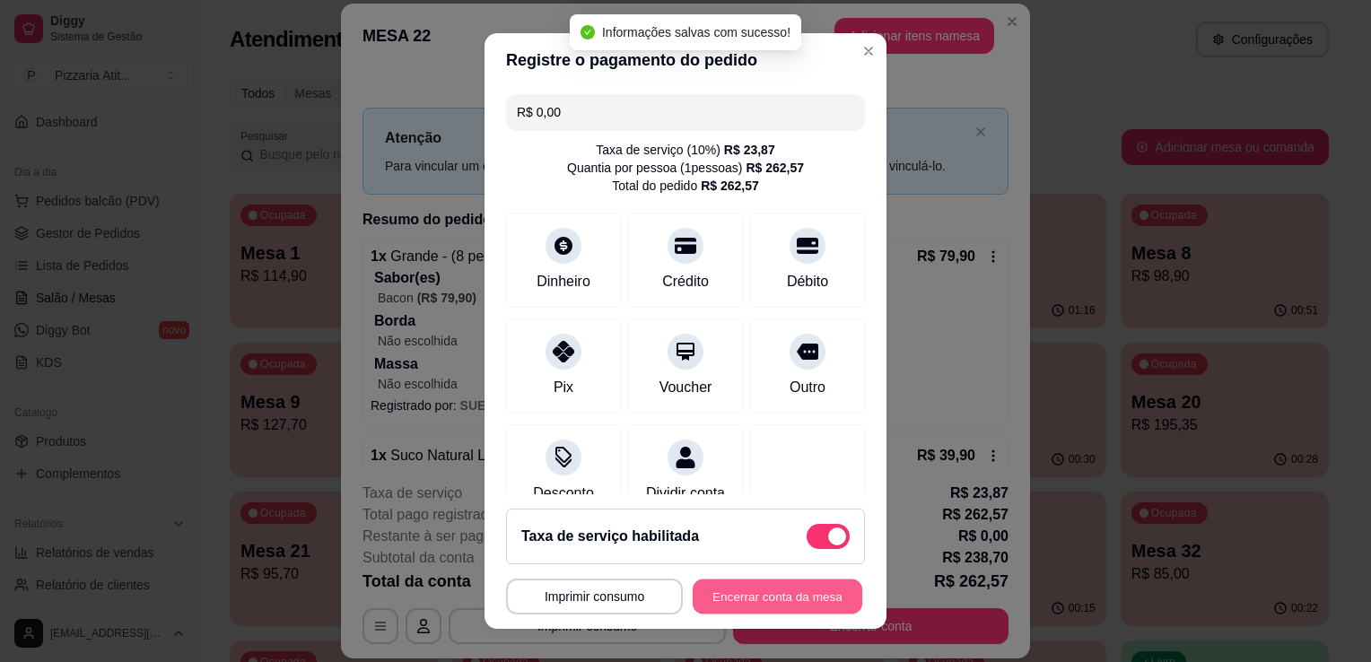
click at [722, 593] on button "Encerrar conta da mesa" at bounding box center [778, 597] width 170 height 35
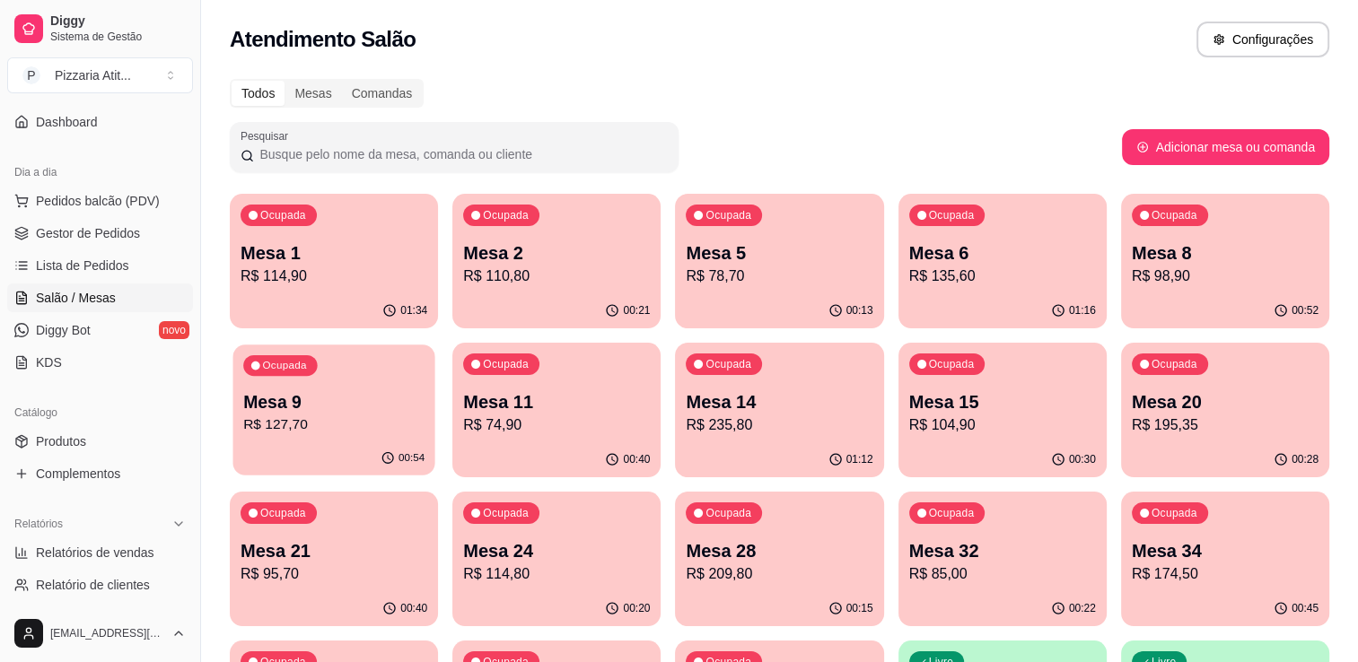
click at [284, 411] on p "Mesa 9" at bounding box center [333, 402] width 181 height 24
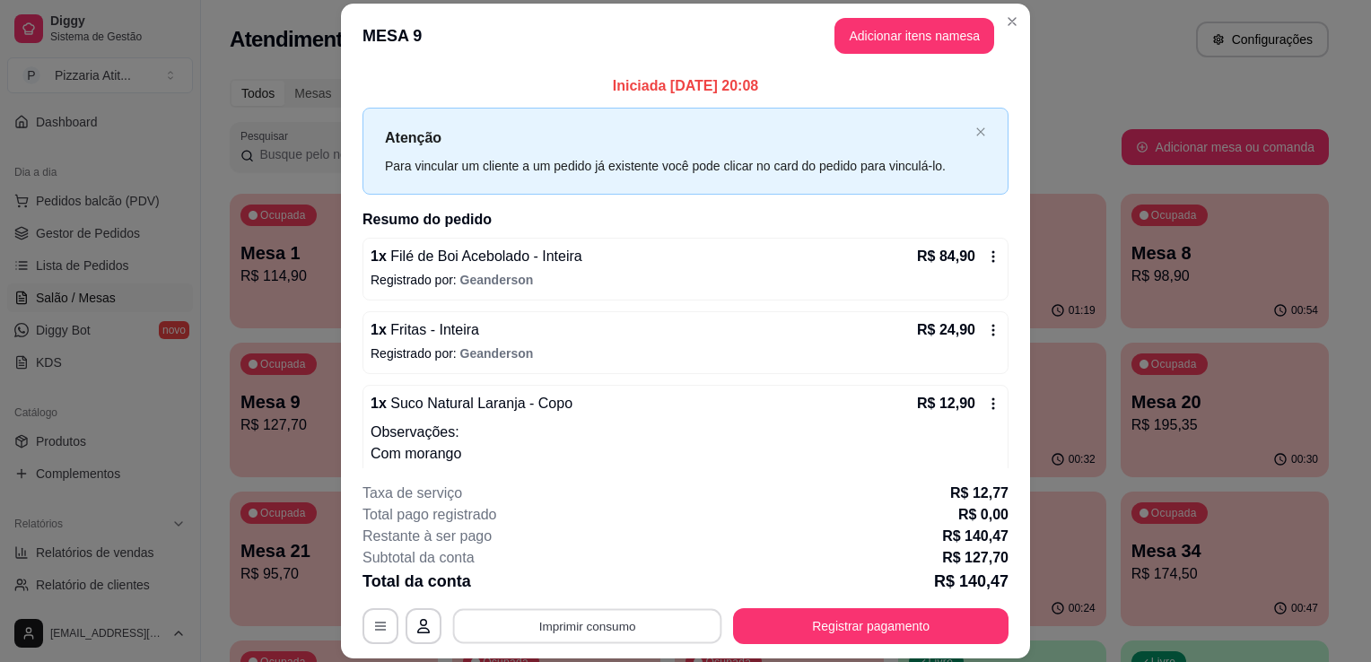
click at [590, 616] on button "Imprimir consumo" at bounding box center [587, 626] width 269 height 35
click at [599, 619] on button "Imprimir consumo" at bounding box center [587, 626] width 269 height 35
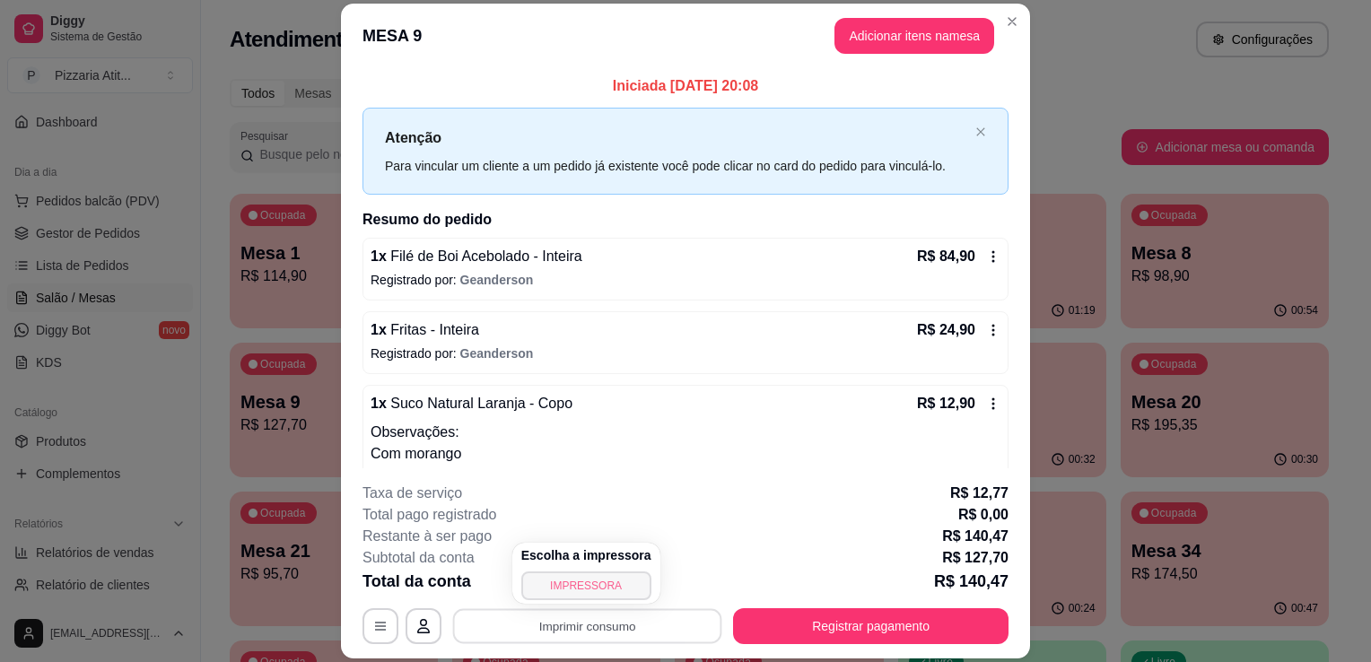
click at [595, 591] on button "IMPRESSORA" at bounding box center [586, 586] width 130 height 29
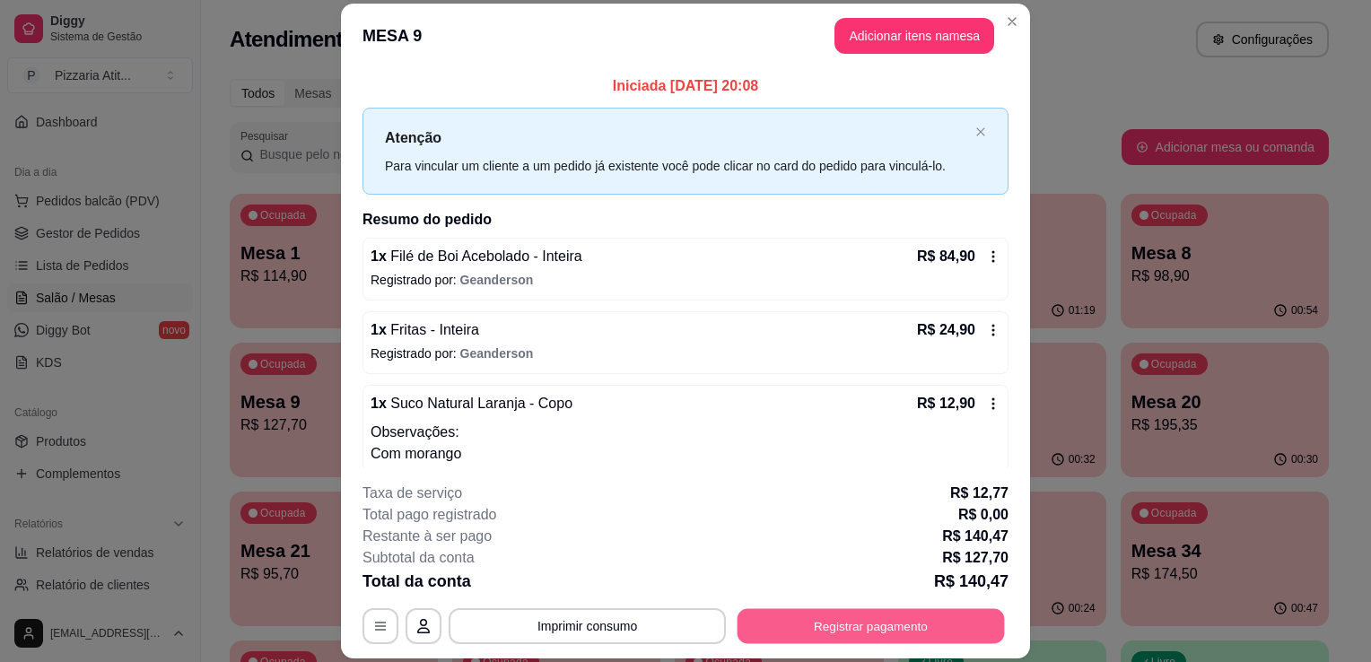
click at [783, 625] on button "Registrar pagamento" at bounding box center [871, 626] width 267 height 35
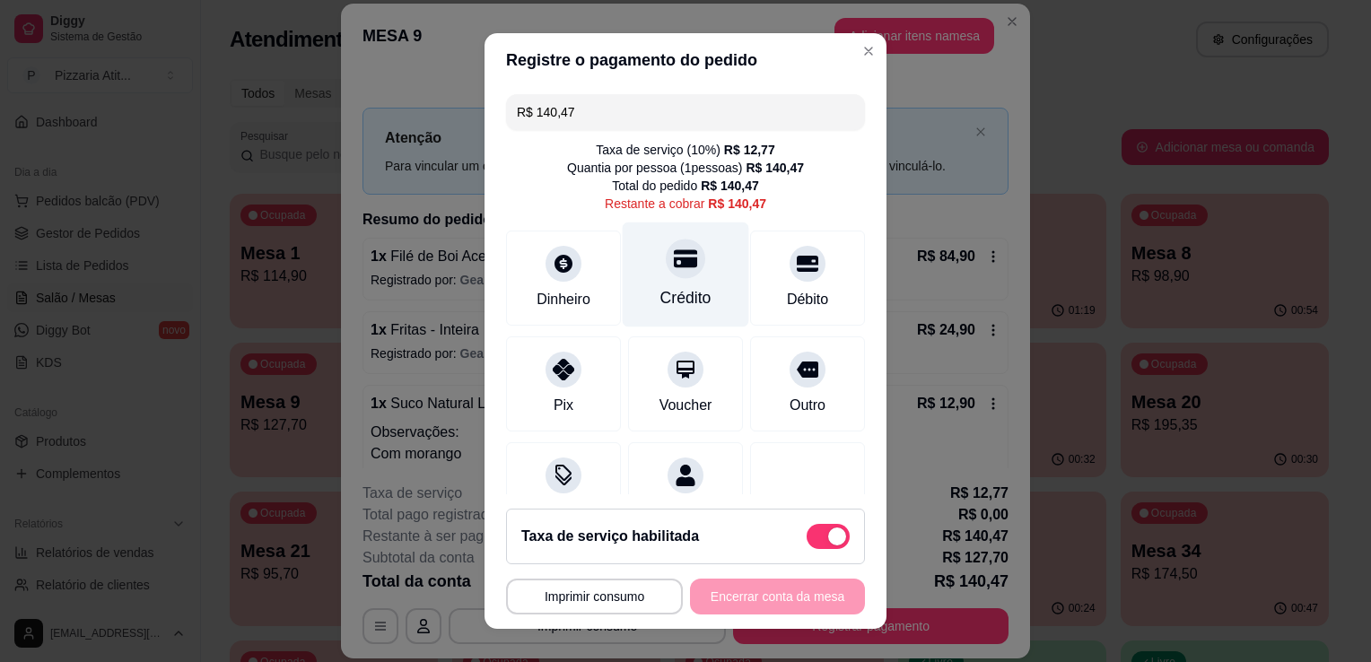
click at [674, 307] on div "Crédito" at bounding box center [686, 297] width 51 height 23
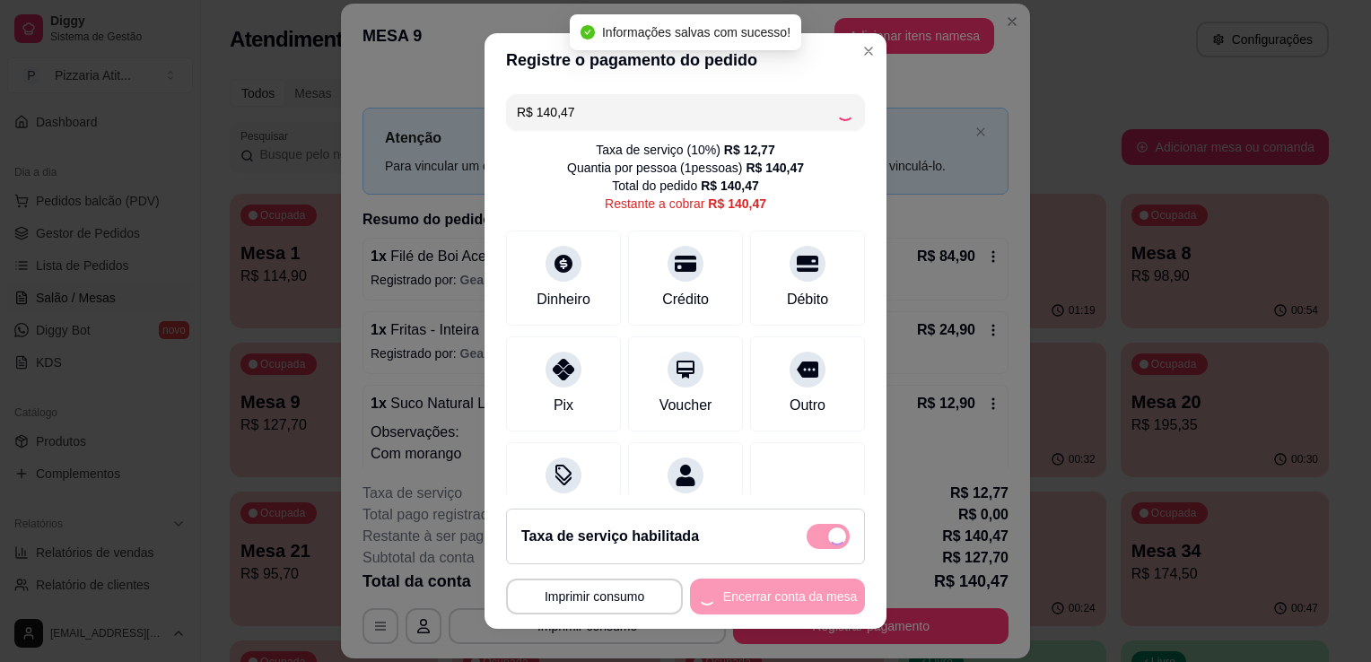
type input "R$ 0,00"
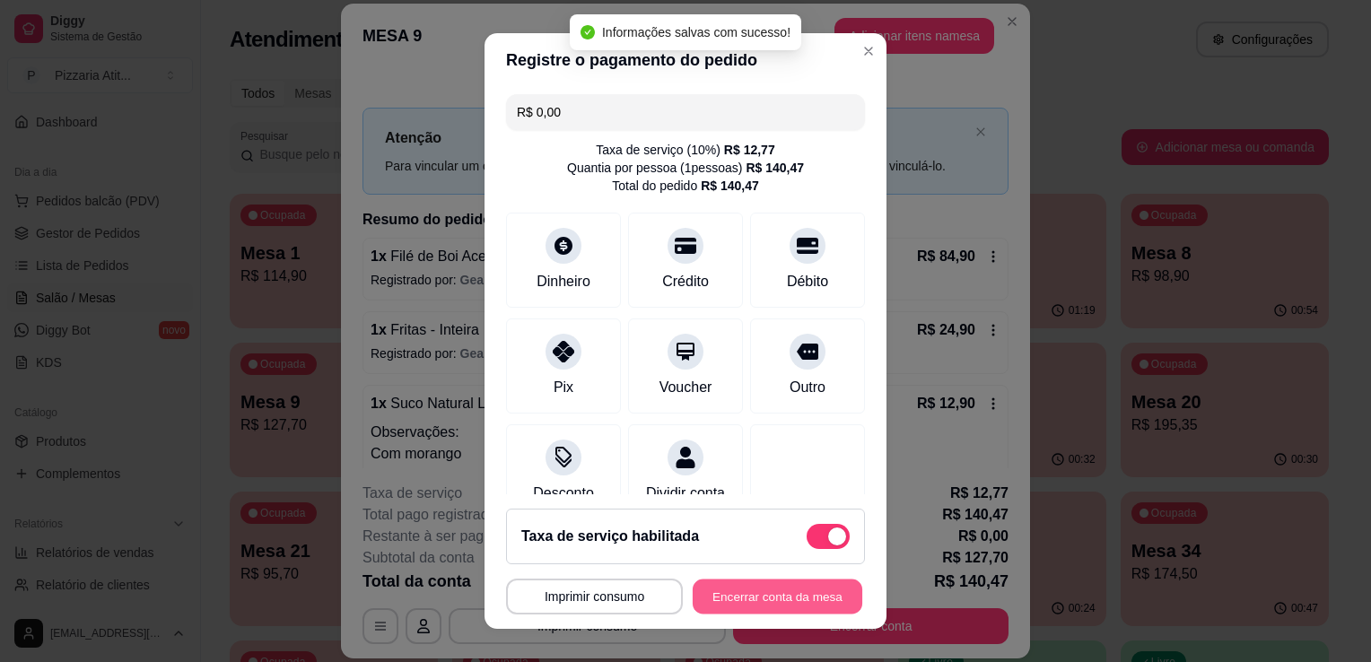
click at [734, 600] on button "Encerrar conta da mesa" at bounding box center [778, 597] width 170 height 35
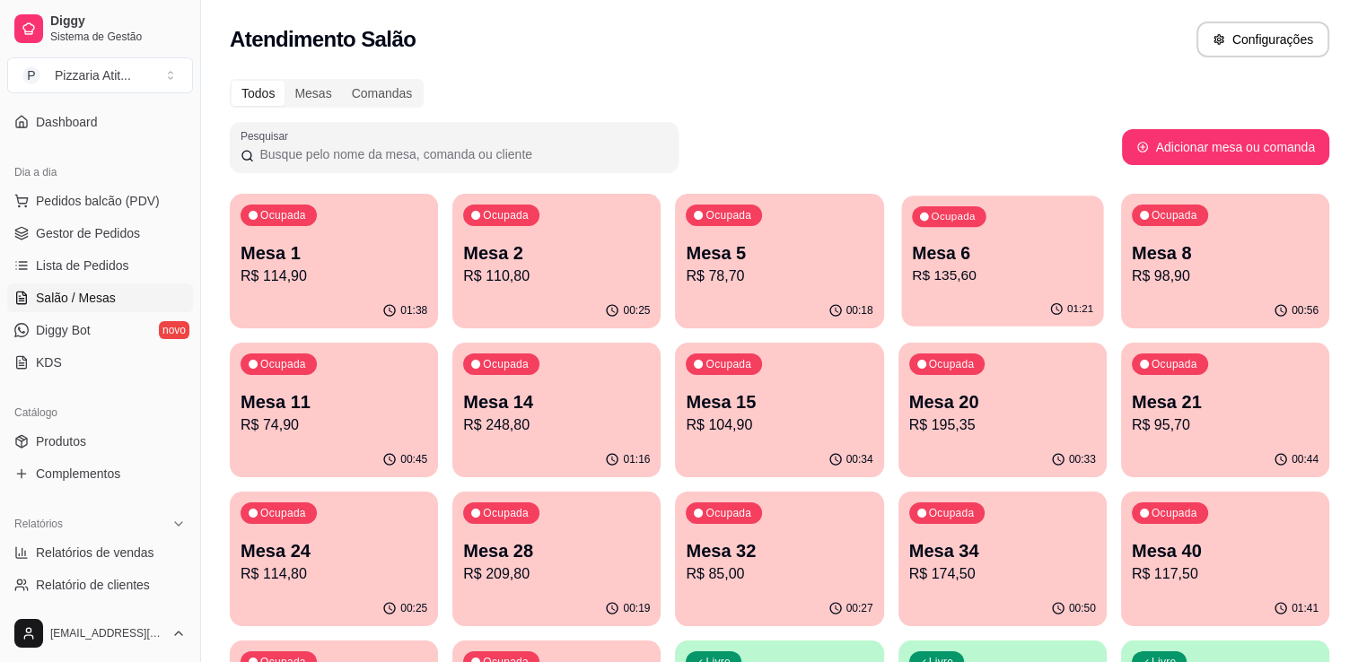
click at [1017, 266] on p "R$ 135,60" at bounding box center [1002, 276] width 181 height 21
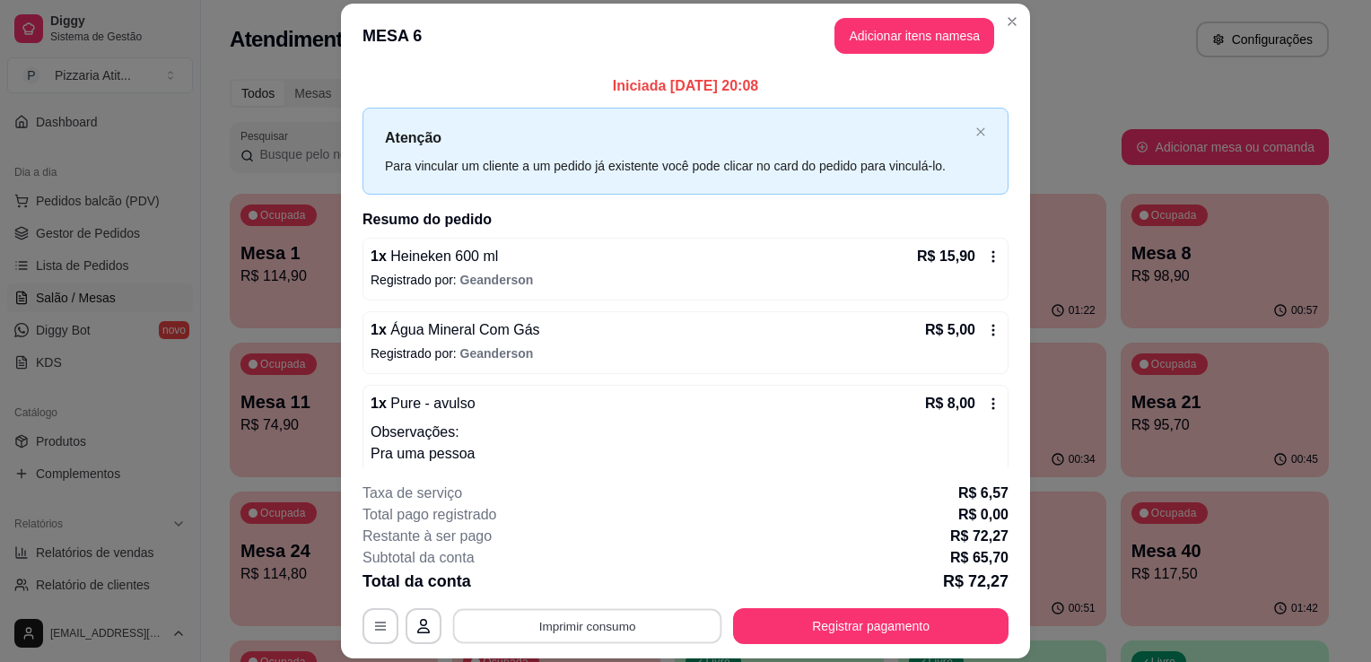
click at [643, 612] on button "Imprimir consumo" at bounding box center [587, 626] width 269 height 35
click at [593, 576] on button "IMPRESSORA" at bounding box center [586, 586] width 126 height 28
click at [808, 411] on div "1 x Pure - avulso R$ 8,00" at bounding box center [686, 404] width 630 height 22
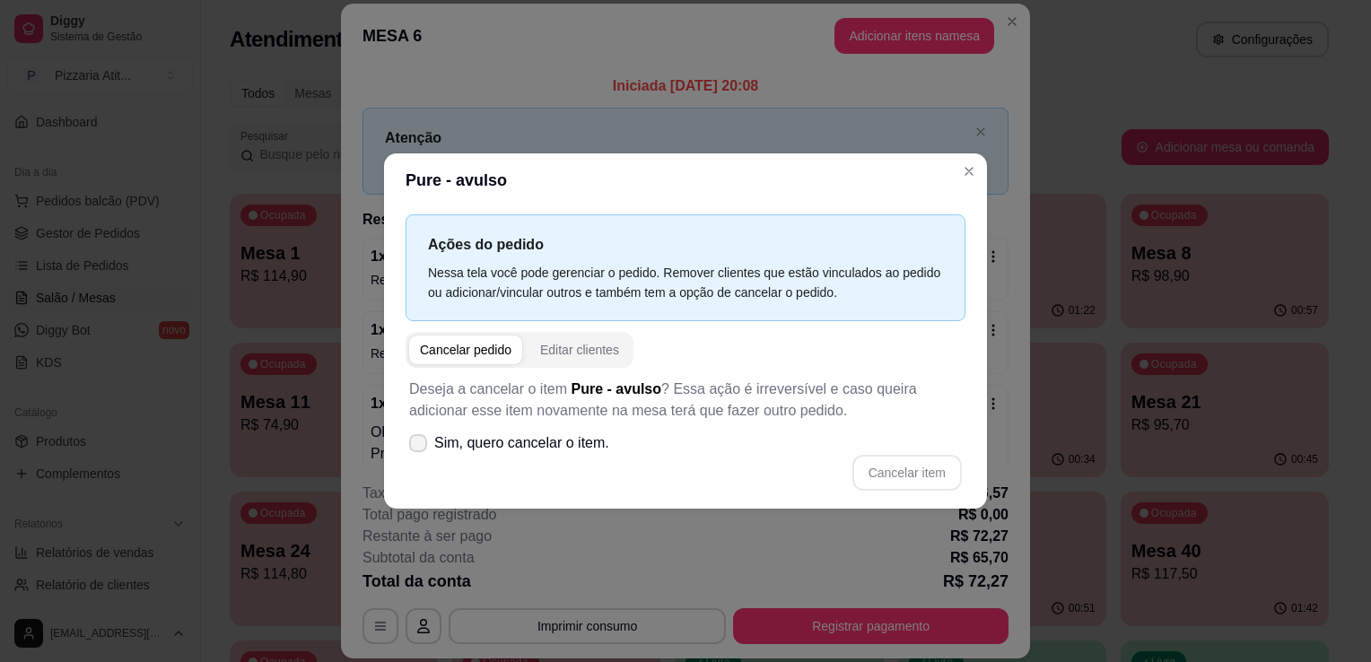
click at [412, 447] on icon at bounding box center [418, 443] width 14 height 11
click at [412, 447] on input "Sim, quero cancelar o item." at bounding box center [414, 453] width 12 height 12
checkbox input "true"
click at [889, 468] on button "Cancelar item" at bounding box center [906, 473] width 107 height 35
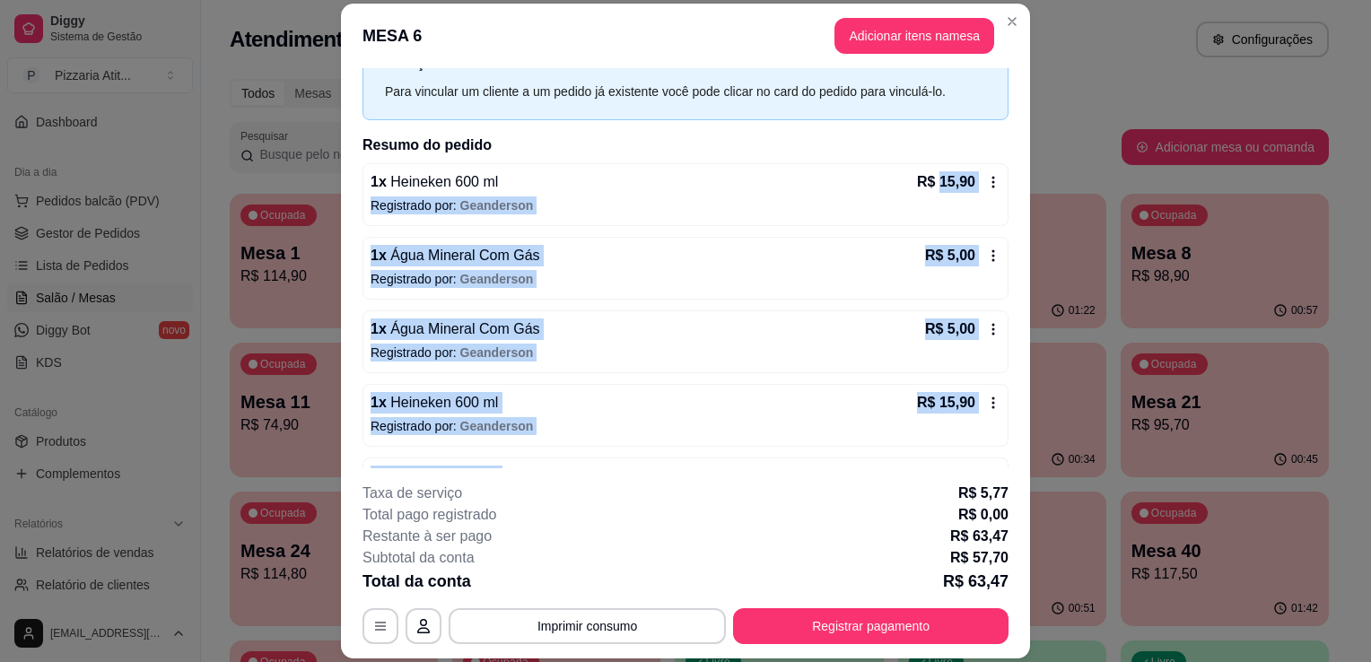
drag, startPoint x: 923, startPoint y: 259, endPoint x: 732, endPoint y: 465, distance: 280.1
click at [732, 465] on div "1 x Heineken 600 ml R$ 15,90 Registrado por: Geanderson 1 x Água Mineral Com Gá…" at bounding box center [686, 341] width 646 height 357
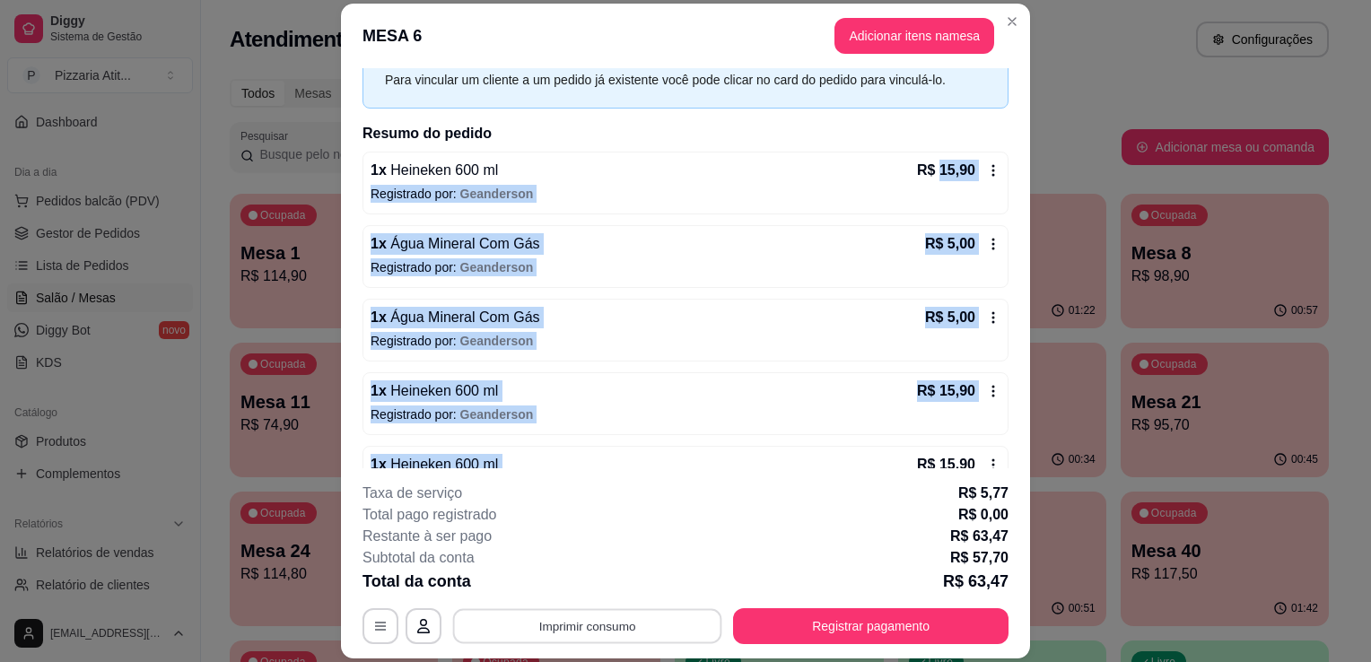
click at [632, 636] on button "Imprimir consumo" at bounding box center [587, 626] width 269 height 35
click at [610, 587] on button "IMPRESSORA" at bounding box center [586, 586] width 126 height 28
click at [879, 626] on button "Registrar pagamento" at bounding box center [871, 626] width 267 height 35
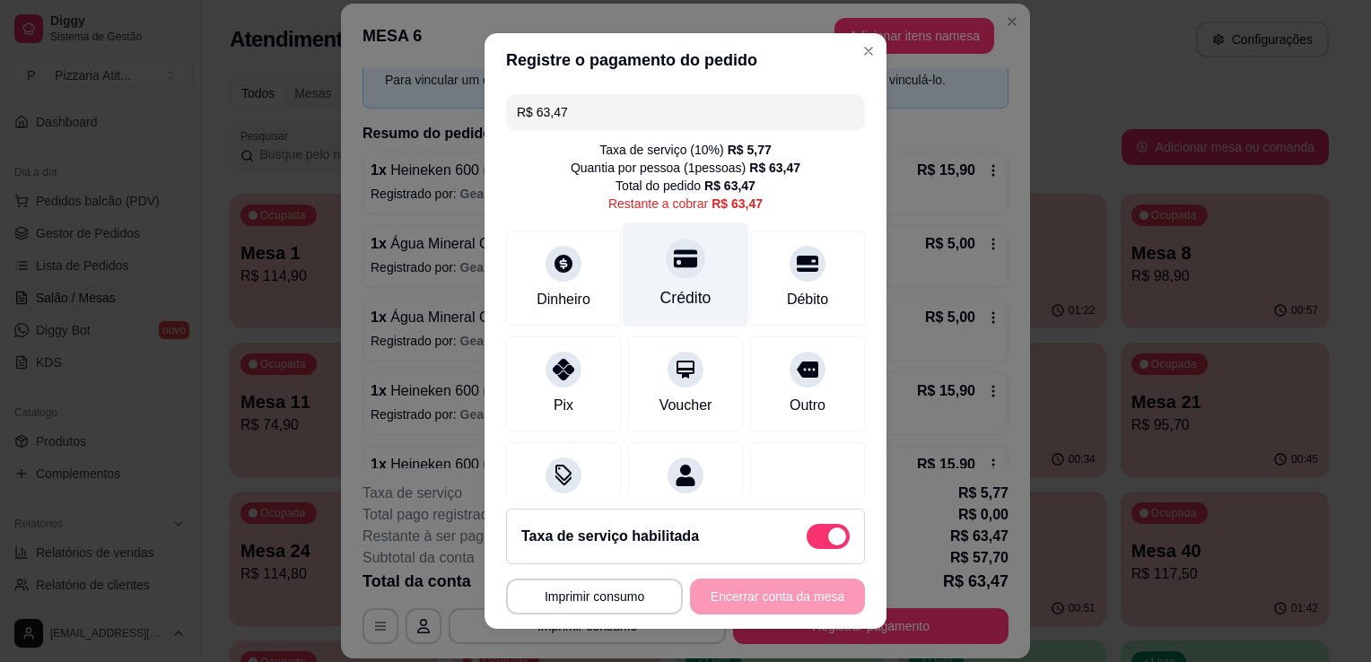
click at [688, 297] on div "Crédito" at bounding box center [686, 297] width 51 height 23
type input "R$ 0,00"
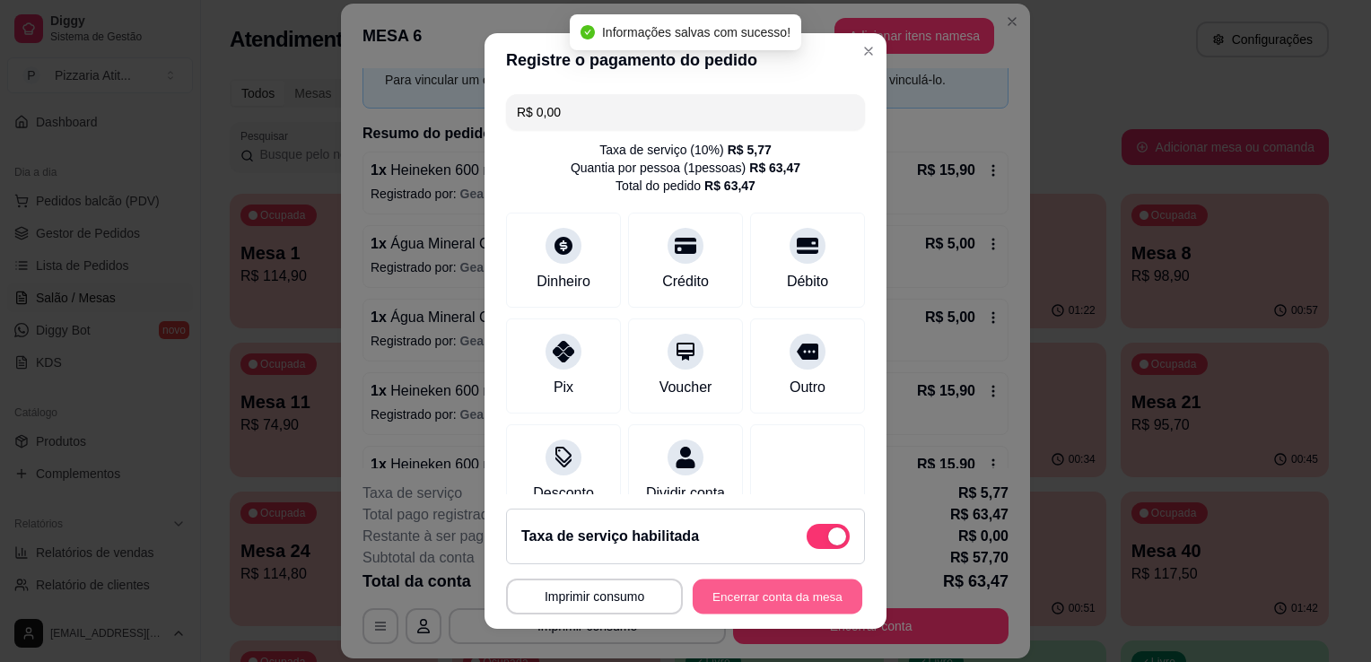
click at [761, 601] on button "Encerrar conta da mesa" at bounding box center [778, 597] width 170 height 35
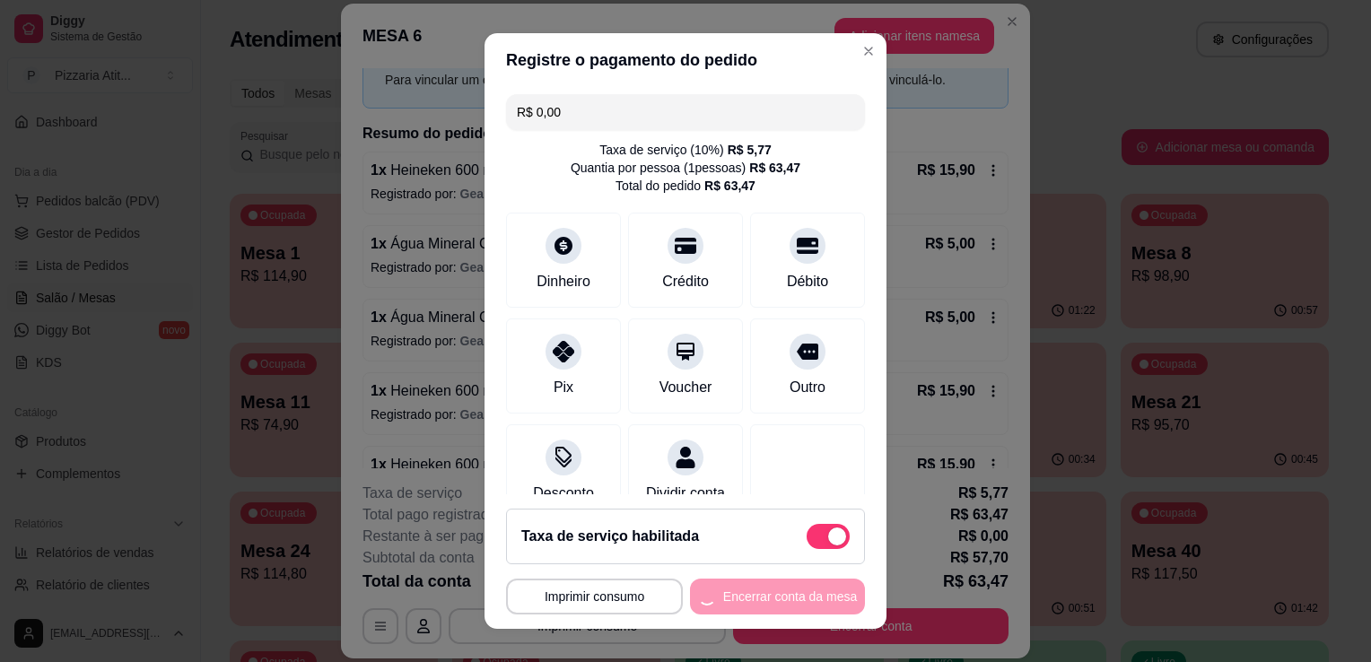
scroll to position [0, 0]
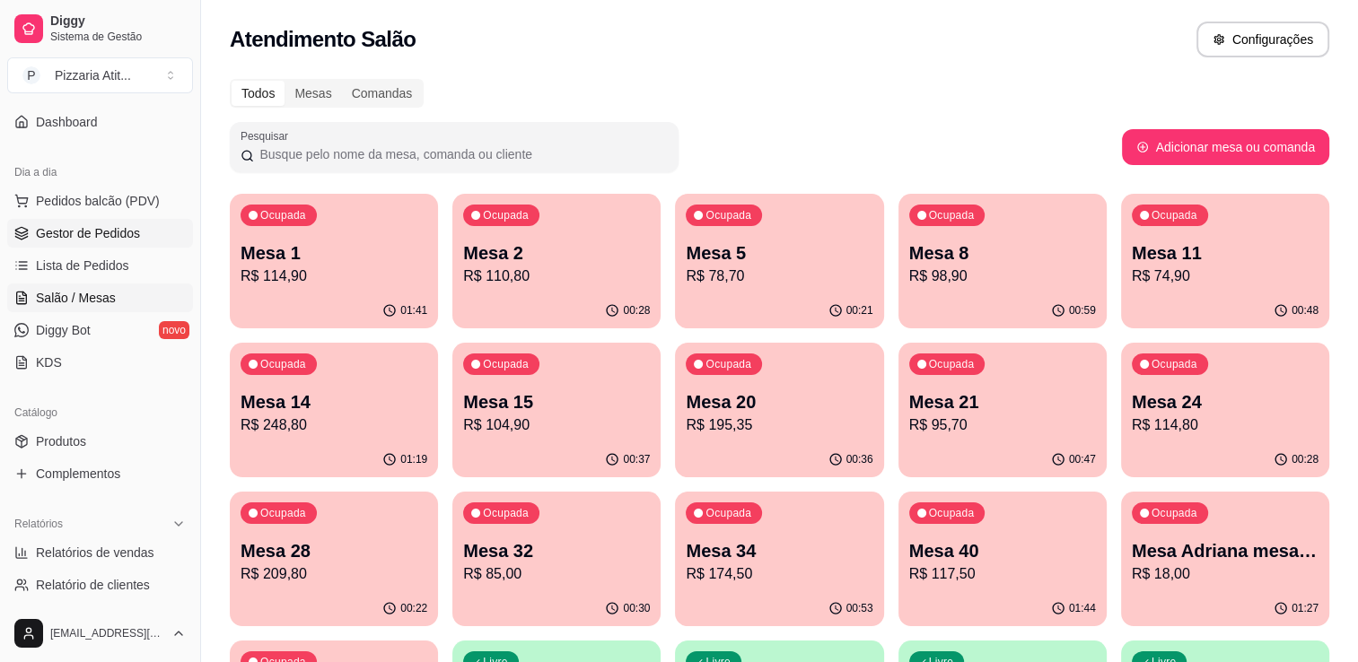
click at [129, 224] on span "Gestor de Pedidos" at bounding box center [88, 233] width 104 height 18
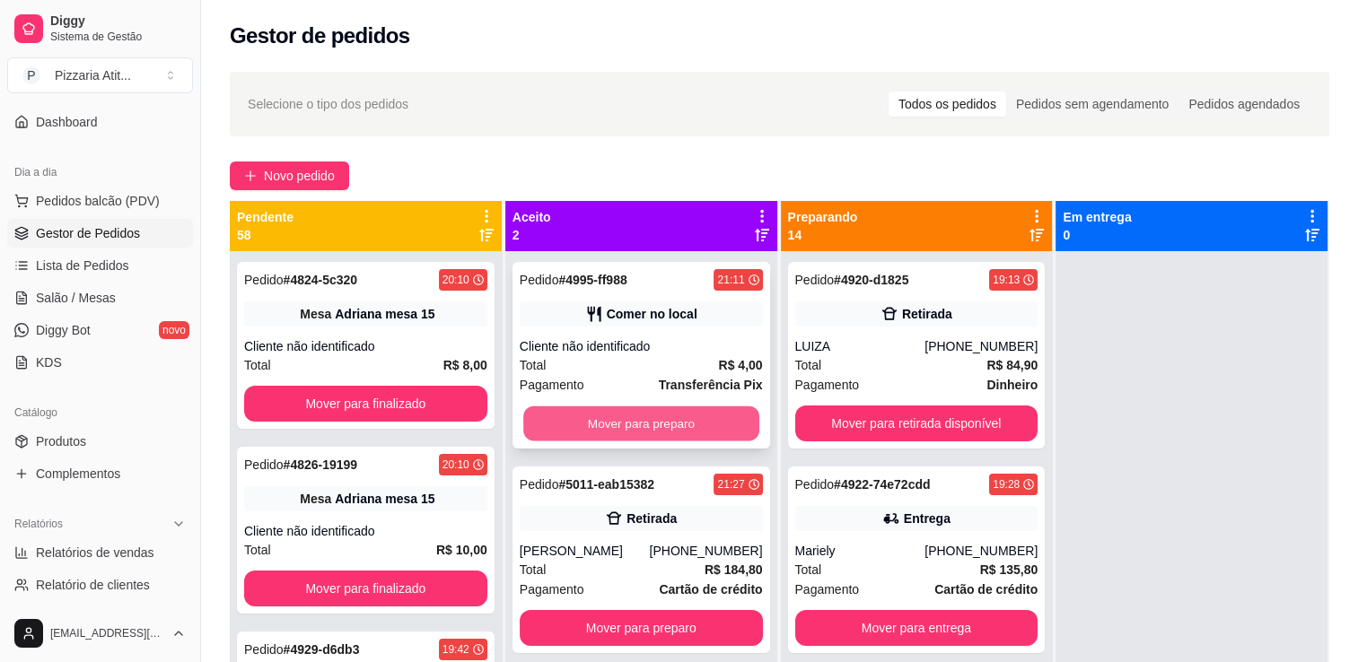
click at [685, 425] on button "Mover para preparo" at bounding box center [641, 424] width 236 height 35
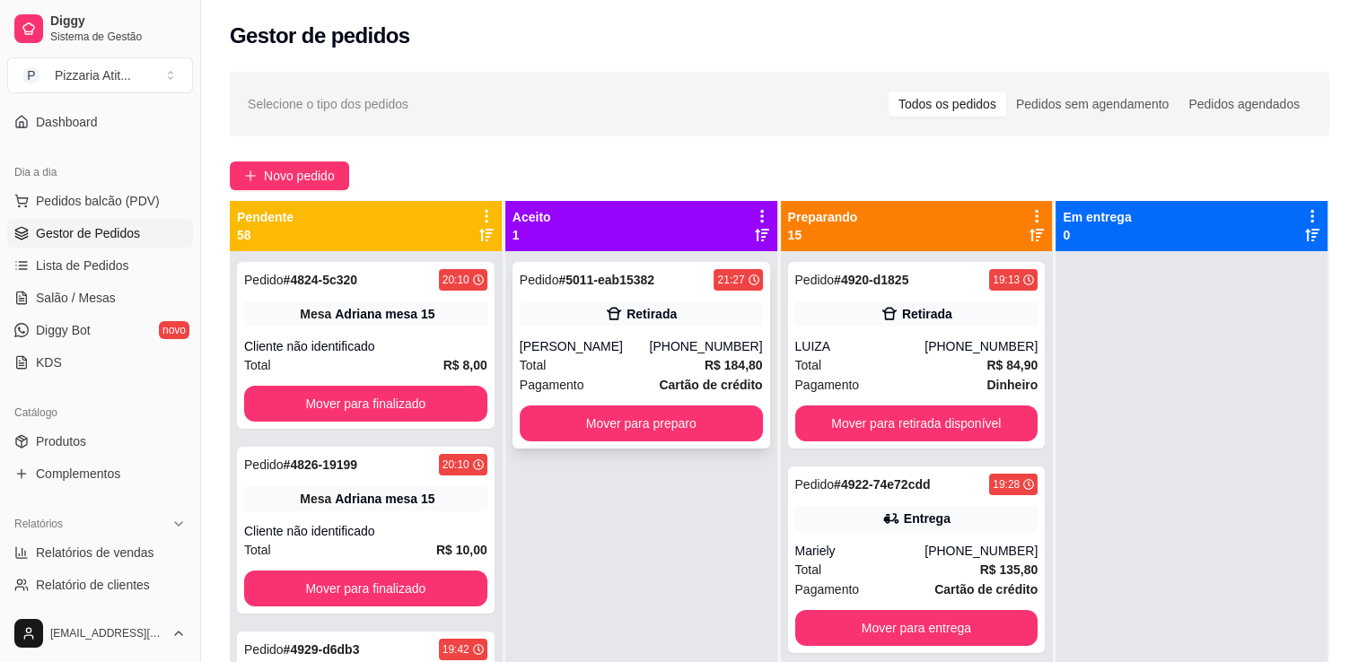
click at [667, 392] on strong "Cartão de crédito" at bounding box center [710, 385] width 103 height 14
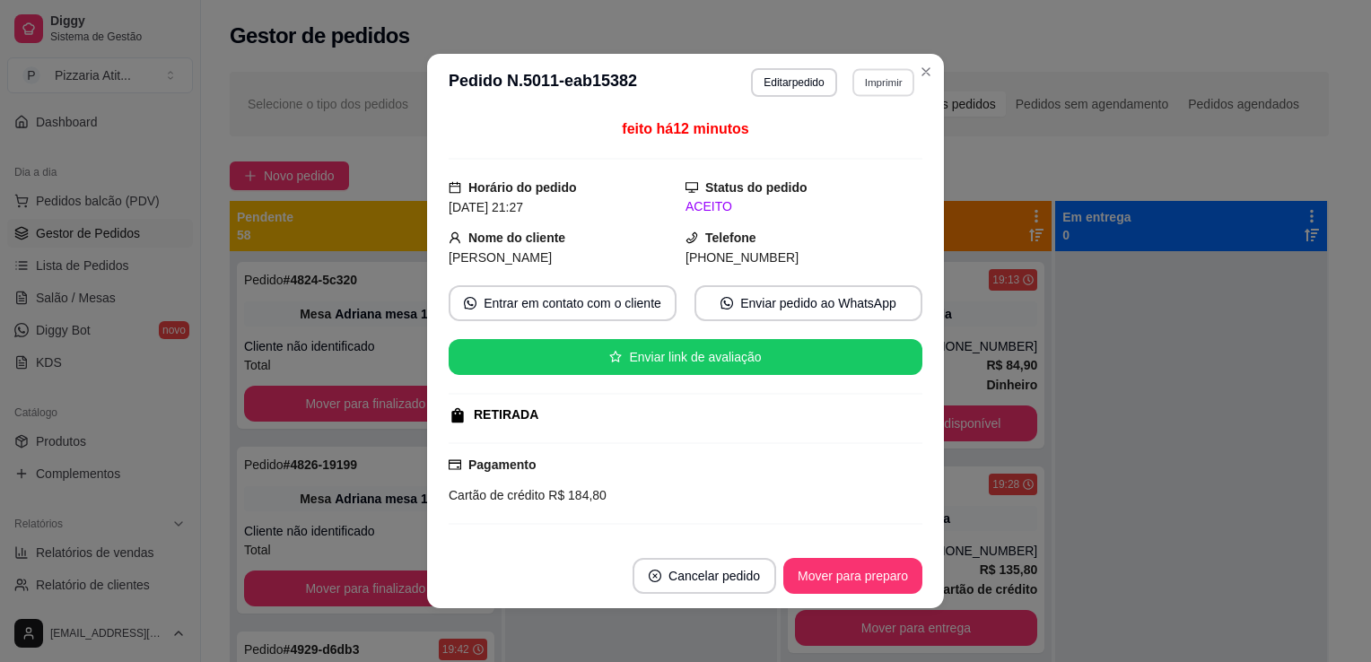
click at [859, 76] on button "Imprimir" at bounding box center [884, 82] width 62 height 28
click at [812, 151] on button "IMPRESSORA" at bounding box center [845, 145] width 126 height 28
click at [910, 86] on section "**********" at bounding box center [685, 331] width 517 height 555
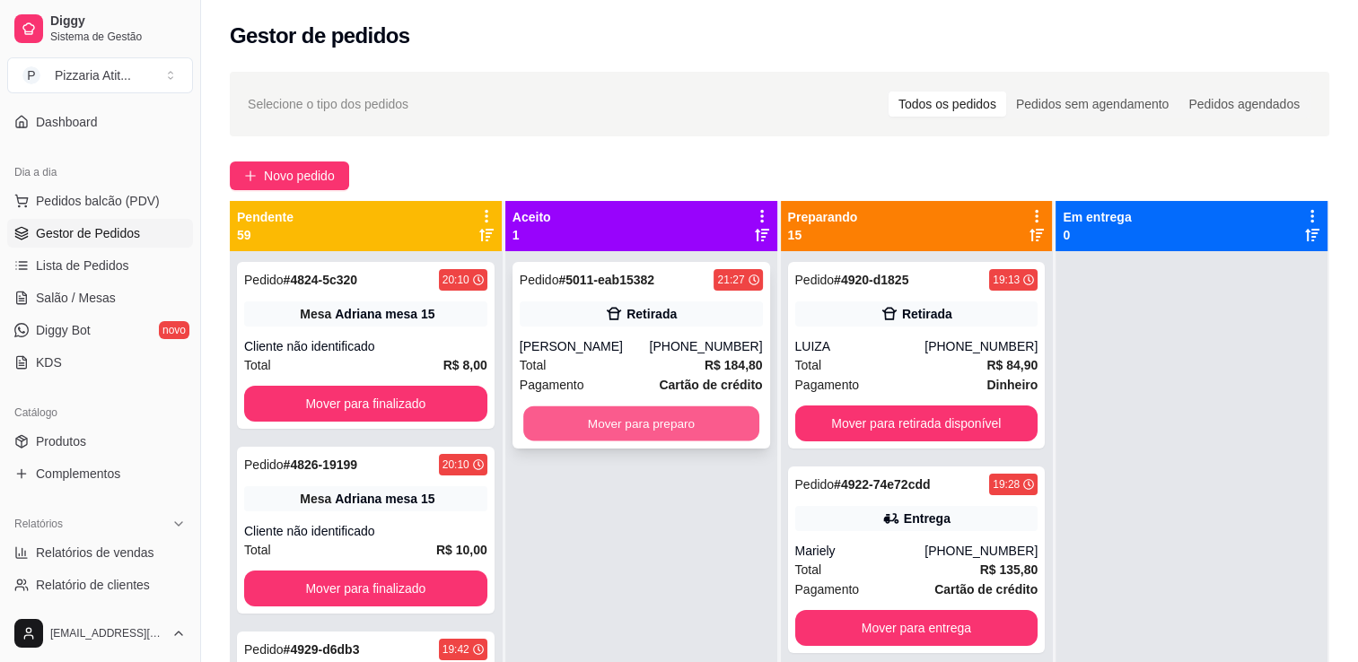
click at [661, 421] on button "Mover para preparo" at bounding box center [641, 424] width 236 height 35
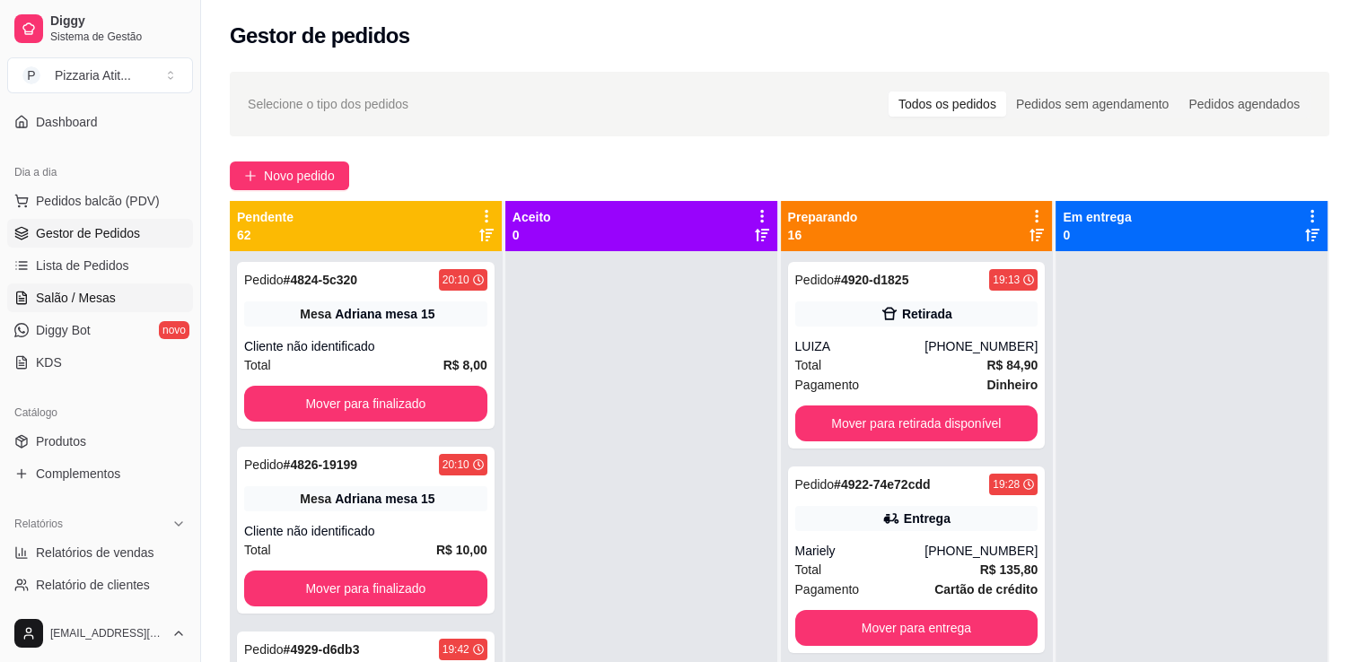
click at [137, 297] on link "Salão / Mesas" at bounding box center [100, 298] width 186 height 29
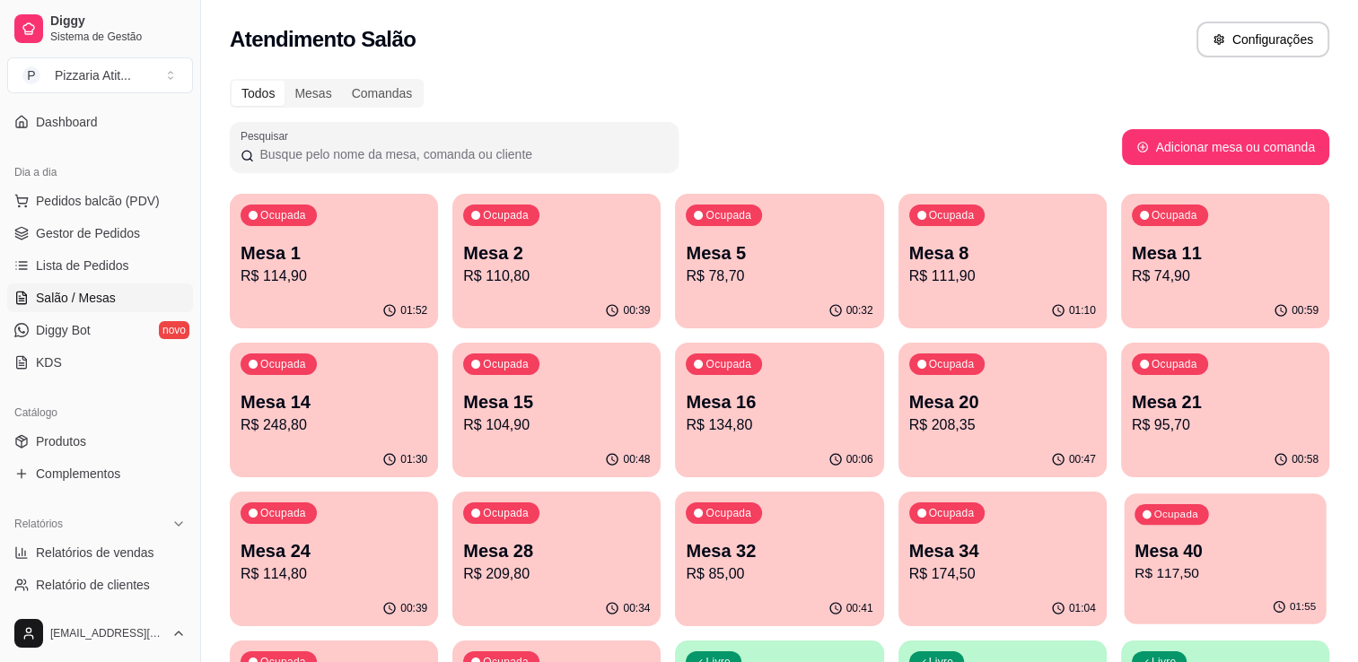
click at [1211, 531] on div "Ocupada Mesa 40 R$ 117,50" at bounding box center [1225, 542] width 202 height 97
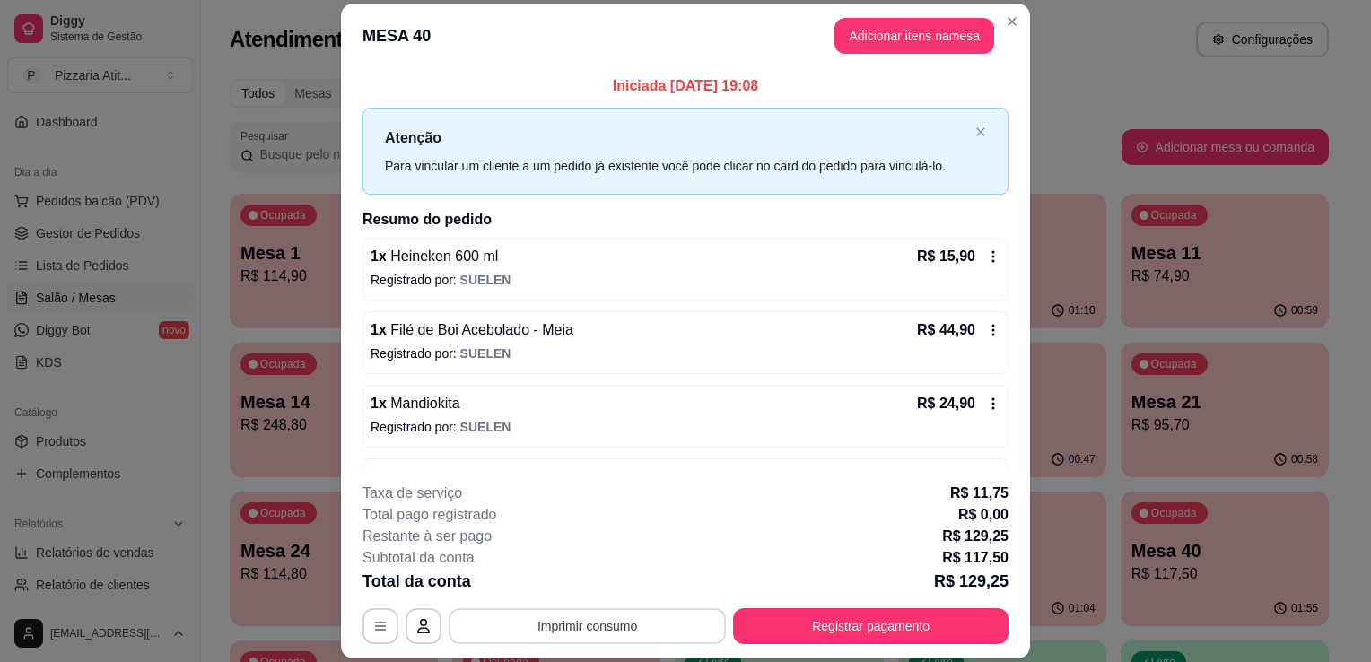
click at [657, 634] on button "Imprimir consumo" at bounding box center [587, 626] width 277 height 36
click at [630, 580] on button "IMPRESSORA" at bounding box center [586, 586] width 126 height 28
click at [815, 617] on button "Registrar pagamento" at bounding box center [871, 626] width 267 height 35
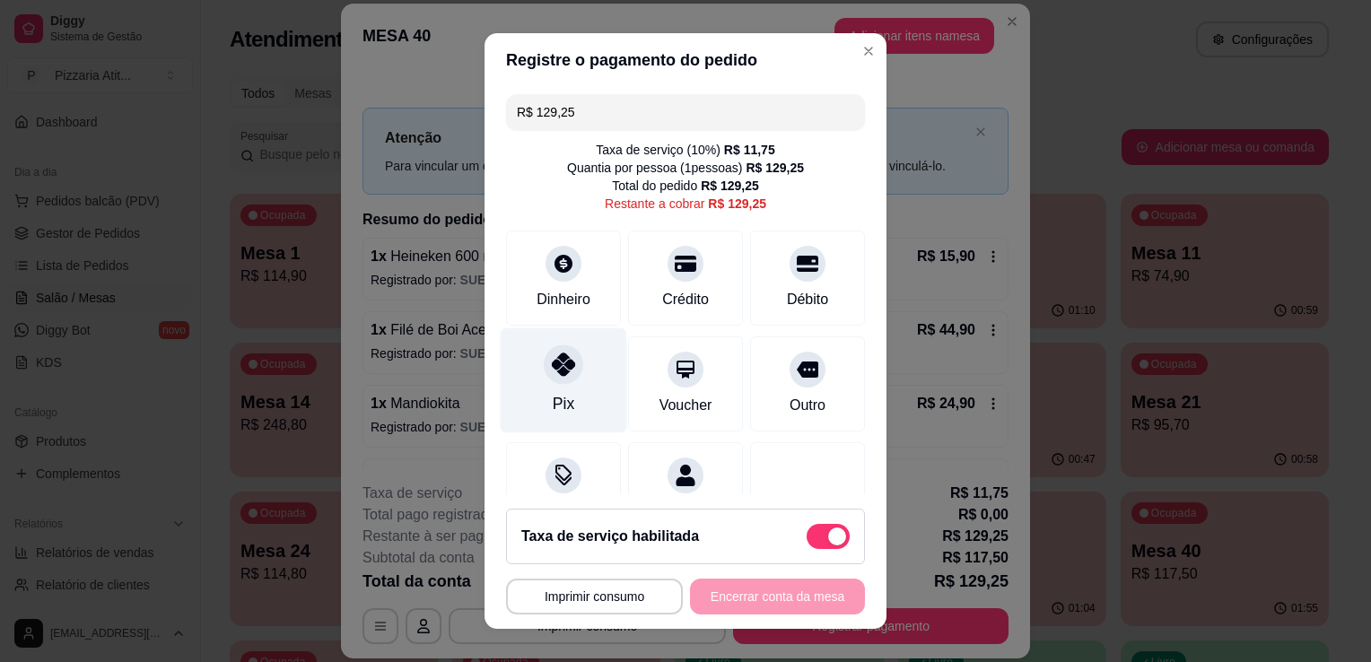
click at [501, 416] on div "Pix" at bounding box center [564, 380] width 127 height 105
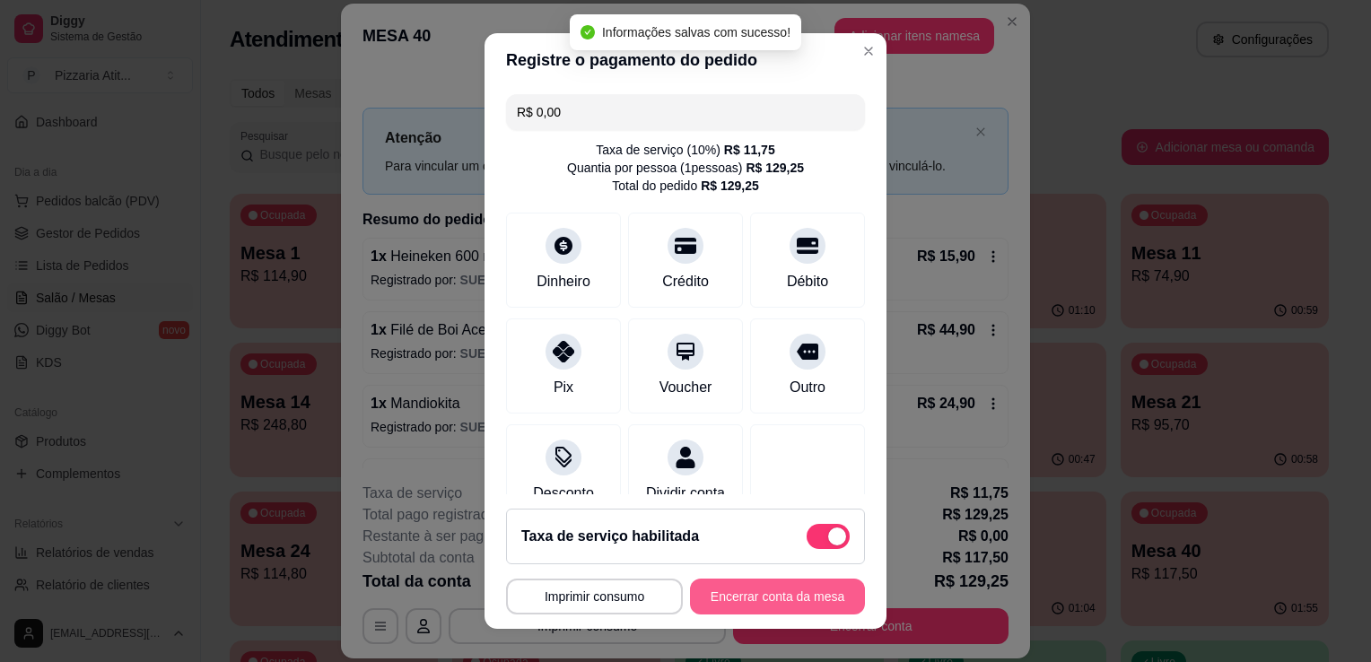
type input "R$ 0,00"
click at [725, 587] on button "Encerrar conta da mesa" at bounding box center [778, 597] width 170 height 35
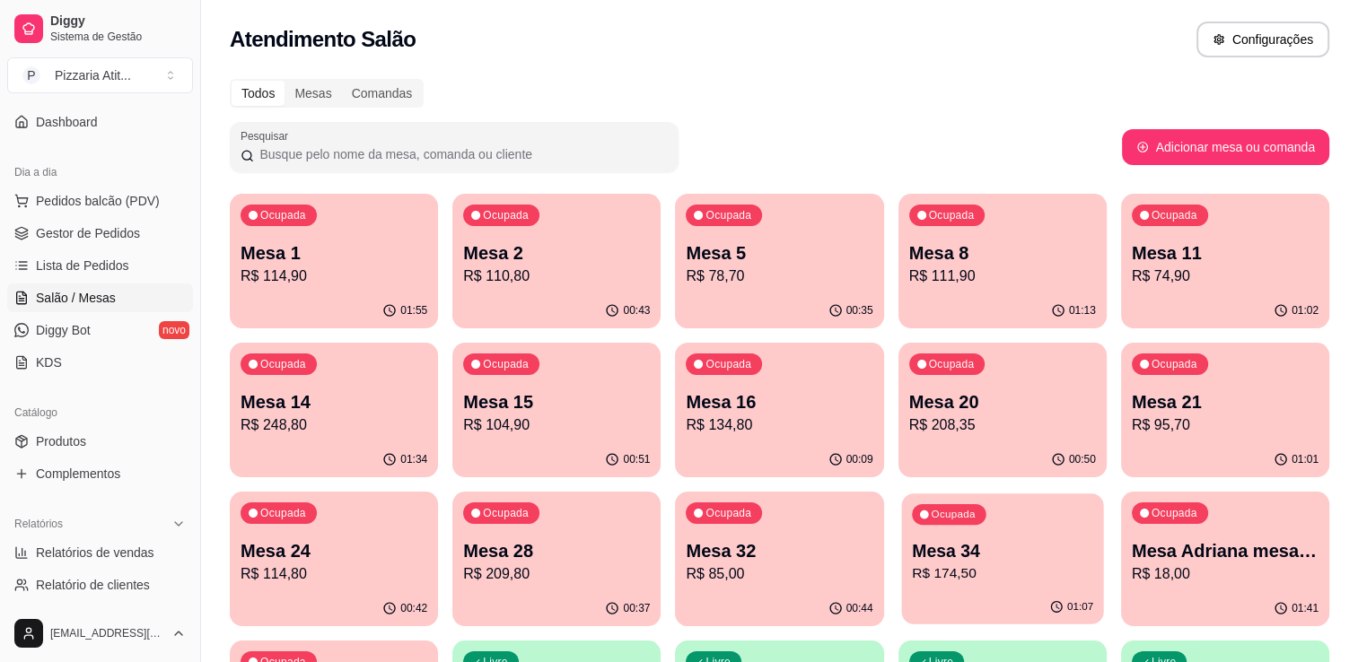
click at [991, 559] on p "Mesa 34" at bounding box center [1002, 551] width 181 height 24
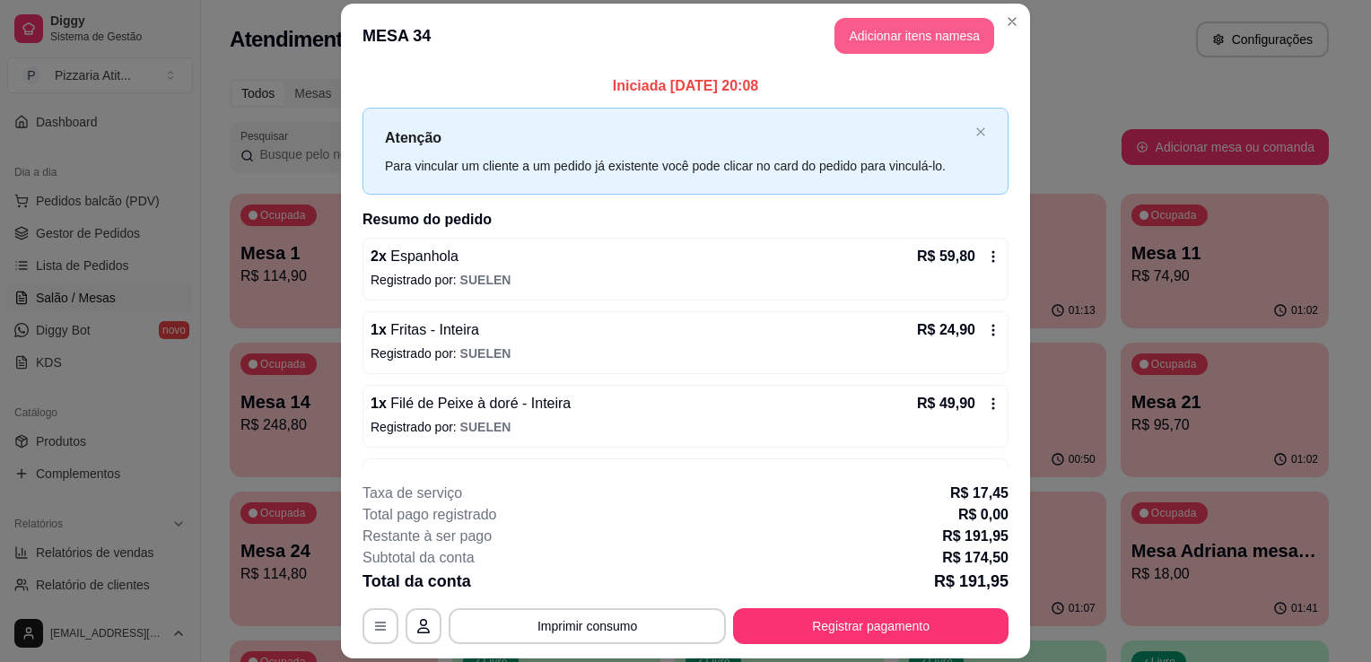
click at [897, 37] on button "Adicionar itens na mesa" at bounding box center [915, 36] width 160 height 36
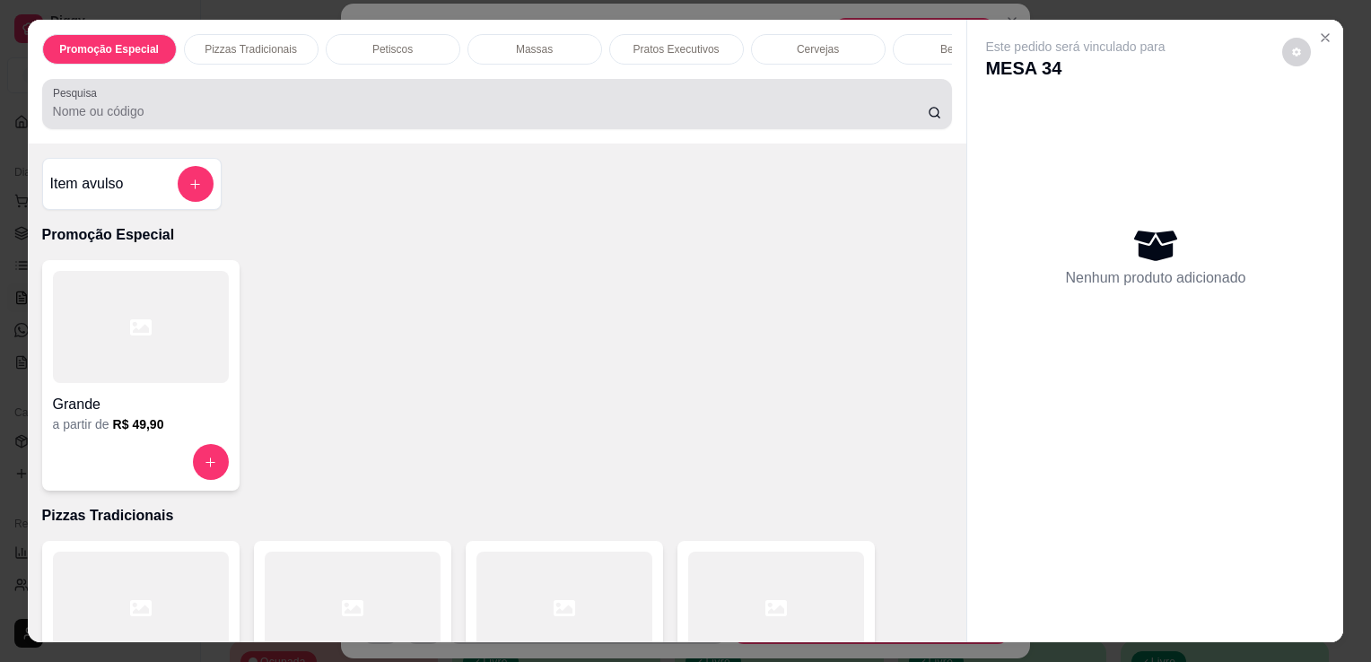
click at [660, 99] on div at bounding box center [497, 104] width 889 height 36
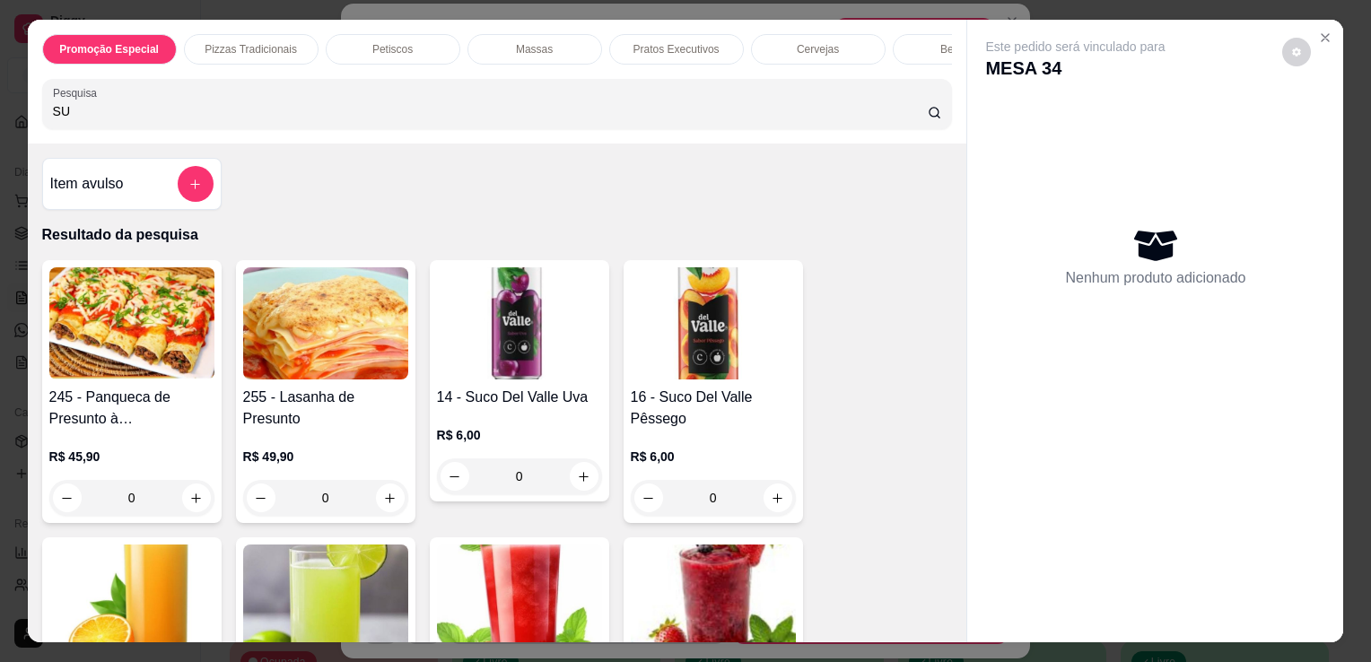
type input "SU"
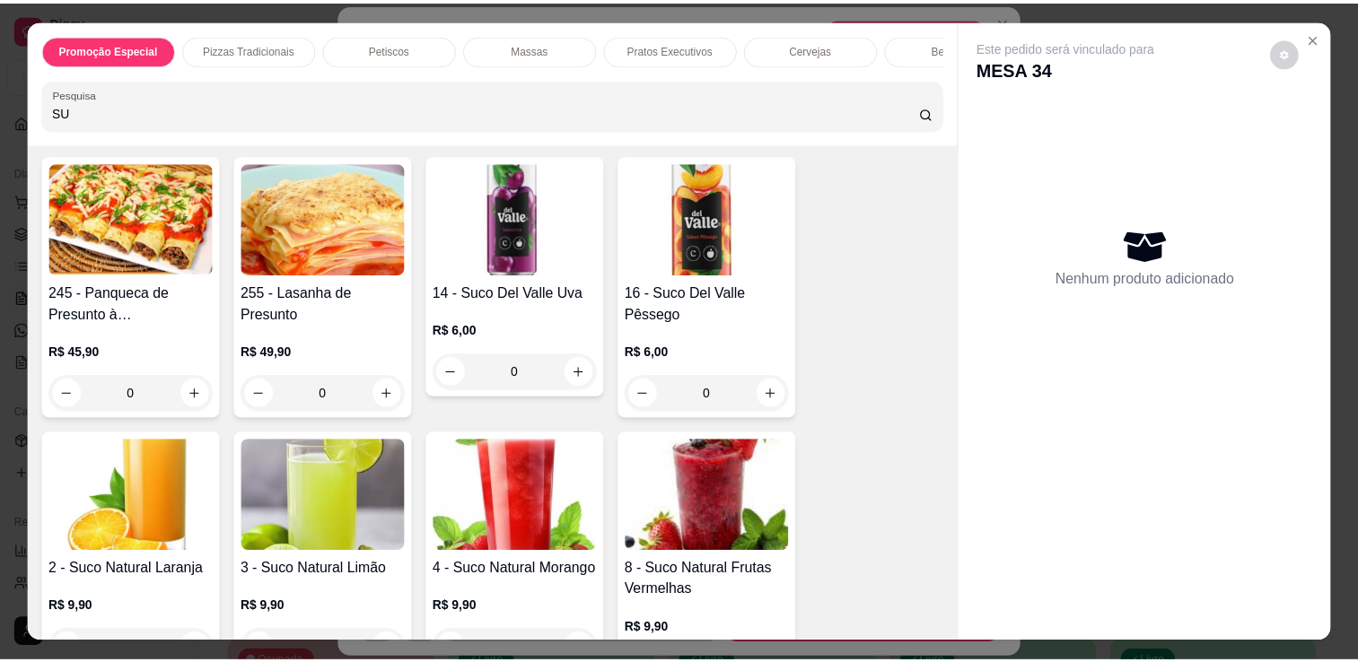
scroll to position [158, 0]
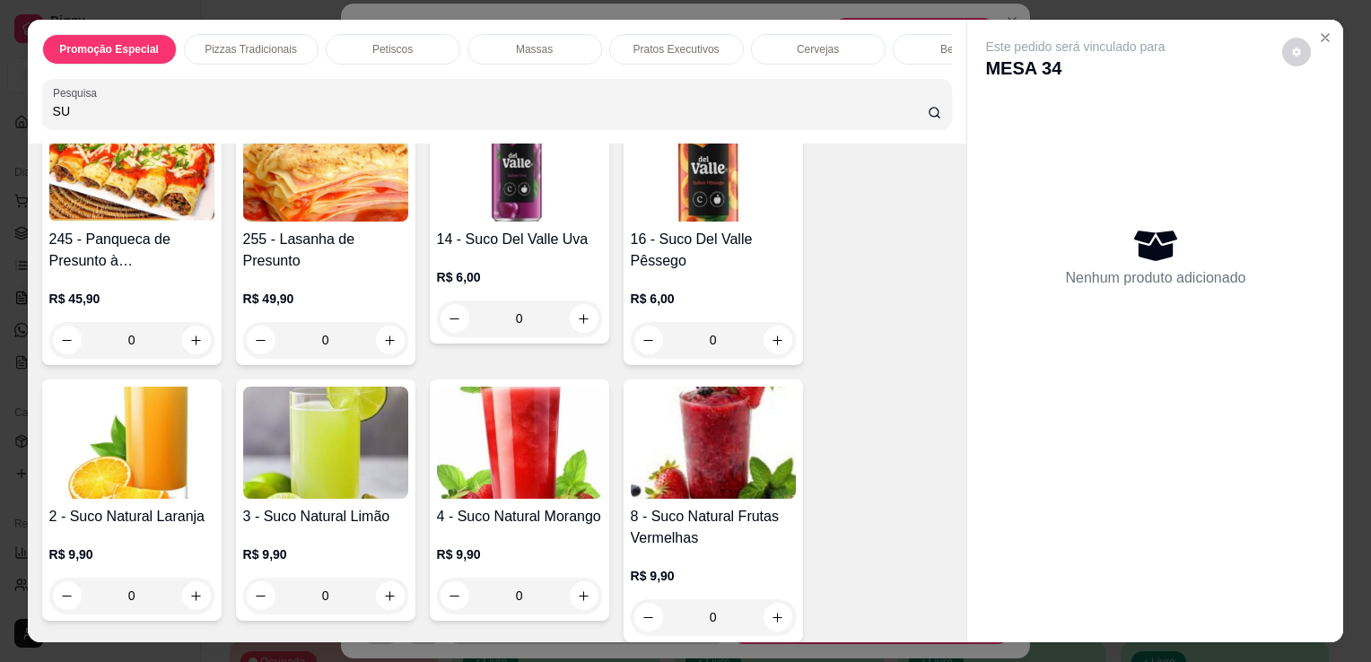
click at [476, 428] on img at bounding box center [519, 443] width 165 height 112
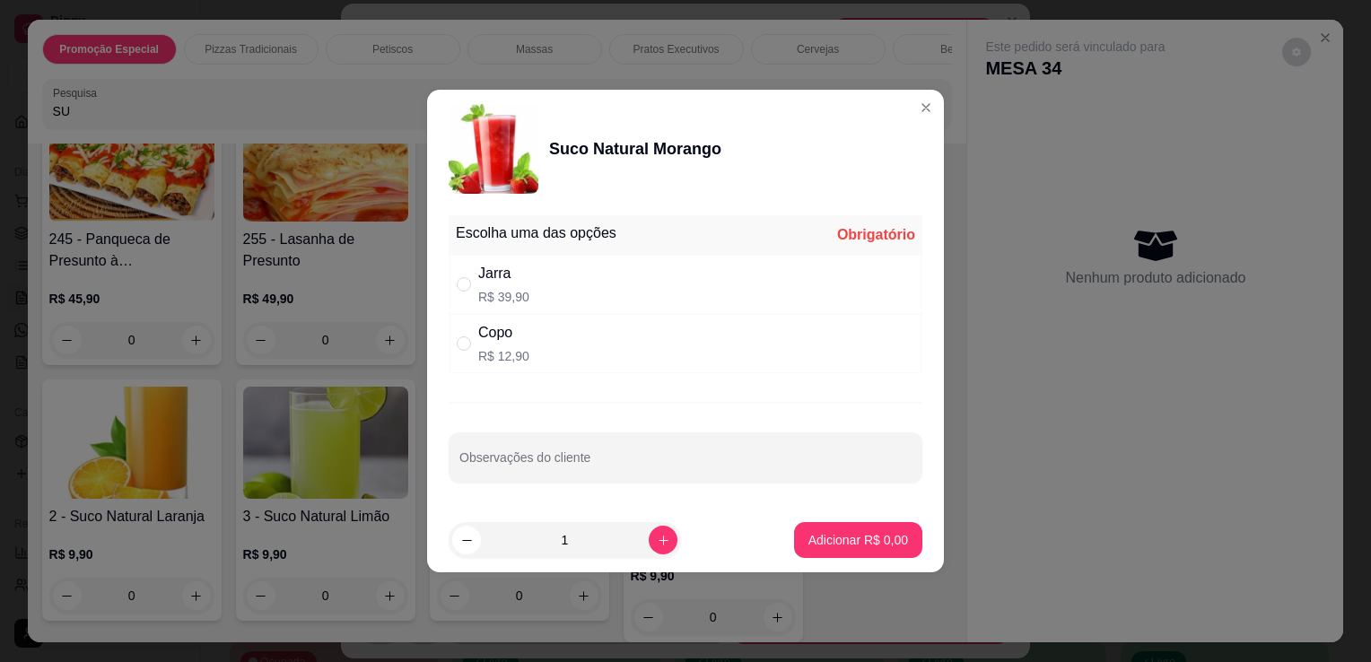
click at [488, 332] on div "Copo" at bounding box center [503, 333] width 51 height 22
radio input "true"
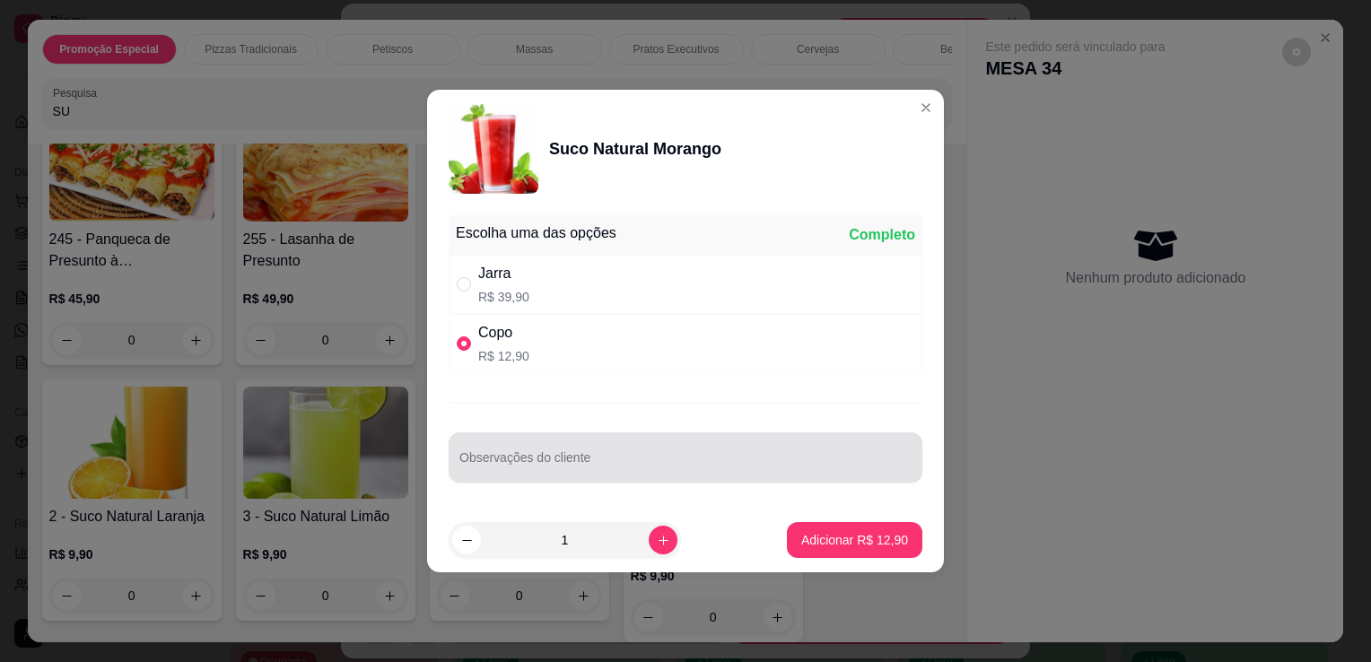
click at [520, 472] on input "Observações do cliente" at bounding box center [685, 465] width 452 height 18
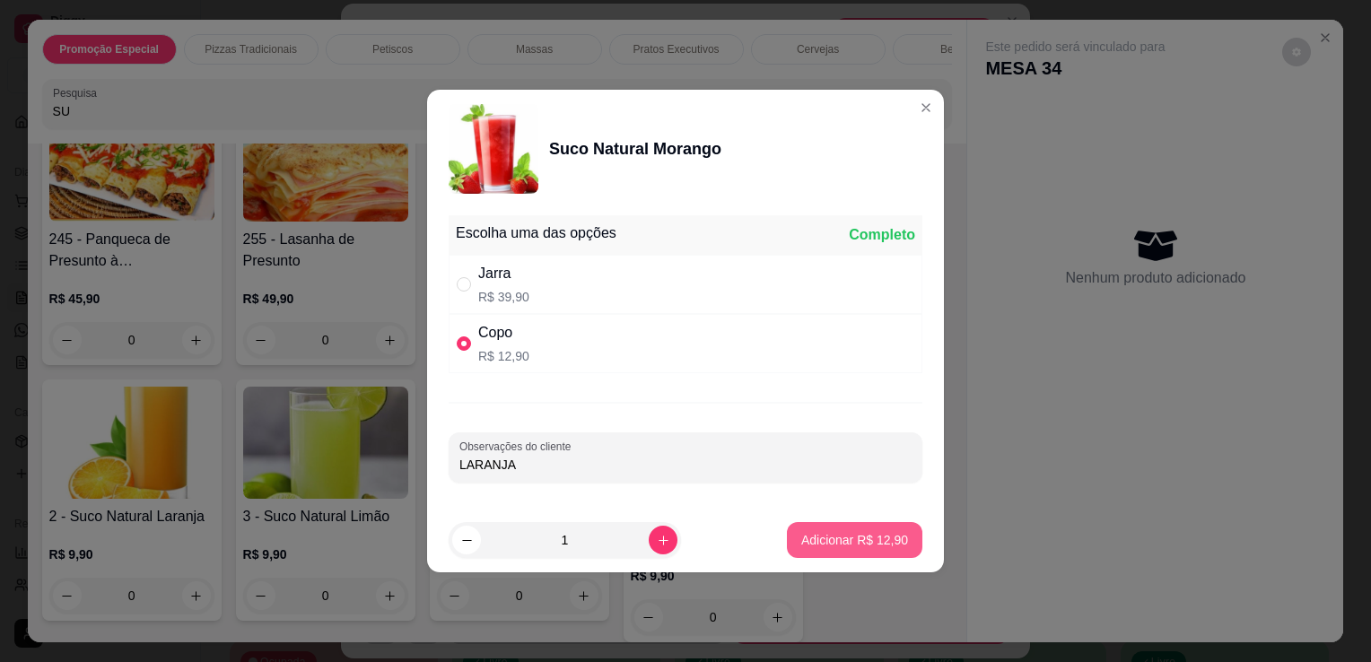
type input "LARANJA"
click at [833, 527] on button "Adicionar R$ 12,90" at bounding box center [855, 540] width 132 height 35
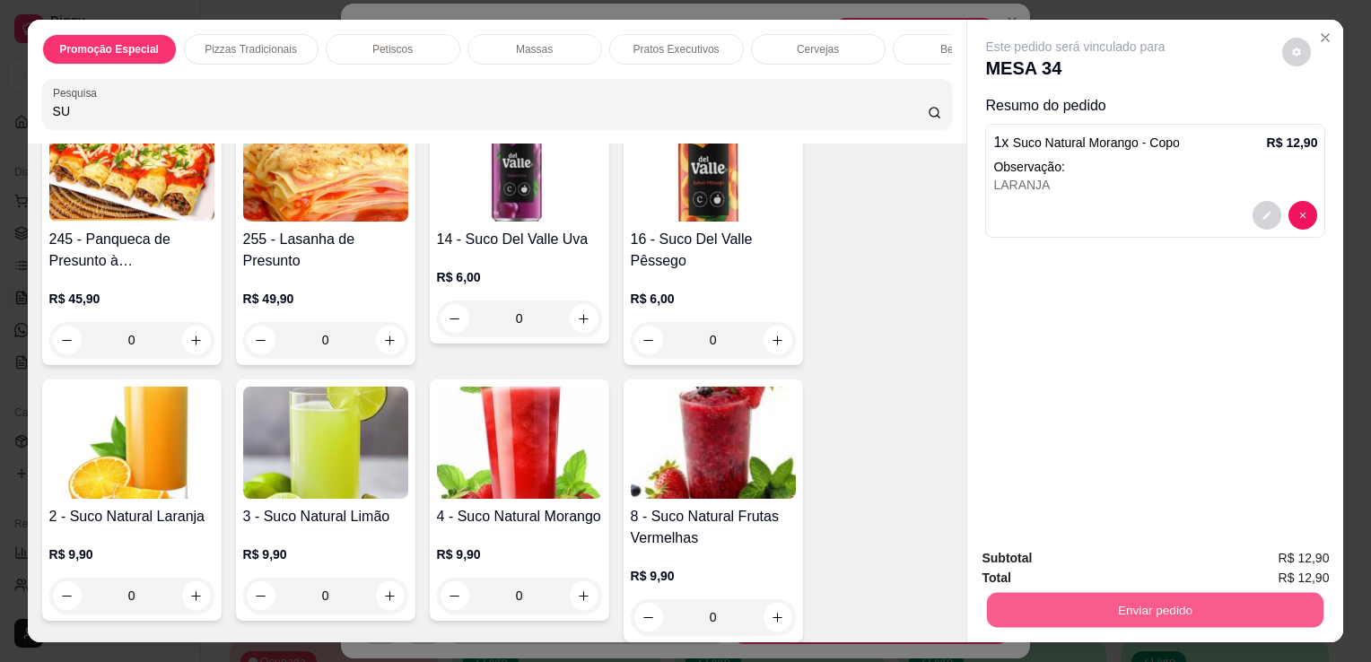
click at [1038, 610] on button "Enviar pedido" at bounding box center [1155, 609] width 337 height 35
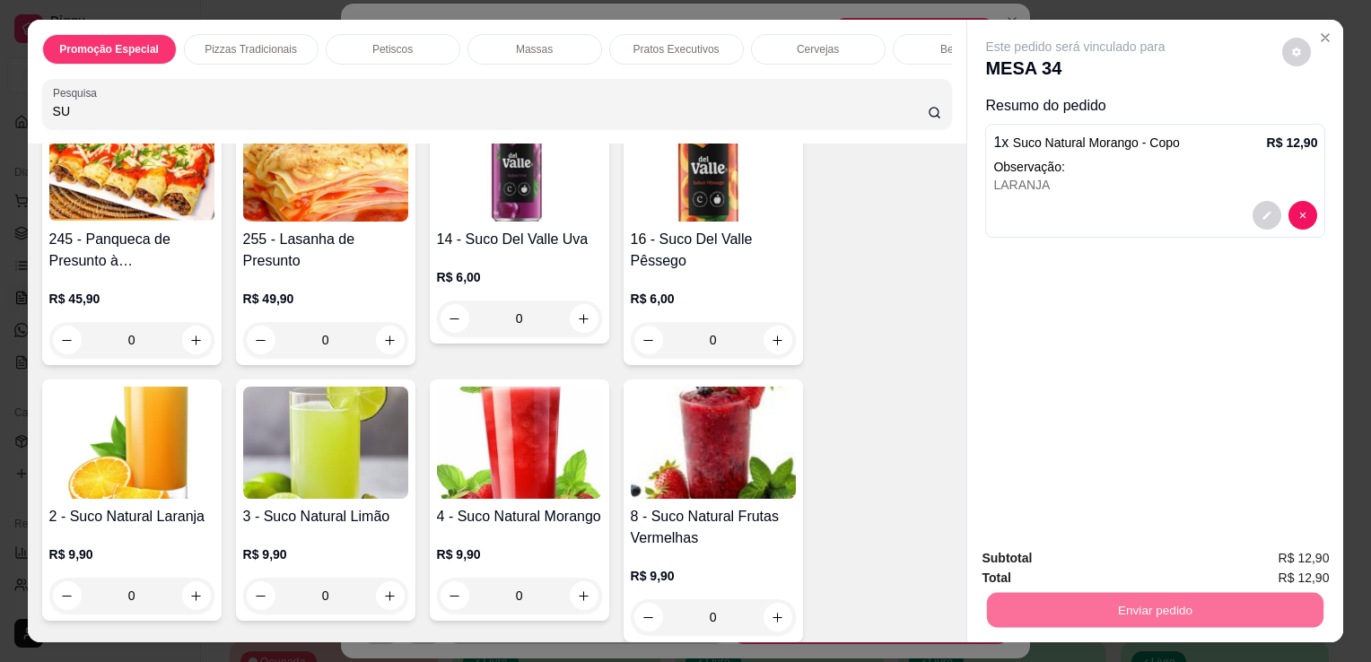
click at [1082, 550] on button "Não registrar e enviar pedido" at bounding box center [1096, 559] width 181 height 33
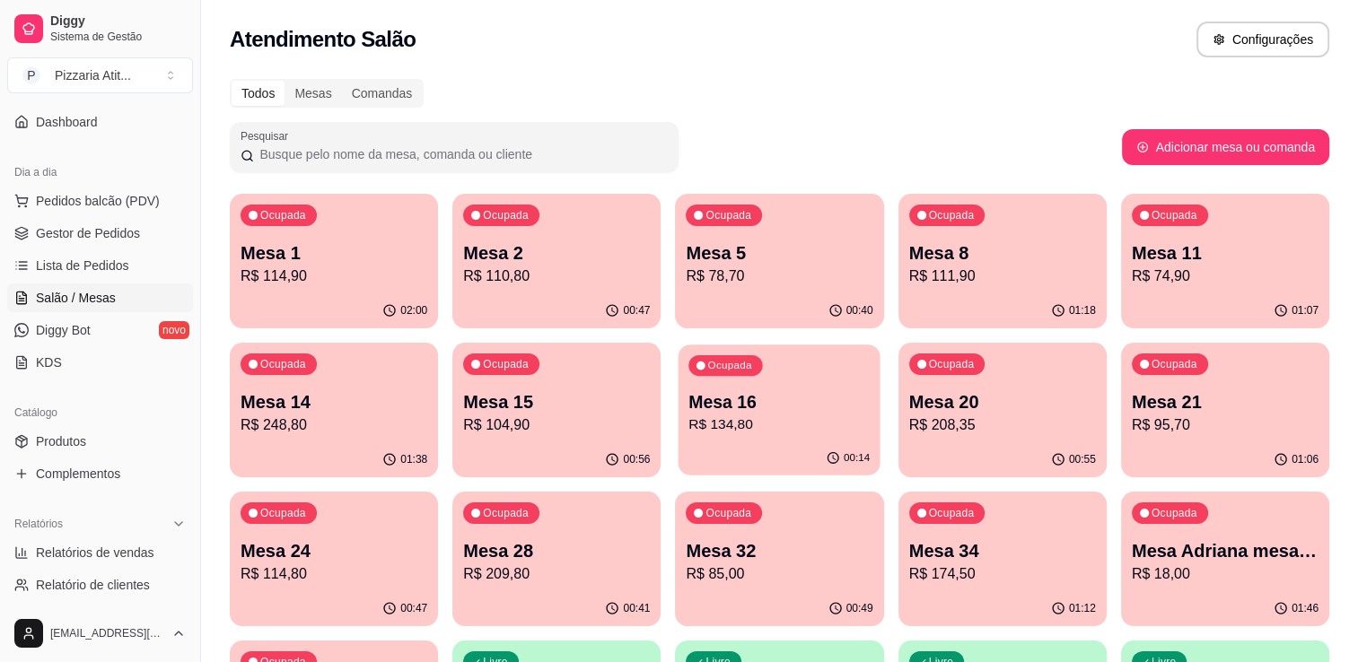
click at [741, 391] on p "Mesa 16" at bounding box center [779, 402] width 181 height 24
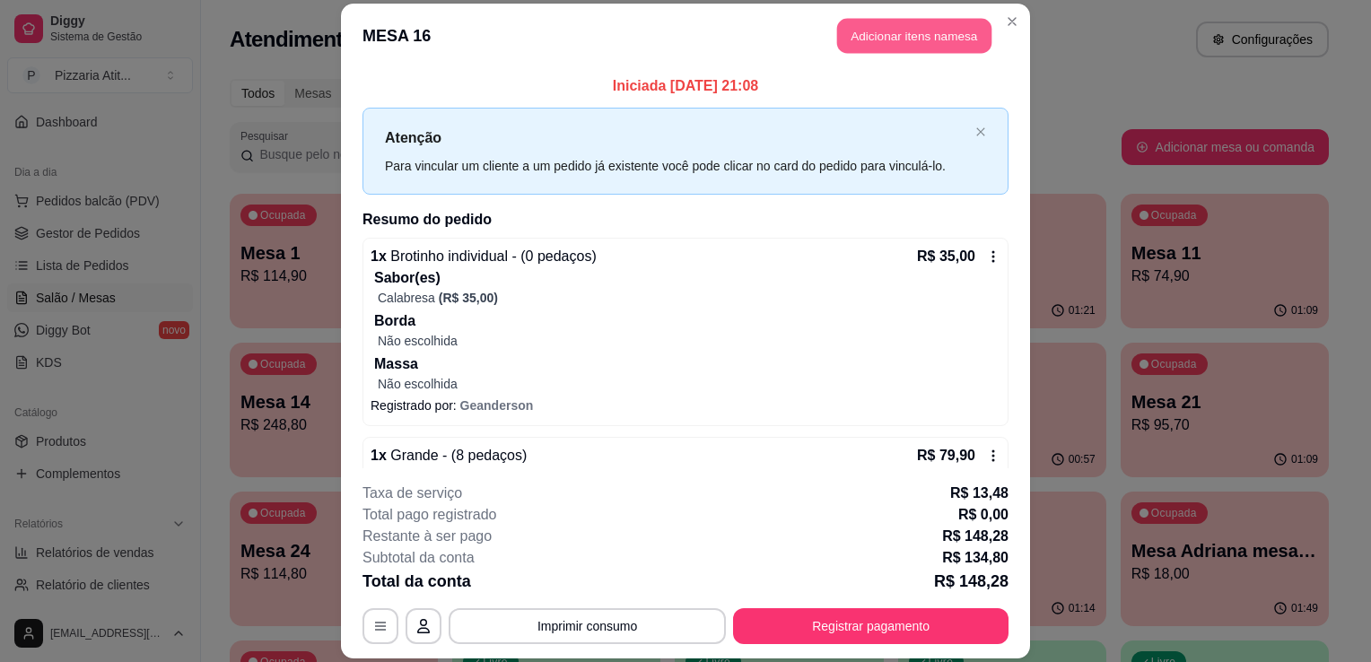
click at [885, 22] on button "Adicionar itens na mesa" at bounding box center [914, 35] width 154 height 35
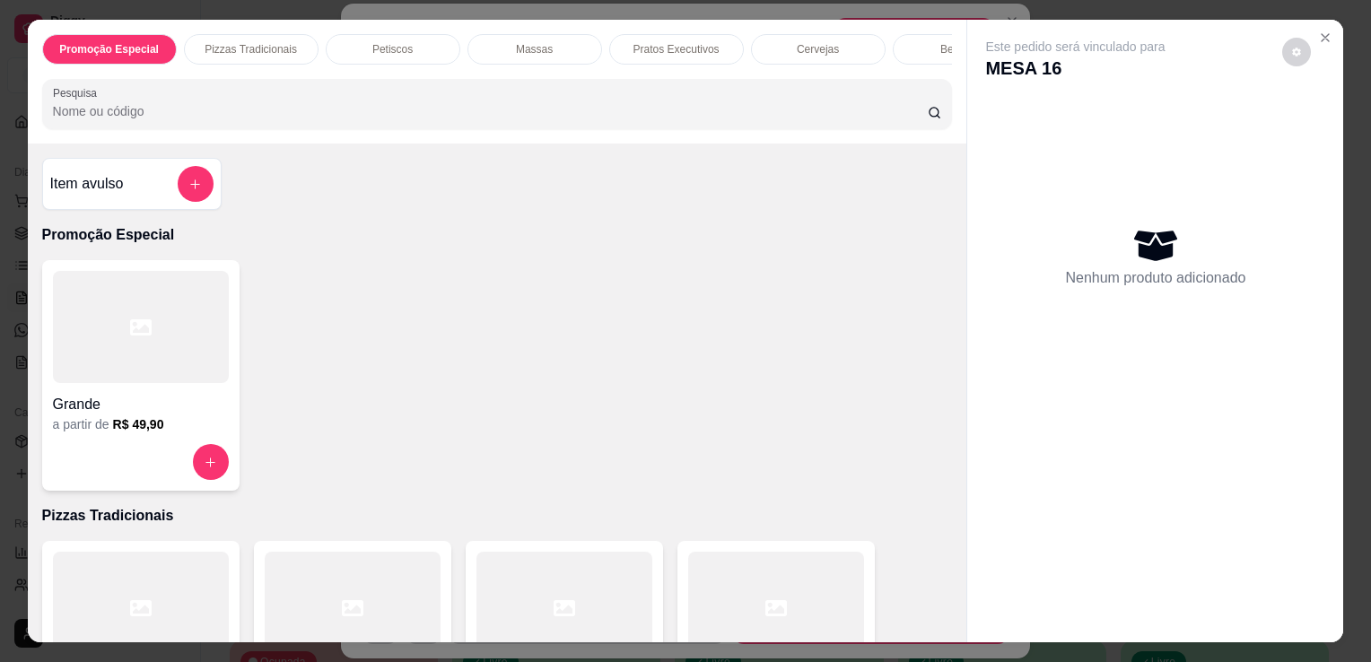
click at [665, 113] on input "Pesquisa" at bounding box center [490, 111] width 875 height 18
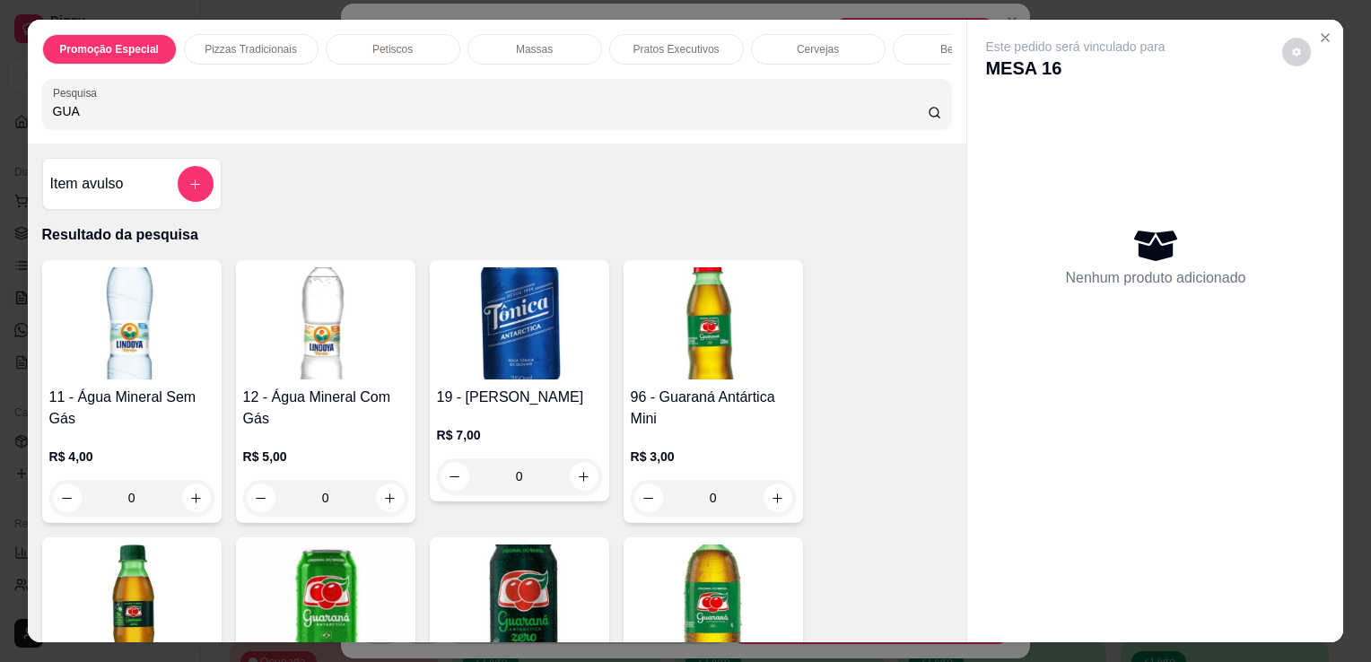
type input "GUA"
click at [334, 590] on img at bounding box center [325, 601] width 165 height 112
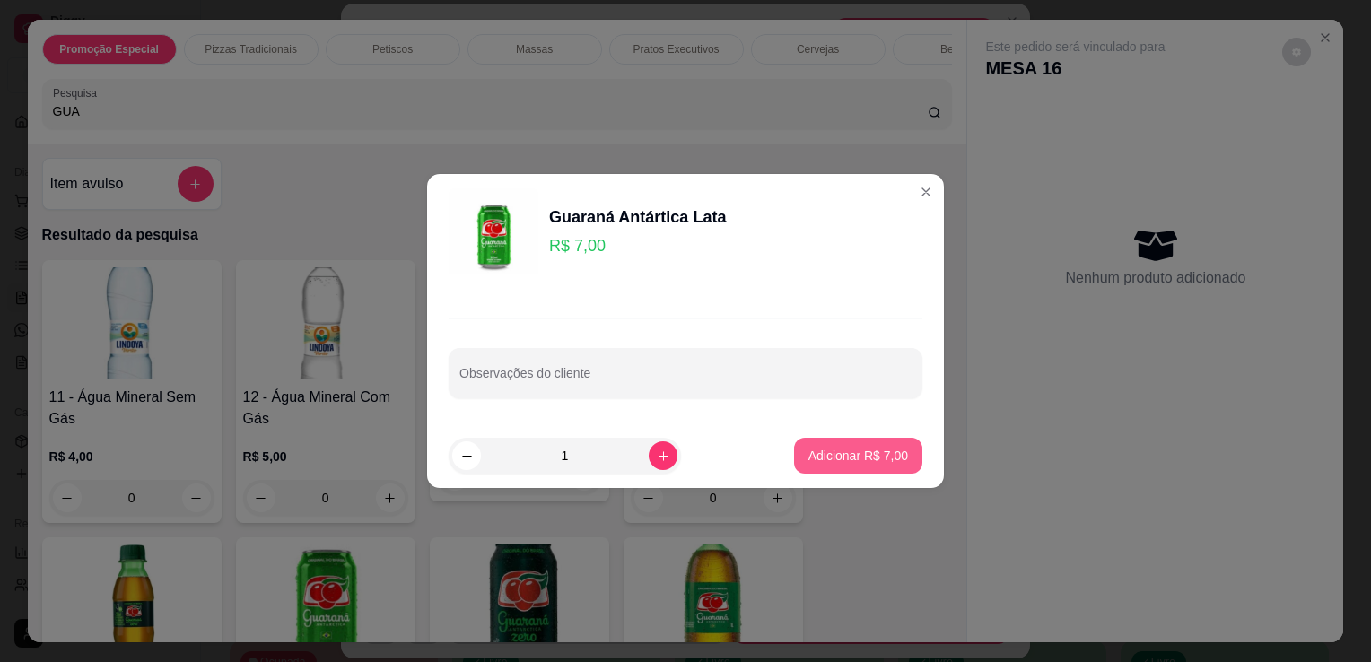
click at [864, 464] on p "Adicionar R$ 7,00" at bounding box center [859, 456] width 100 height 18
type input "1"
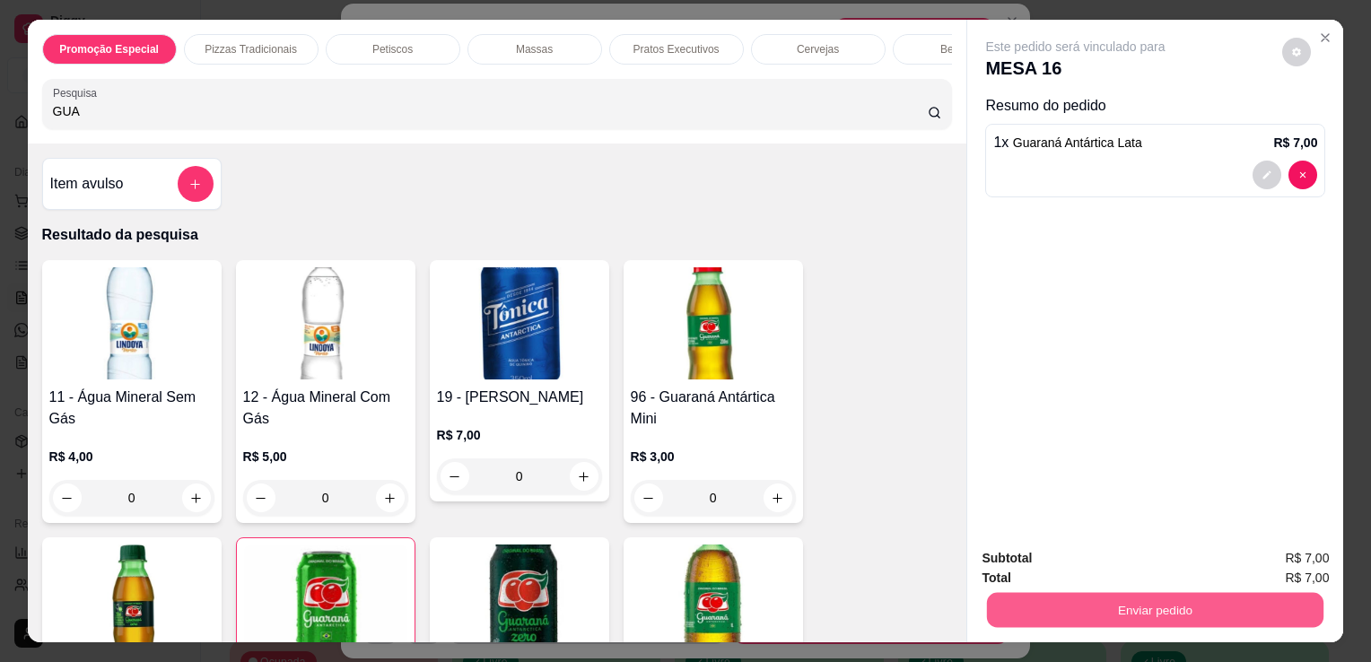
click at [1045, 606] on button "Enviar pedido" at bounding box center [1155, 609] width 337 height 35
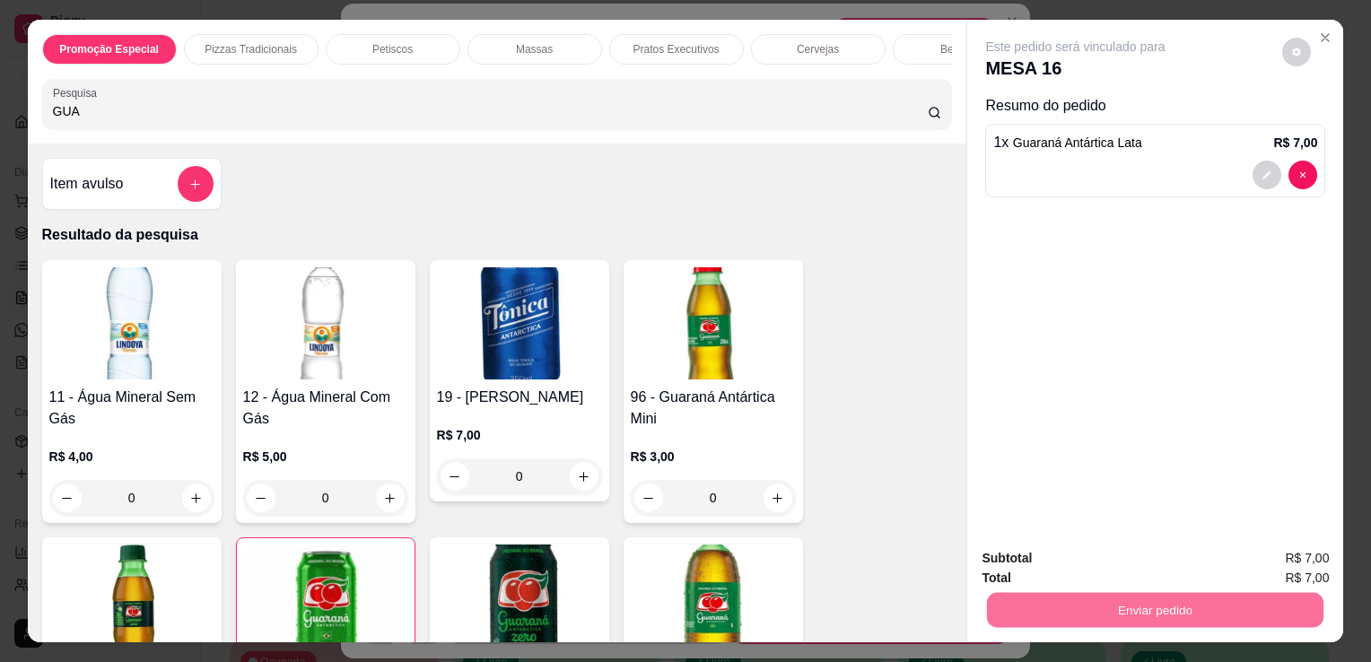
click at [1059, 561] on button "Não registrar e enviar pedido" at bounding box center [1096, 560] width 187 height 34
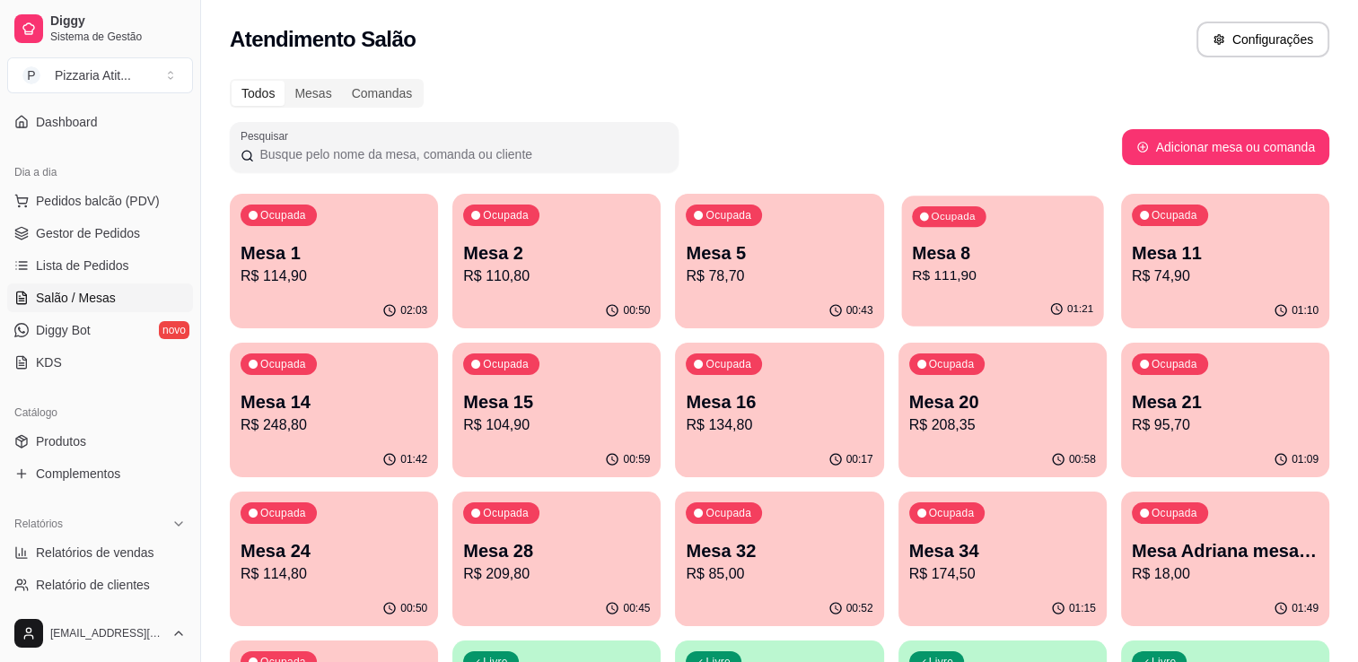
click at [1007, 236] on div "Ocupada Mesa 8 R$ 111,90" at bounding box center [1002, 244] width 202 height 97
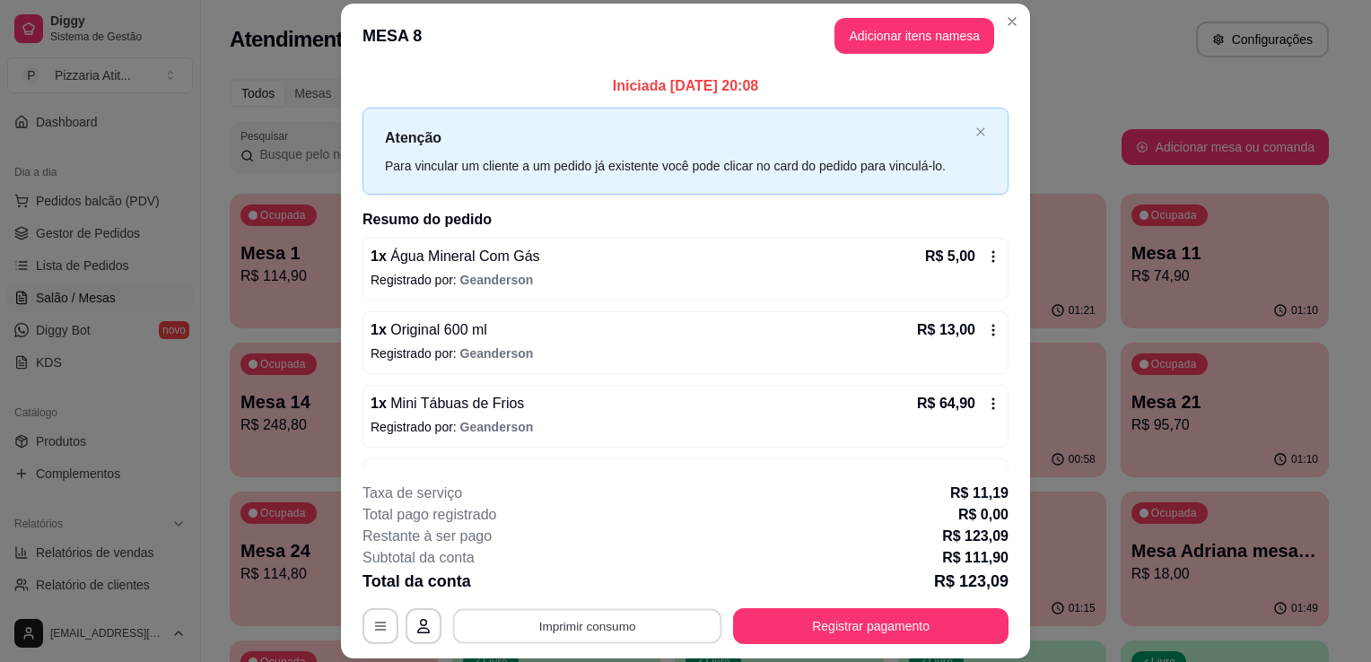
click at [630, 637] on button "Imprimir consumo" at bounding box center [587, 626] width 269 height 35
click at [614, 589] on button "IMPRESSORA" at bounding box center [586, 586] width 130 height 29
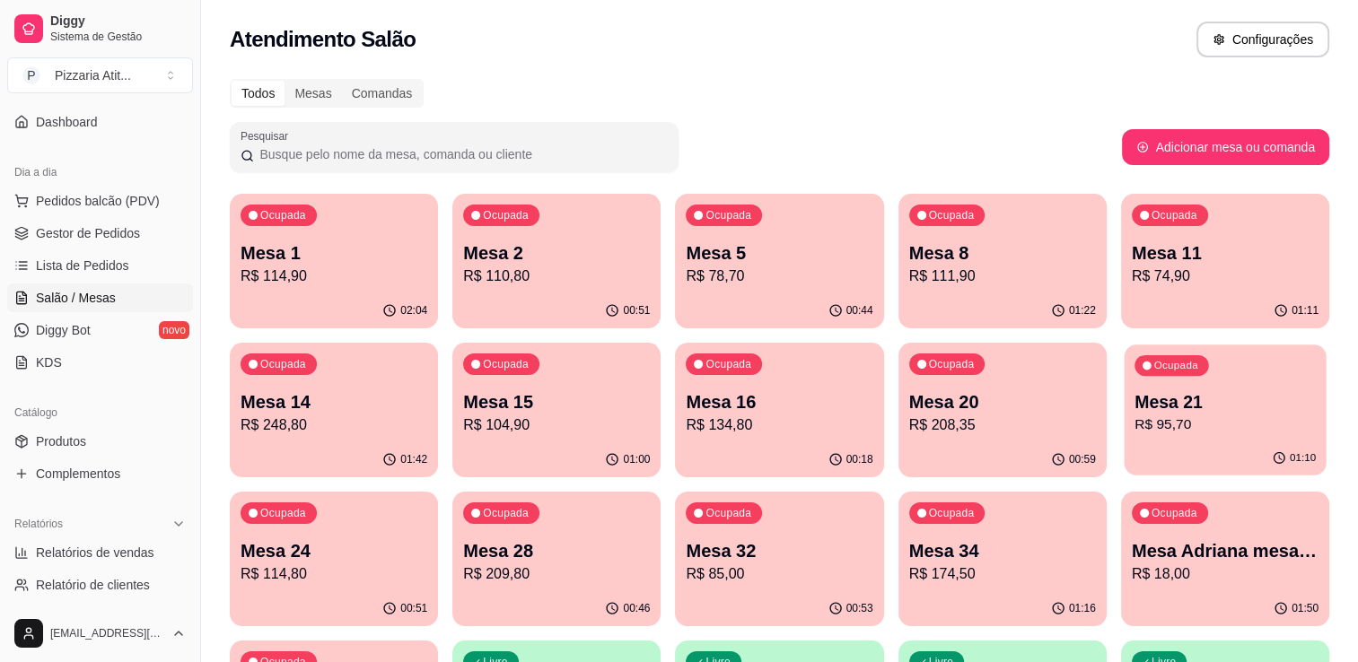
click at [1273, 421] on p "R$ 95,70" at bounding box center [1224, 425] width 181 height 21
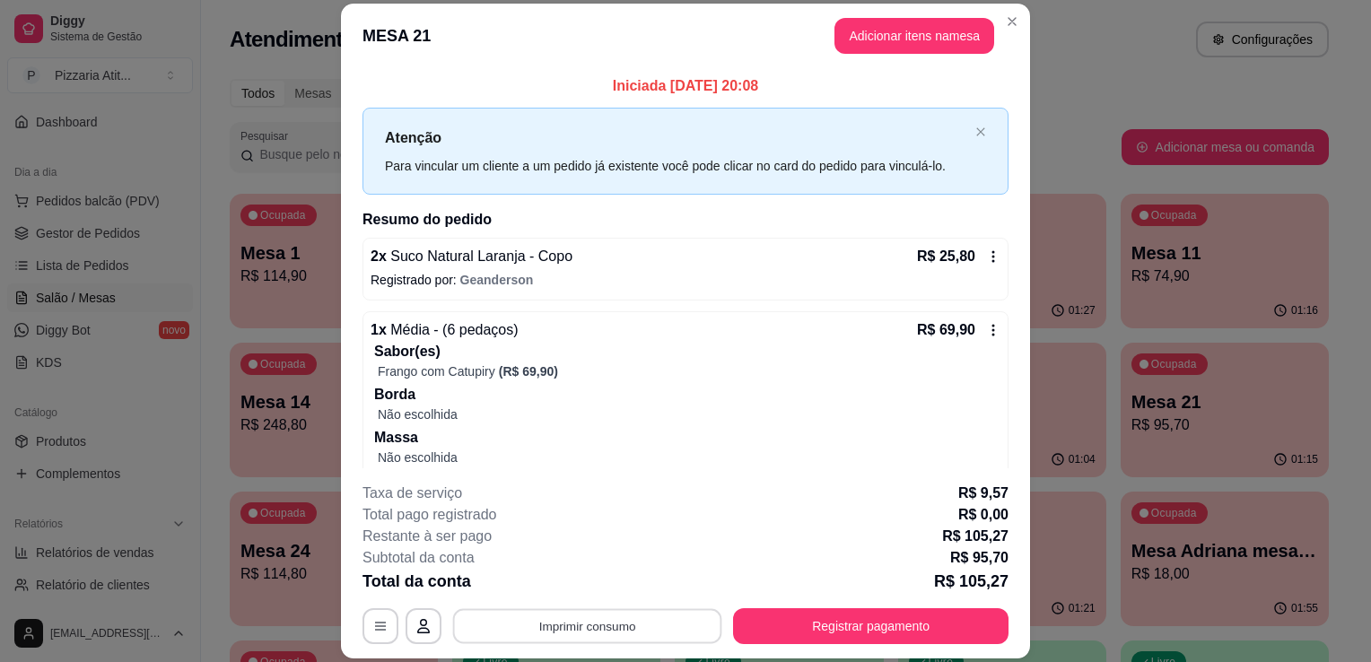
click at [640, 624] on button "Imprimir consumo" at bounding box center [587, 626] width 269 height 35
click at [581, 585] on button "IMPRESSORA" at bounding box center [586, 586] width 130 height 29
click at [775, 623] on button "Registrar pagamento" at bounding box center [871, 626] width 267 height 35
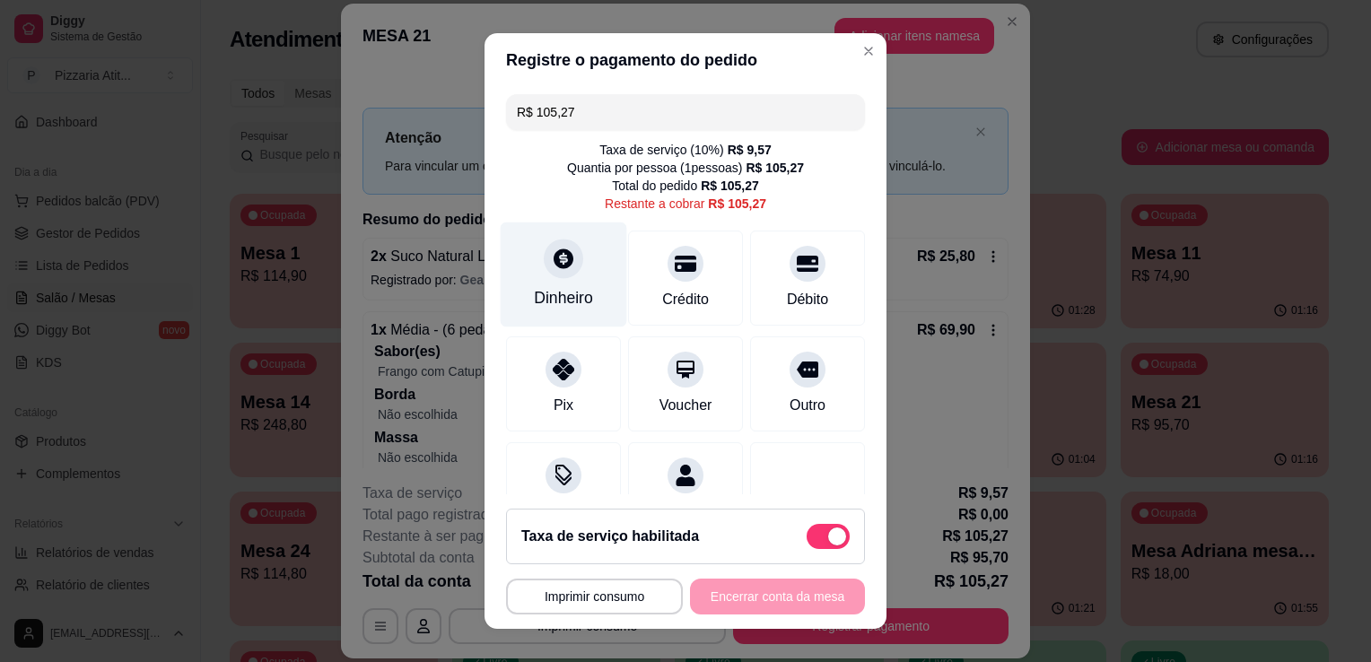
click at [578, 288] on div "Dinheiro" at bounding box center [563, 297] width 59 height 23
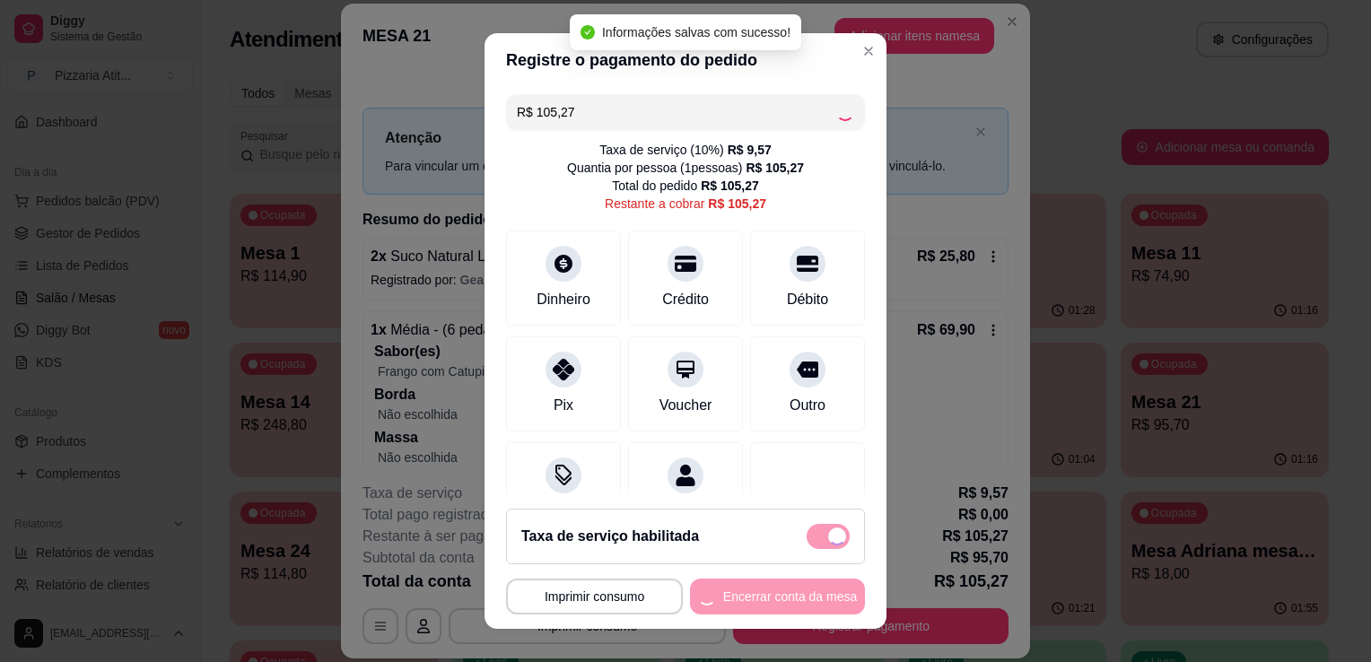
type input "R$ 0,00"
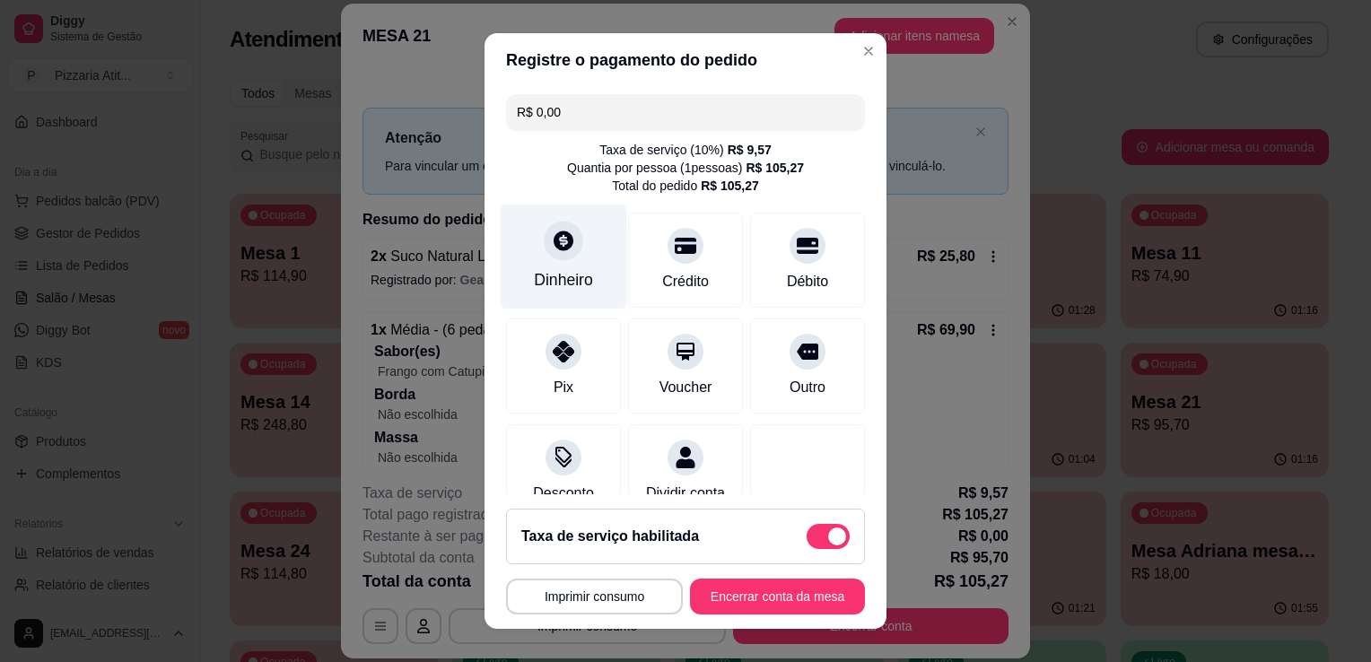
click at [599, 262] on div "Dinheiro" at bounding box center [564, 257] width 127 height 105
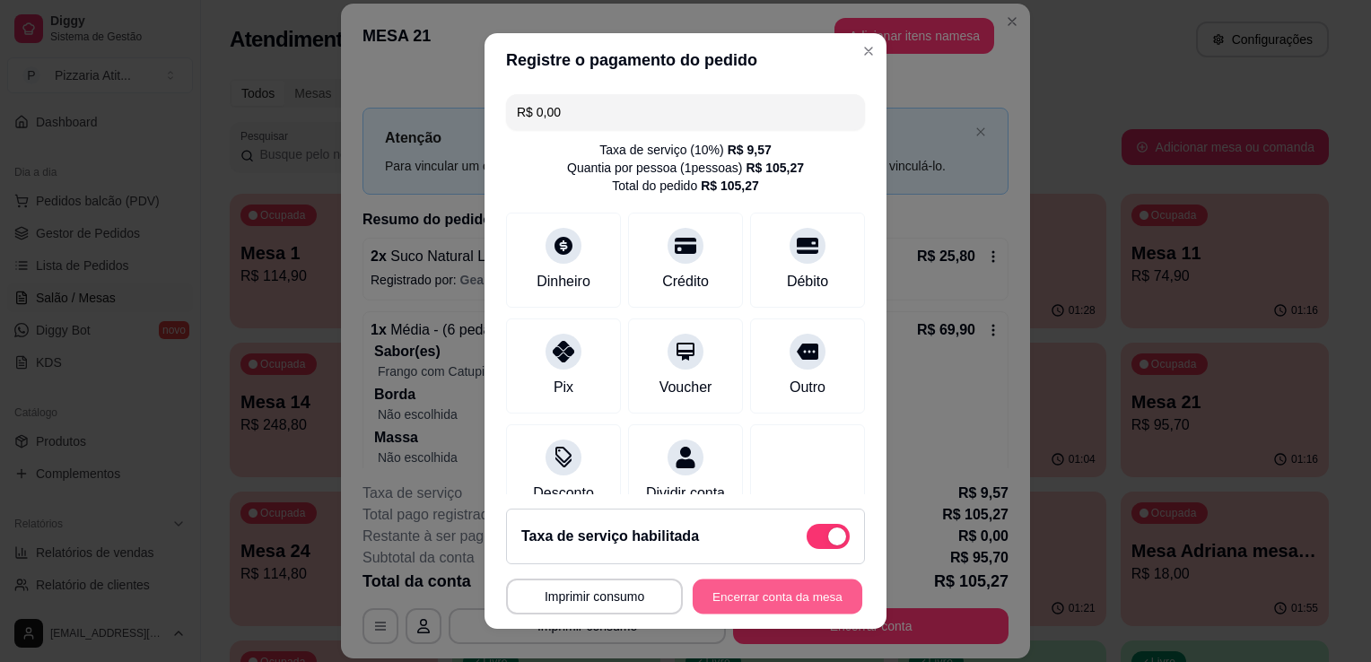
click at [783, 591] on button "Encerrar conta da mesa" at bounding box center [778, 597] width 170 height 35
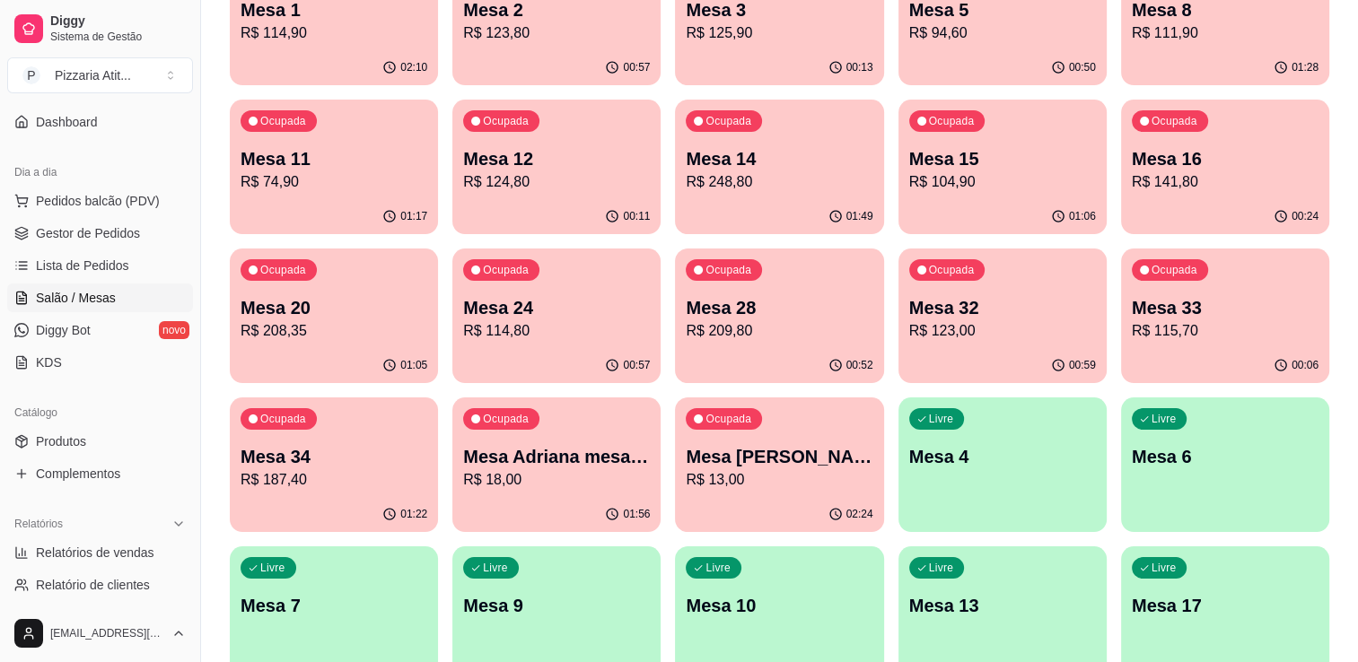
scroll to position [251, 0]
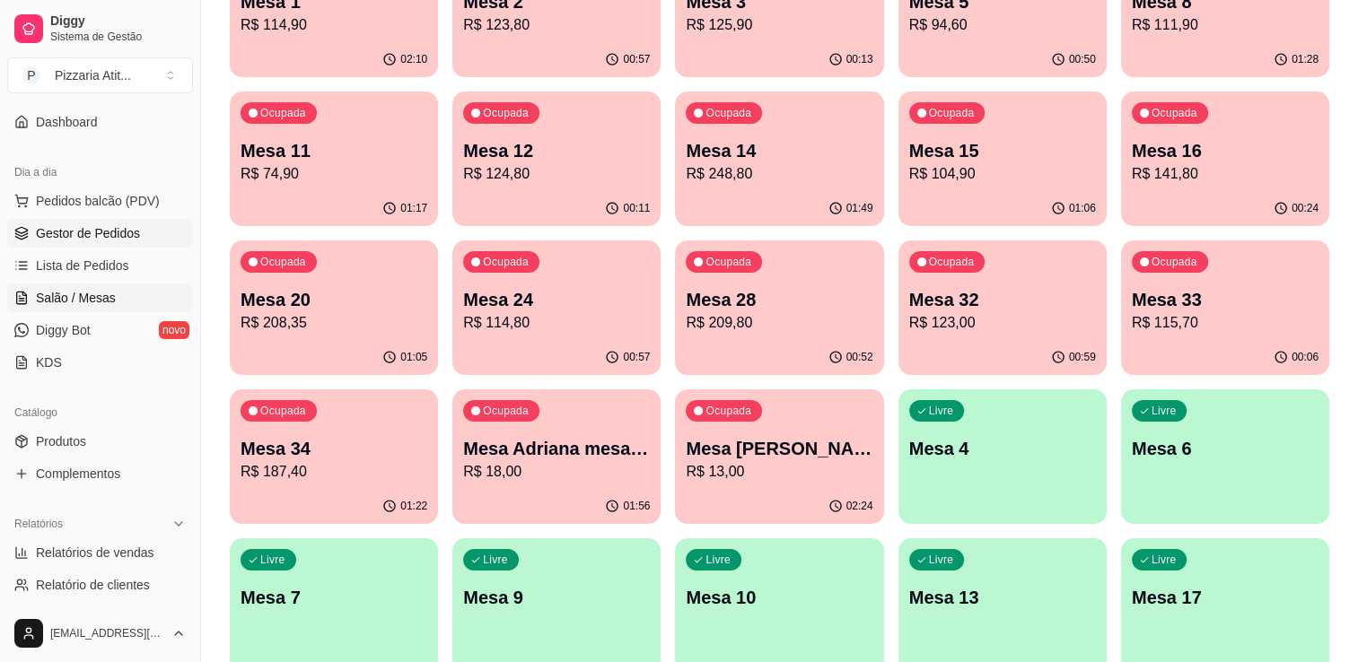
click at [141, 234] on link "Gestor de Pedidos" at bounding box center [100, 233] width 186 height 29
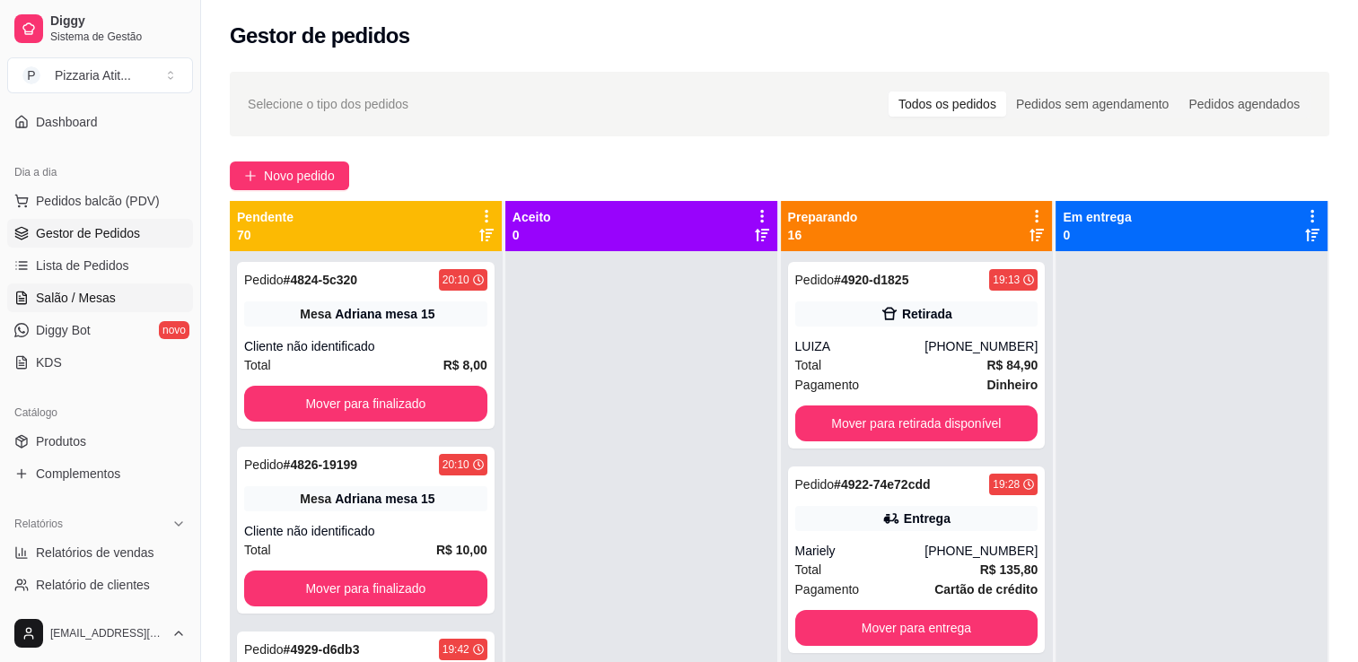
click at [86, 293] on span "Salão / Mesas" at bounding box center [76, 298] width 80 height 18
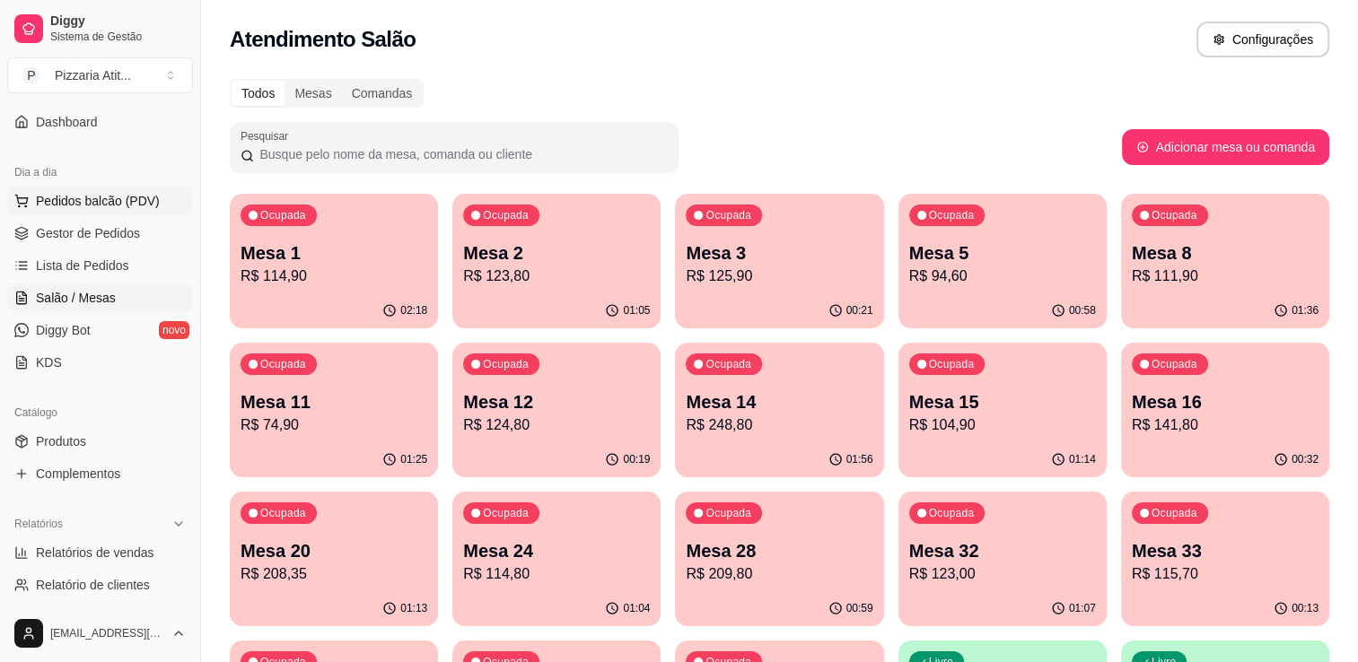
click at [127, 196] on span "Pedidos balcão (PDV)" at bounding box center [98, 201] width 124 height 18
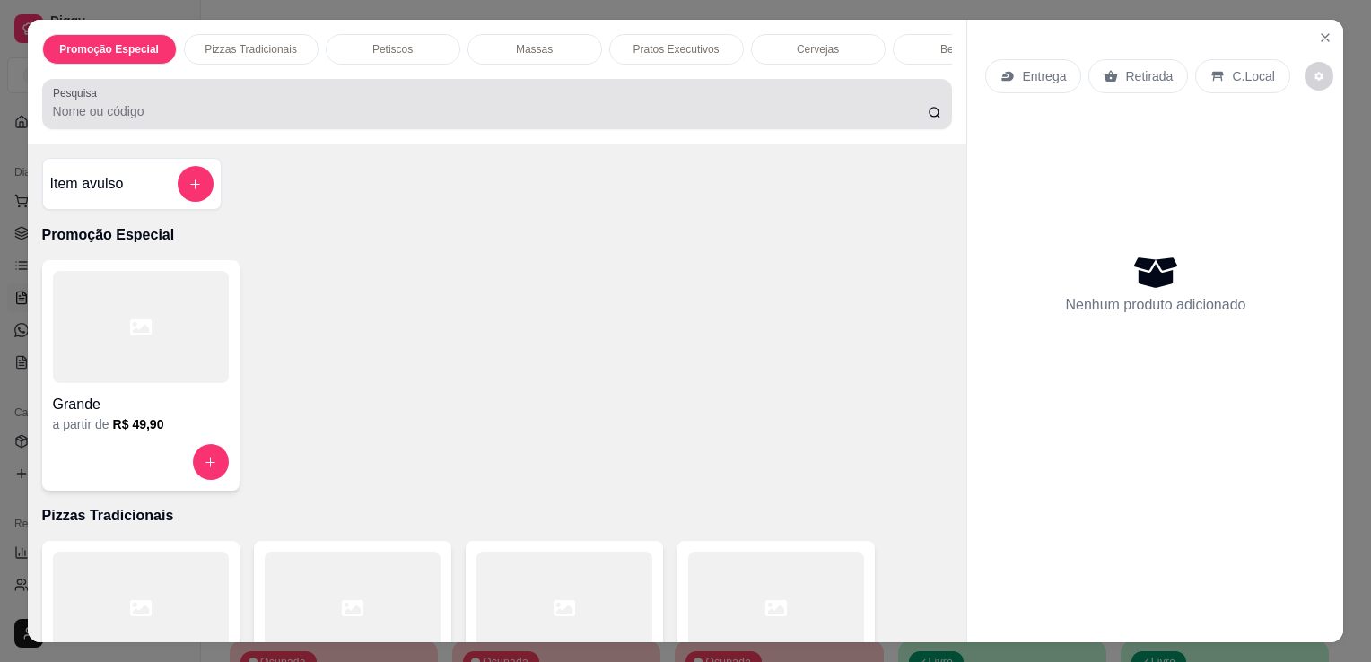
click at [524, 117] on input "Pesquisa" at bounding box center [490, 111] width 875 height 18
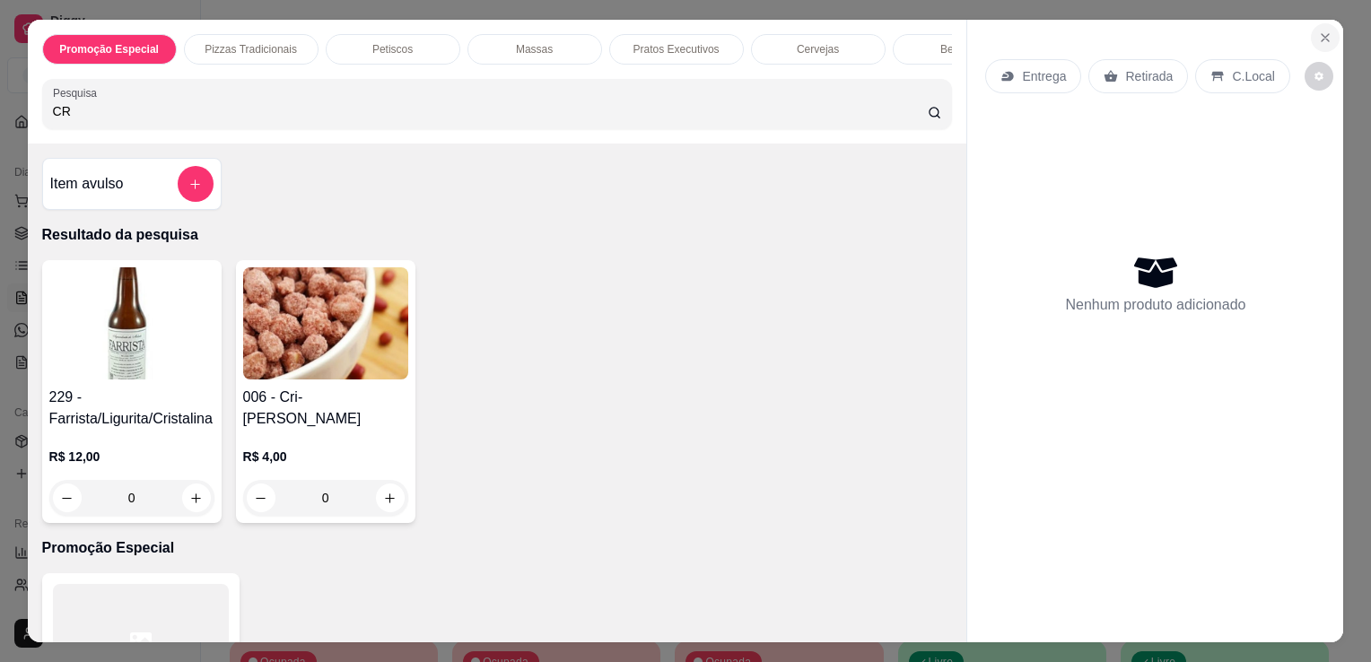
type input "CR"
click at [1318, 31] on icon "Close" at bounding box center [1325, 38] width 14 height 14
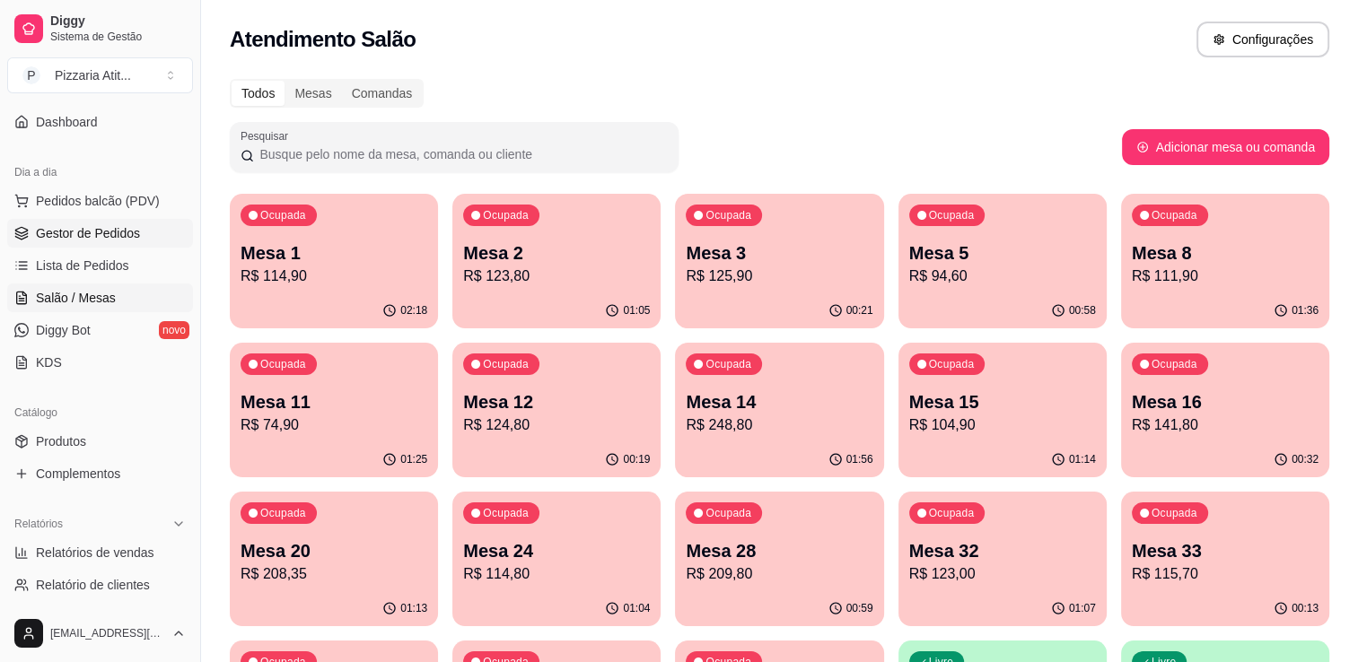
click at [136, 238] on span "Gestor de Pedidos" at bounding box center [88, 233] width 104 height 18
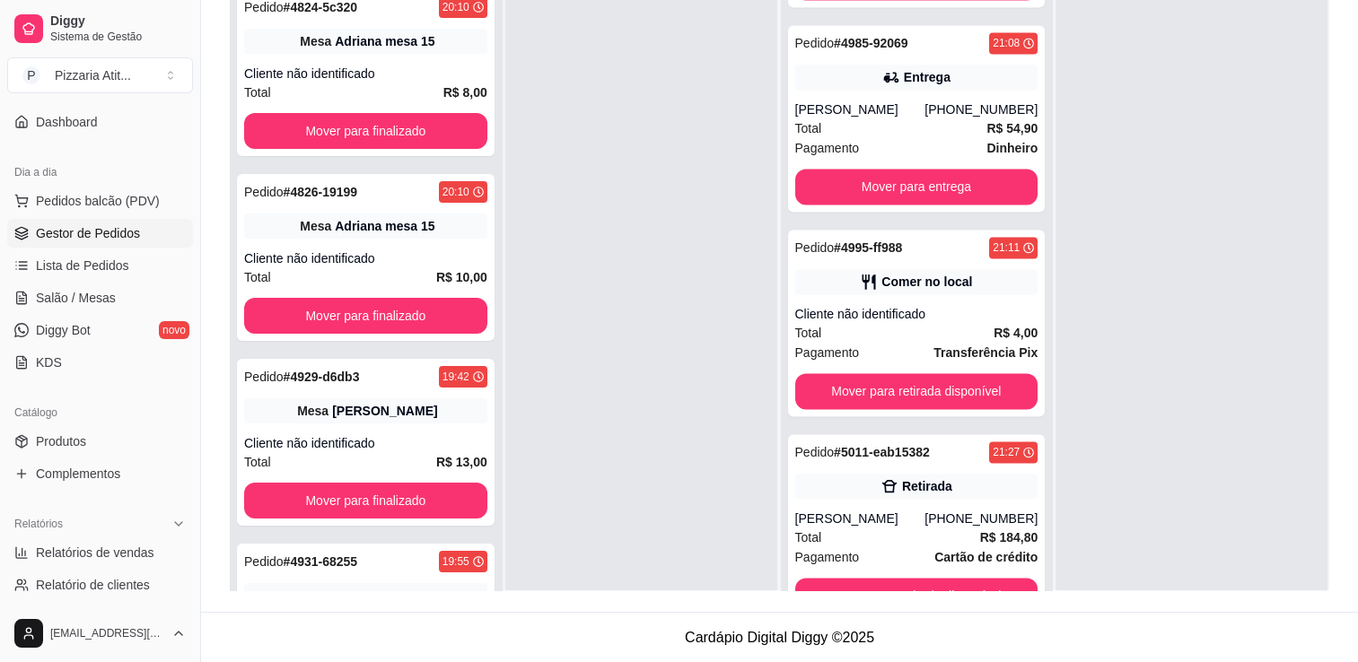
scroll to position [2667, 0]
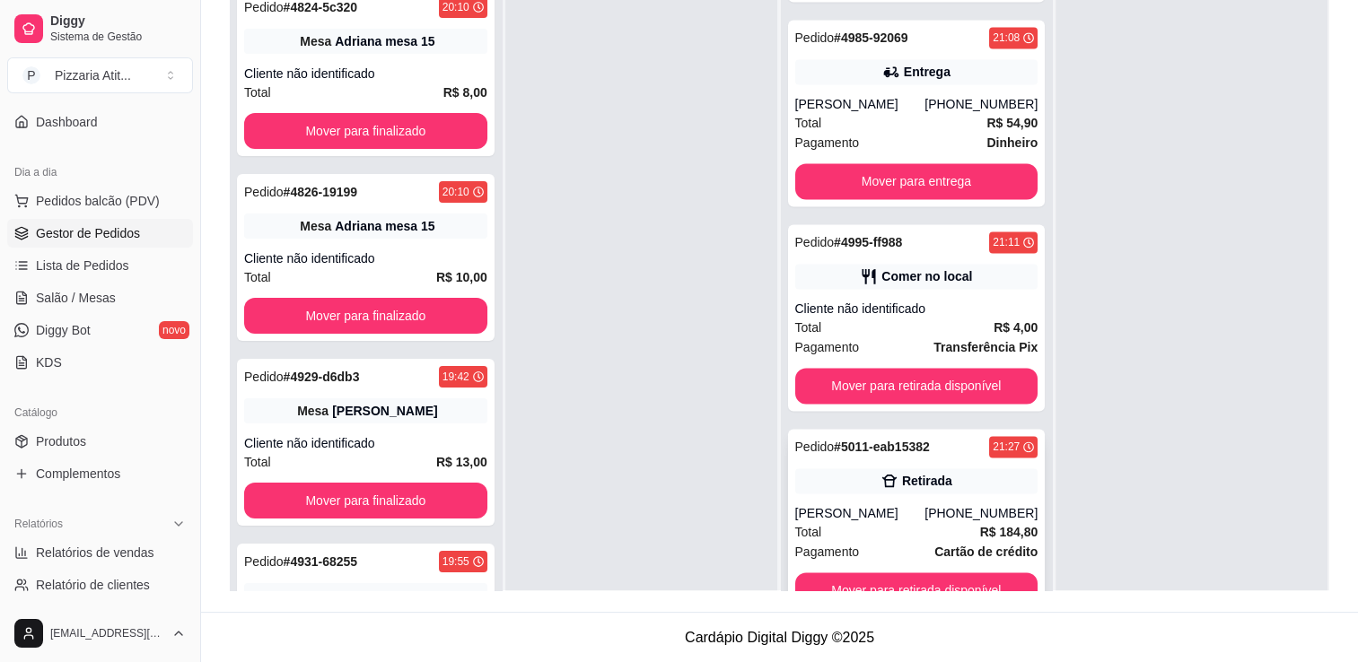
click at [961, 521] on div "[PHONE_NUMBER]" at bounding box center [980, 513] width 113 height 18
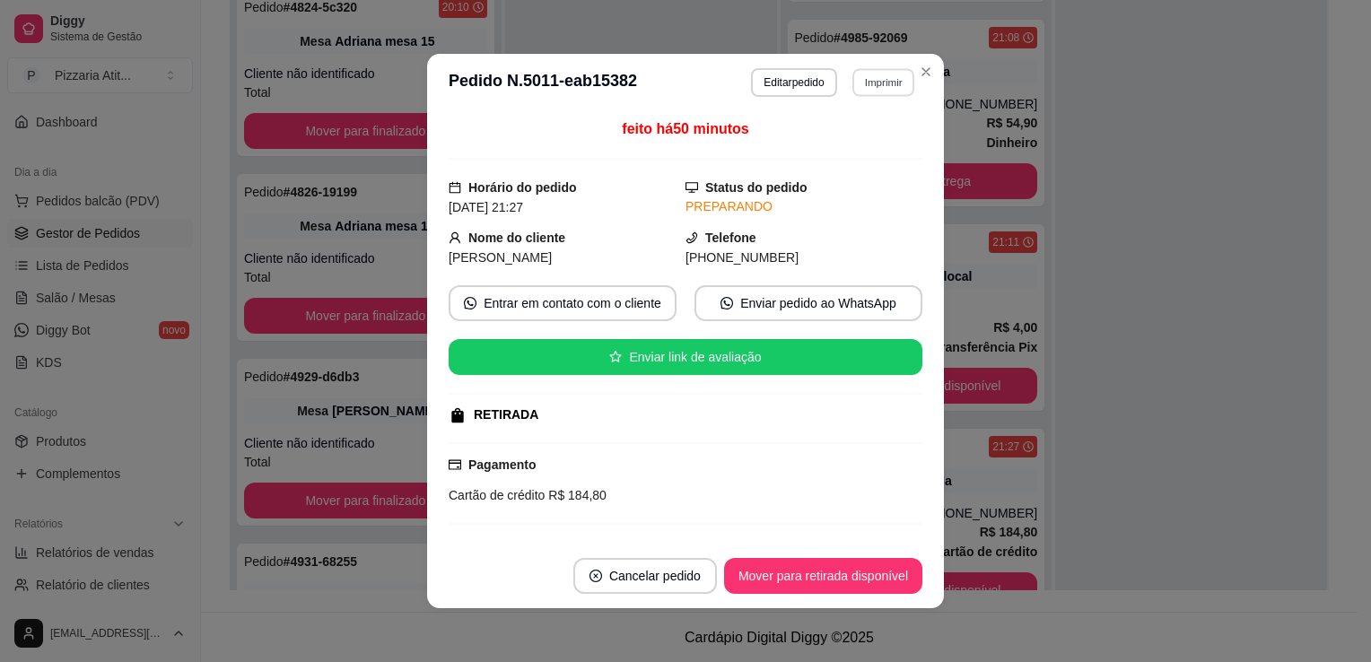
click at [879, 85] on button "Imprimir" at bounding box center [884, 82] width 62 height 28
click at [850, 140] on button "IMPRESSORA" at bounding box center [845, 146] width 126 height 28
click at [928, 58] on header "**********" at bounding box center [685, 82] width 517 height 57
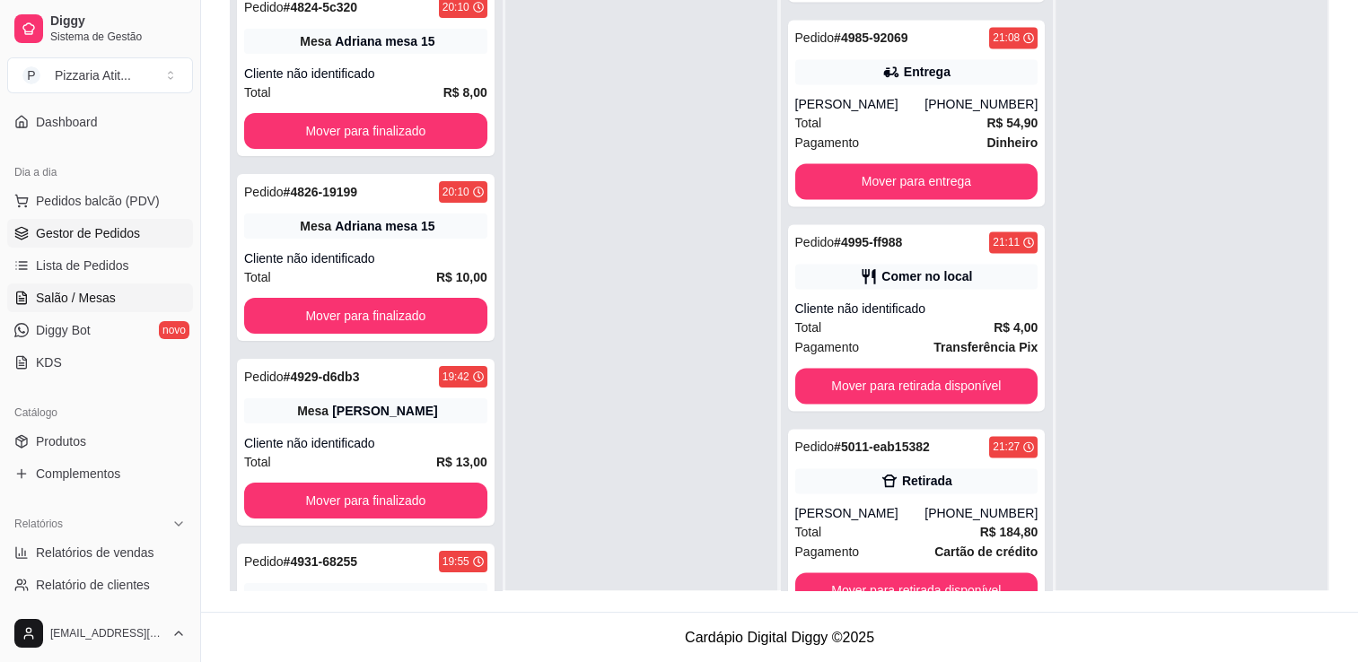
click at [120, 311] on link "Salão / Mesas" at bounding box center [100, 298] width 186 height 29
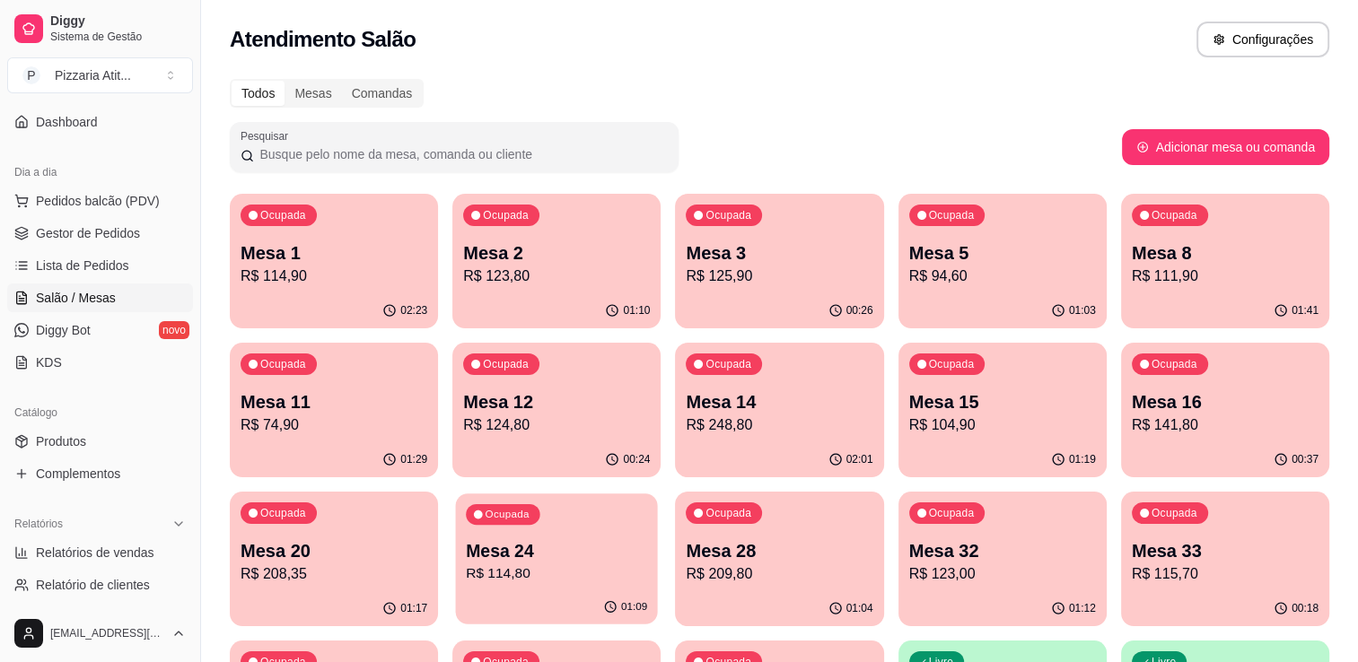
click at [521, 558] on p "Mesa 24" at bounding box center [556, 551] width 181 height 24
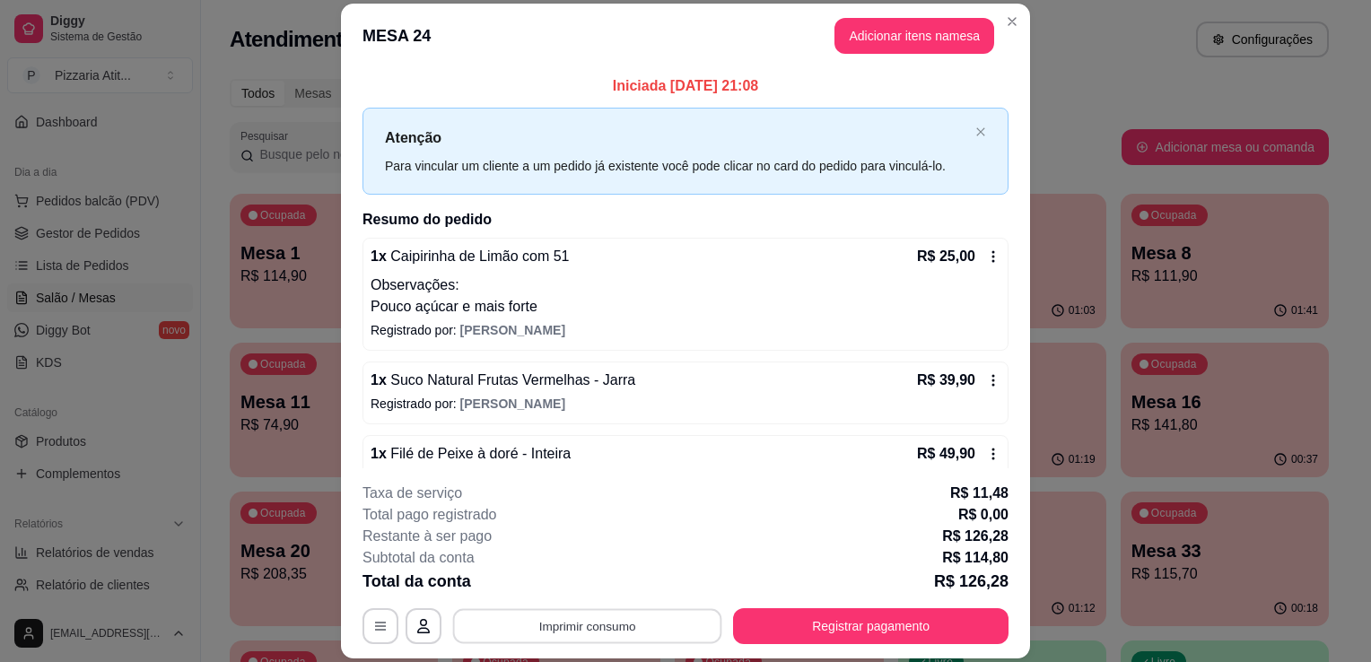
click at [582, 630] on button "Imprimir consumo" at bounding box center [587, 626] width 269 height 35
click at [565, 574] on button "IMPRESSORA" at bounding box center [586, 586] width 126 height 28
click at [790, 628] on button "Registrar pagamento" at bounding box center [871, 626] width 267 height 35
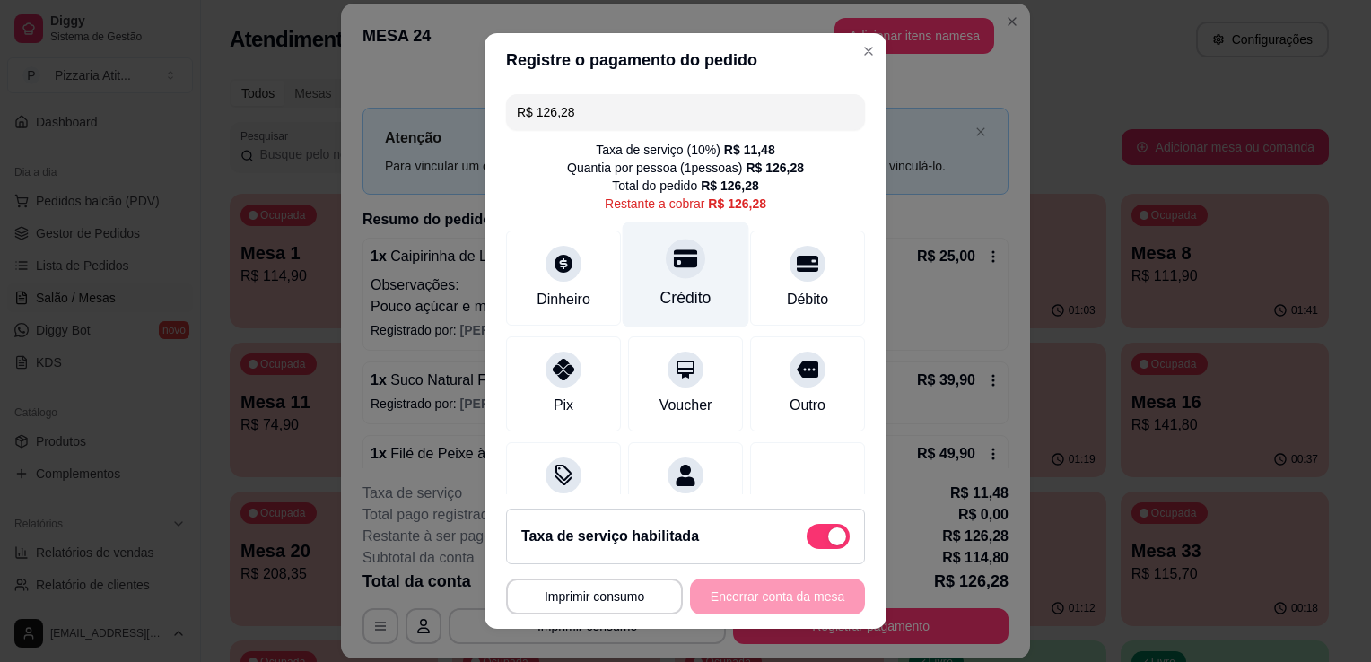
click at [703, 292] on div "Crédito" at bounding box center [686, 275] width 127 height 105
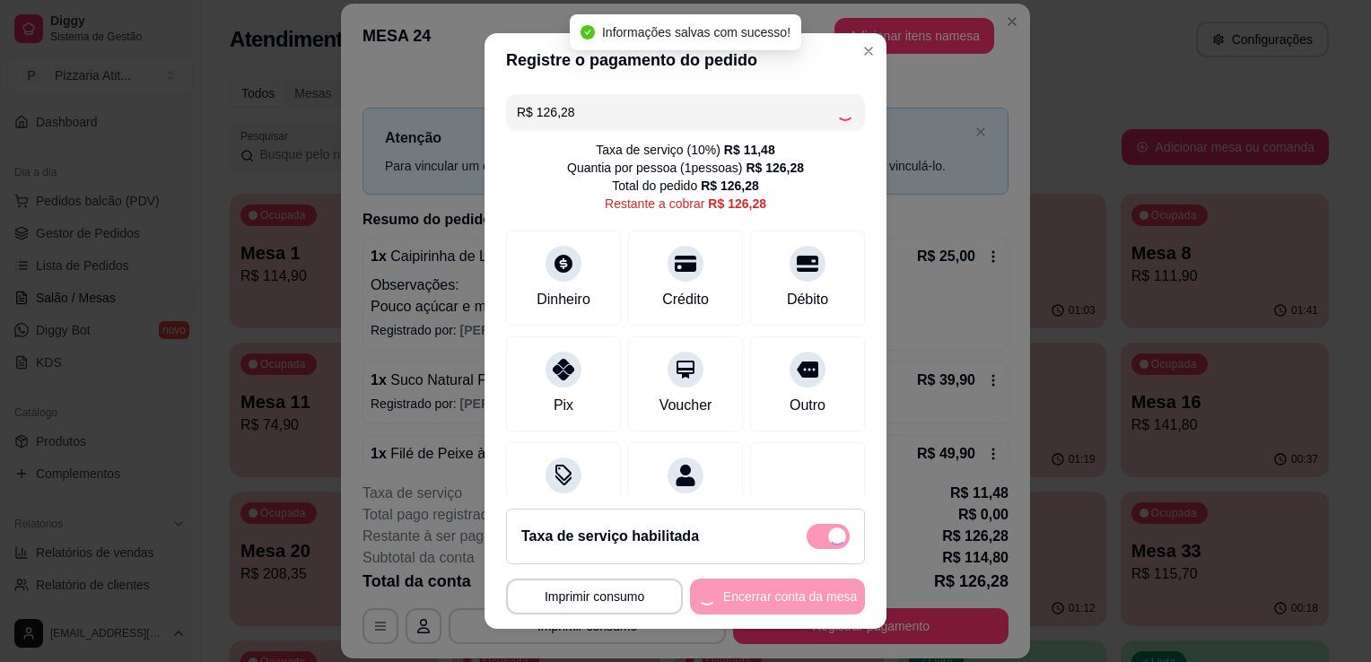
type input "R$ 0,00"
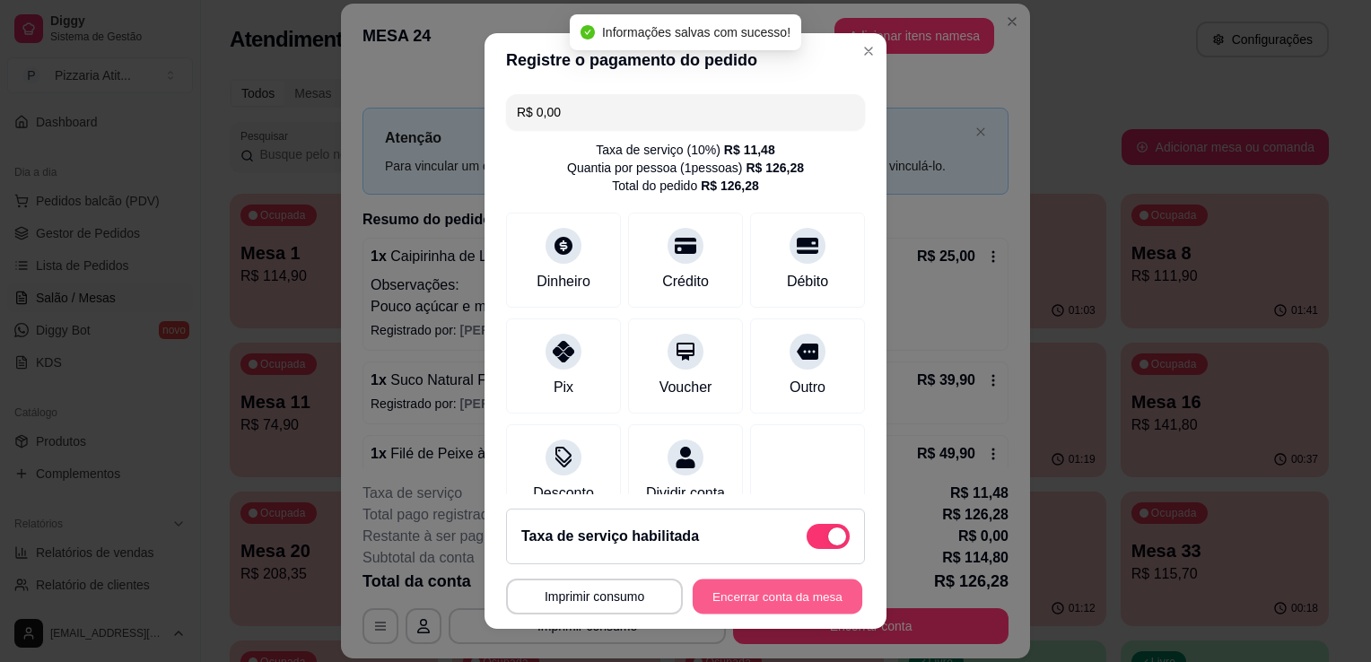
click at [792, 586] on button "Encerrar conta da mesa" at bounding box center [778, 597] width 170 height 35
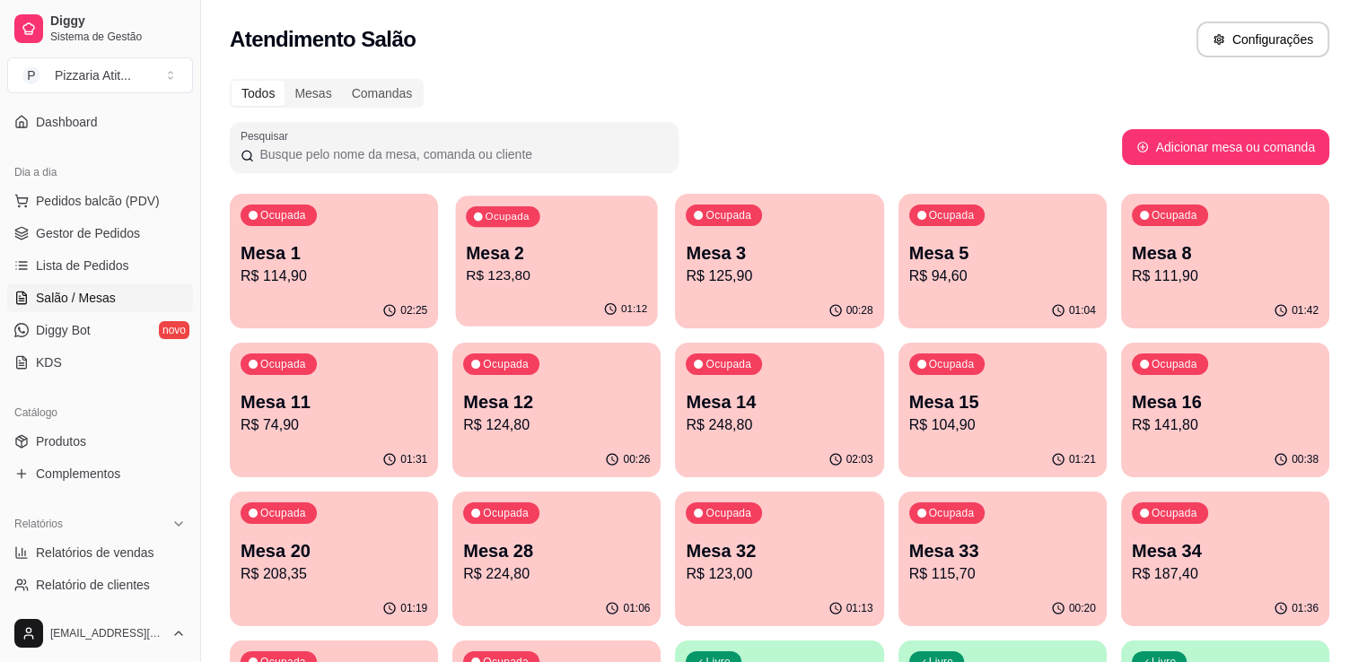
click at [534, 280] on p "R$ 123,80" at bounding box center [556, 276] width 181 height 21
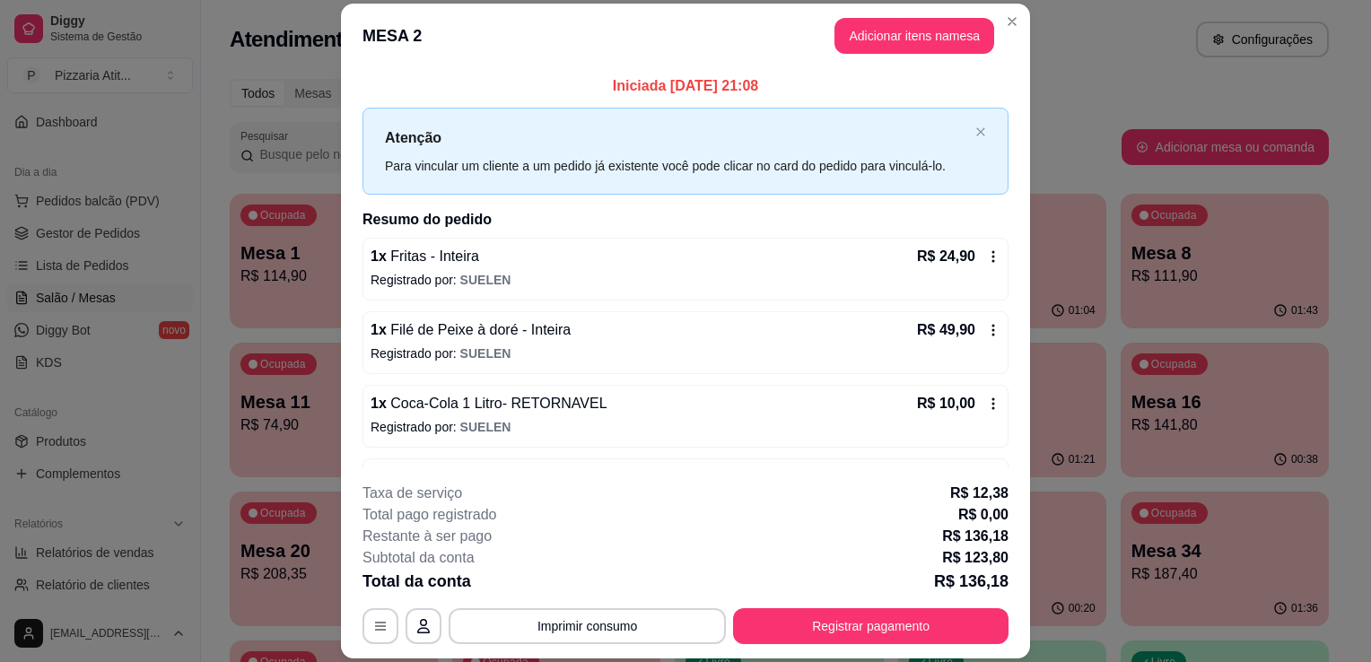
click at [936, 13] on header "MESA 2 Adicionar itens na mesa" at bounding box center [685, 36] width 689 height 65
click at [870, 27] on button "Adicionar itens na mesa" at bounding box center [915, 36] width 160 height 36
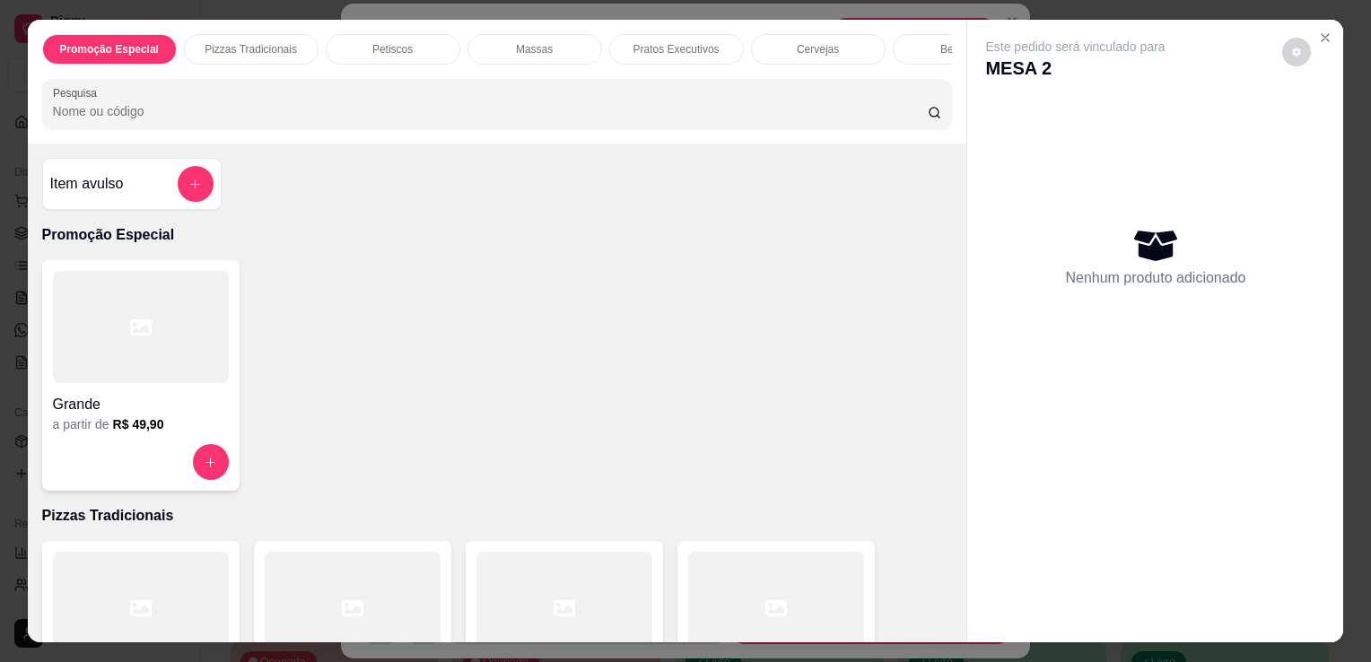
click at [664, 120] on input "Pesquisa" at bounding box center [490, 111] width 875 height 18
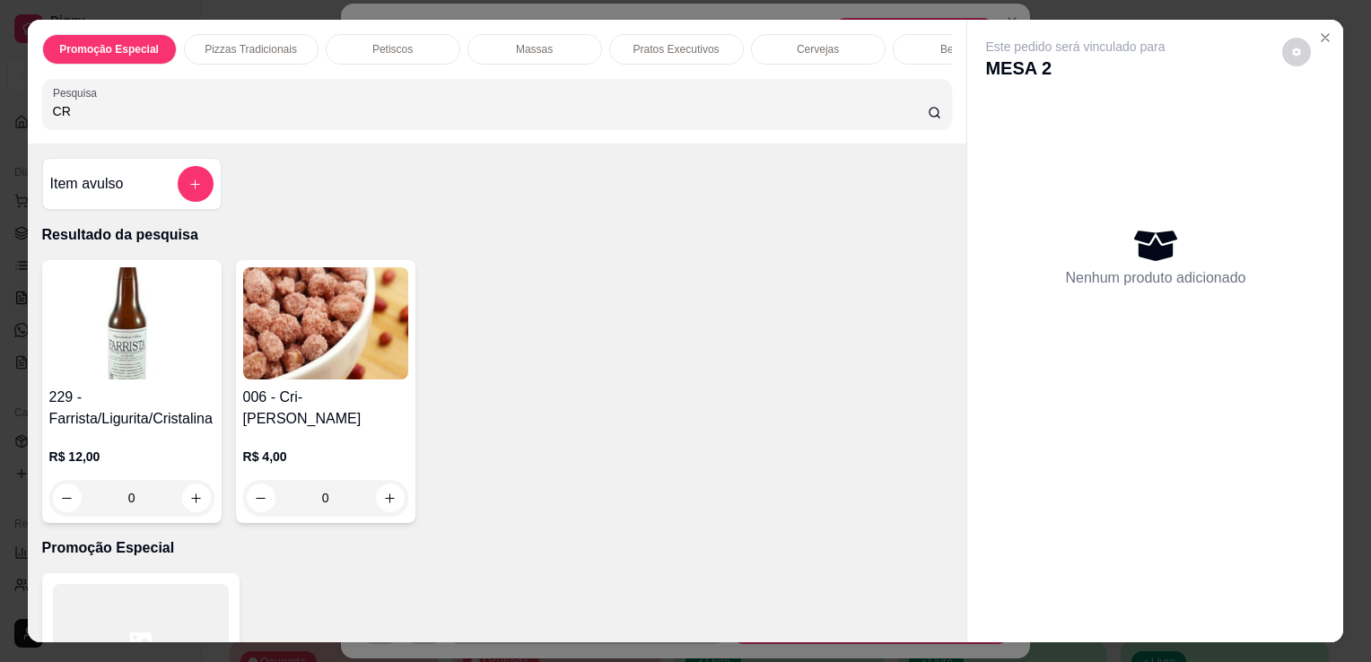
type input "CR"
click at [309, 307] on img at bounding box center [325, 323] width 165 height 112
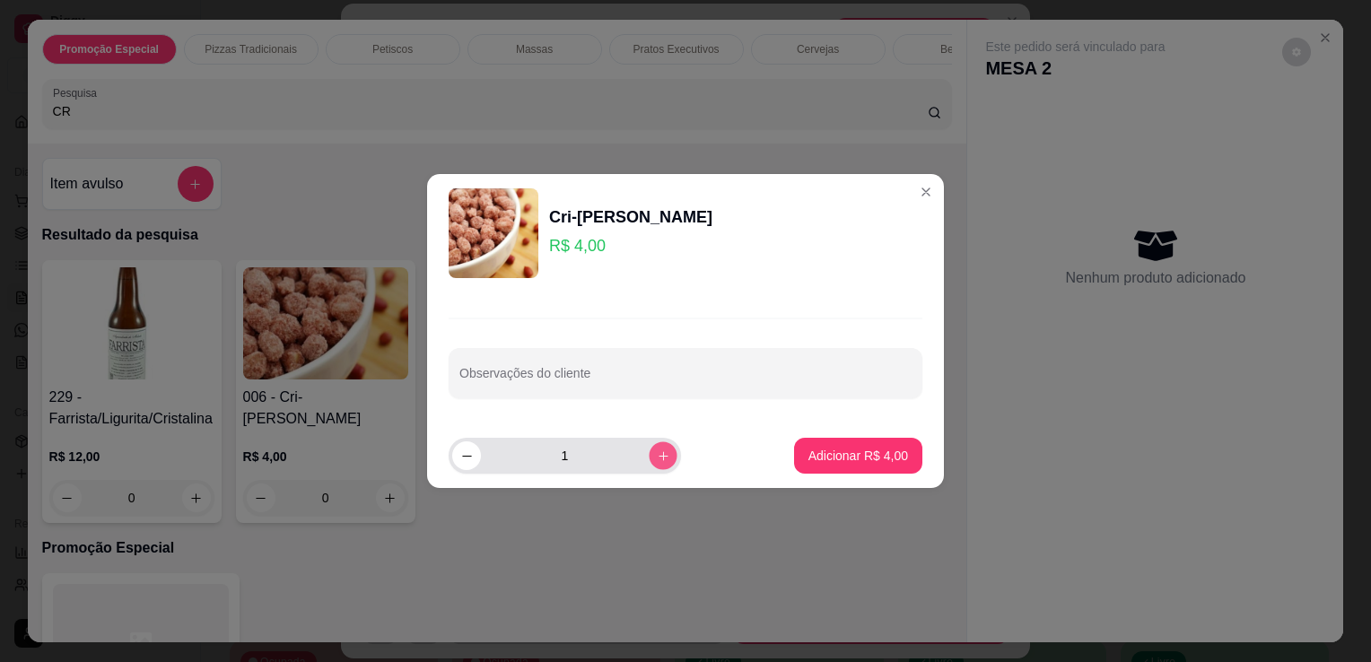
click at [657, 454] on icon "increase-product-quantity" at bounding box center [663, 456] width 13 height 13
type input "2"
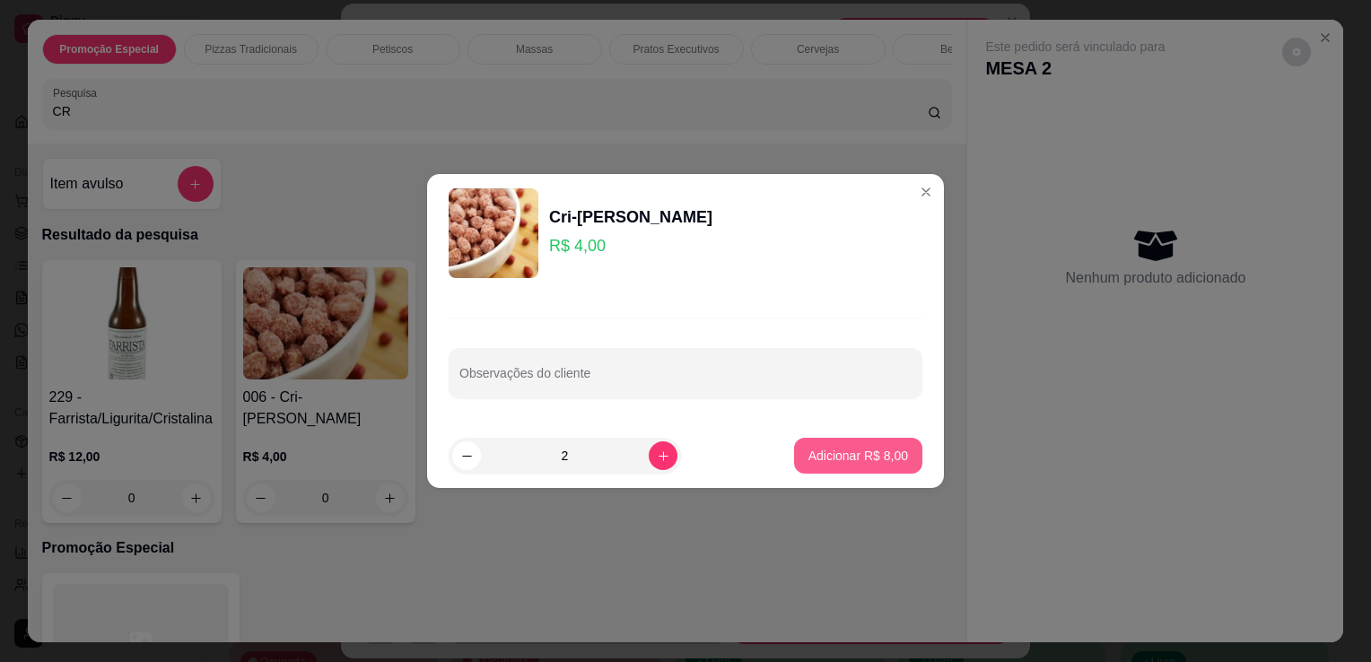
click at [808, 446] on button "Adicionar R$ 8,00" at bounding box center [858, 456] width 128 height 36
type input "2"
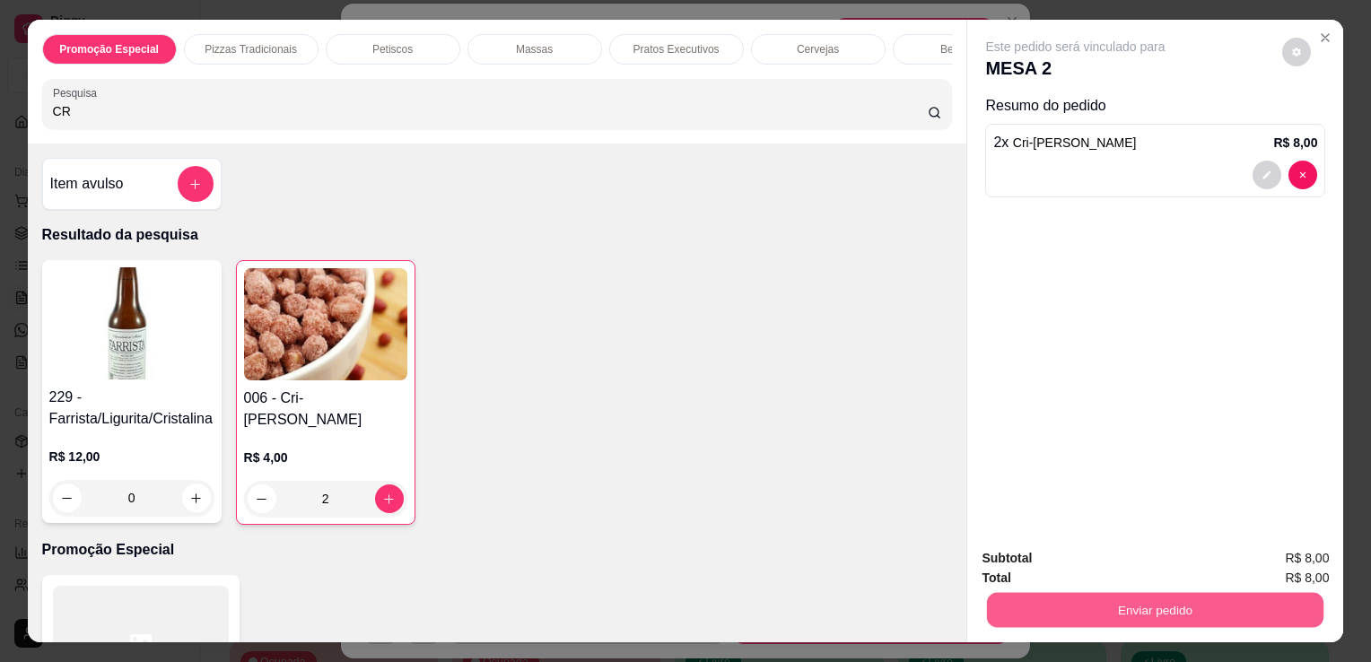
click at [1075, 601] on button "Enviar pedido" at bounding box center [1155, 609] width 337 height 35
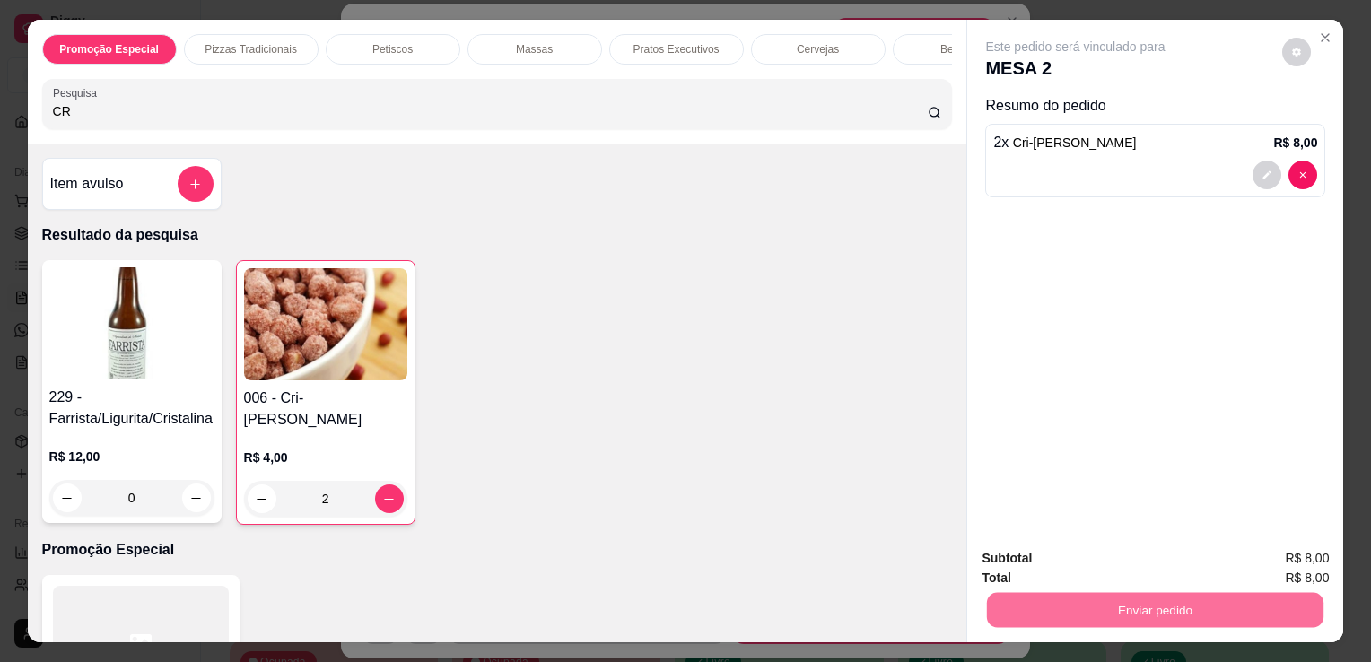
click at [1052, 556] on button "Não registrar e enviar pedido" at bounding box center [1096, 559] width 181 height 33
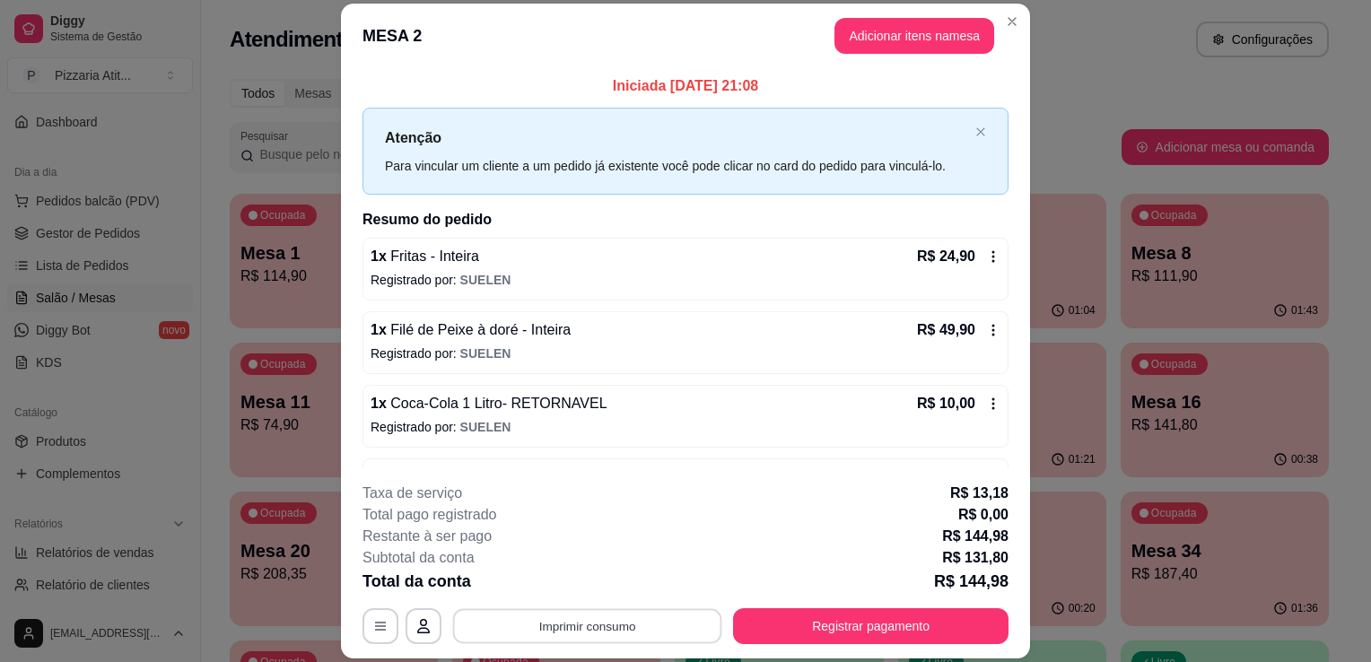
click at [566, 612] on button "Imprimir consumo" at bounding box center [587, 626] width 269 height 35
click at [572, 585] on button "IMPRESSORA" at bounding box center [586, 586] width 126 height 28
click at [774, 617] on button "Registrar pagamento" at bounding box center [871, 626] width 267 height 35
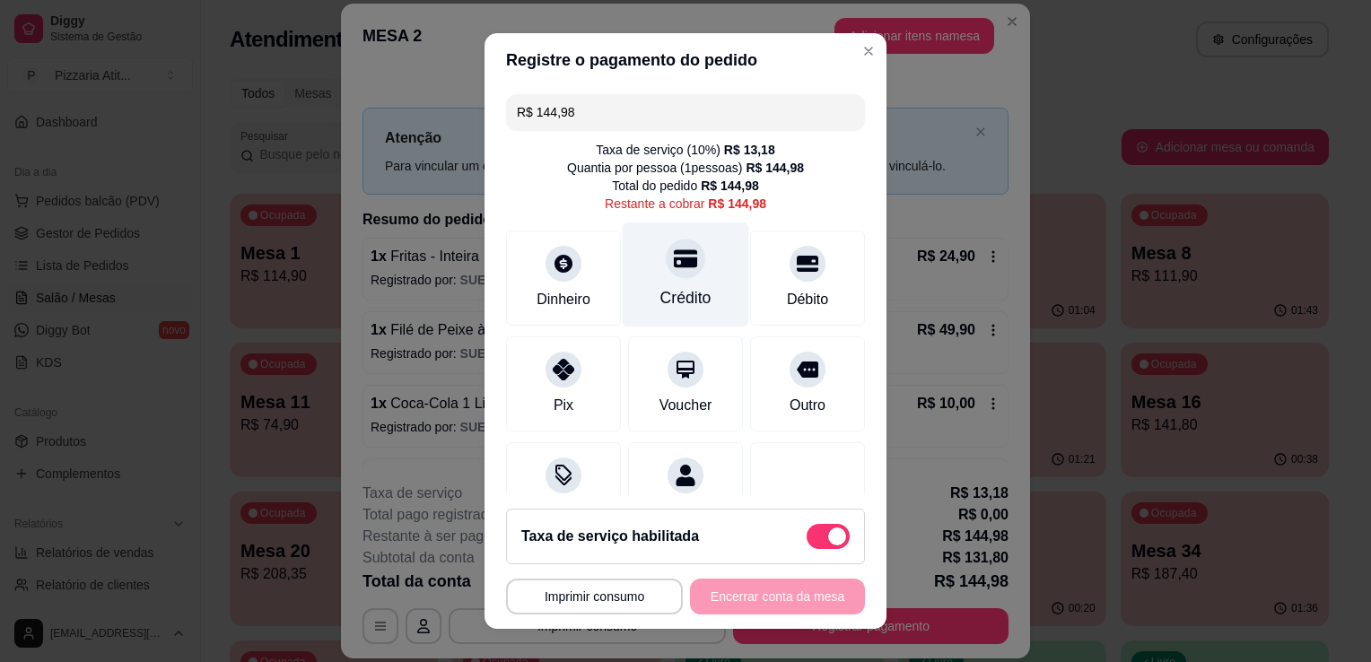
click at [686, 296] on div "Crédito" at bounding box center [686, 297] width 51 height 23
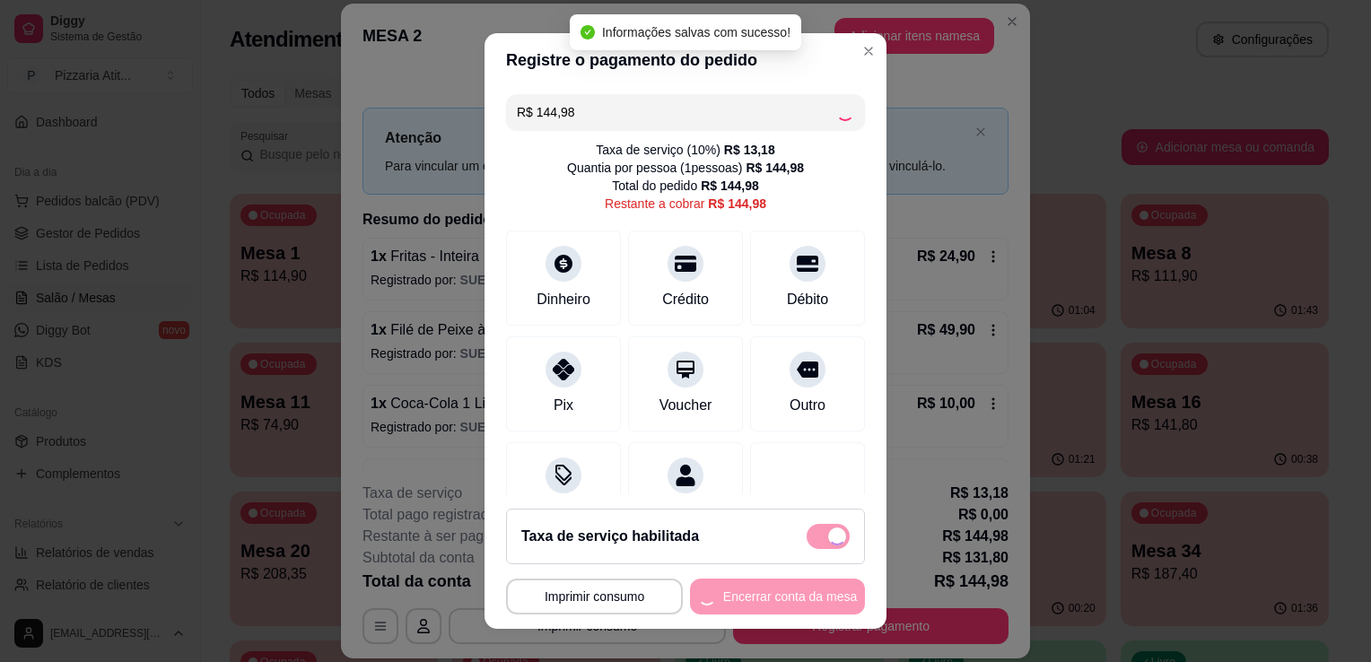
type input "R$ 0,00"
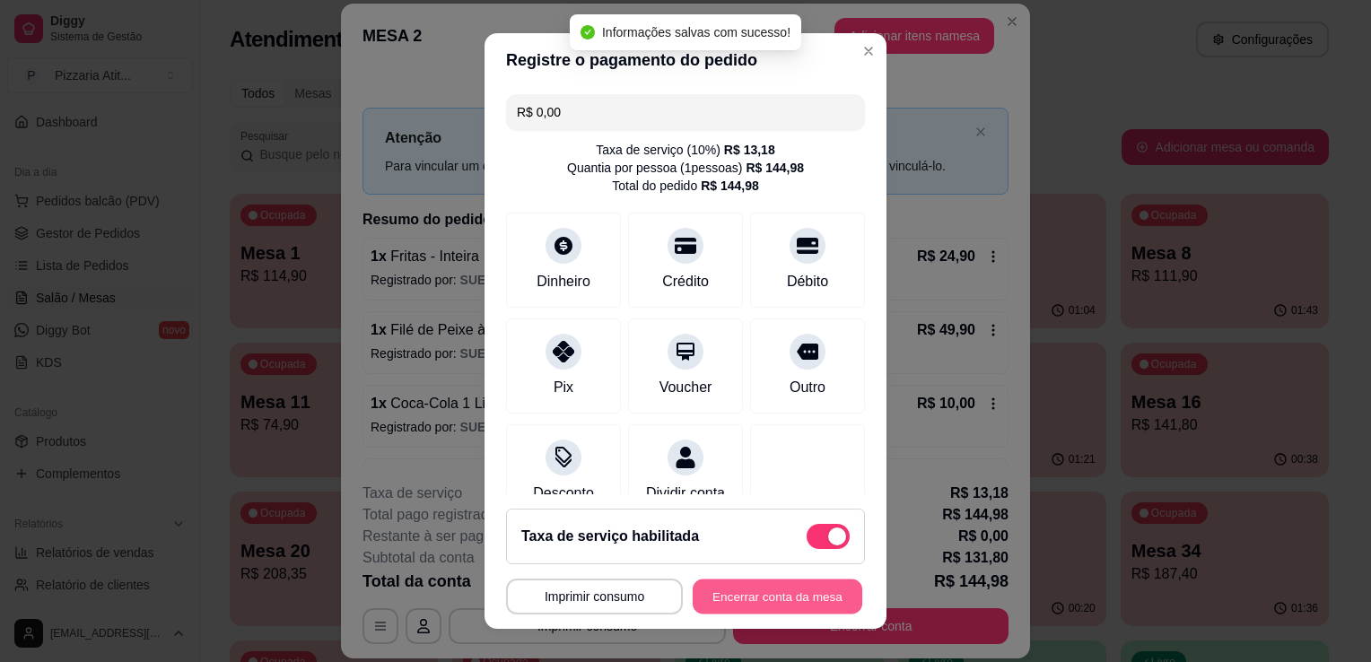
click at [776, 594] on button "Encerrar conta da mesa" at bounding box center [778, 597] width 170 height 35
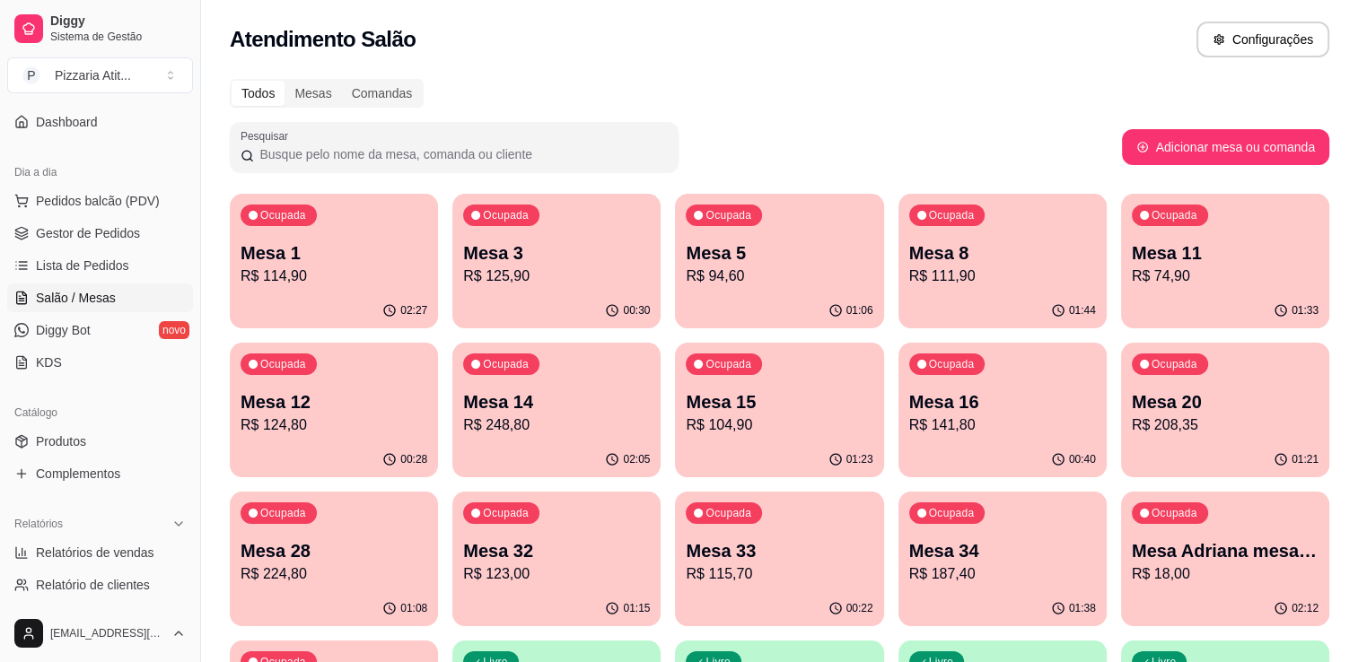
click at [371, 210] on div "Ocupada Mesa 1 R$ 114,90" at bounding box center [334, 244] width 208 height 100
click at [957, 416] on p "R$ 141,80" at bounding box center [1002, 425] width 181 height 21
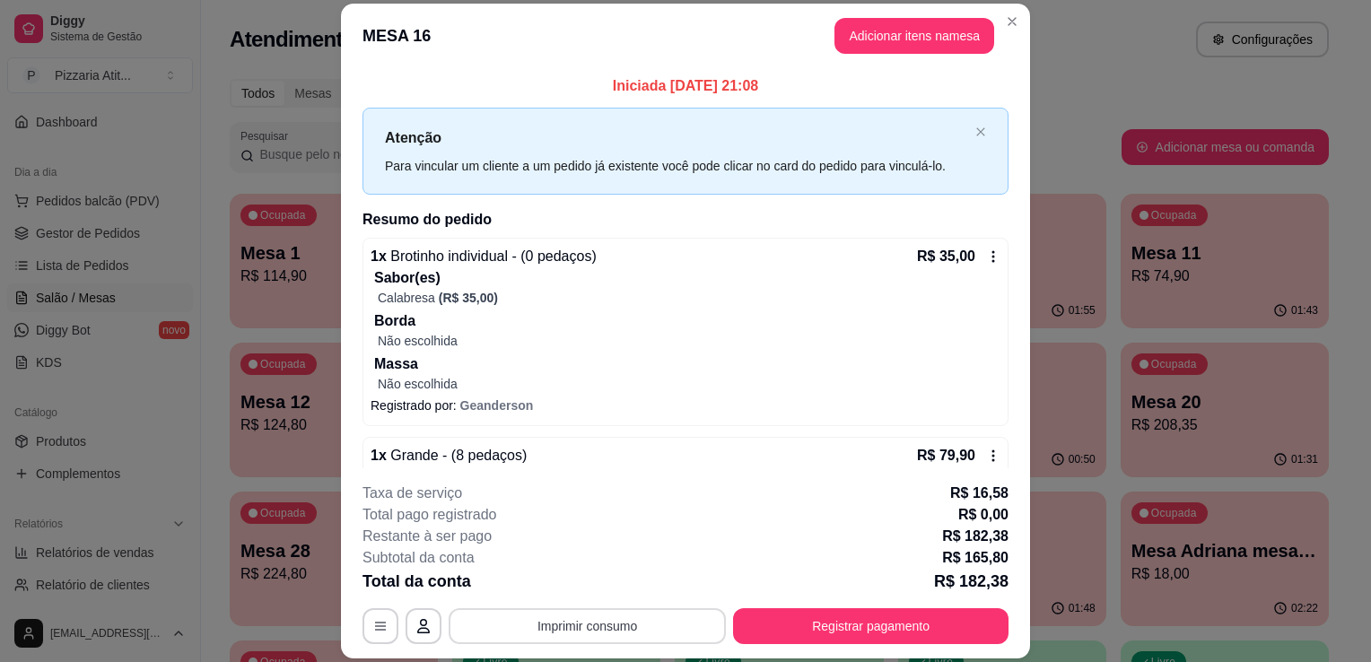
click at [525, 617] on button "Imprimir consumo" at bounding box center [587, 626] width 277 height 36
click at [532, 586] on button "IMPRESSORA" at bounding box center [586, 586] width 126 height 28
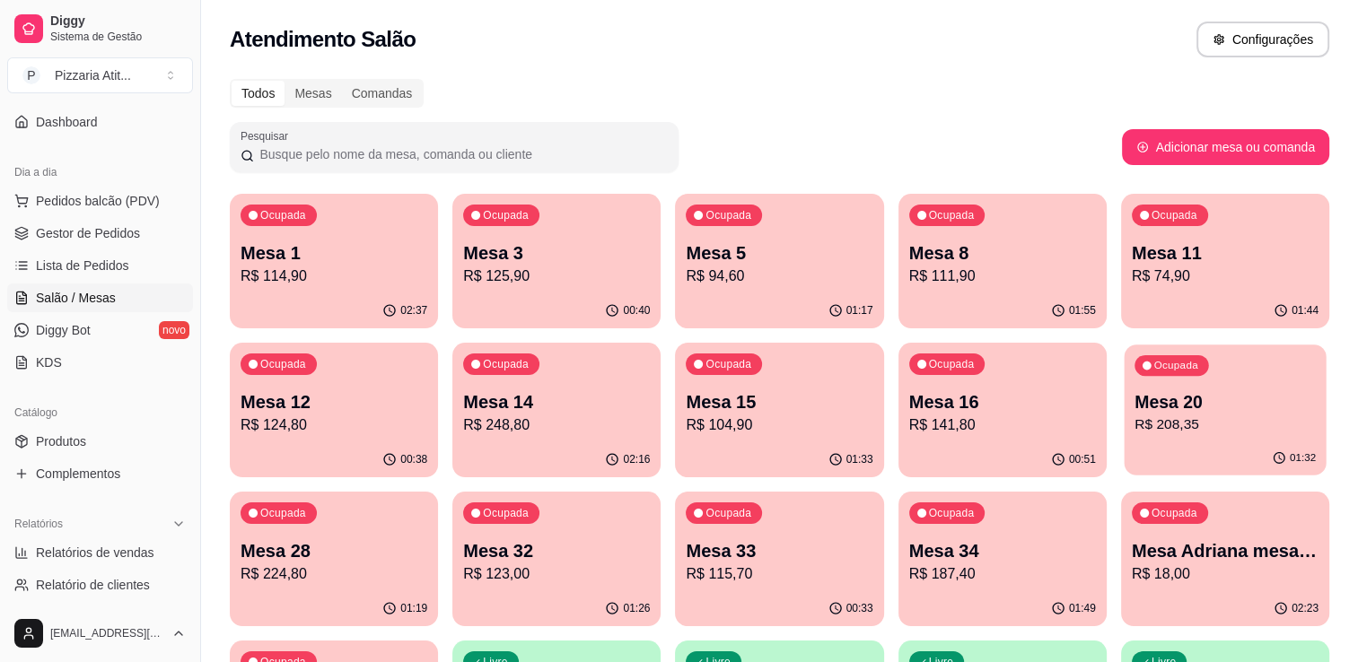
click at [1168, 434] on p "R$ 208,35" at bounding box center [1224, 425] width 181 height 21
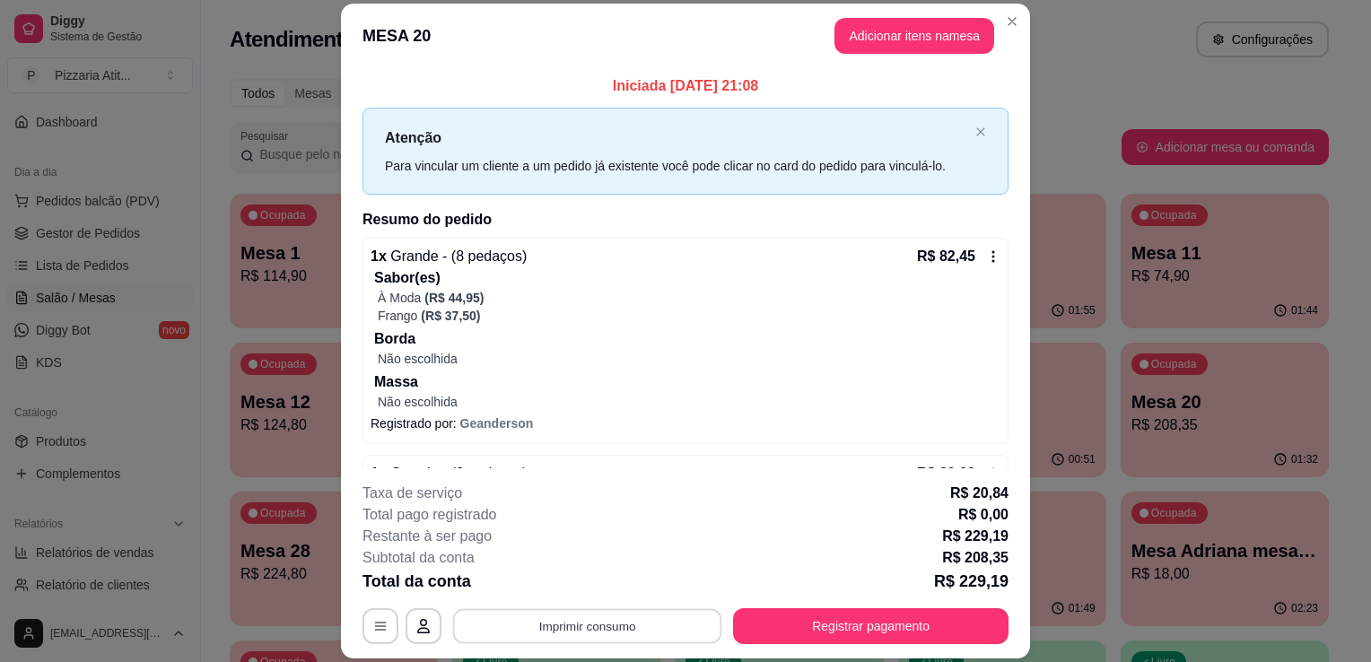
click at [609, 626] on button "Imprimir consumo" at bounding box center [587, 626] width 269 height 35
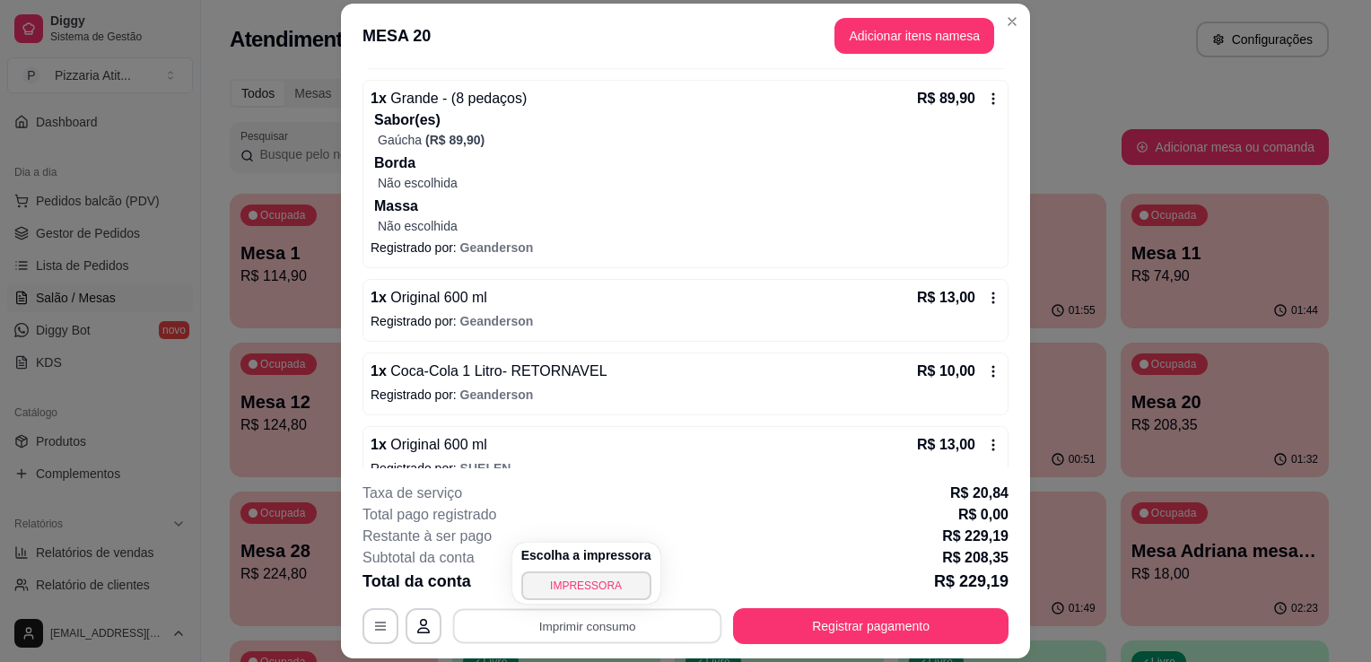
scroll to position [399, 0]
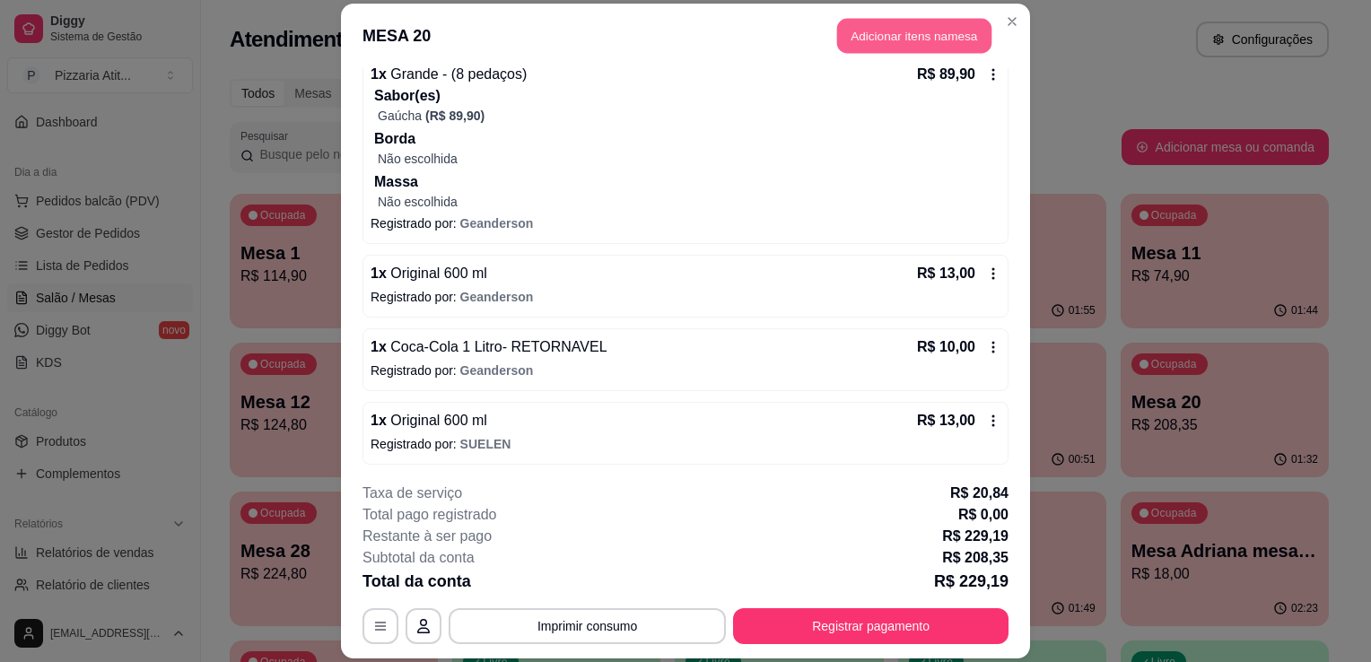
click at [897, 38] on button "Adicionar itens na mesa" at bounding box center [914, 35] width 154 height 35
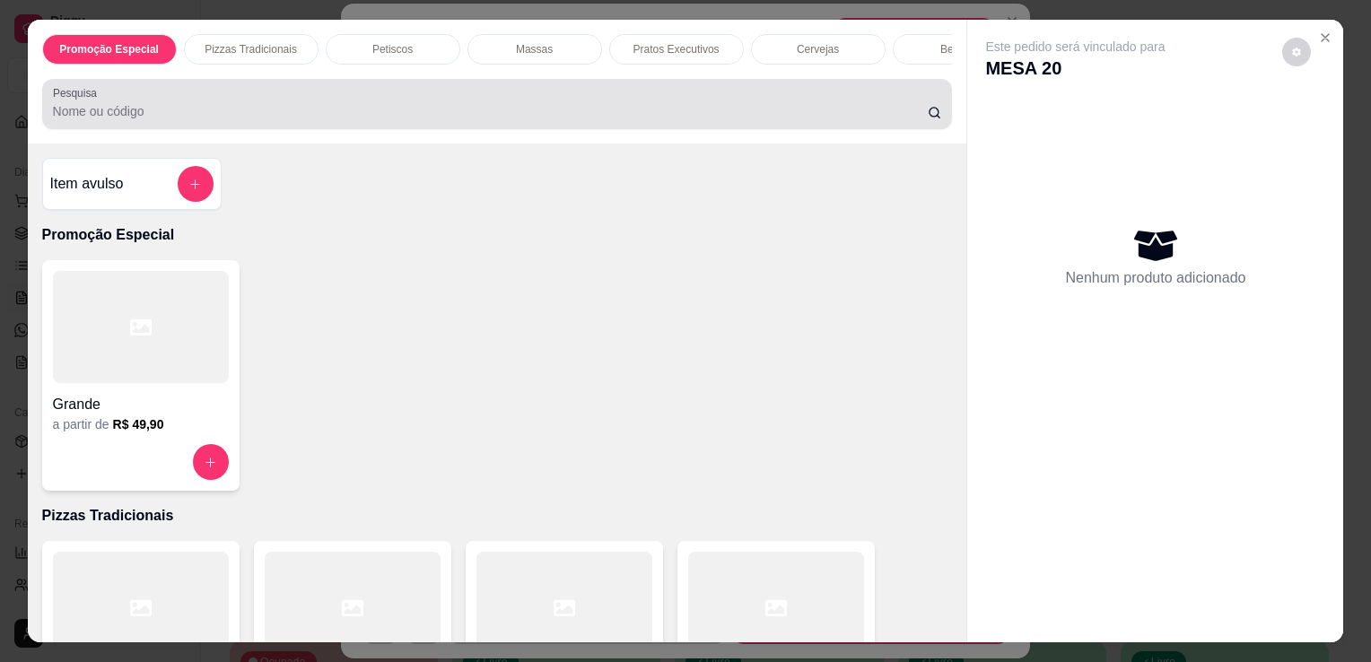
click at [700, 118] on input "Pesquisa" at bounding box center [490, 111] width 875 height 18
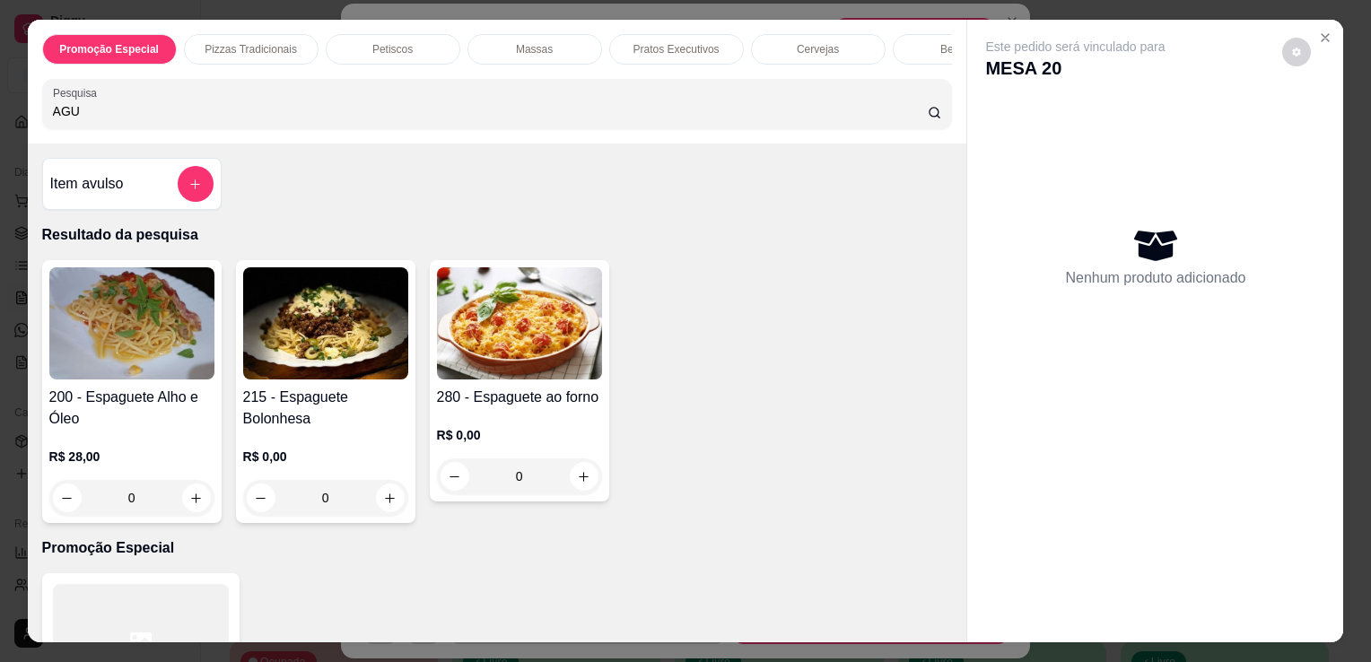
type input "AGU"
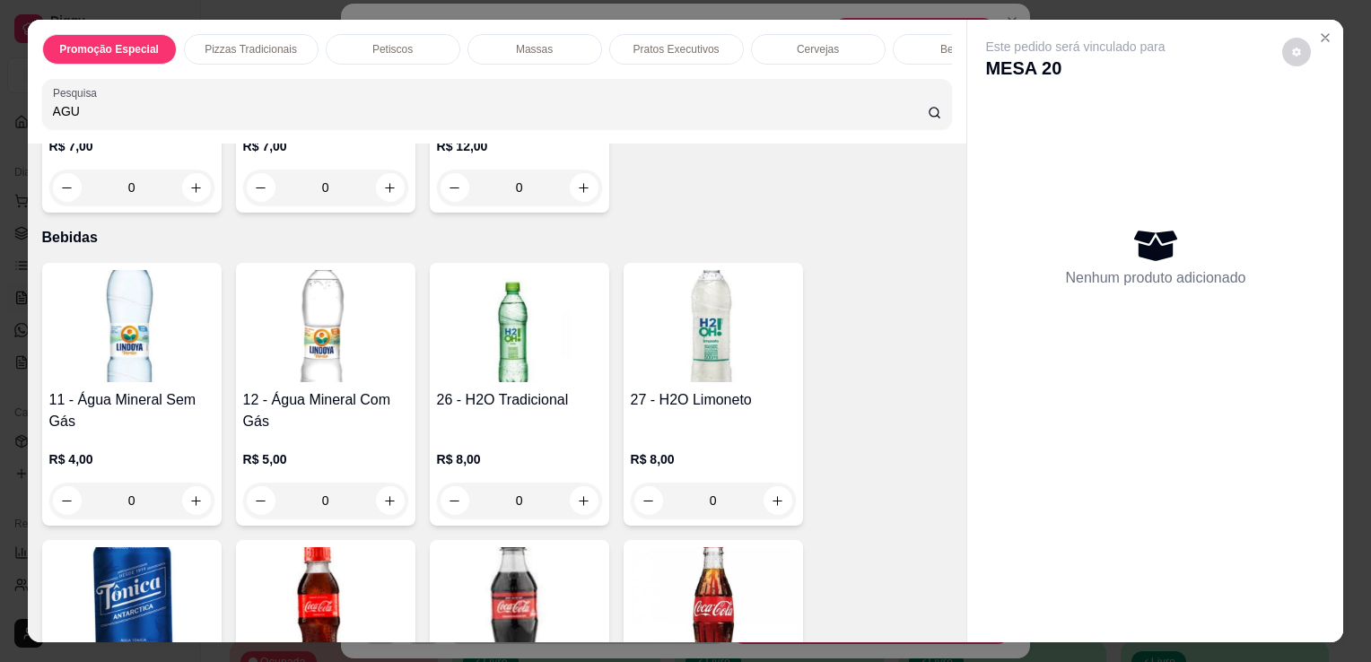
scroll to position [4650, 0]
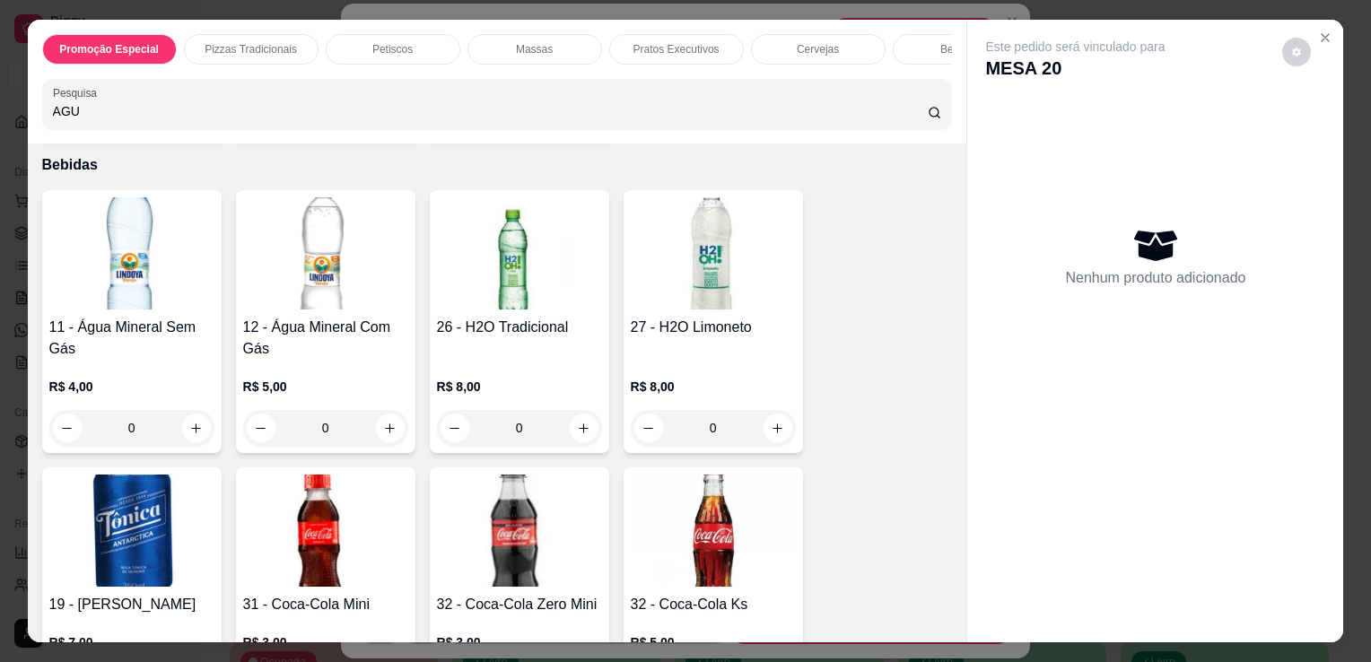
click at [171, 239] on img at bounding box center [131, 253] width 165 height 112
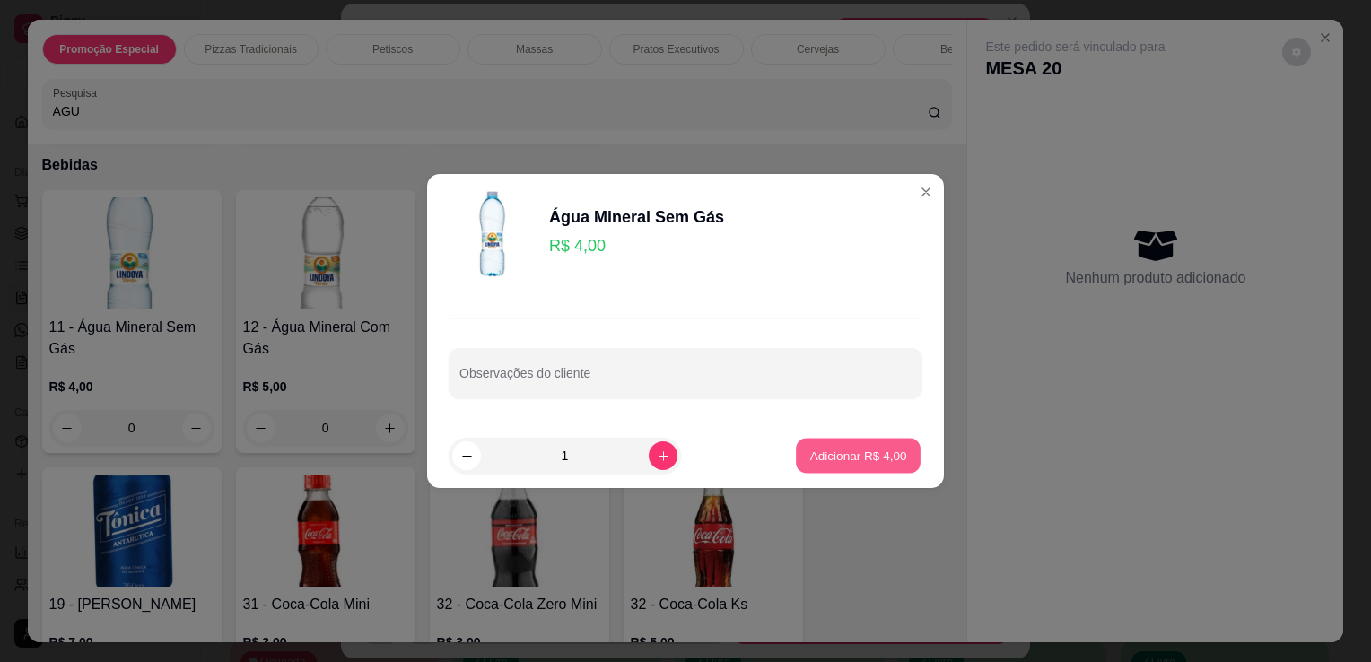
click at [814, 459] on p "Adicionar R$ 4,00" at bounding box center [857, 455] width 97 height 17
type input "1"
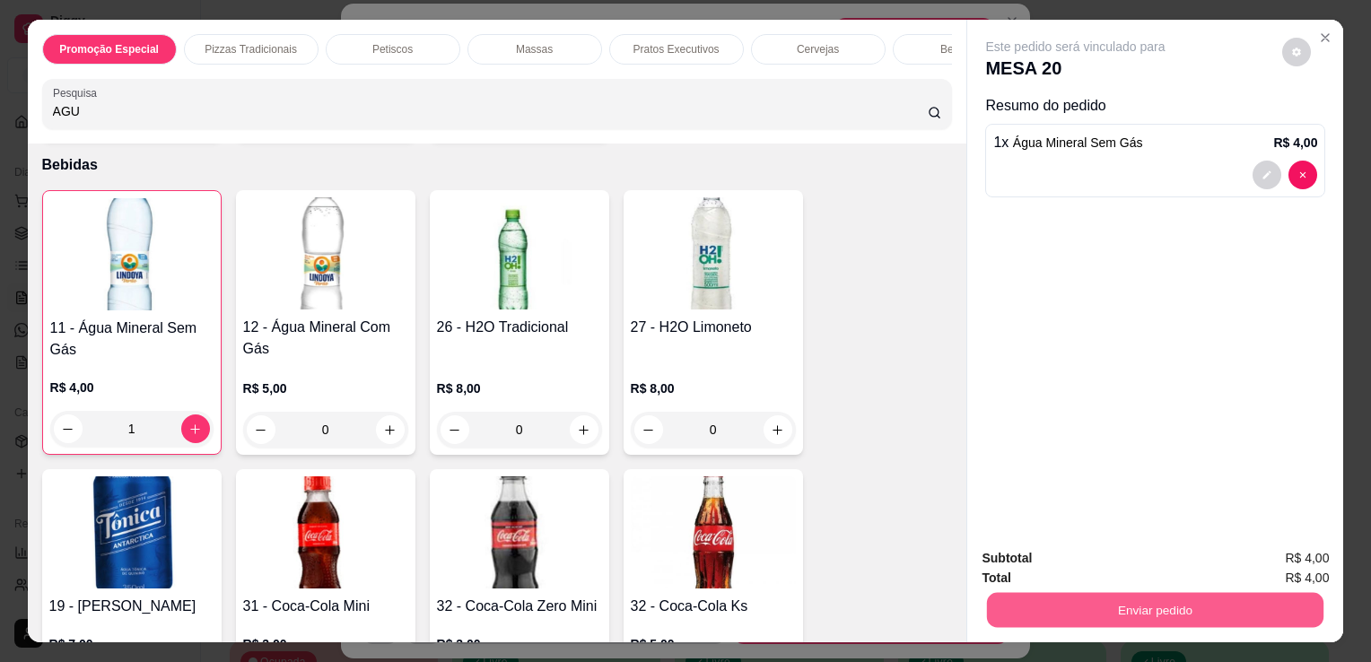
click at [1034, 592] on button "Enviar pedido" at bounding box center [1155, 609] width 337 height 35
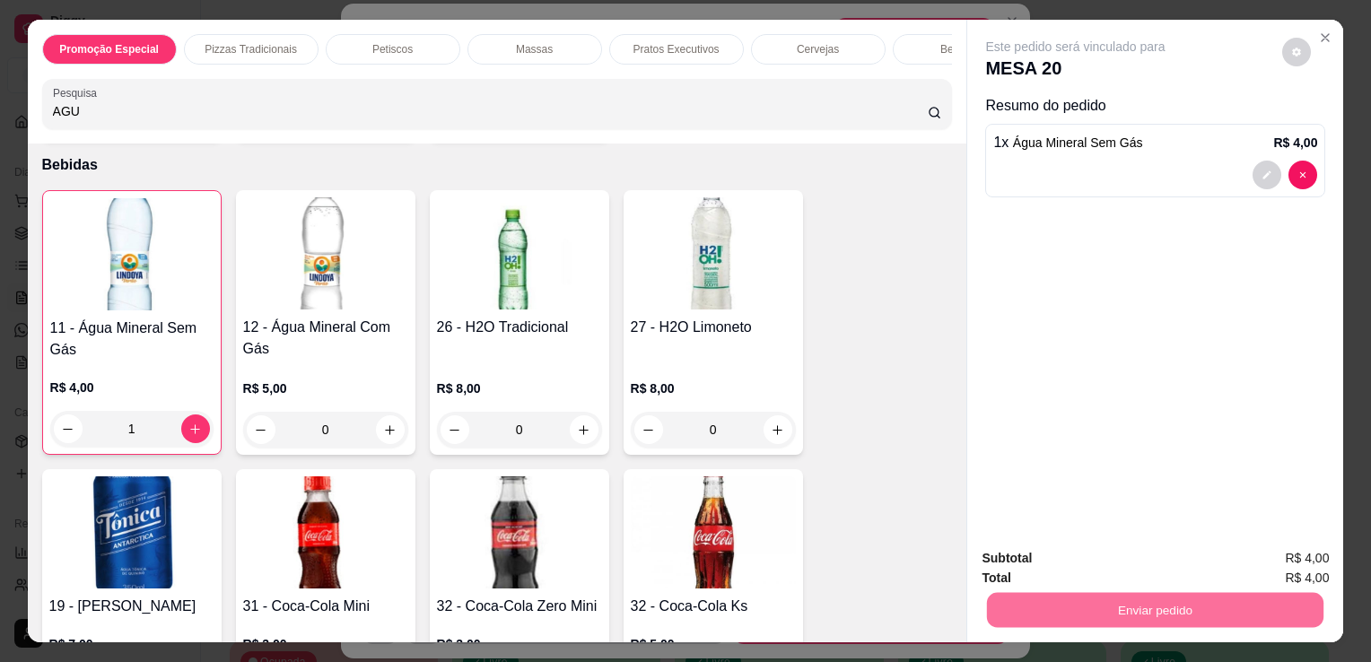
click at [1059, 558] on button "Não registrar e enviar pedido" at bounding box center [1096, 559] width 181 height 33
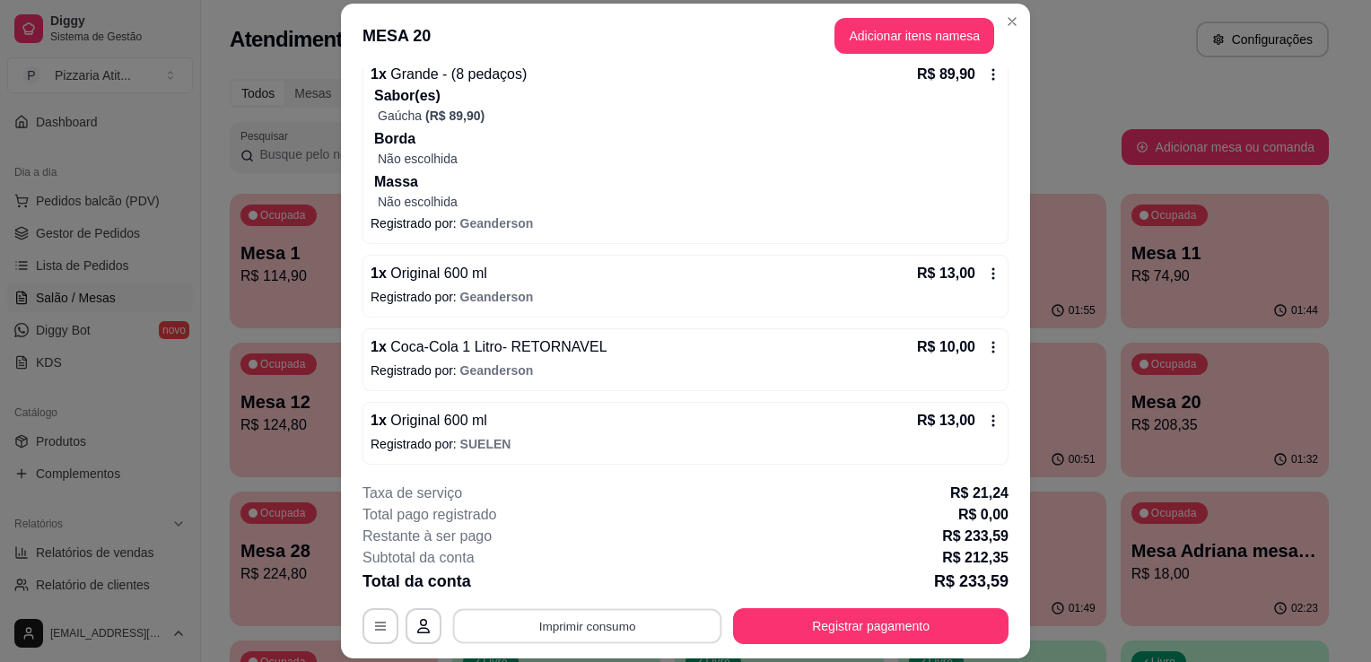
click at [512, 641] on button "Imprimir consumo" at bounding box center [587, 626] width 269 height 35
click at [589, 590] on button "IMPRESSORA" at bounding box center [586, 586] width 126 height 28
click at [777, 629] on button "Registrar pagamento" at bounding box center [871, 626] width 267 height 35
click at [796, 626] on button "Registrar pagamento" at bounding box center [871, 626] width 267 height 35
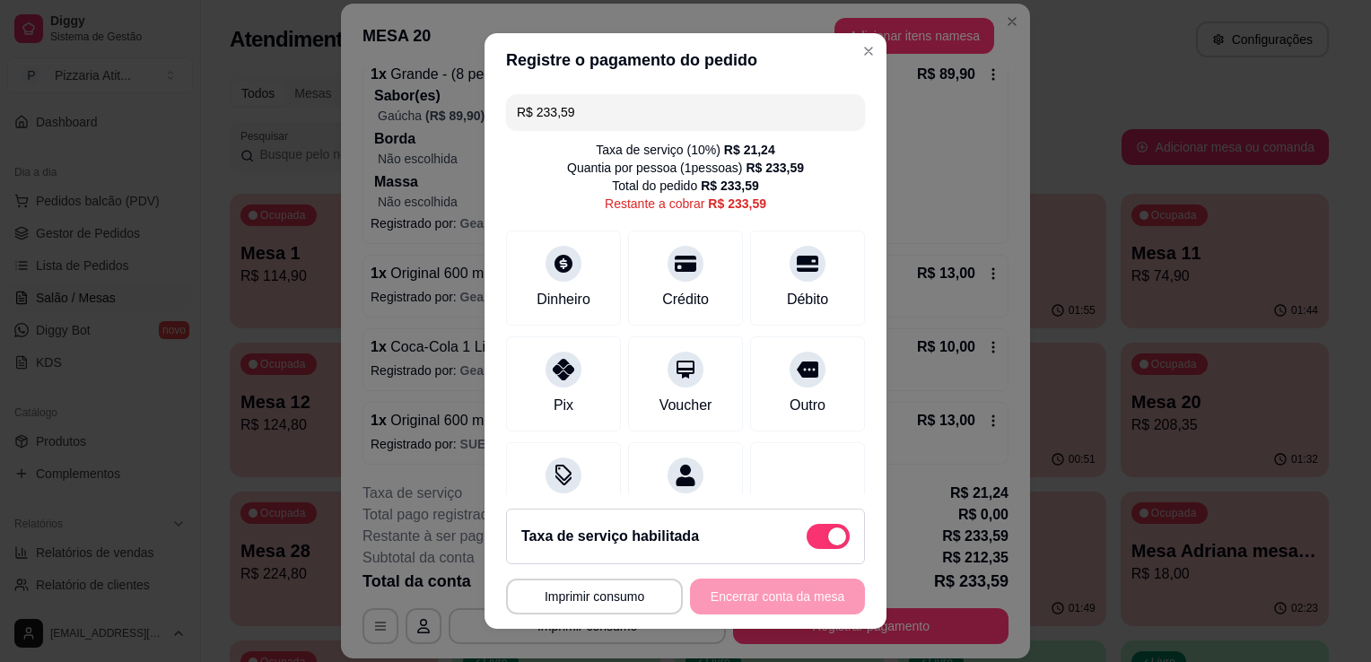
click at [680, 103] on input "R$ 233,59" at bounding box center [685, 112] width 337 height 36
click at [657, 278] on div "Crédito" at bounding box center [686, 275] width 127 height 105
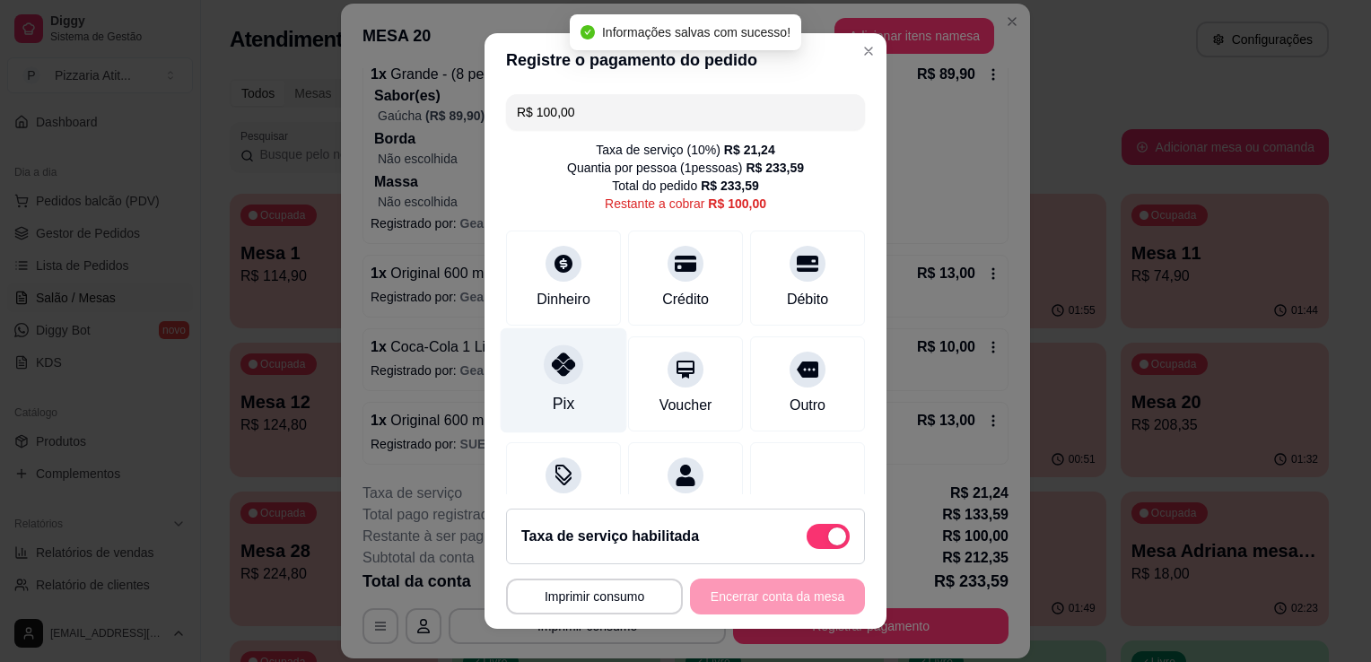
click at [530, 364] on div "Pix" at bounding box center [564, 380] width 127 height 105
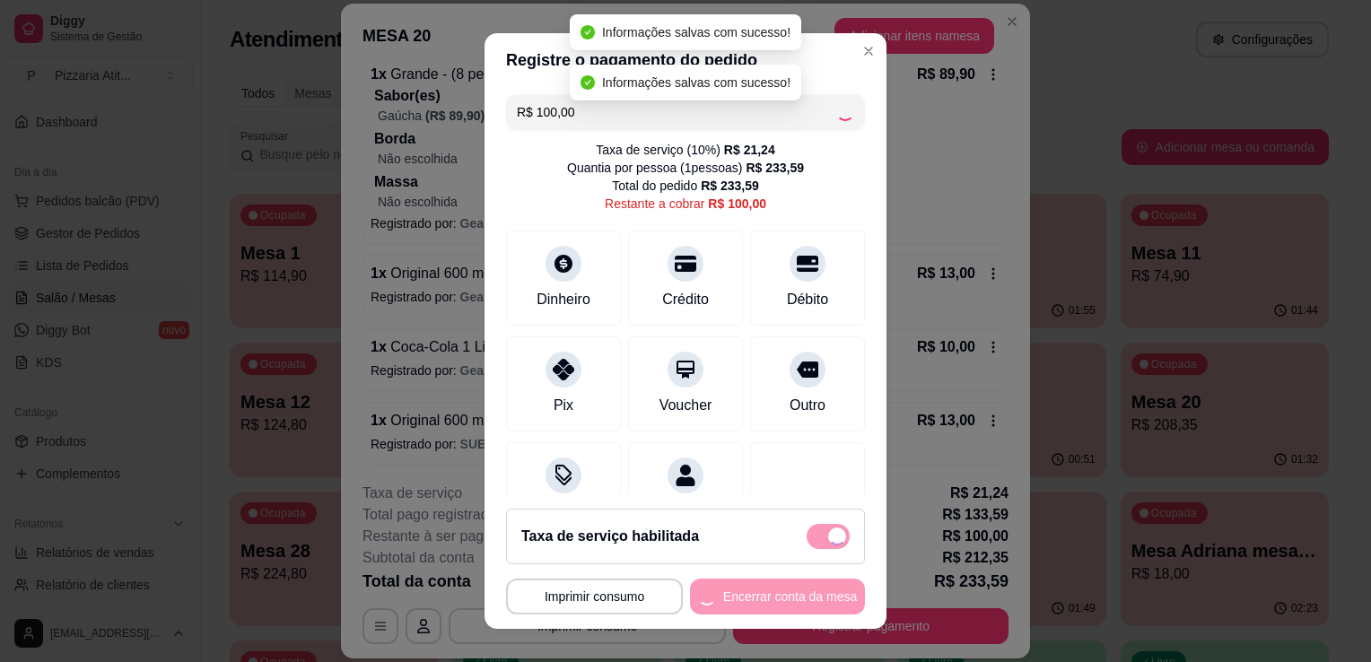
type input "R$ 0,00"
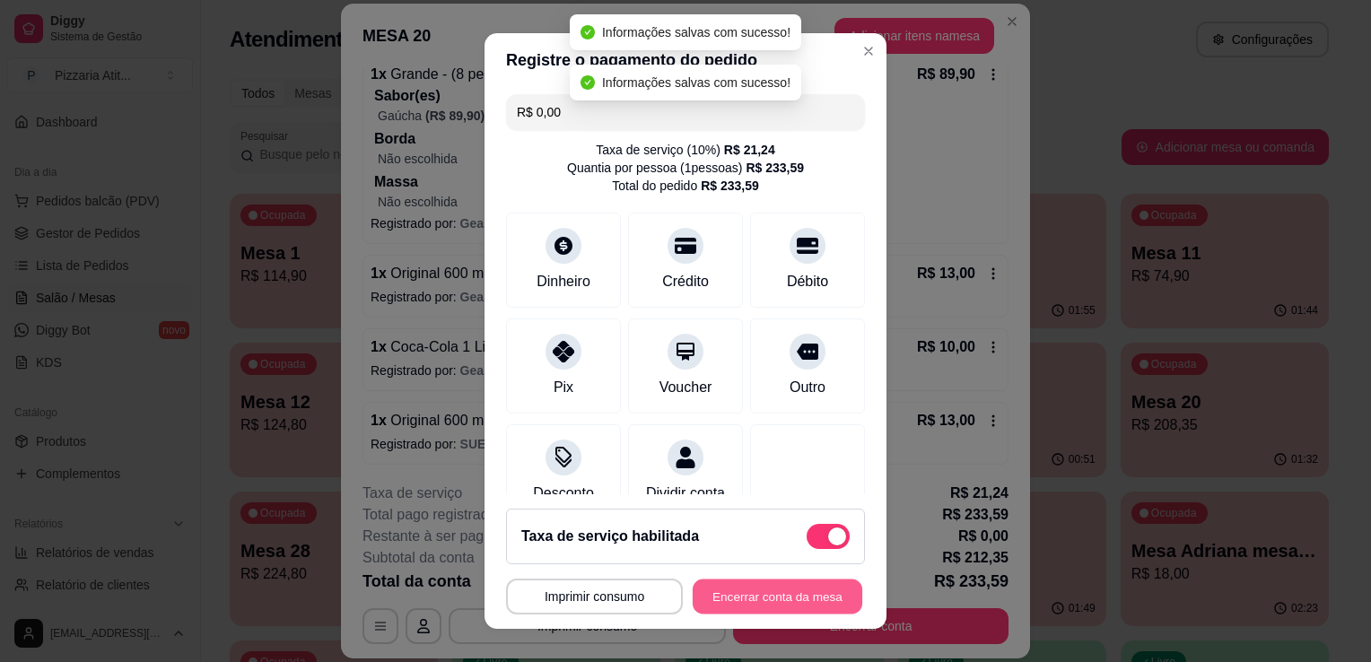
click at [769, 583] on button "Encerrar conta da mesa" at bounding box center [778, 597] width 170 height 35
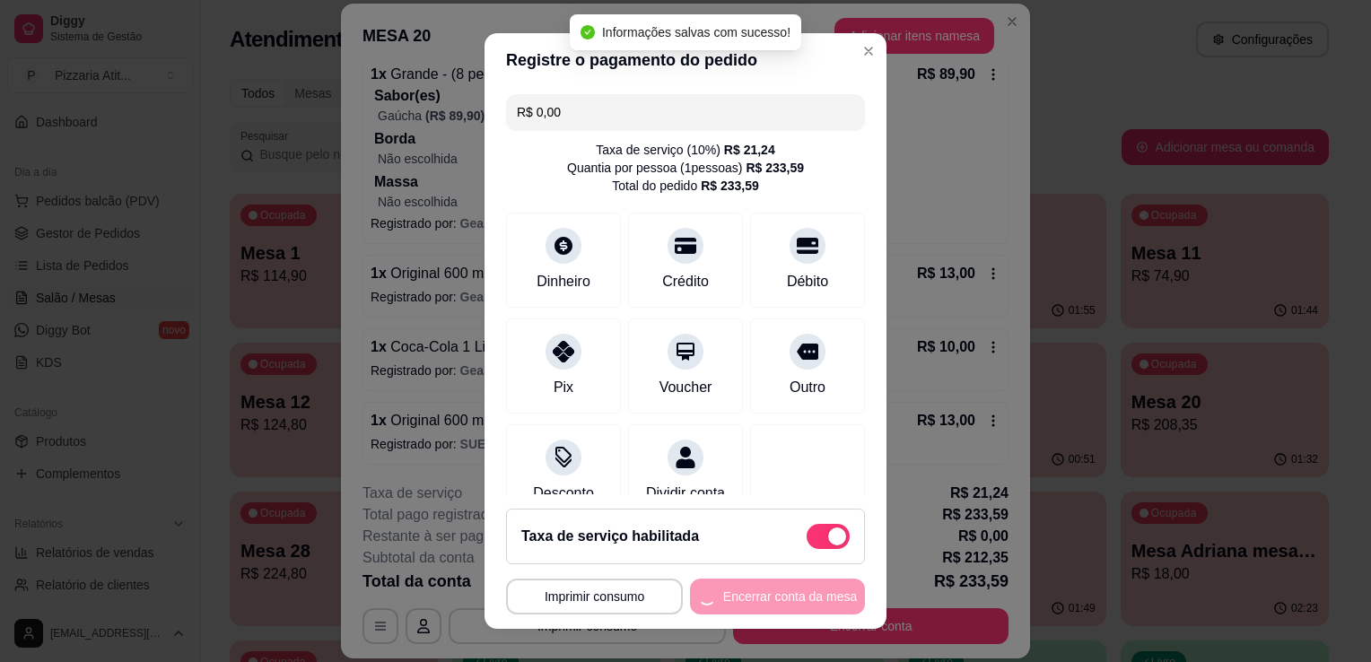
scroll to position [0, 0]
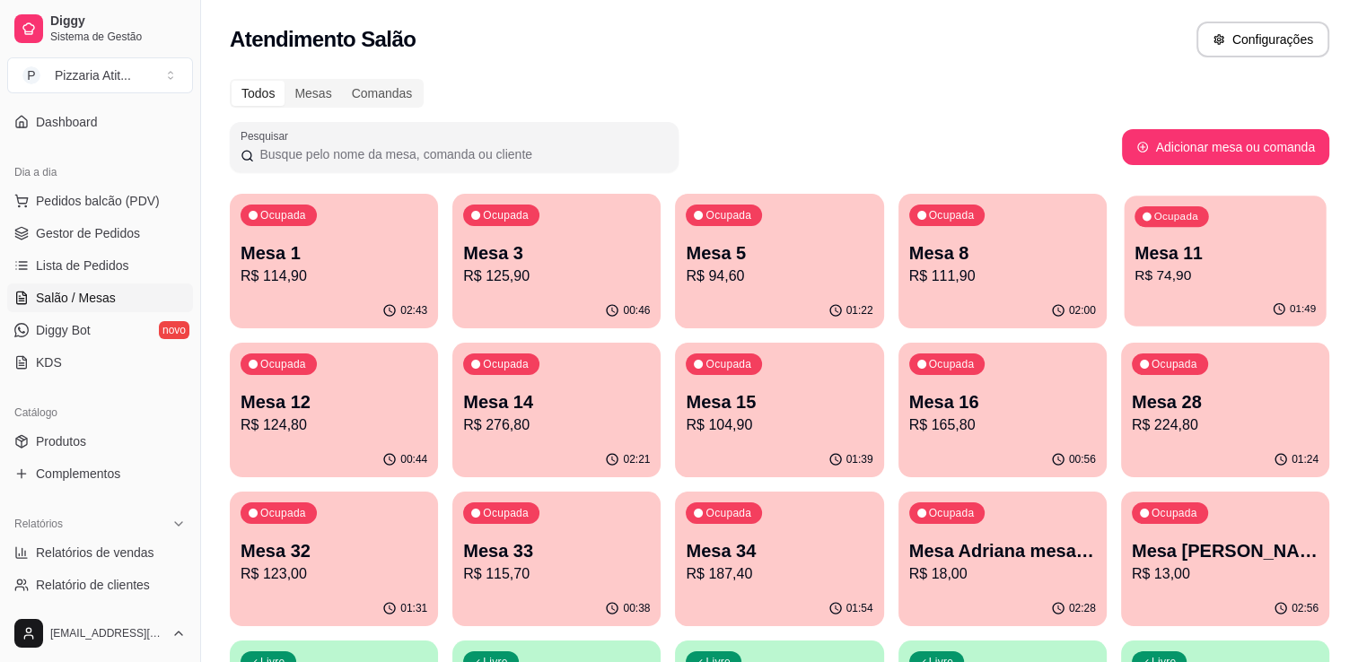
click at [1177, 269] on p "R$ 74,90" at bounding box center [1224, 276] width 181 height 21
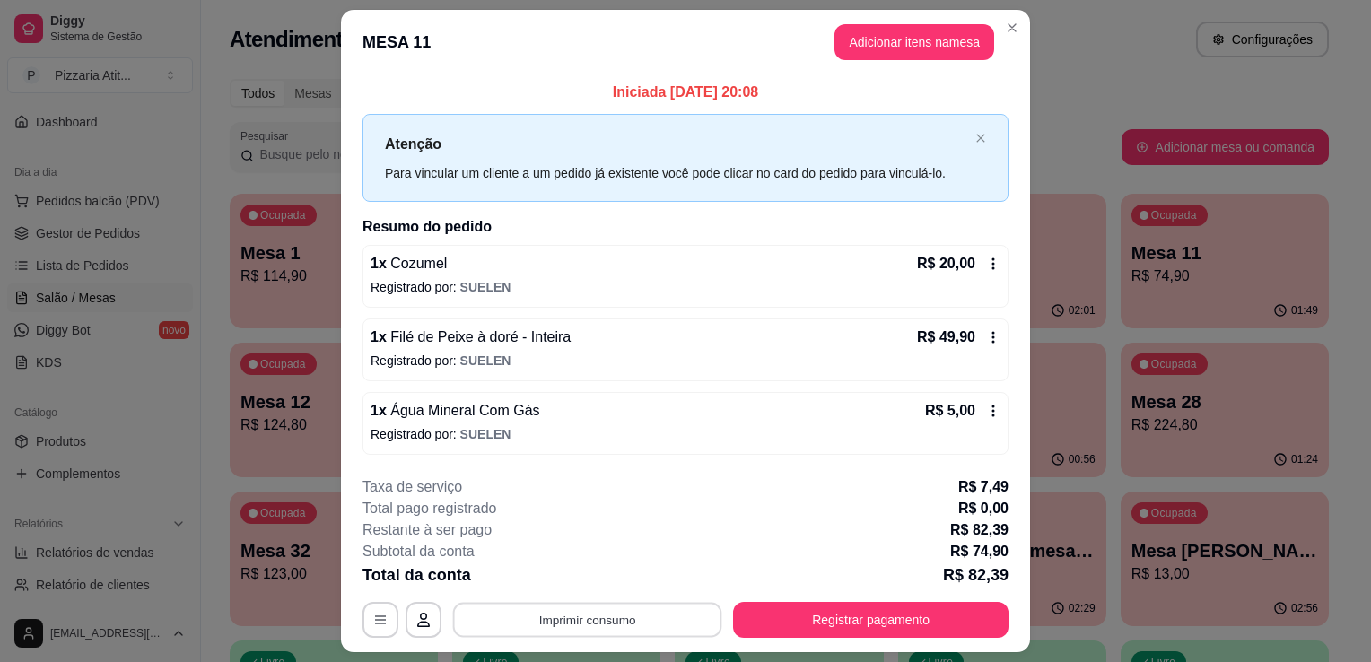
click at [669, 614] on button "Imprimir consumo" at bounding box center [587, 619] width 269 height 35
click at [631, 578] on button "IMPRESSORA" at bounding box center [586, 578] width 126 height 28
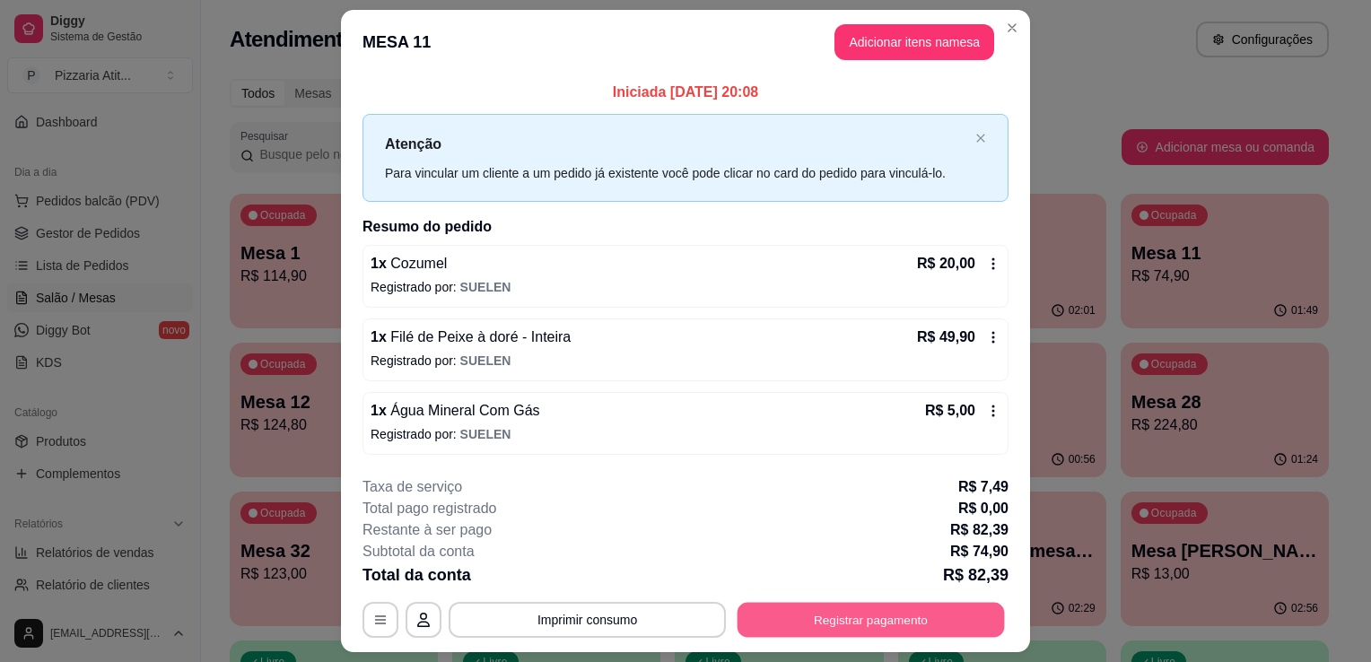
click at [782, 624] on button "Registrar pagamento" at bounding box center [871, 619] width 267 height 35
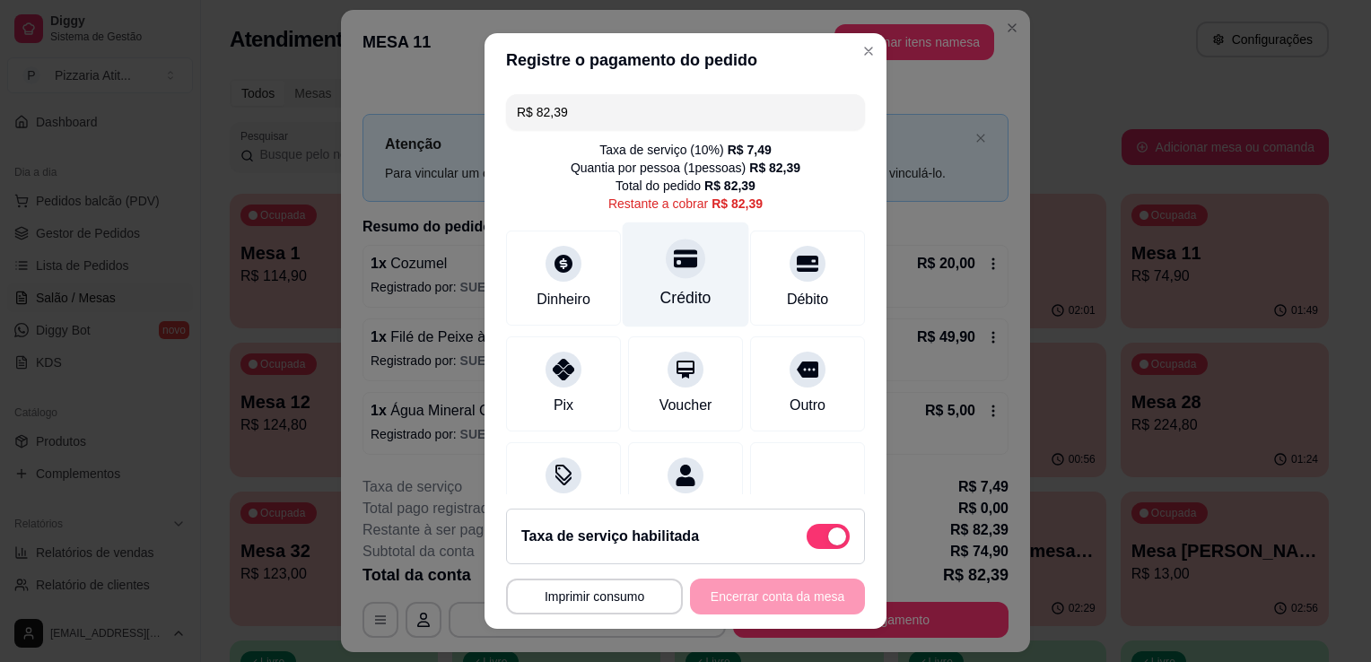
click at [696, 286] on div "Crédito" at bounding box center [686, 275] width 127 height 105
type input "R$ 0,00"
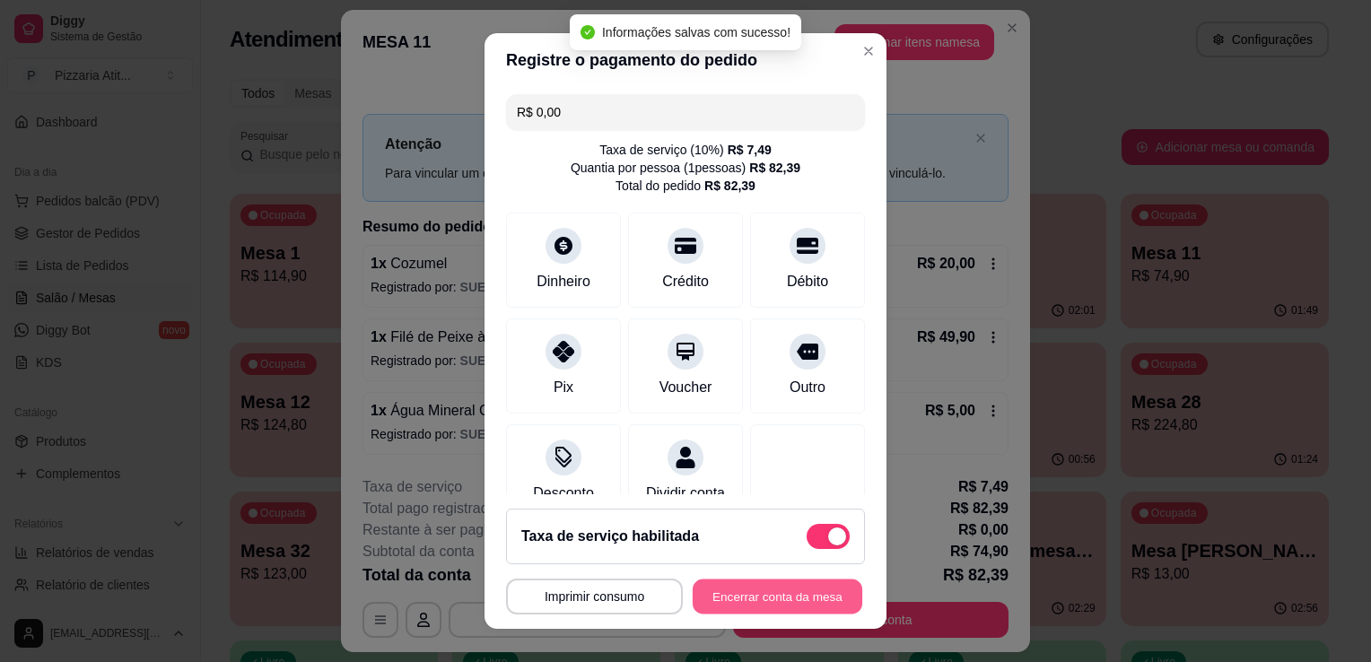
click at [799, 590] on button "Encerrar conta da mesa" at bounding box center [778, 597] width 170 height 35
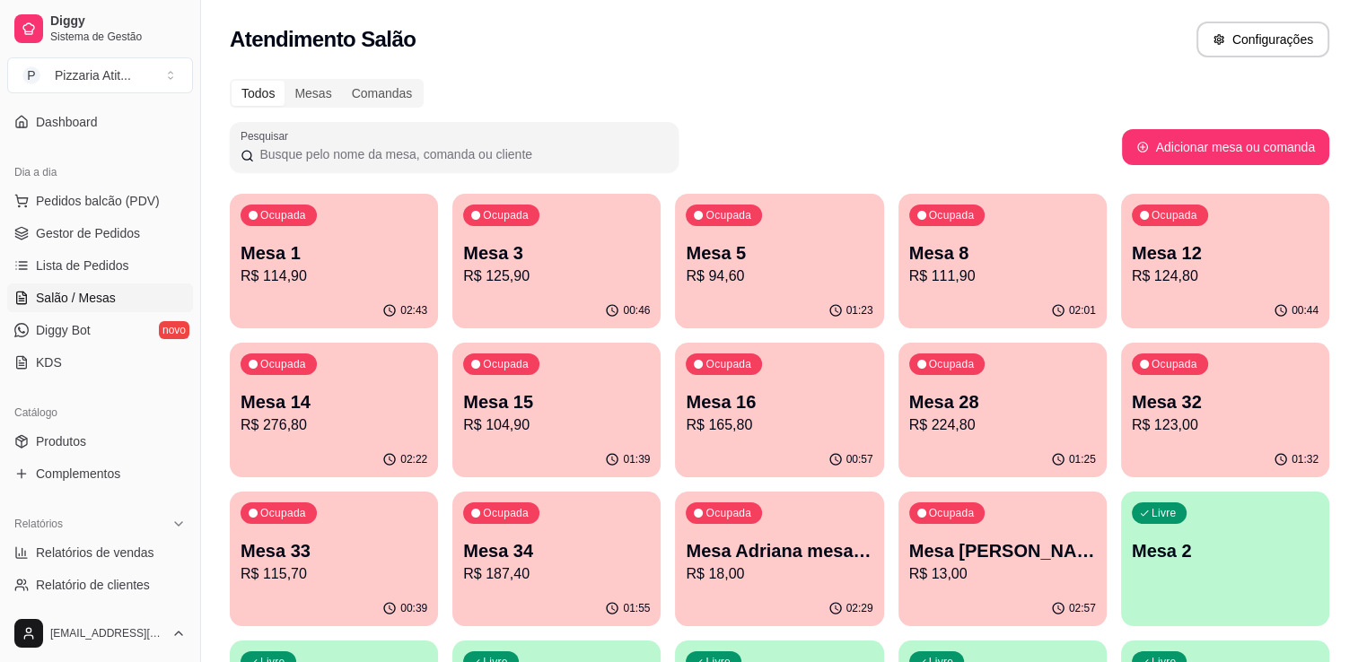
click at [538, 404] on p "Mesa 15" at bounding box center [556, 401] width 187 height 25
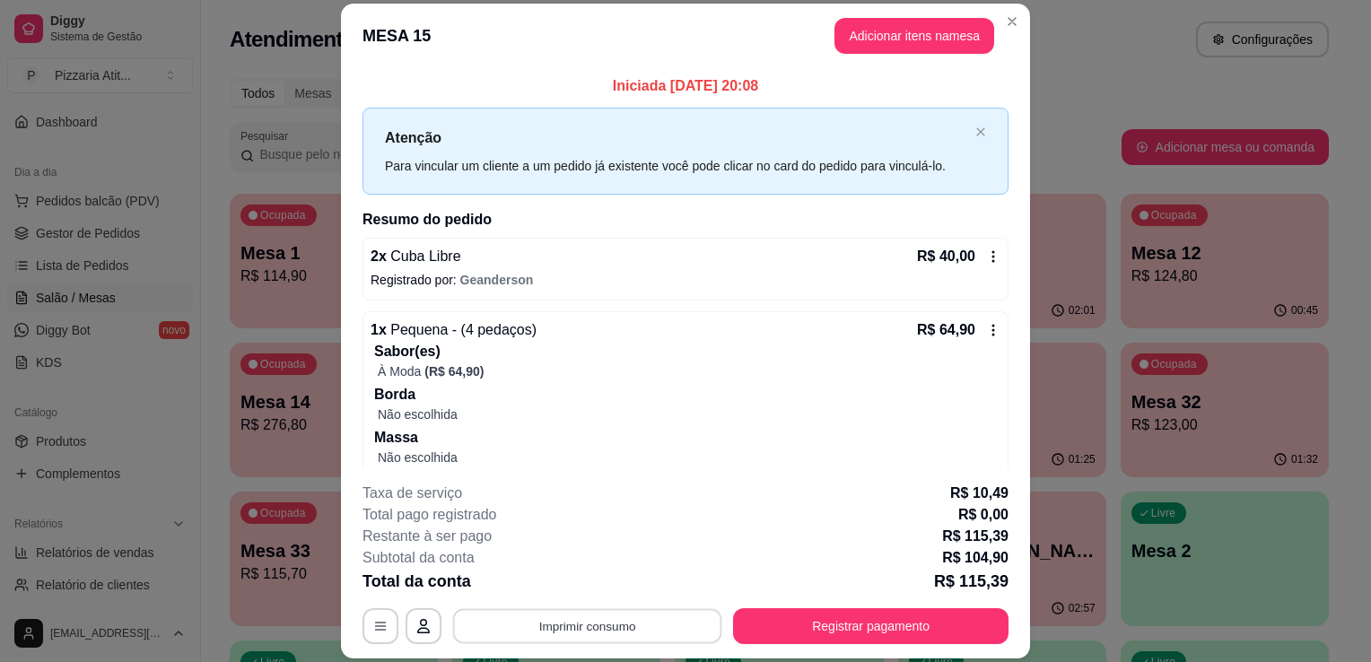
click at [526, 619] on button "Imprimir consumo" at bounding box center [587, 626] width 269 height 35
click at [543, 593] on button "IMPRESSORA" at bounding box center [586, 586] width 126 height 28
click at [836, 615] on button "Registrar pagamento" at bounding box center [871, 626] width 267 height 35
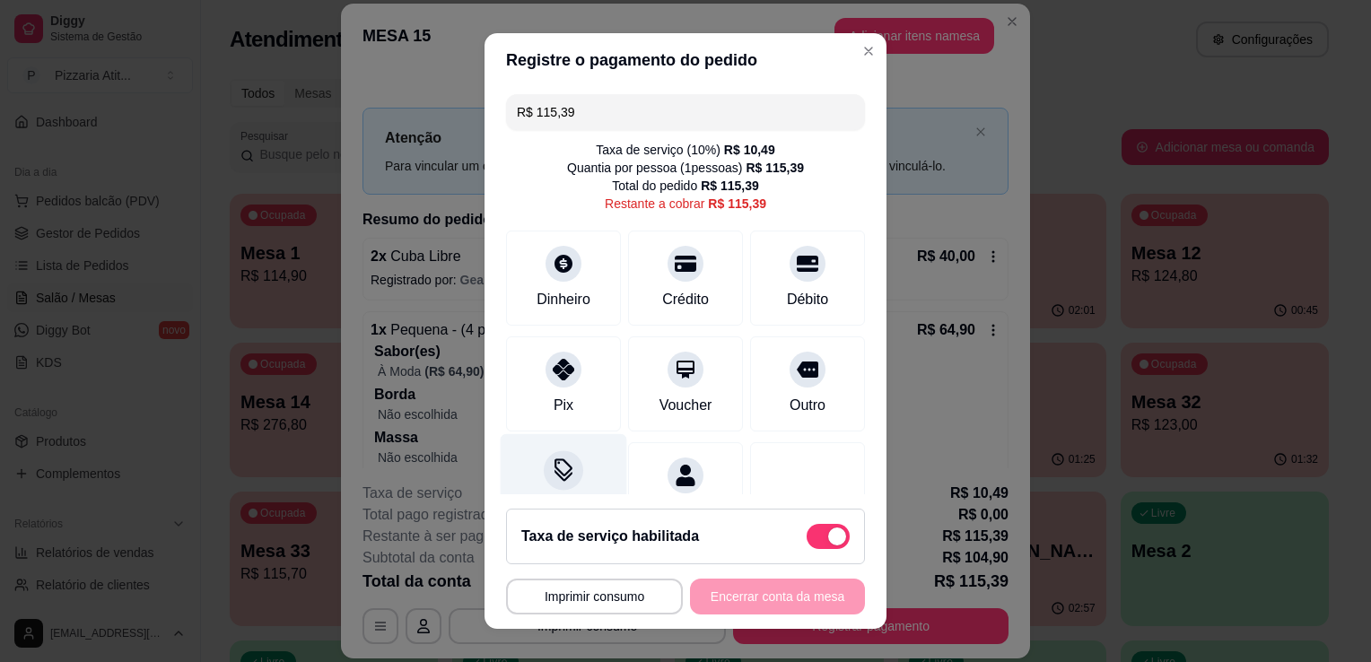
click at [552, 468] on icon at bounding box center [563, 470] width 23 height 23
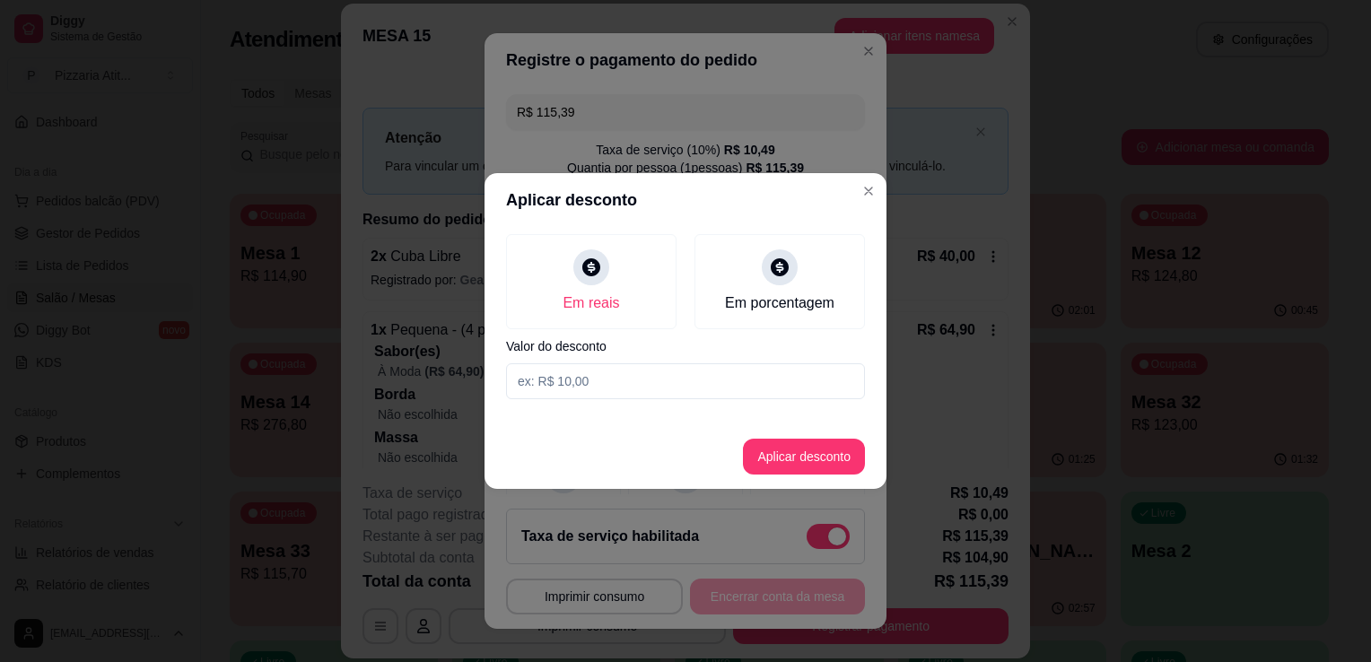
click at [639, 368] on input at bounding box center [685, 381] width 359 height 36
type input "0,39"
click at [780, 469] on button "Aplicar desconto" at bounding box center [805, 457] width 118 height 35
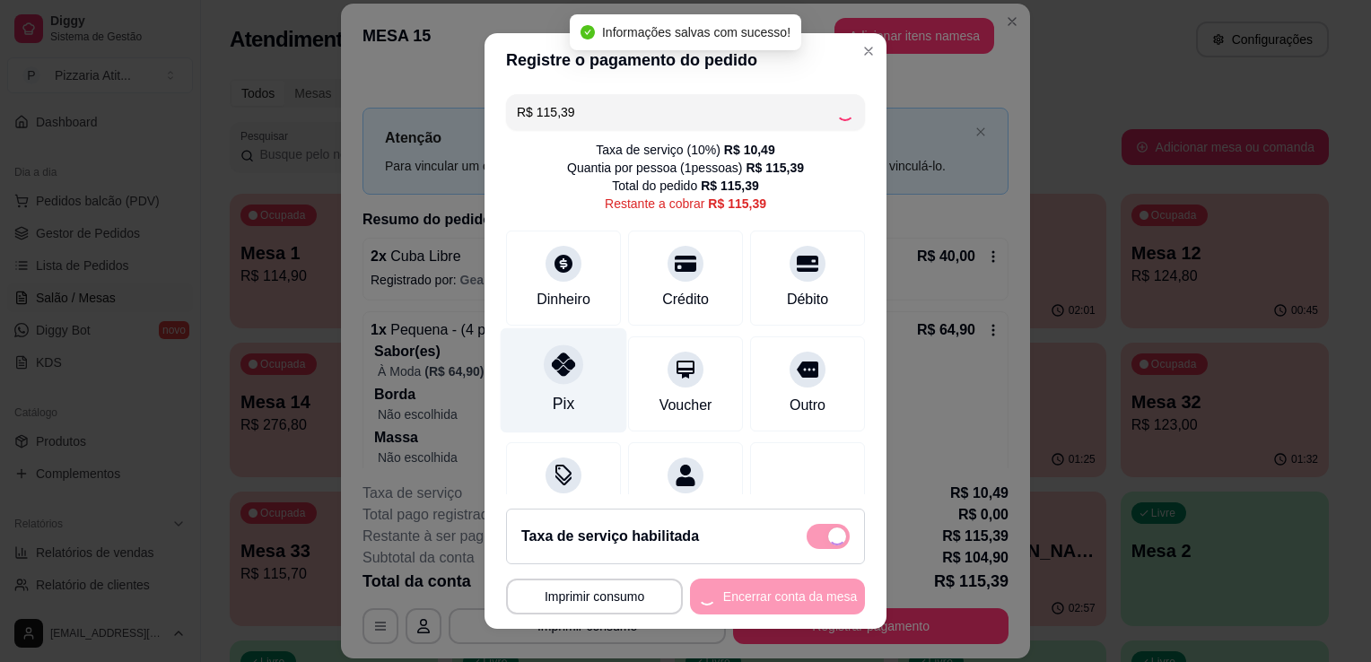
type input "R$ 115,00"
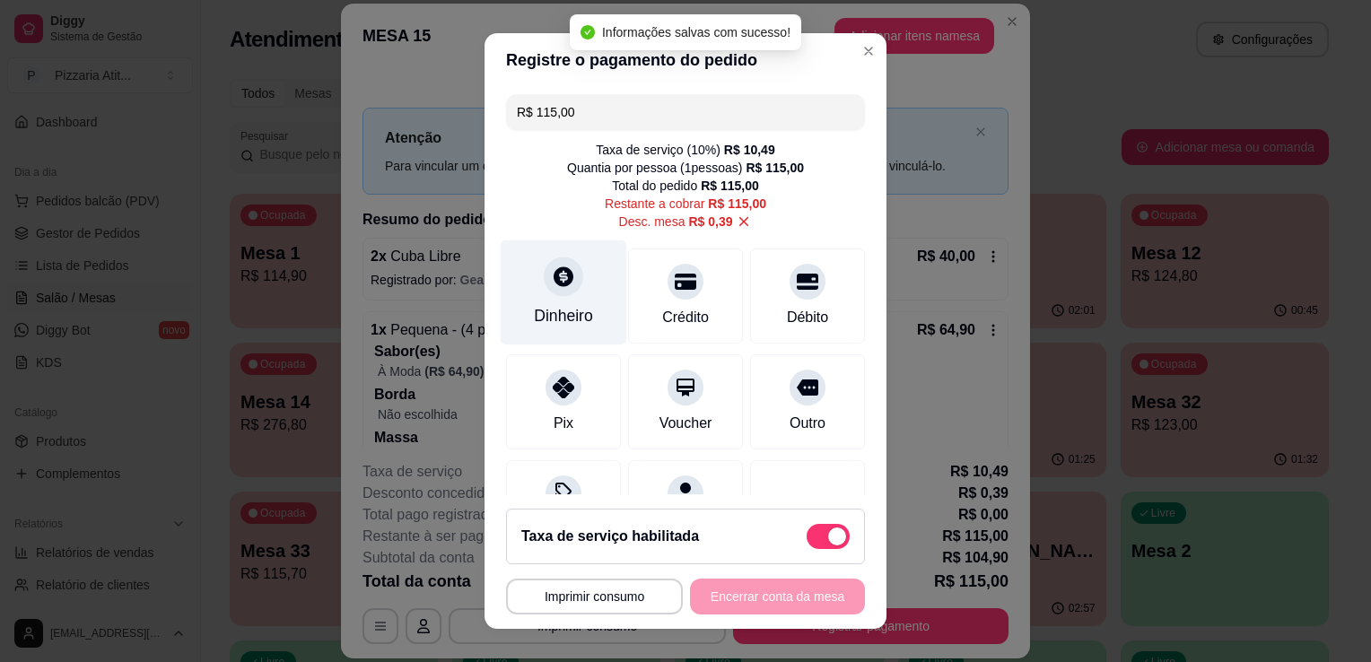
click at [570, 307] on div "Dinheiro" at bounding box center [563, 315] width 59 height 23
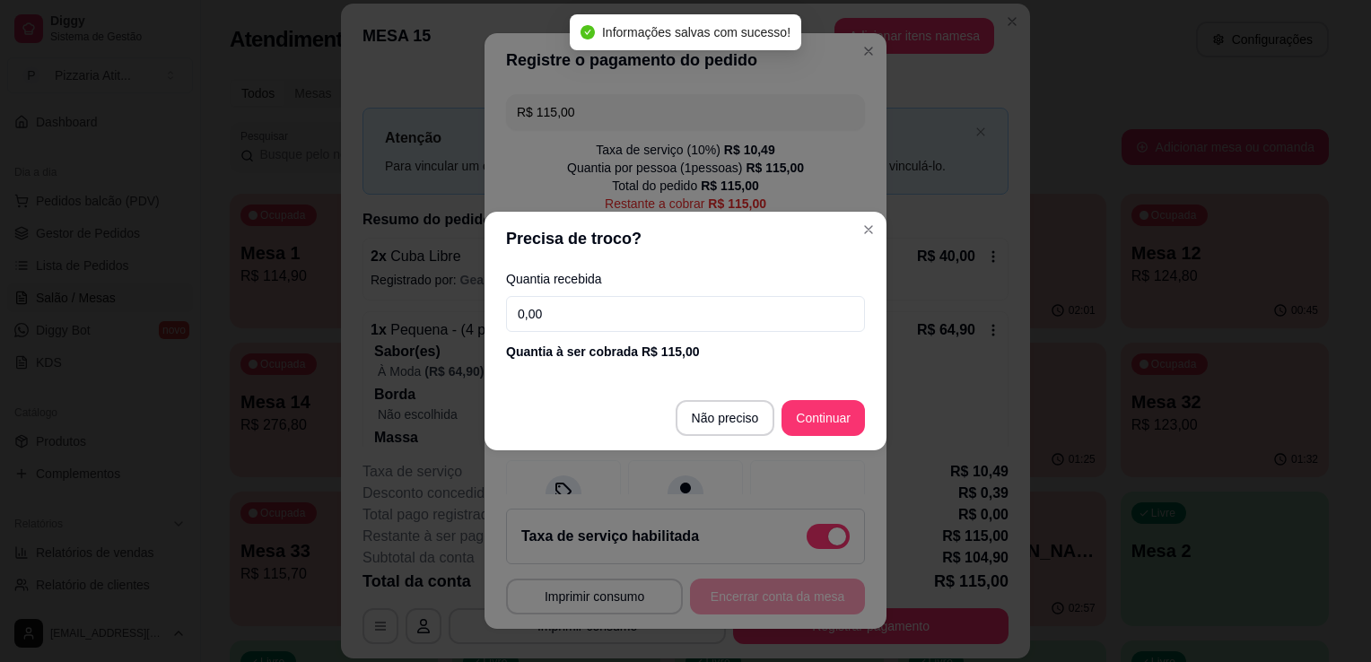
click at [595, 312] on input "0,00" at bounding box center [685, 314] width 359 height 36
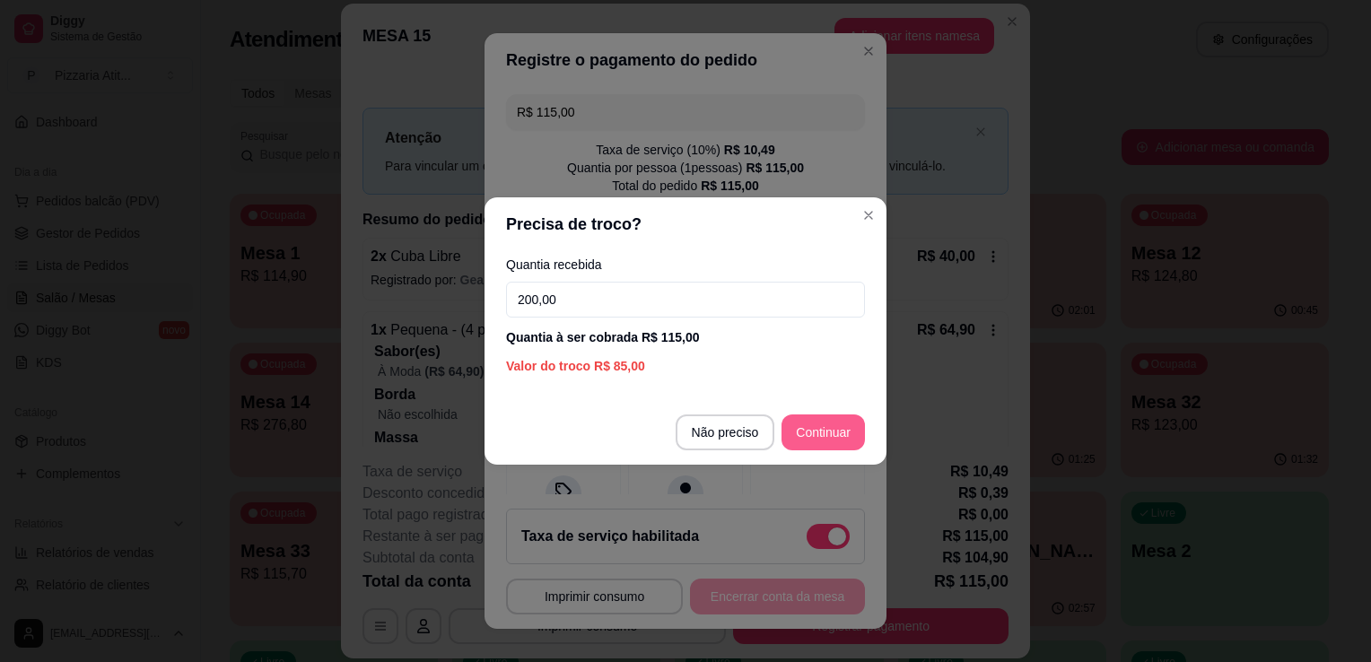
type input "200,00"
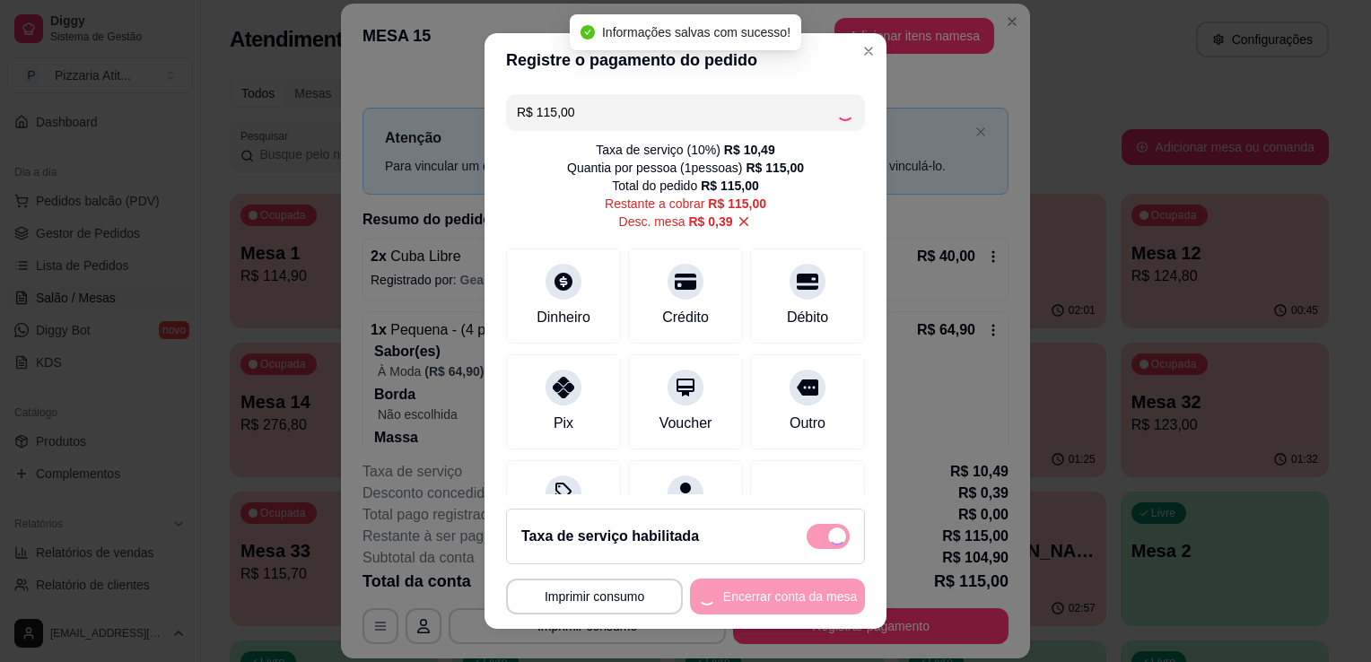
type input "R$ 0,00"
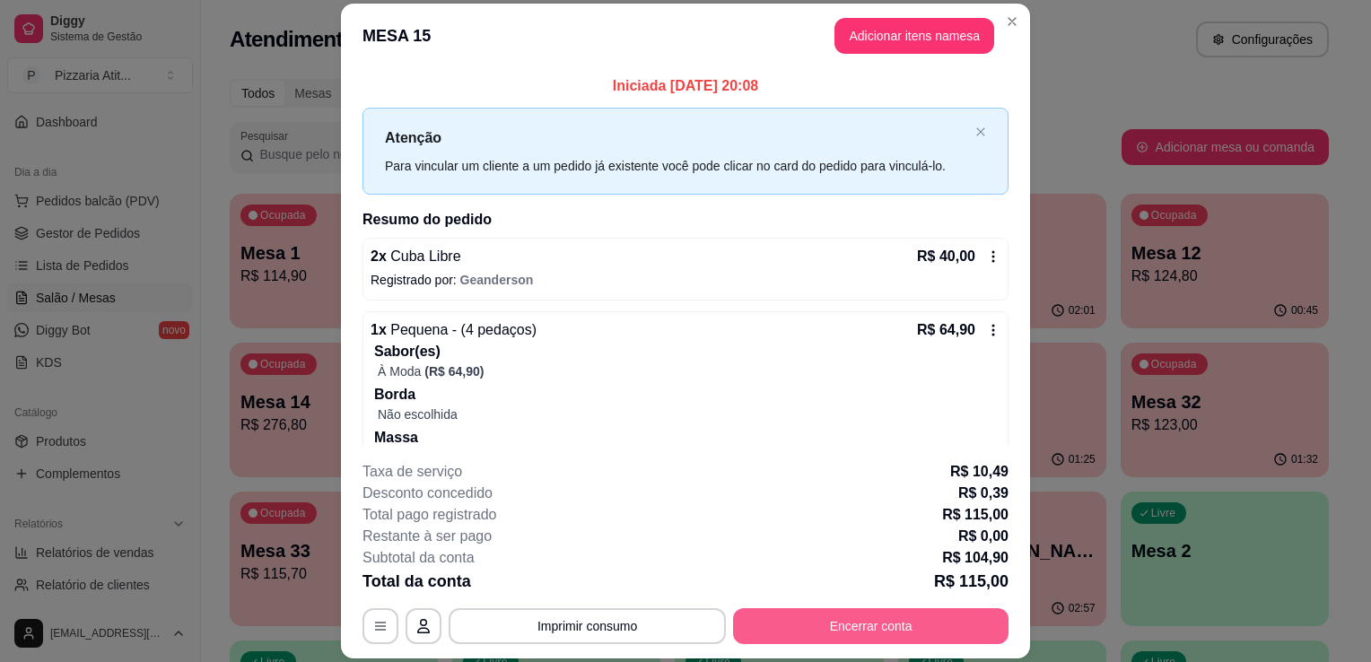
click at [840, 616] on button "Encerrar conta" at bounding box center [871, 626] width 276 height 36
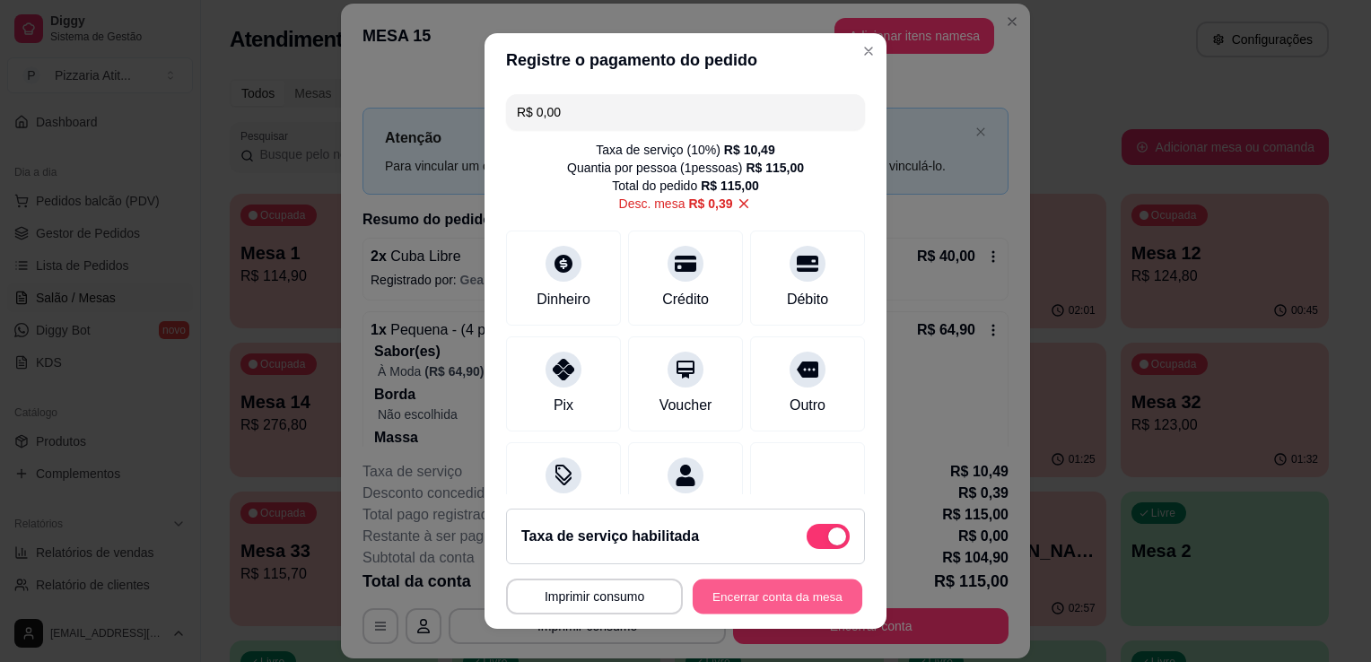
click at [775, 586] on button "Encerrar conta da mesa" at bounding box center [778, 597] width 170 height 35
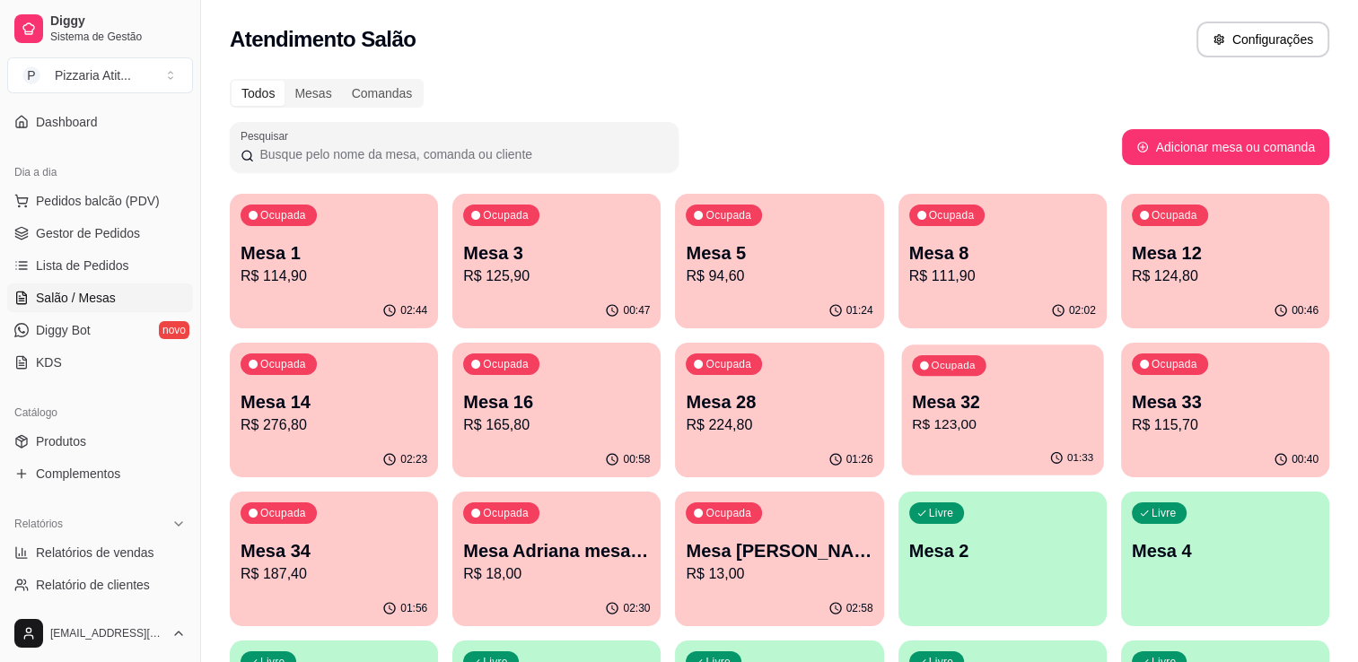
click at [948, 425] on p "R$ 123,00" at bounding box center [1002, 425] width 181 height 21
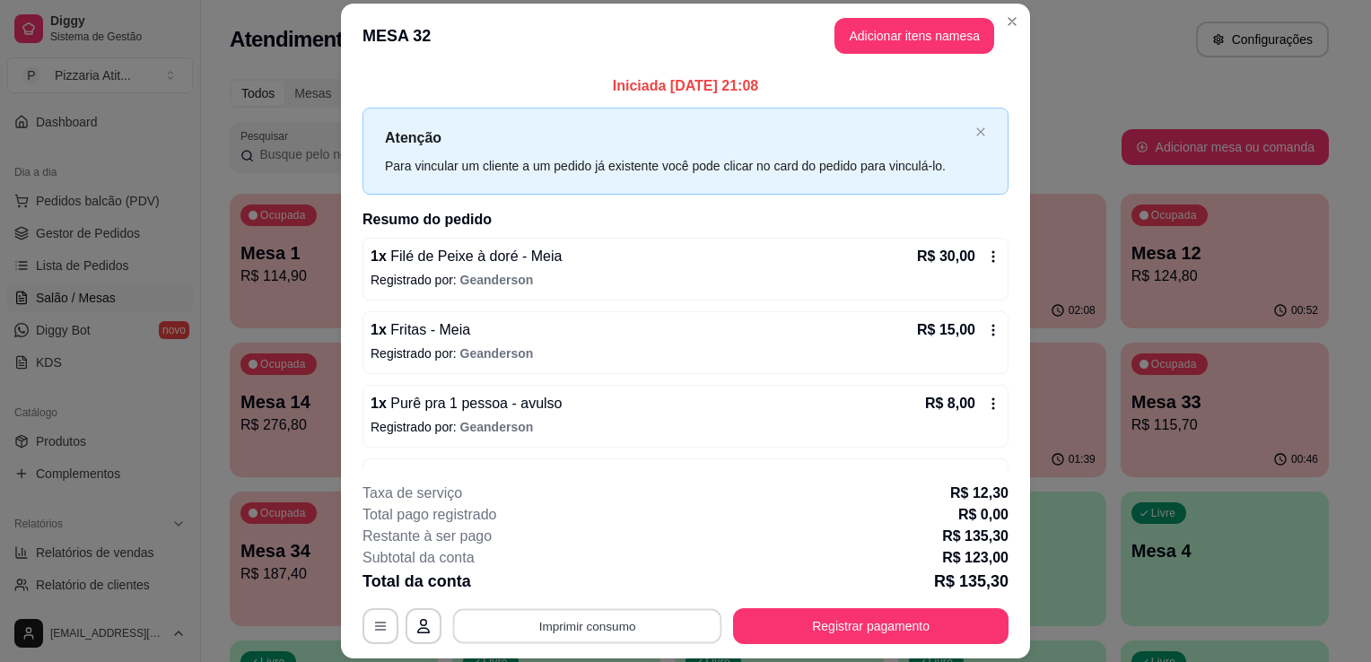
click at [683, 609] on button "Imprimir consumo" at bounding box center [587, 626] width 269 height 35
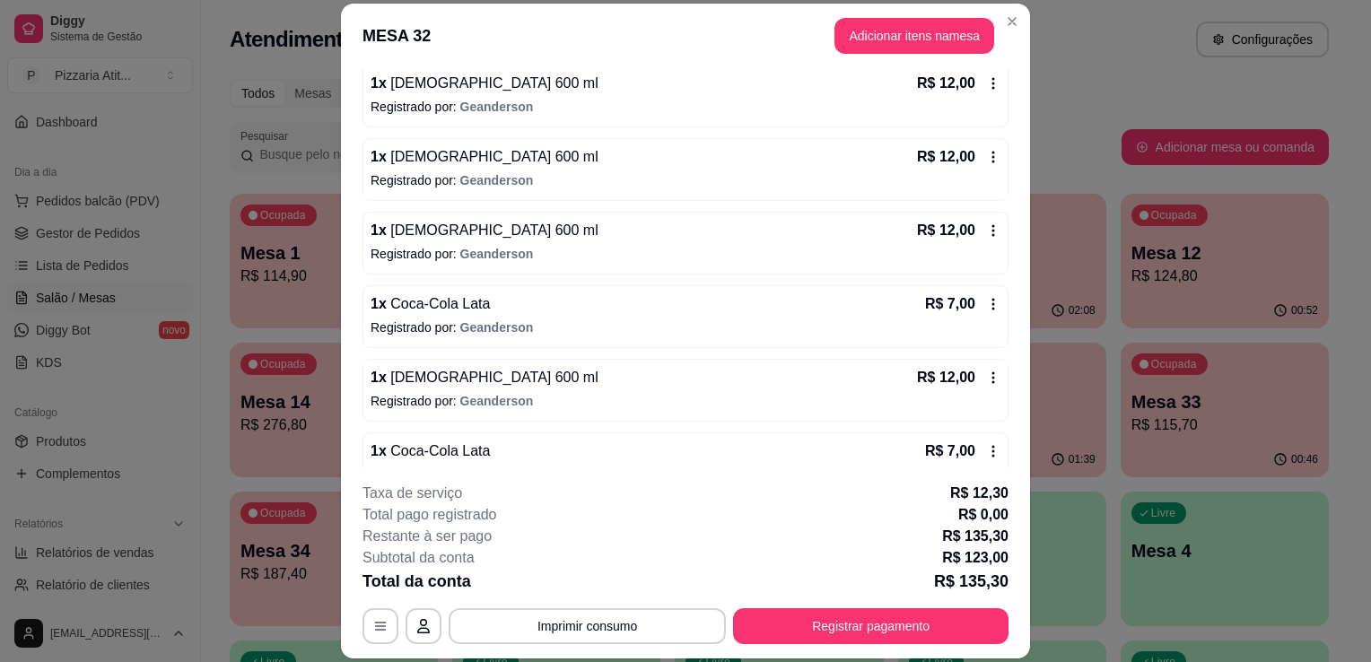
scroll to position [488, 0]
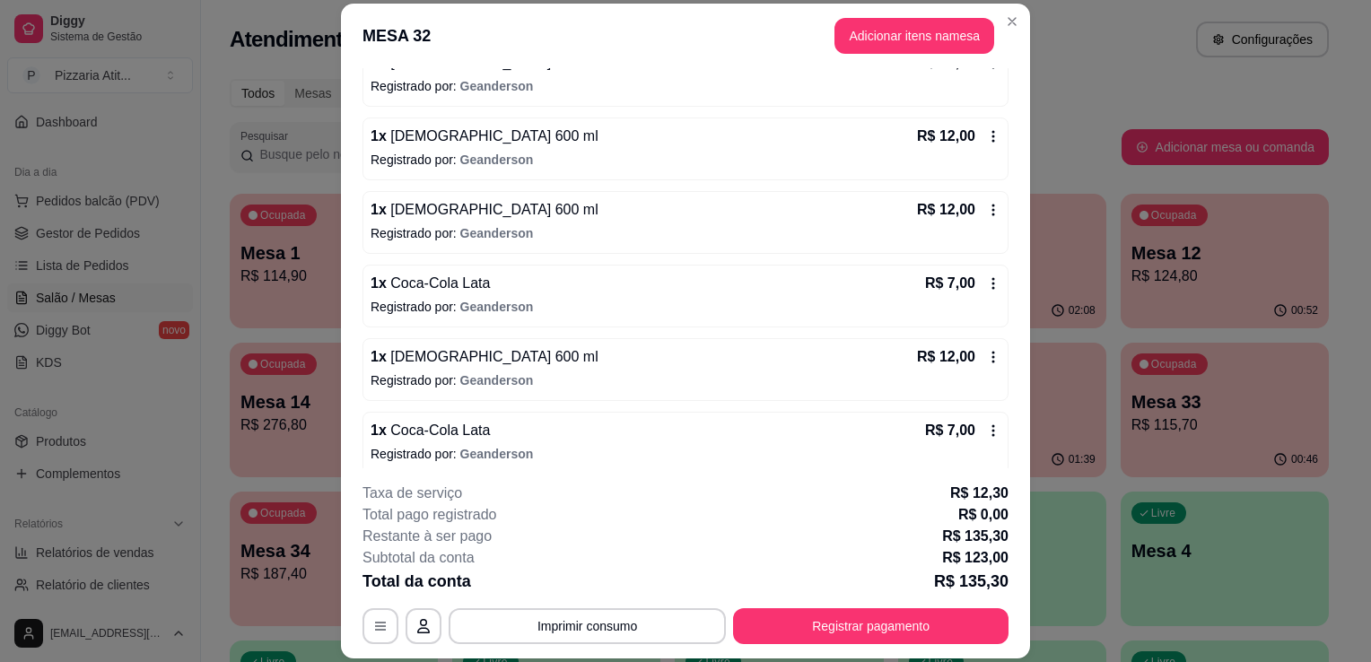
click at [991, 13] on header "MESA 32 Adicionar itens na mesa" at bounding box center [685, 36] width 689 height 65
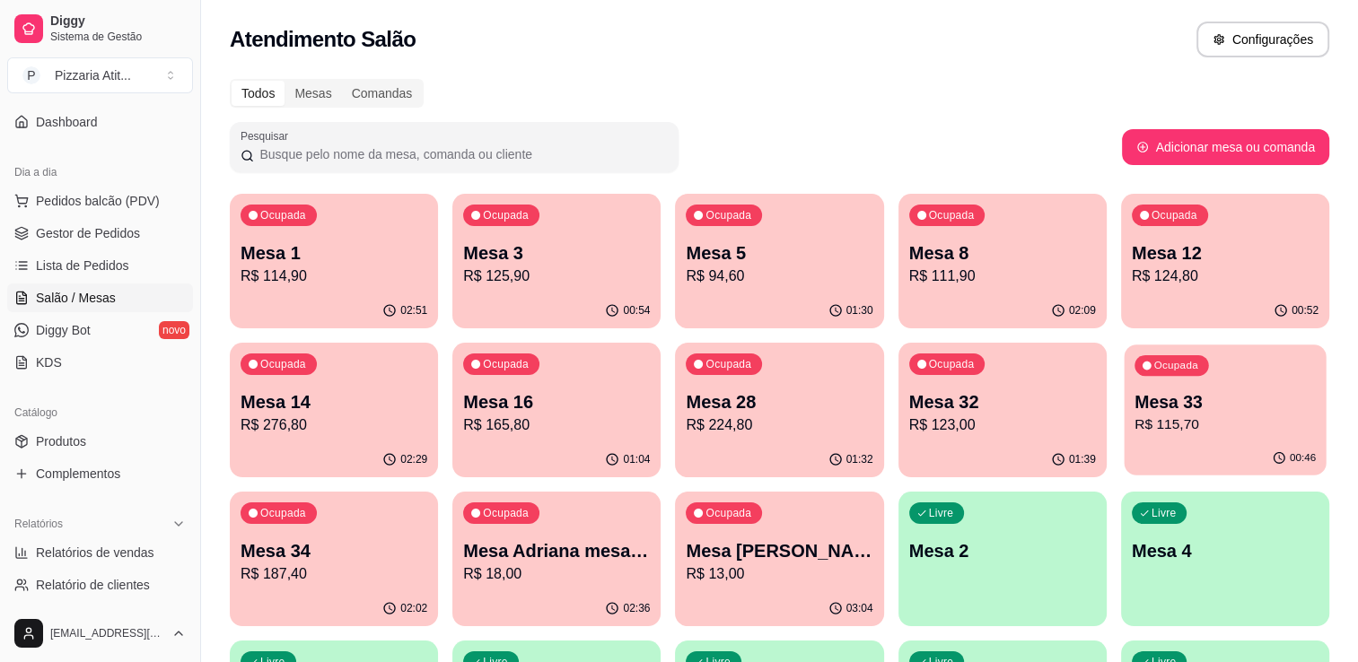
click at [1175, 382] on div "Ocupada Mesa 33 R$ 115,70" at bounding box center [1225, 393] width 202 height 97
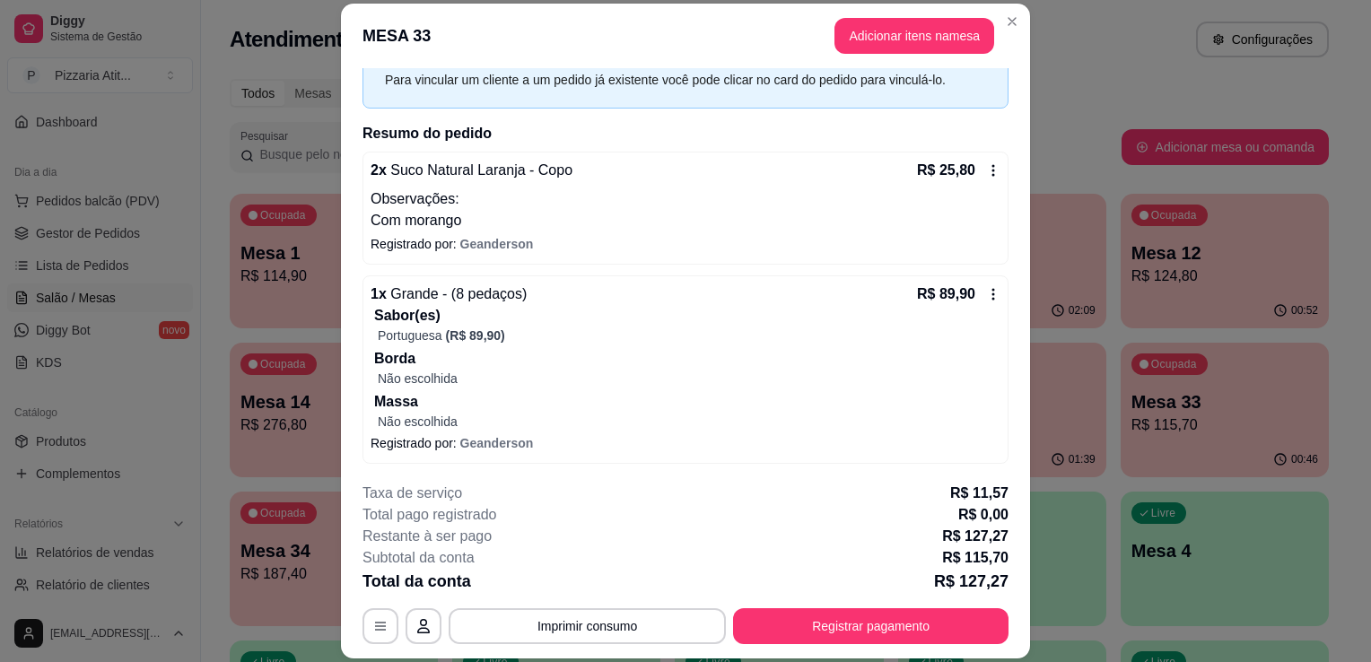
scroll to position [0, 0]
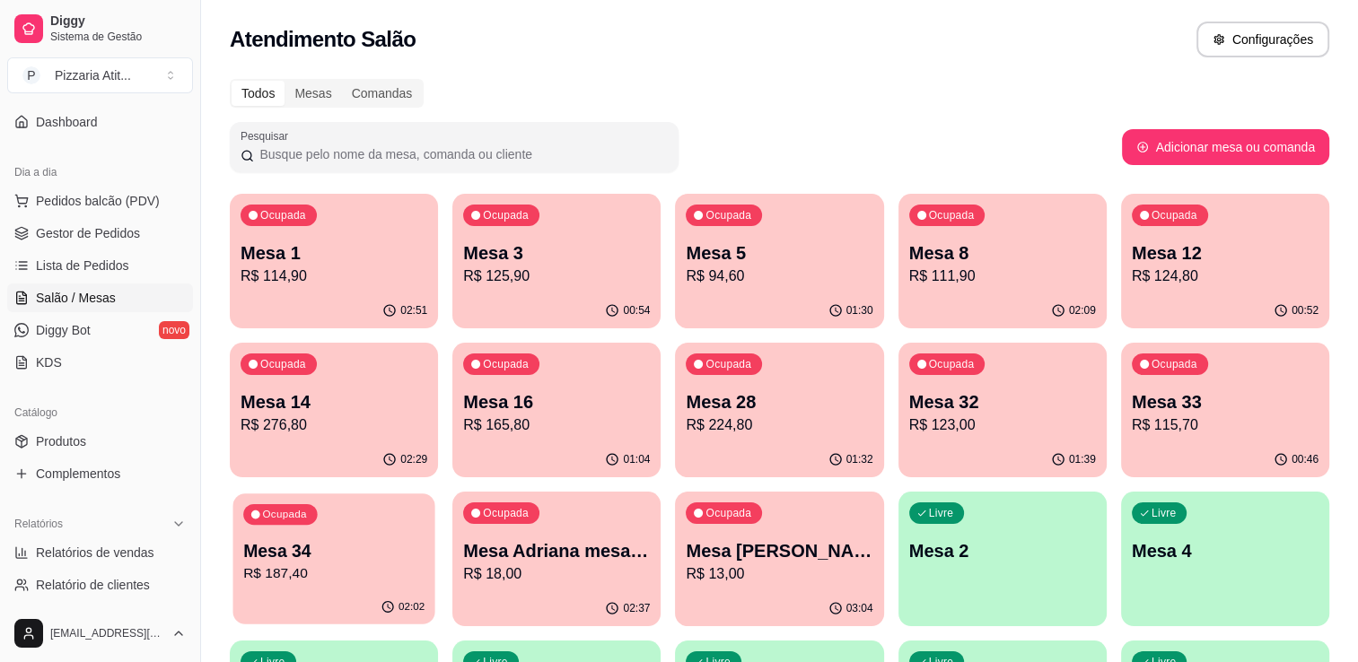
click at [279, 534] on div "Ocupada Mesa 34 R$ 187,40" at bounding box center [333, 542] width 202 height 97
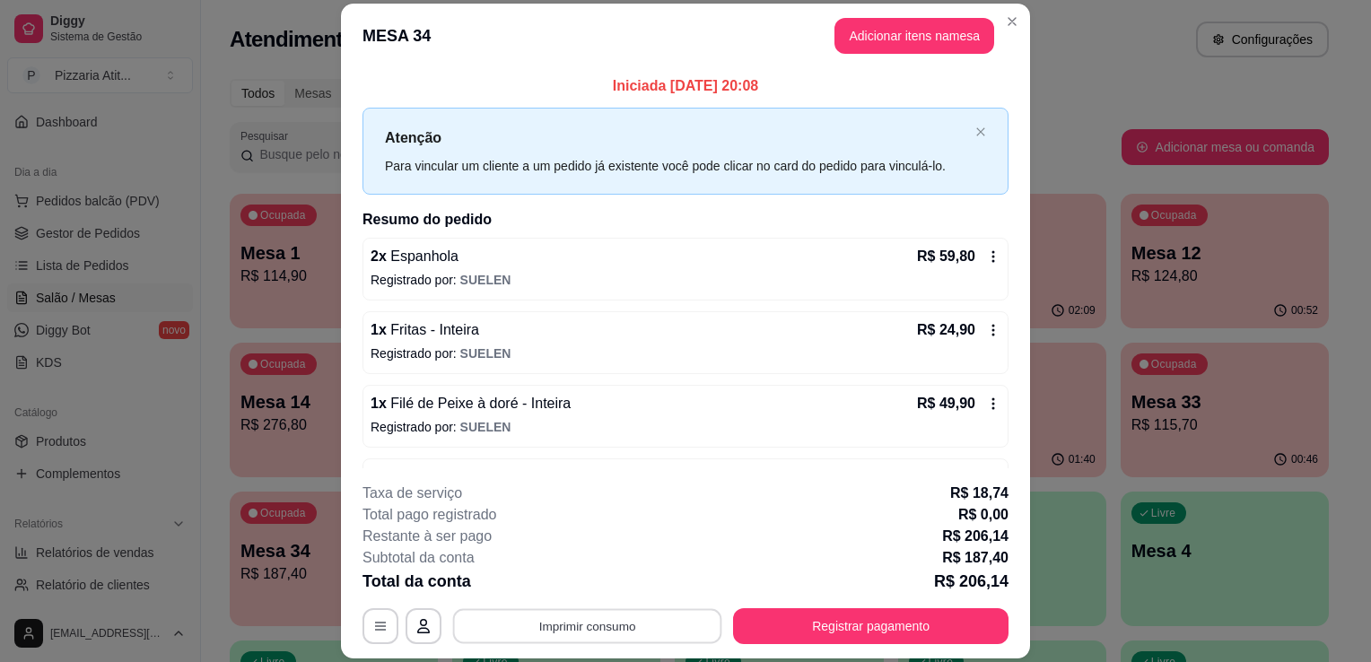
click at [546, 623] on button "Imprimir consumo" at bounding box center [587, 626] width 269 height 35
click at [560, 586] on button "IMPRESSORA" at bounding box center [586, 586] width 126 height 28
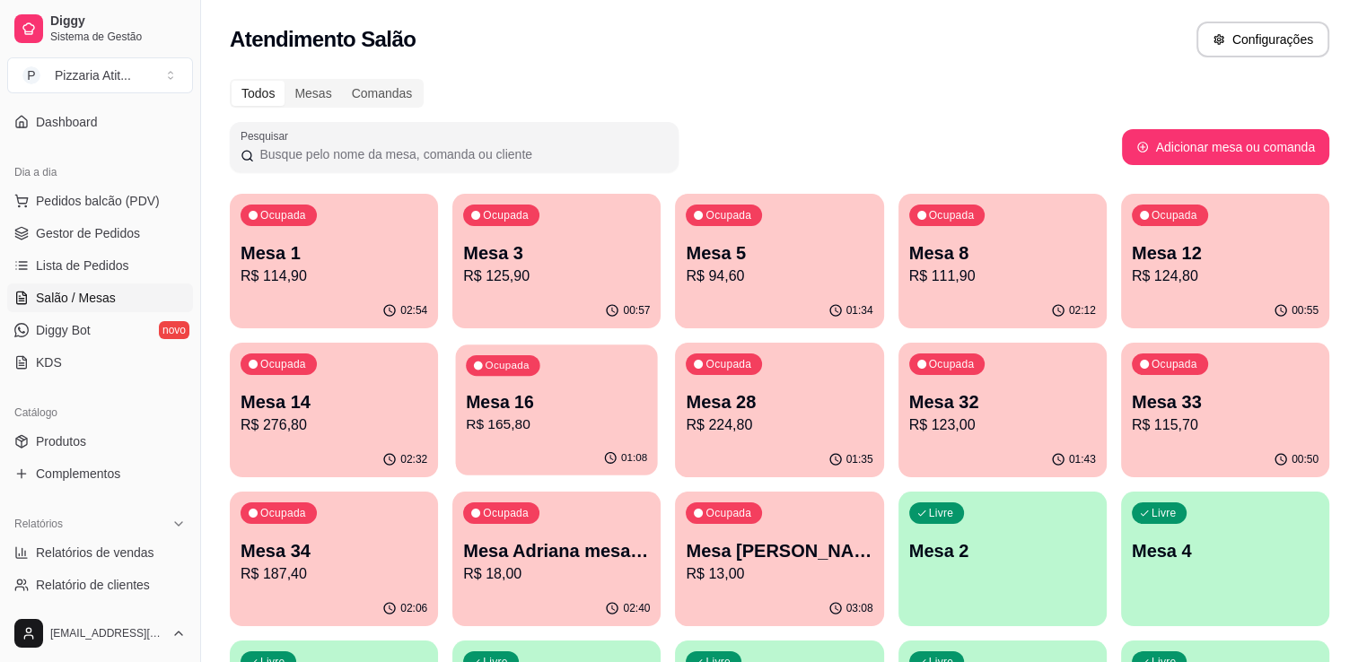
click at [559, 397] on p "Mesa 16" at bounding box center [556, 402] width 181 height 24
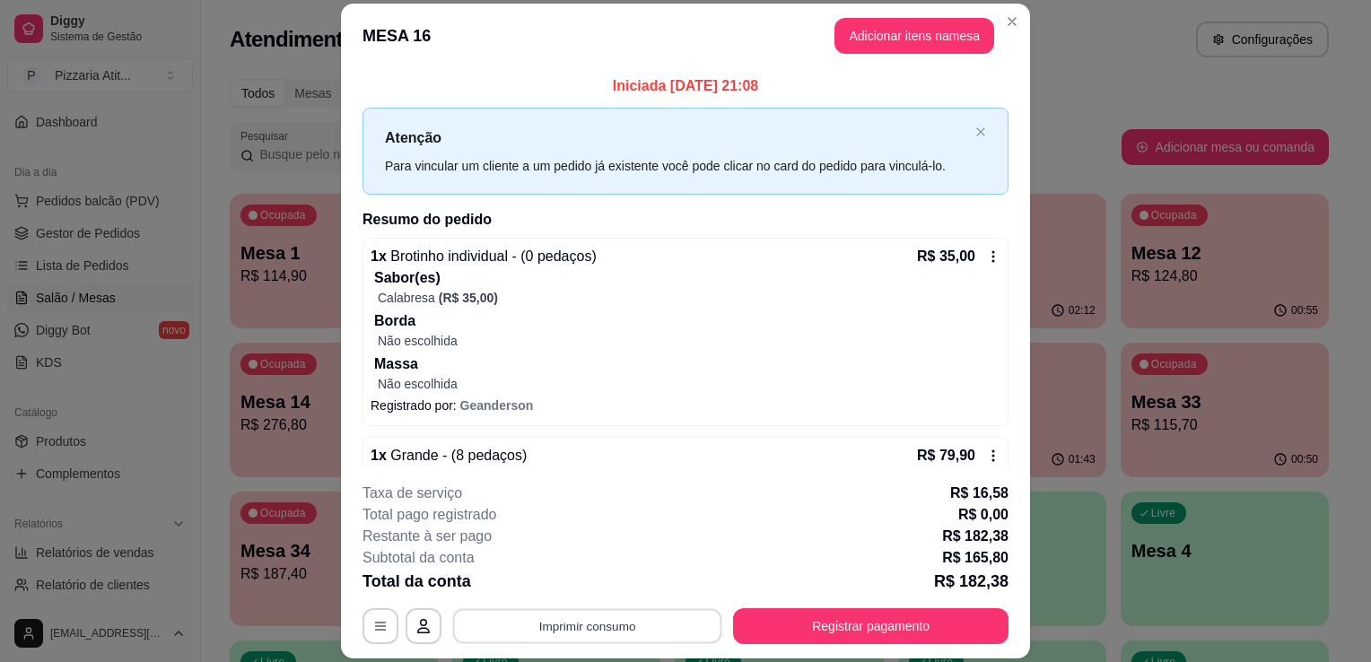
click at [537, 608] on div "**********" at bounding box center [686, 626] width 646 height 36
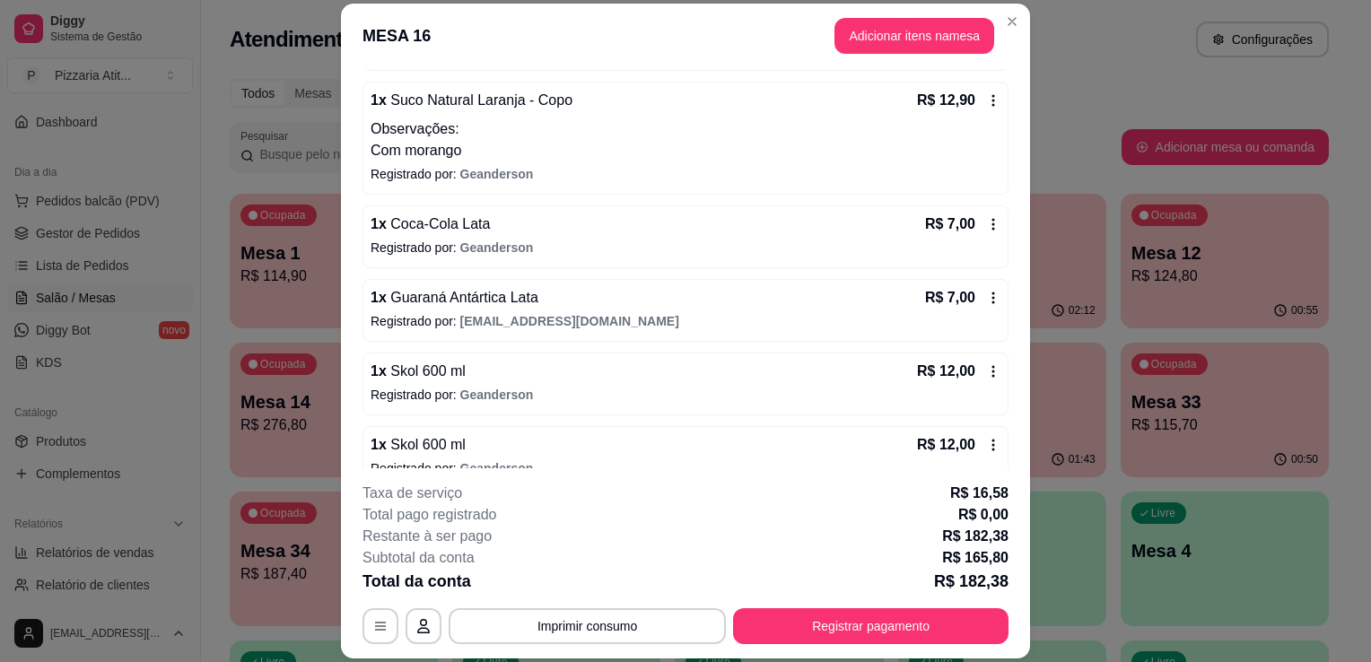
scroll to position [596, 0]
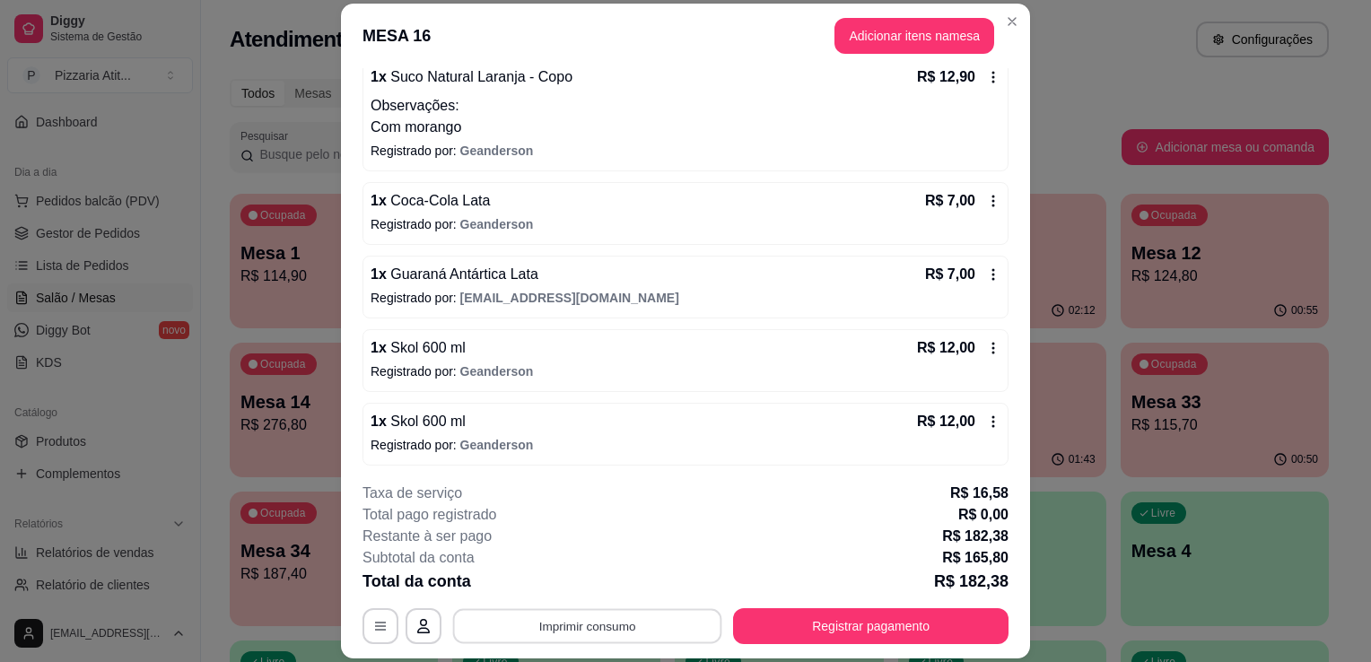
click at [694, 622] on button "Imprimir consumo" at bounding box center [587, 626] width 269 height 35
click at [594, 583] on button "IMPRESSORA" at bounding box center [586, 586] width 126 height 28
click at [779, 624] on button "Registrar pagamento" at bounding box center [871, 626] width 276 height 36
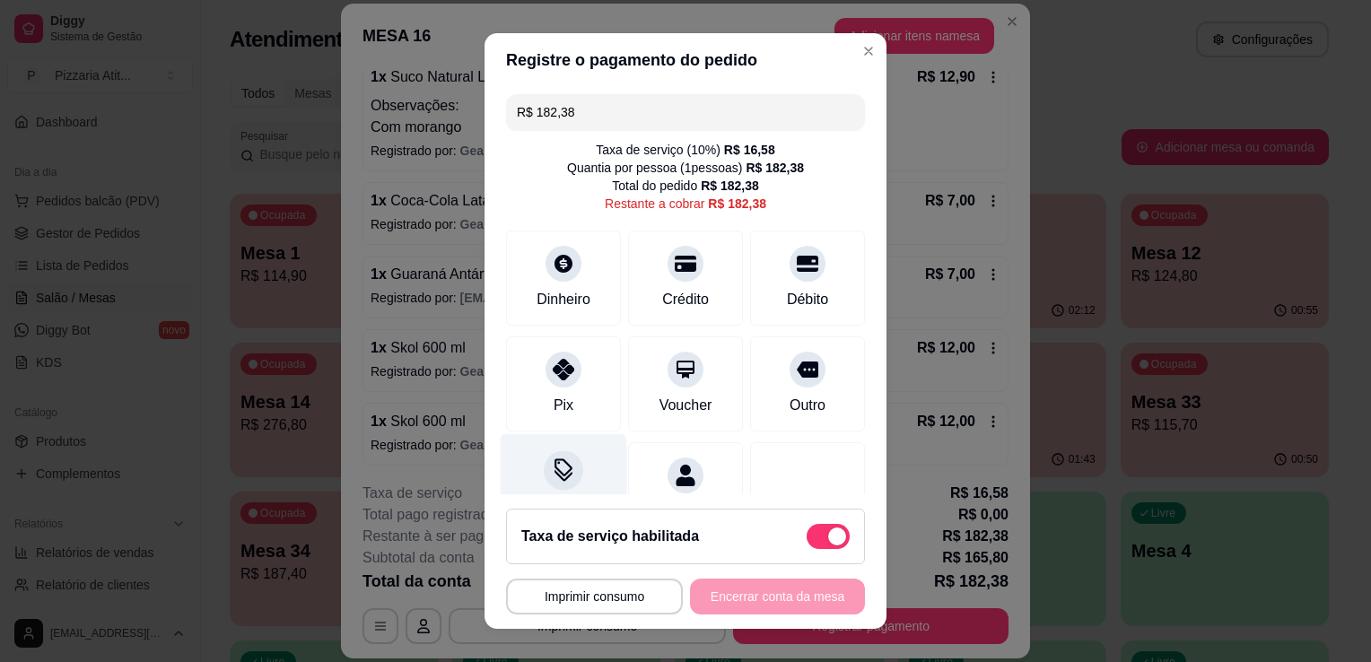
click at [544, 466] on div at bounding box center [563, 470] width 39 height 39
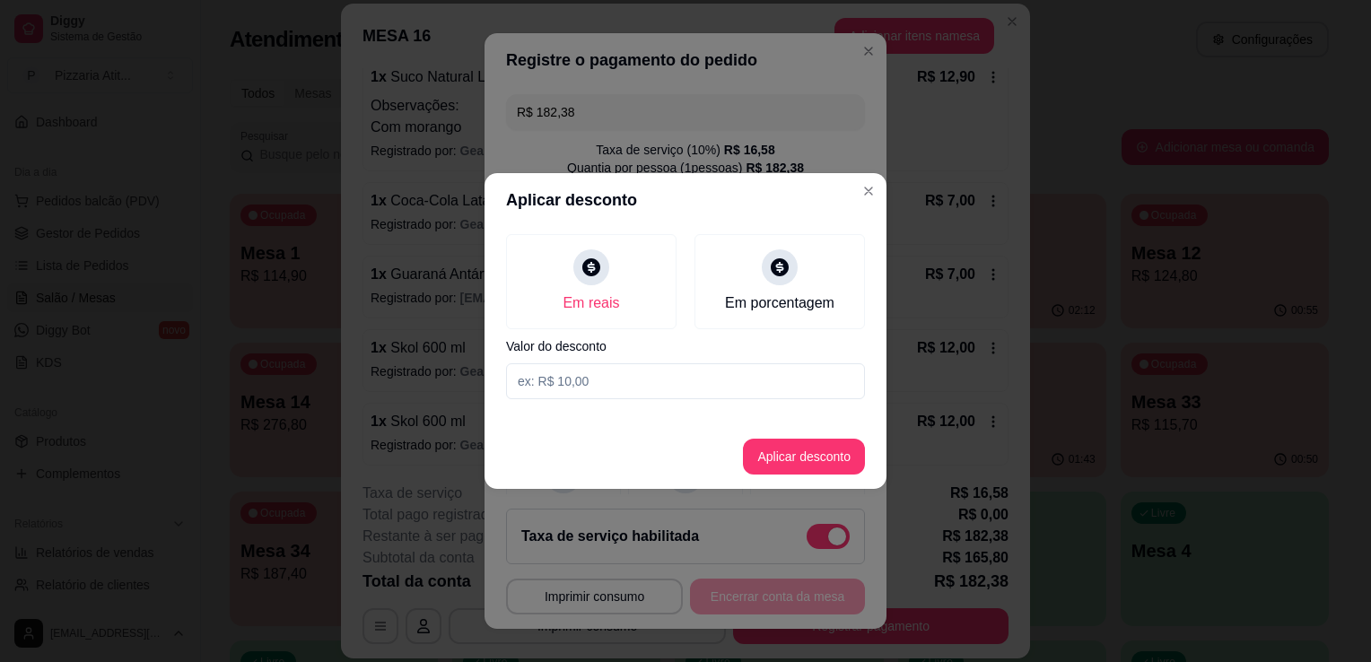
click at [571, 371] on input at bounding box center [685, 381] width 359 height 36
type input "0,38"
click at [840, 448] on button "Aplicar desconto" at bounding box center [805, 457] width 118 height 35
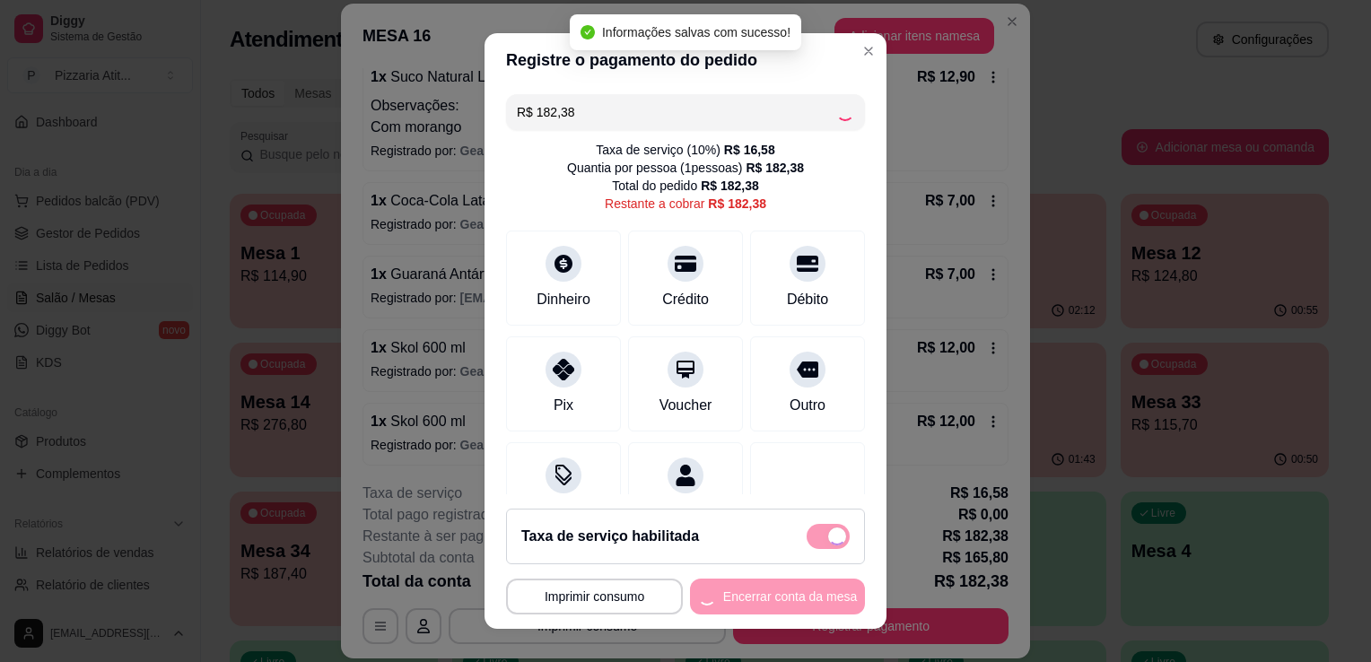
type input "R$ 182,00"
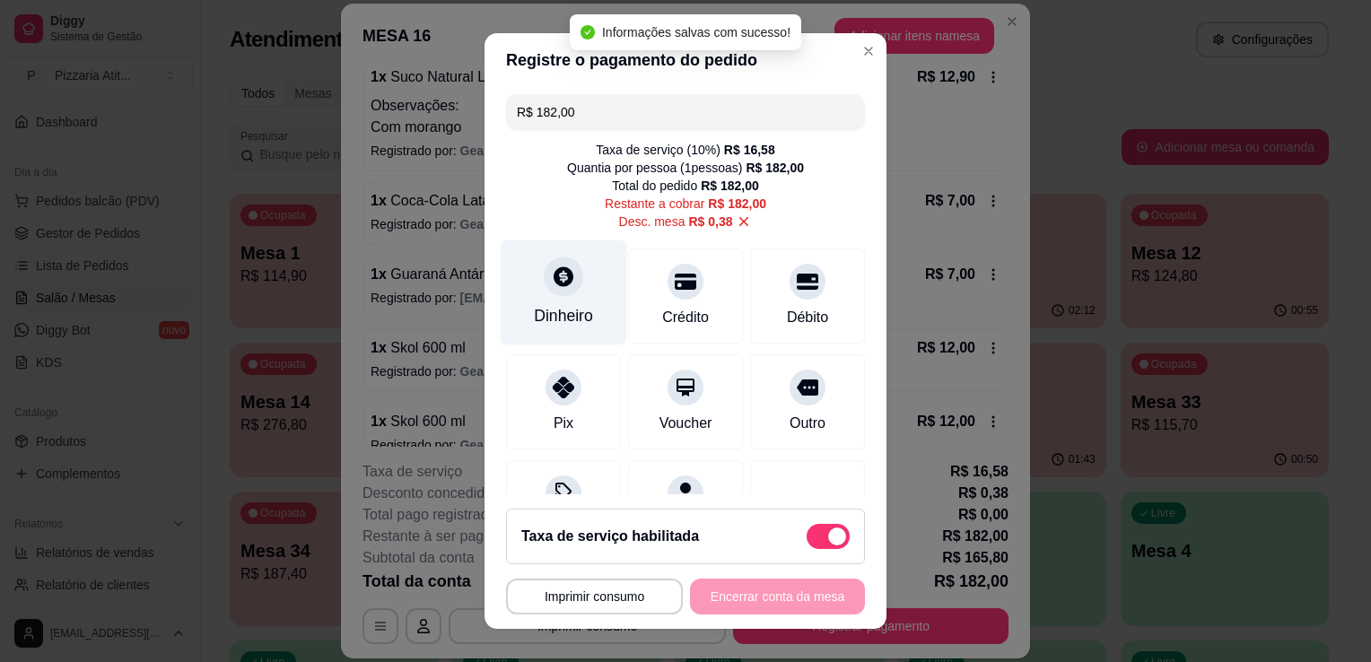
click at [534, 319] on div "Dinheiro" at bounding box center [563, 315] width 59 height 23
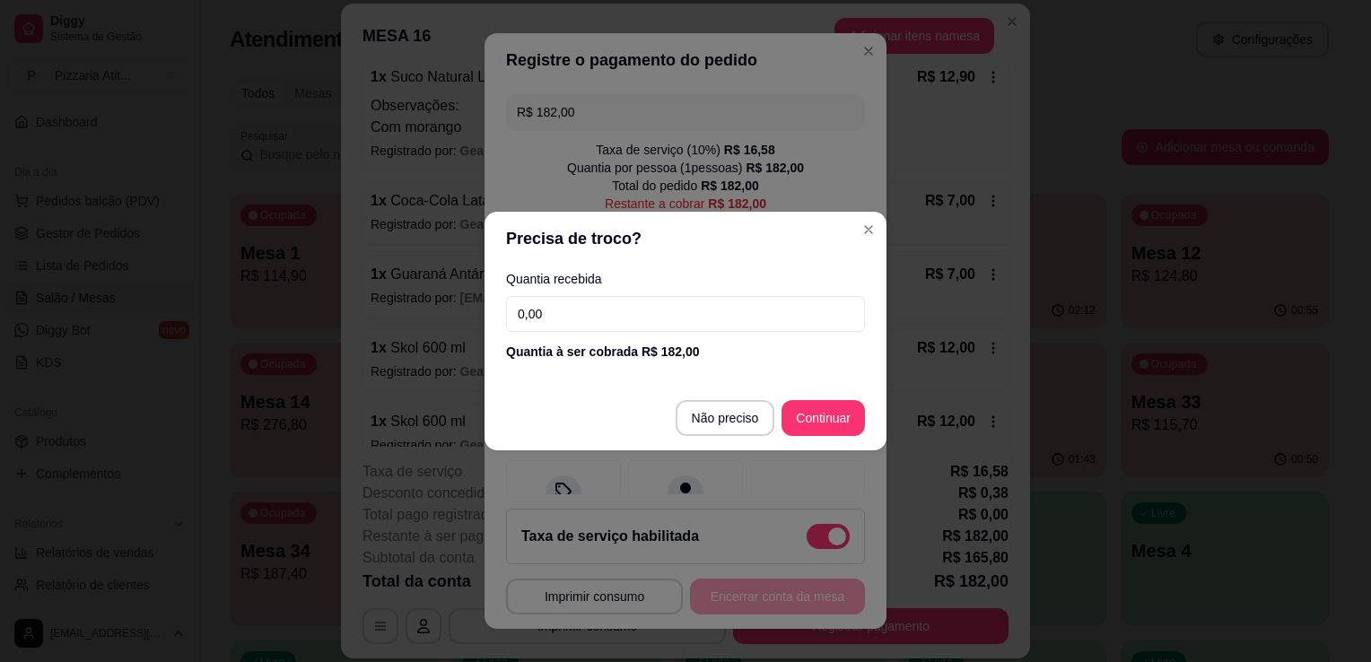
click at [526, 319] on input "0,00" at bounding box center [685, 314] width 359 height 36
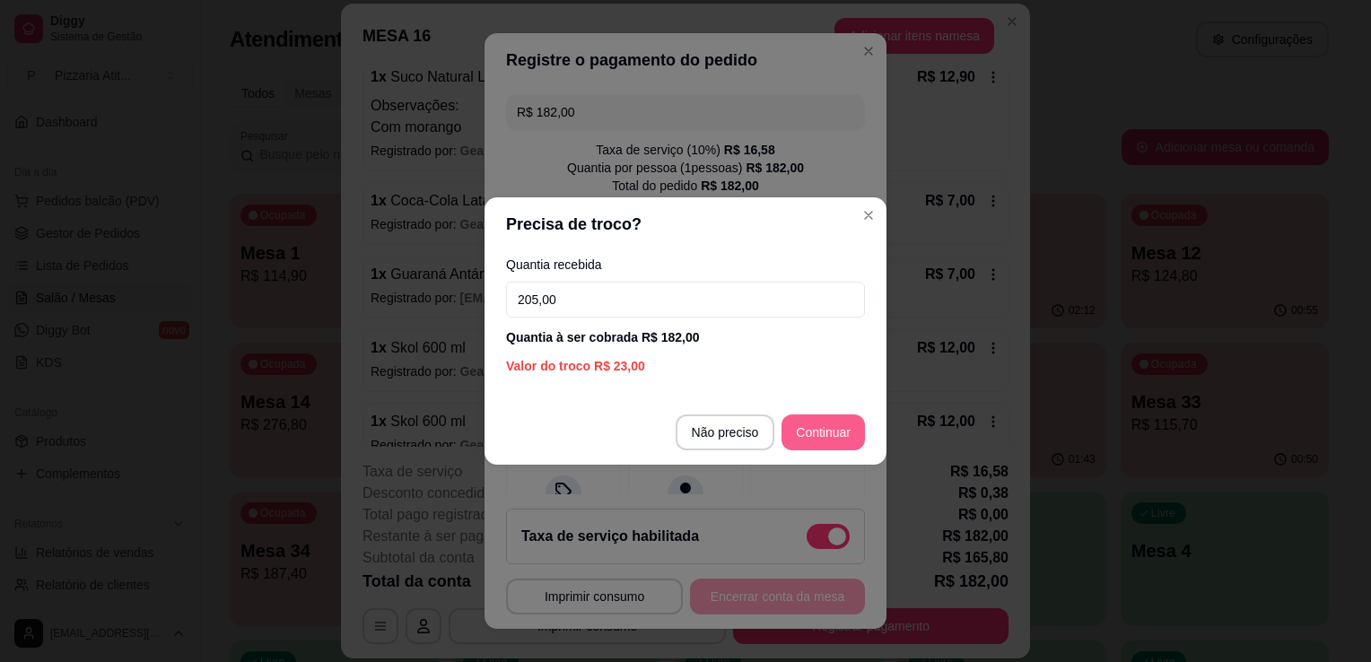
type input "205,00"
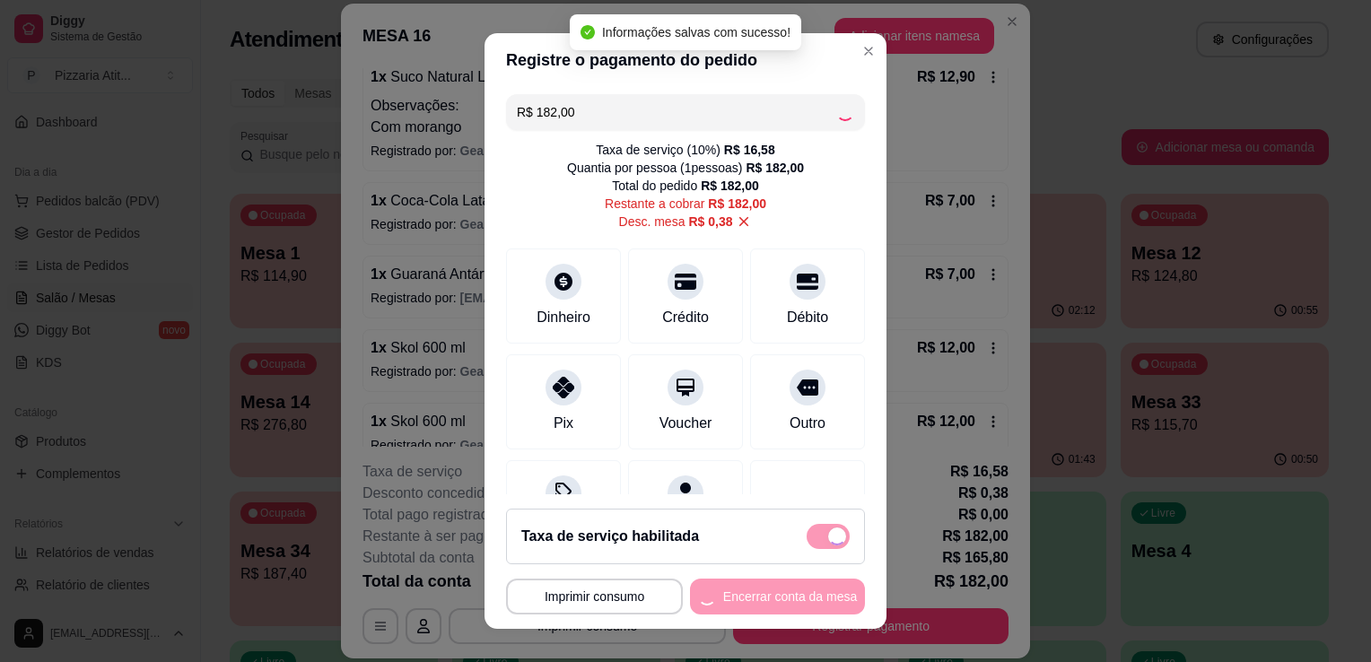
type input "R$ 0,00"
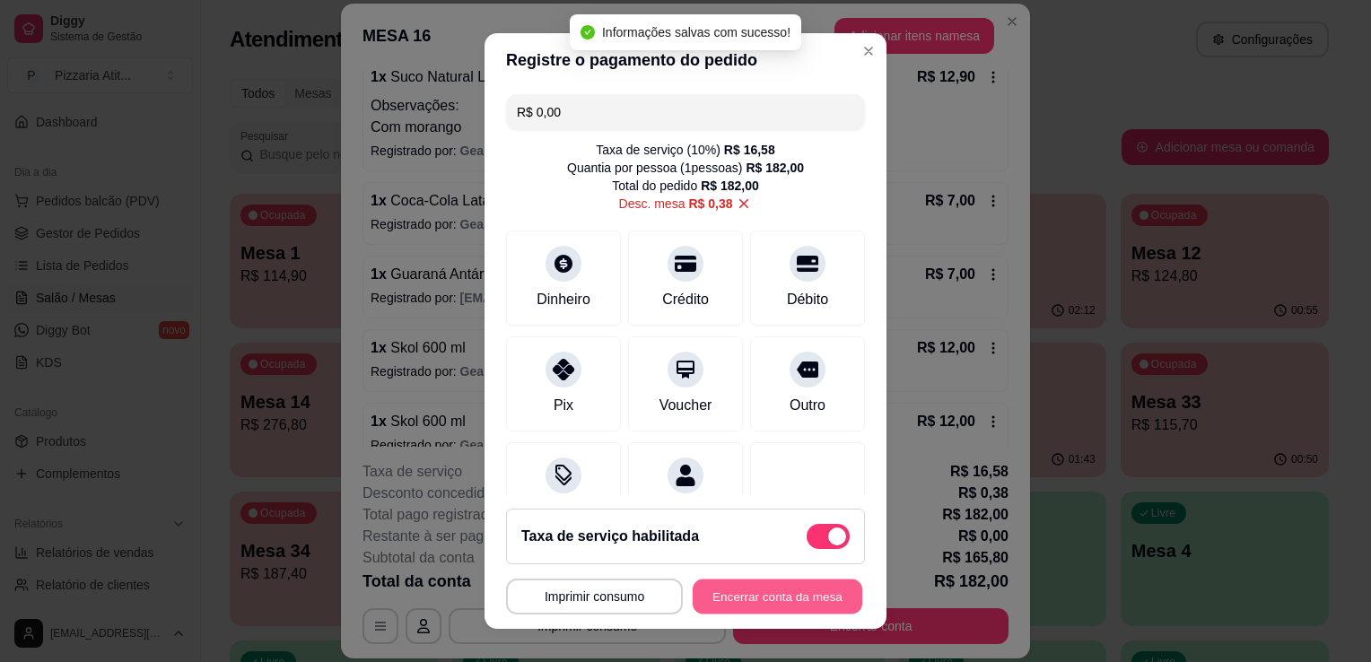
click at [728, 594] on button "Encerrar conta da mesa" at bounding box center [778, 597] width 170 height 35
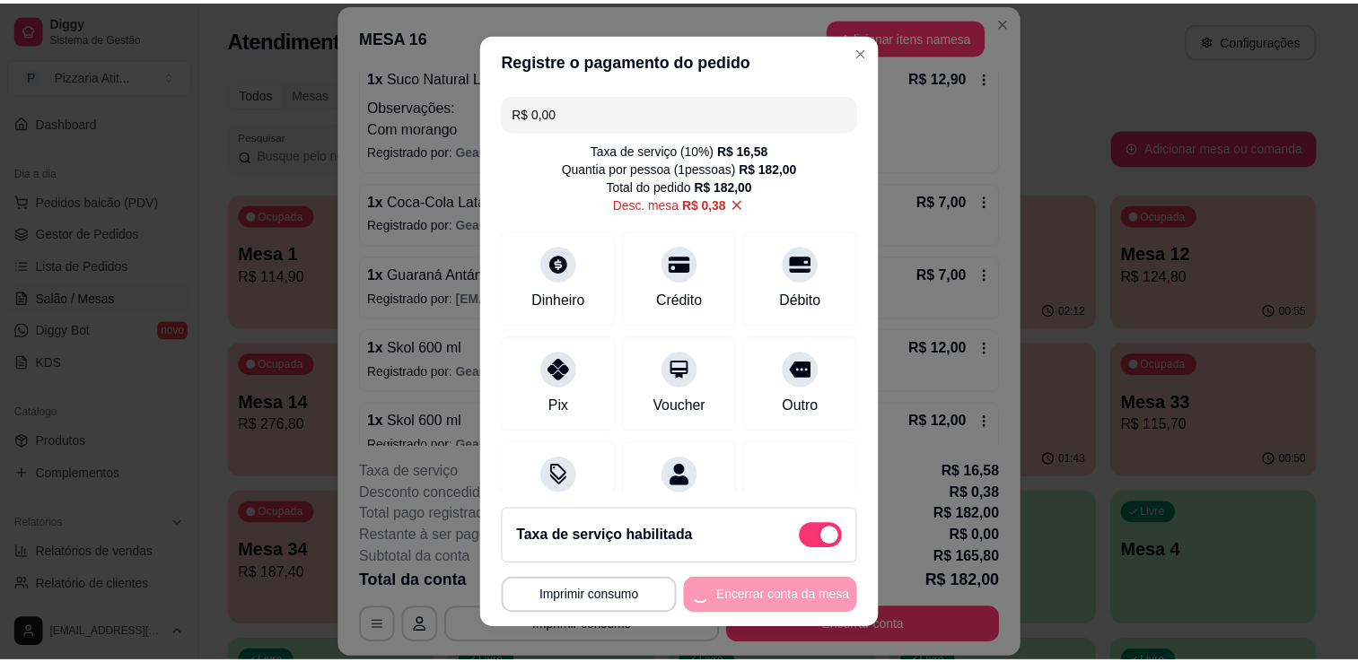
scroll to position [0, 0]
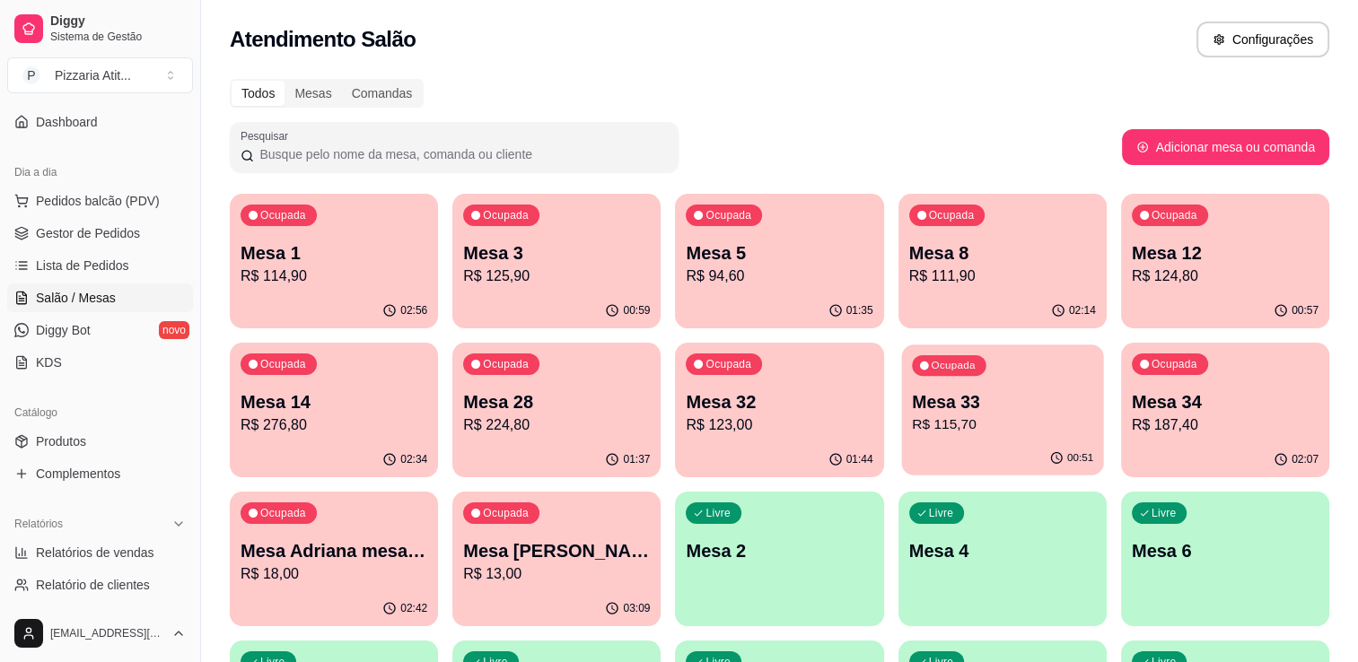
click at [1054, 442] on button "Ocupada Mesa 33 R$ 115,70 00:51" at bounding box center [1002, 410] width 202 height 131
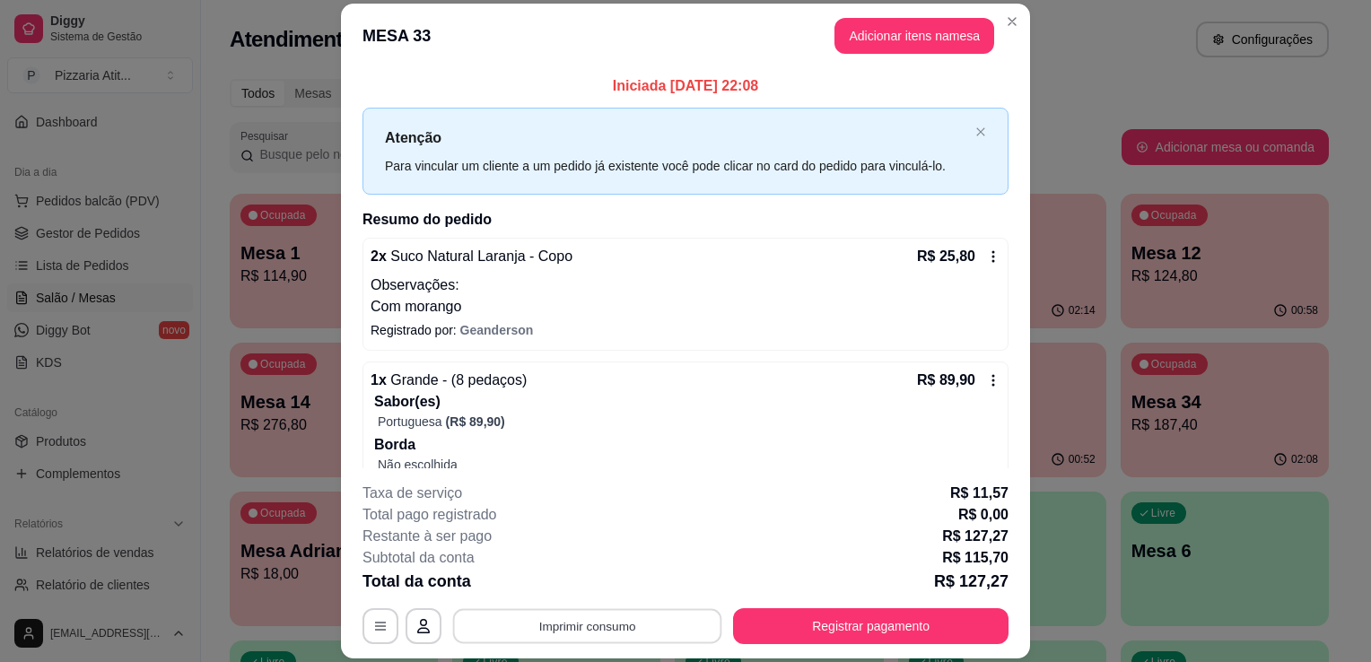
click at [669, 622] on button "Imprimir consumo" at bounding box center [587, 626] width 269 height 35
click at [626, 576] on button "IMPRESSORA" at bounding box center [586, 586] width 126 height 28
click at [822, 626] on button "Registrar pagamento" at bounding box center [871, 626] width 276 height 36
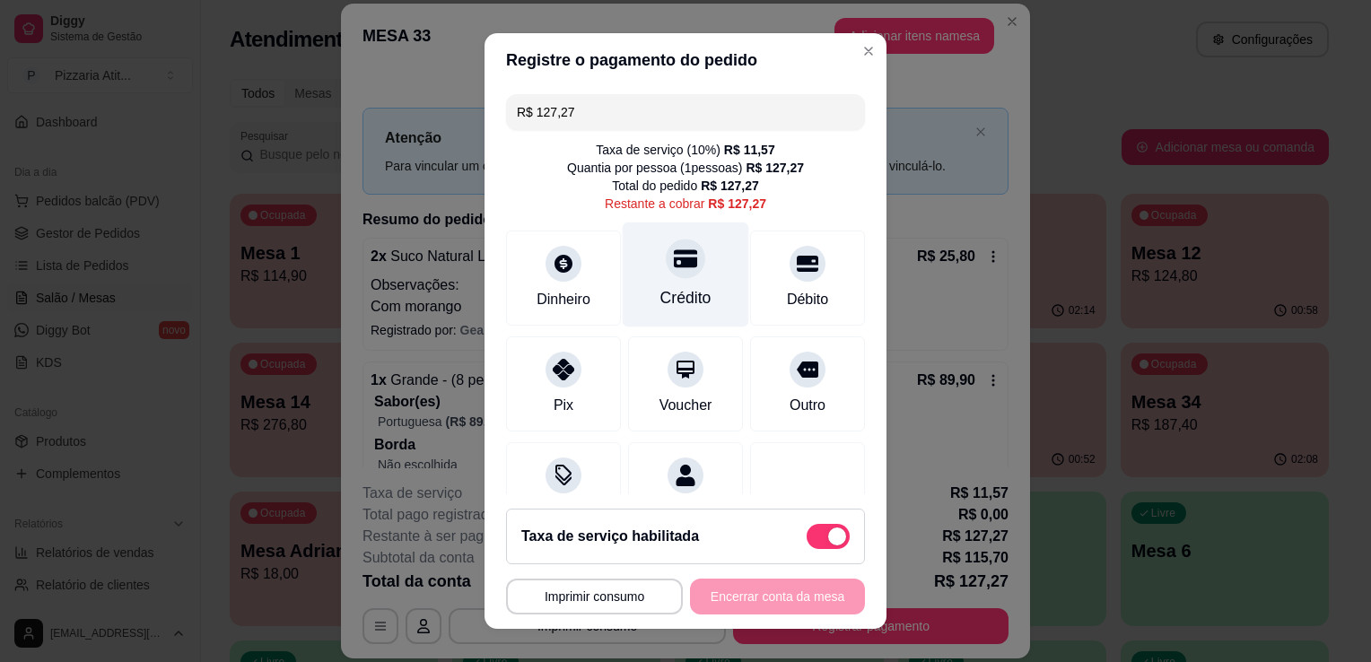
click at [666, 264] on div at bounding box center [685, 258] width 39 height 39
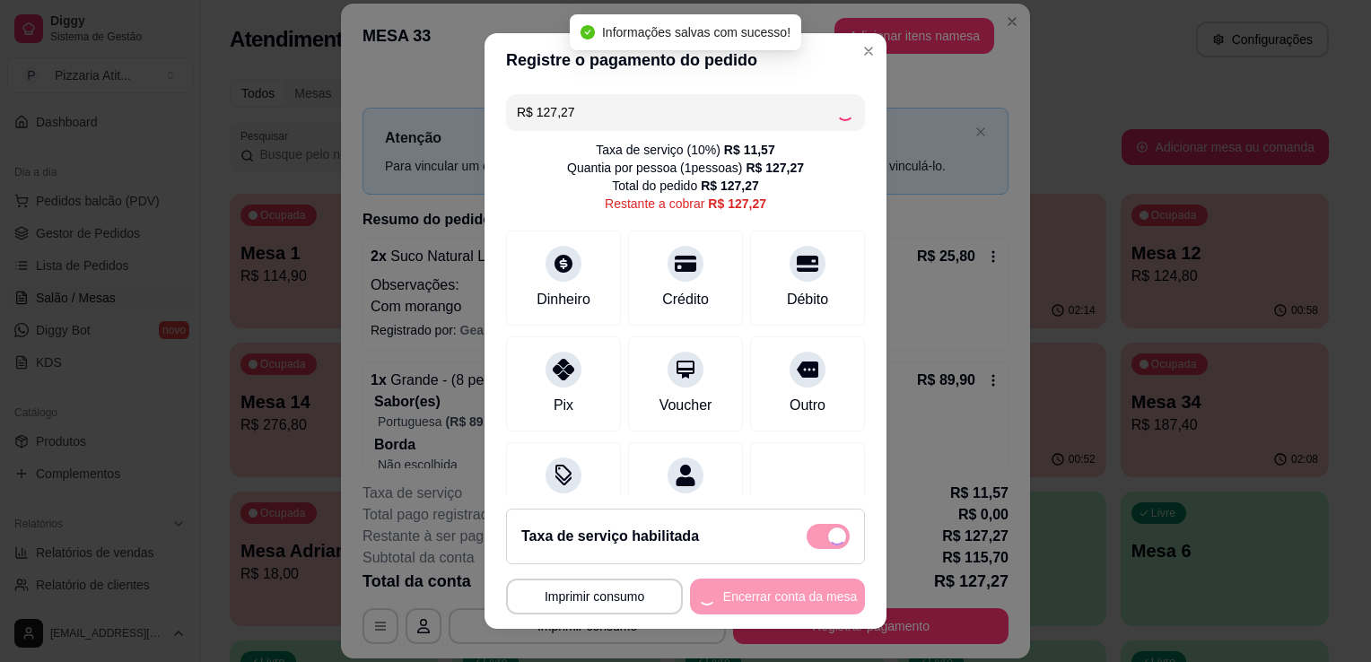
type input "R$ 0,00"
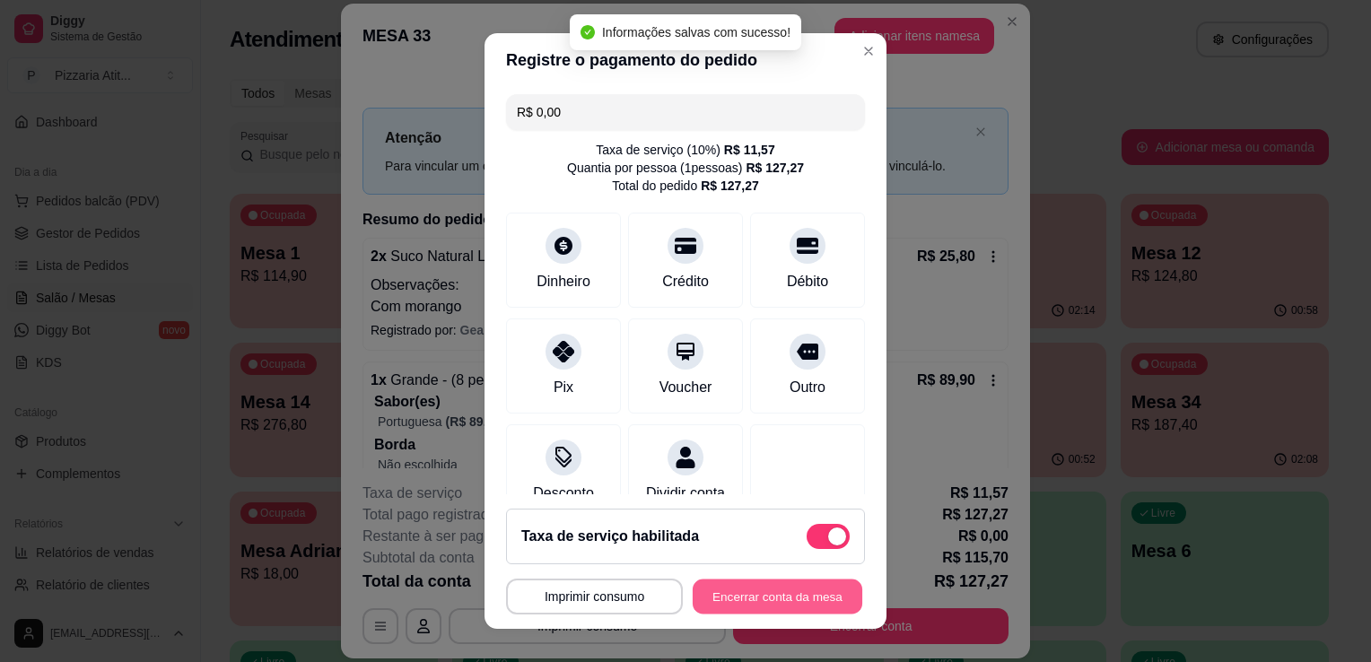
click at [765, 612] on button "Encerrar conta da mesa" at bounding box center [778, 597] width 170 height 35
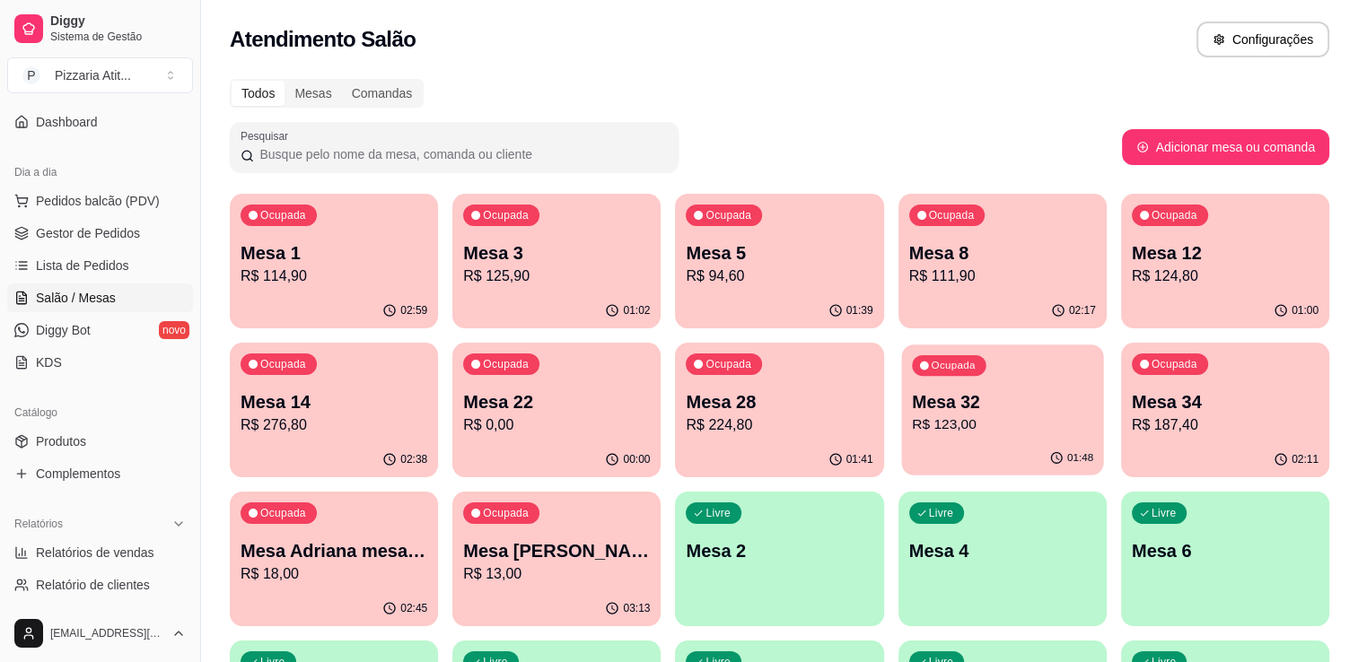
click at [1010, 419] on p "R$ 123,00" at bounding box center [1002, 425] width 181 height 21
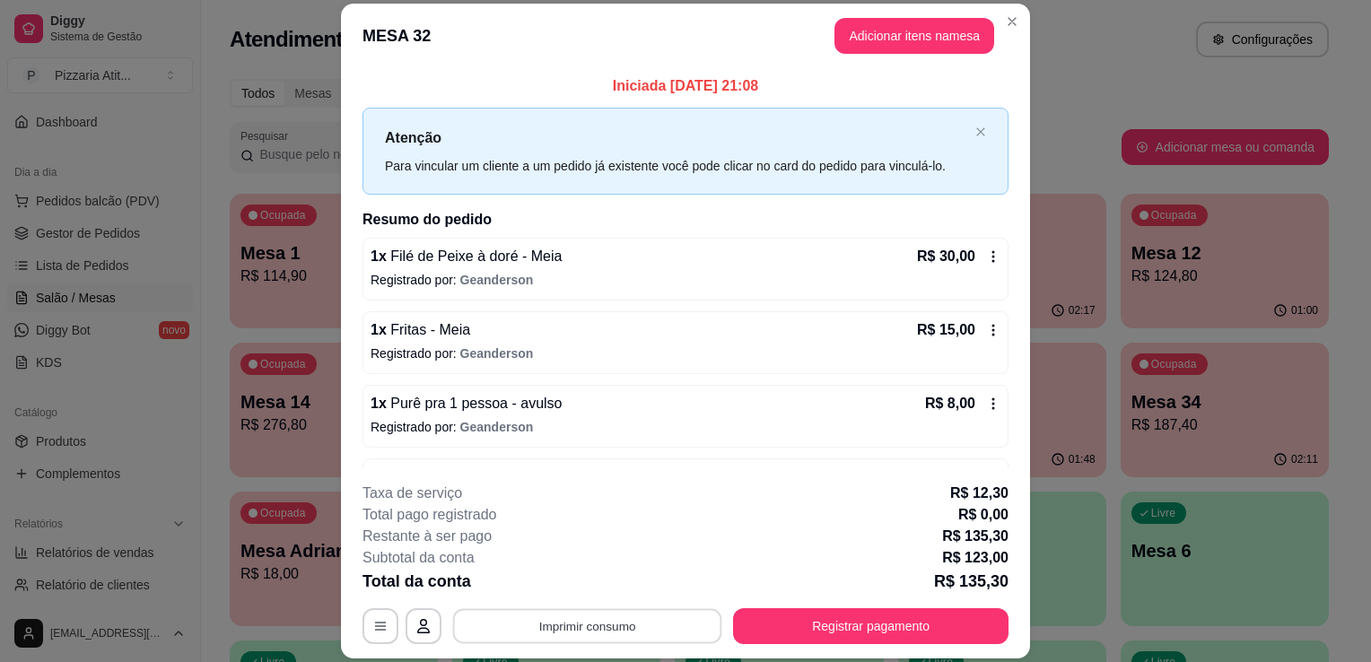
click at [686, 622] on button "Imprimir consumo" at bounding box center [587, 626] width 269 height 35
click at [591, 582] on button "IMPRESSORA" at bounding box center [586, 586] width 126 height 28
click at [591, 582] on div "Escolha a impressora IMPRESSORA" at bounding box center [586, 573] width 148 height 61
click at [759, 627] on button "Registrar pagamento" at bounding box center [871, 626] width 267 height 35
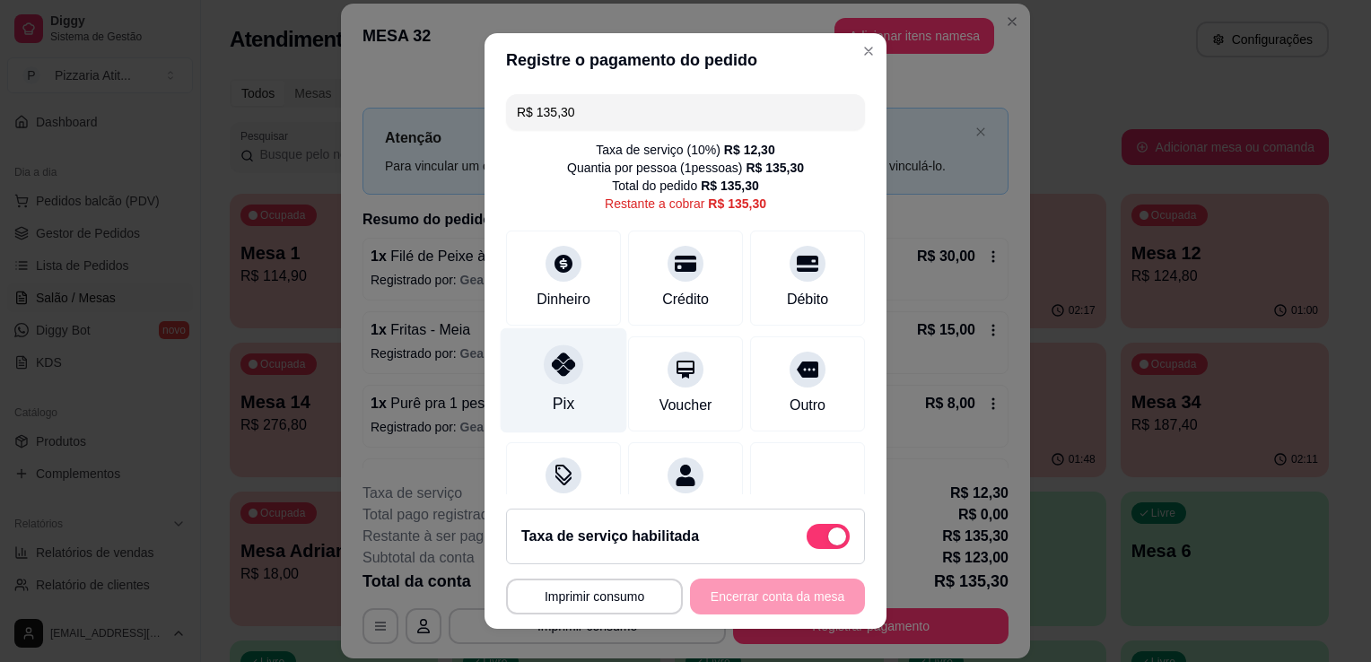
click at [571, 365] on div at bounding box center [563, 364] width 39 height 39
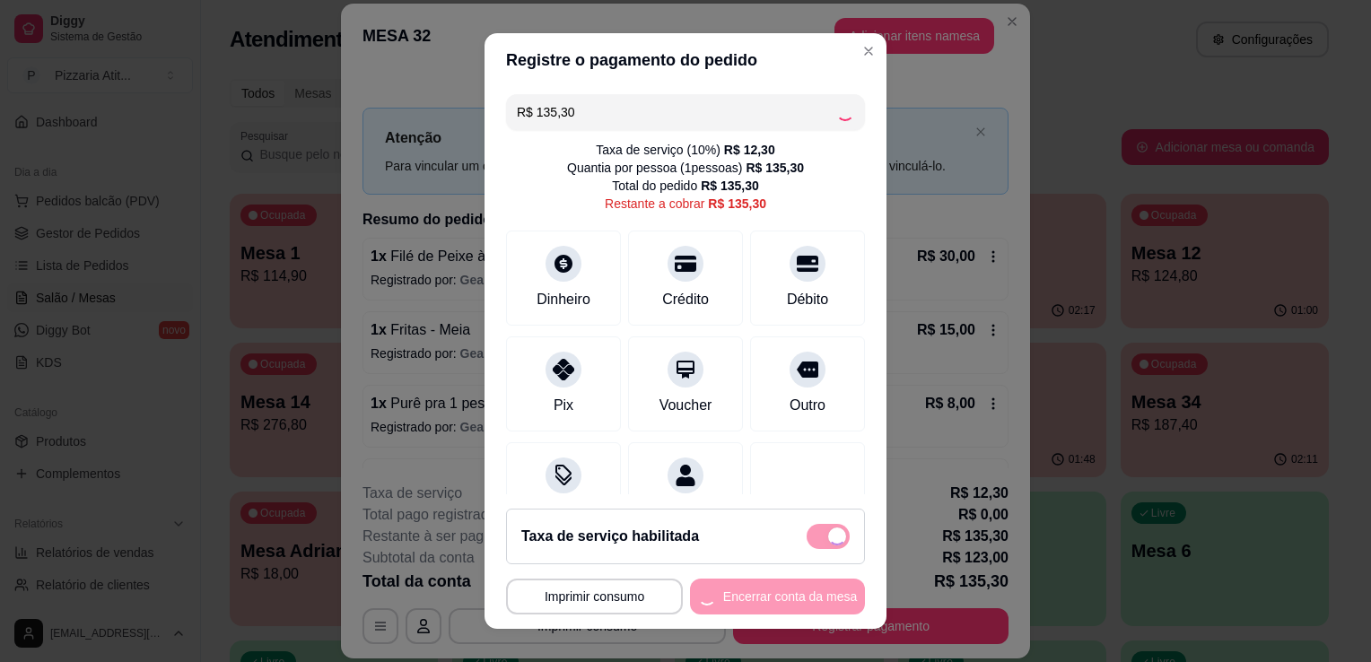
type input "R$ 0,00"
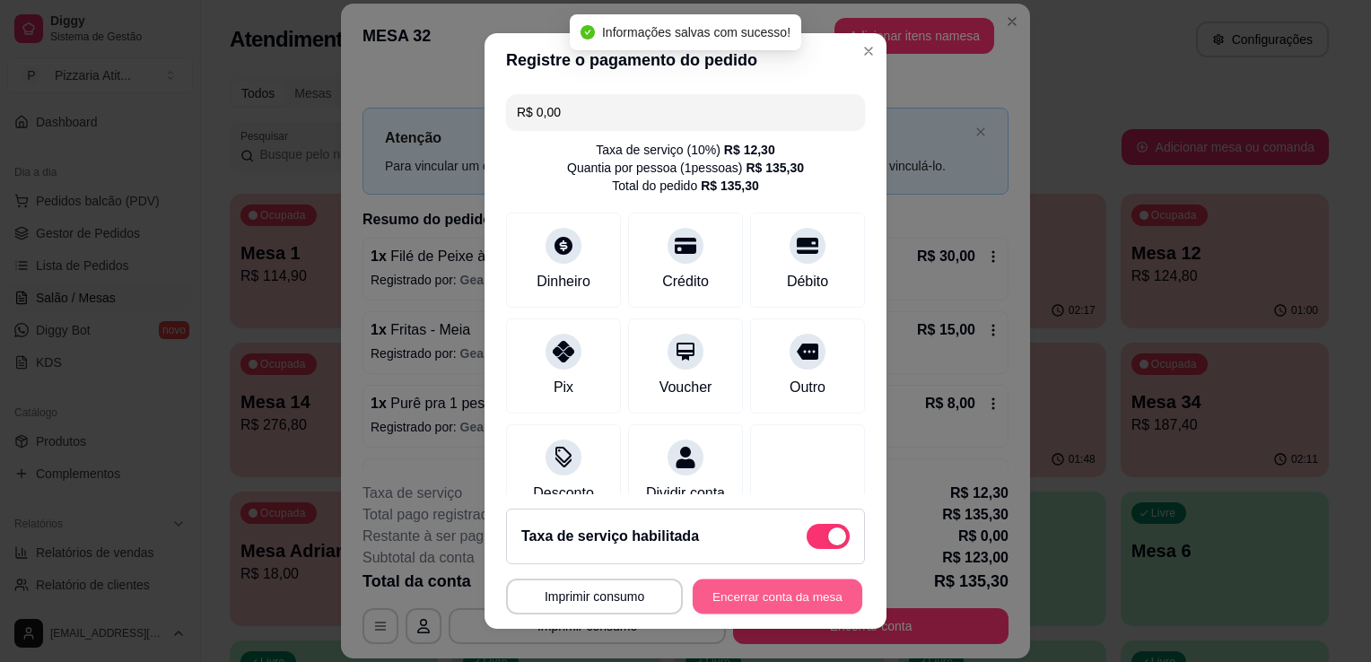
click at [754, 592] on button "Encerrar conta da mesa" at bounding box center [778, 597] width 170 height 35
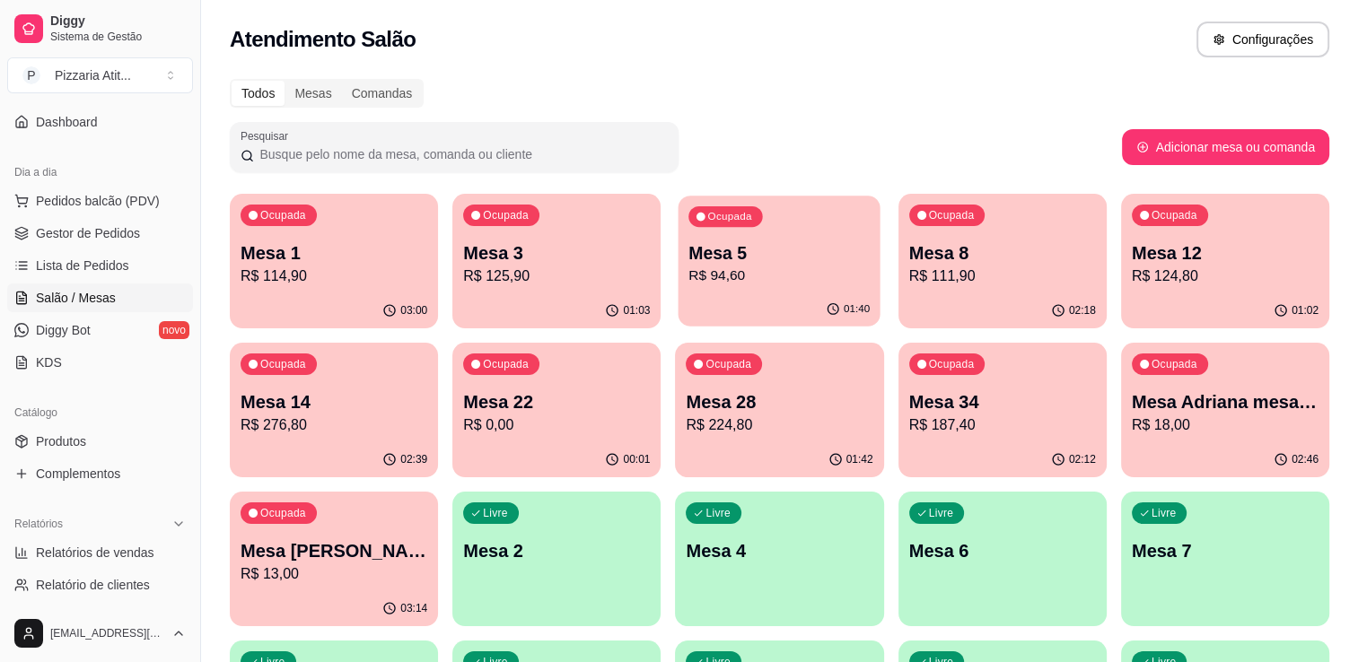
click at [860, 285] on p "R$ 94,60" at bounding box center [779, 276] width 181 height 21
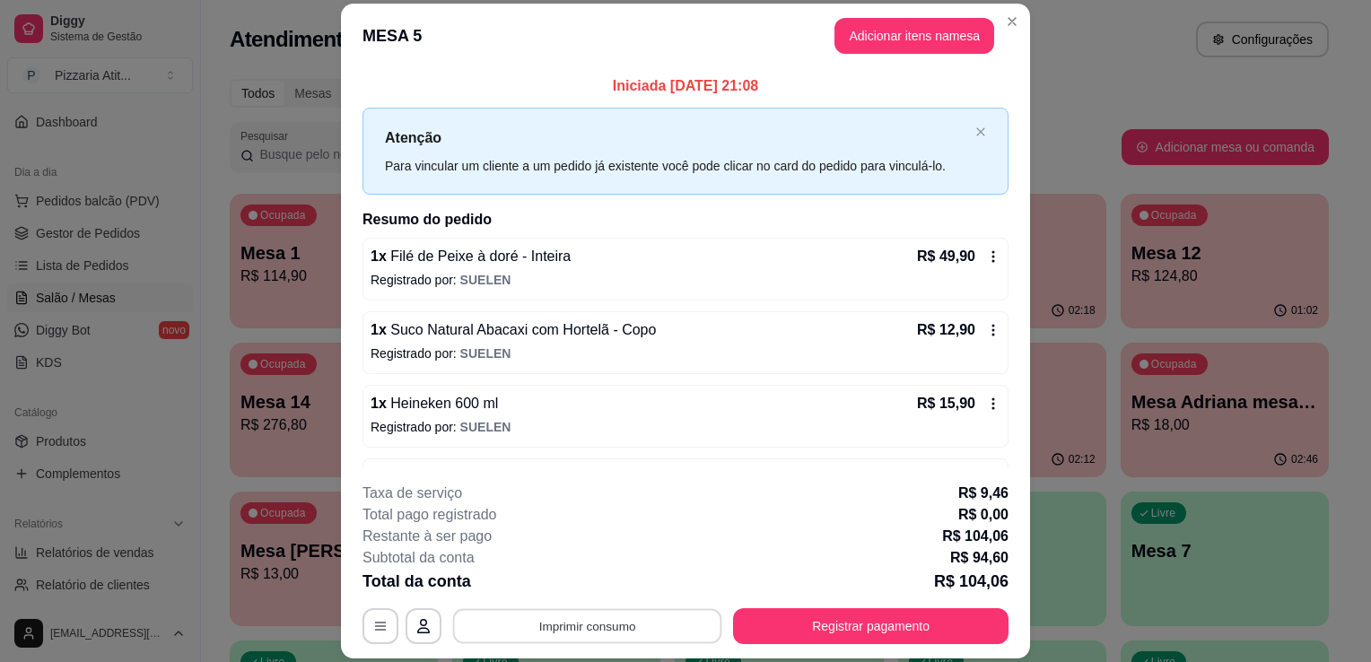
click at [622, 619] on button "Imprimir consumo" at bounding box center [587, 626] width 269 height 35
click at [619, 597] on button "IMPRESSORA" at bounding box center [586, 586] width 126 height 28
click at [894, 621] on button "Registrar pagamento" at bounding box center [871, 626] width 267 height 35
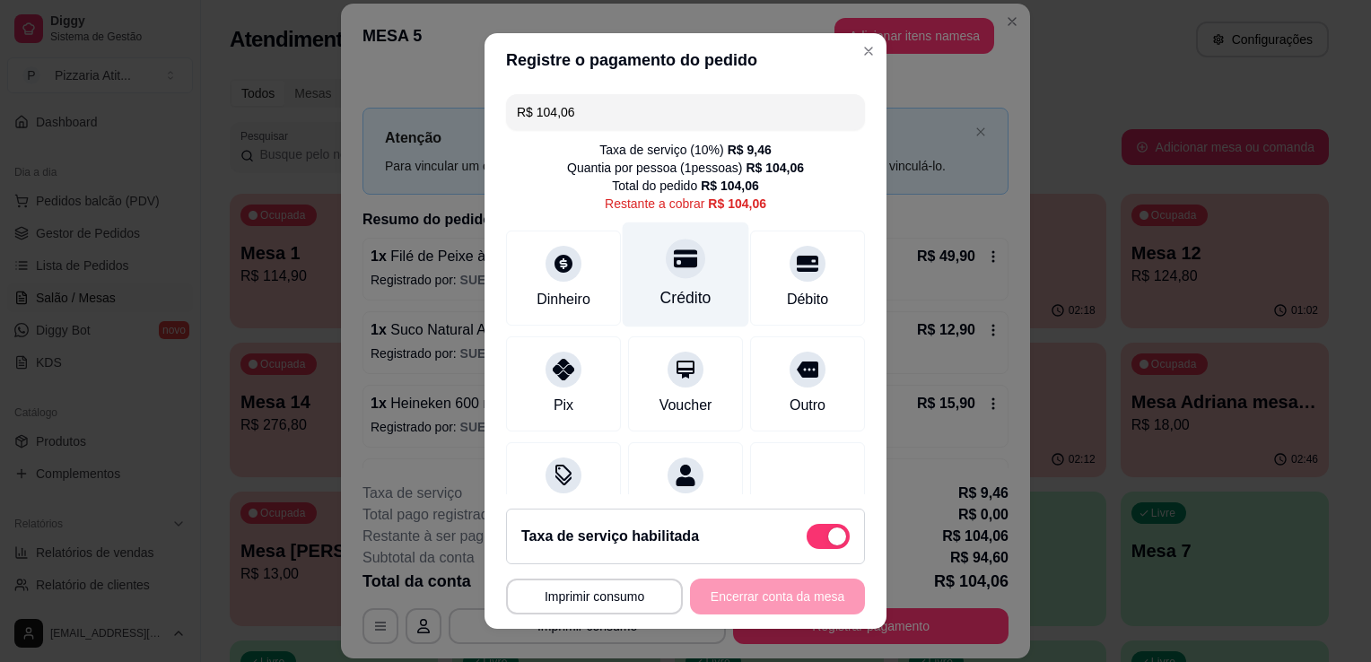
click at [674, 258] on icon at bounding box center [685, 258] width 23 height 18
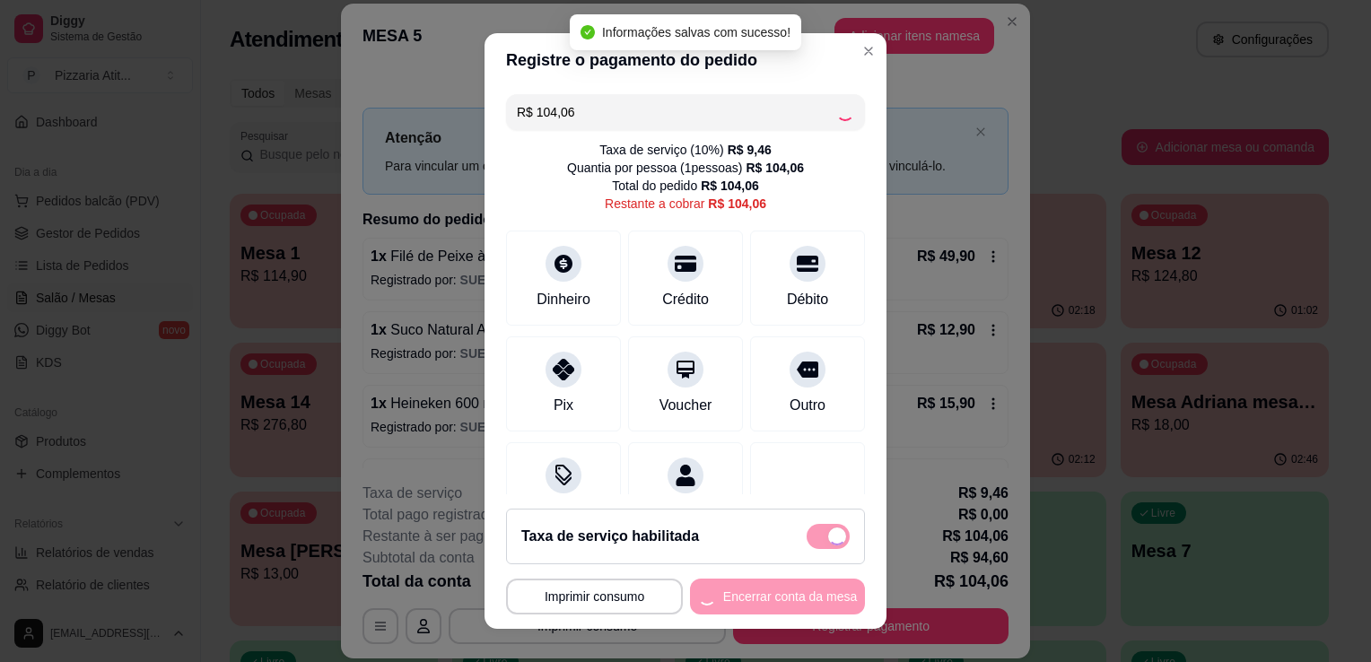
type input "R$ 0,00"
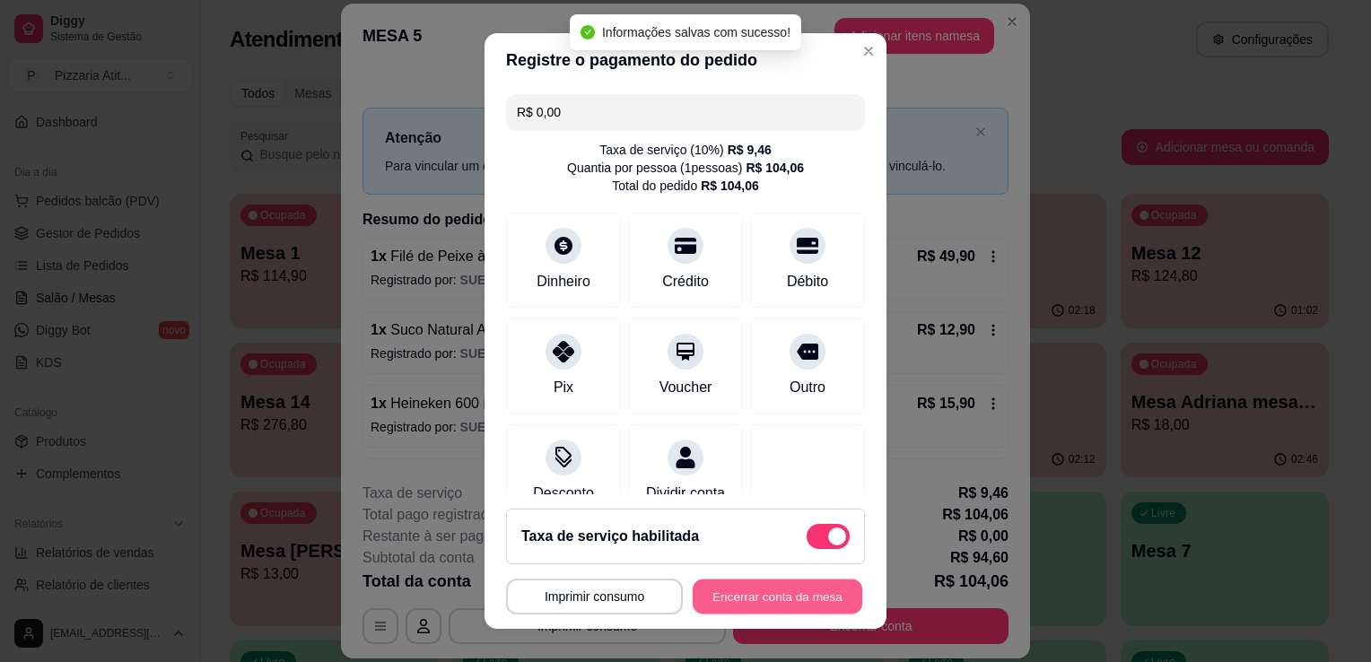
click at [753, 596] on button "Encerrar conta da mesa" at bounding box center [778, 597] width 170 height 35
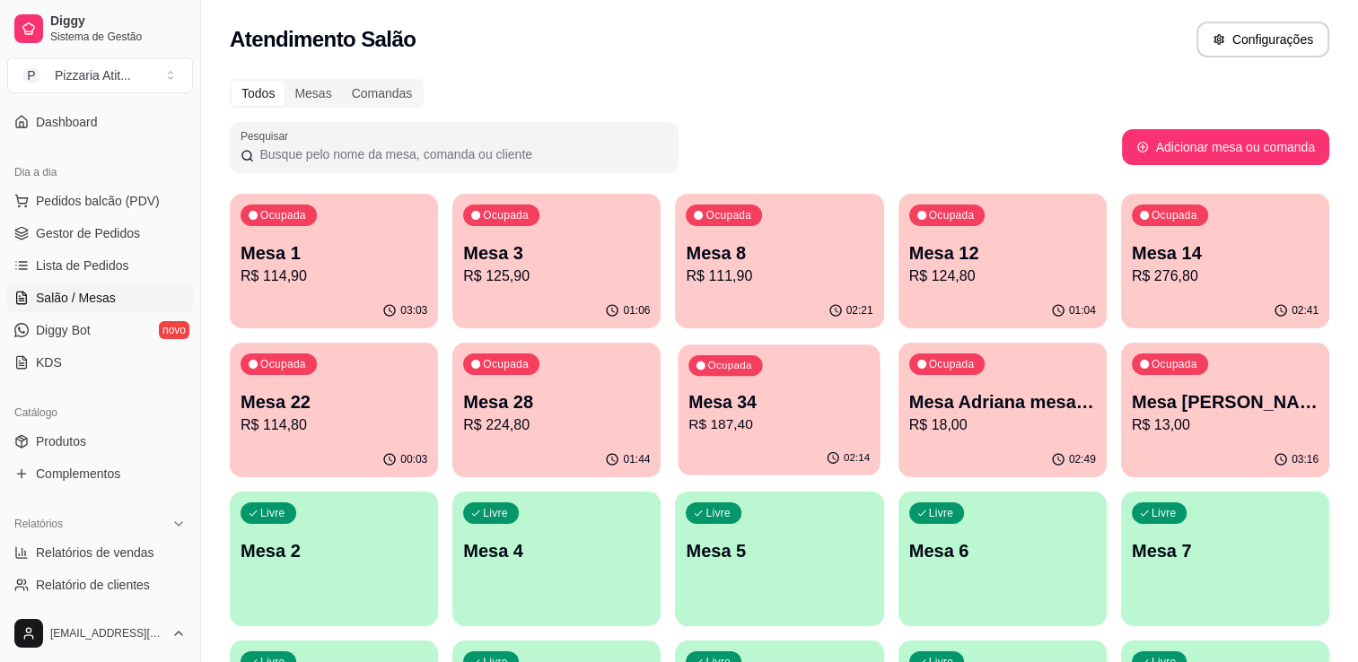
click at [806, 388] on div "Ocupada Mesa 34 R$ 187,40" at bounding box center [779, 393] width 202 height 97
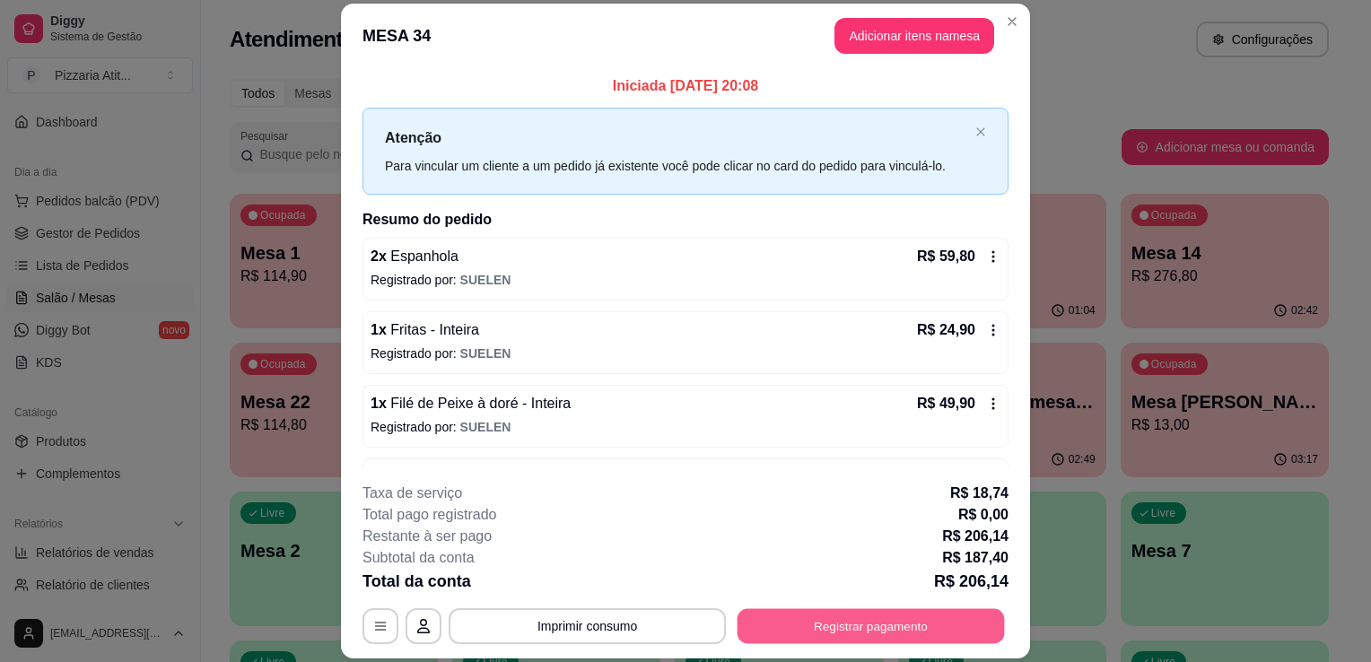
click at [792, 625] on button "Registrar pagamento" at bounding box center [871, 626] width 267 height 35
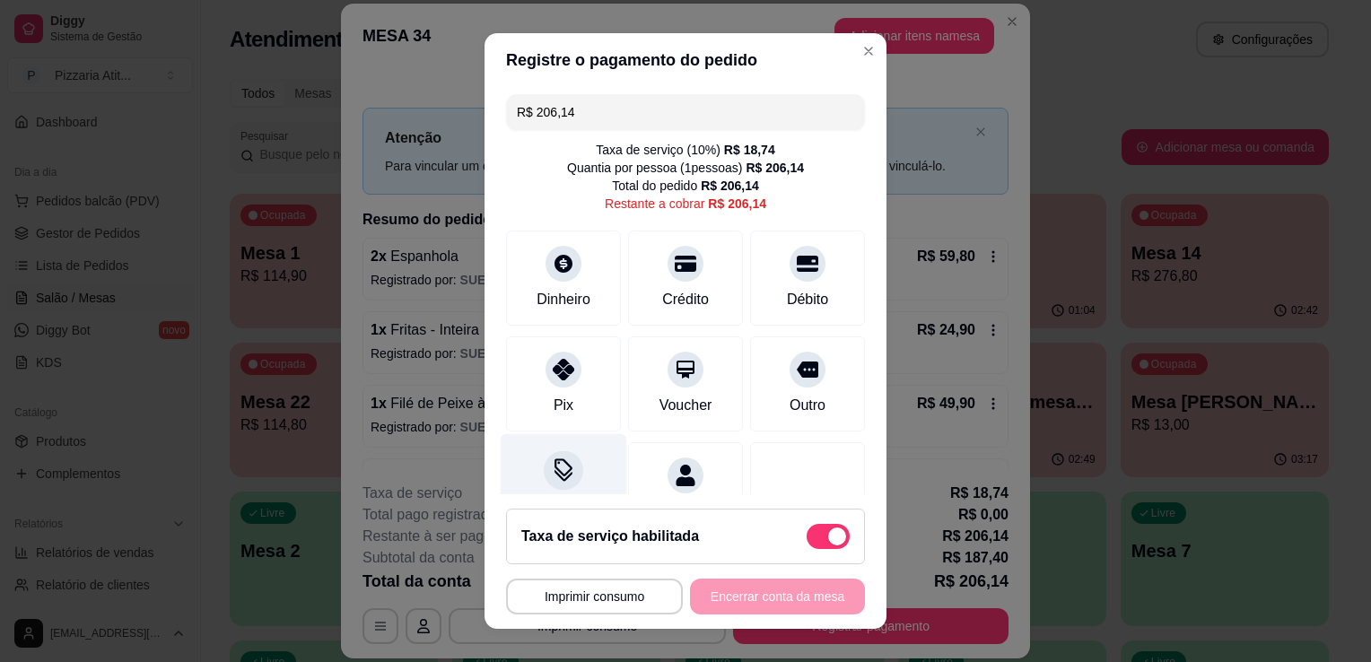
click at [571, 465] on div at bounding box center [563, 470] width 39 height 39
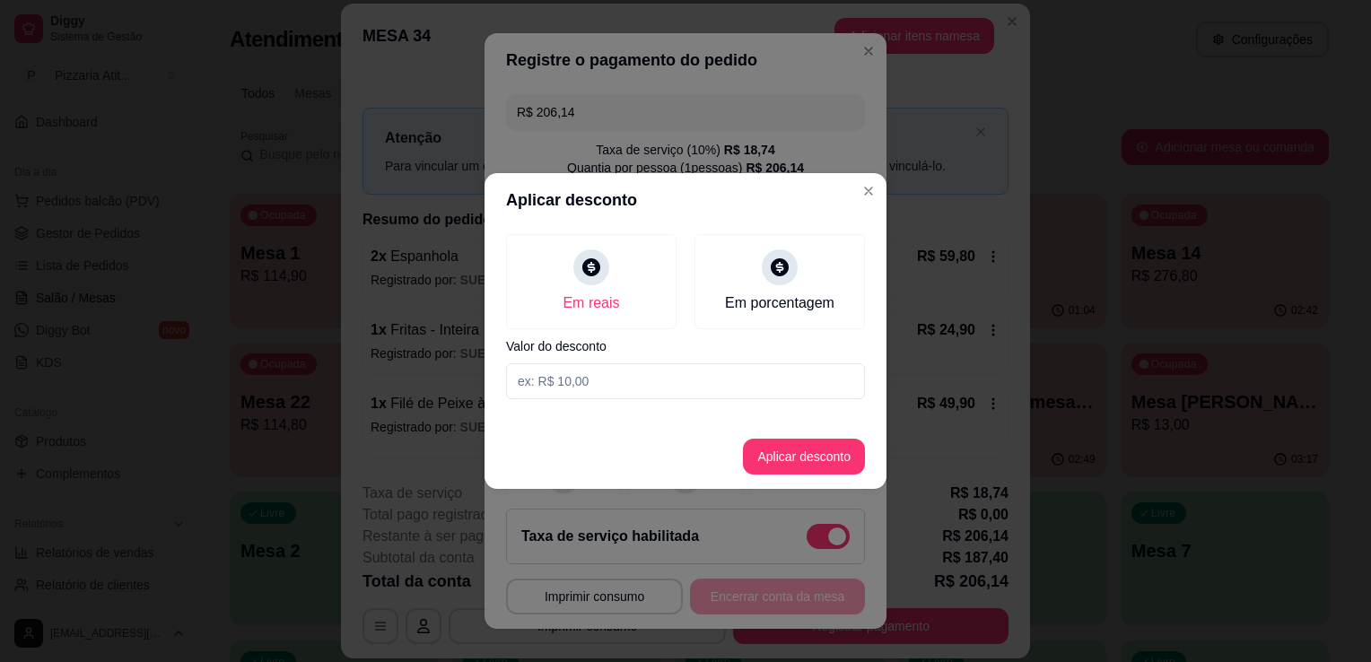
click at [647, 383] on input at bounding box center [685, 381] width 359 height 36
type input "6,14"
click at [825, 450] on button "Aplicar desconto" at bounding box center [805, 457] width 118 height 35
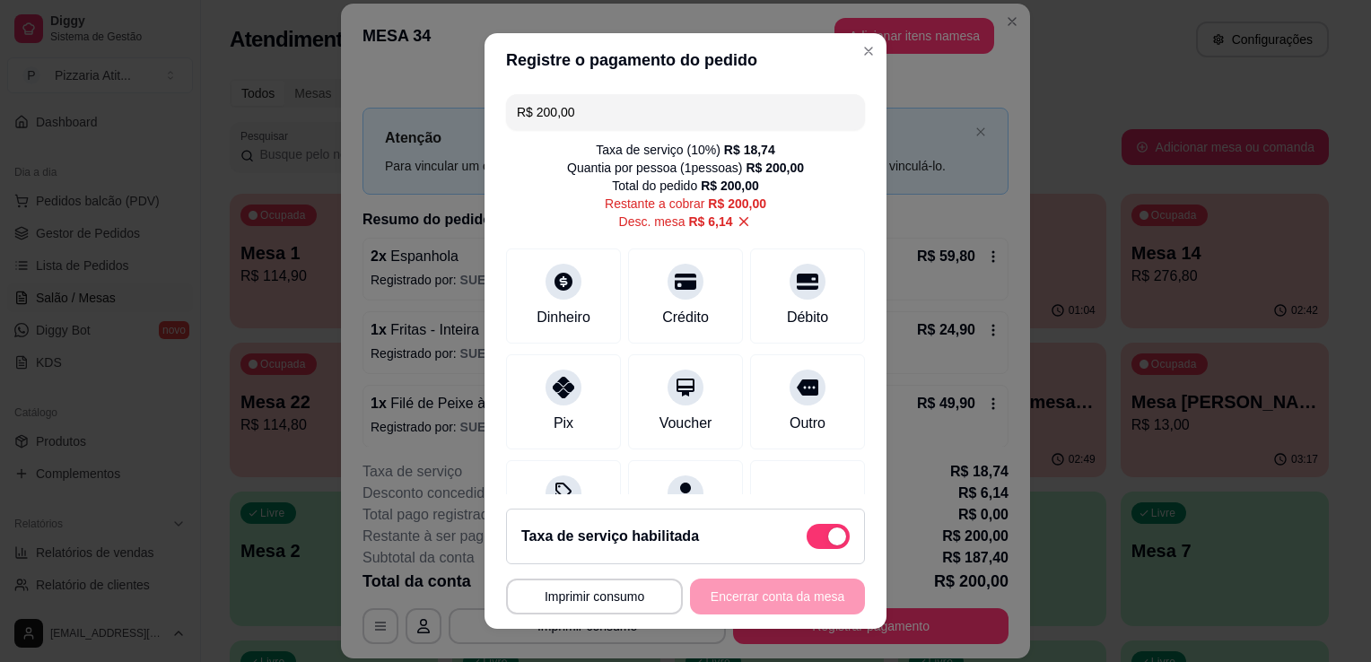
click at [677, 128] on input "R$ 200,00" at bounding box center [685, 112] width 337 height 36
click at [757, 297] on div "Débito" at bounding box center [808, 293] width 127 height 105
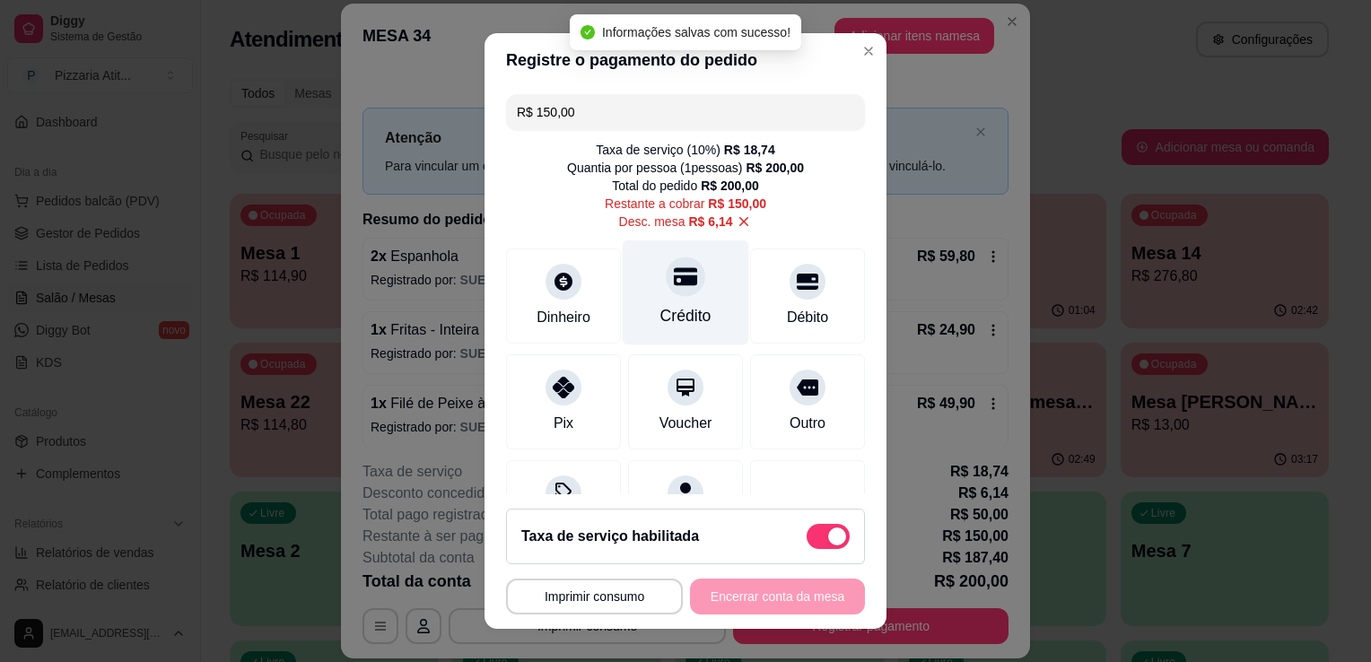
click at [661, 318] on div "Crédito" at bounding box center [686, 315] width 51 height 23
type input "R$ 0,00"
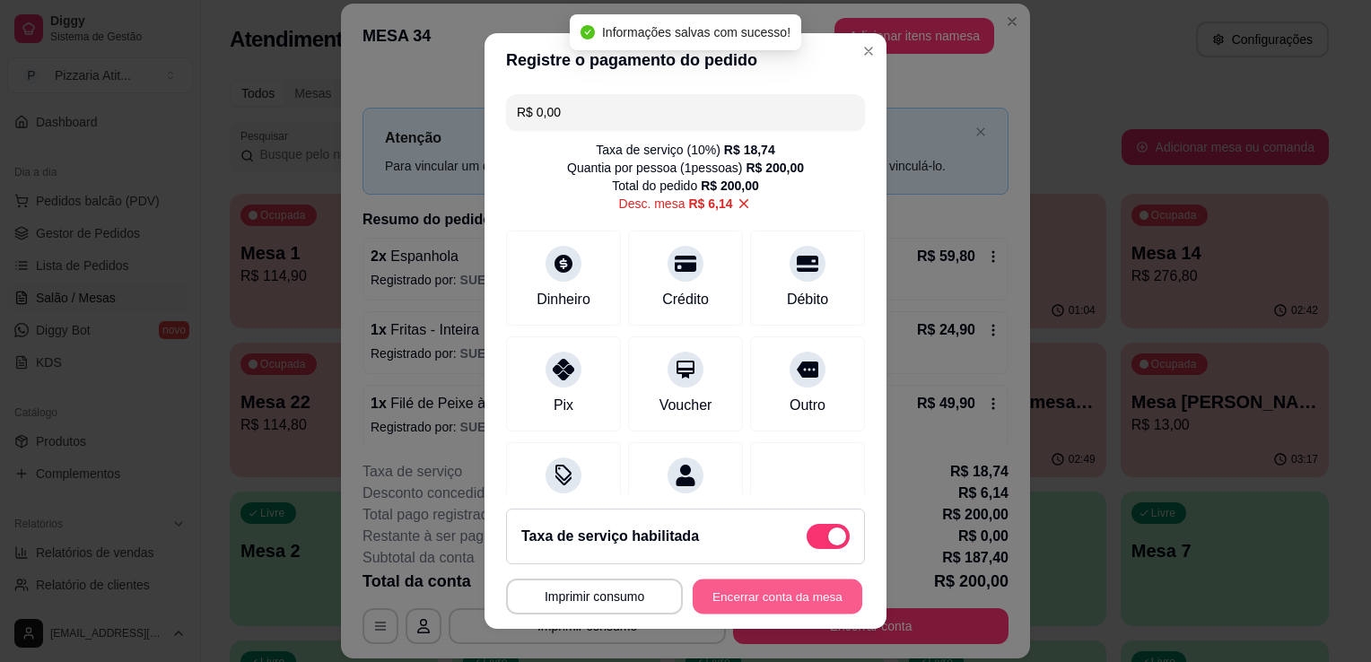
click at [743, 583] on button "Encerrar conta da mesa" at bounding box center [778, 597] width 170 height 35
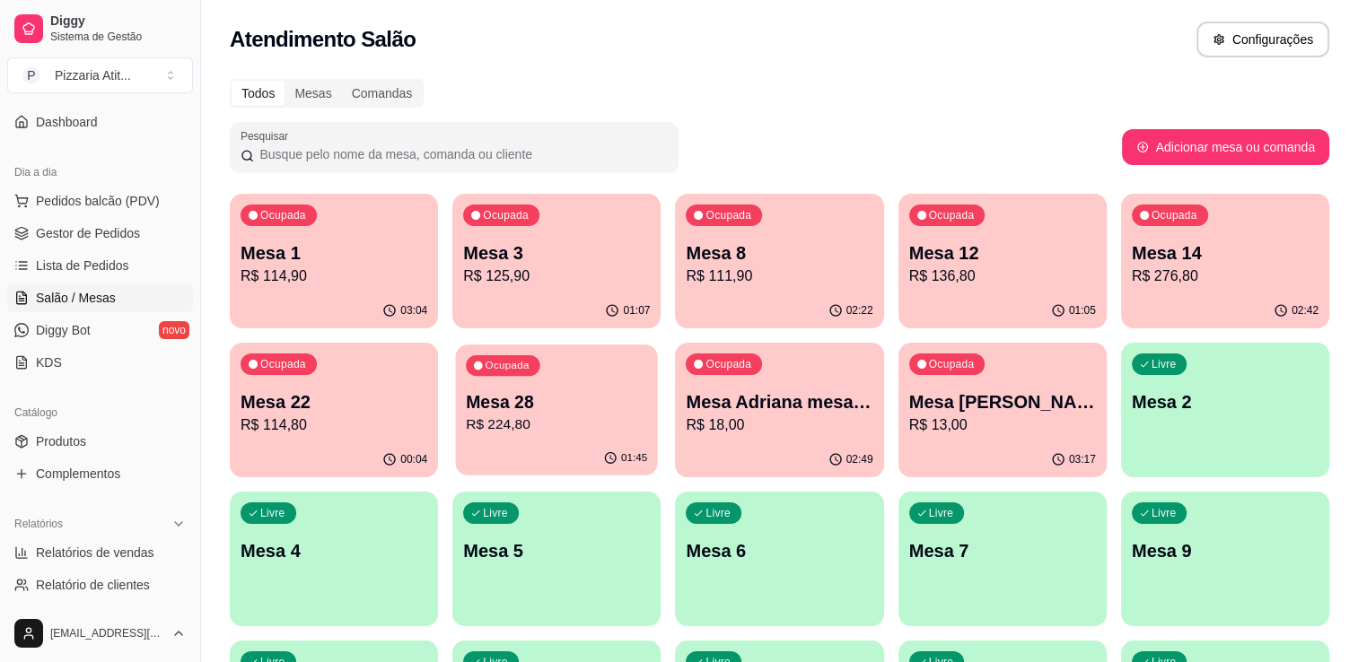
click at [511, 406] on p "Mesa 28" at bounding box center [556, 402] width 181 height 24
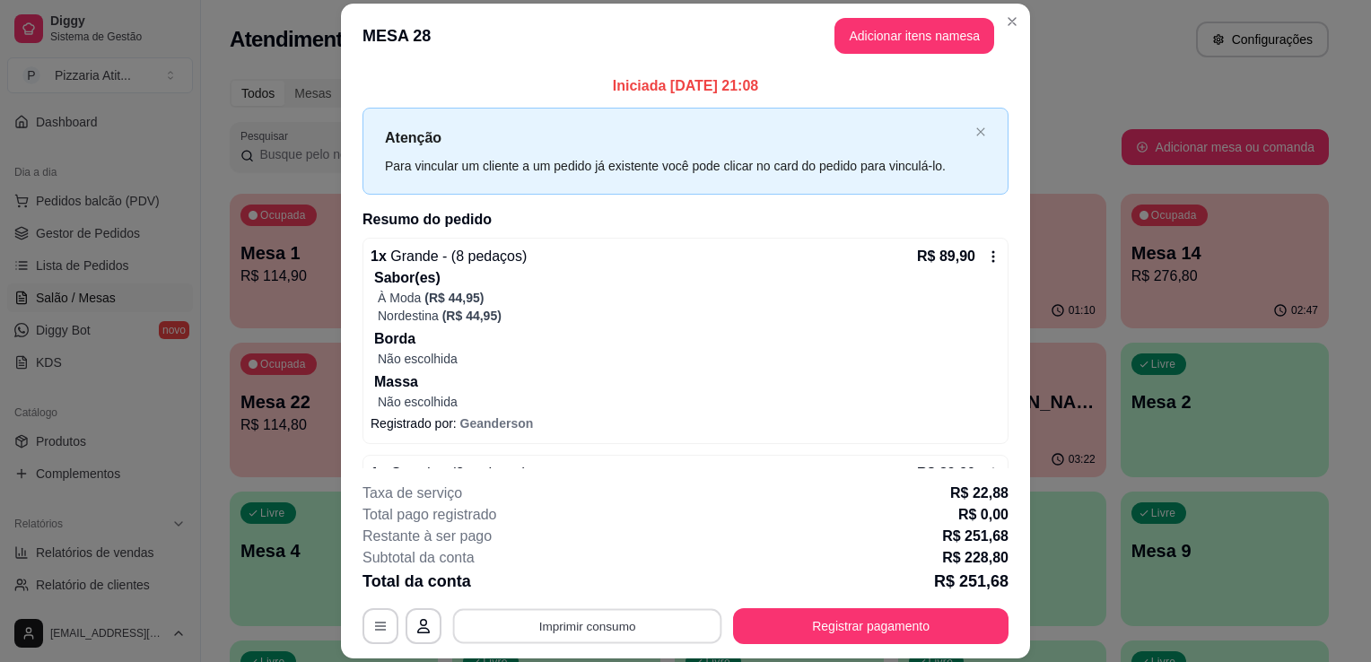
click at [597, 628] on button "Imprimir consumo" at bounding box center [587, 626] width 269 height 35
click at [580, 578] on button "IMPRESSORA" at bounding box center [586, 586] width 126 height 28
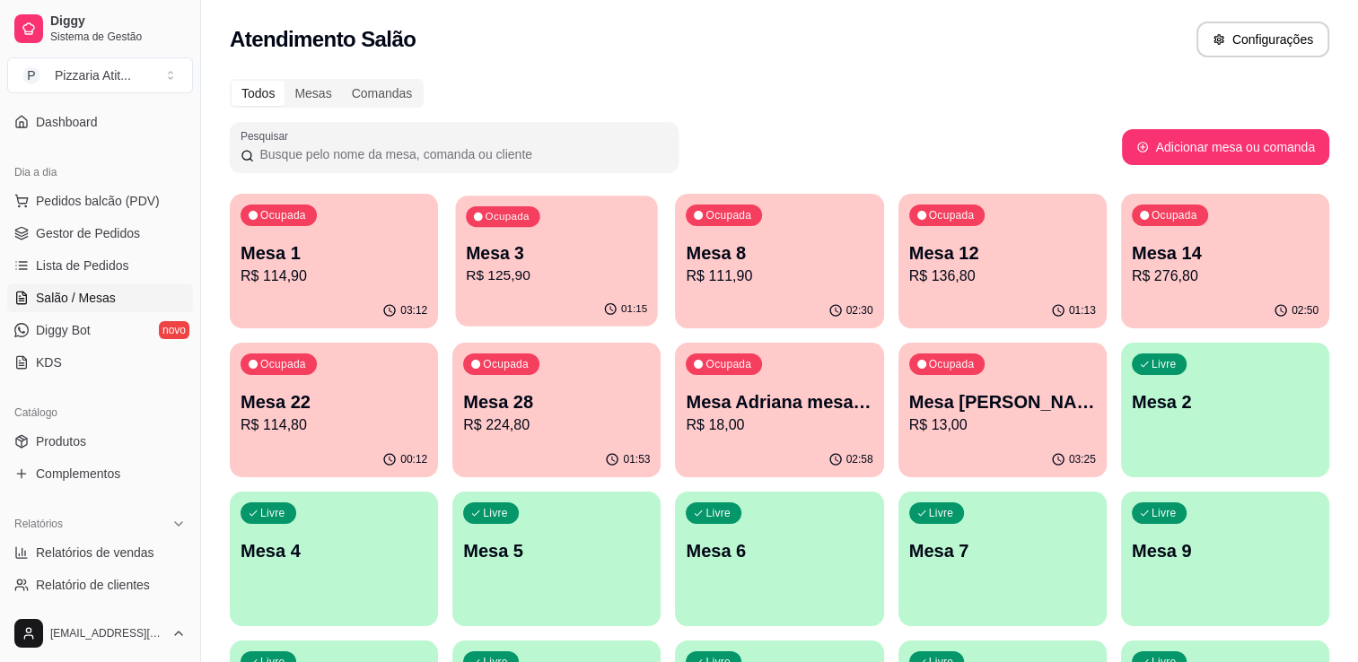
click at [582, 293] on button "Ocupada Mesa 3 R$ 125,90 01:15" at bounding box center [557, 261] width 202 height 131
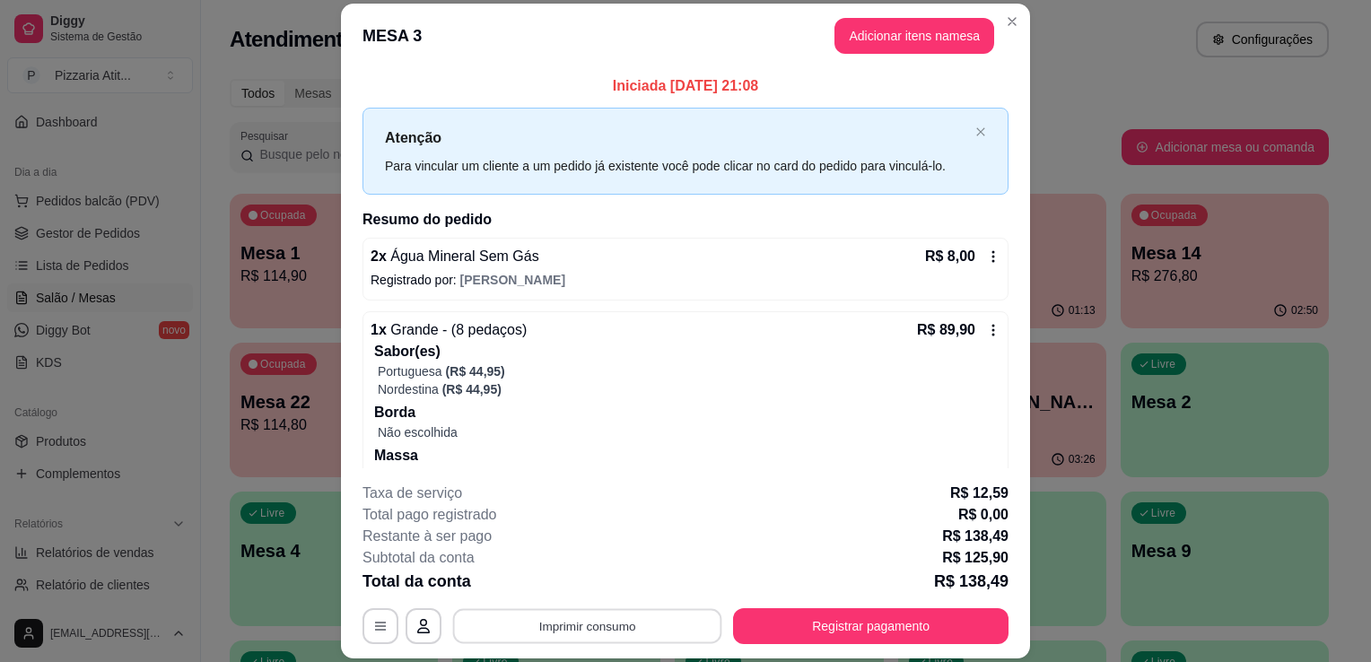
click at [577, 626] on button "Imprimir consumo" at bounding box center [587, 626] width 269 height 35
click at [586, 588] on button "IMPRESSORA" at bounding box center [586, 586] width 126 height 28
click at [948, 18] on button "Adicionar itens na mesa" at bounding box center [914, 35] width 154 height 35
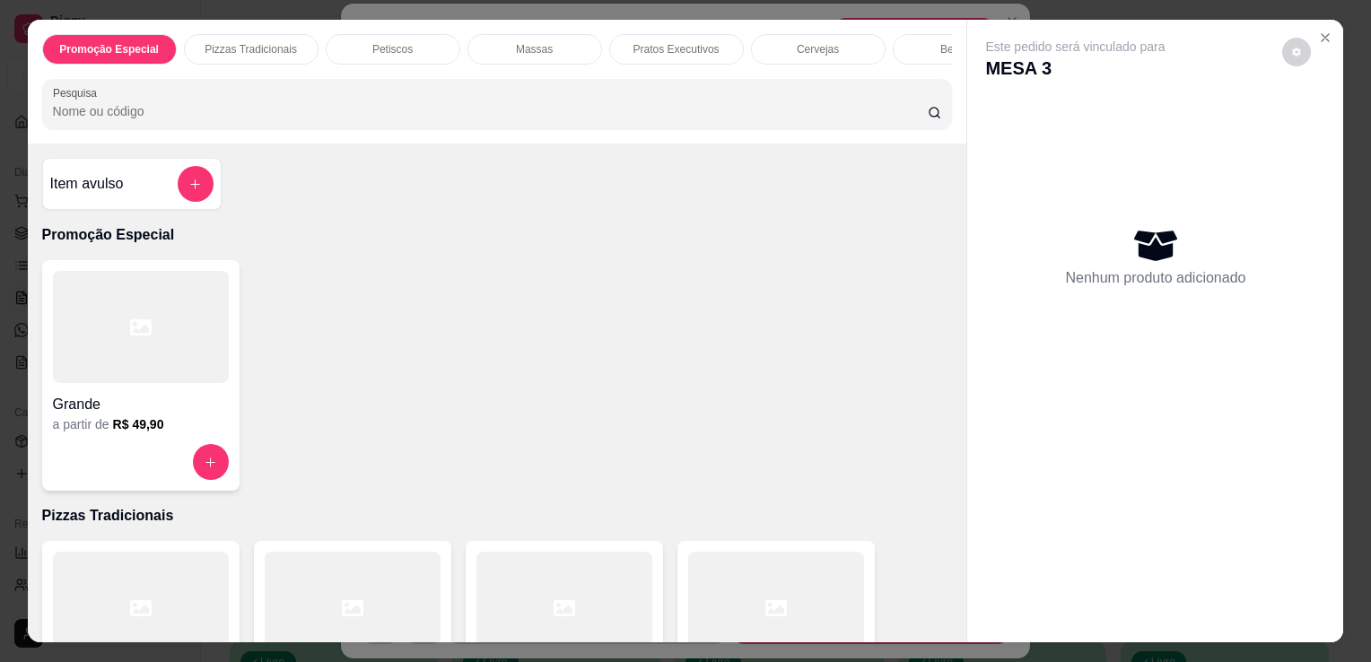
click at [682, 119] on input "Pesquisa" at bounding box center [490, 111] width 875 height 18
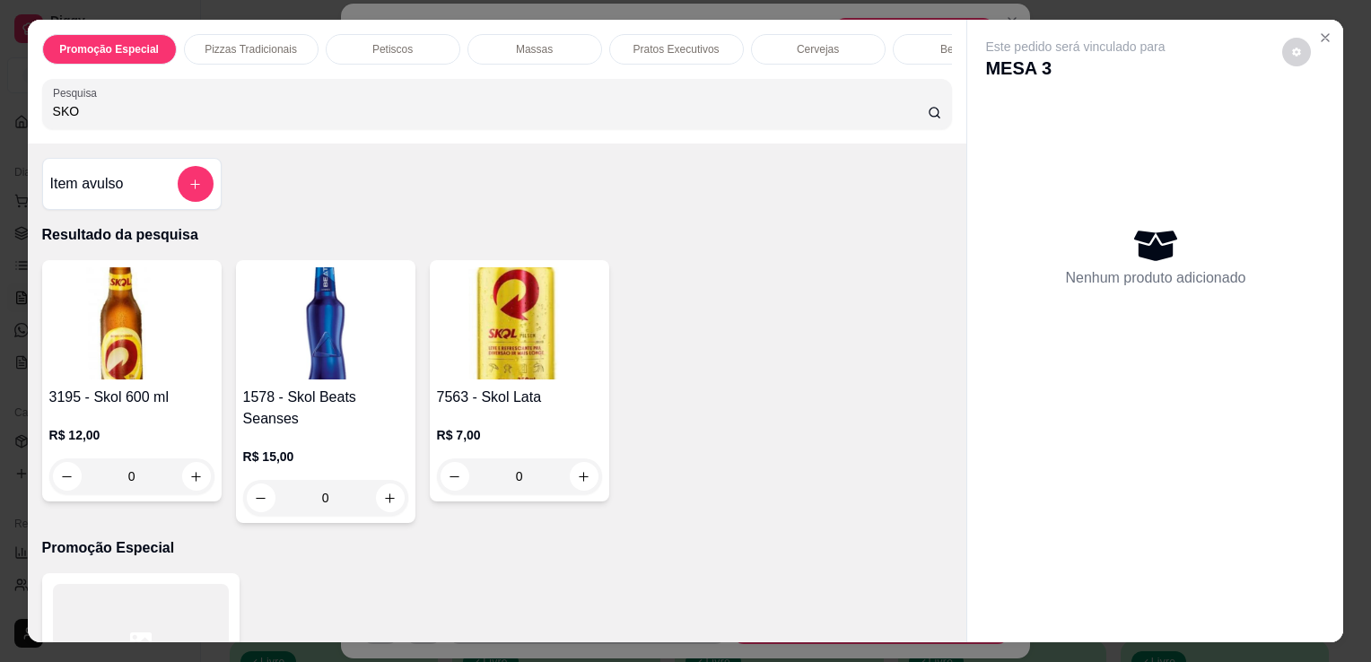
type input "SKO"
click at [124, 363] on img at bounding box center [131, 323] width 165 height 112
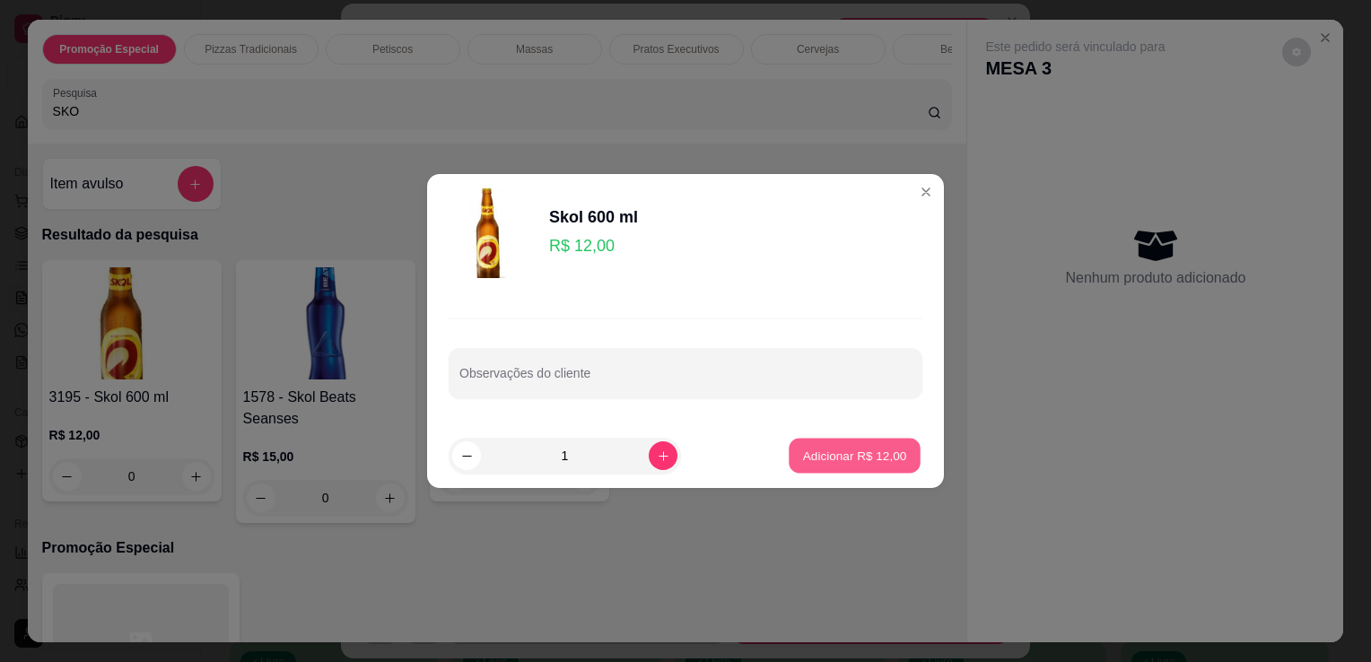
click at [815, 461] on p "Adicionar R$ 12,00" at bounding box center [855, 455] width 104 height 17
type input "1"
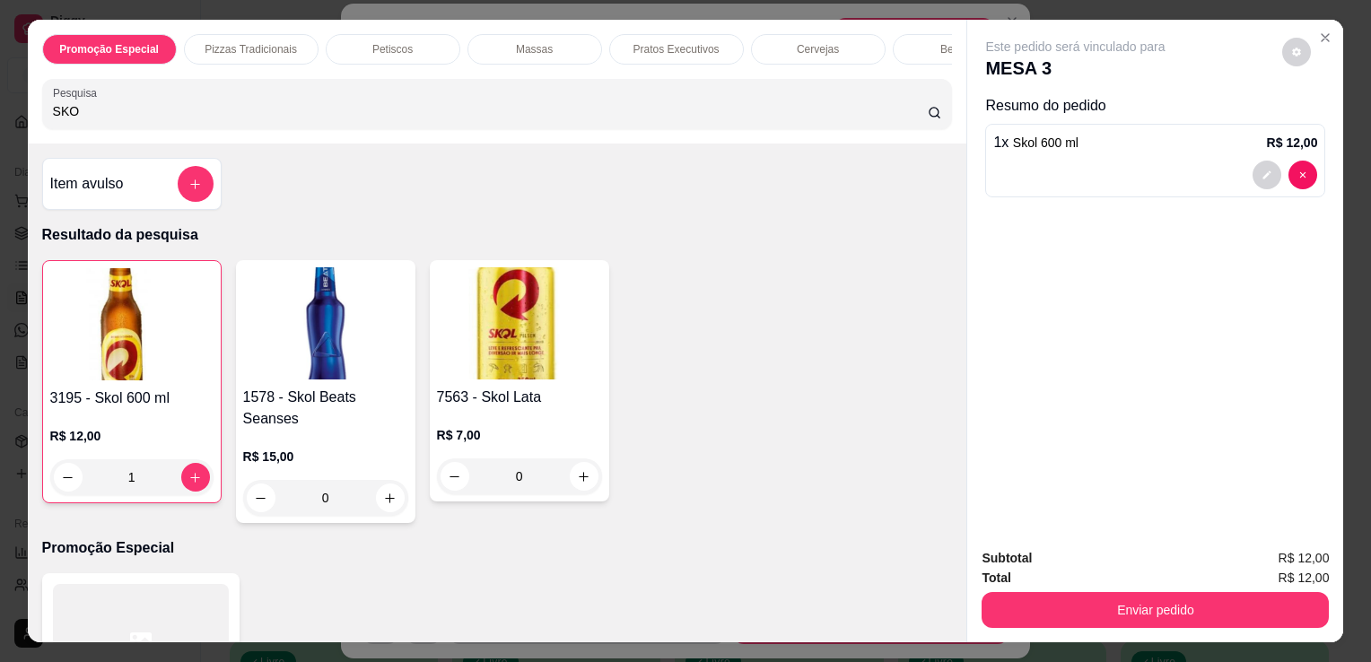
click at [637, 81] on div "Promoção Especial Pizzas Tradicionais Petiscos Massas Pratos Executivos Cerveja…" at bounding box center [498, 82] width 940 height 124
click at [637, 117] on input "SKO" at bounding box center [490, 111] width 875 height 18
type input "S"
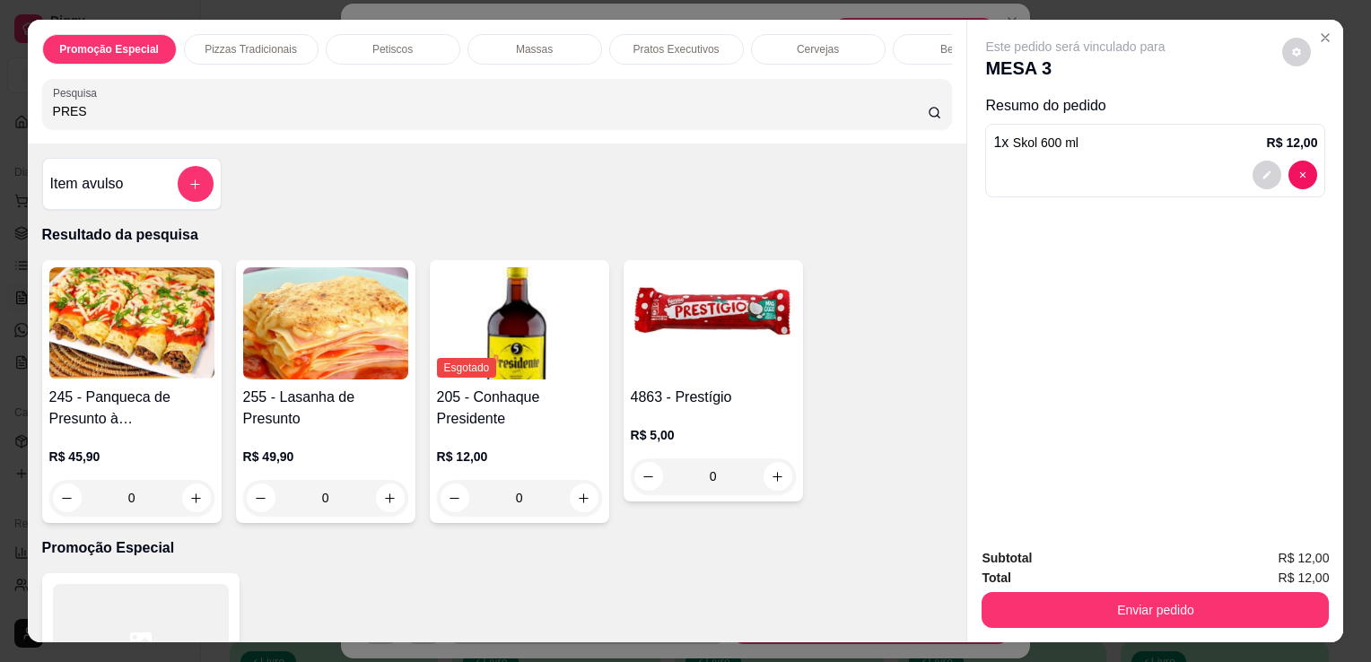
type input "PRES"
click at [652, 362] on img at bounding box center [713, 323] width 165 height 112
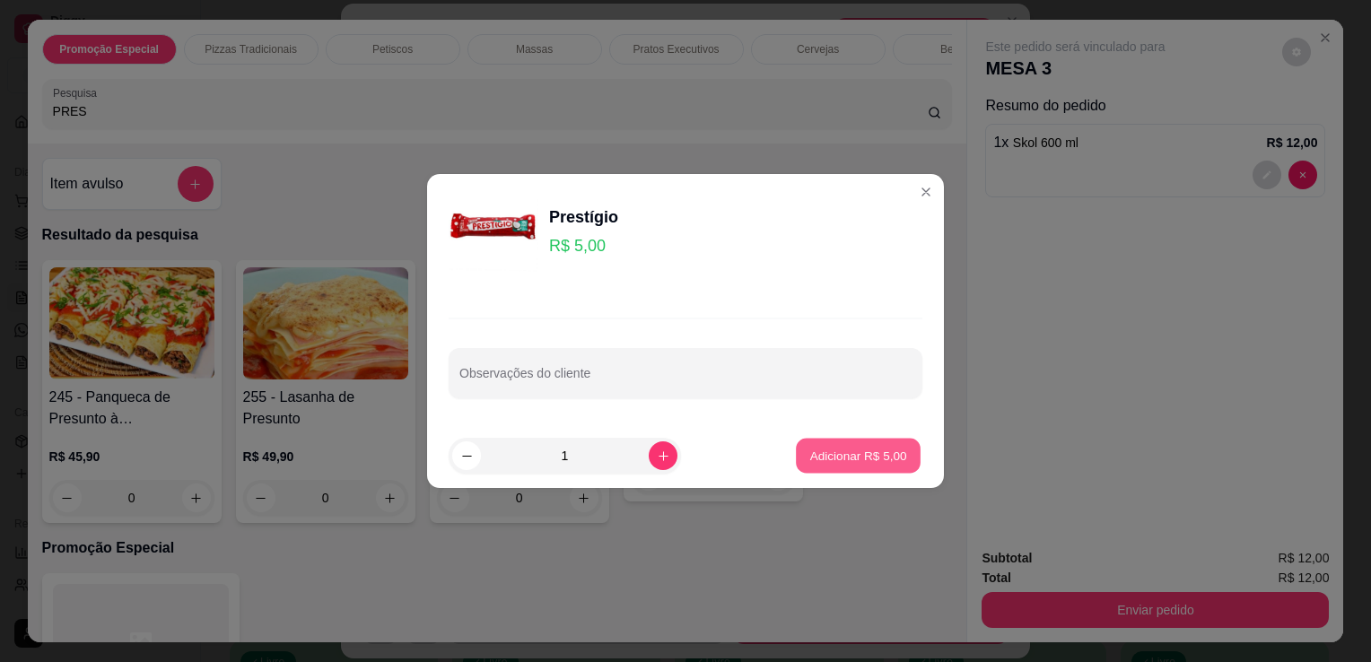
click at [815, 468] on button "Adicionar R$ 5,00" at bounding box center [858, 456] width 125 height 35
type input "1"
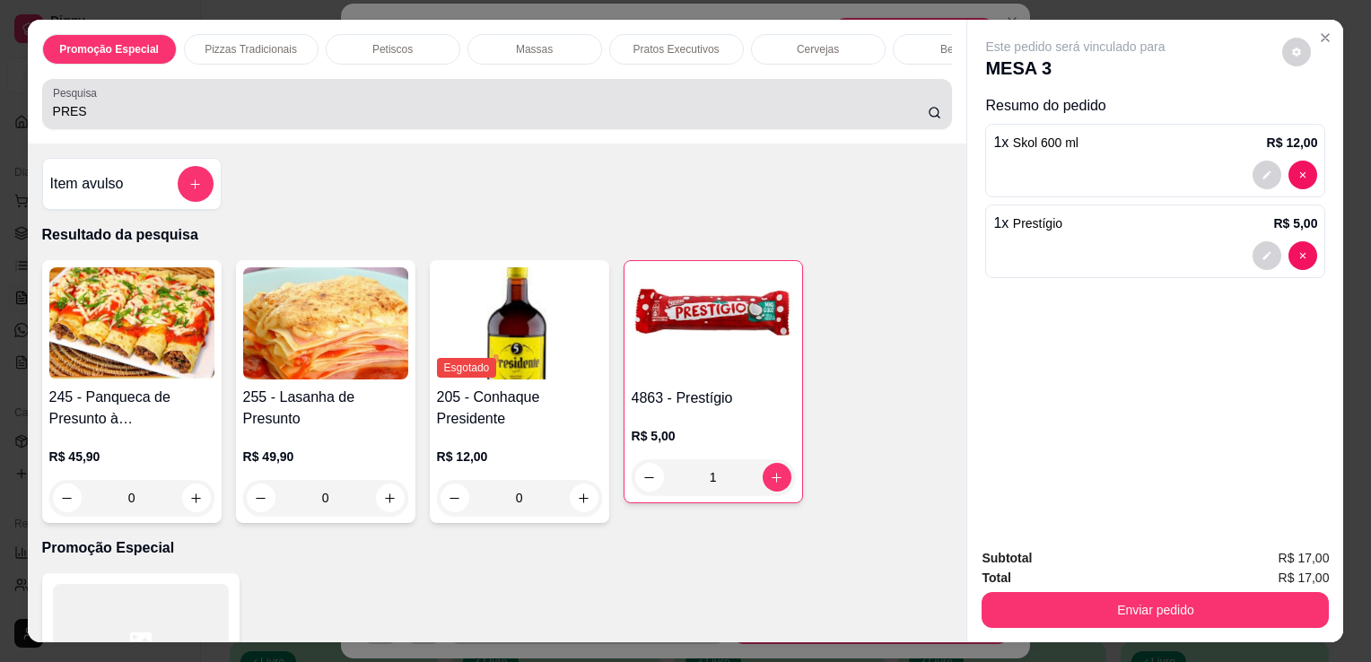
click at [774, 128] on div "Pesquisa PRES" at bounding box center [497, 104] width 911 height 50
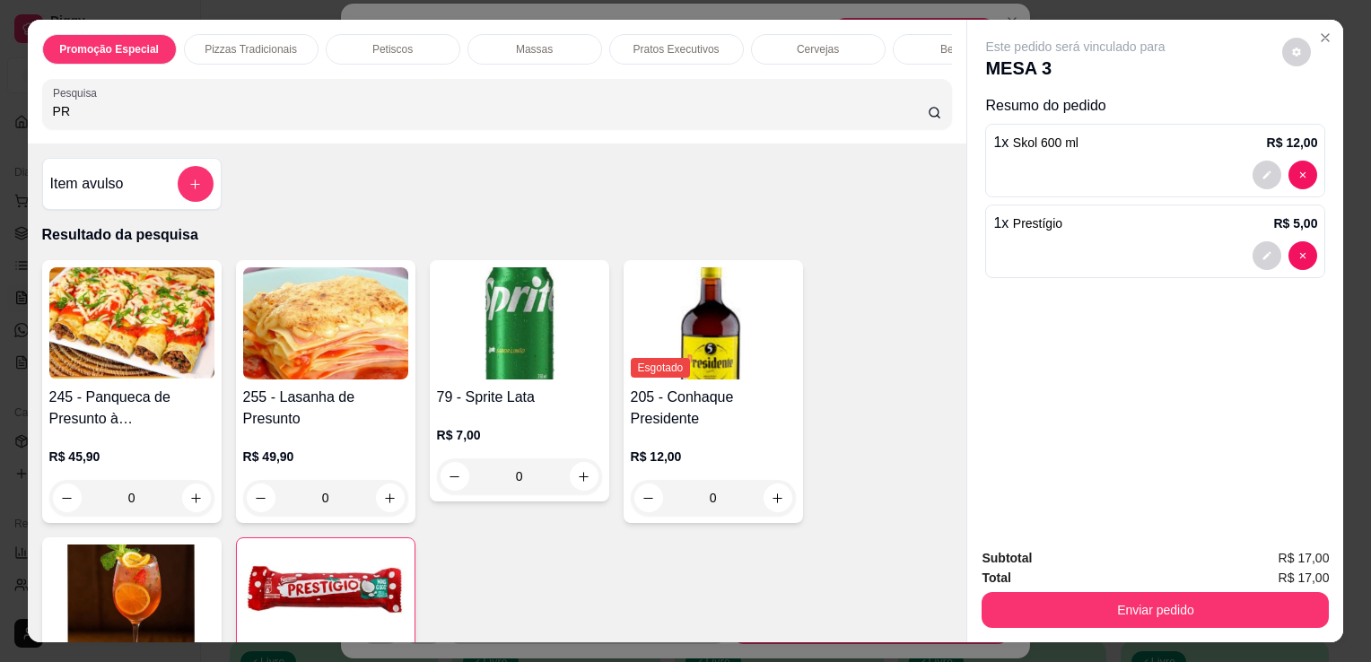
type input "P"
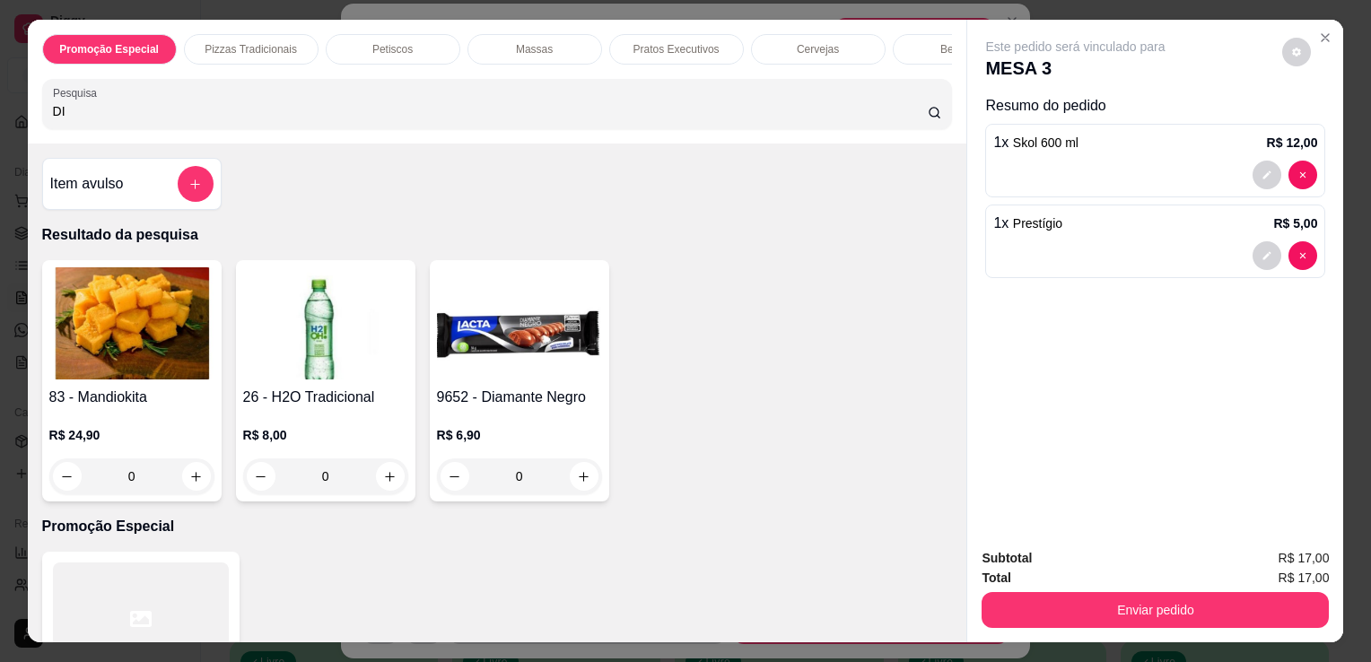
type input "DI"
click at [579, 320] on img at bounding box center [519, 323] width 165 height 112
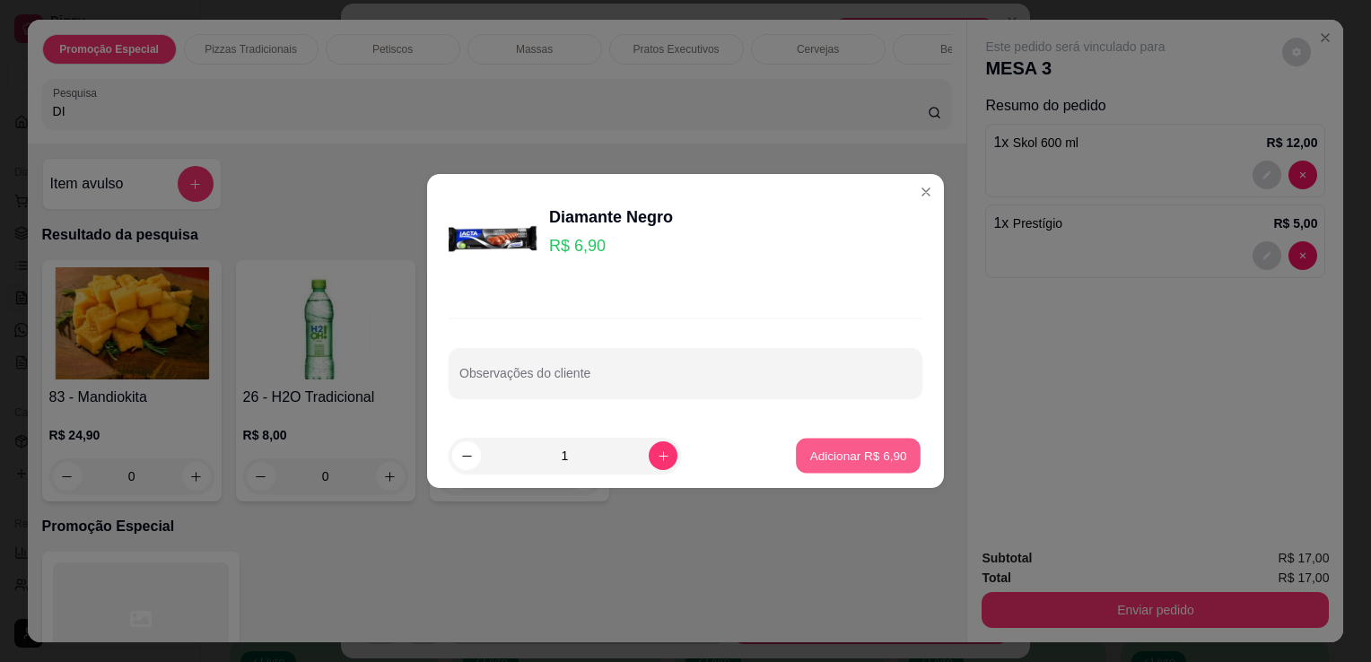
click at [865, 459] on p "Adicionar R$ 6,90" at bounding box center [857, 455] width 97 height 17
type input "1"
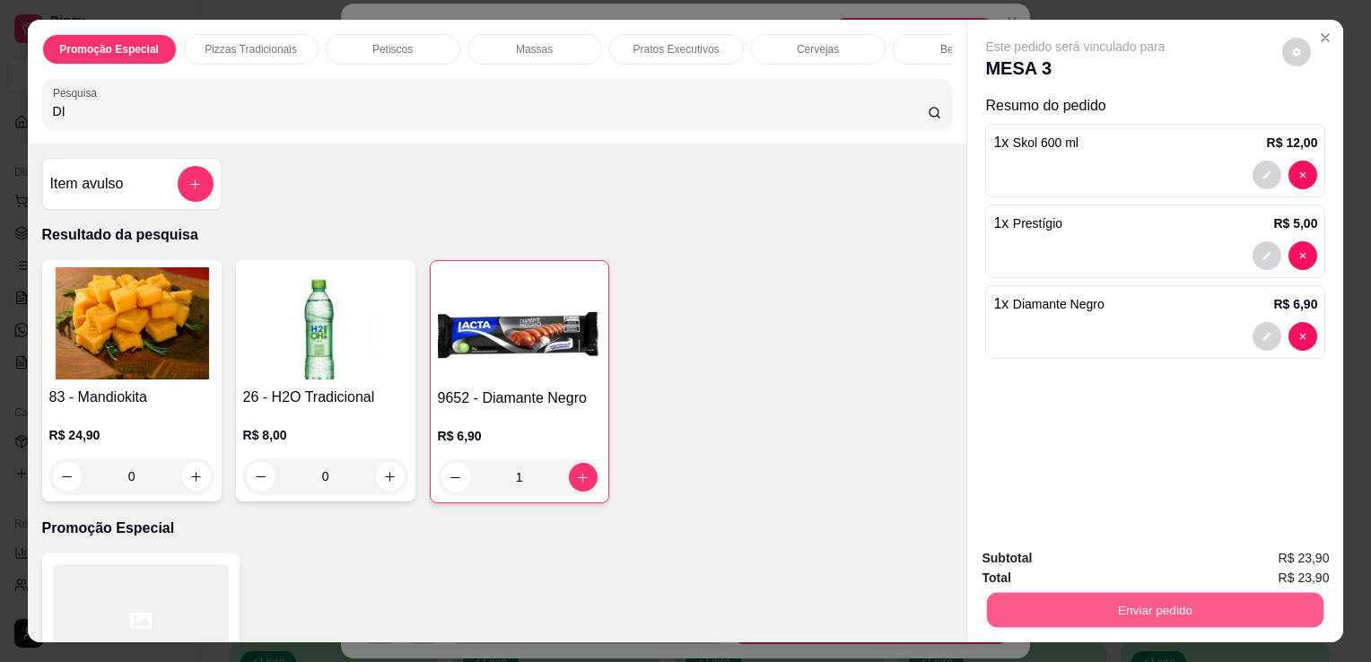
click at [996, 603] on button "Enviar pedido" at bounding box center [1155, 609] width 337 height 35
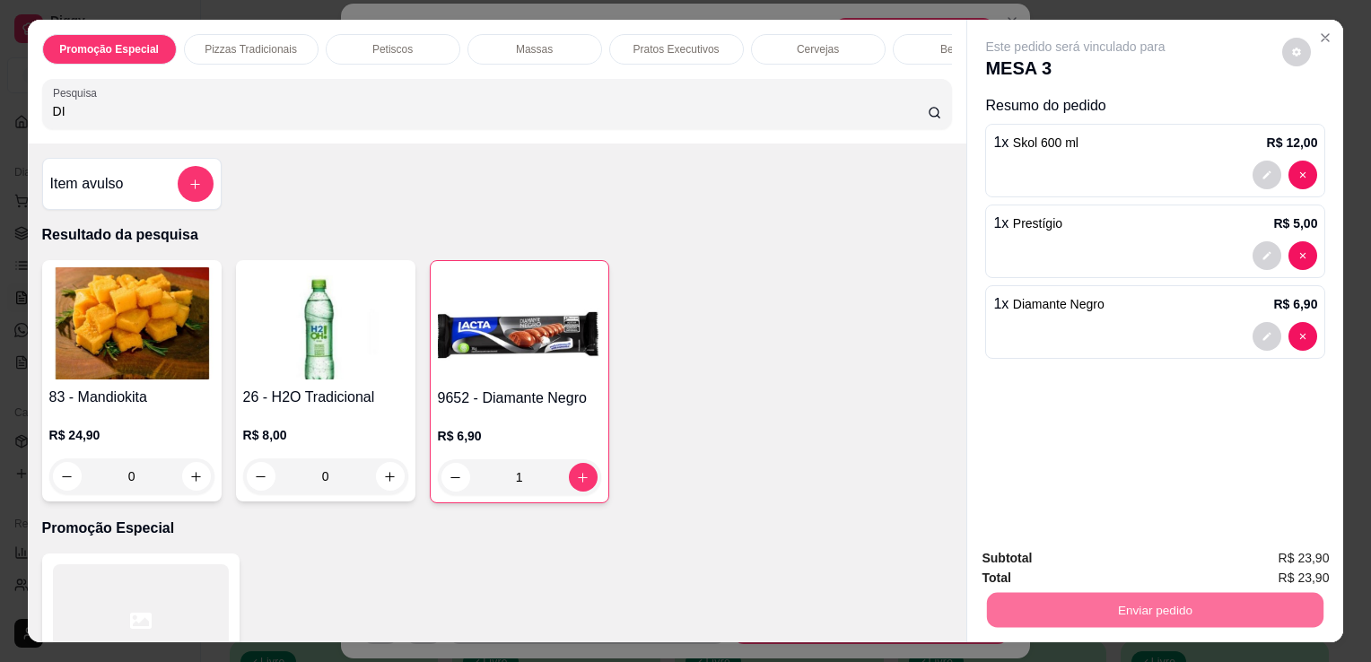
click at [1034, 544] on button "Não registrar e enviar pedido" at bounding box center [1096, 559] width 181 height 33
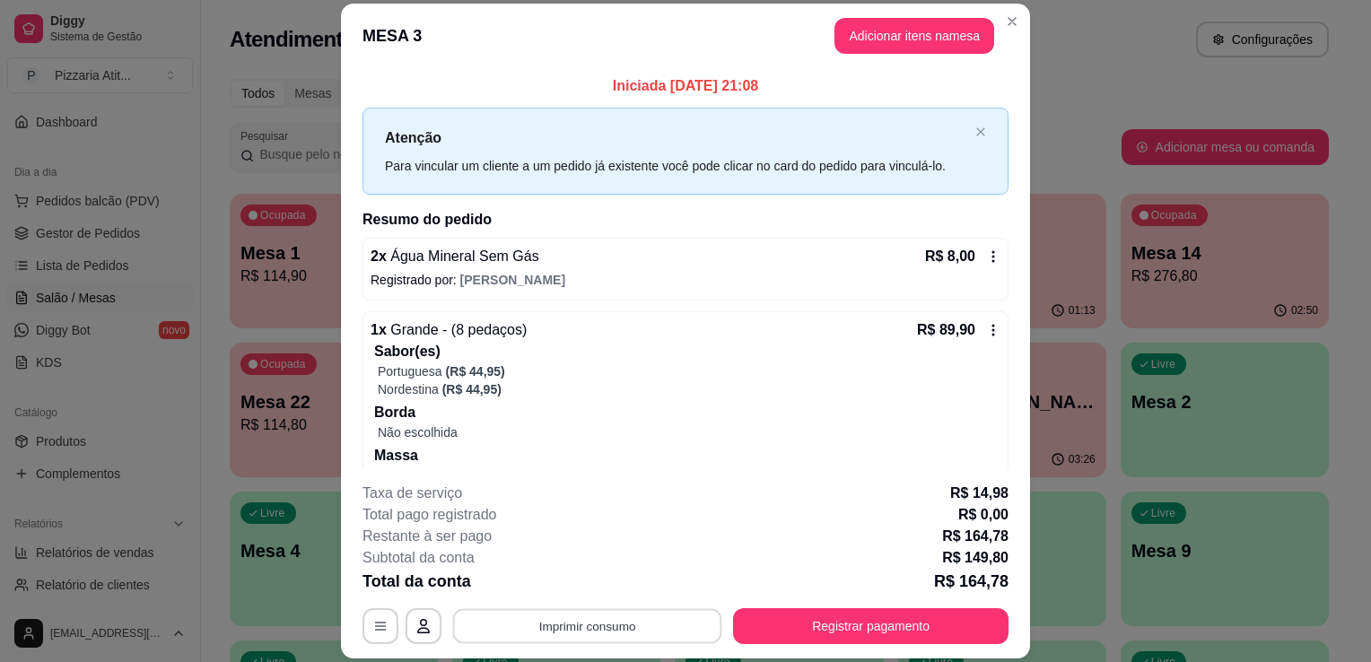
click at [510, 615] on button "Imprimir consumo" at bounding box center [587, 626] width 269 height 35
click at [524, 595] on button "IMPRESSORA" at bounding box center [586, 586] width 126 height 28
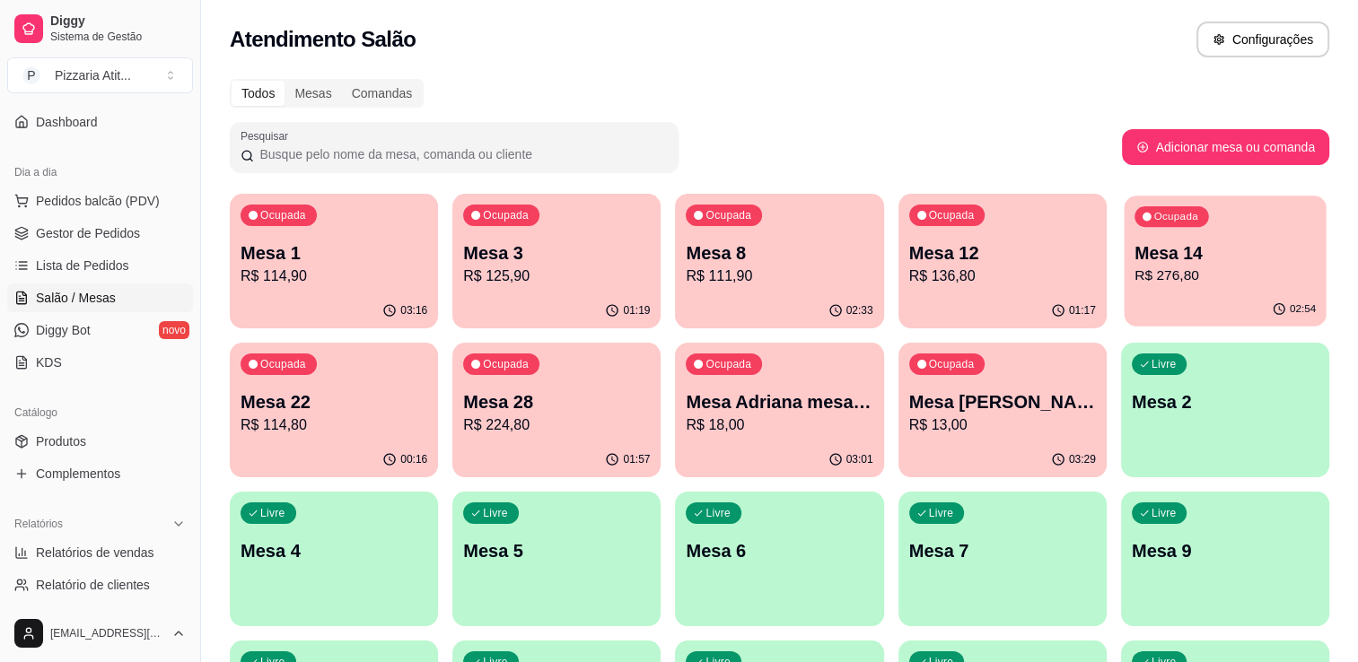
click at [1174, 247] on p "Mesa 14" at bounding box center [1224, 253] width 181 height 24
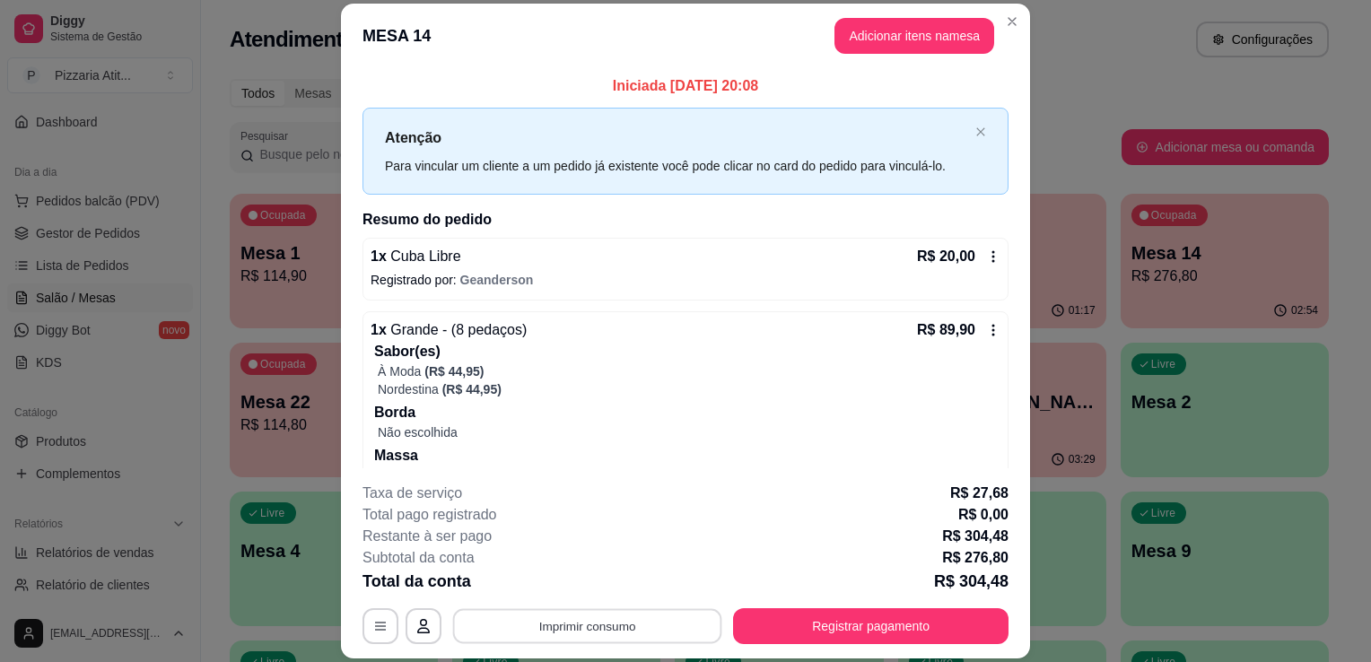
click at [681, 623] on button "Imprimir consumo" at bounding box center [587, 626] width 269 height 35
click at [600, 583] on button "IMPRESSORA" at bounding box center [586, 586] width 126 height 28
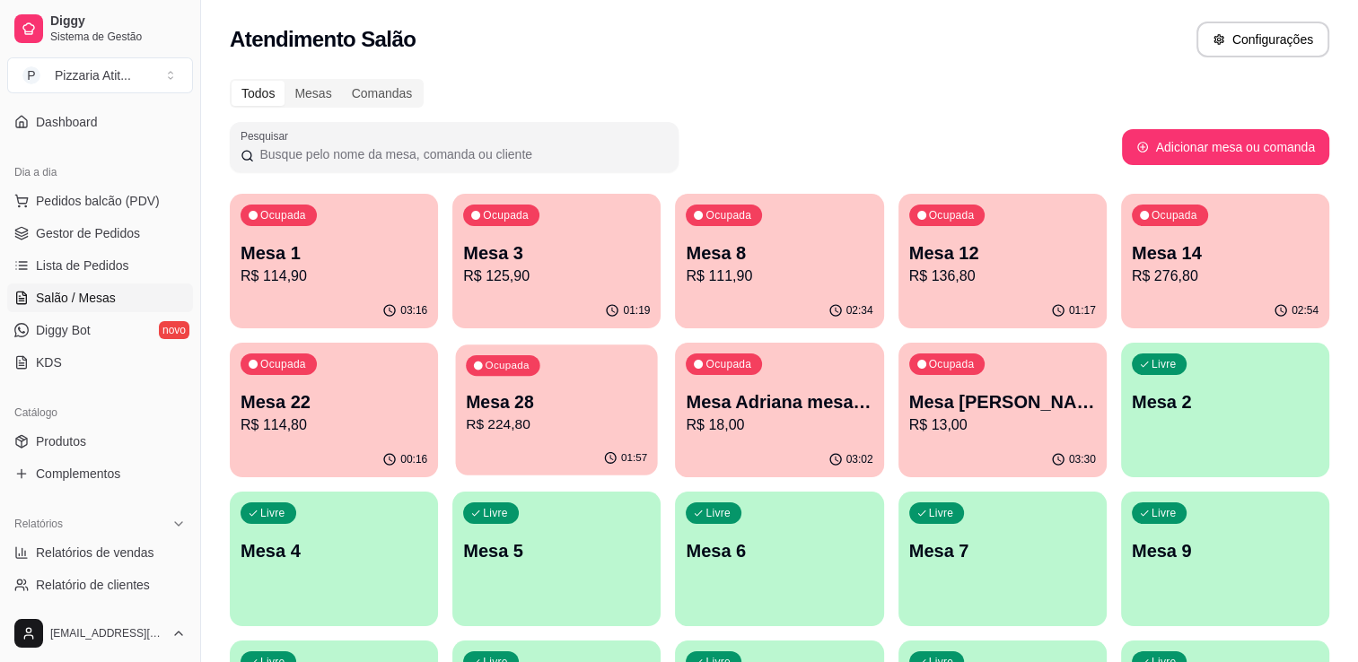
click at [625, 400] on p "Mesa 28" at bounding box center [556, 402] width 181 height 24
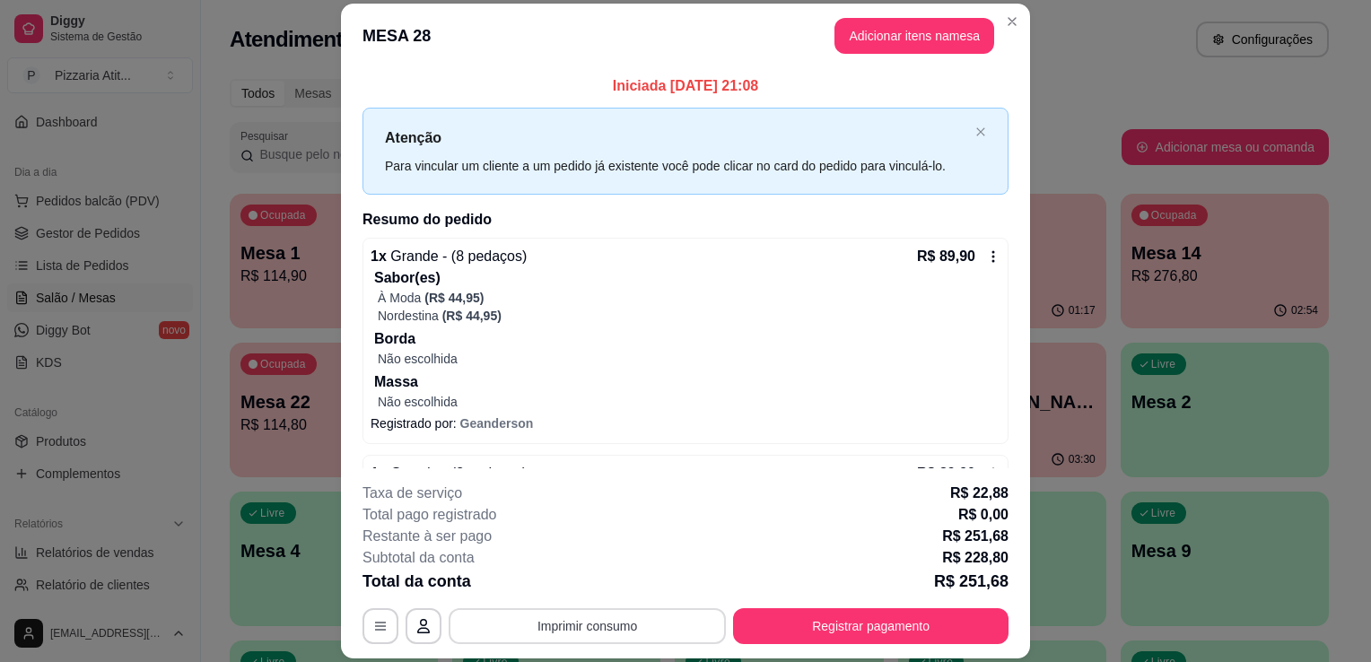
click at [573, 634] on button "Imprimir consumo" at bounding box center [587, 626] width 277 height 36
click at [596, 579] on button "IMPRESSORA" at bounding box center [586, 586] width 126 height 28
click at [788, 634] on button "Registrar pagamento" at bounding box center [871, 626] width 267 height 35
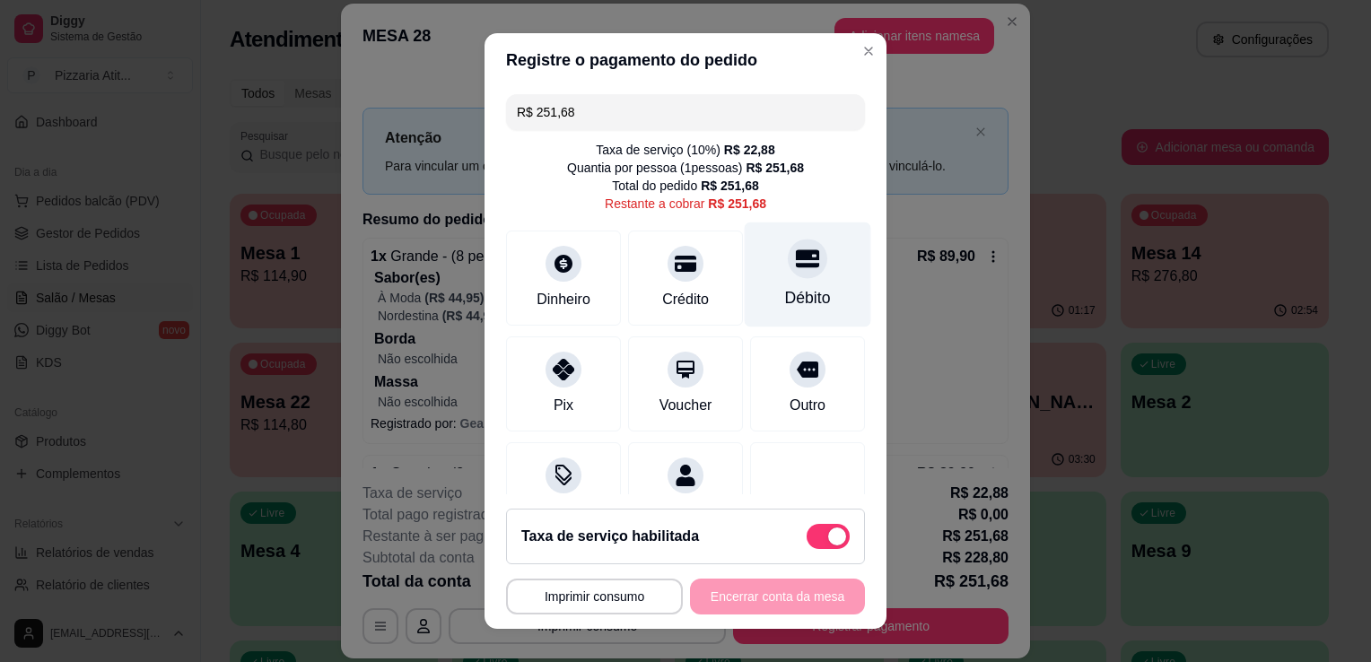
click at [747, 300] on div "Débito" at bounding box center [808, 275] width 127 height 105
type input "R$ 0,00"
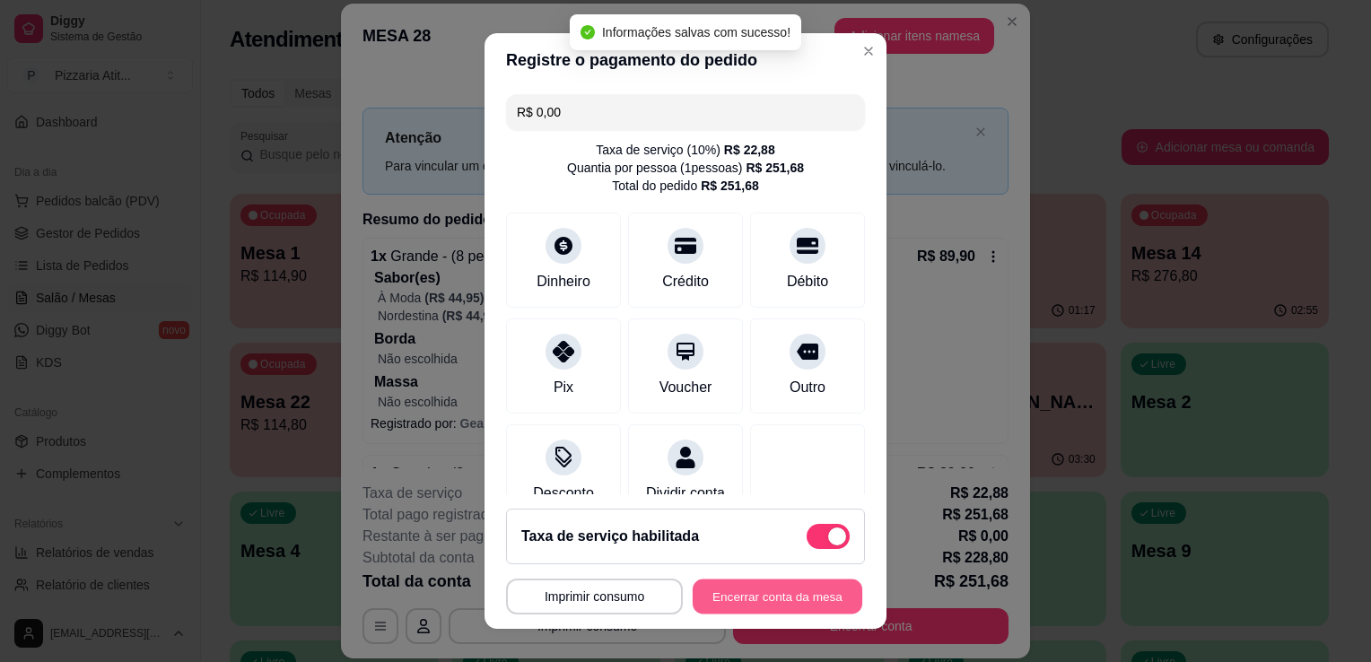
click at [755, 594] on button "Encerrar conta da mesa" at bounding box center [778, 597] width 170 height 35
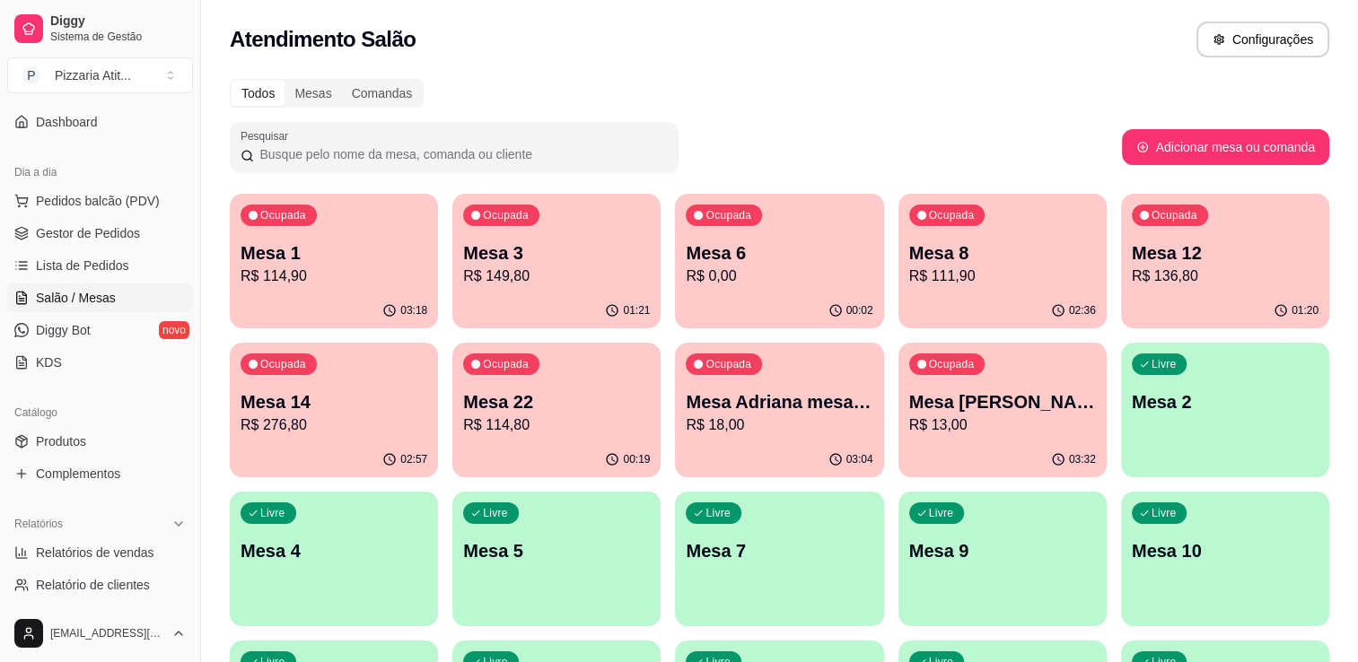
click at [574, 303] on div "01:21" at bounding box center [556, 310] width 208 height 35
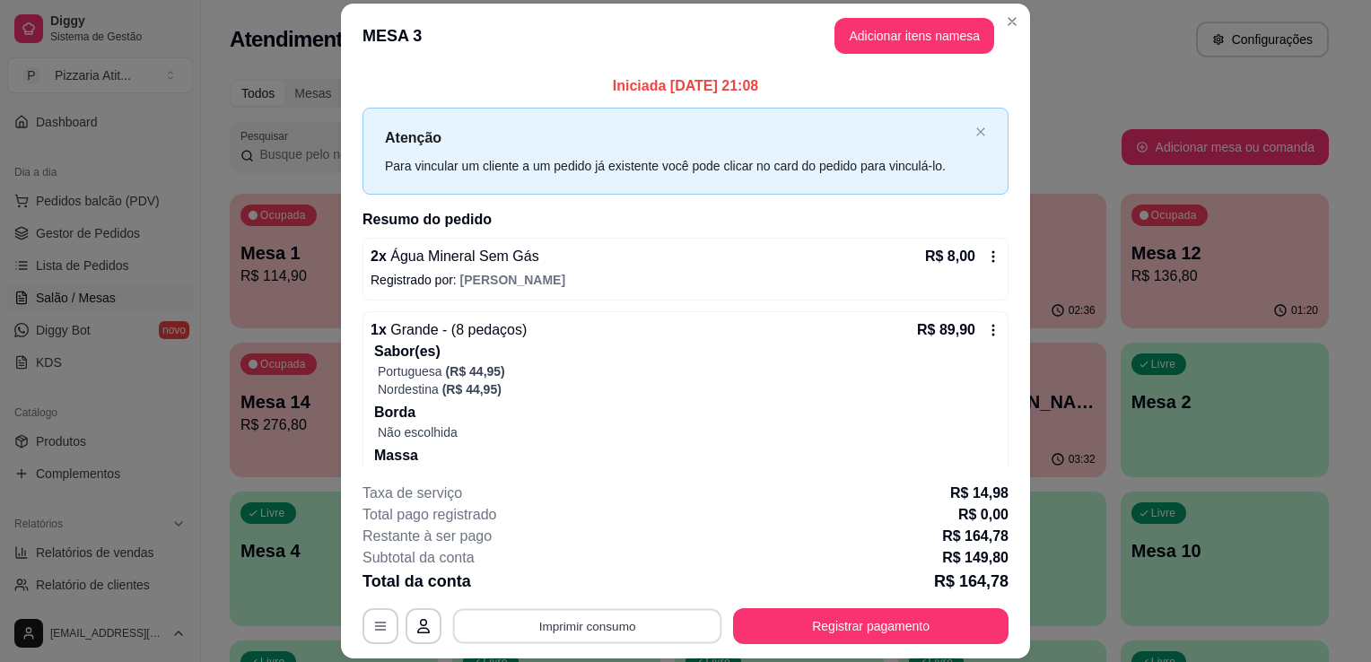
click at [667, 634] on button "Imprimir consumo" at bounding box center [587, 626] width 269 height 35
click at [825, 613] on button "Registrar pagamento" at bounding box center [871, 626] width 276 height 36
click at [810, 619] on button "Registrar pagamento" at bounding box center [871, 626] width 267 height 35
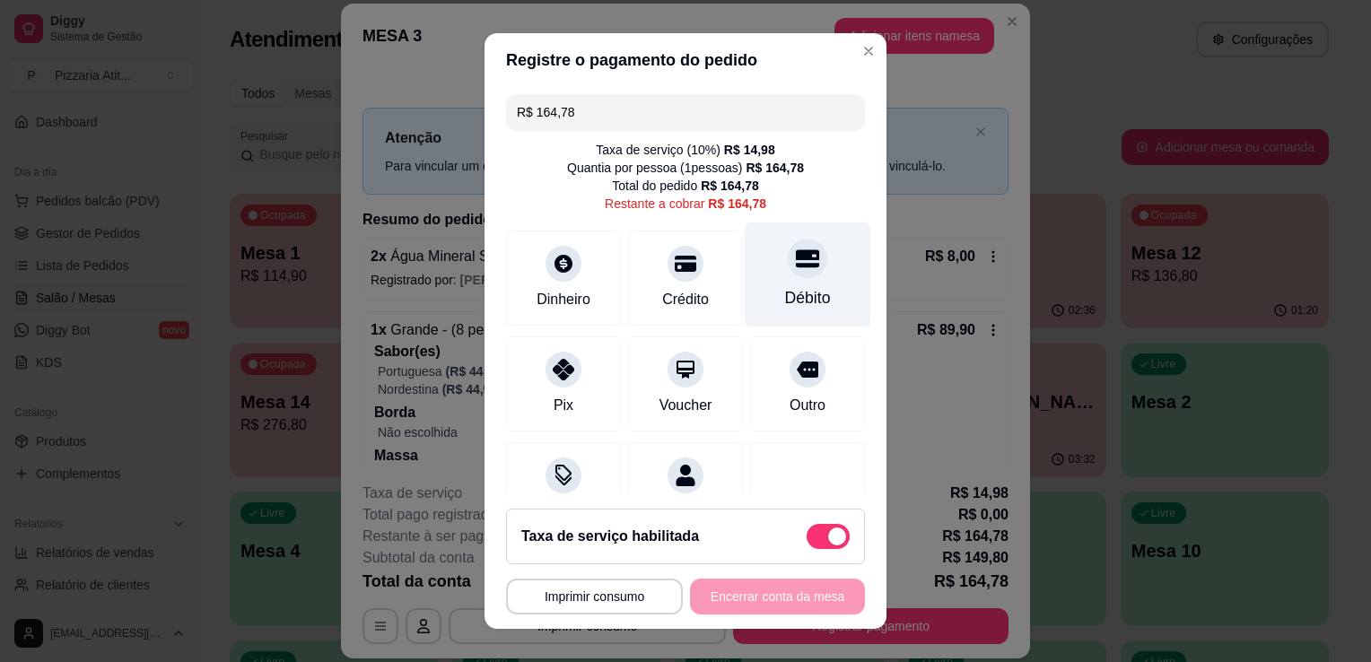
click at [785, 300] on div "Débito" at bounding box center [808, 297] width 46 height 23
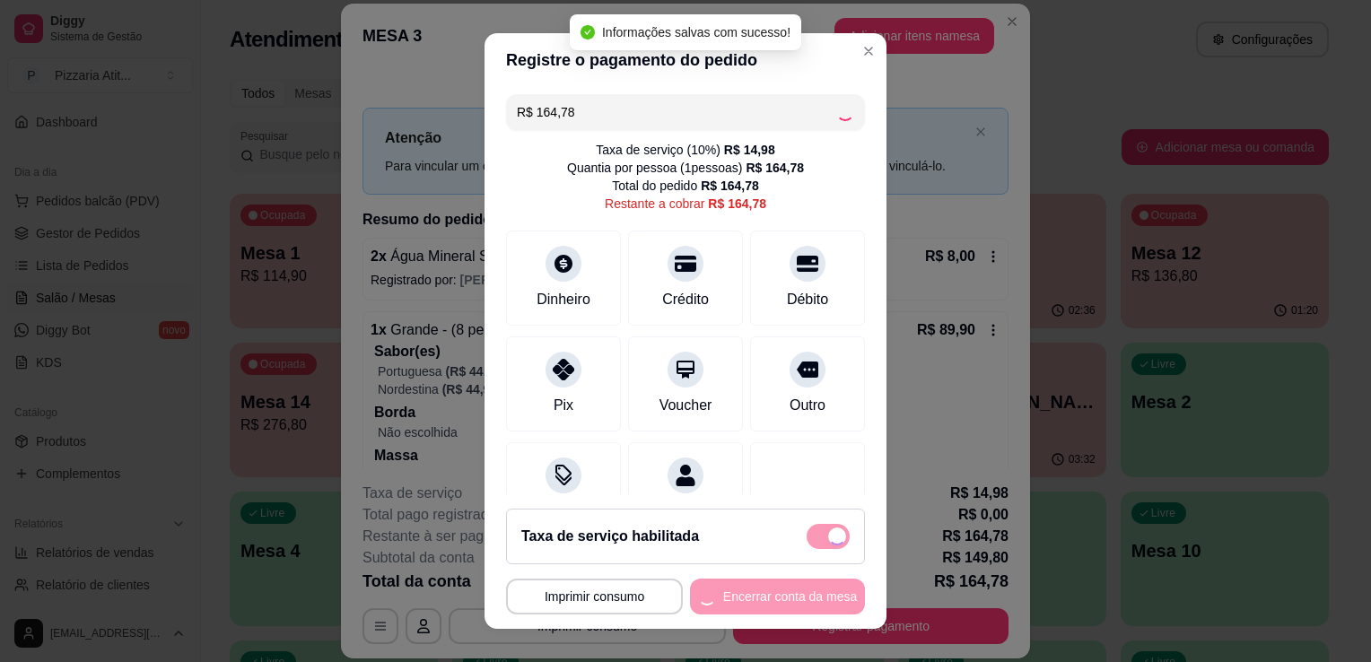
type input "R$ 0,00"
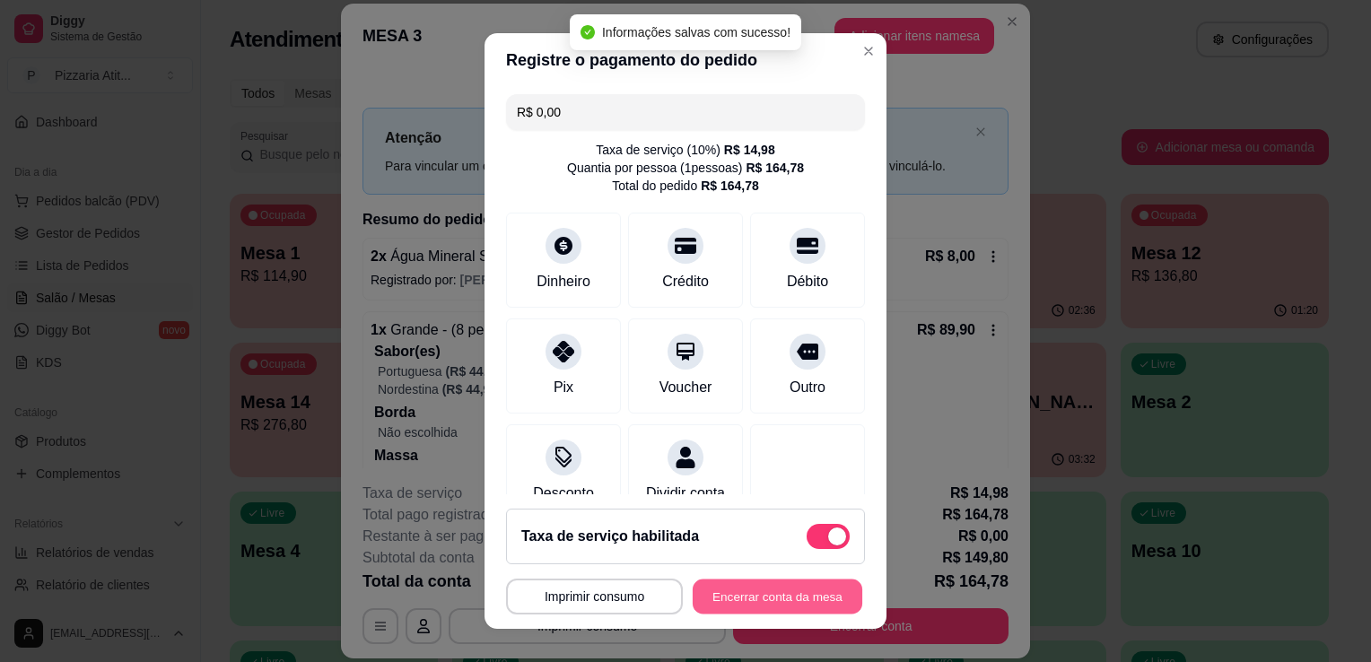
click at [733, 593] on button "Encerrar conta da mesa" at bounding box center [778, 597] width 170 height 35
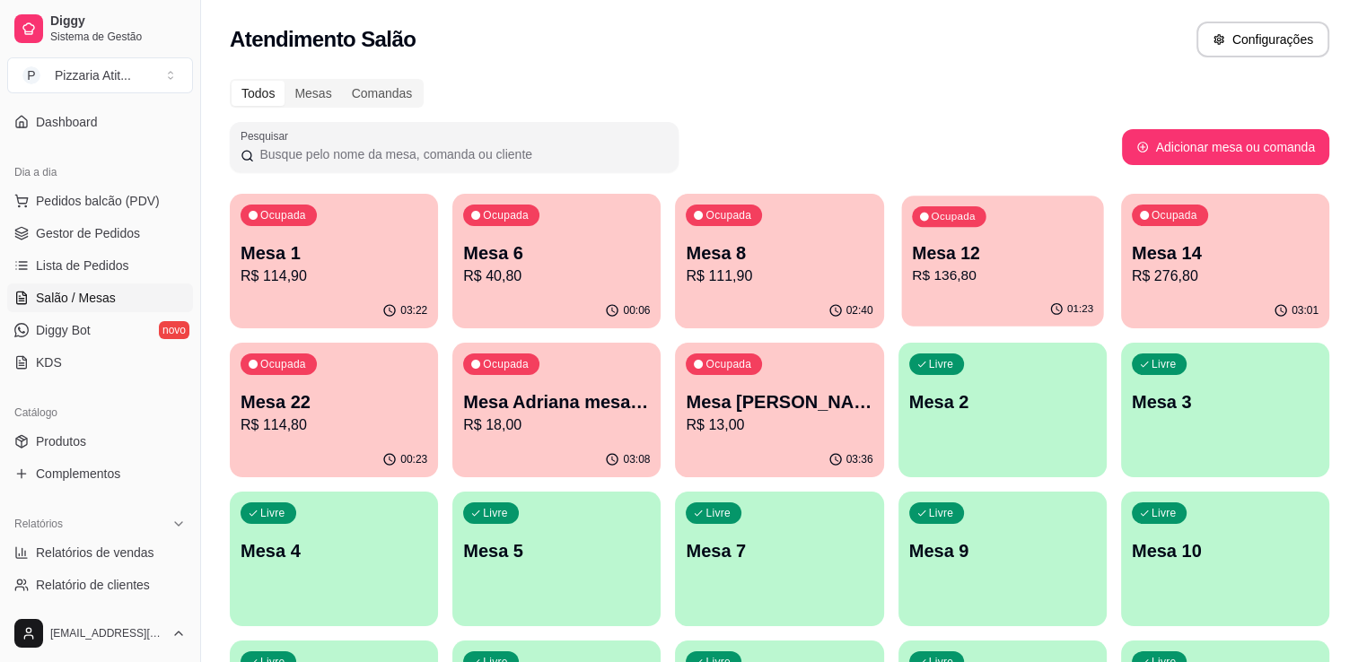
click at [1004, 262] on p "Mesa 12" at bounding box center [1002, 253] width 181 height 24
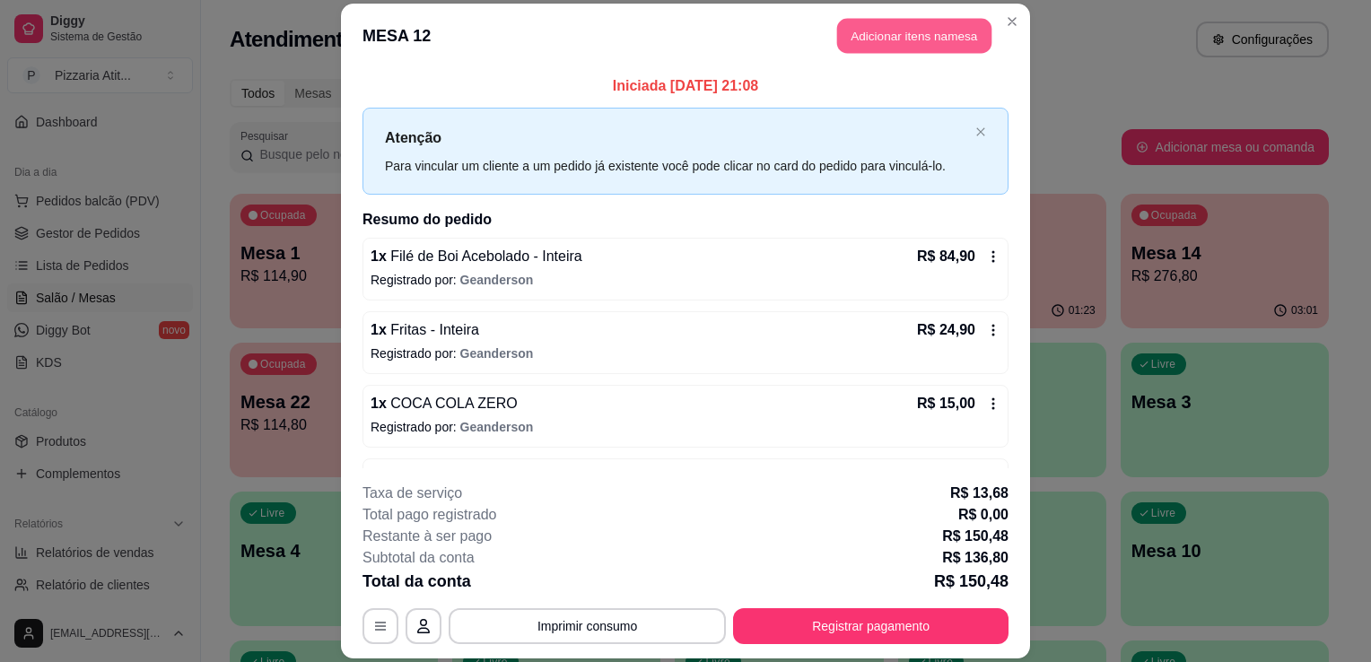
click at [887, 33] on button "Adicionar itens na mesa" at bounding box center [914, 35] width 154 height 35
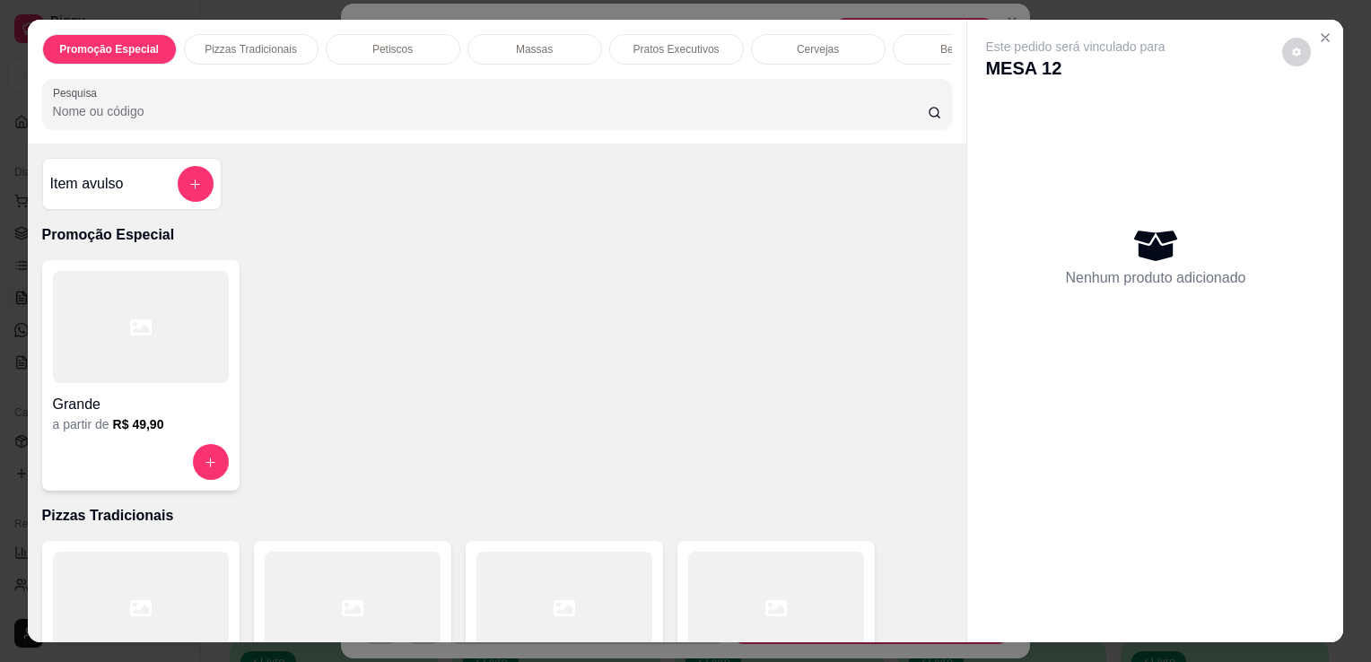
click at [696, 110] on input "Pesquisa" at bounding box center [490, 111] width 875 height 18
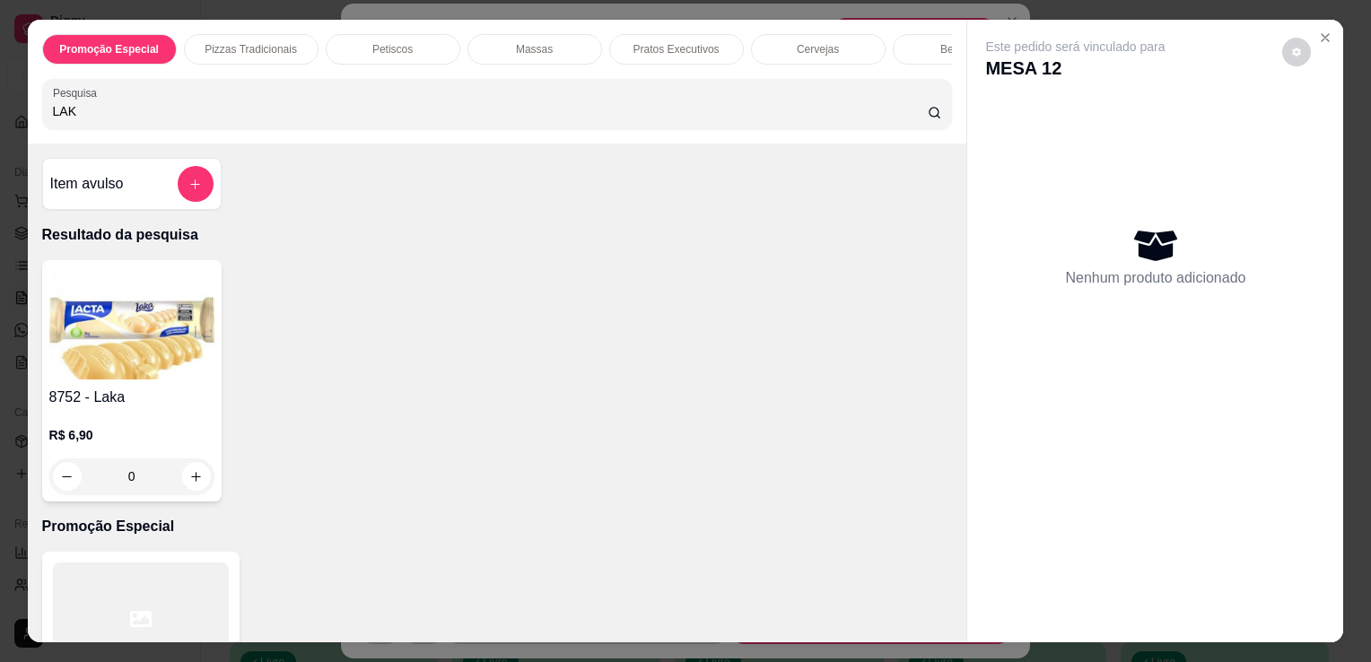
type input "LAK"
click at [98, 311] on img at bounding box center [131, 323] width 165 height 112
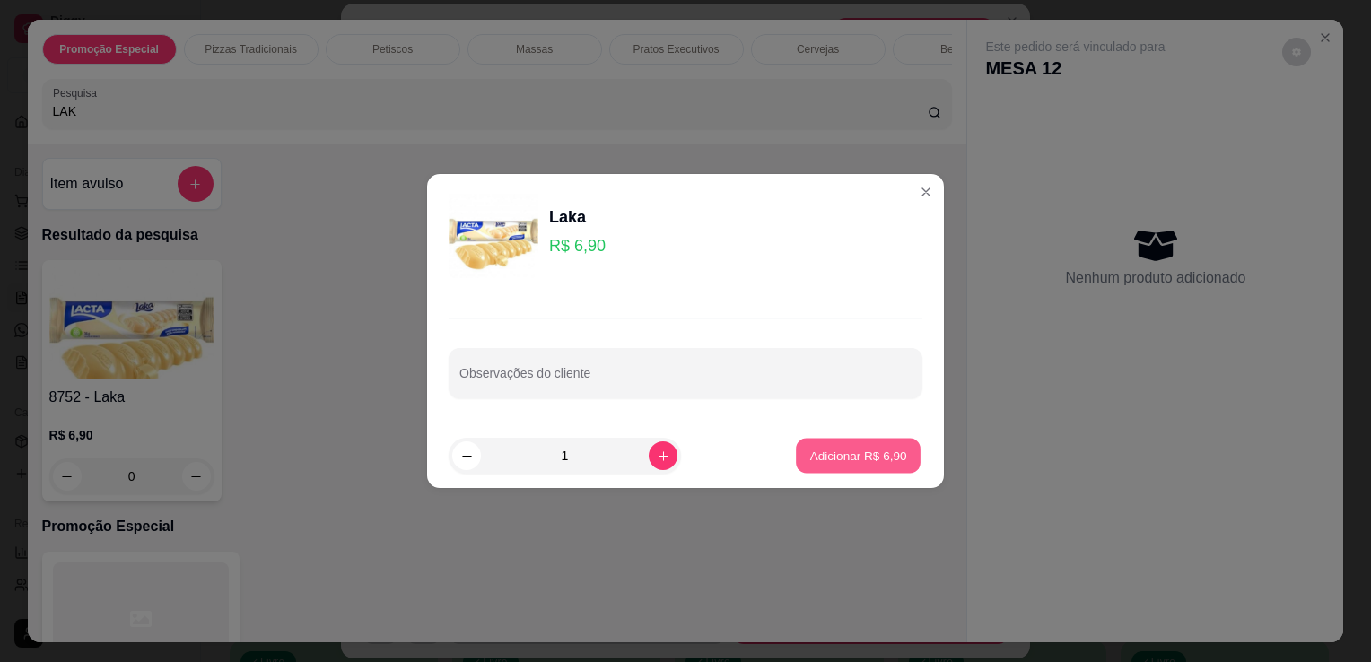
click at [820, 459] on p "Adicionar R$ 6,90" at bounding box center [857, 455] width 97 height 17
type input "1"
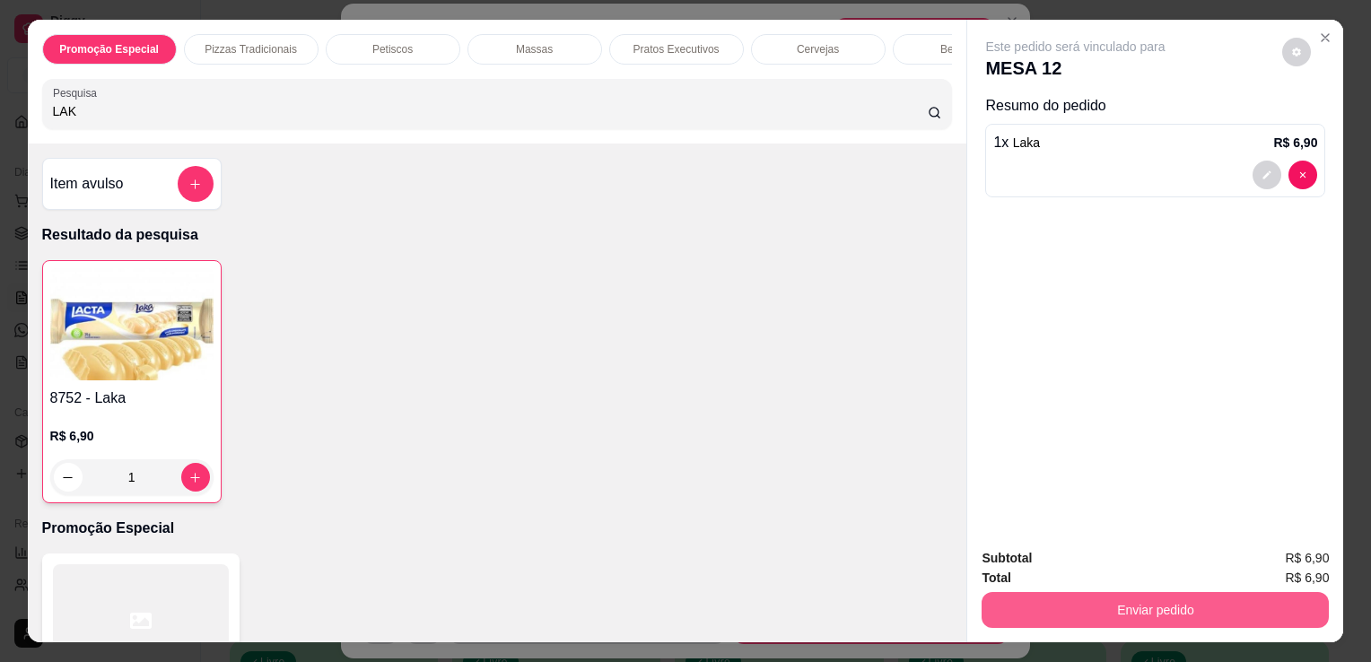
click at [1085, 599] on button "Enviar pedido" at bounding box center [1155, 610] width 347 height 36
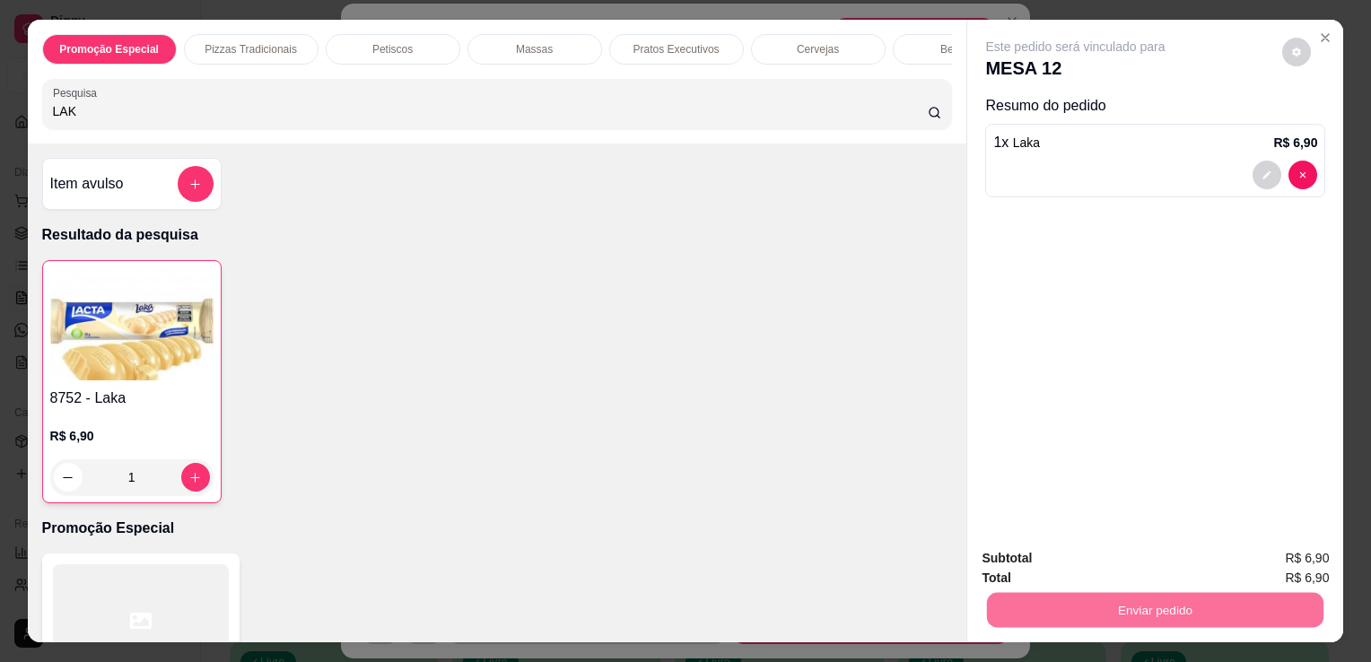
click at [1086, 569] on button "Não registrar e enviar pedido" at bounding box center [1096, 559] width 181 height 33
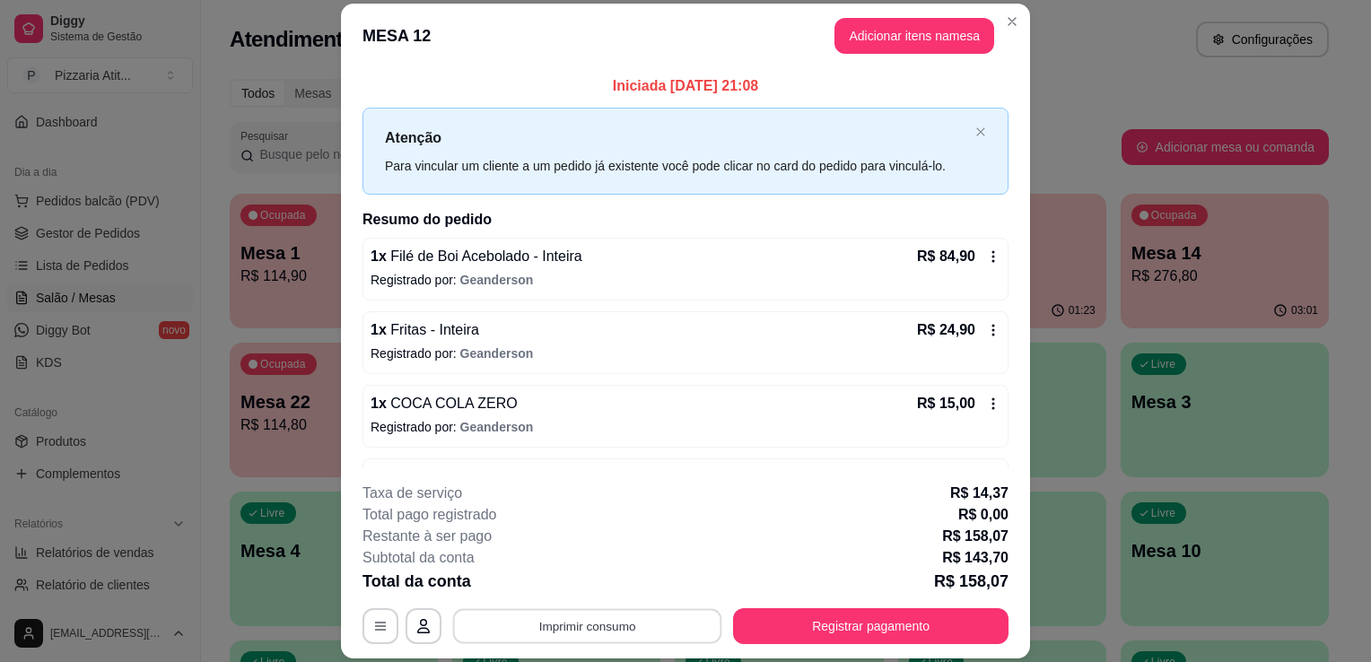
click at [626, 618] on button "Imprimir consumo" at bounding box center [587, 626] width 269 height 35
click at [599, 582] on button "IMPRESSORA" at bounding box center [586, 586] width 126 height 28
click at [781, 617] on button "Registrar pagamento" at bounding box center [871, 626] width 267 height 35
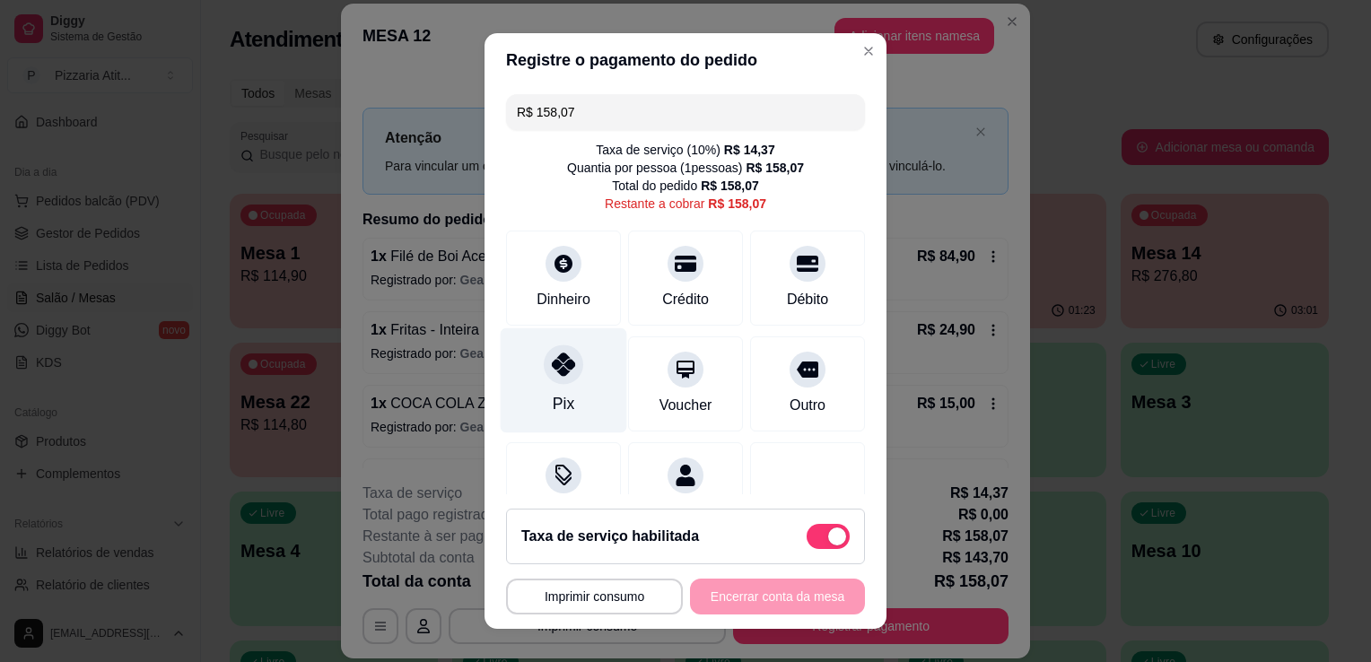
click at [564, 401] on div "Pix" at bounding box center [564, 380] width 127 height 105
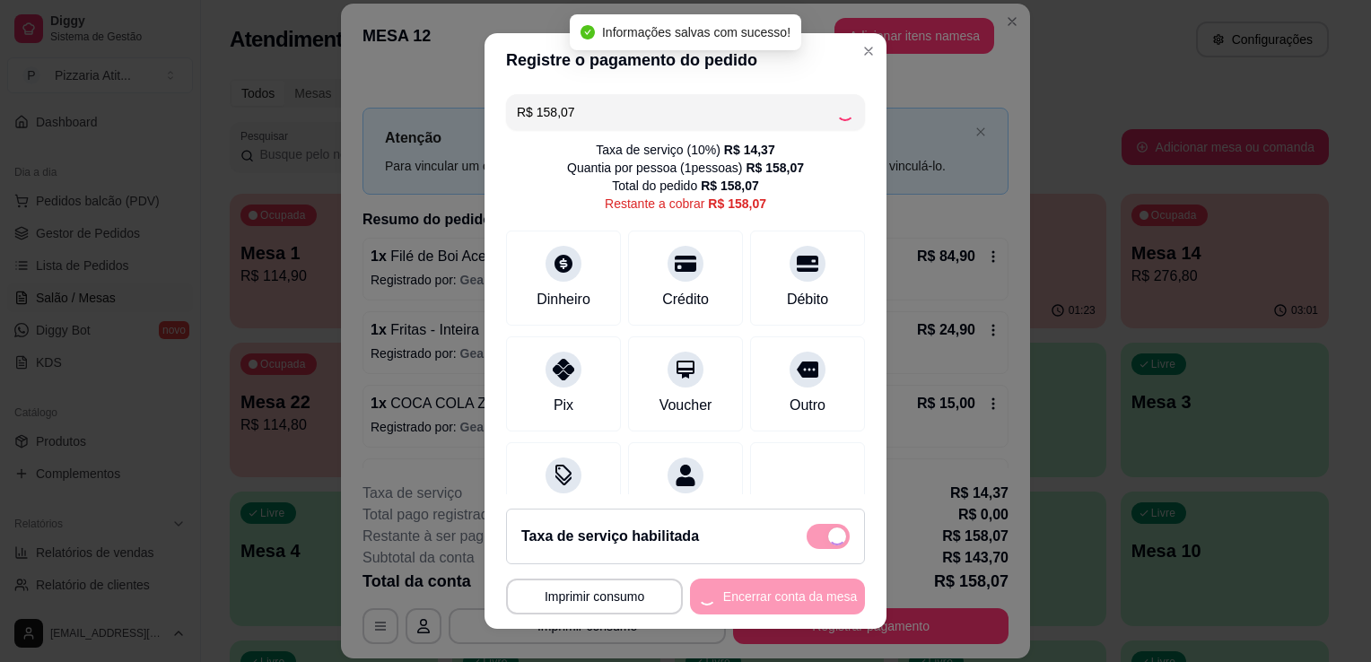
type input "R$ 0,00"
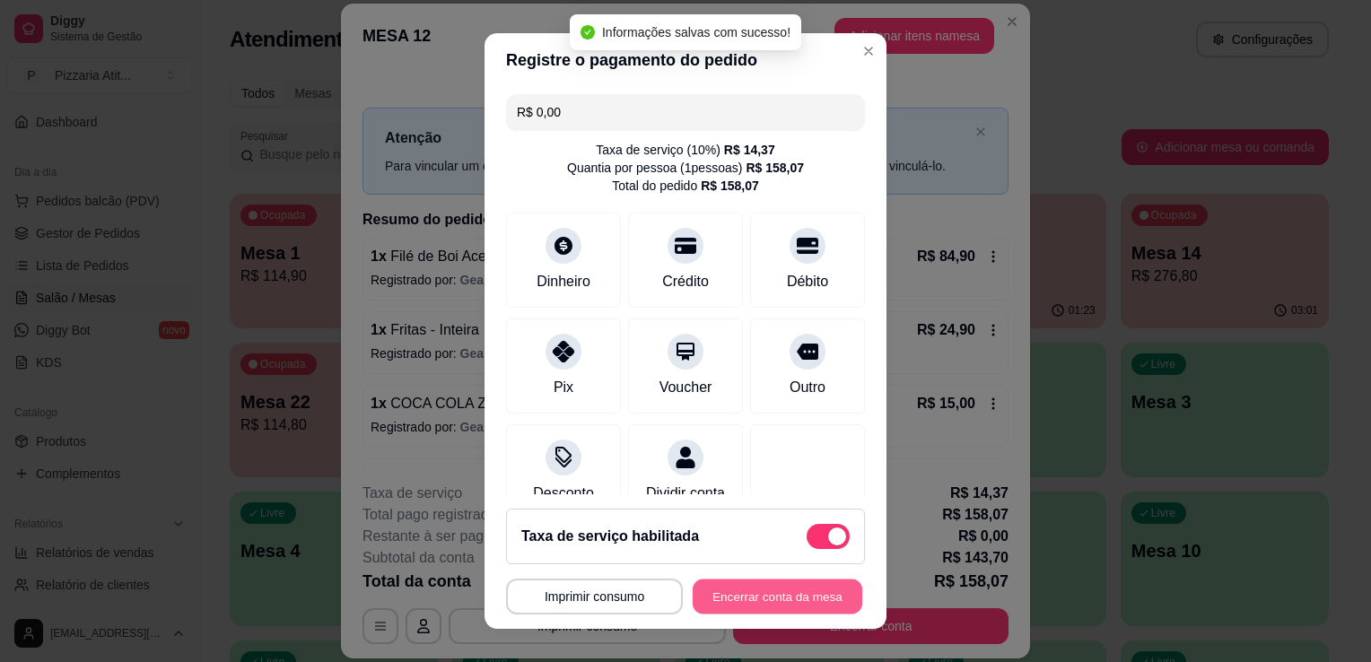
click at [735, 599] on button "Encerrar conta da mesa" at bounding box center [778, 597] width 170 height 35
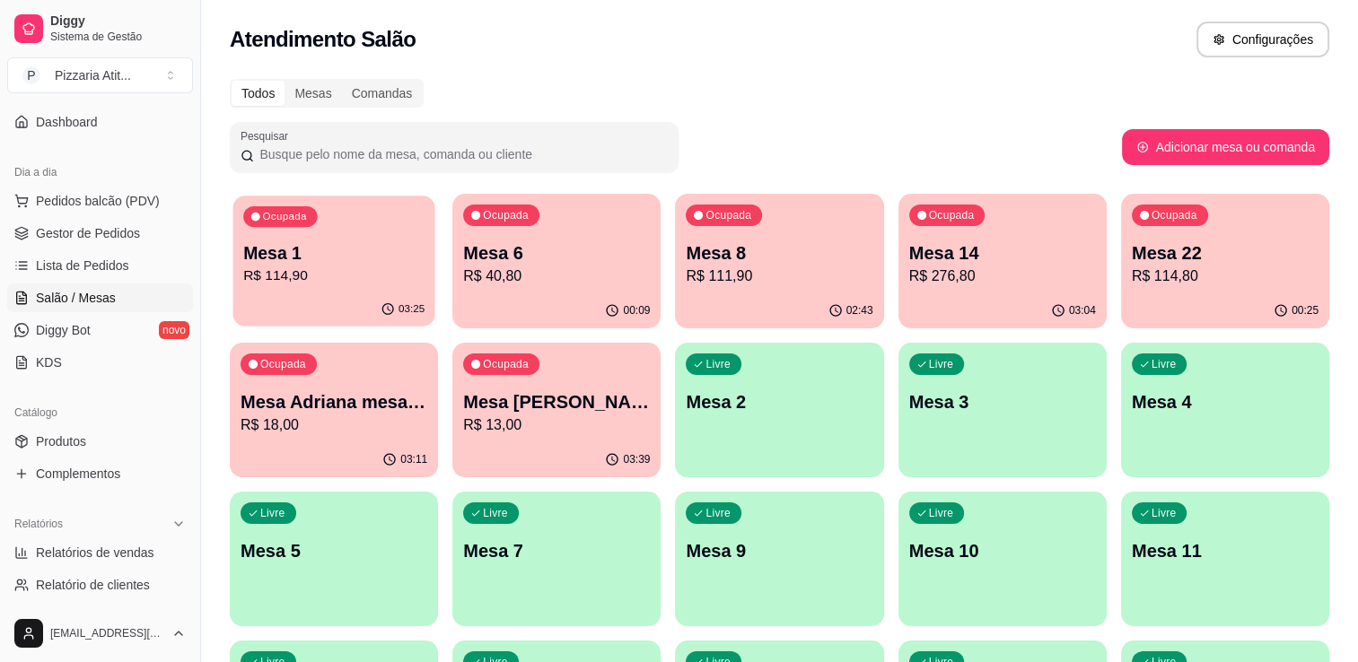
click at [316, 258] on p "Mesa 1" at bounding box center [333, 253] width 181 height 24
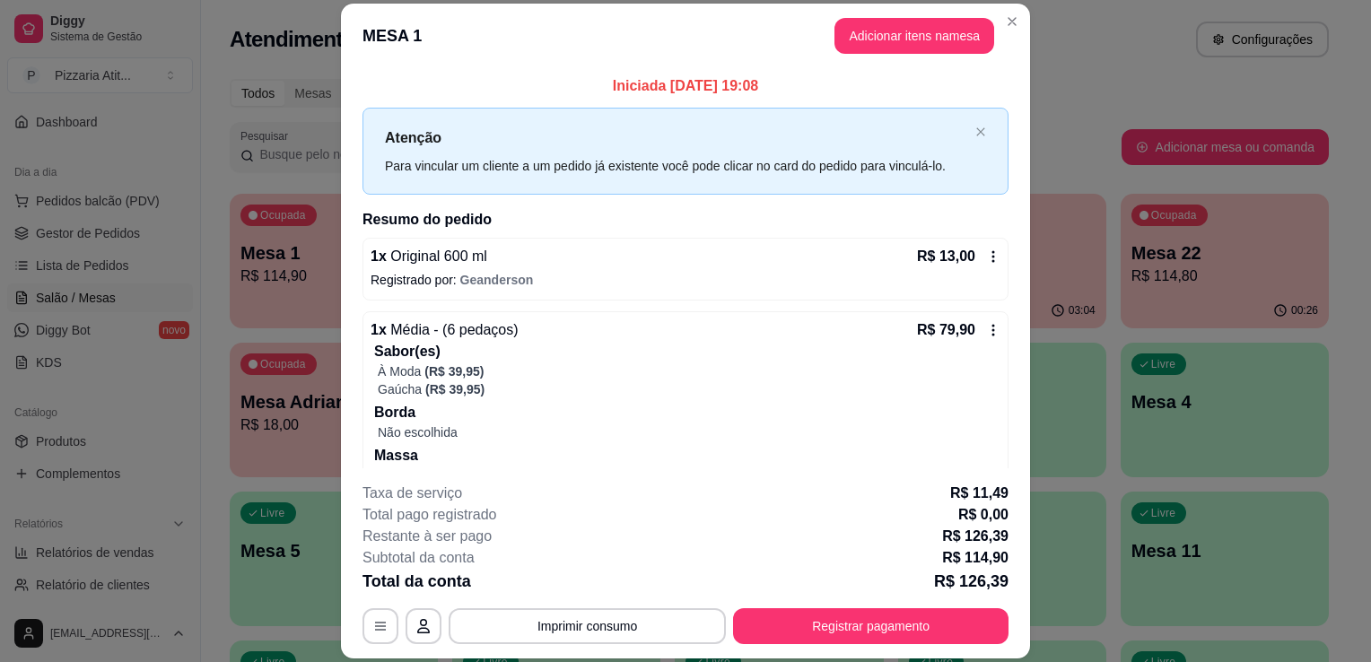
click at [761, 607] on div "**********" at bounding box center [686, 564] width 646 height 162
click at [765, 632] on button "Registrar pagamento" at bounding box center [871, 626] width 267 height 35
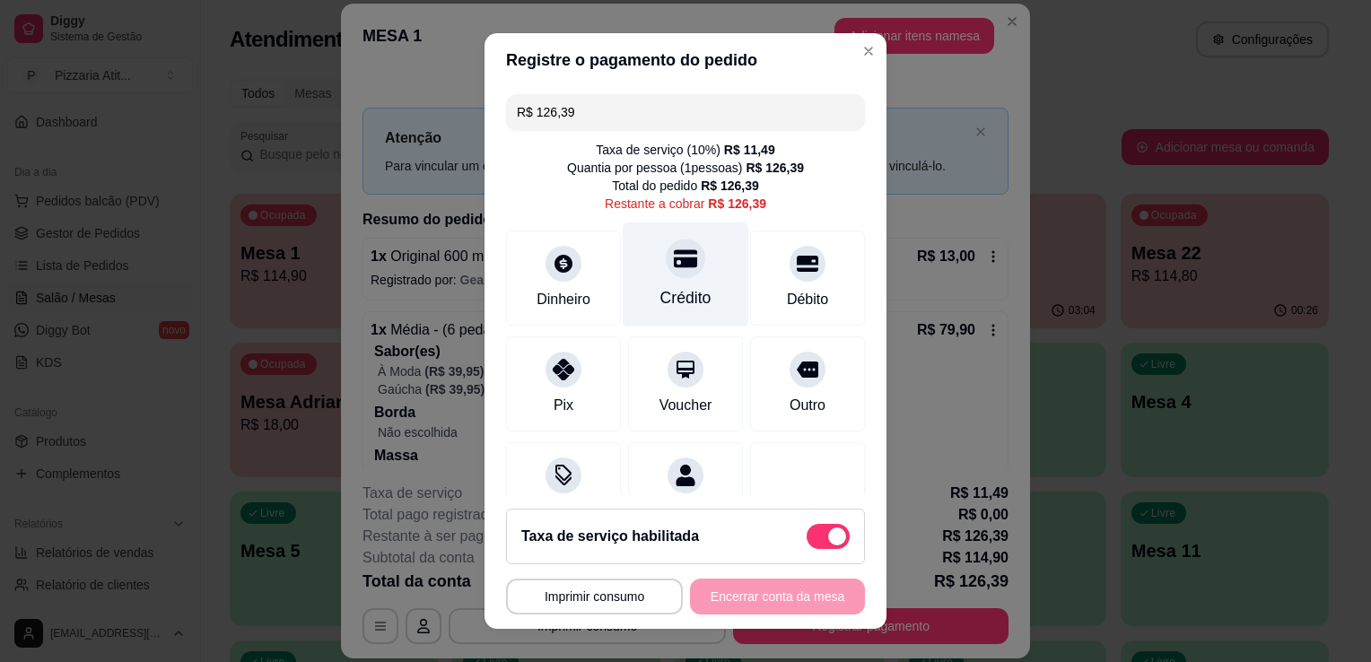
click at [661, 291] on div "Crédito" at bounding box center [686, 297] width 51 height 23
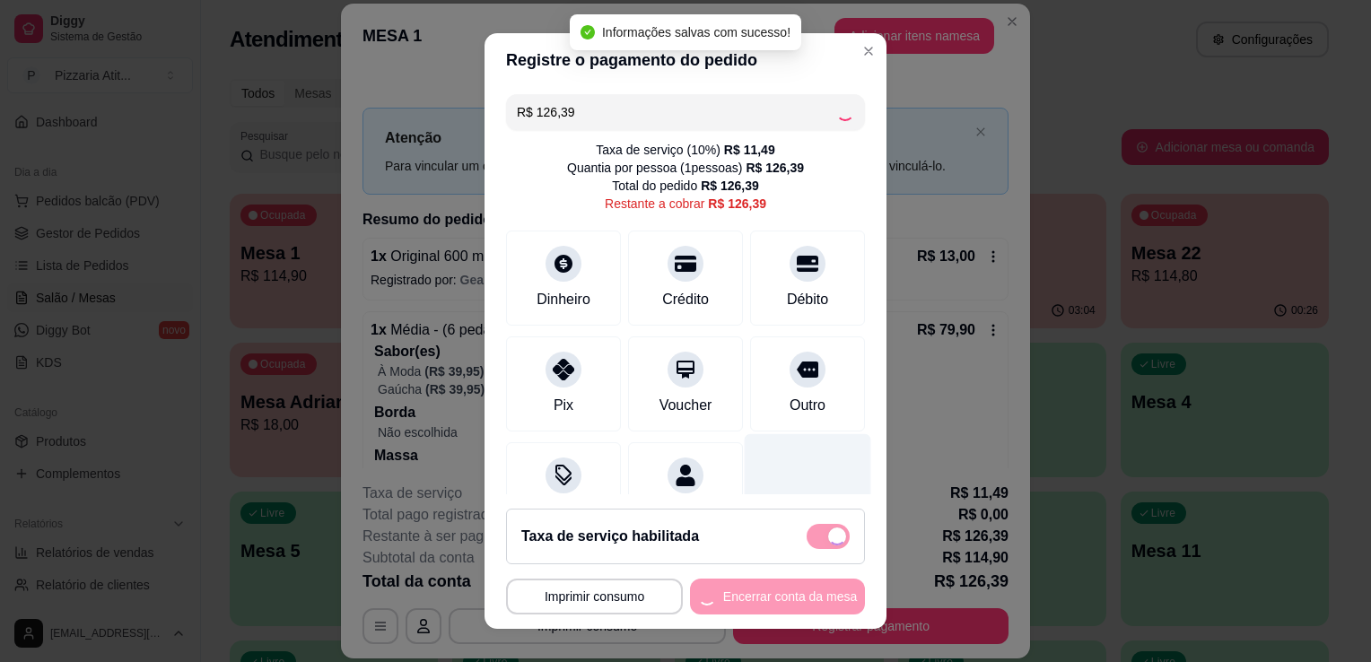
type input "R$ 0,00"
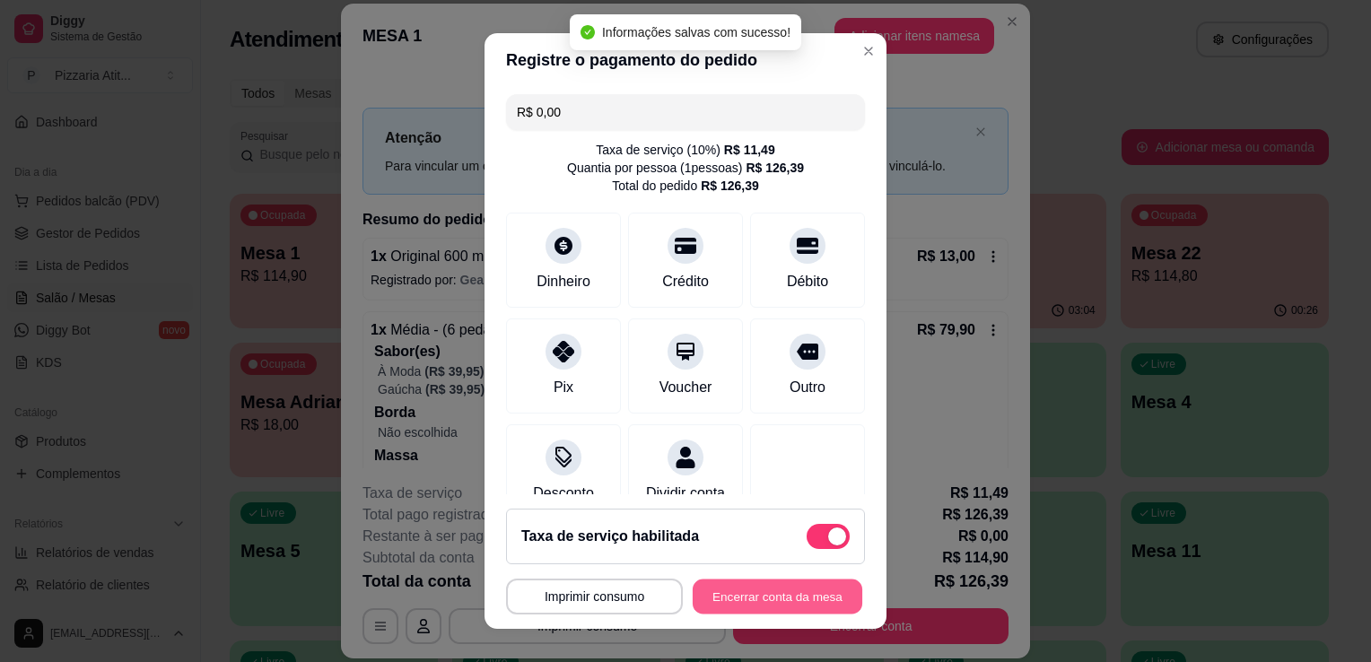
click at [714, 599] on button "Encerrar conta da mesa" at bounding box center [778, 597] width 170 height 35
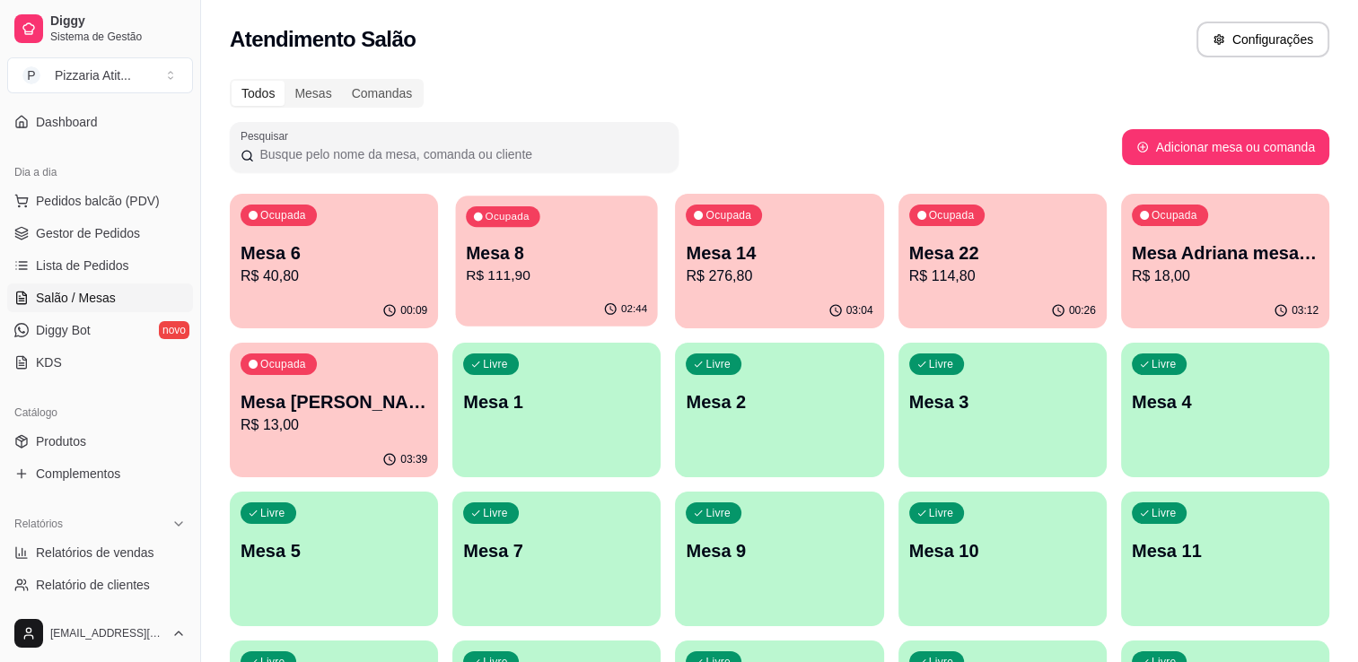
click at [564, 292] on div "Ocupada Mesa 8 R$ 111,90" at bounding box center [557, 244] width 202 height 97
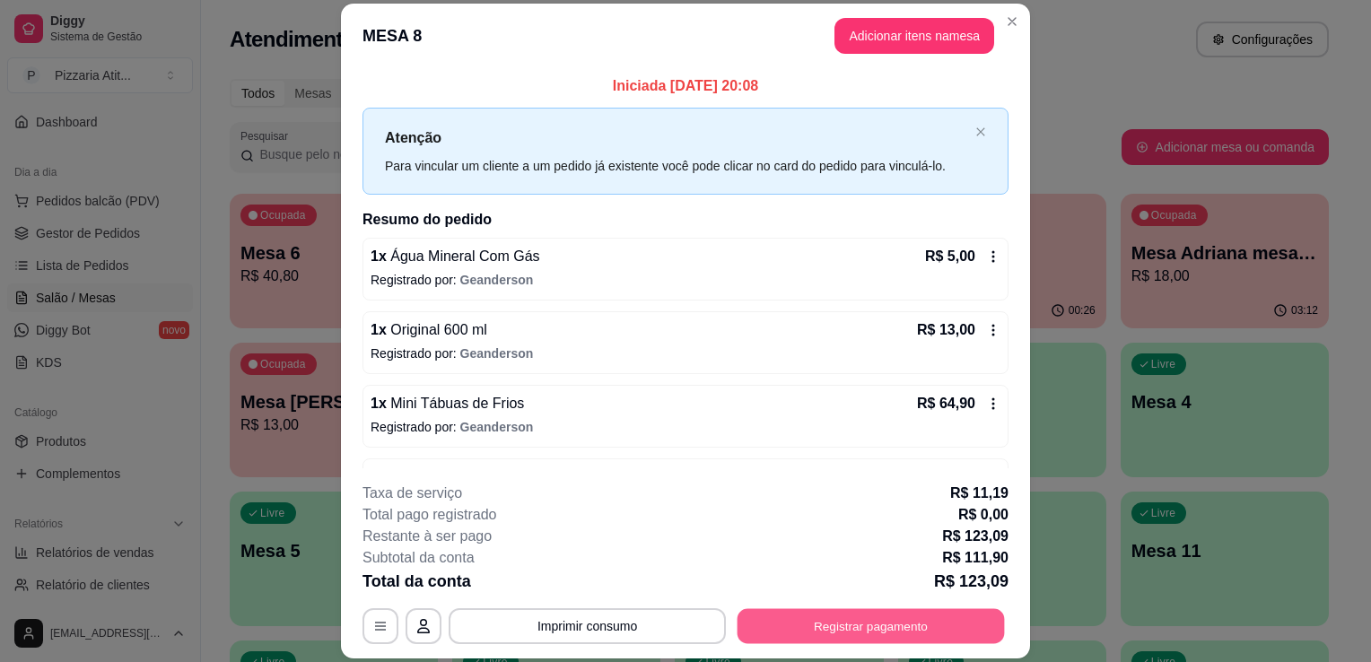
click at [804, 619] on button "Registrar pagamento" at bounding box center [871, 626] width 267 height 35
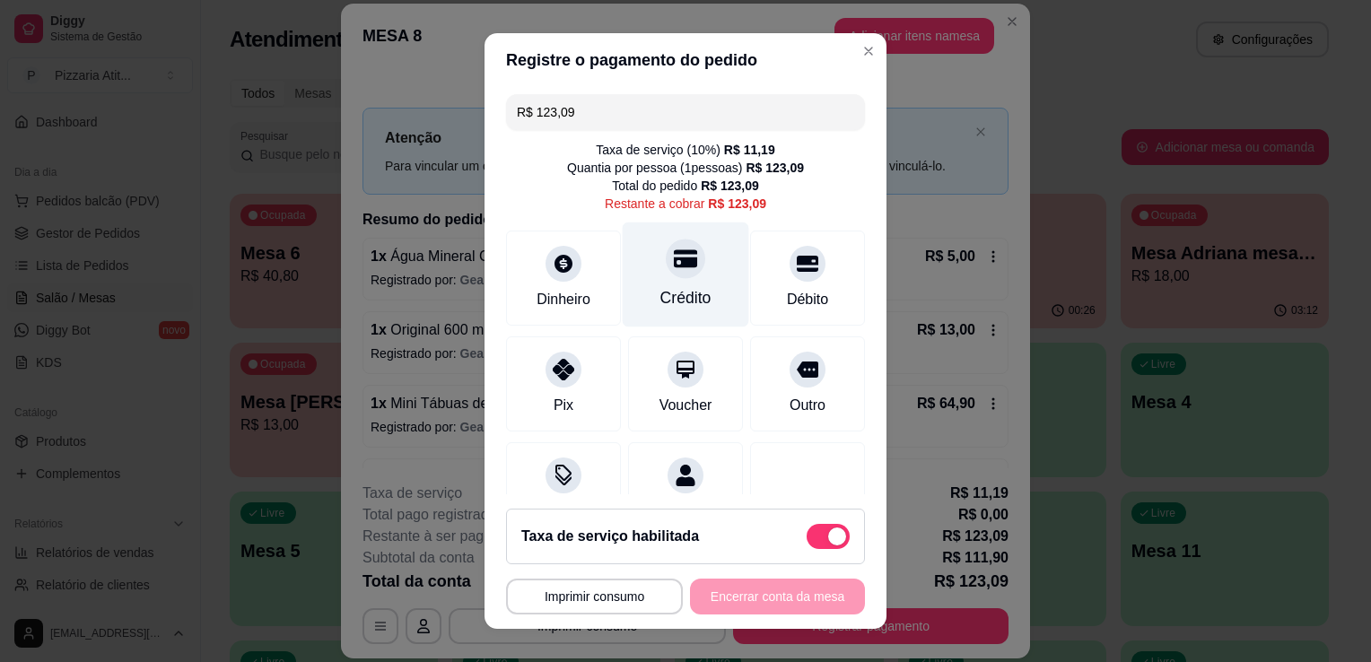
click at [695, 303] on div "Crédito" at bounding box center [686, 275] width 127 height 105
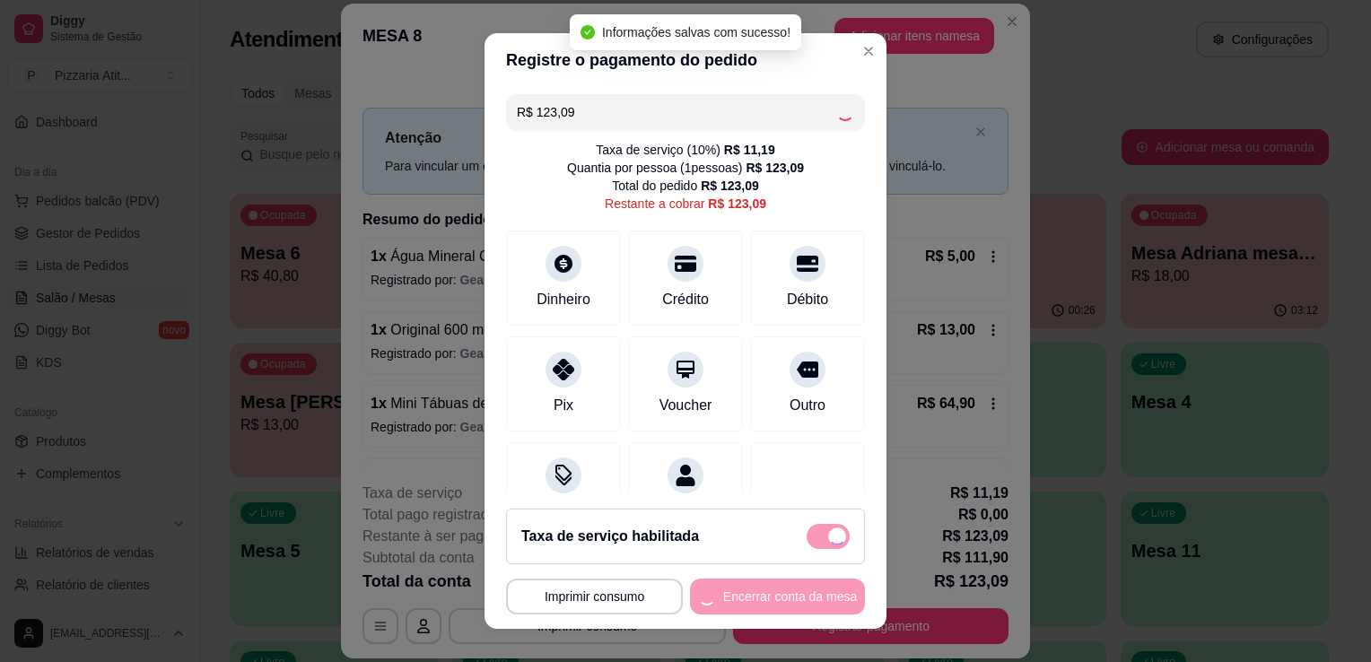
type input "R$ 0,00"
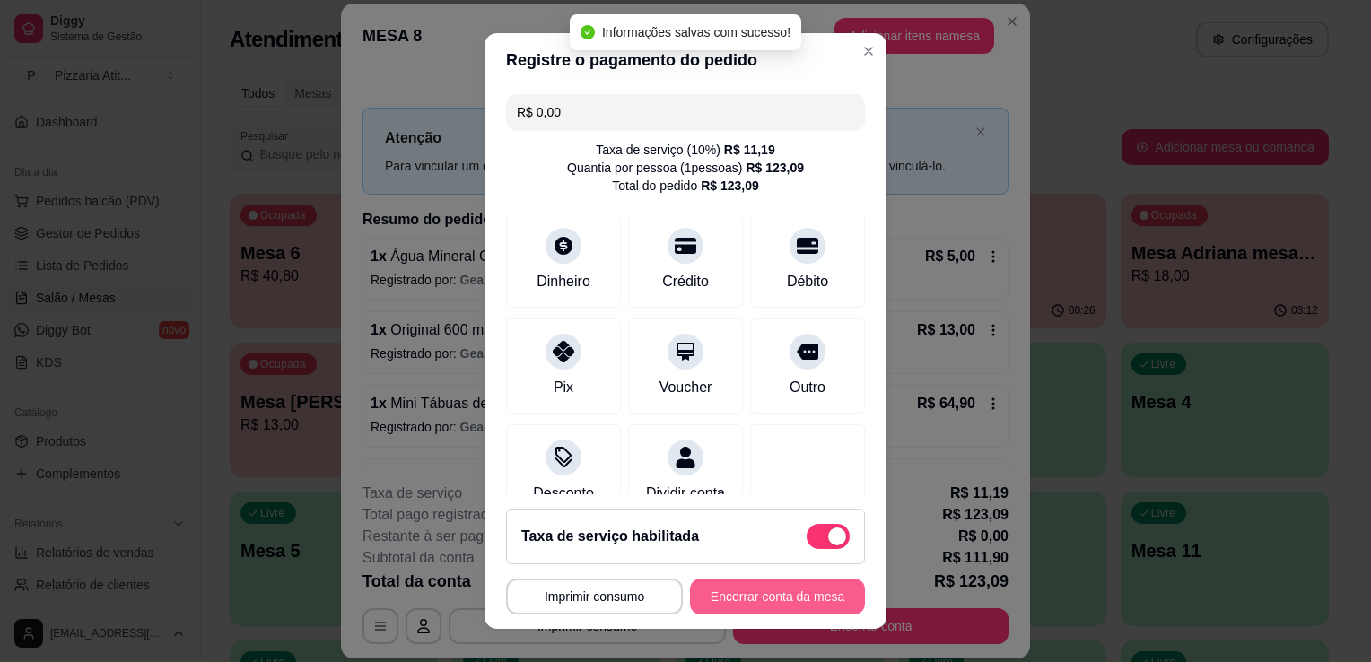
click at [745, 600] on button "Encerrar conta da mesa" at bounding box center [777, 597] width 175 height 36
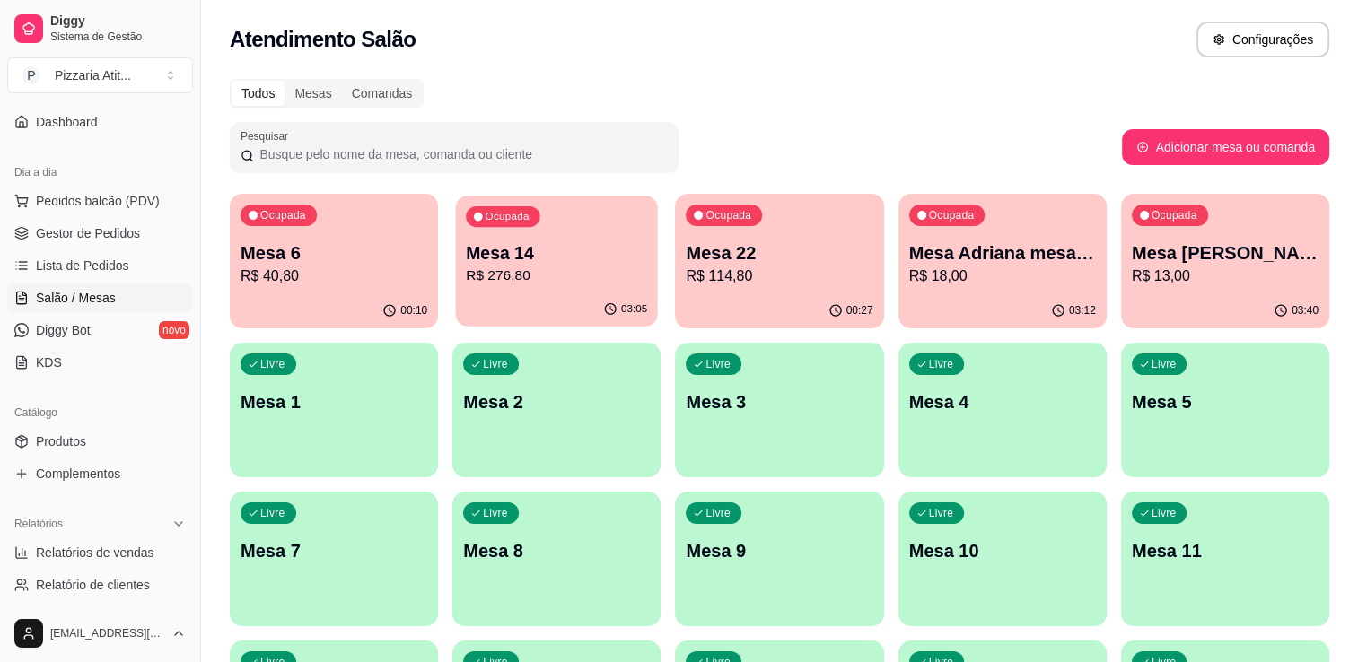
click at [548, 274] on p "R$ 276,80" at bounding box center [556, 276] width 181 height 21
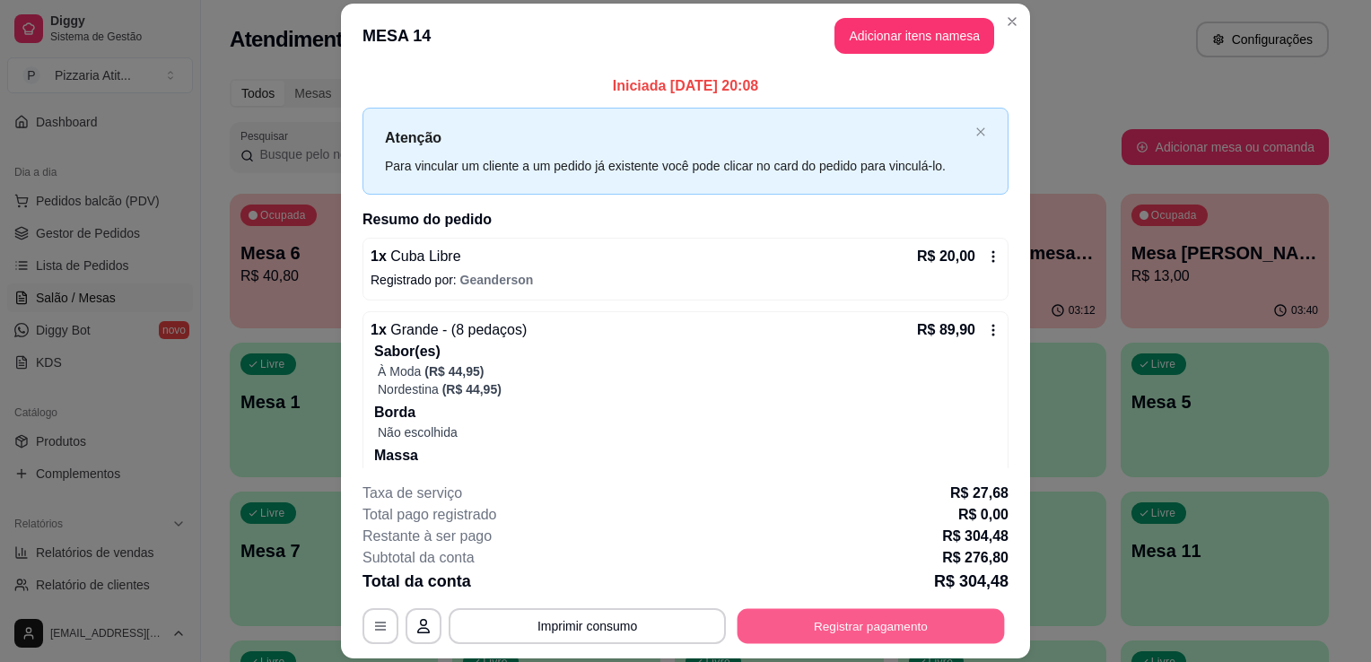
click at [813, 630] on button "Registrar pagamento" at bounding box center [871, 626] width 267 height 35
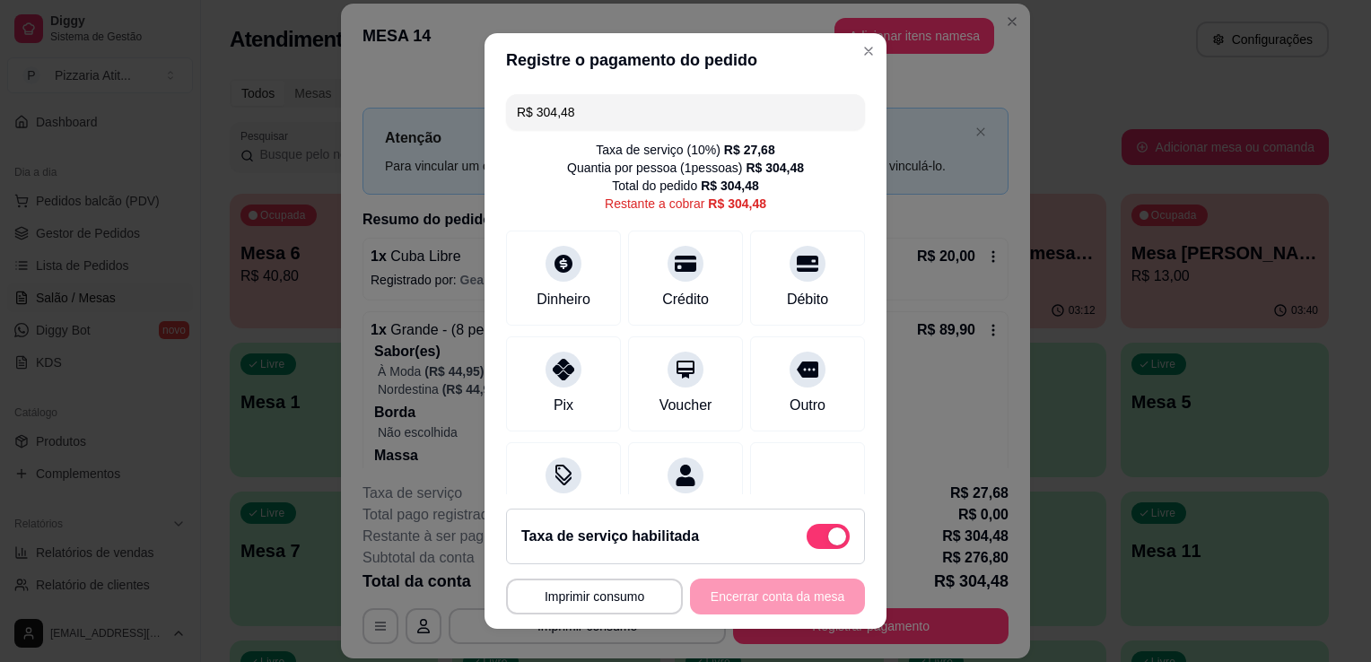
click at [656, 138] on div "R$ 304,48 Taxa de serviço ( 10 %) R$ 27,68 Quantia por pessoa ( 1 pessoas) R$ 3…" at bounding box center [686, 290] width 402 height 407
click at [682, 119] on input "R$ 304,48" at bounding box center [685, 112] width 337 height 36
click at [571, 389] on div "Pix" at bounding box center [564, 380] width 127 height 105
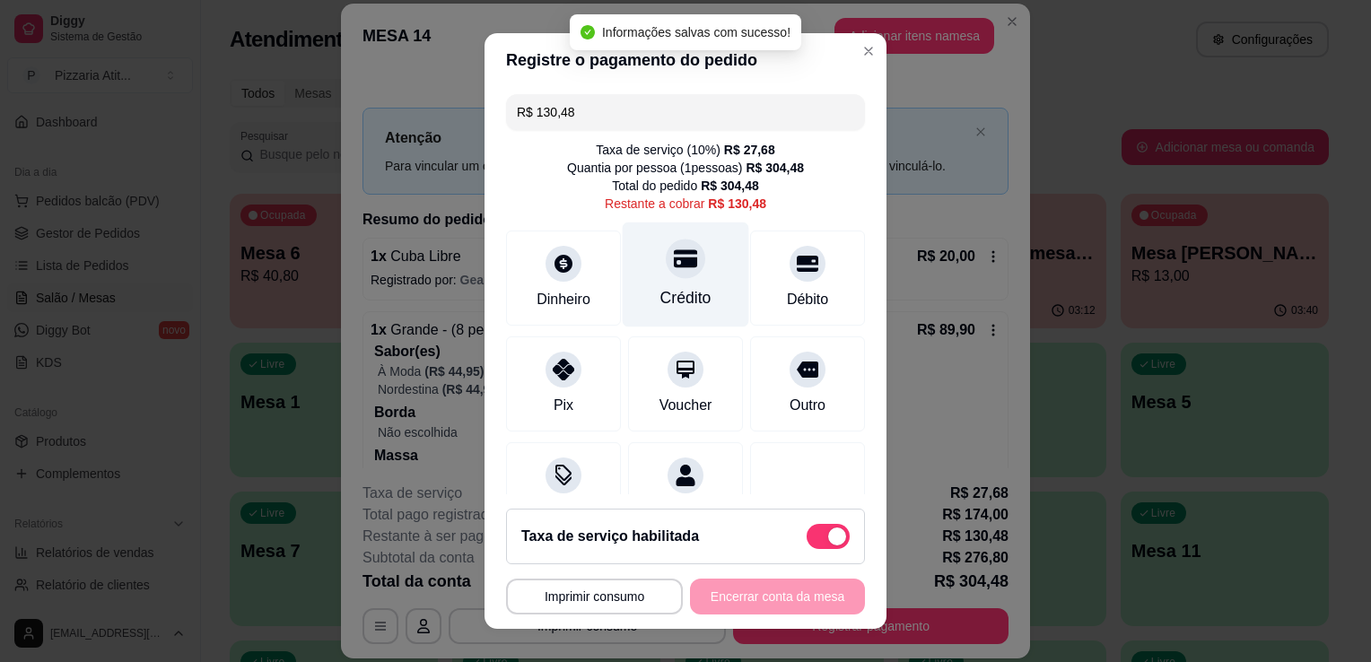
click at [682, 293] on div "Crédito" at bounding box center [686, 297] width 51 height 23
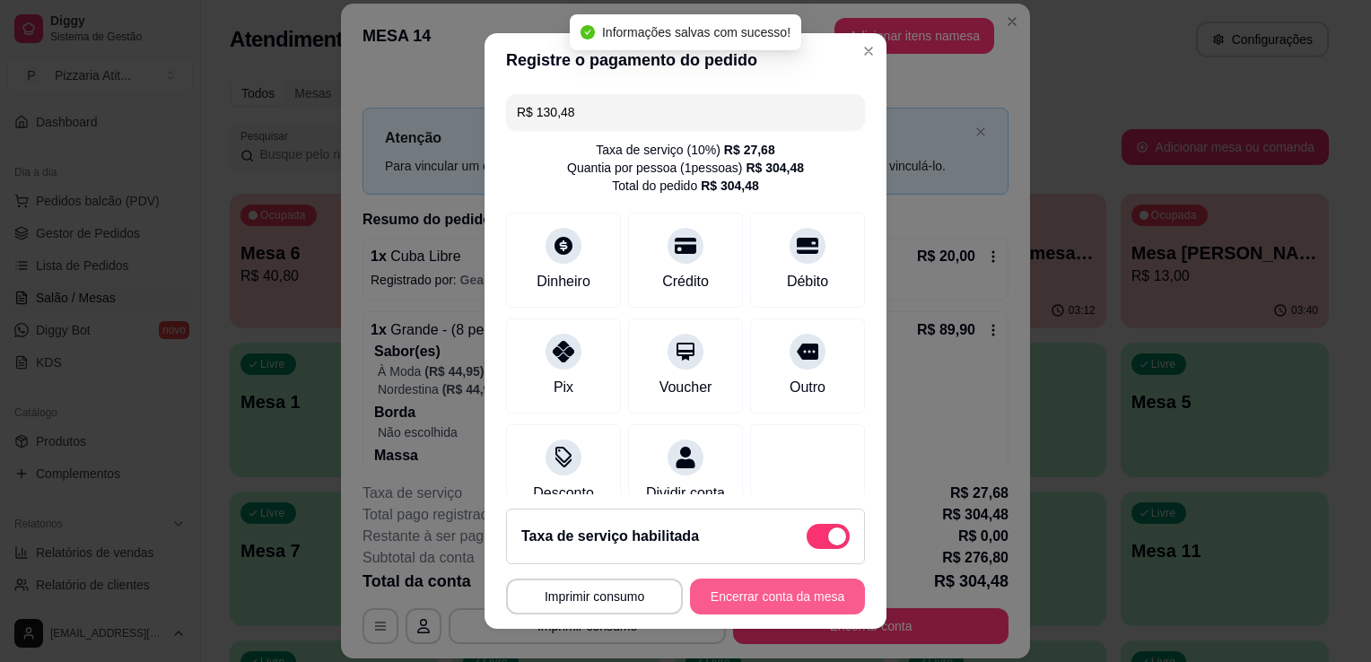
type input "R$ 0,00"
click at [747, 601] on button "Encerrar conta da mesa" at bounding box center [778, 597] width 170 height 35
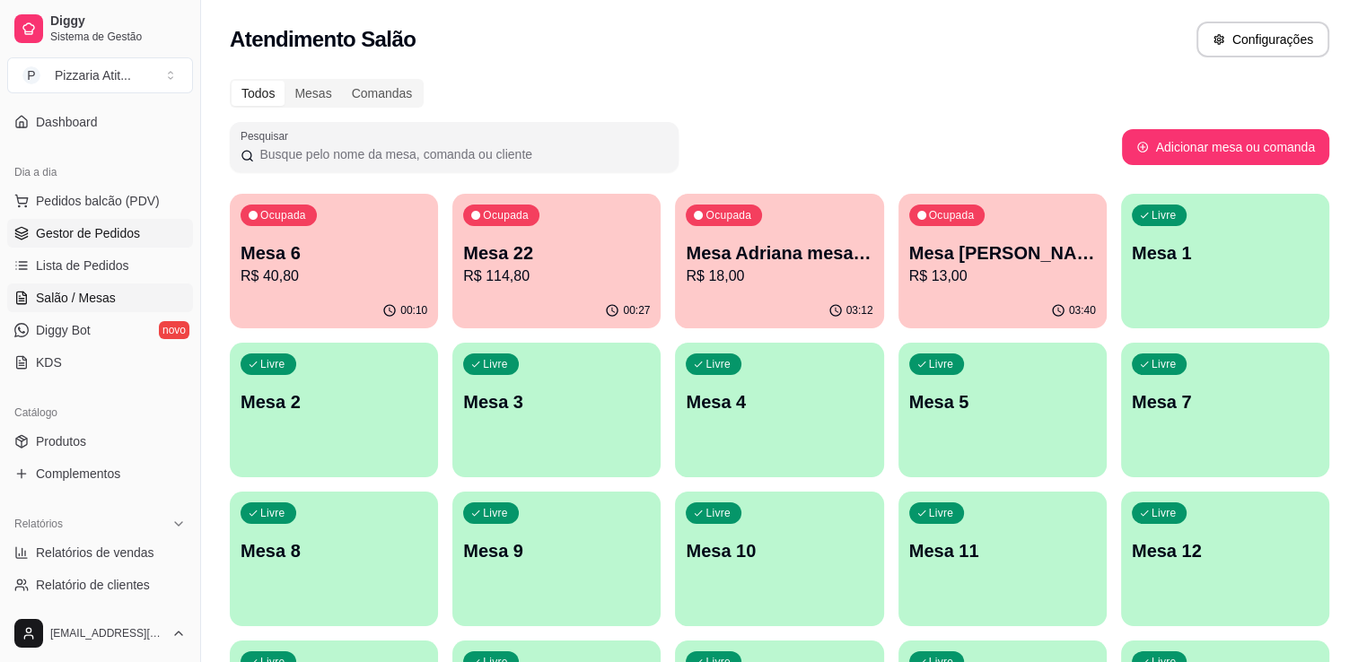
click at [136, 243] on link "Gestor de Pedidos" at bounding box center [100, 233] width 186 height 29
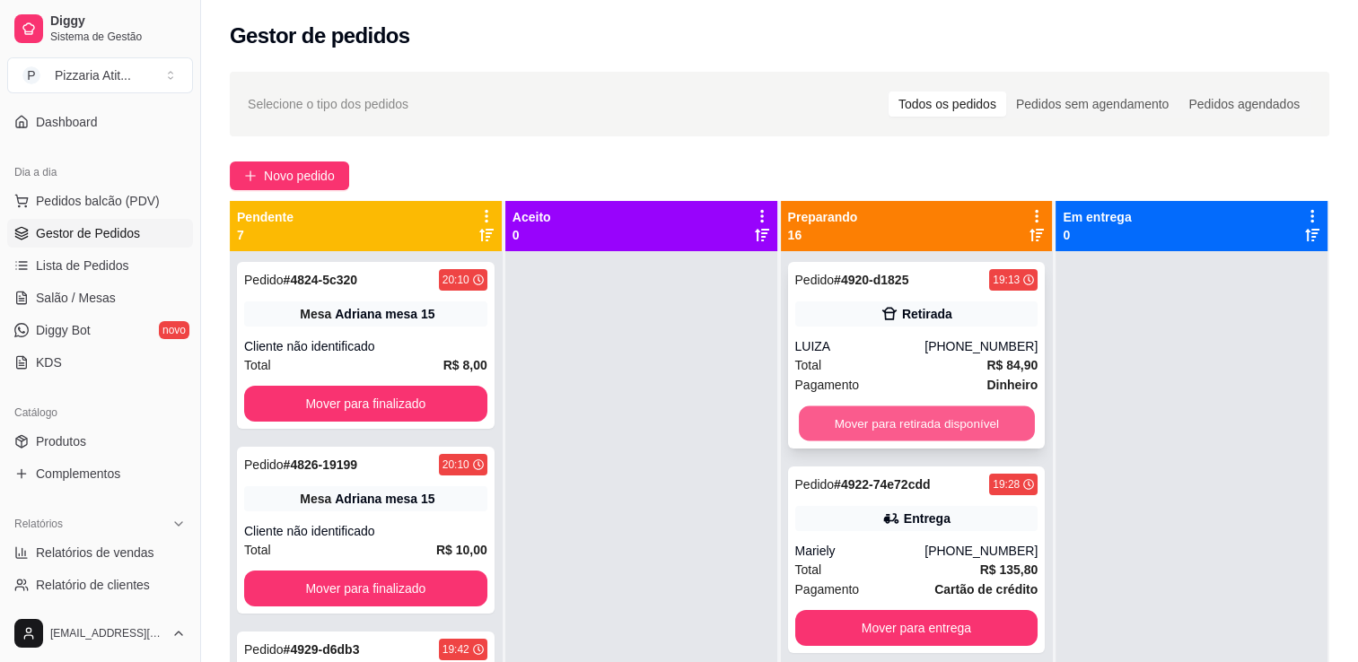
click at [878, 430] on button "Mover para retirada disponível" at bounding box center [917, 424] width 236 height 35
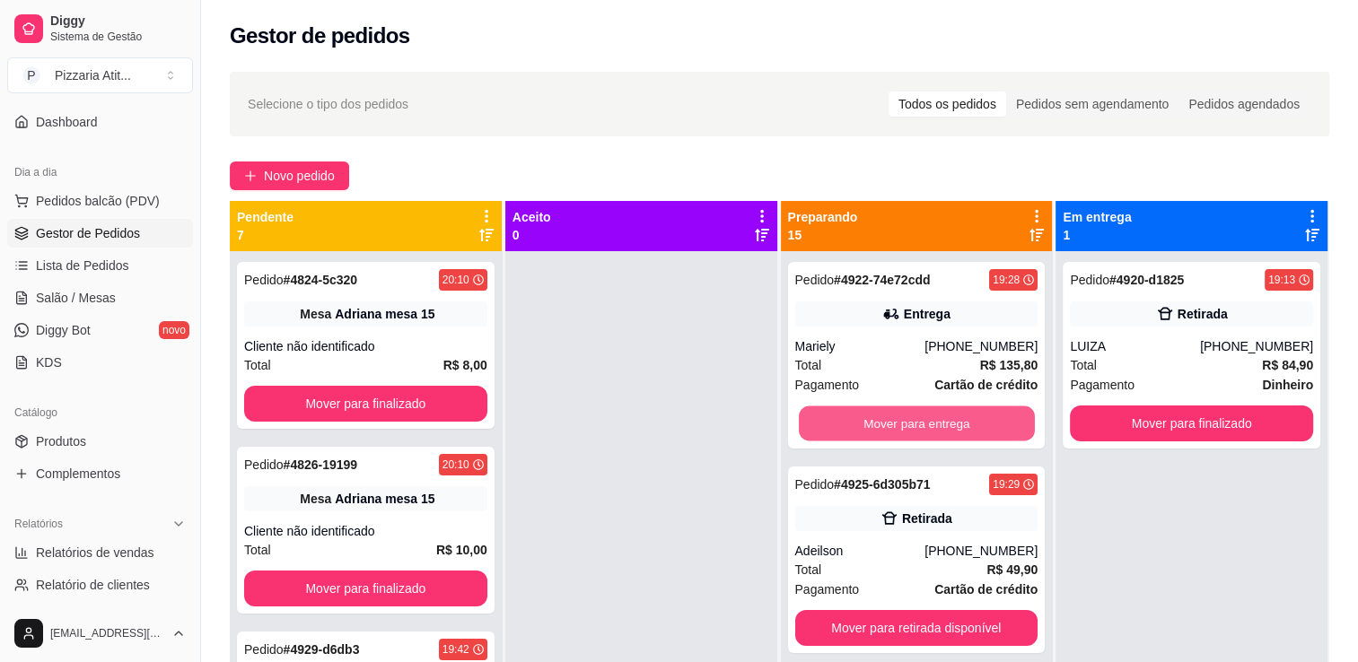
click at [878, 430] on button "Mover para entrega" at bounding box center [917, 424] width 236 height 35
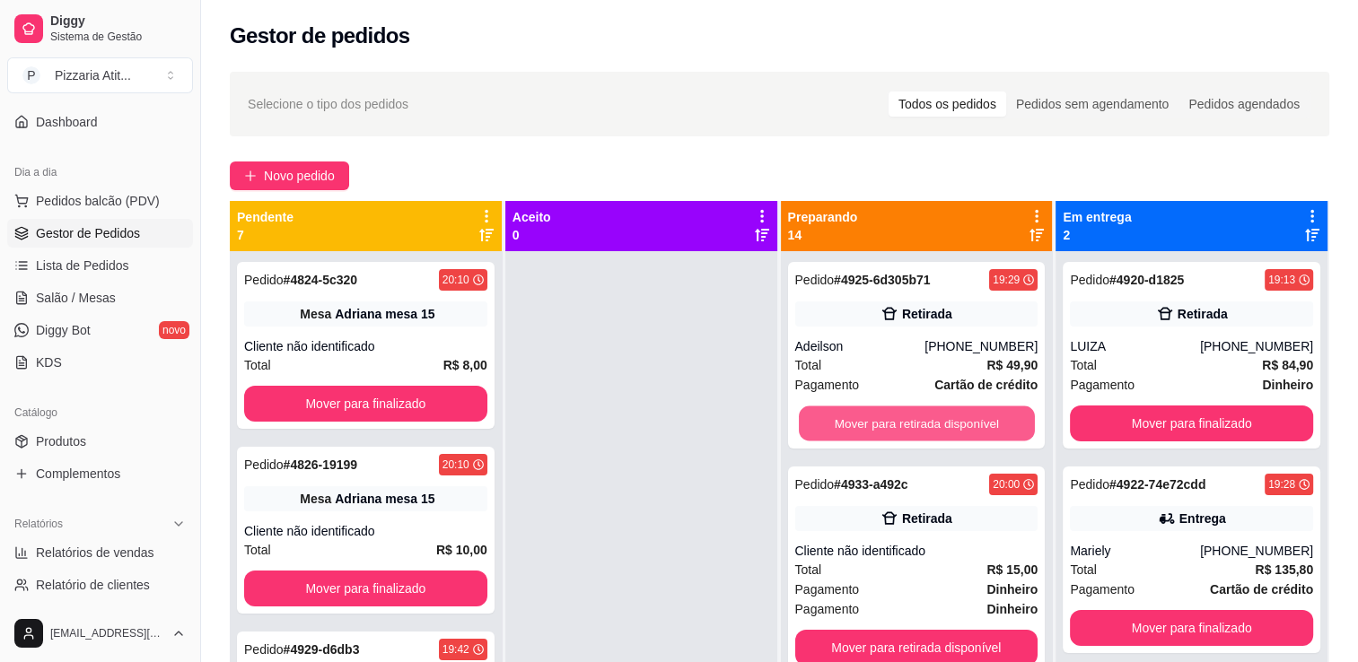
click at [878, 430] on button "Mover para retirada disponível" at bounding box center [917, 424] width 236 height 35
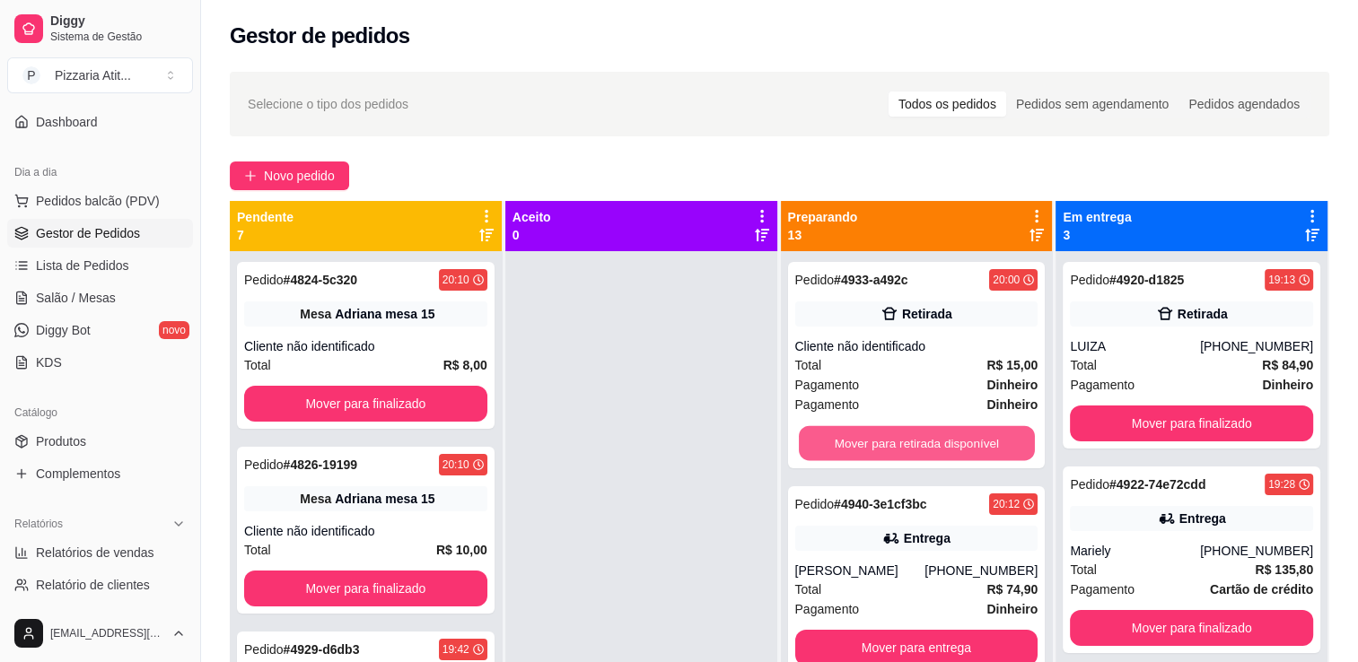
click at [878, 430] on button "Mover para retirada disponível" at bounding box center [917, 443] width 236 height 35
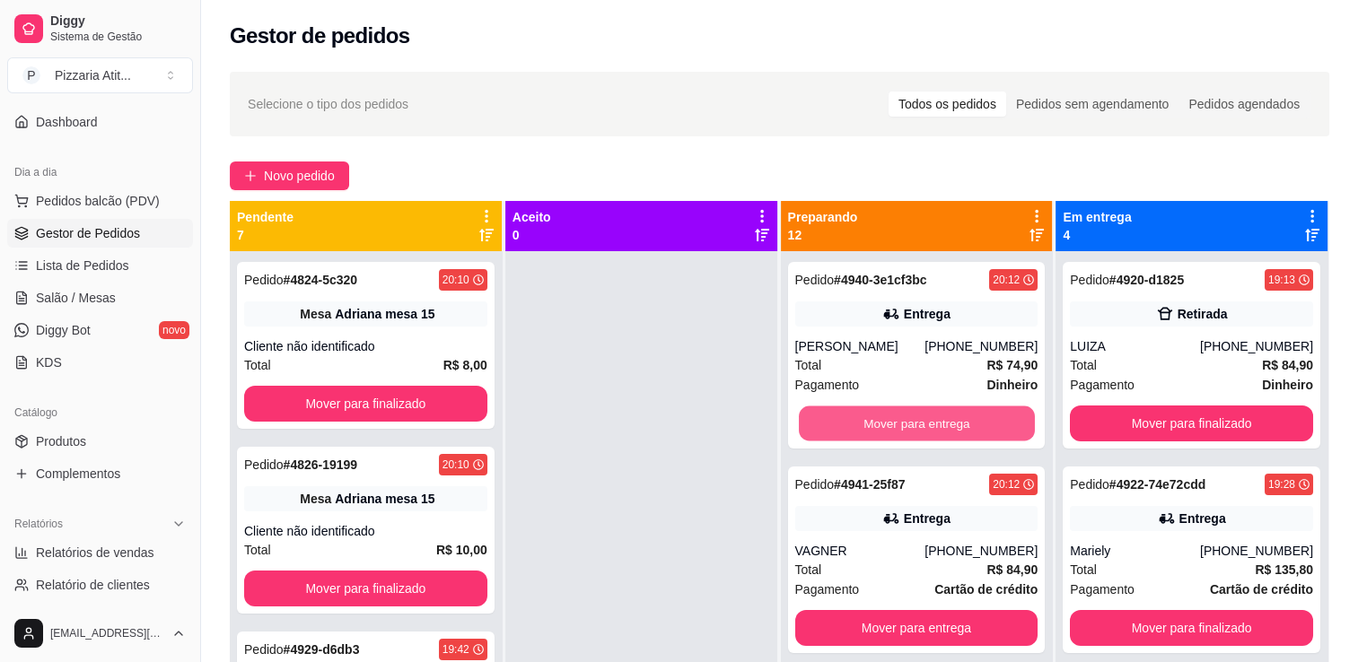
click at [878, 430] on button "Mover para entrega" at bounding box center [917, 424] width 236 height 35
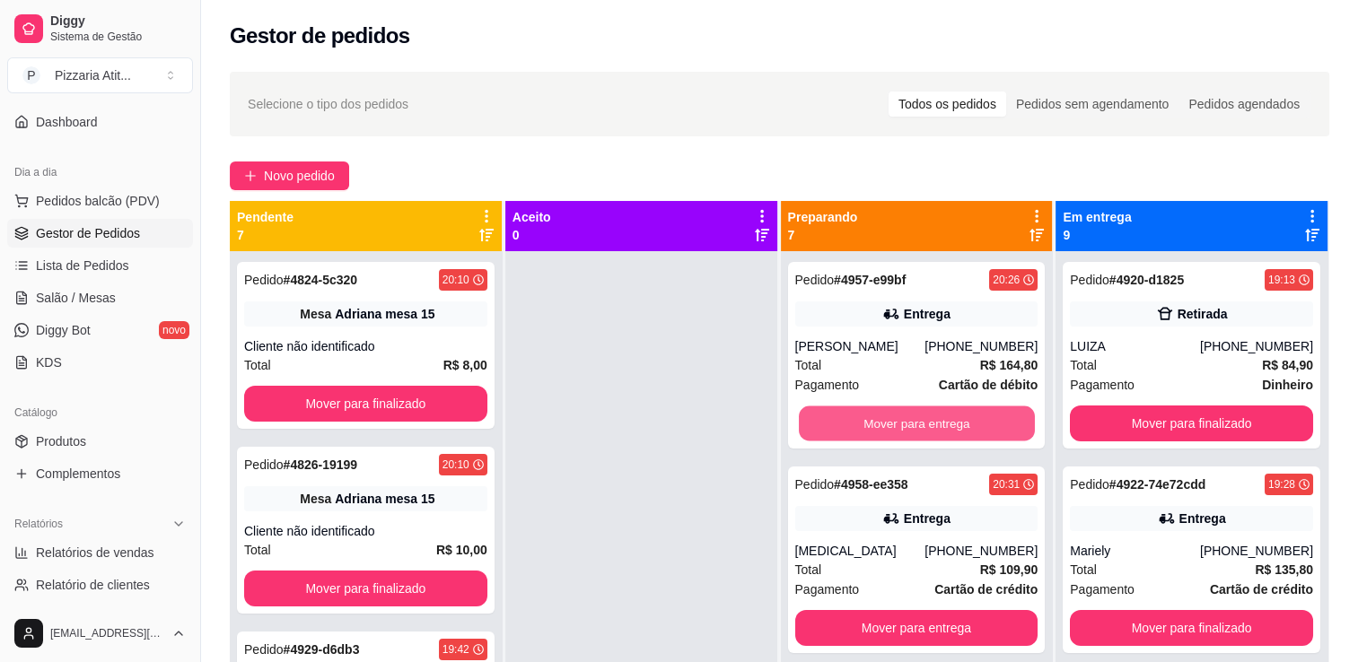
click at [878, 430] on button "Mover para entrega" at bounding box center [917, 424] width 236 height 35
click at [878, 428] on button "Mover para entrega" at bounding box center [916, 424] width 243 height 36
click at [878, 428] on button "Mover para entrega" at bounding box center [917, 424] width 236 height 35
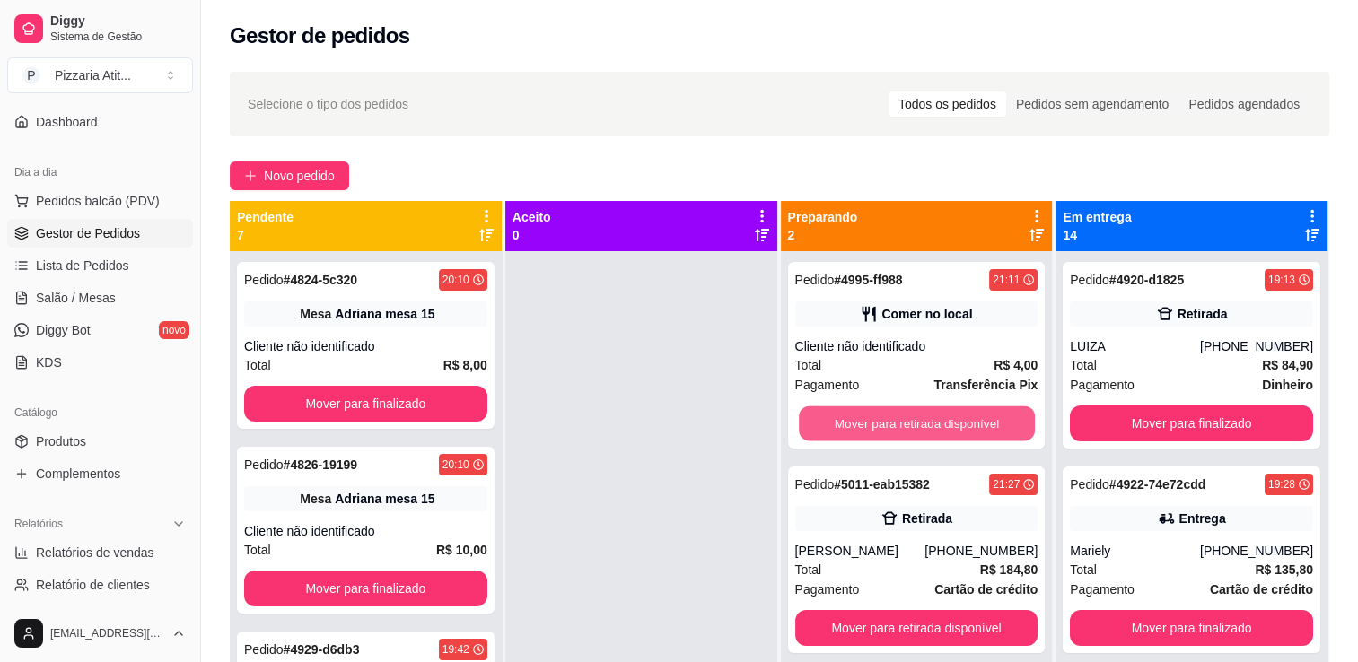
click at [878, 428] on button "Mover para retirada disponível" at bounding box center [917, 424] width 236 height 35
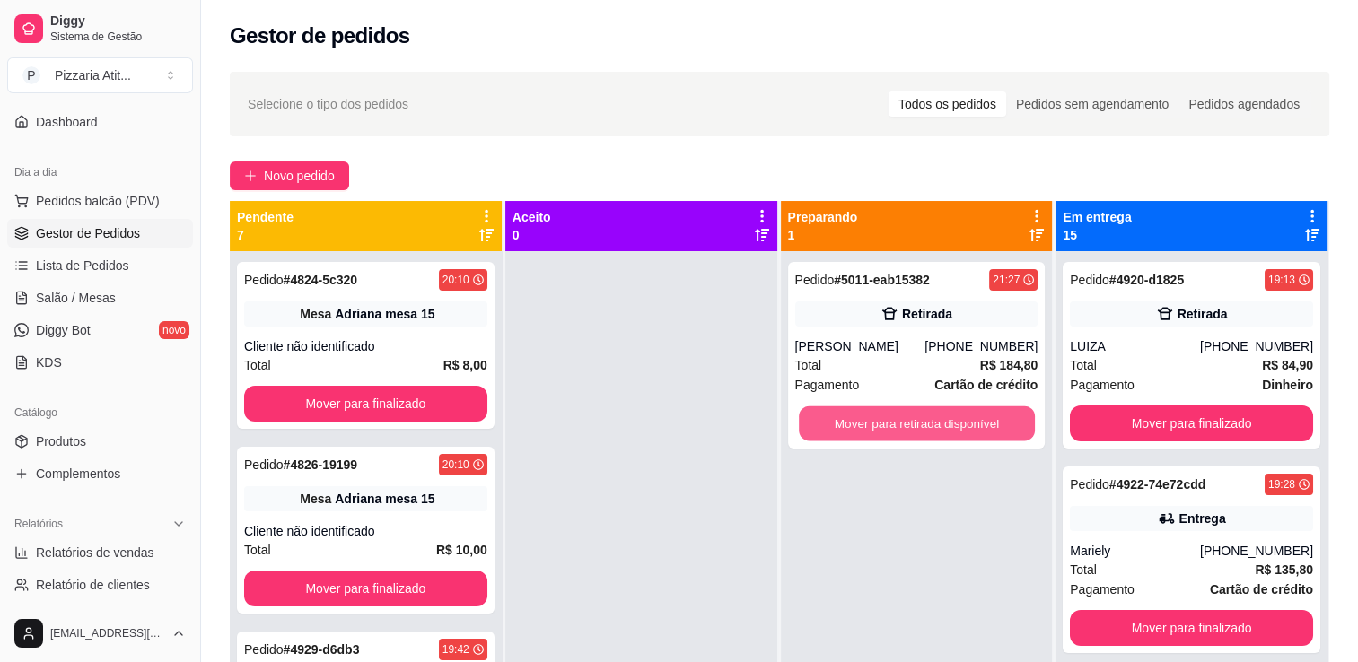
click at [878, 428] on button "Mover para retirada disponível" at bounding box center [917, 424] width 236 height 35
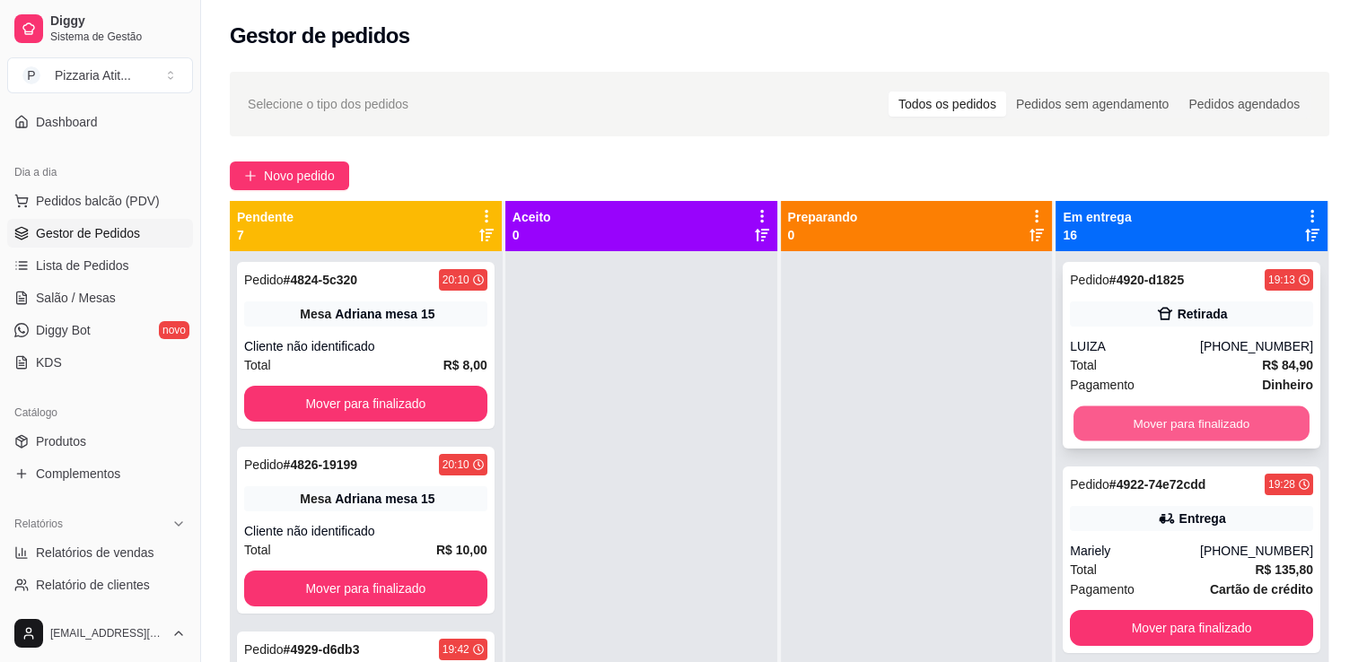
click at [1081, 409] on button "Mover para finalizado" at bounding box center [1191, 424] width 236 height 35
click at [1081, 409] on div "Mover para finalizado" at bounding box center [1191, 424] width 243 height 36
click at [1098, 424] on button "Mover para finalizado" at bounding box center [1191, 424] width 236 height 35
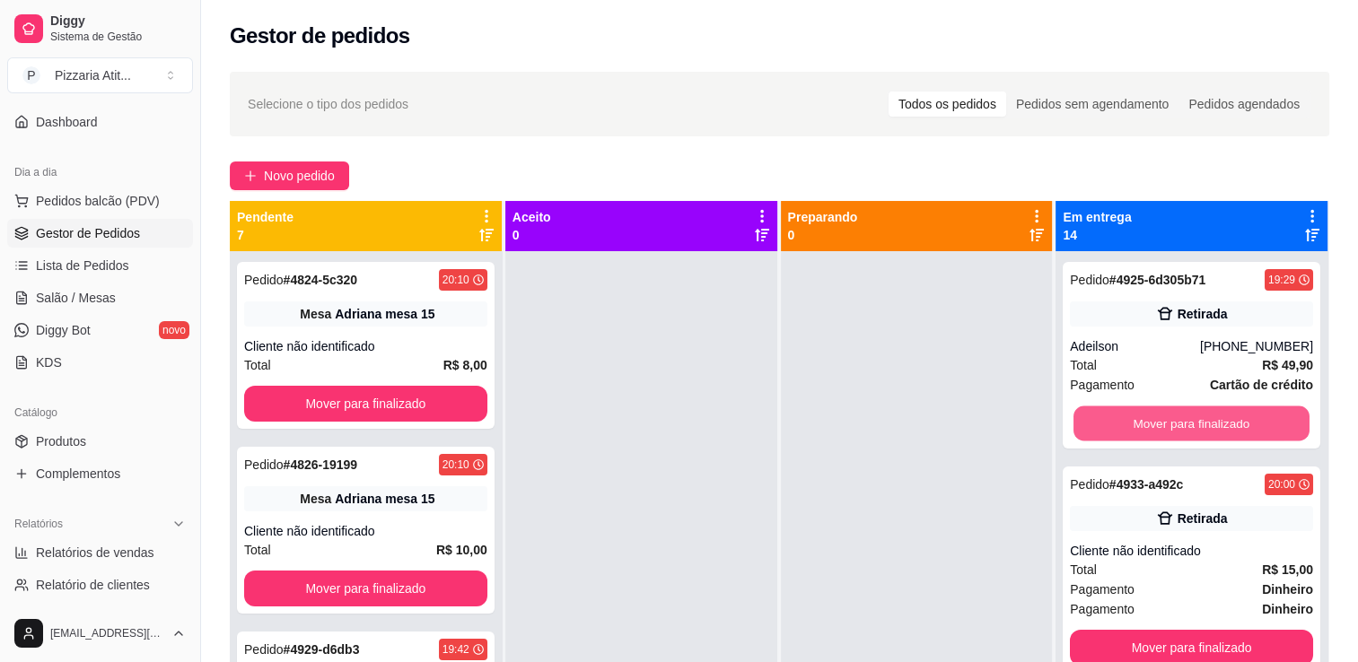
click at [1098, 424] on button "Mover para finalizado" at bounding box center [1191, 424] width 236 height 35
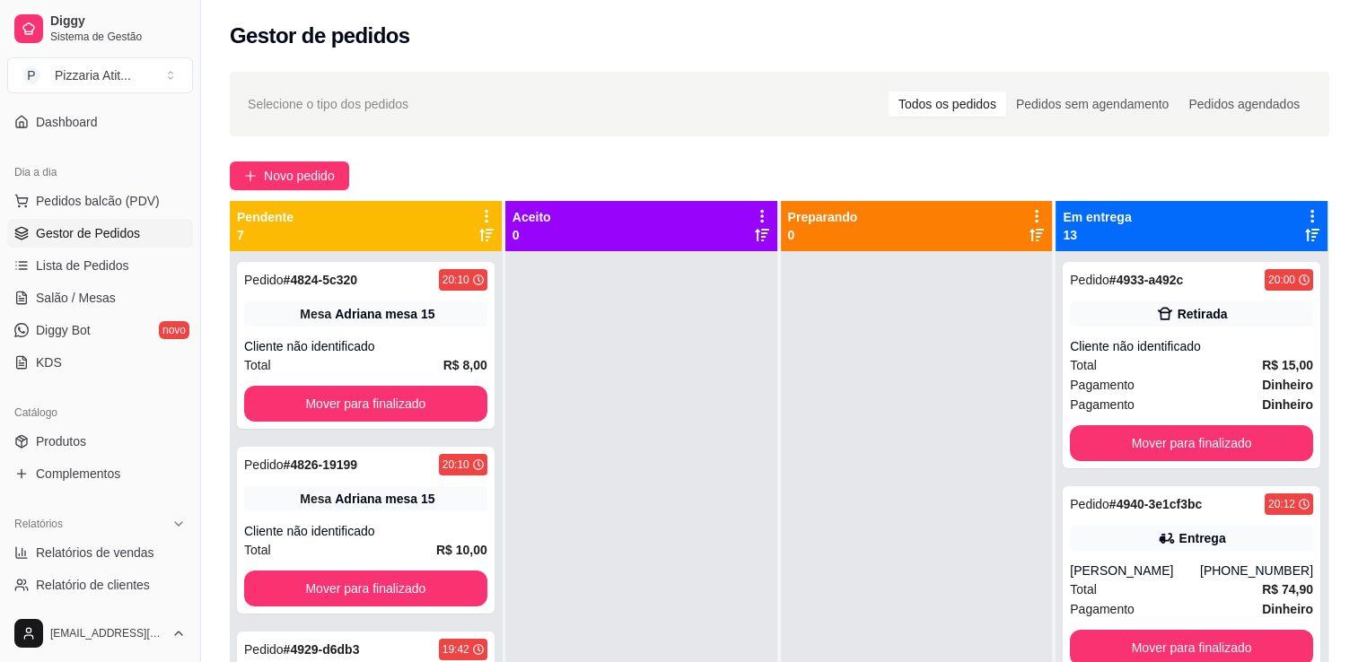
click at [1098, 424] on div "Pedido # 4933-a492c 20:00 Retirada Cliente não identificado Total R$ 15,00 Paga…" at bounding box center [1192, 365] width 258 height 206
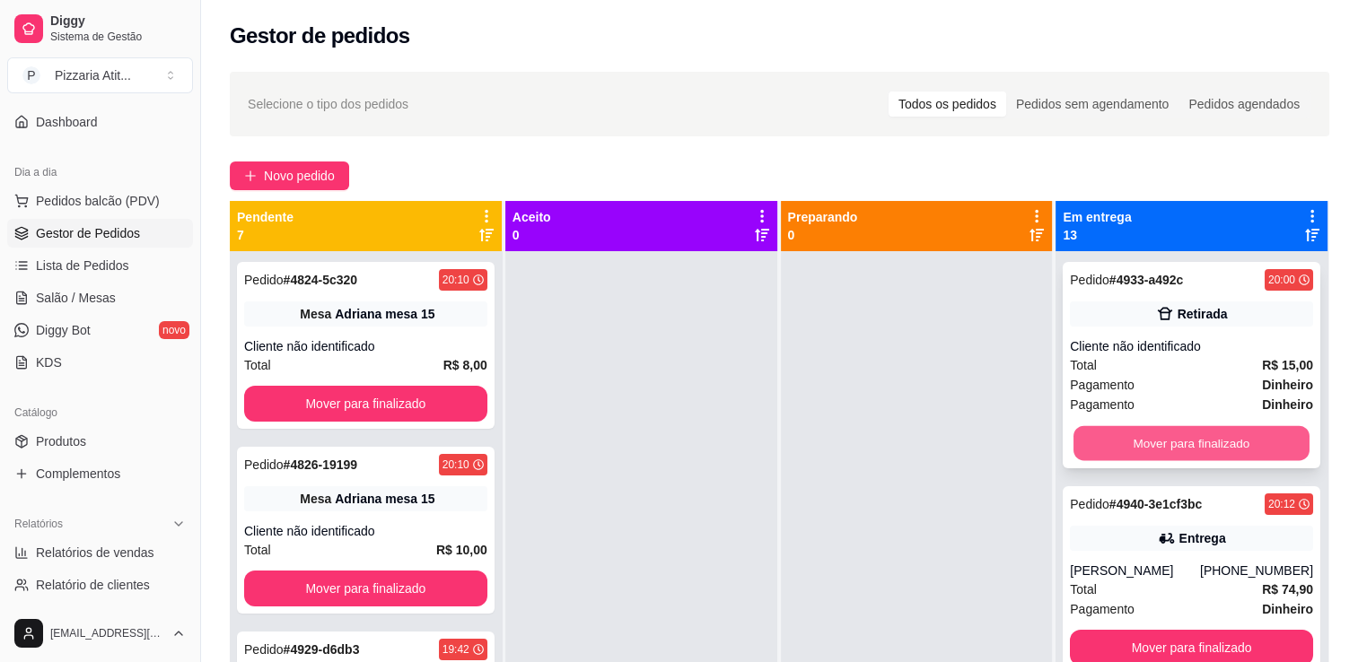
click at [1079, 435] on button "Mover para finalizado" at bounding box center [1191, 443] width 236 height 35
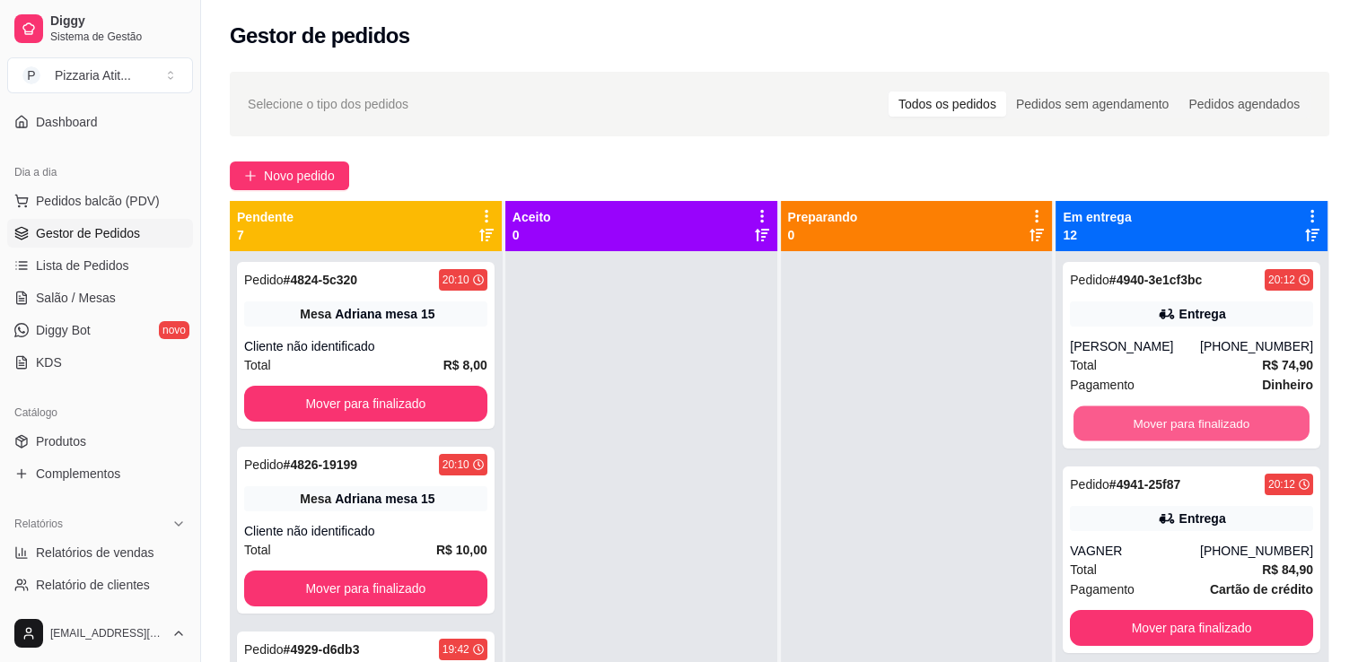
click at [1079, 435] on button "Mover para finalizado" at bounding box center [1191, 424] width 236 height 35
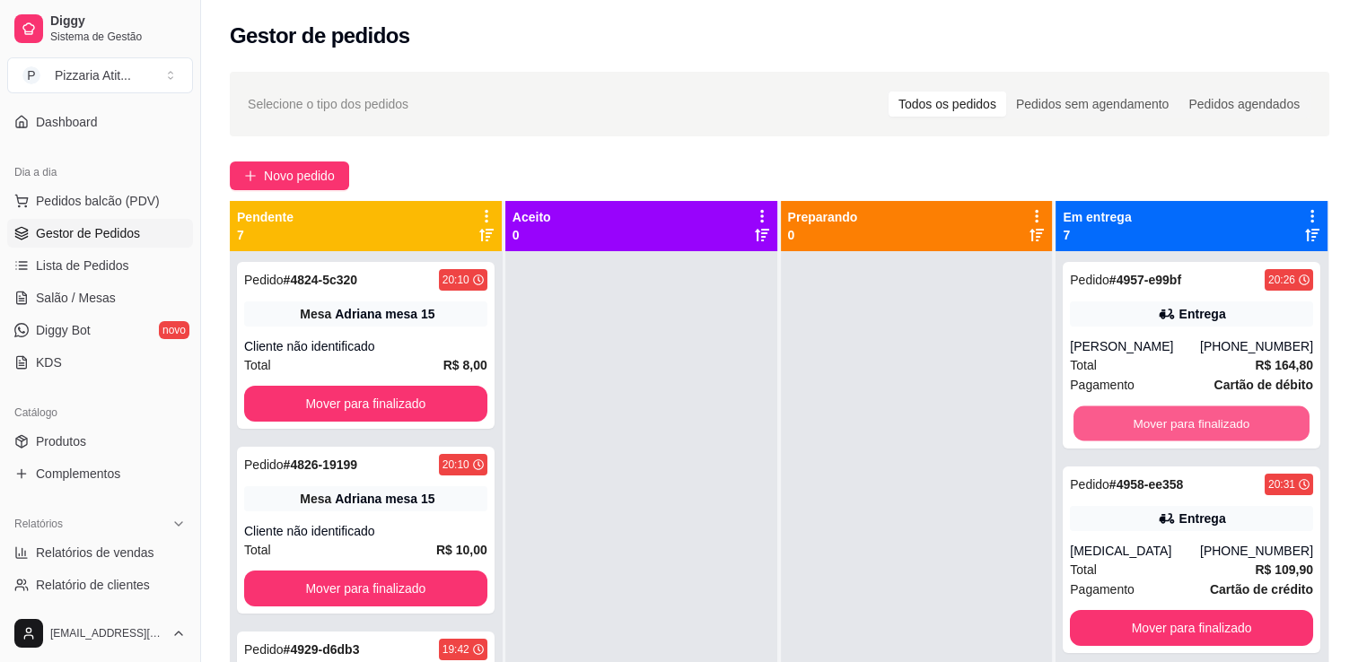
click at [1079, 435] on button "Mover para finalizado" at bounding box center [1191, 424] width 236 height 35
click at [1079, 435] on button "Mover para finalizado" at bounding box center [1191, 424] width 243 height 36
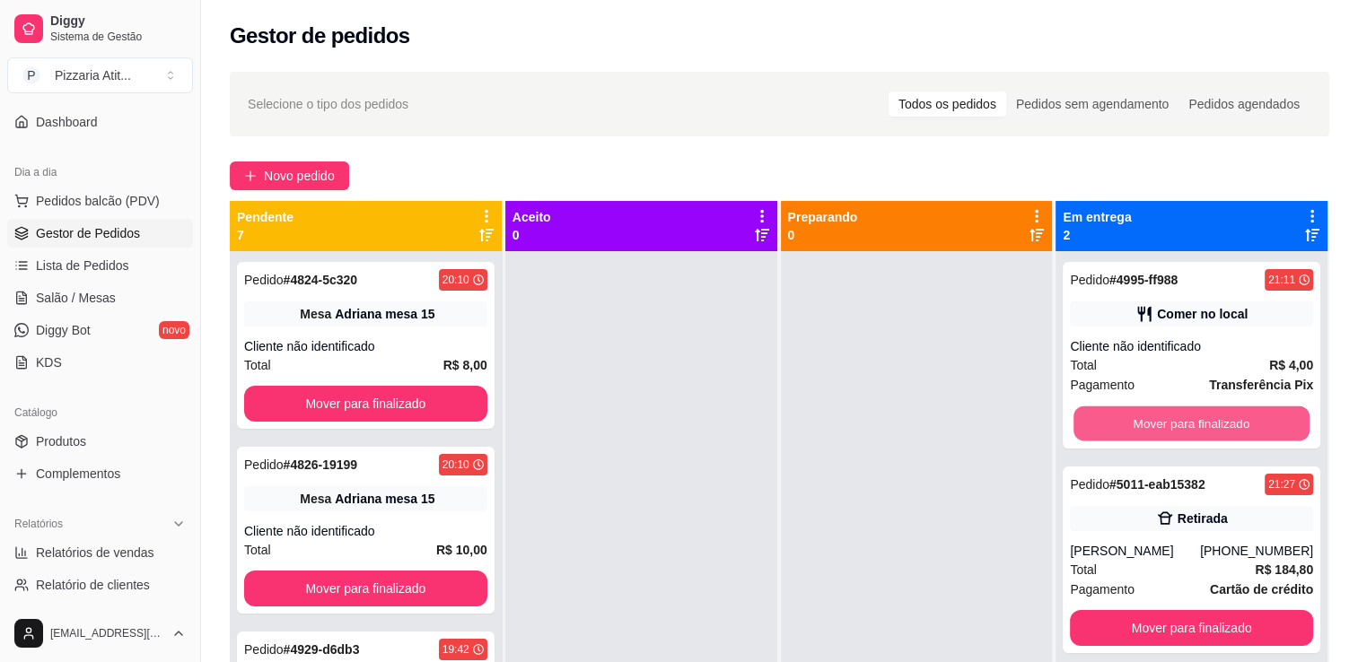
click at [1079, 435] on button "Mover para finalizado" at bounding box center [1191, 424] width 236 height 35
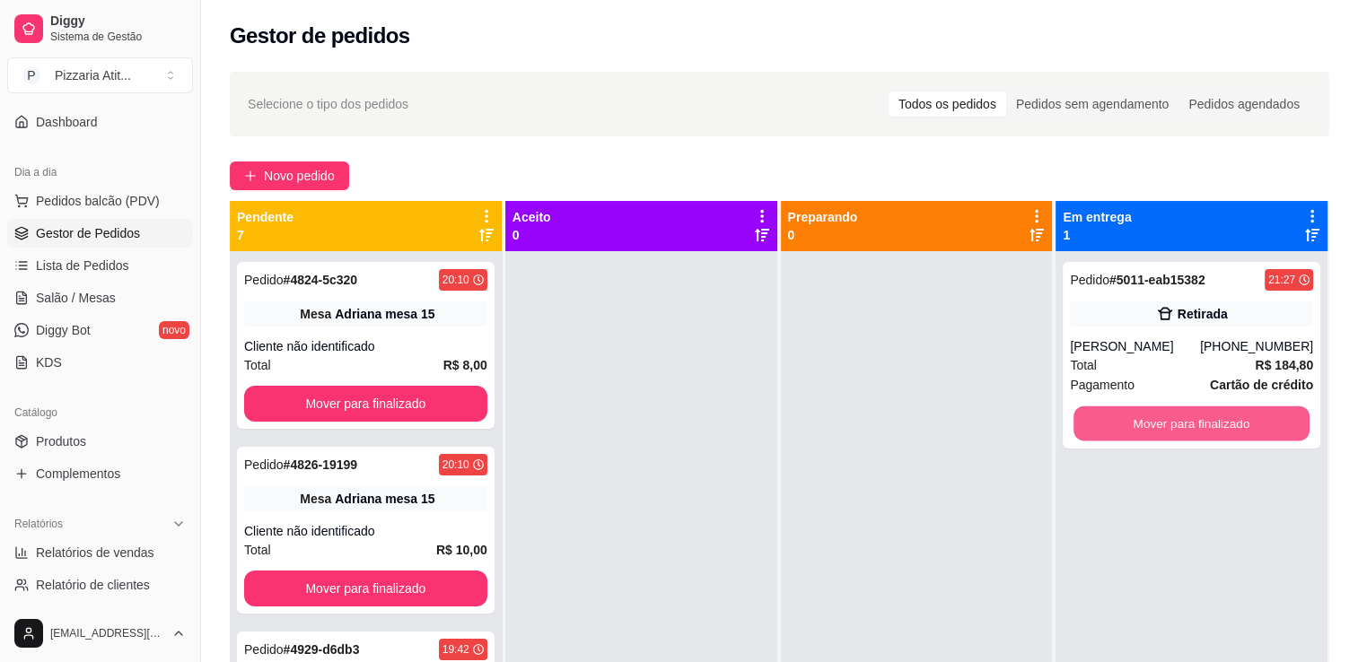
click at [1079, 435] on button "Mover para finalizado" at bounding box center [1191, 424] width 236 height 35
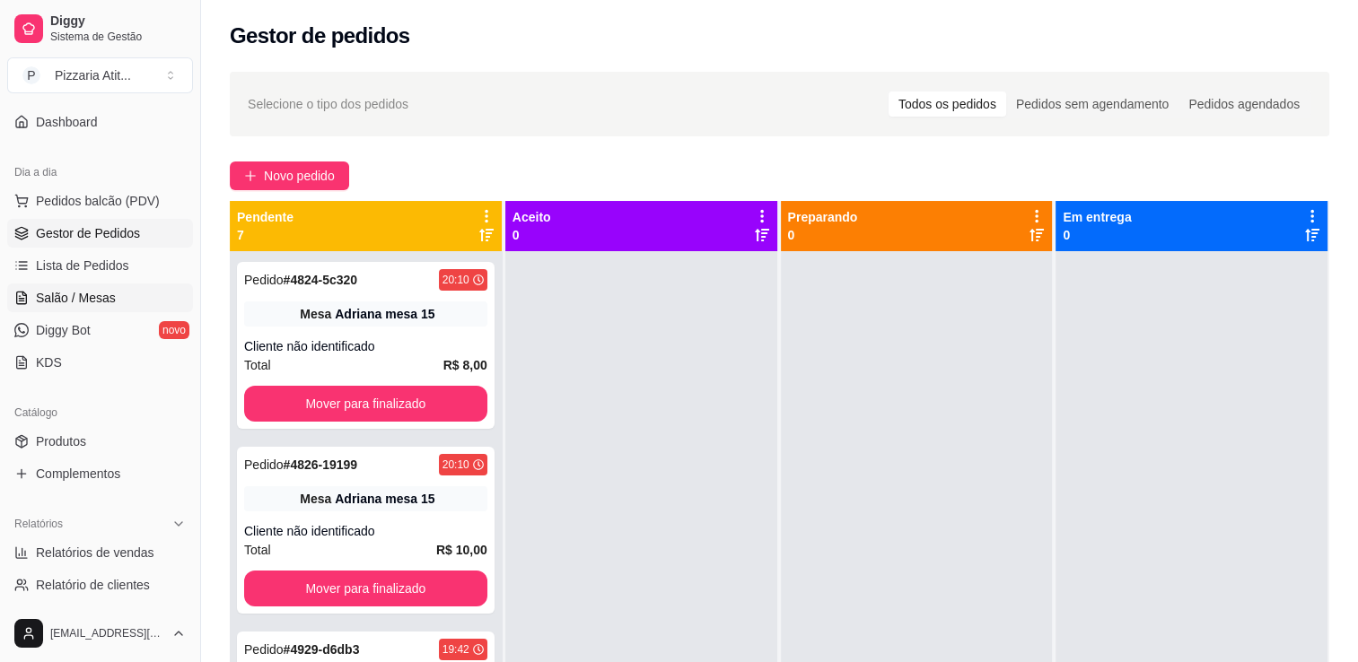
click at [112, 293] on link "Salão / Mesas" at bounding box center [100, 298] width 186 height 29
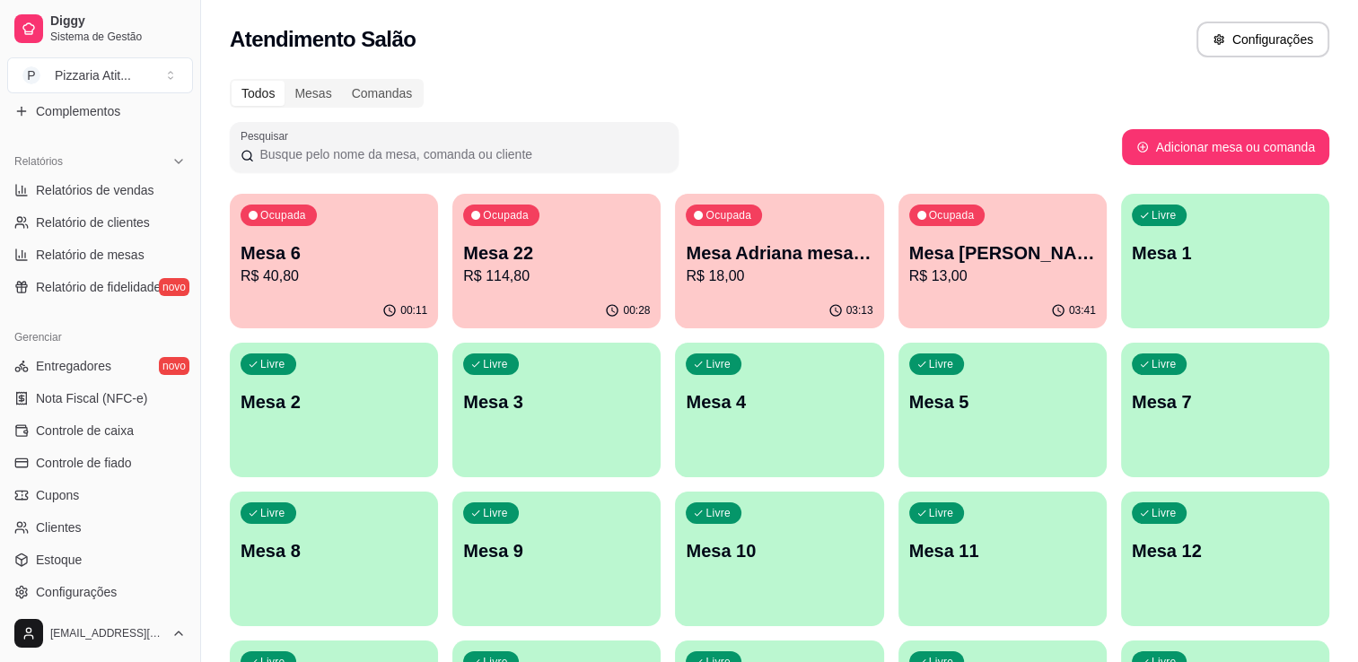
scroll to position [510, 0]
click at [144, 431] on link "Controle de caixa" at bounding box center [100, 430] width 186 height 29
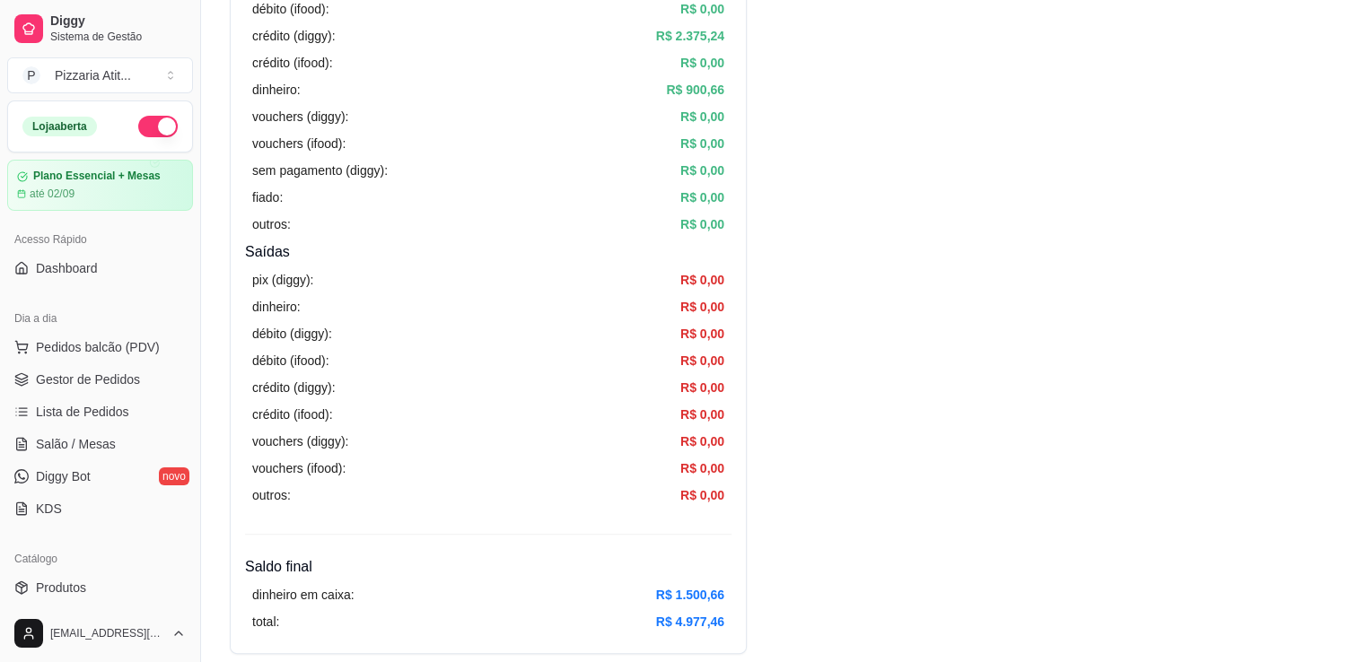
click at [147, 123] on button "button" at bounding box center [157, 127] width 39 height 22
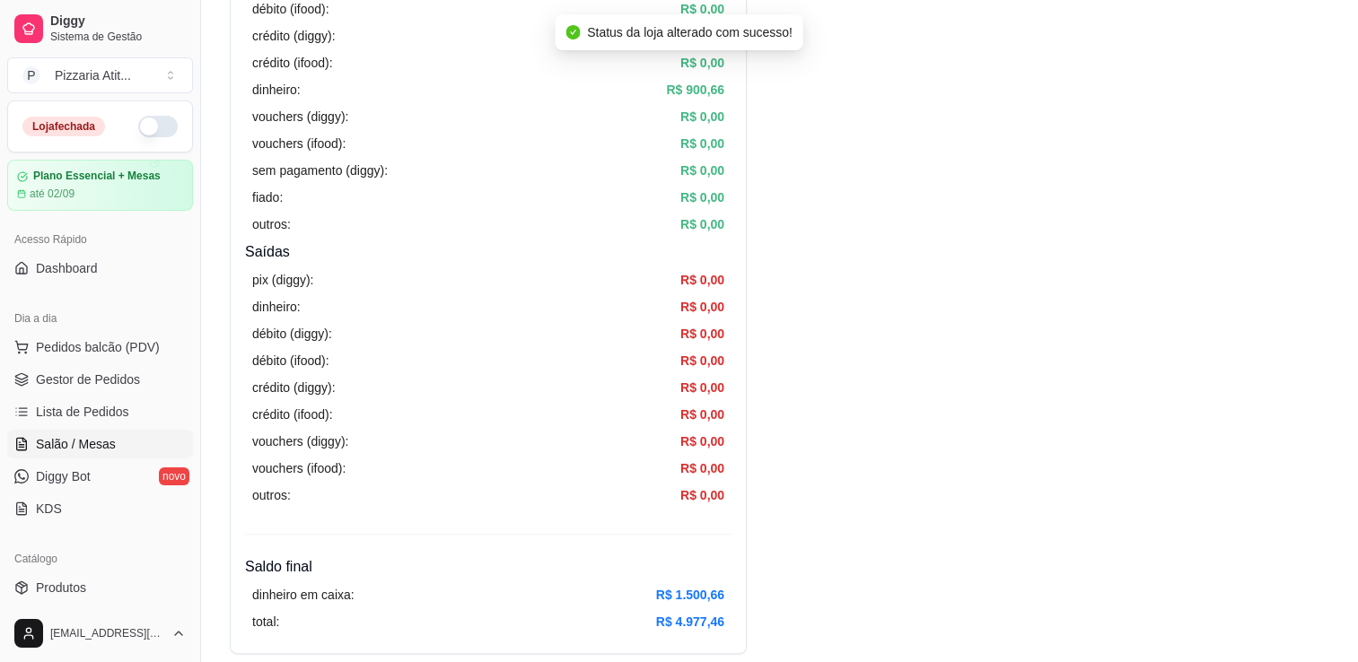
click at [91, 446] on span "Salão / Mesas" at bounding box center [76, 444] width 80 height 18
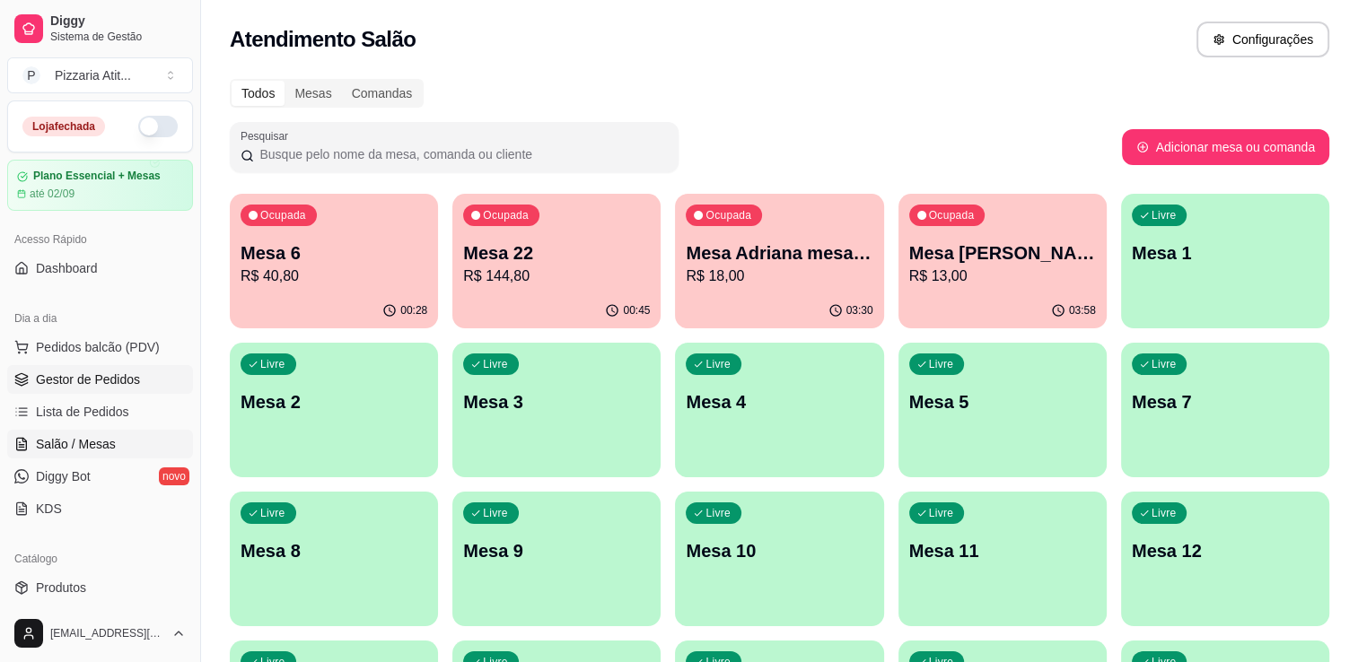
click at [99, 384] on span "Gestor de Pedidos" at bounding box center [88, 380] width 104 height 18
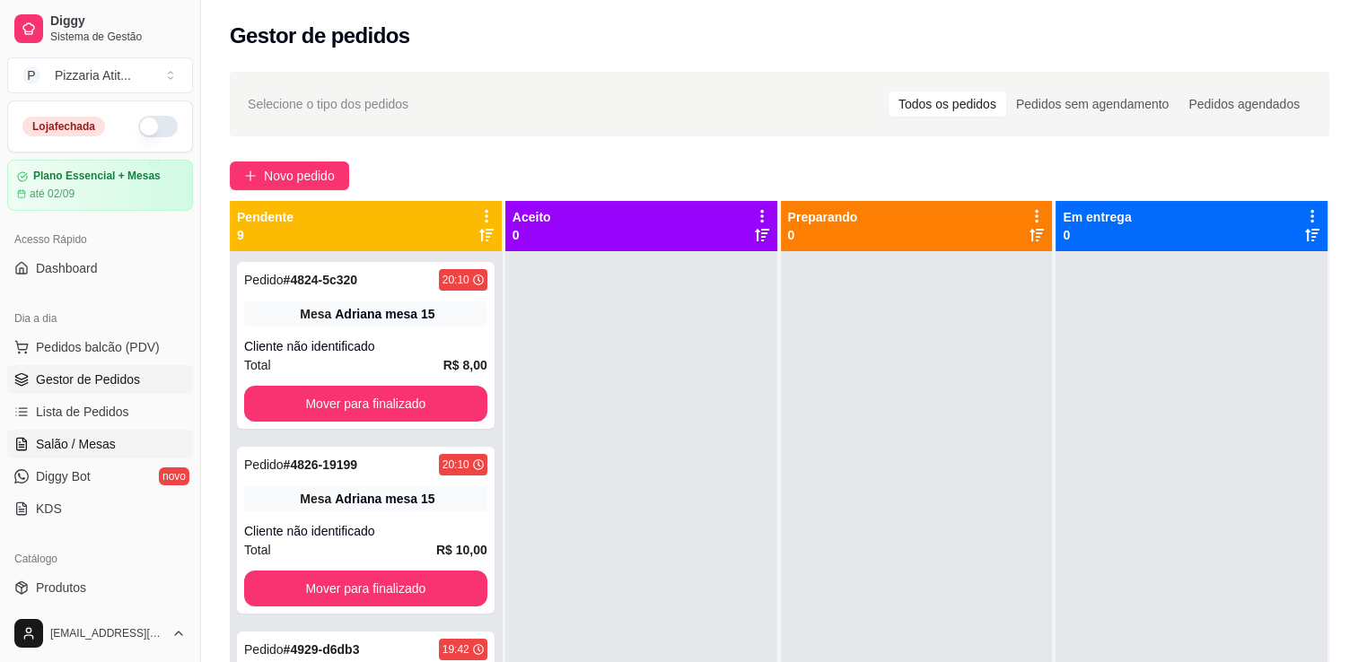
click at [100, 433] on link "Salão / Mesas" at bounding box center [100, 444] width 186 height 29
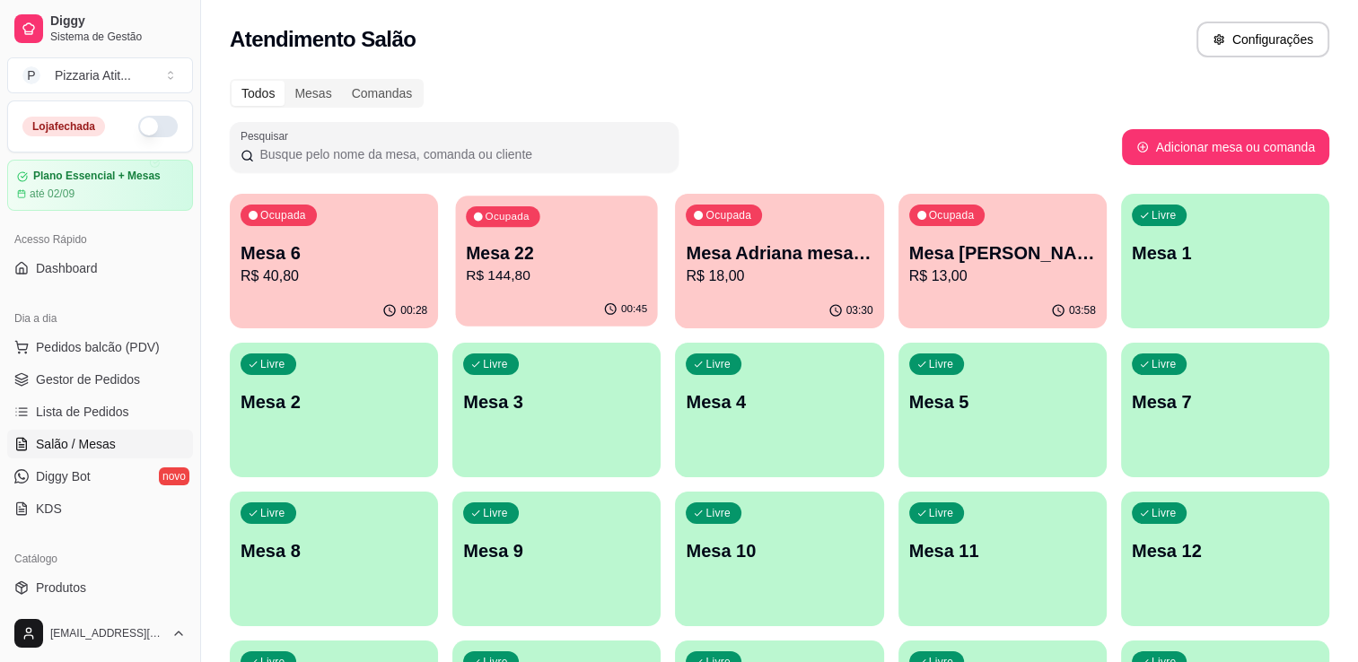
click at [471, 263] on p "Mesa 22" at bounding box center [556, 253] width 181 height 24
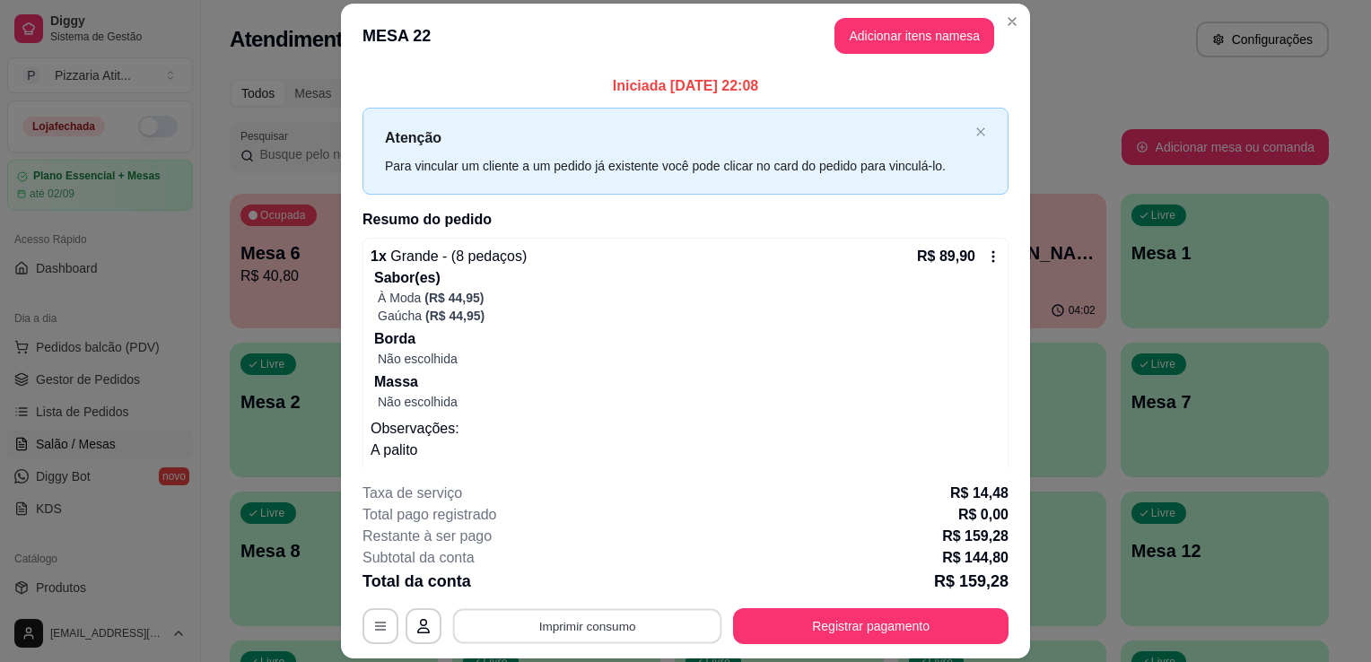
click at [494, 614] on button "Imprimir consumo" at bounding box center [587, 626] width 269 height 35
click at [540, 583] on button "IMPRESSORA" at bounding box center [586, 586] width 126 height 28
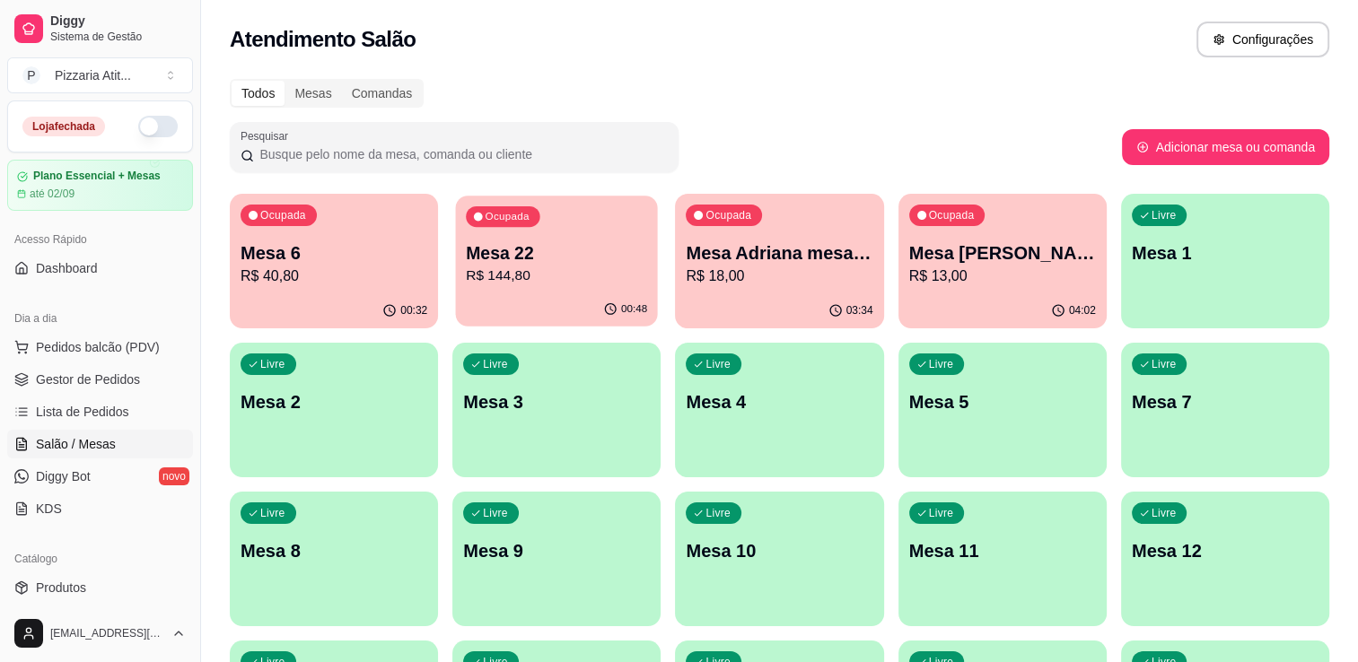
click at [555, 260] on p "Mesa 22" at bounding box center [556, 253] width 181 height 24
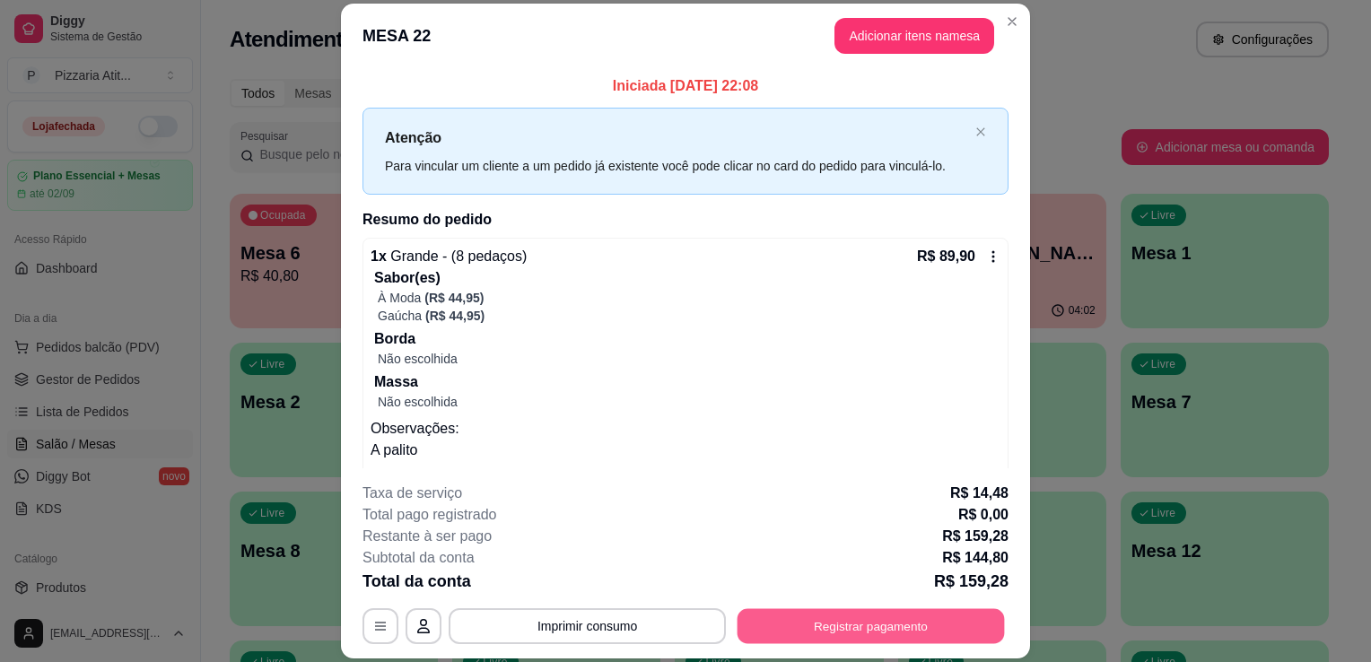
click at [815, 623] on button "Registrar pagamento" at bounding box center [871, 626] width 267 height 35
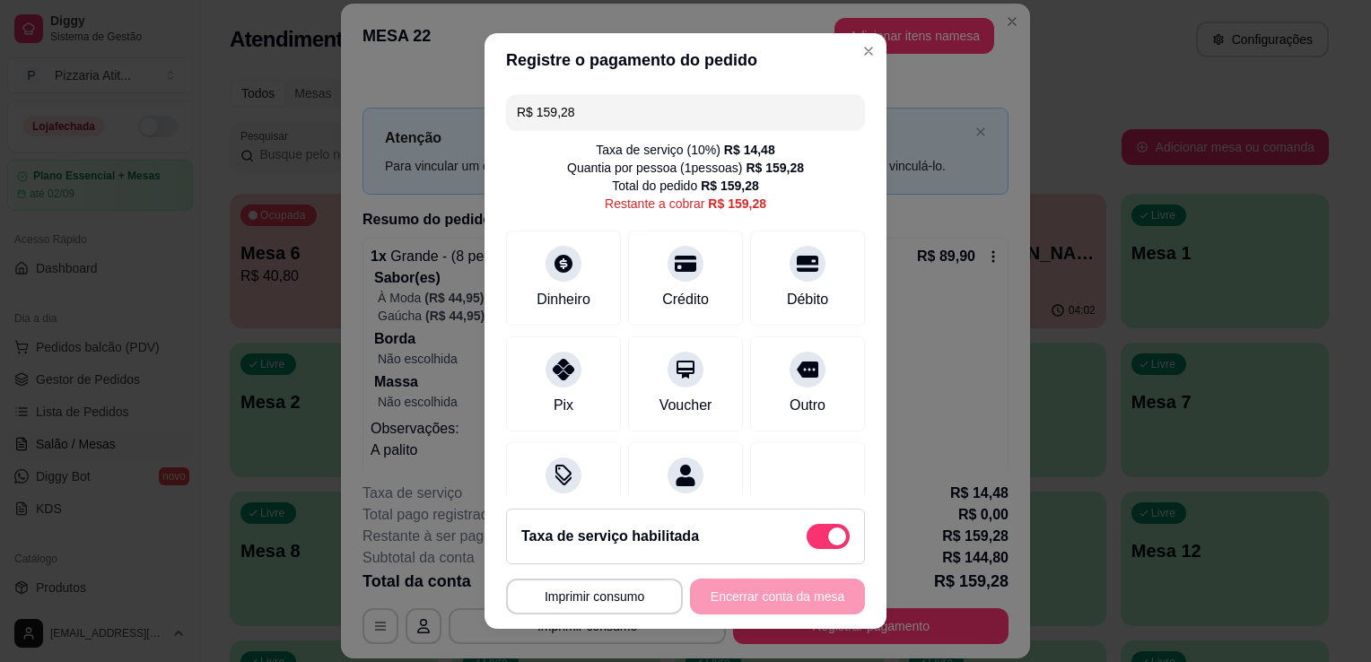
click at [679, 116] on input "R$ 159,28" at bounding box center [685, 112] width 337 height 36
click at [565, 310] on div "Dinheiro" at bounding box center [564, 275] width 127 height 105
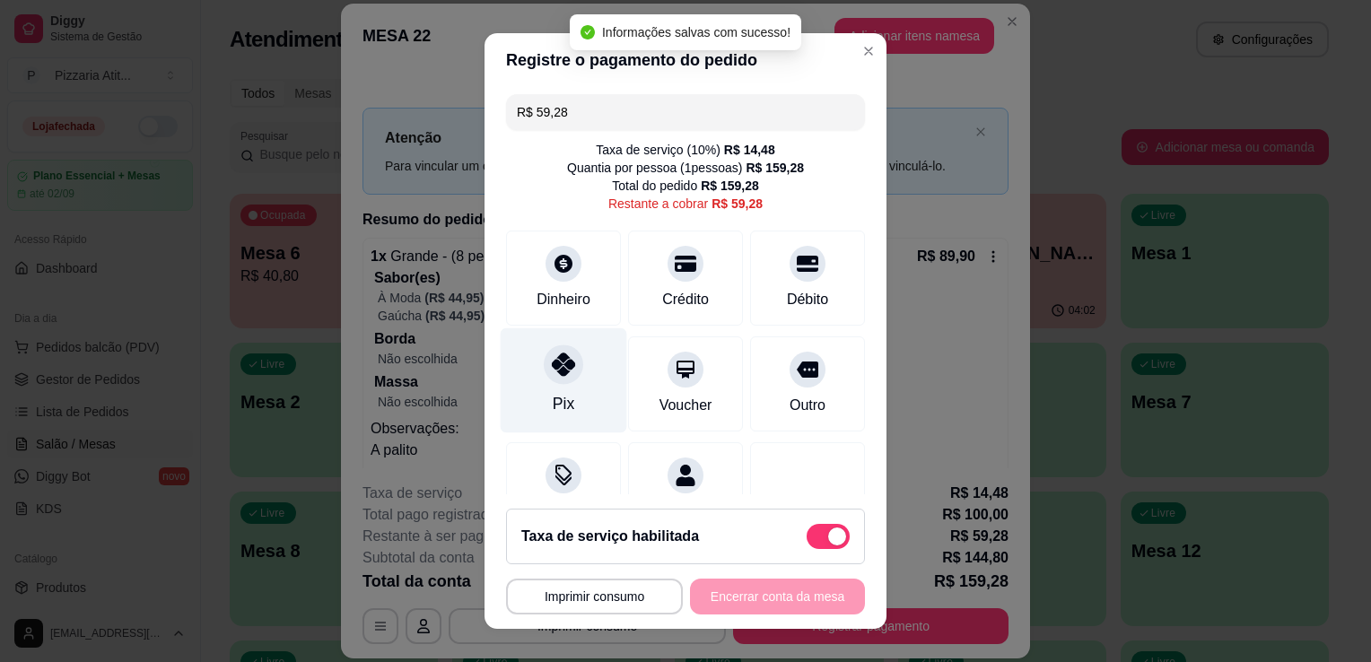
click at [567, 414] on div "Pix" at bounding box center [564, 380] width 127 height 105
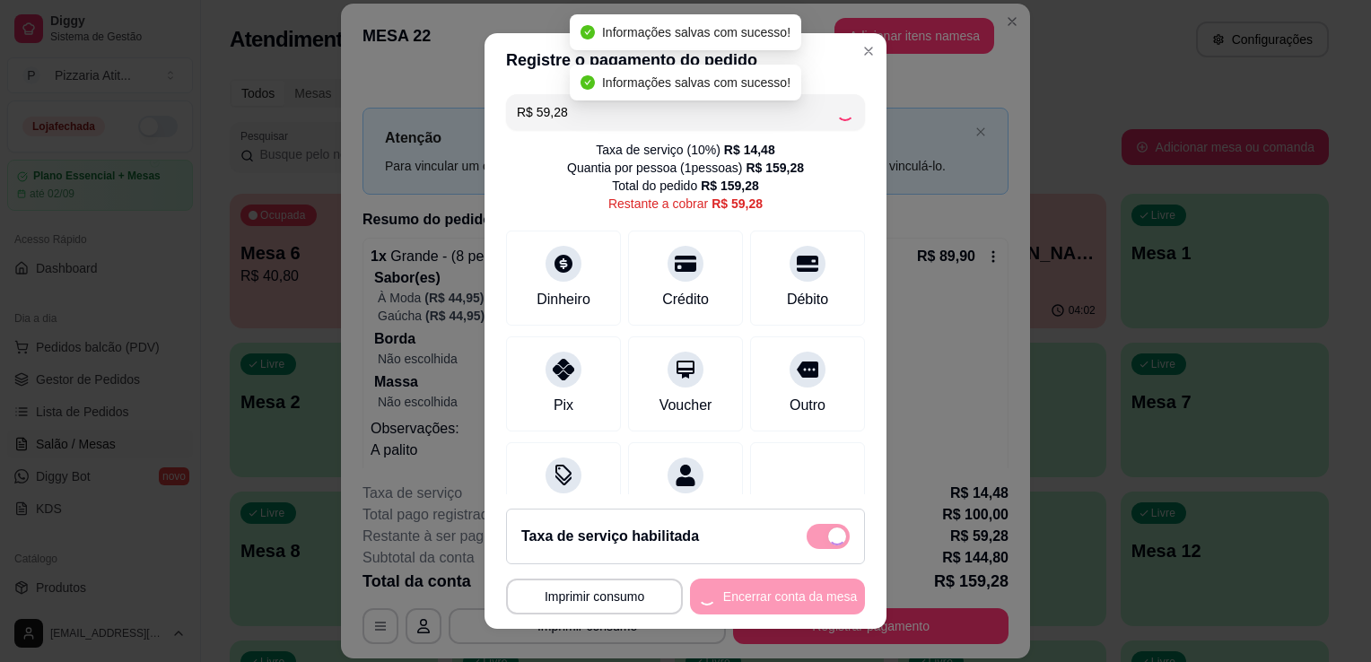
type input "R$ 0,00"
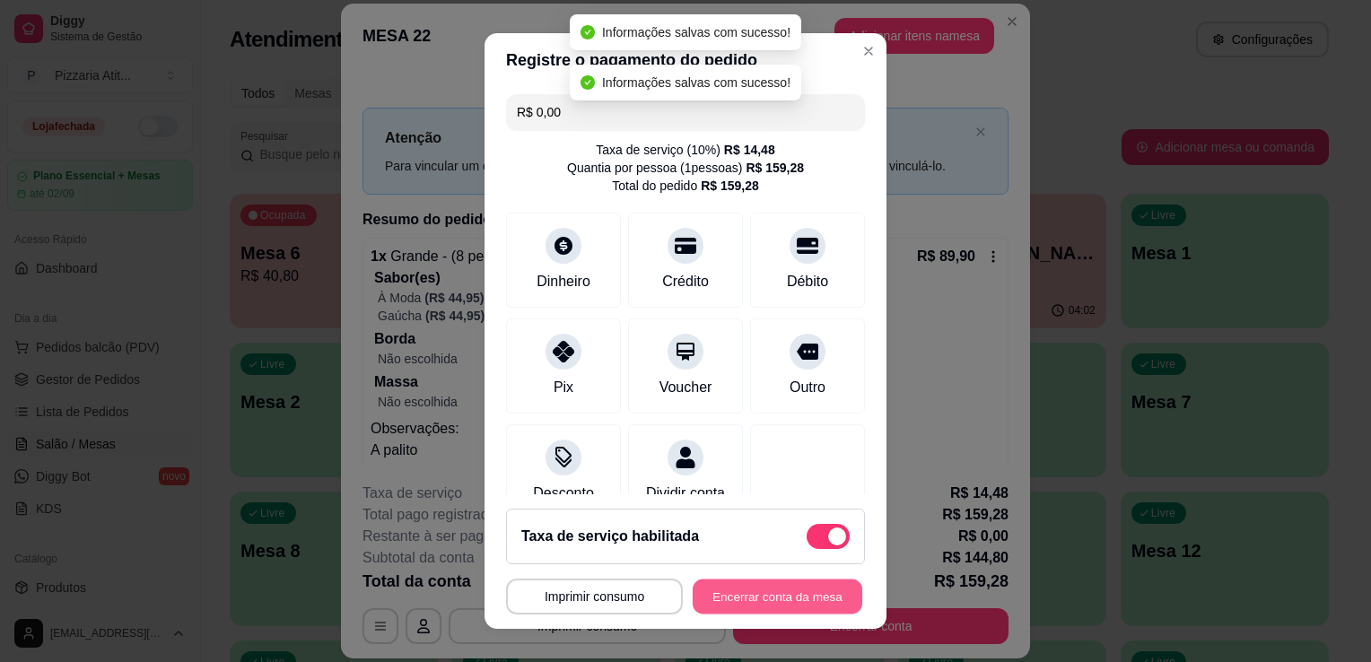
click at [783, 597] on button "Encerrar conta da mesa" at bounding box center [778, 597] width 170 height 35
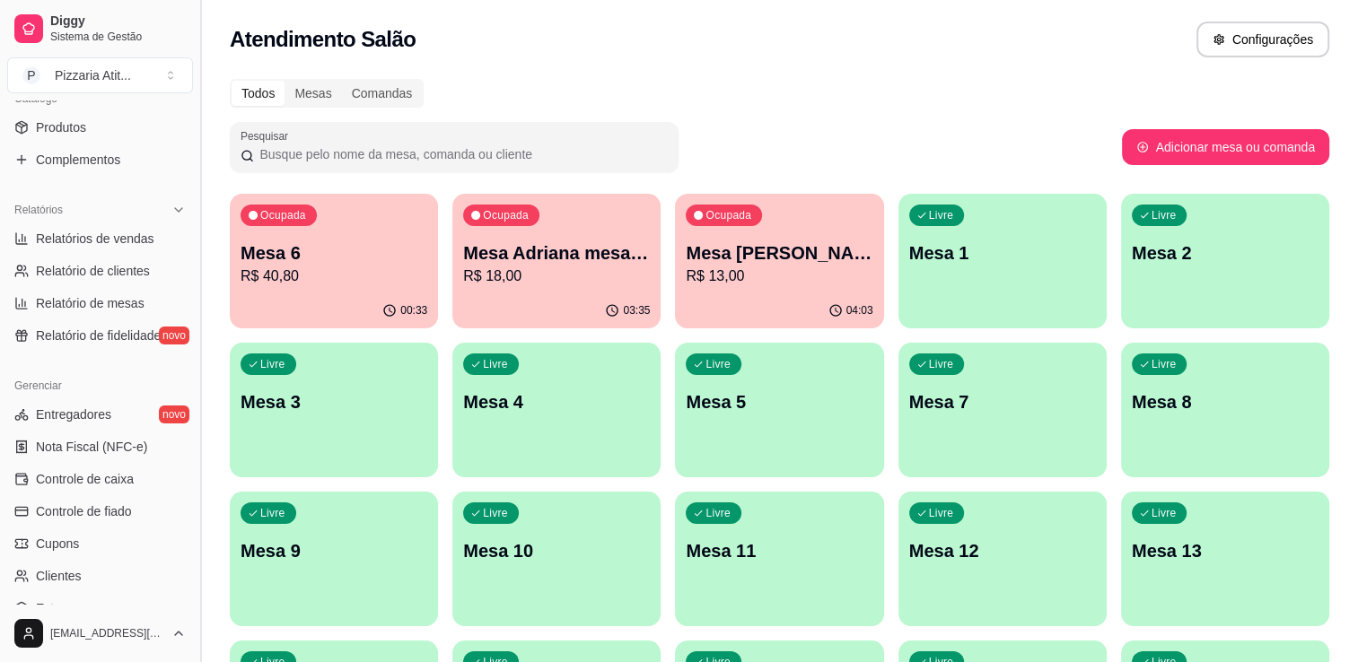
scroll to position [466, 0]
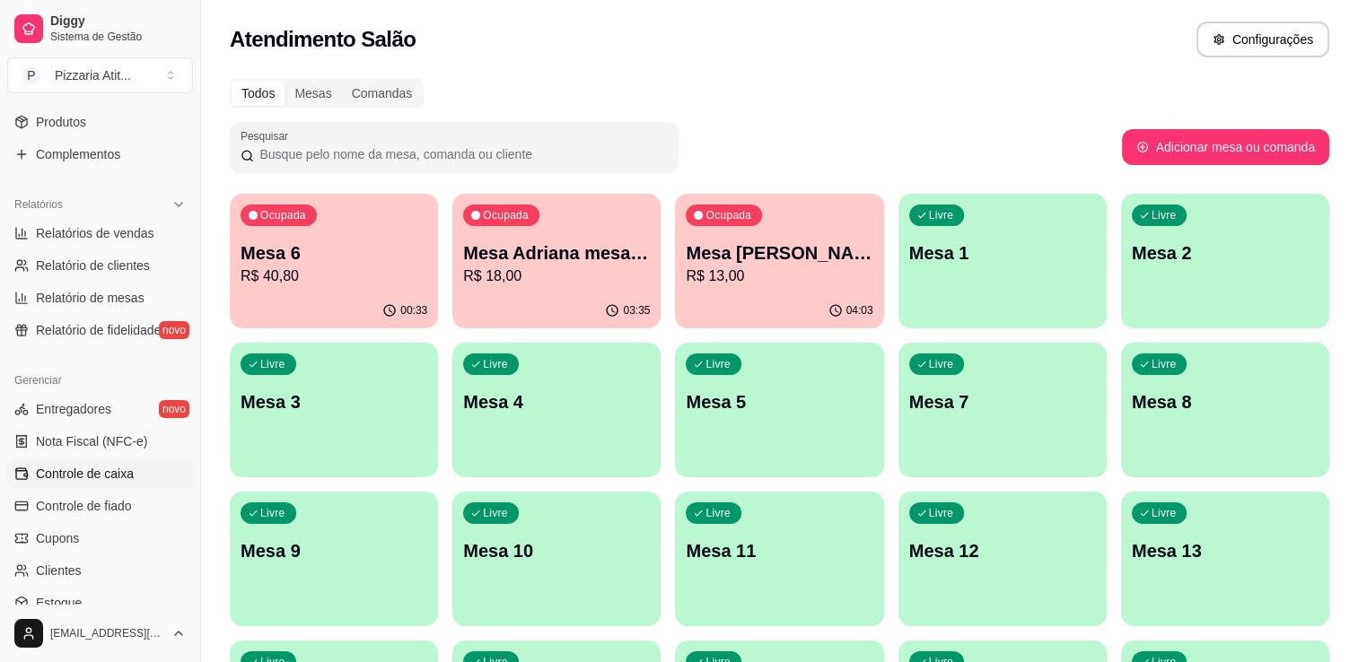
click at [116, 480] on span "Controle de caixa" at bounding box center [85, 474] width 98 height 18
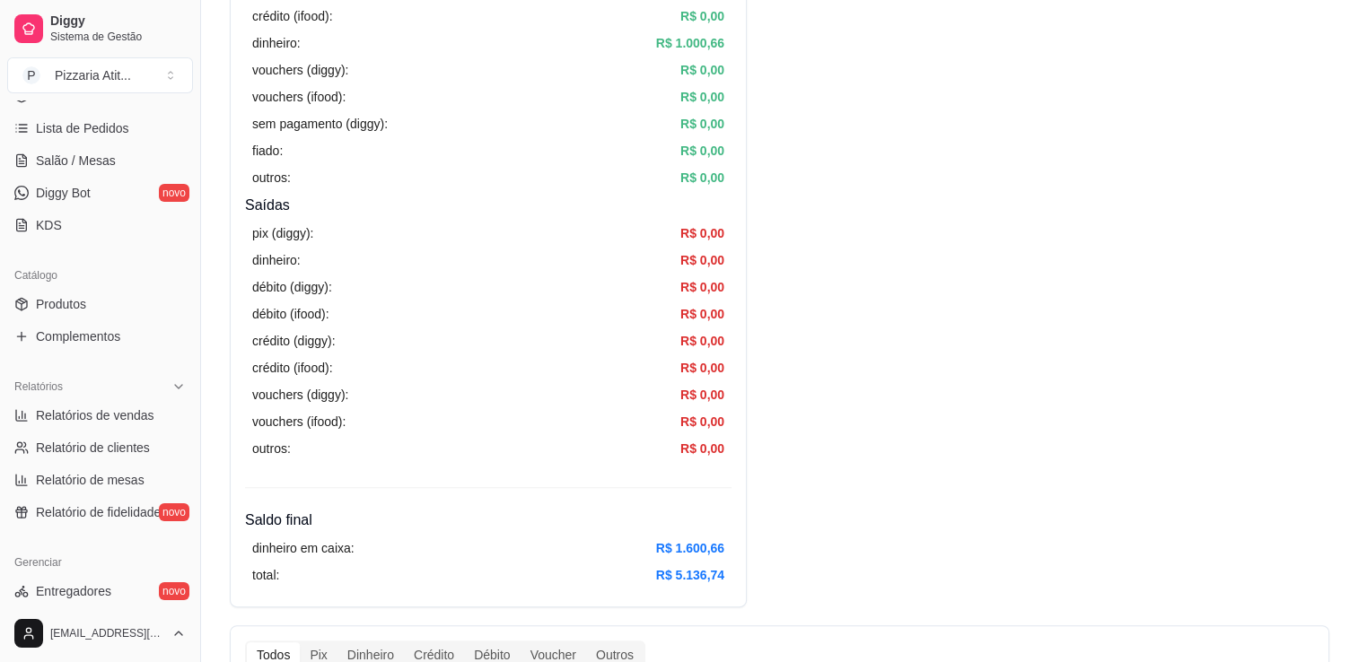
scroll to position [250, 0]
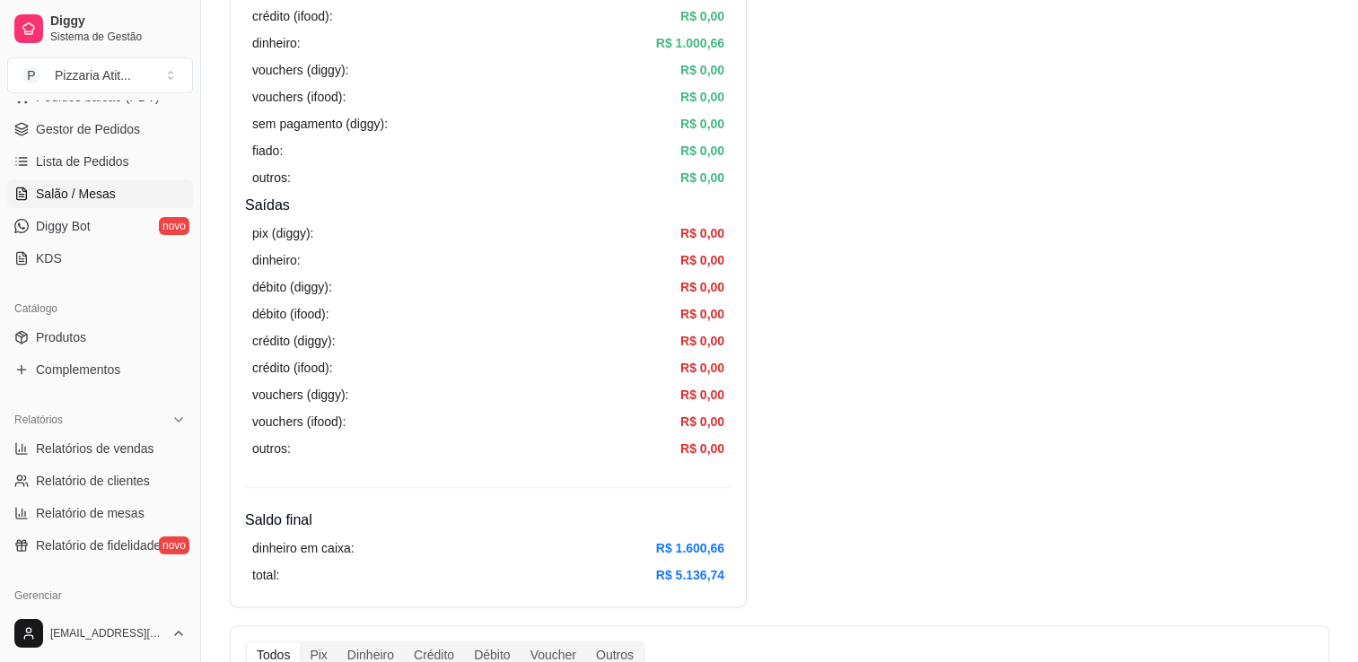
click at [102, 185] on span "Salão / Mesas" at bounding box center [76, 194] width 80 height 18
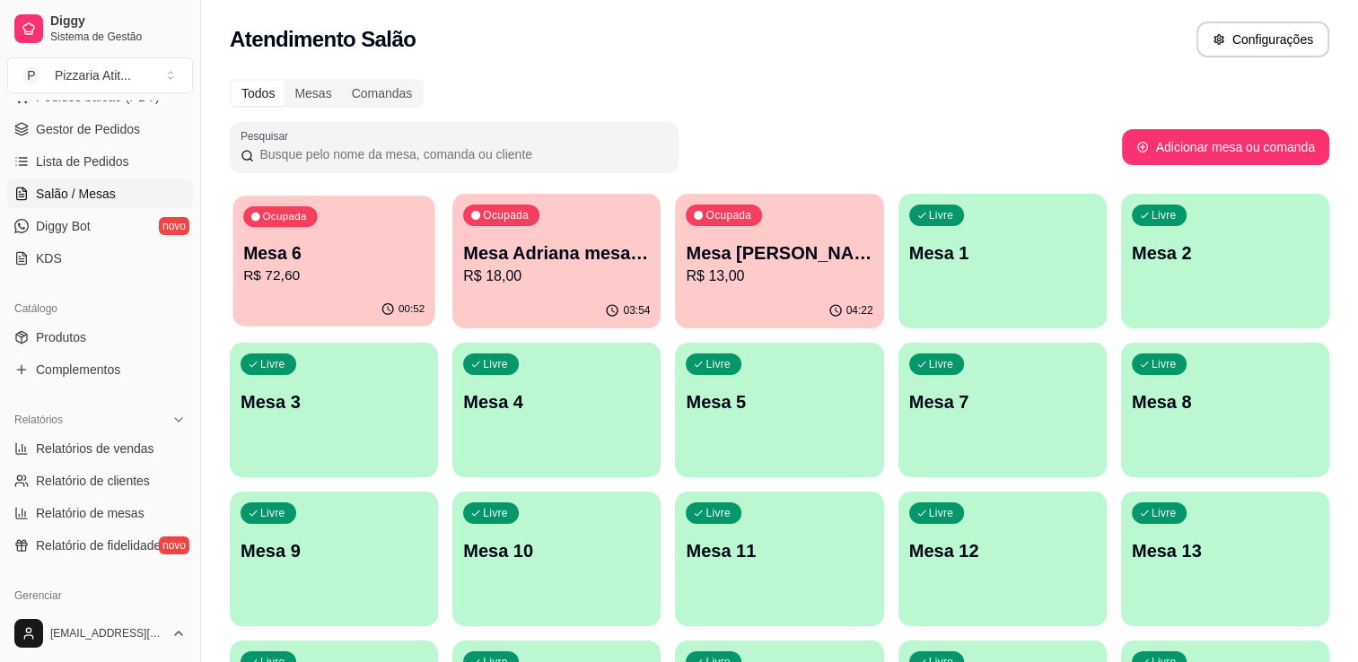
click at [308, 254] on p "Mesa 6" at bounding box center [333, 253] width 181 height 24
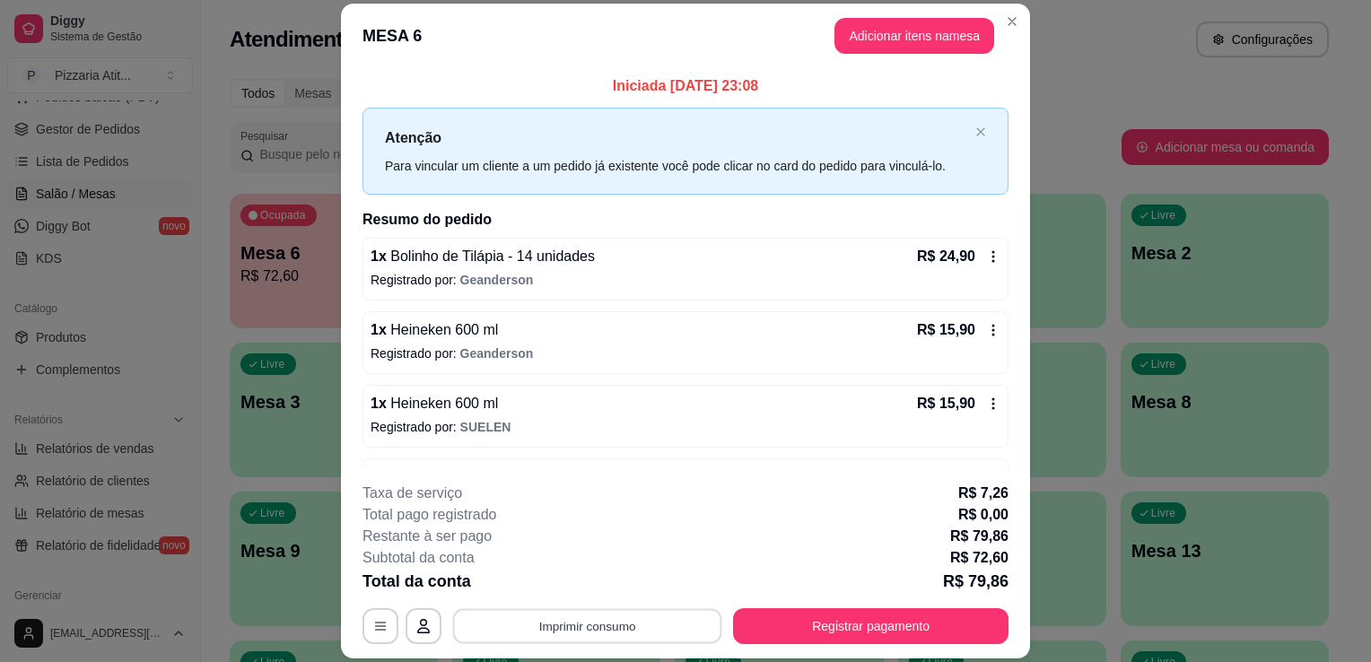
click at [546, 623] on button "Imprimir consumo" at bounding box center [587, 626] width 269 height 35
click at [545, 591] on button "IMPRESSORA" at bounding box center [586, 586] width 126 height 28
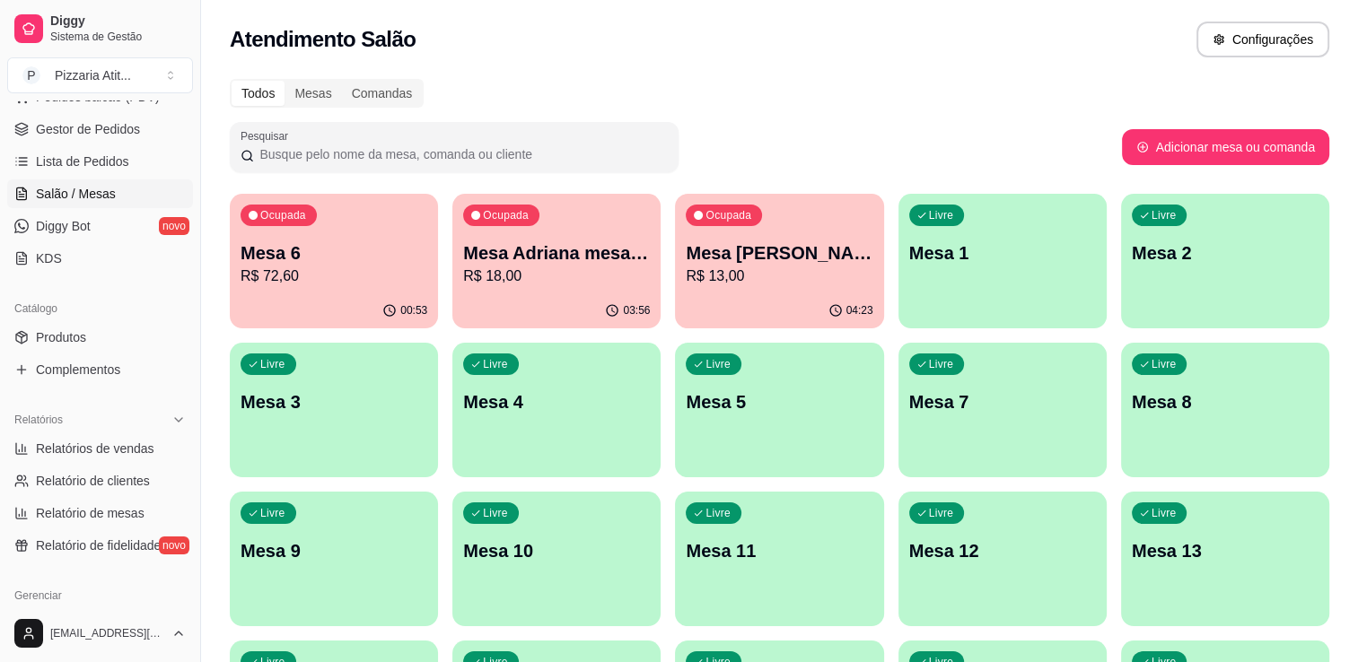
click at [186, 110] on div "Dia a dia Pedidos balcão (PDV) Gestor de Pedidos Lista de Pedidos Salão / Mesas…" at bounding box center [100, 163] width 200 height 233
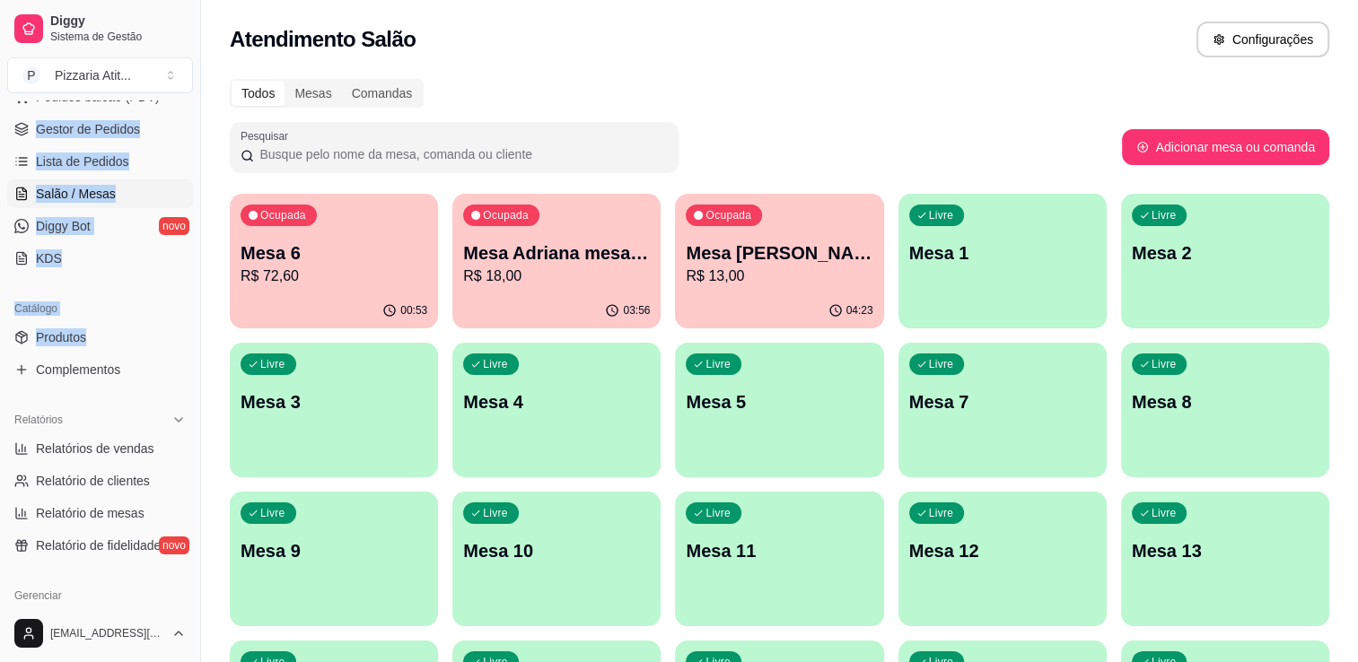
drag, startPoint x: 186, startPoint y: 110, endPoint x: 189, endPoint y: 336, distance: 225.3
click at [189, 336] on div "Loja fechada Plano Essencial + Mesas até 02/09 Acesso Rápido Dashboard Dia a di…" at bounding box center [100, 353] width 200 height 504
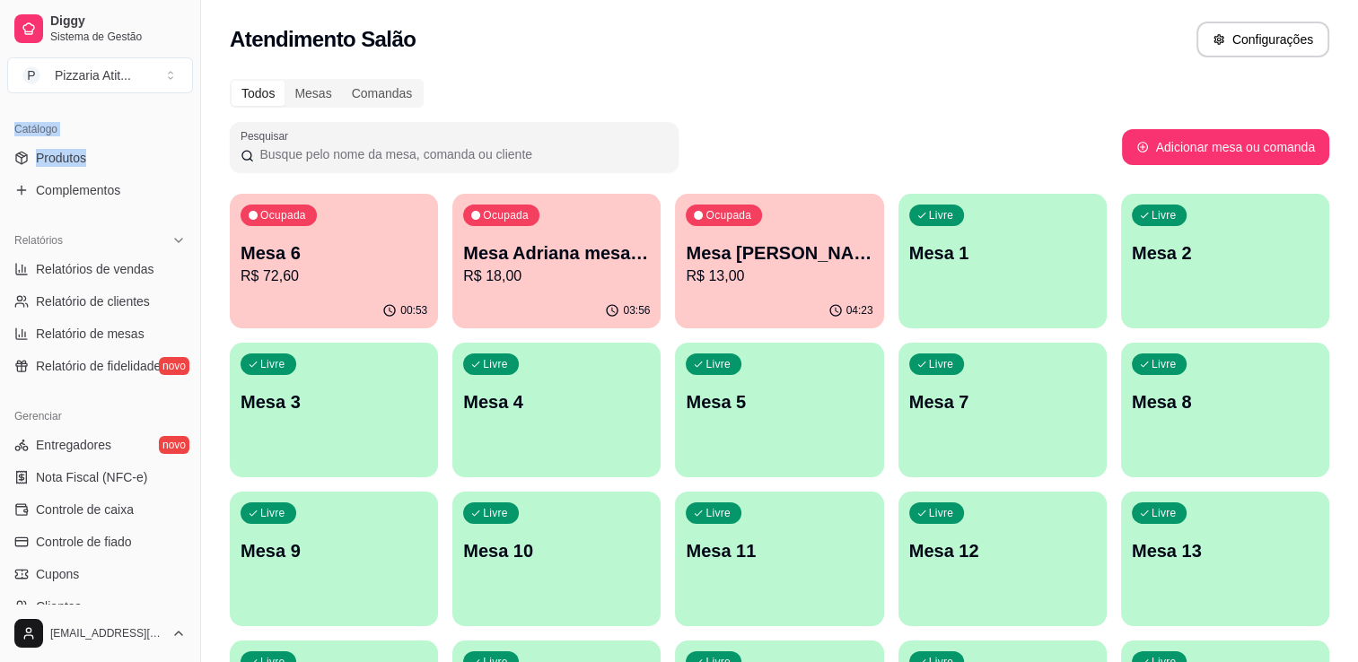
scroll to position [628, 0]
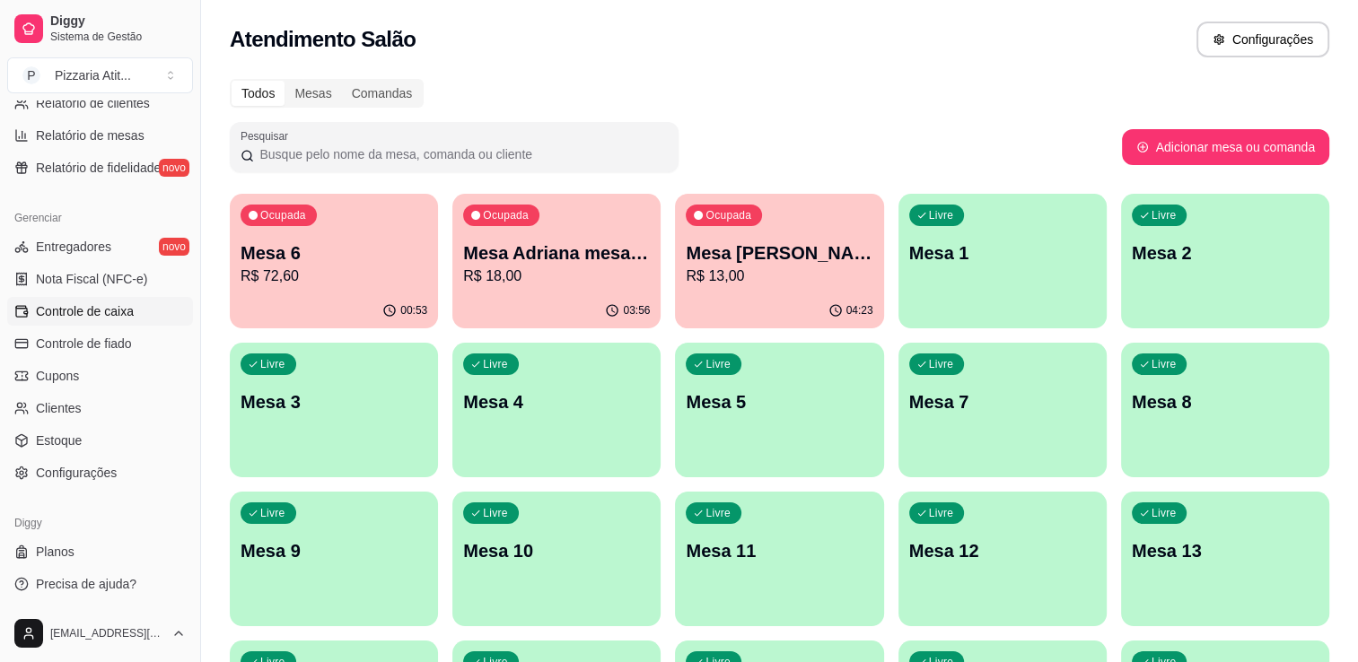
click at [105, 309] on span "Controle de caixa" at bounding box center [85, 311] width 98 height 18
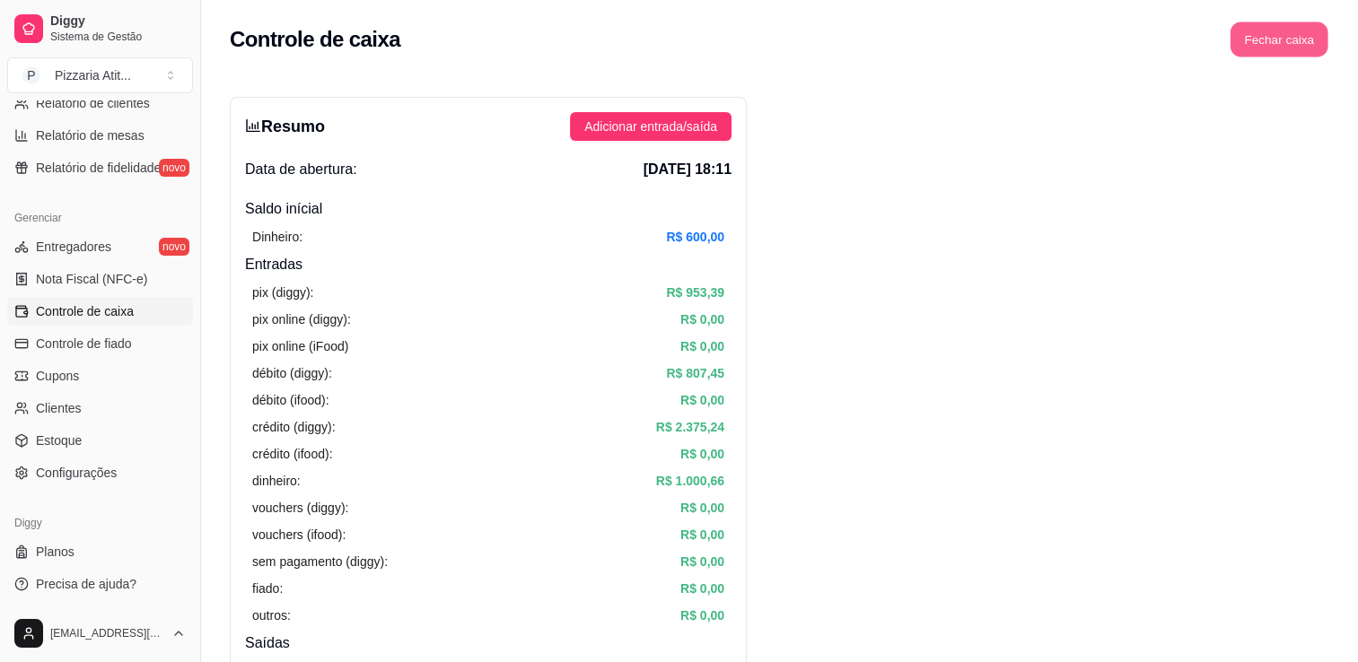
click at [1294, 41] on button "Fechar caixa" at bounding box center [1279, 39] width 98 height 35
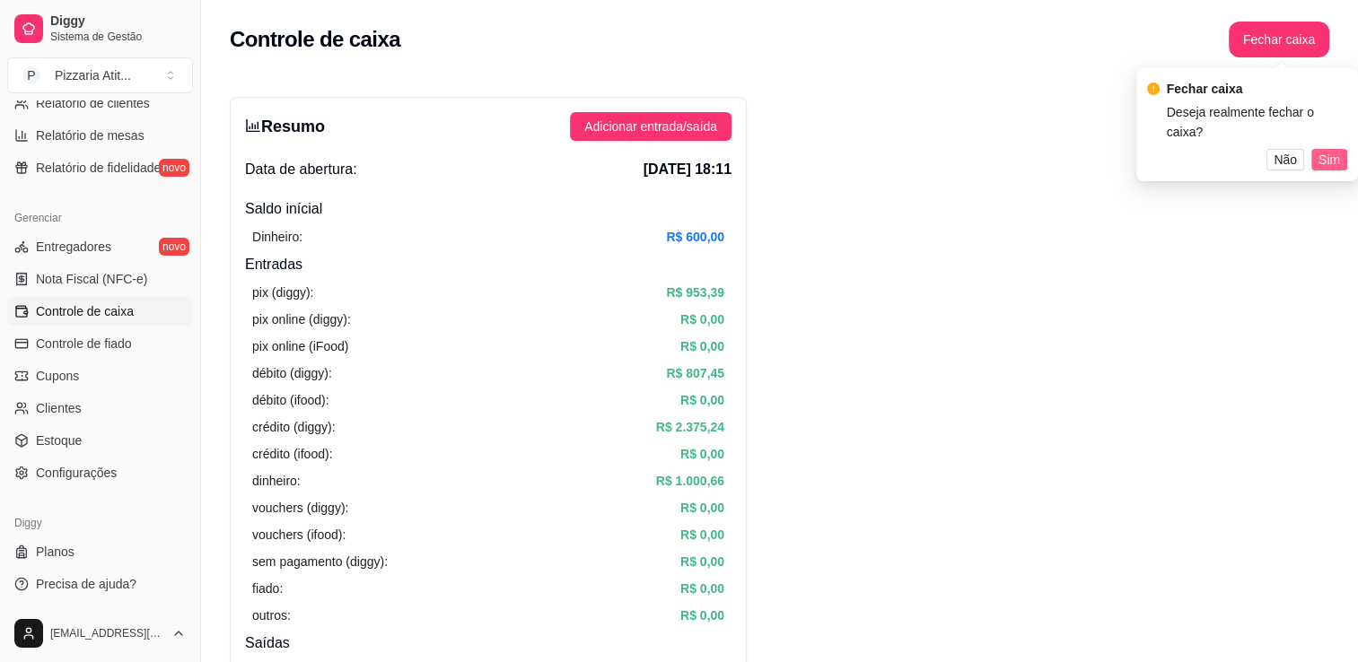
click at [1328, 157] on span "Sim" at bounding box center [1329, 160] width 22 height 20
